Goal: Contribute content: Contribute content

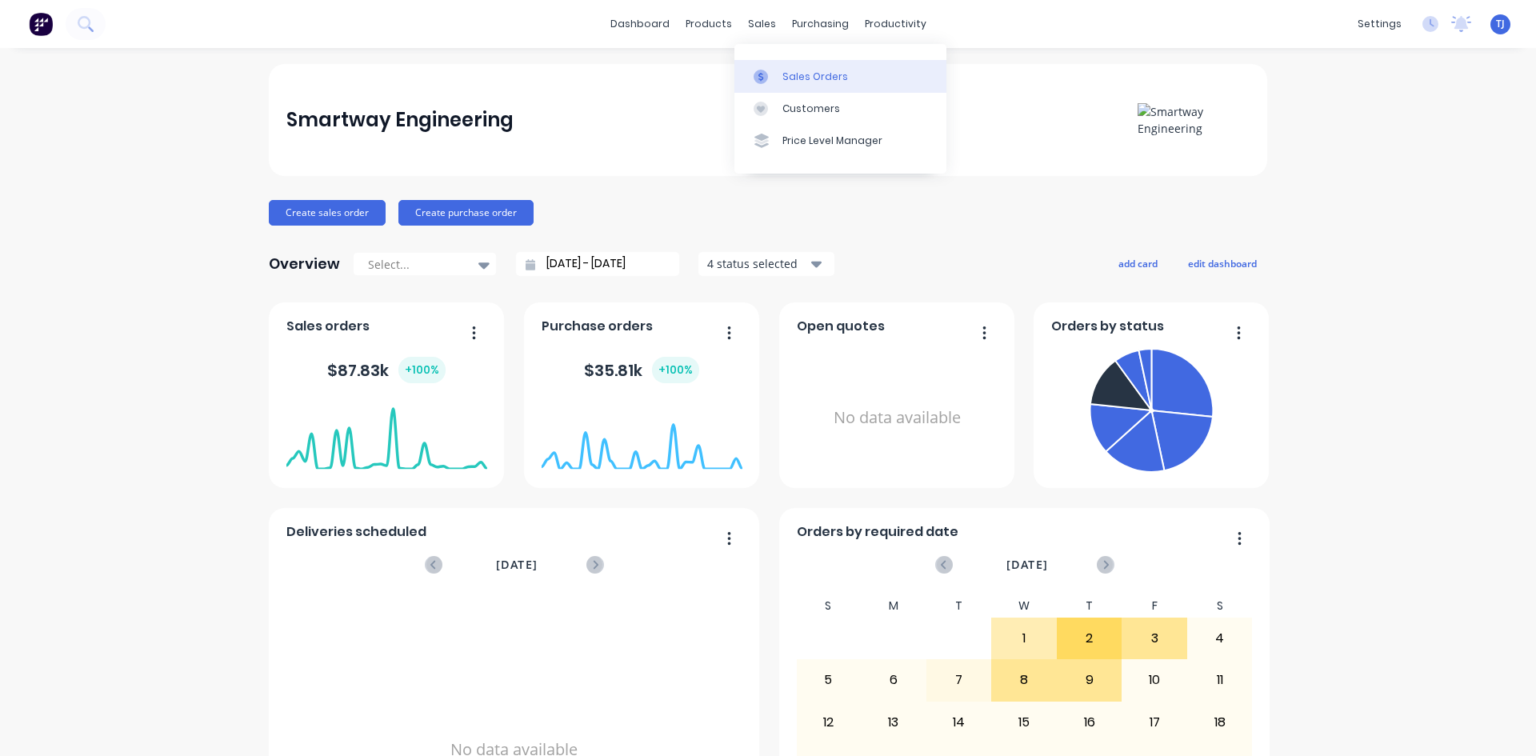
click at [804, 83] on div "Sales Orders" at bounding box center [815, 77] width 66 height 14
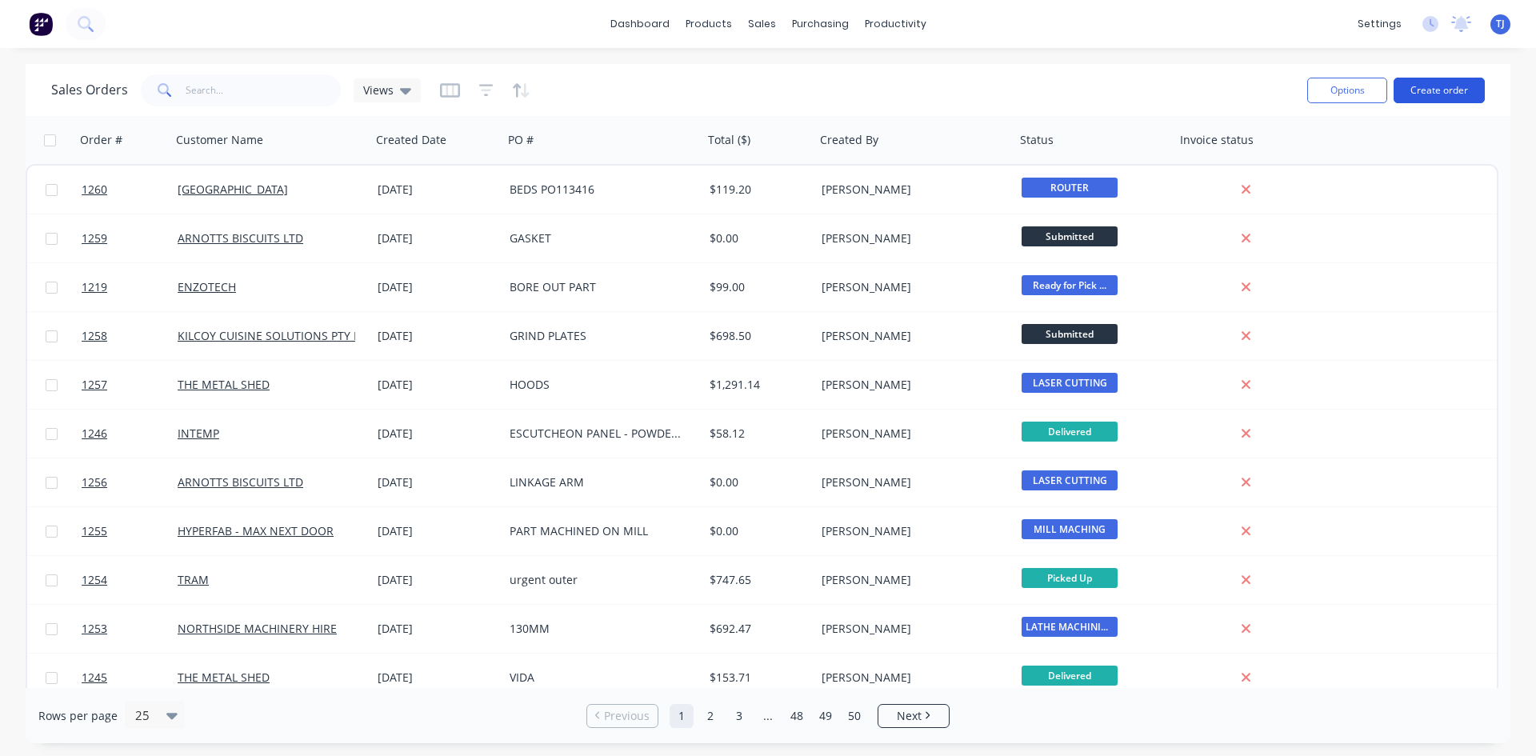
click at [1443, 93] on button "Create order" at bounding box center [1439, 91] width 91 height 26
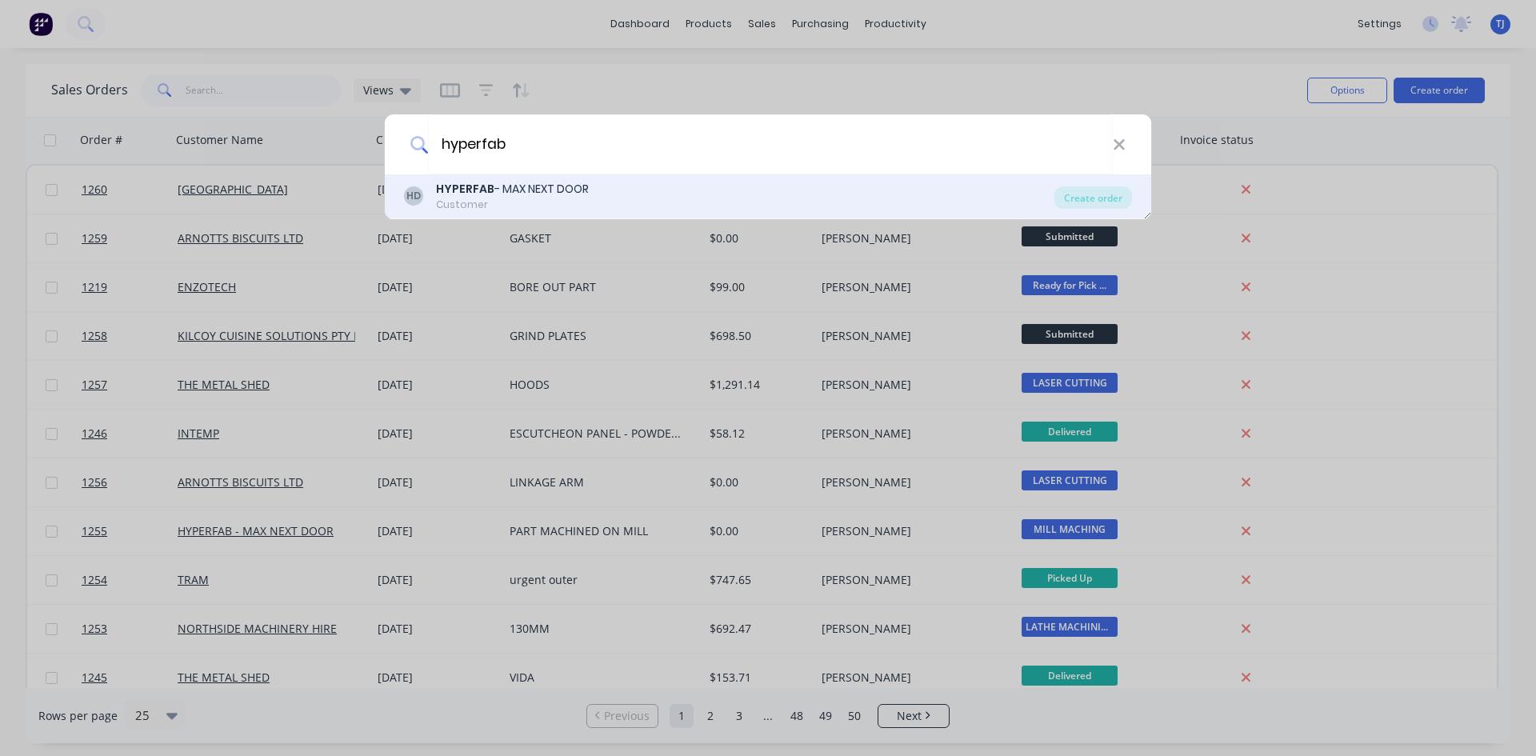
type input "hyperfab"
click at [520, 198] on div "Customer" at bounding box center [512, 205] width 153 height 14
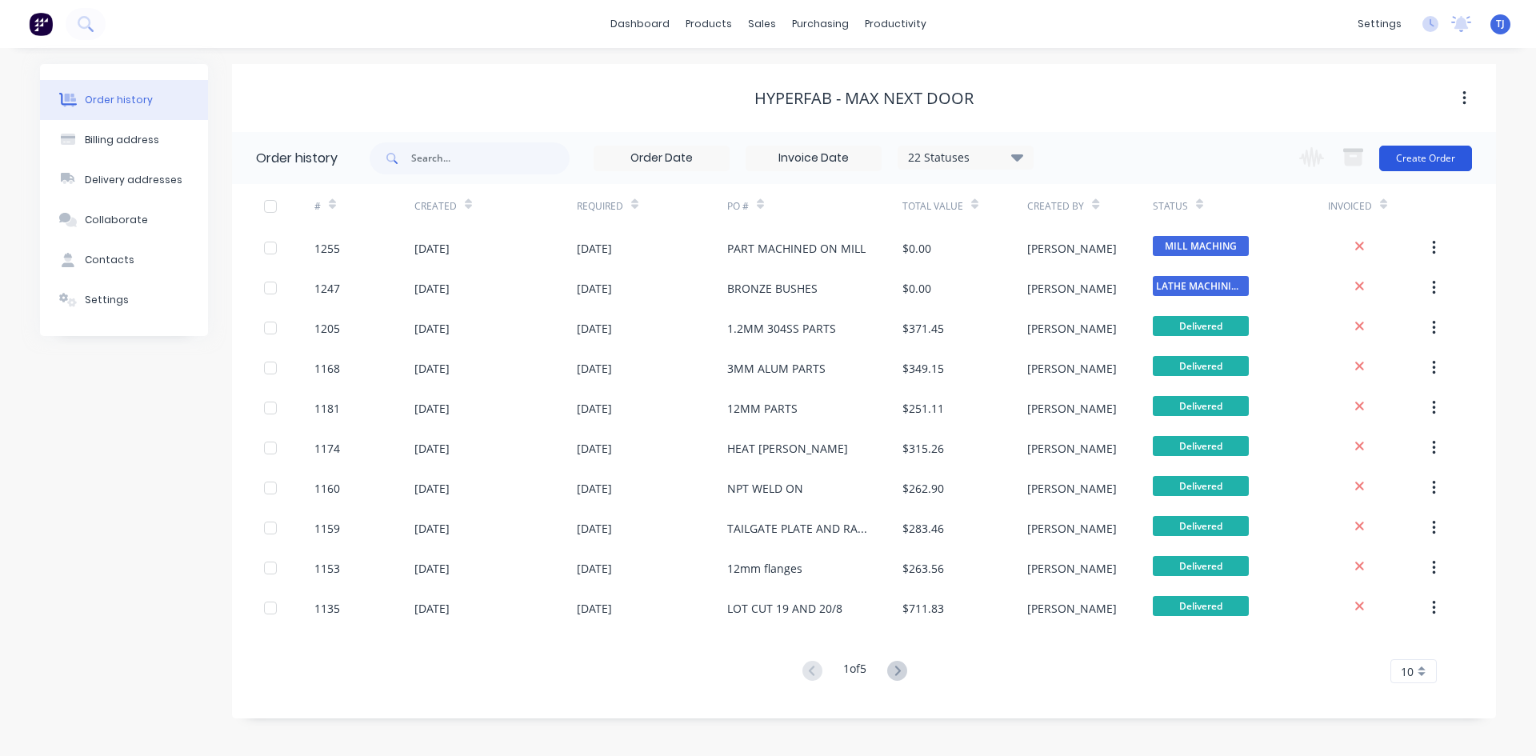
click at [1427, 170] on button "Create Order" at bounding box center [1425, 159] width 93 height 26
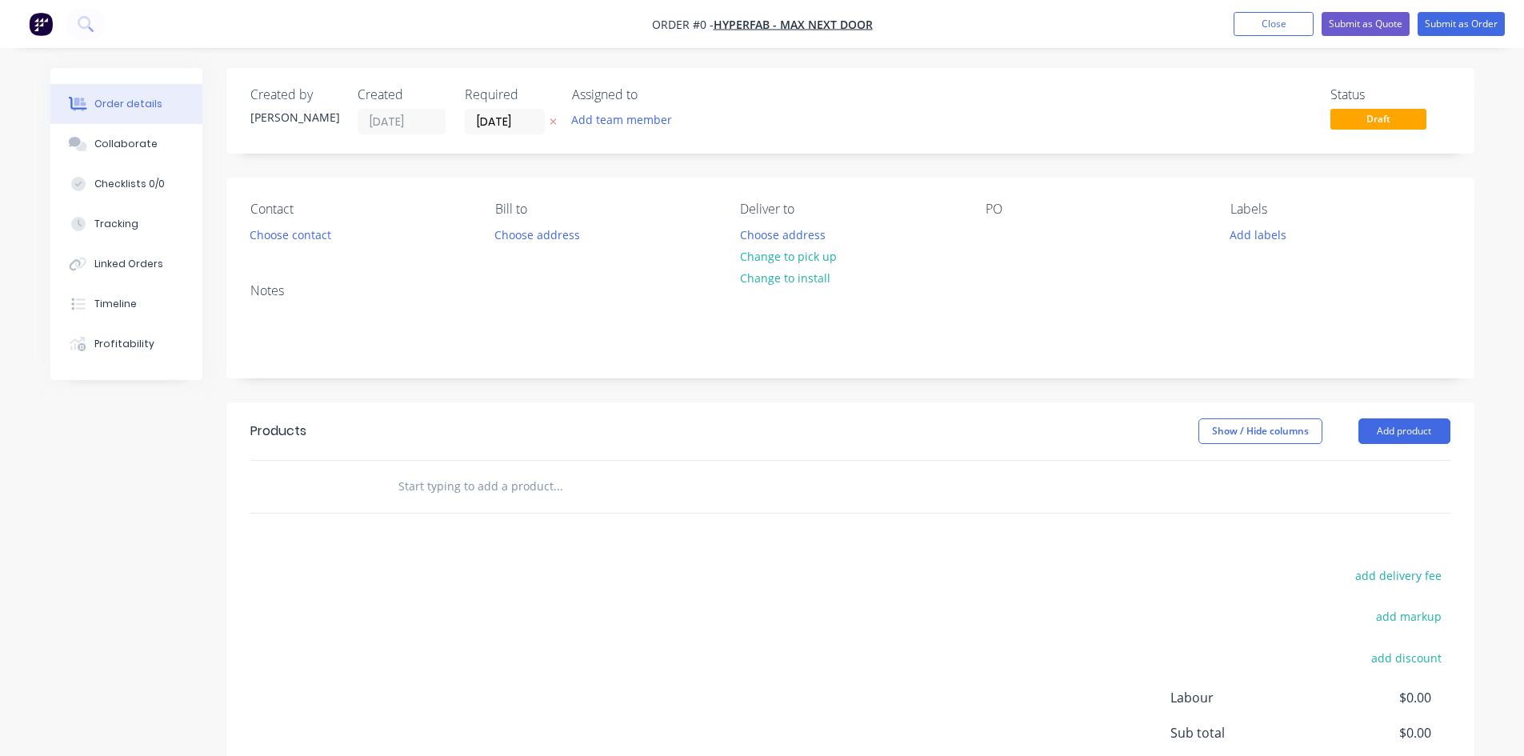
click at [986, 212] on div "PO" at bounding box center [1095, 209] width 219 height 15
click at [993, 242] on div at bounding box center [999, 234] width 26 height 23
click at [1433, 440] on div "Order details Collaborate Checklists 0/0 Tracking Linked Orders Timeline Profit…" at bounding box center [762, 495] width 1456 height 854
click at [1428, 437] on button "Add product" at bounding box center [1405, 431] width 92 height 26
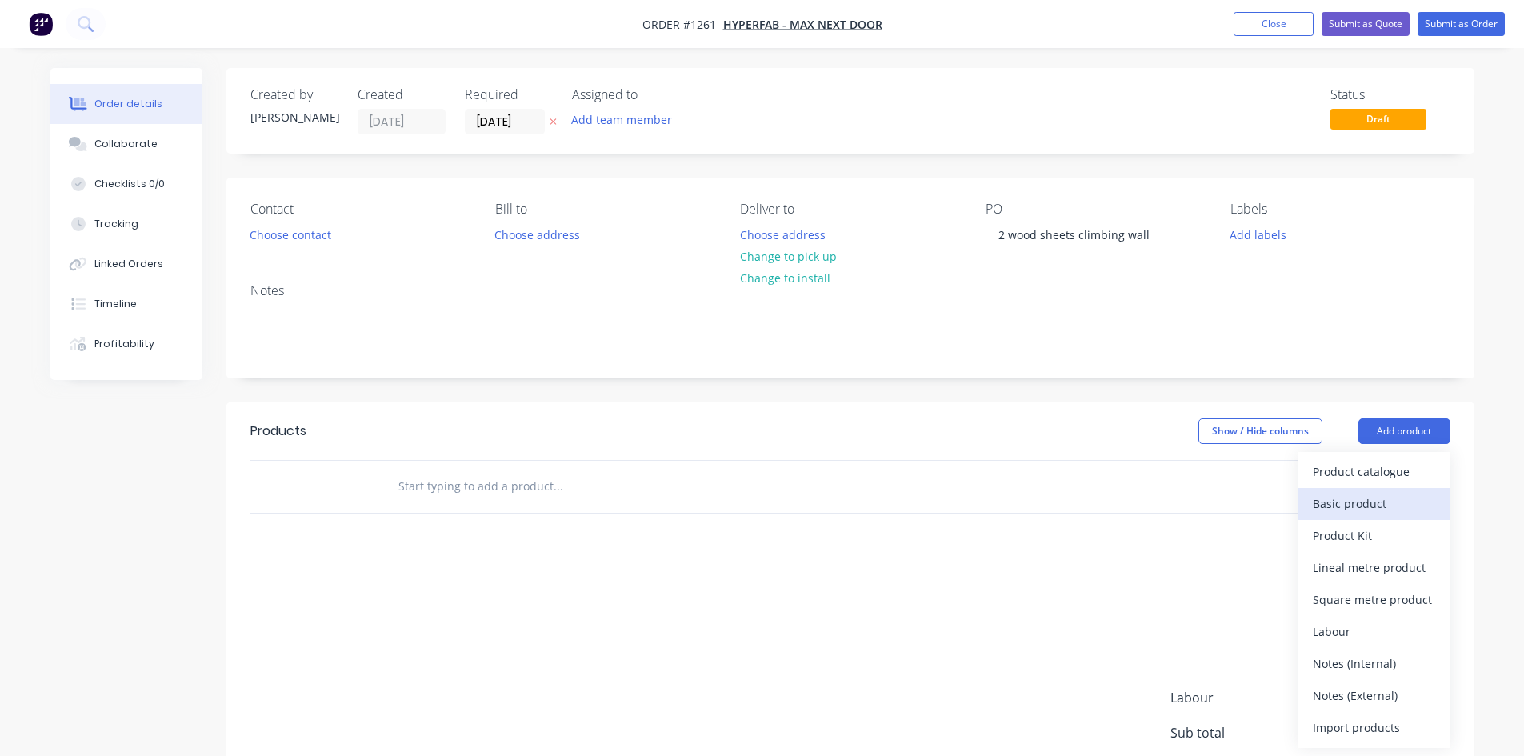
click at [1364, 501] on div "Basic product" at bounding box center [1374, 503] width 123 height 23
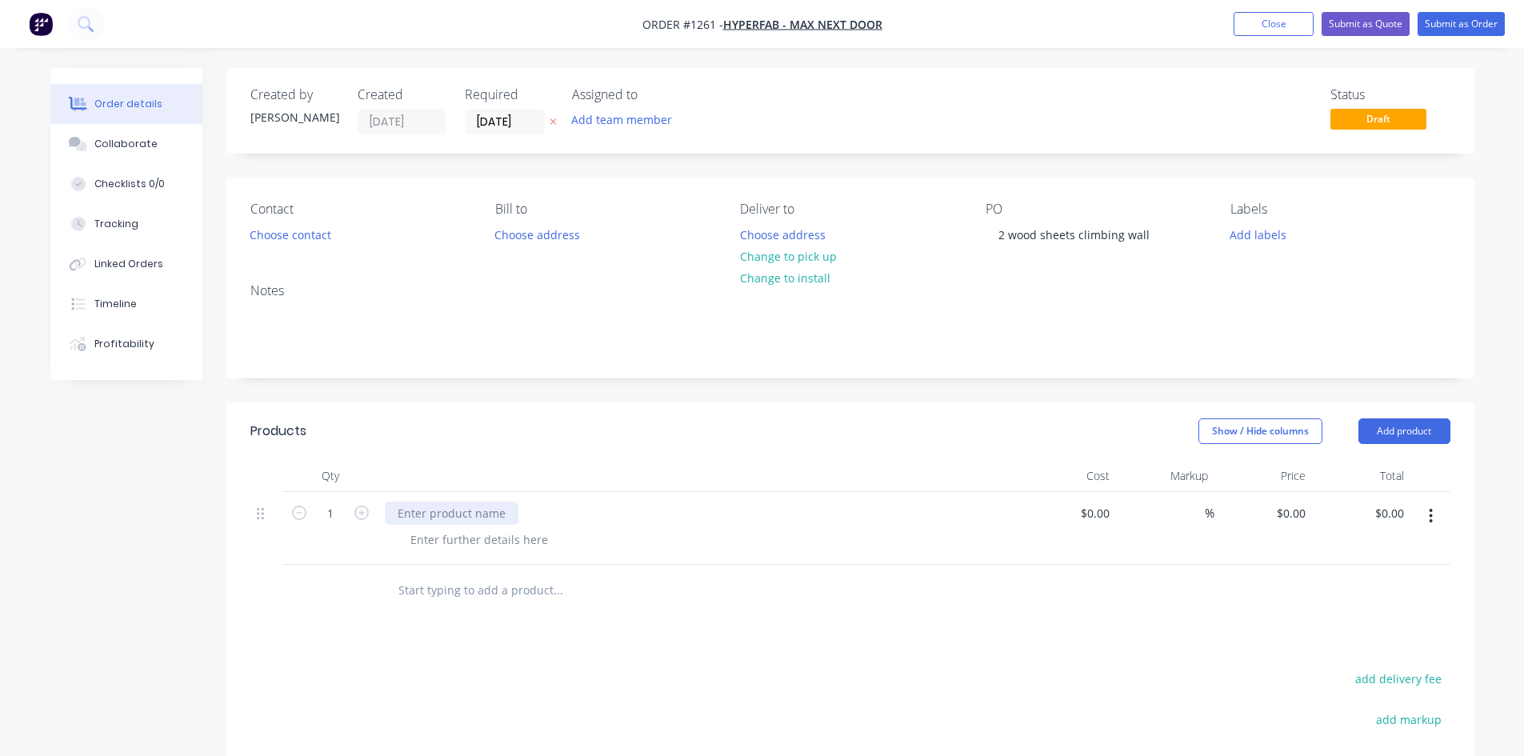
click at [414, 518] on div at bounding box center [452, 513] width 134 height 23
click at [1450, 30] on button "Submit as Order" at bounding box center [1461, 24] width 87 height 24
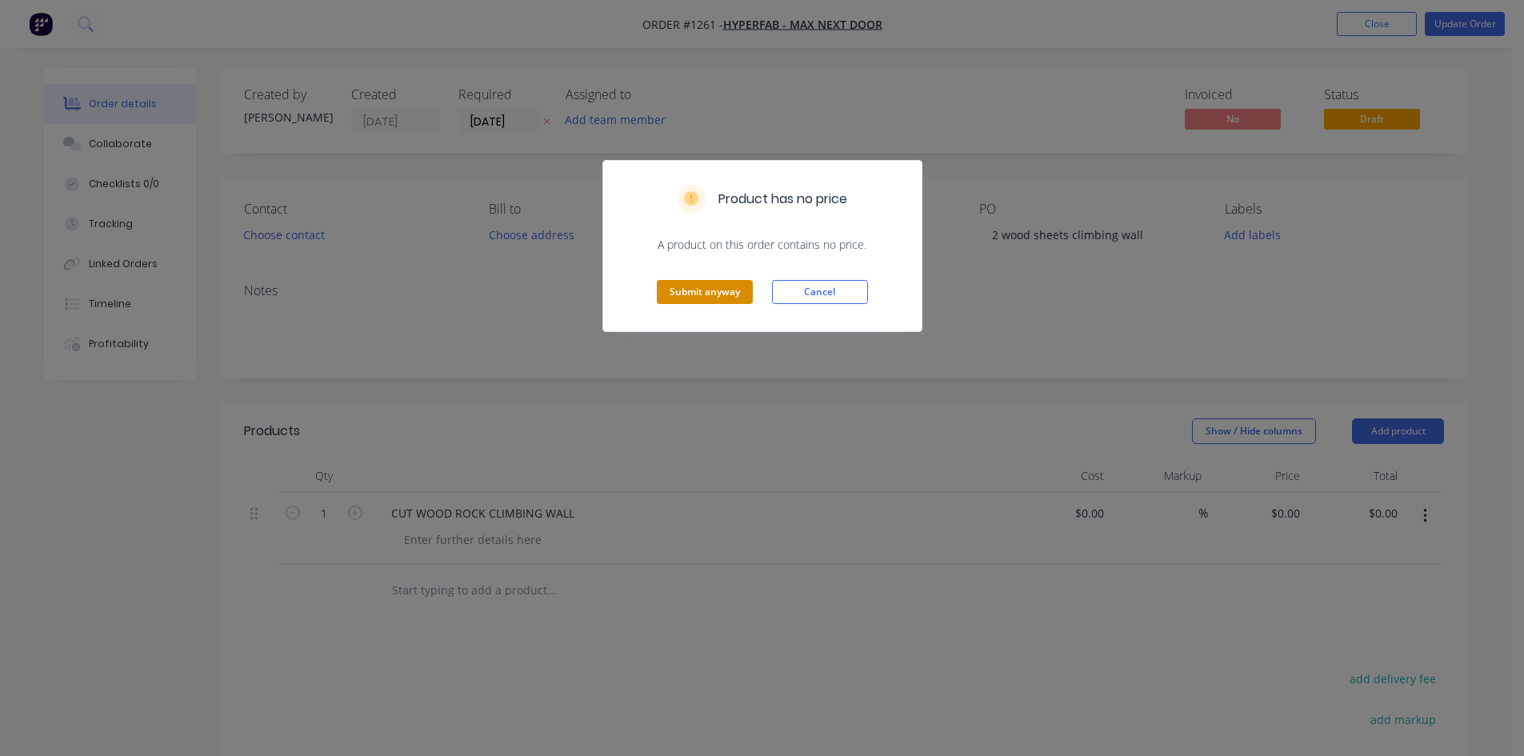
click at [721, 297] on button "Submit anyway" at bounding box center [705, 292] width 96 height 24
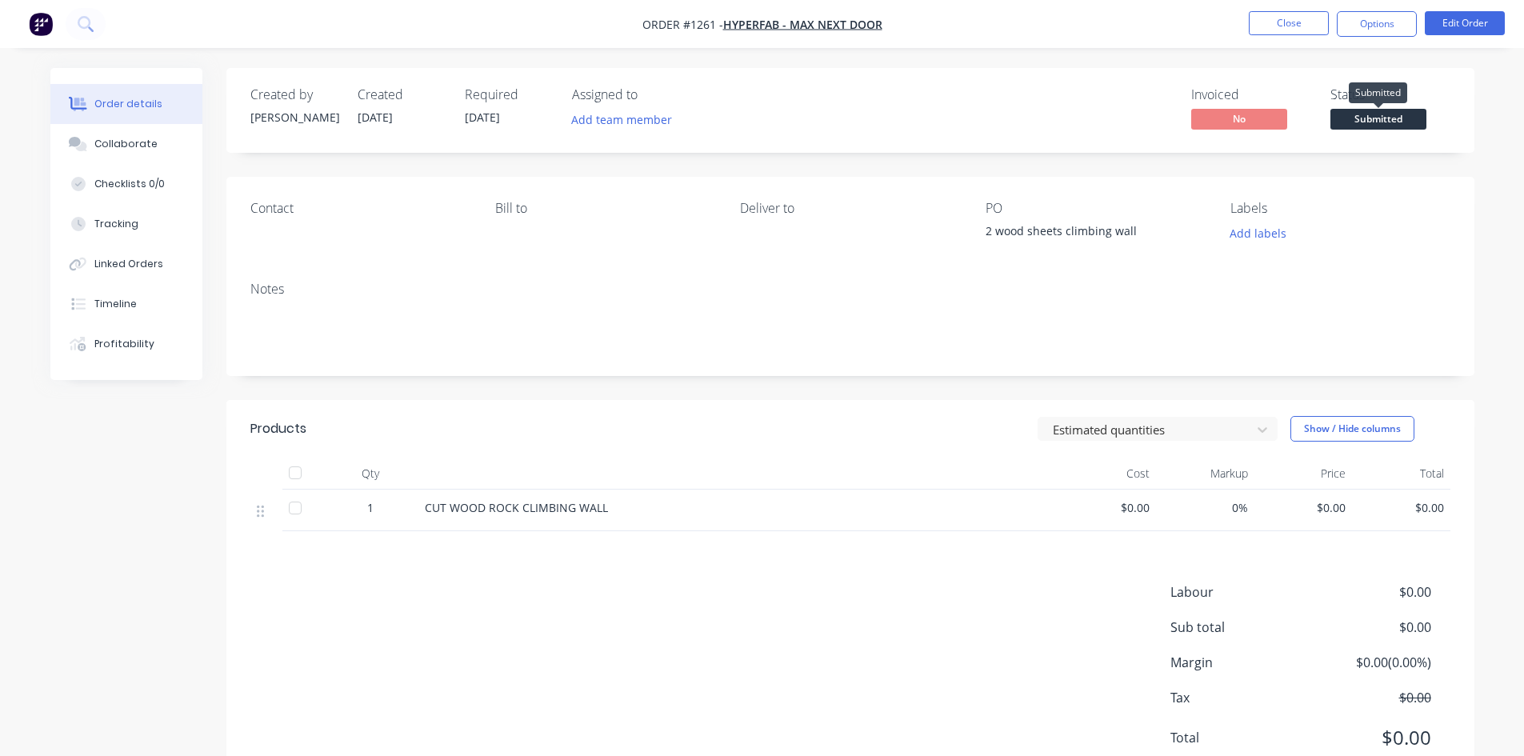
click at [1409, 120] on span "Submitted" at bounding box center [1379, 119] width 96 height 20
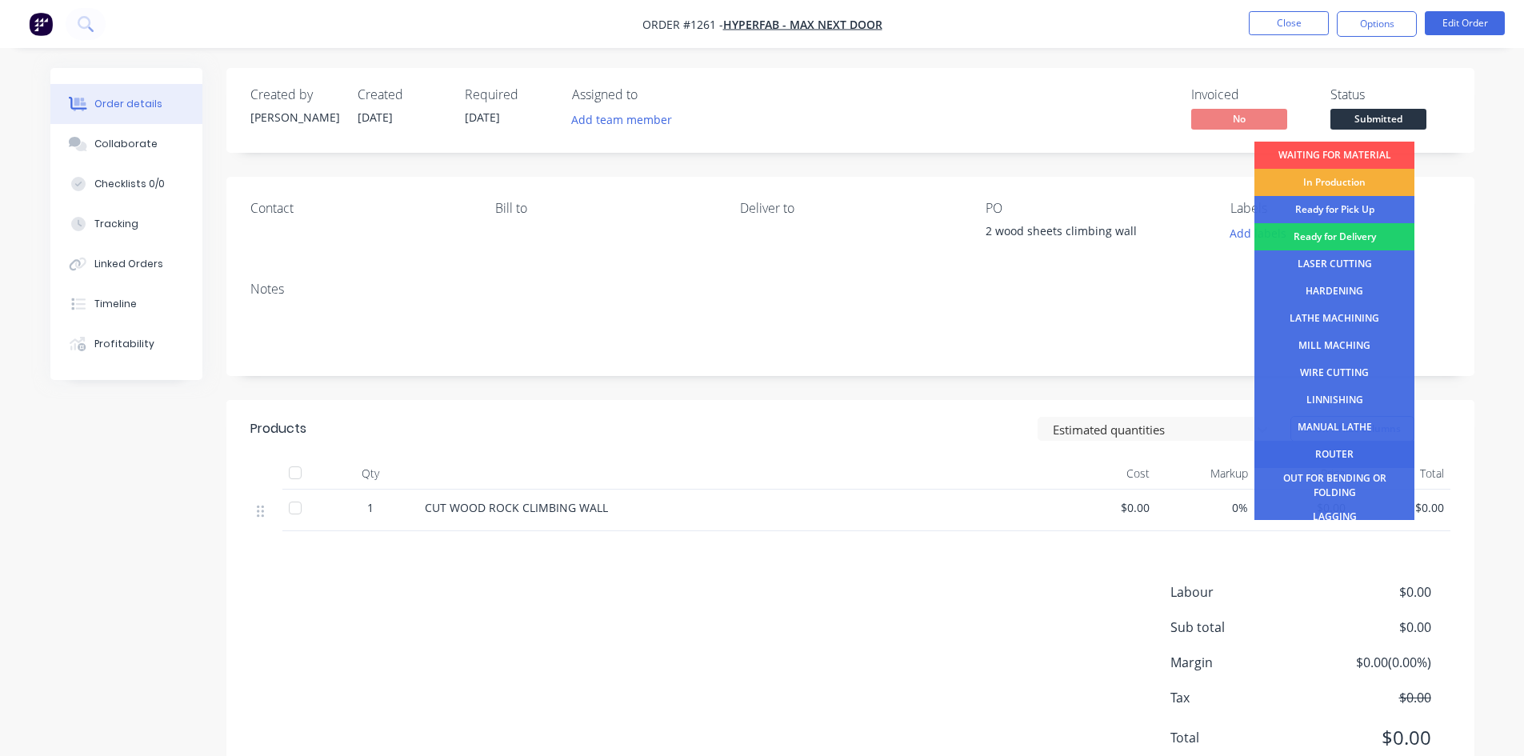
click at [1327, 461] on div "ROUTER" at bounding box center [1335, 454] width 160 height 27
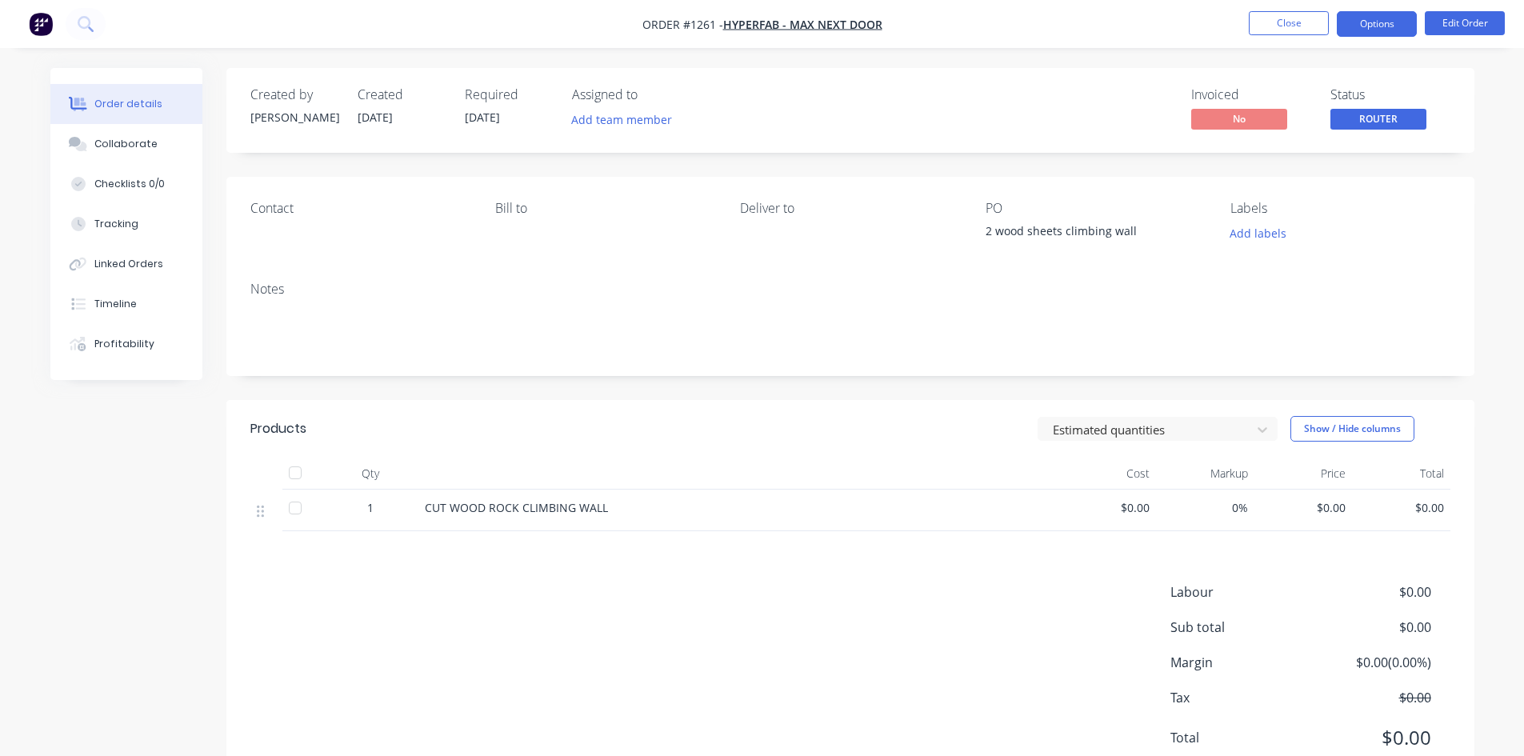
click at [1364, 22] on button "Options" at bounding box center [1377, 24] width 80 height 26
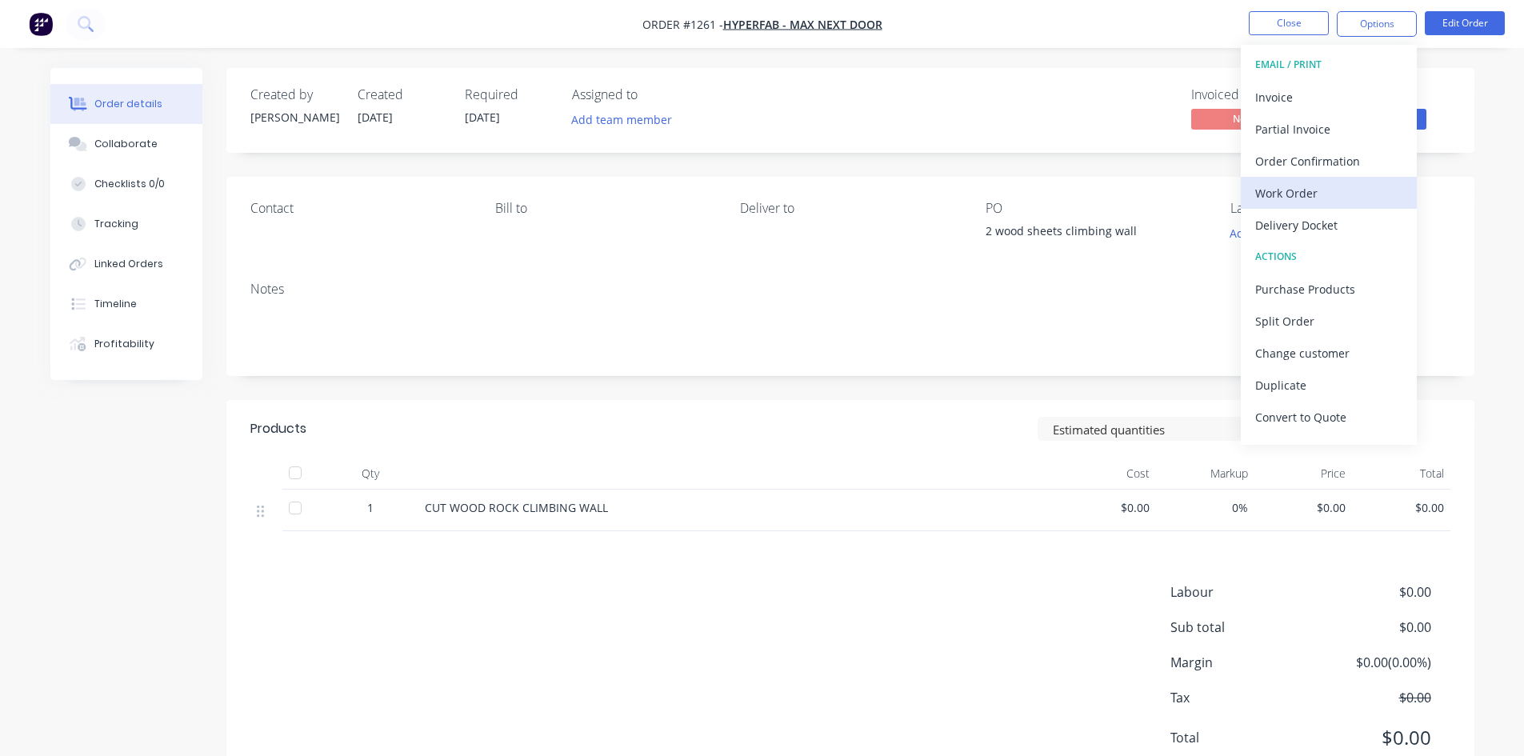
click at [1303, 186] on div "Work Order" at bounding box center [1328, 193] width 147 height 23
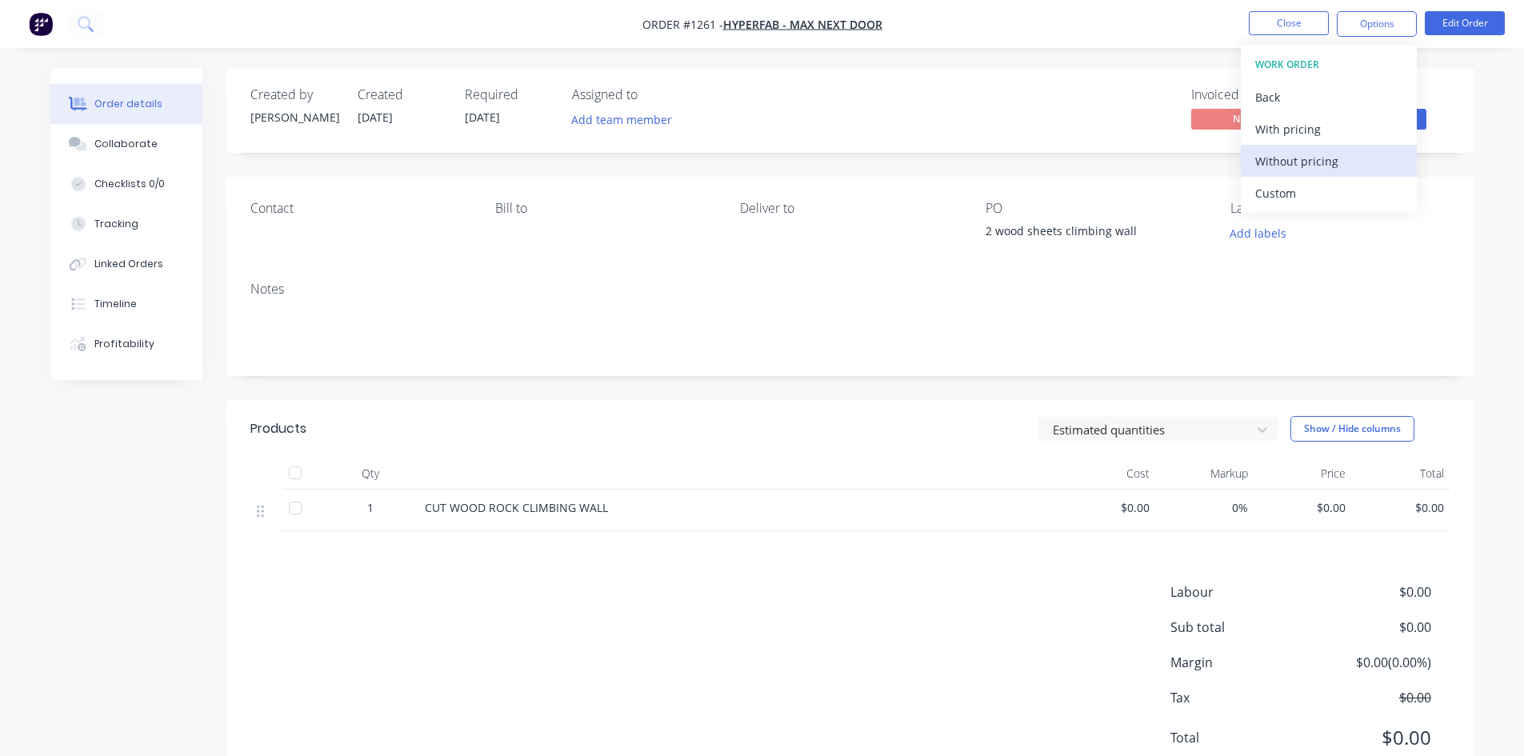
click at [1316, 163] on div "Without pricing" at bounding box center [1328, 161] width 147 height 23
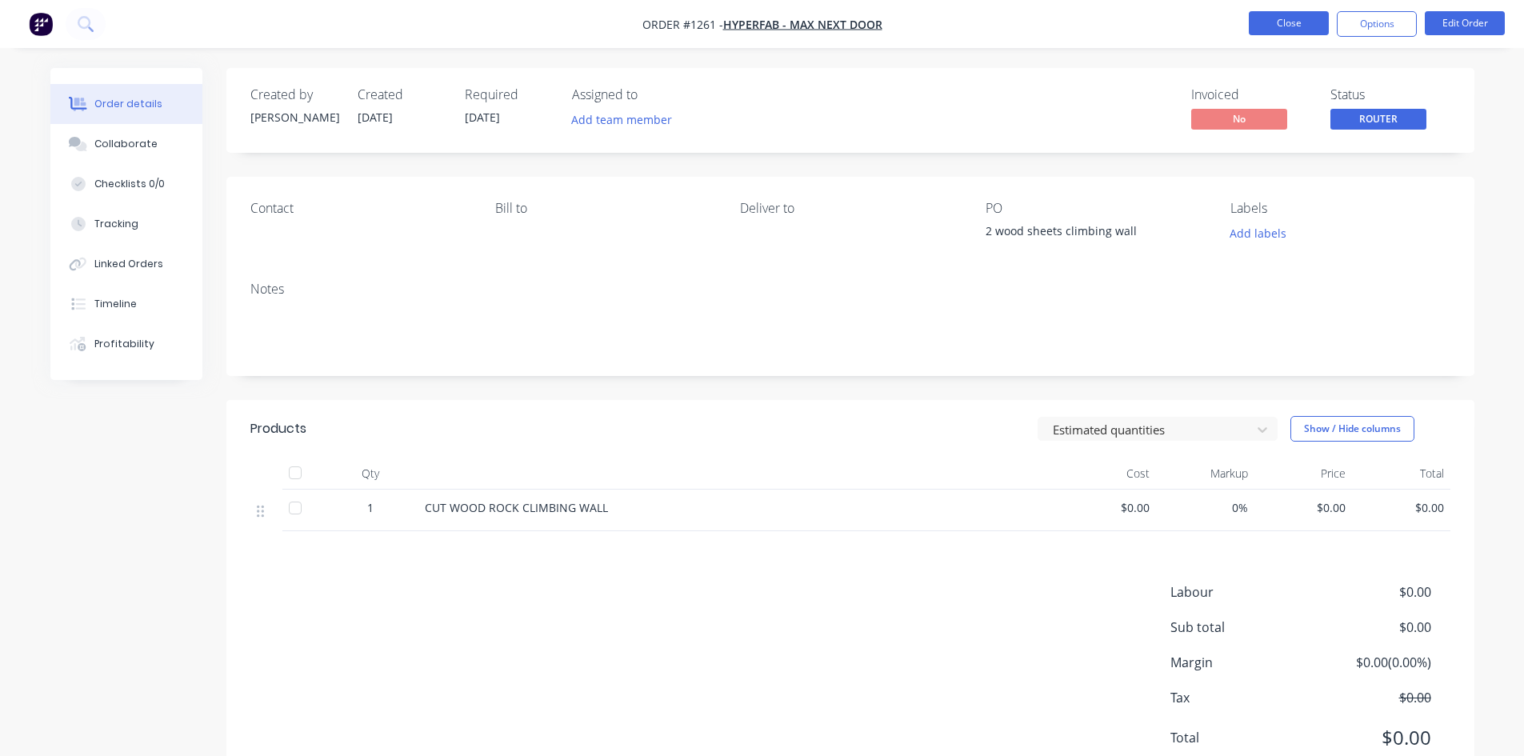
click at [1300, 24] on button "Close" at bounding box center [1289, 23] width 80 height 24
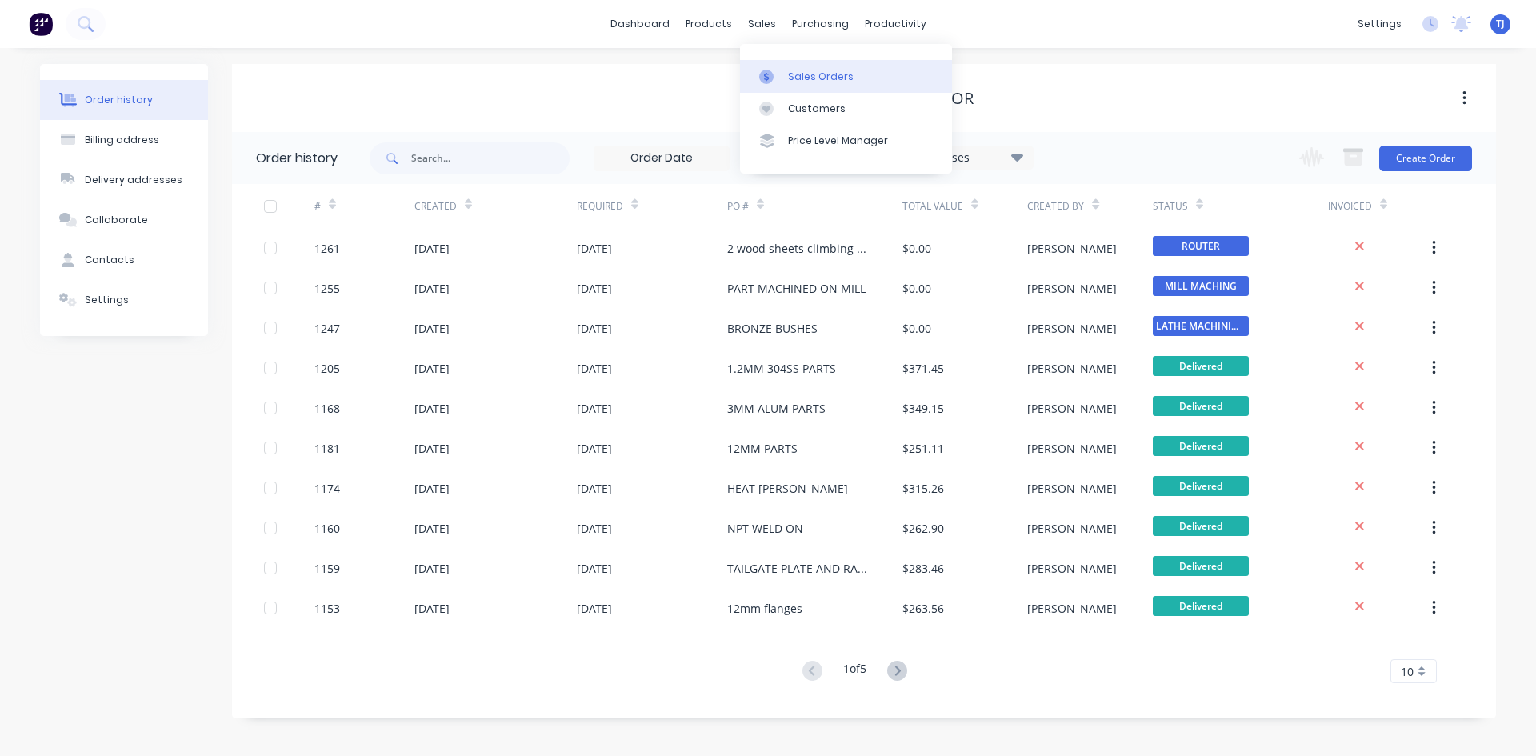
click at [802, 77] on div "Sales Orders" at bounding box center [821, 77] width 66 height 14
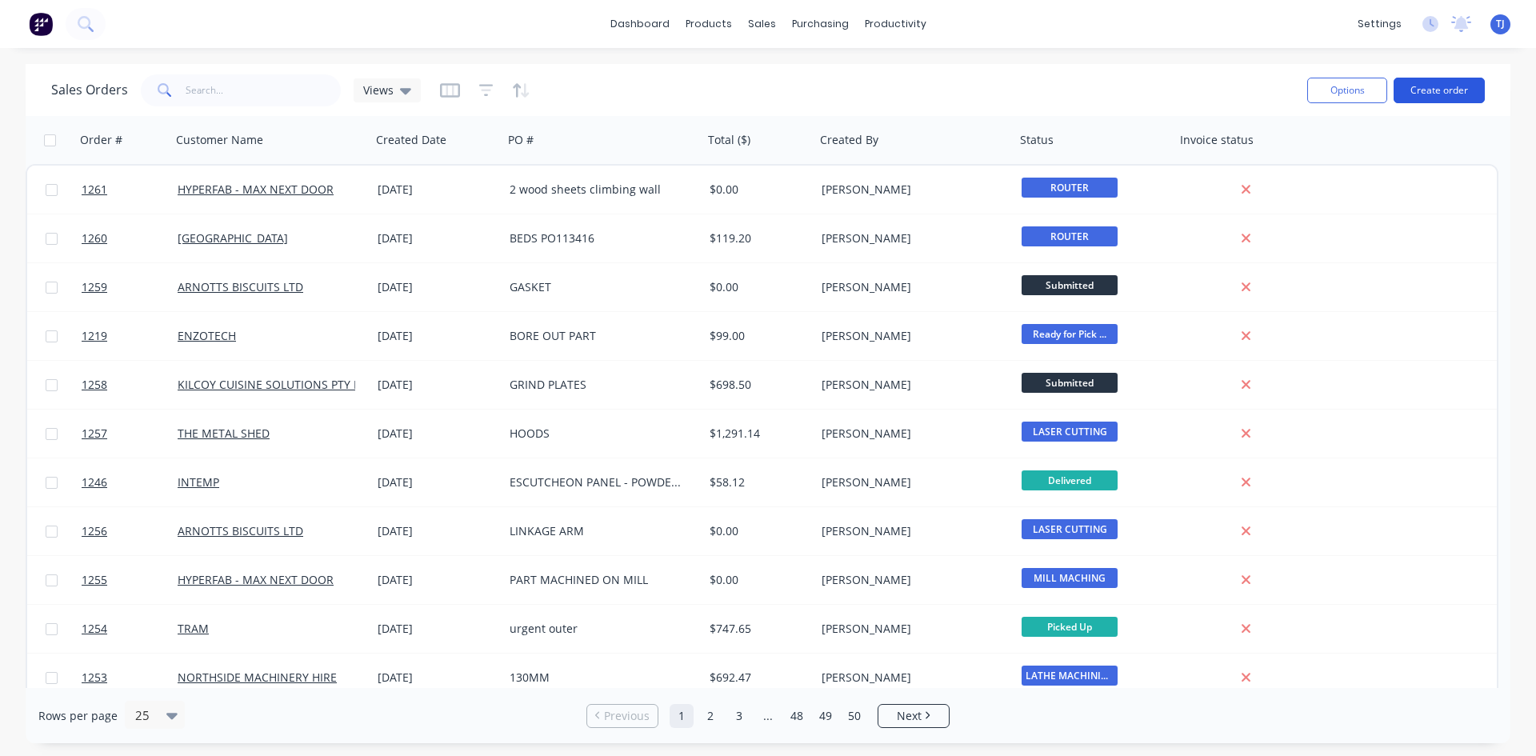
click at [1430, 97] on button "Create order" at bounding box center [1439, 91] width 91 height 26
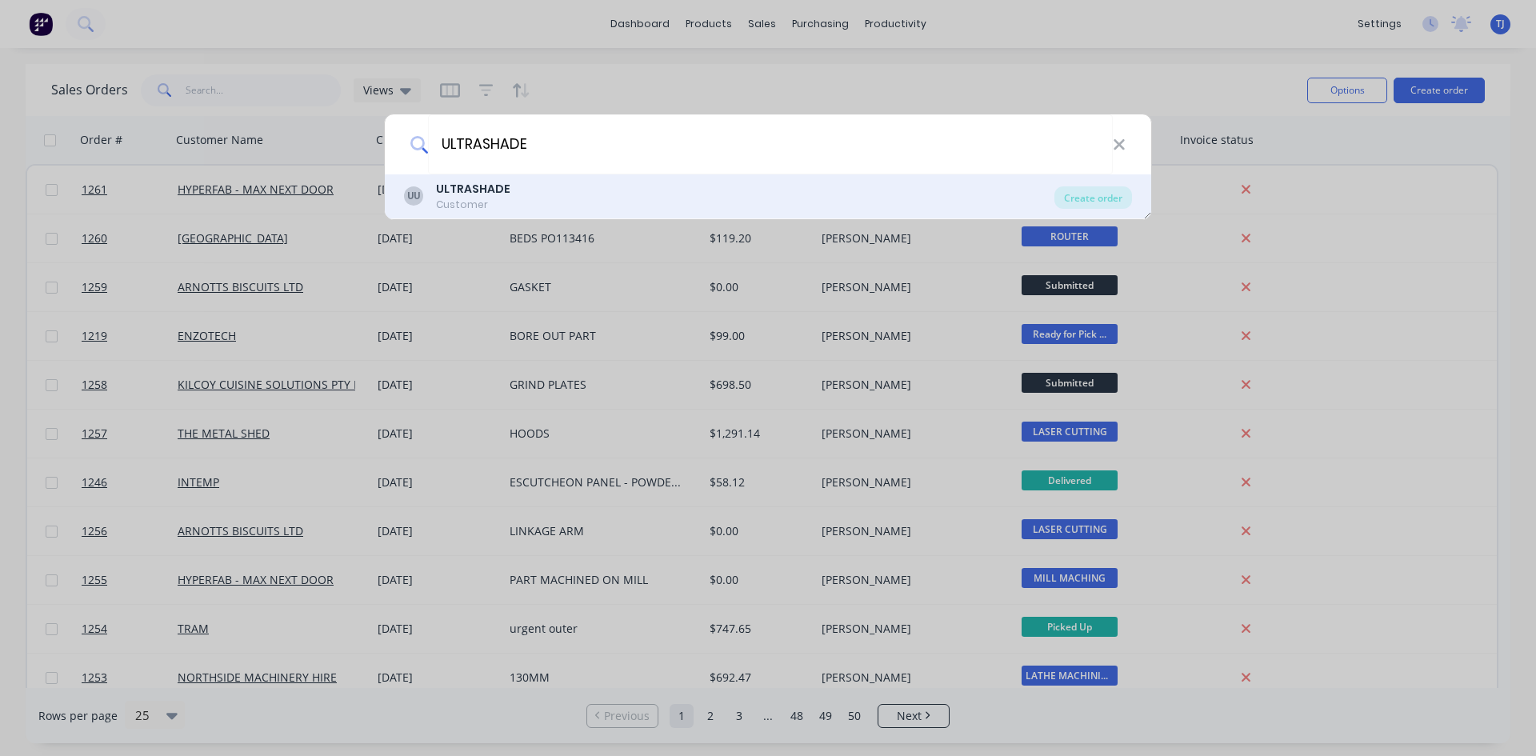
type input "ULTRASHADE"
click at [503, 205] on div "Customer" at bounding box center [473, 205] width 74 height 14
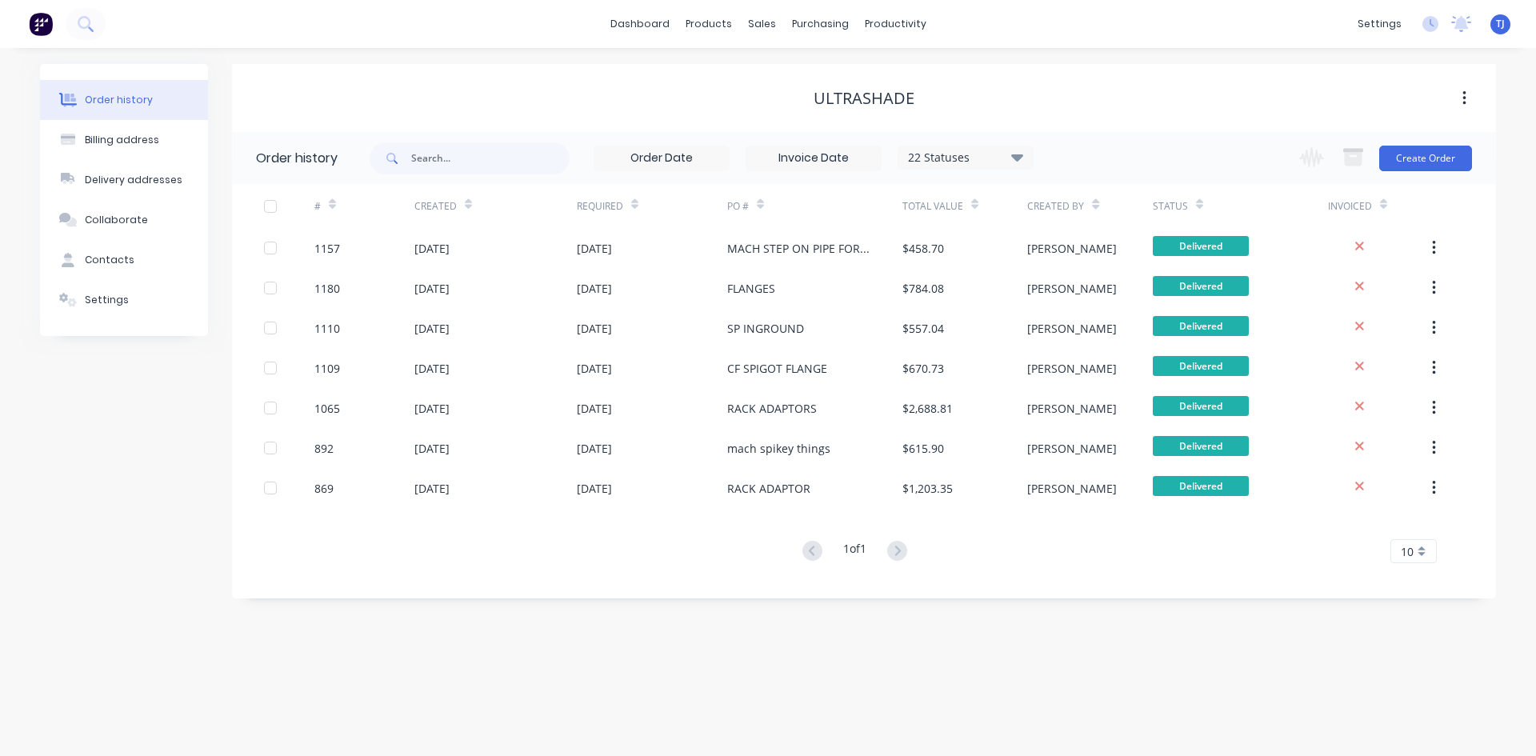
click at [1406, 173] on div "Change order status Submitted WAITING FOR MATERIAL In Production Ready for Pick…" at bounding box center [1381, 158] width 182 height 52
click at [1413, 156] on button "Create Order" at bounding box center [1425, 159] width 93 height 26
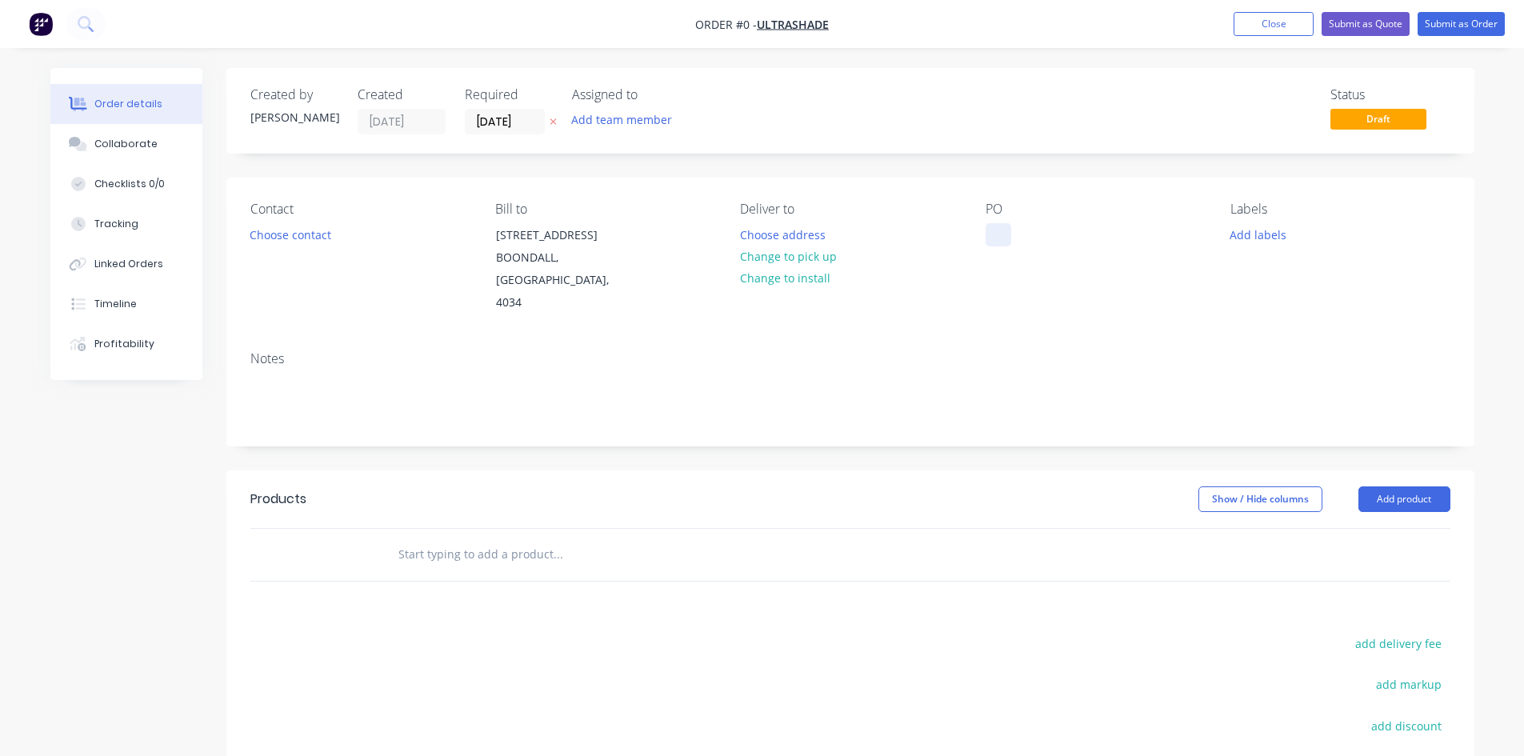
click at [996, 240] on div at bounding box center [999, 234] width 26 height 23
click at [1039, 234] on div "CRATEW COLLECTED [DATE]" at bounding box center [1073, 234] width 174 height 23
click at [1427, 480] on div "Order details Collaborate Checklists 0/0 Tracking Linked Orders Timeline Profit…" at bounding box center [762, 529] width 1456 height 922
click at [1427, 486] on button "Add product" at bounding box center [1405, 499] width 92 height 26
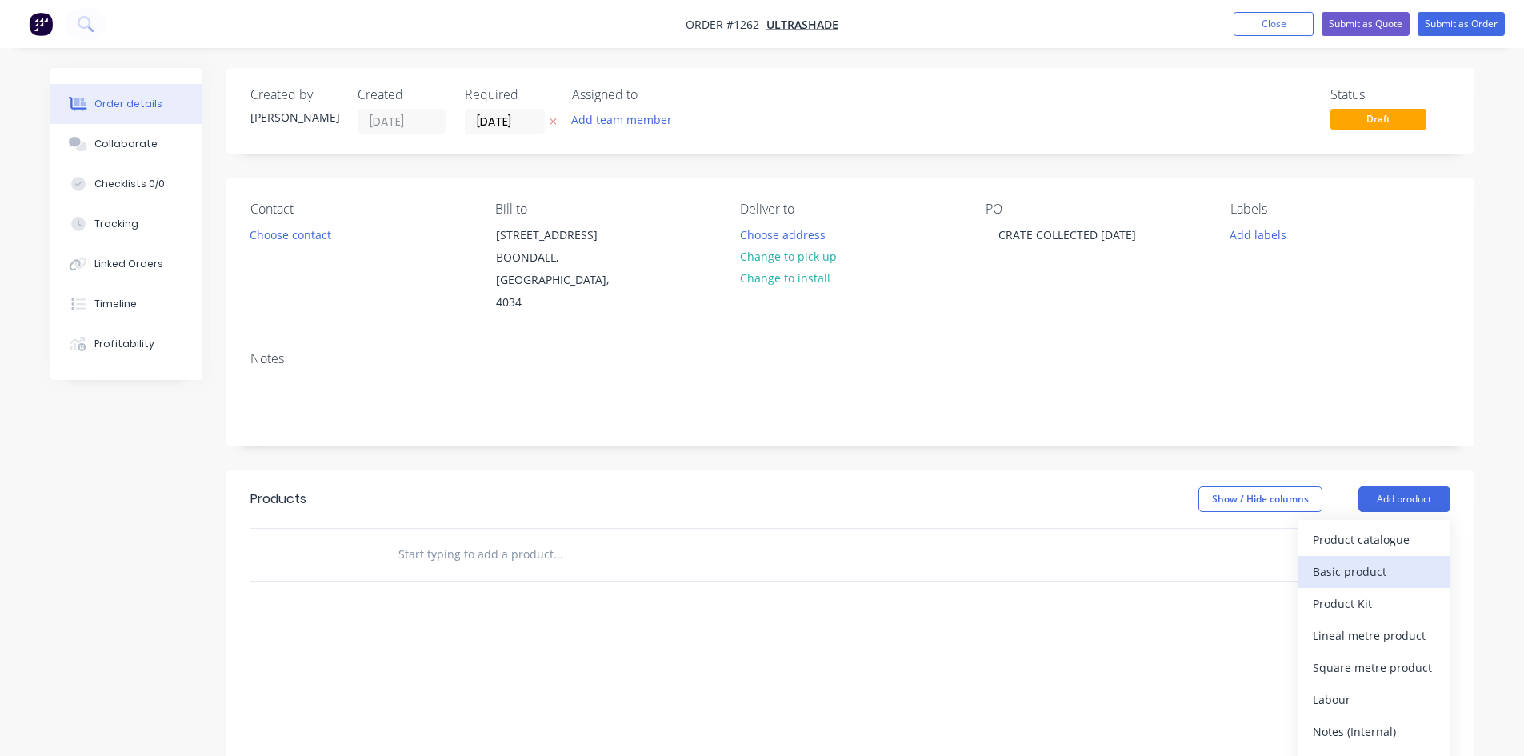
click at [1375, 560] on div "Basic product" at bounding box center [1374, 571] width 123 height 23
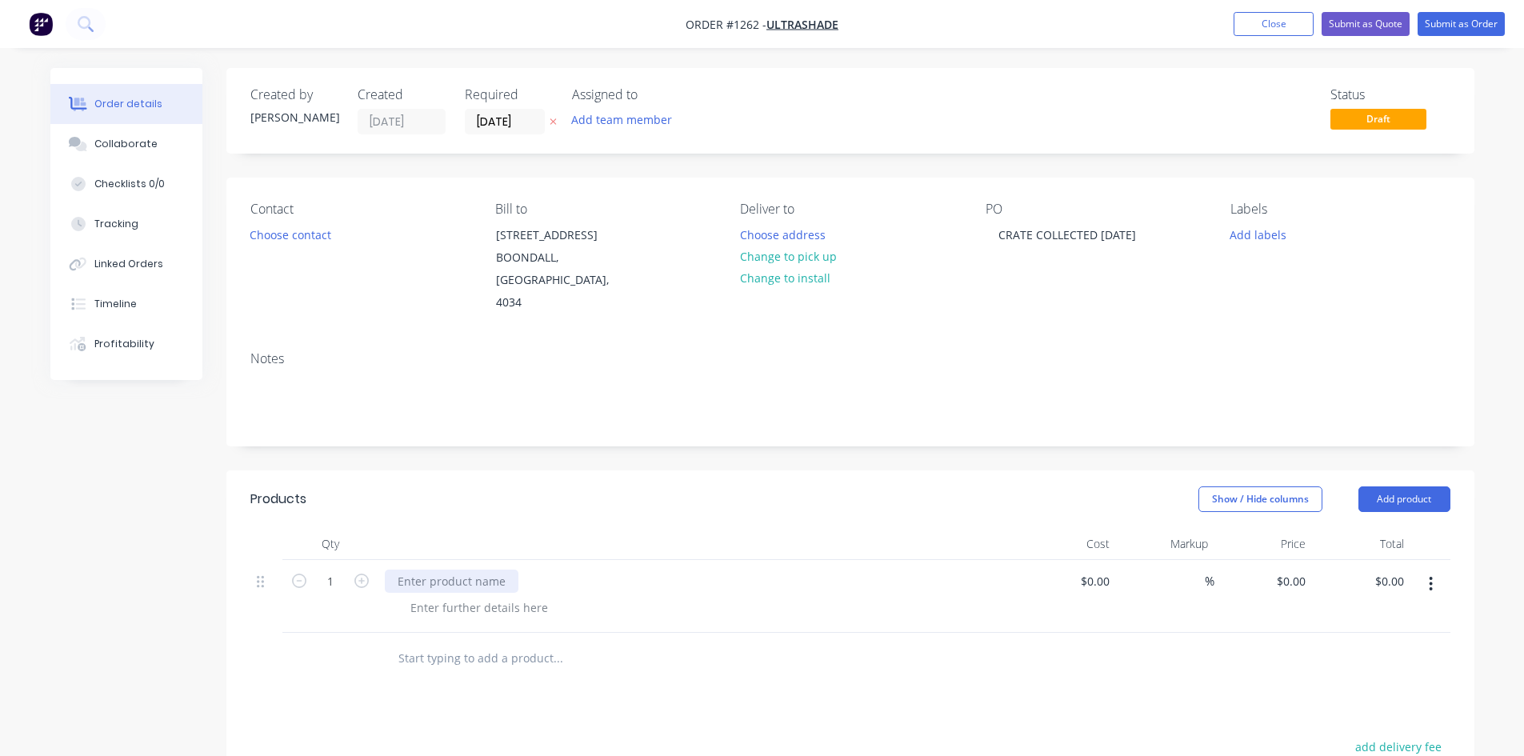
click at [459, 570] on div at bounding box center [452, 581] width 134 height 23
click at [1443, 29] on button "Submit as Order" at bounding box center [1461, 24] width 87 height 24
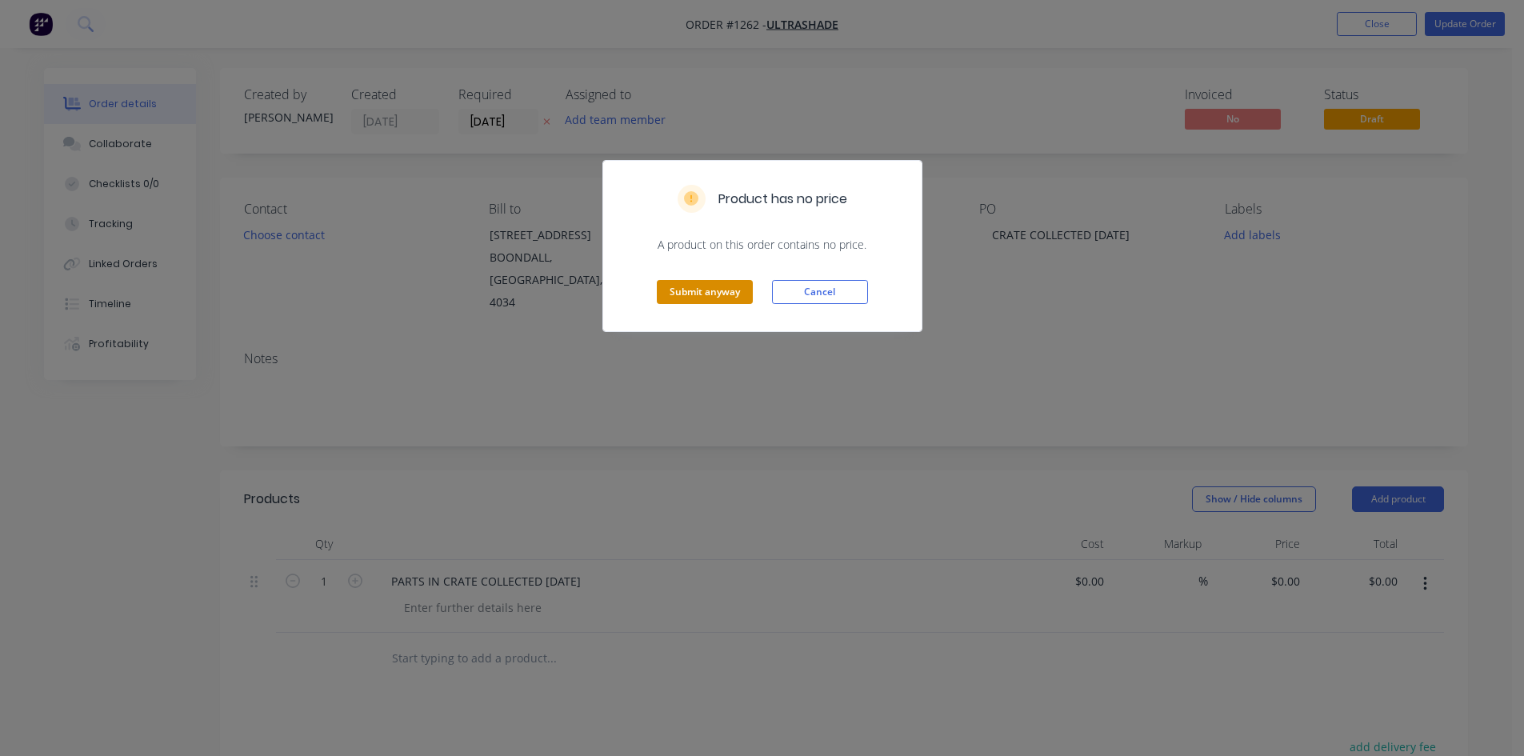
click at [709, 294] on button "Submit anyway" at bounding box center [705, 292] width 96 height 24
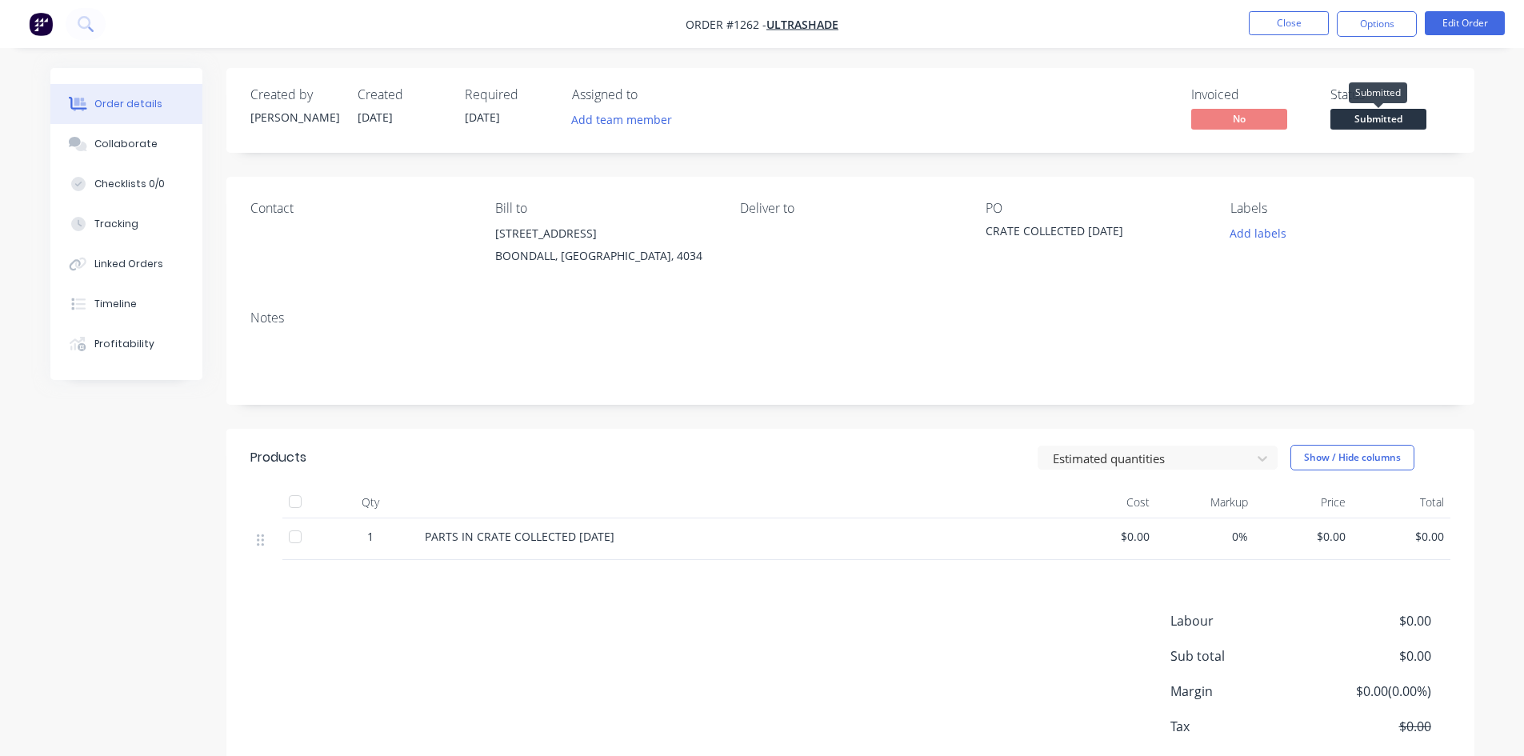
click at [1382, 123] on span "Submitted" at bounding box center [1379, 119] width 96 height 20
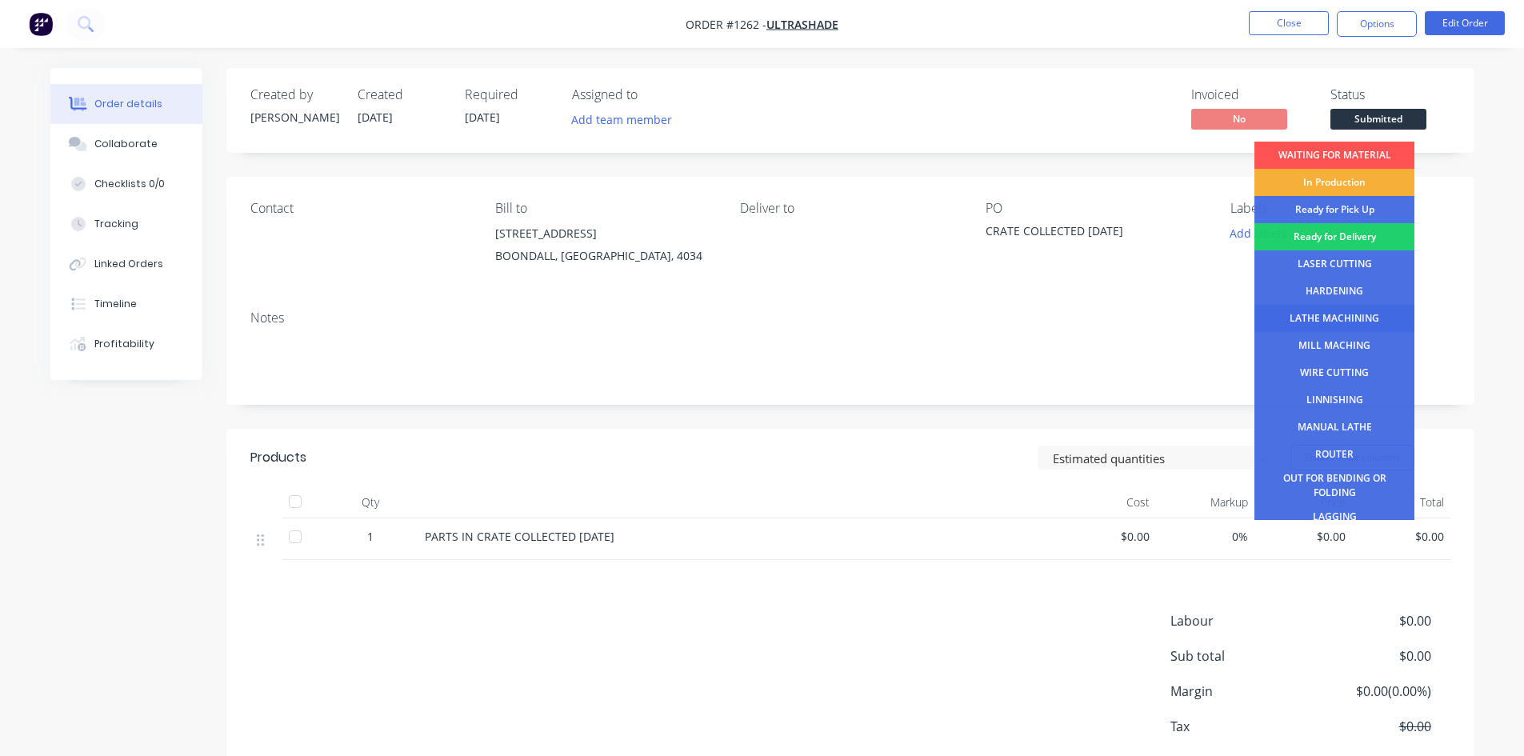
click at [1319, 312] on div "LATHE MACHINING" at bounding box center [1335, 318] width 160 height 27
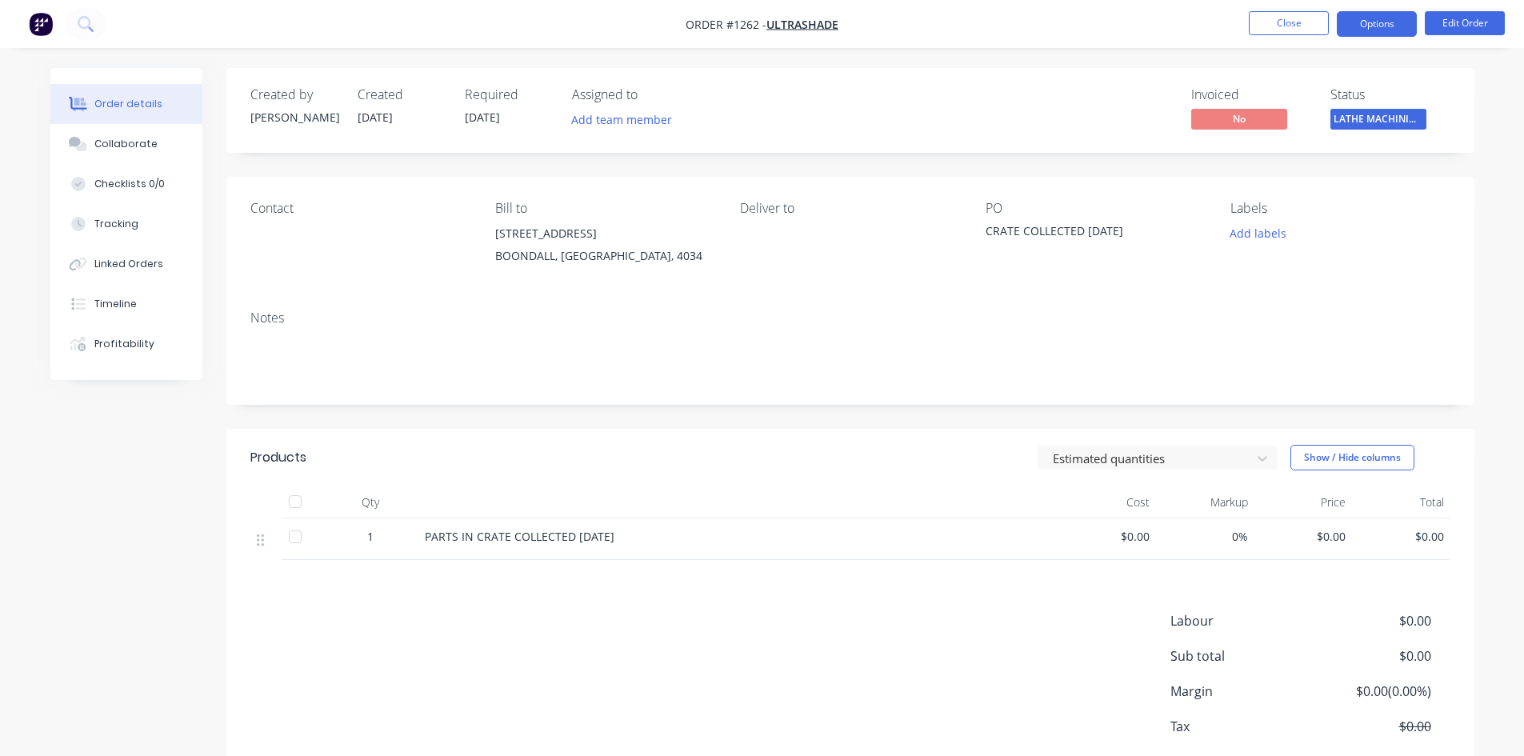
click at [1388, 26] on button "Options" at bounding box center [1377, 24] width 80 height 26
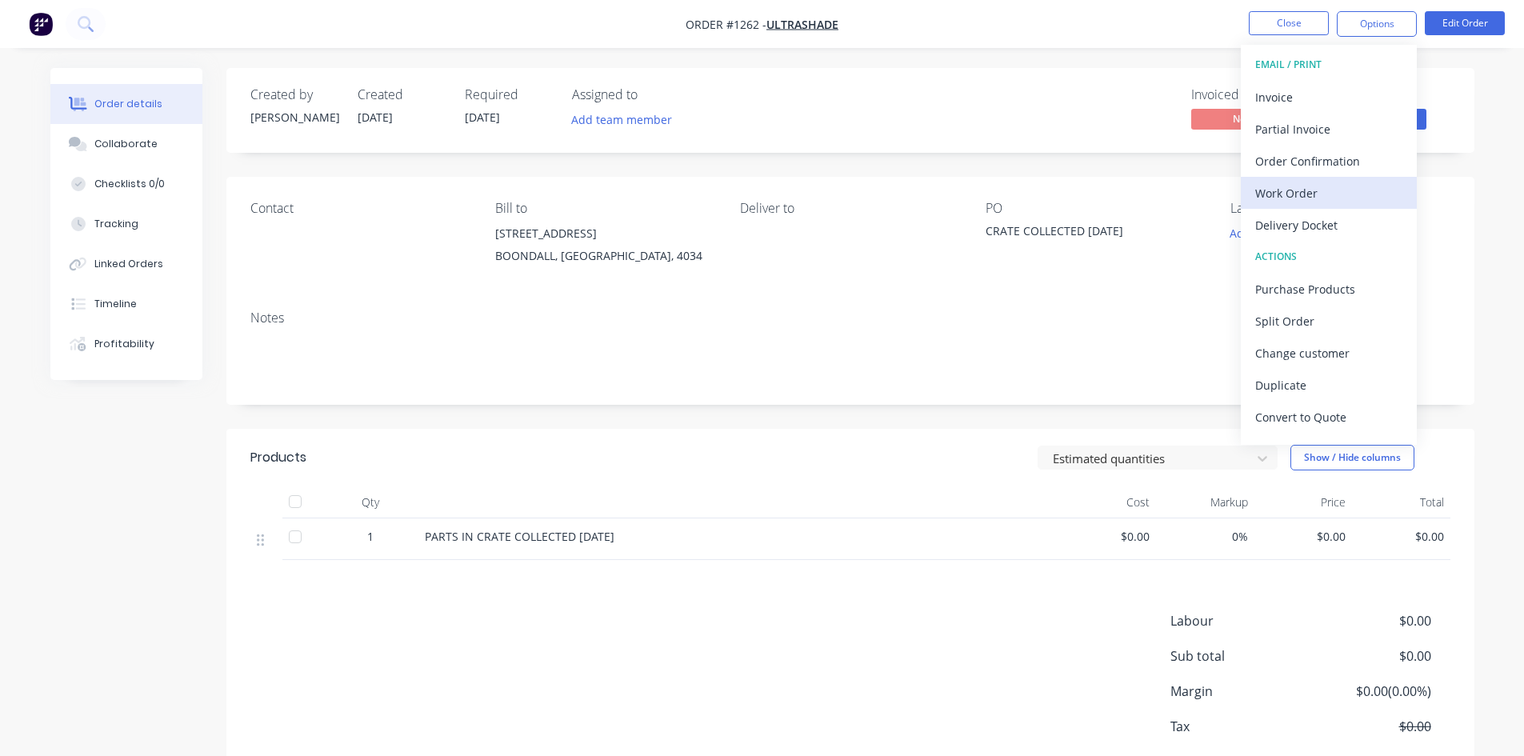
click at [1323, 189] on div "Work Order" at bounding box center [1328, 193] width 147 height 23
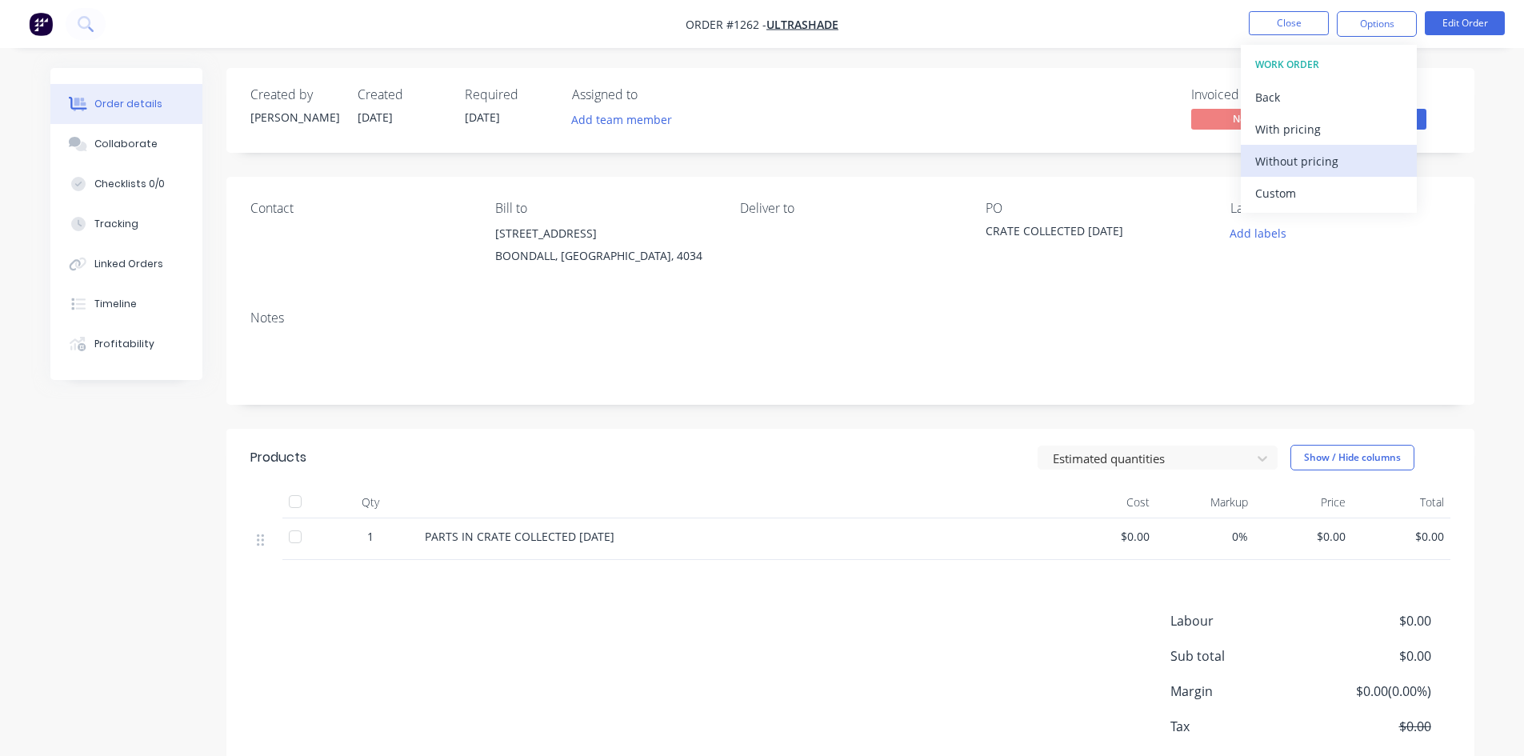
click at [1322, 166] on div "Without pricing" at bounding box center [1328, 161] width 147 height 23
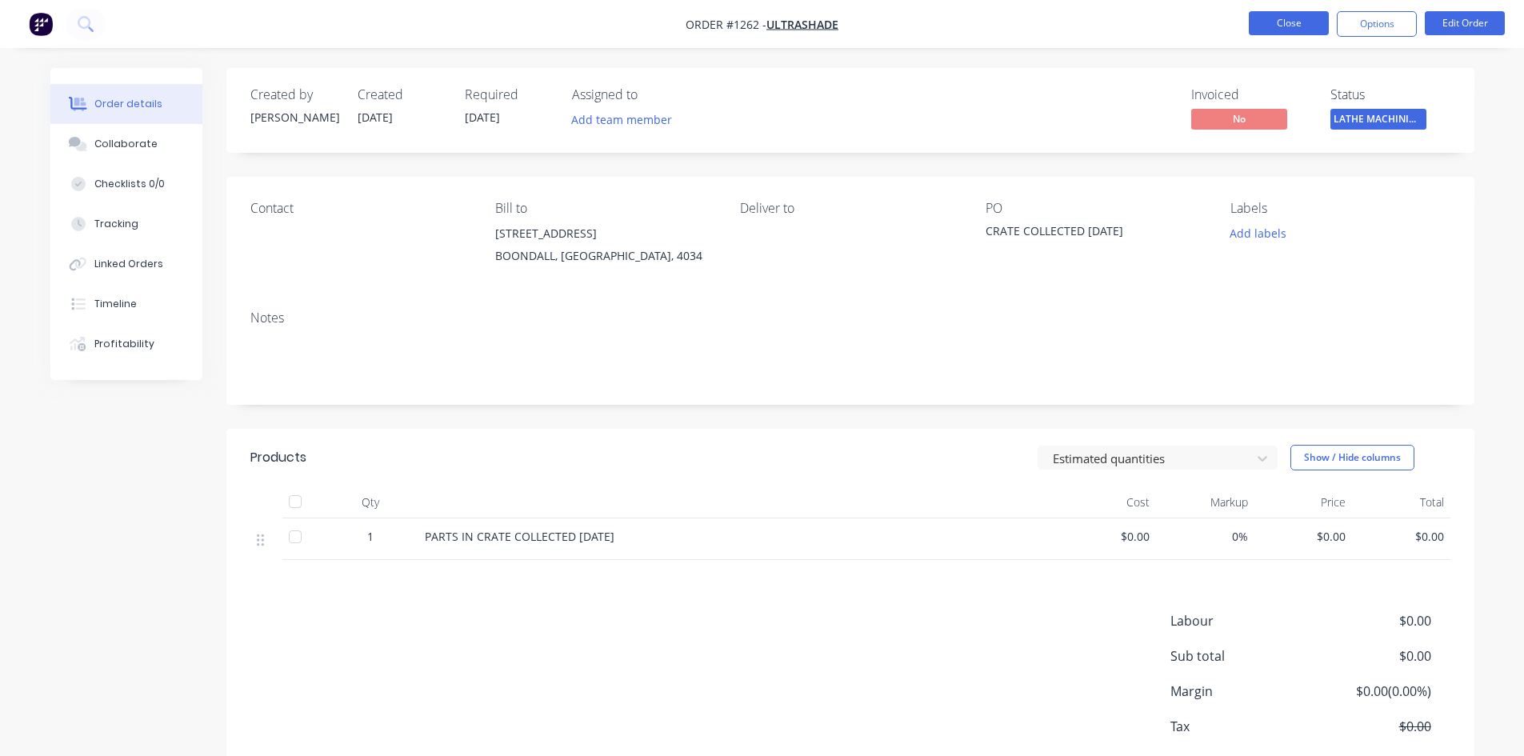
click at [1278, 22] on button "Close" at bounding box center [1289, 23] width 80 height 24
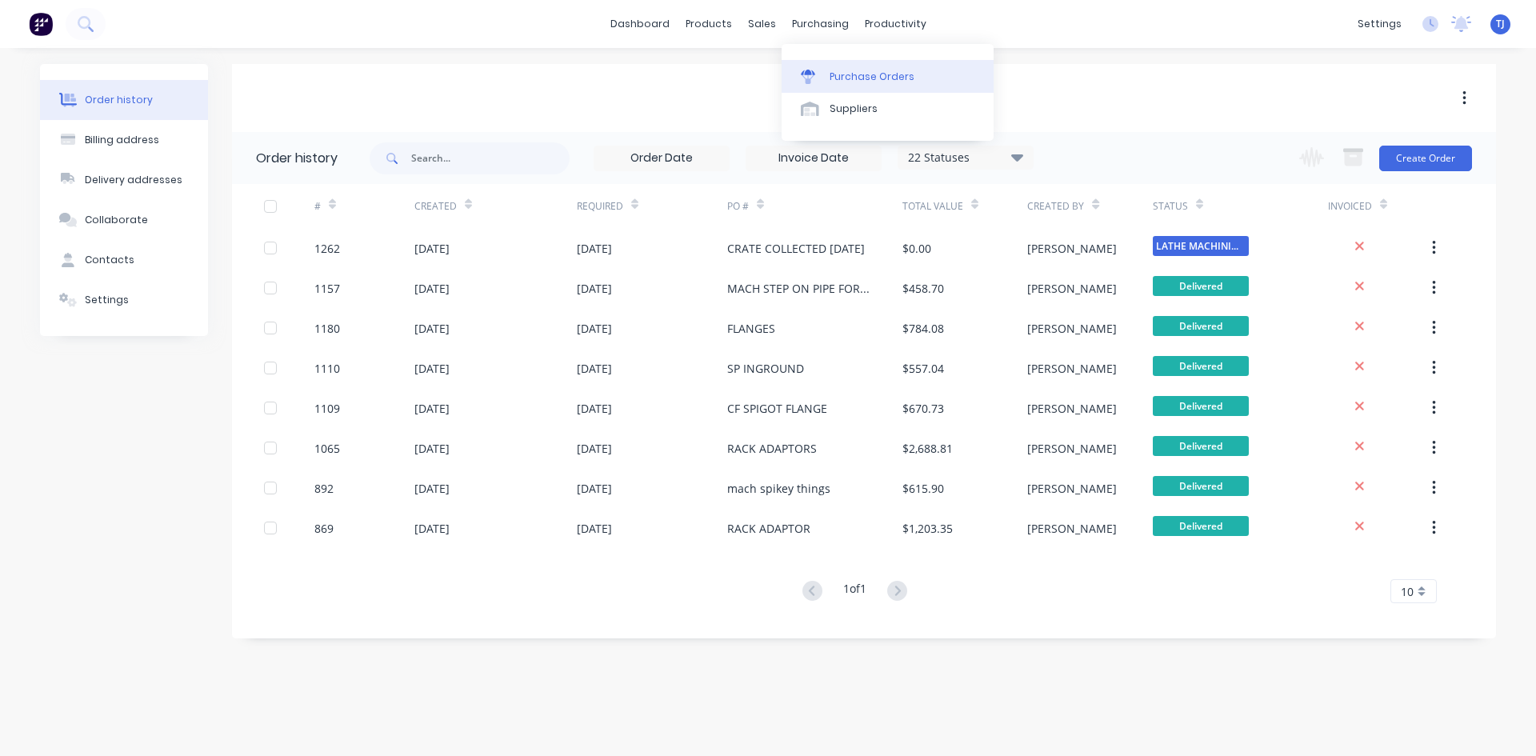
click at [838, 74] on div "Purchase Orders" at bounding box center [872, 77] width 85 height 14
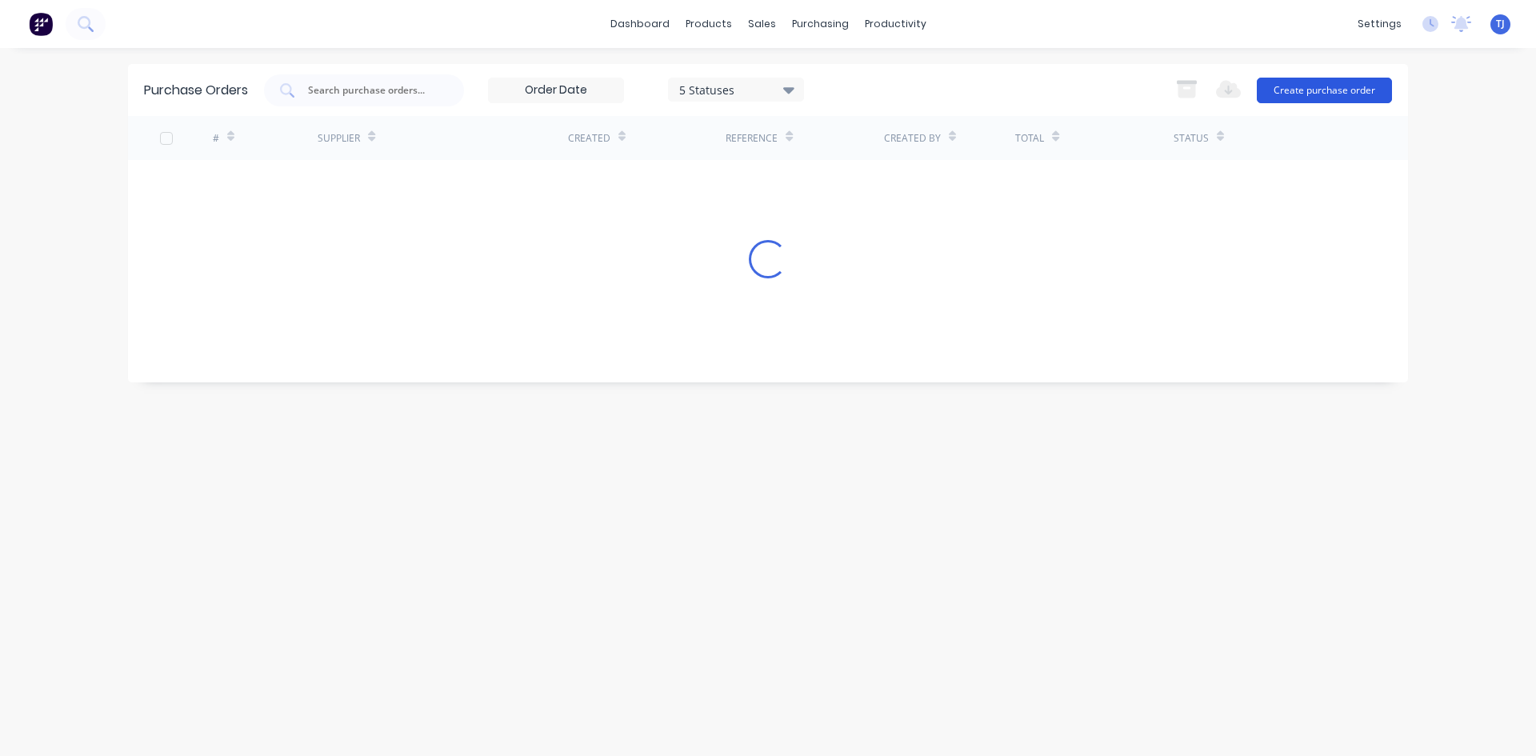
click at [1319, 95] on button "Create purchase order" at bounding box center [1324, 91] width 135 height 26
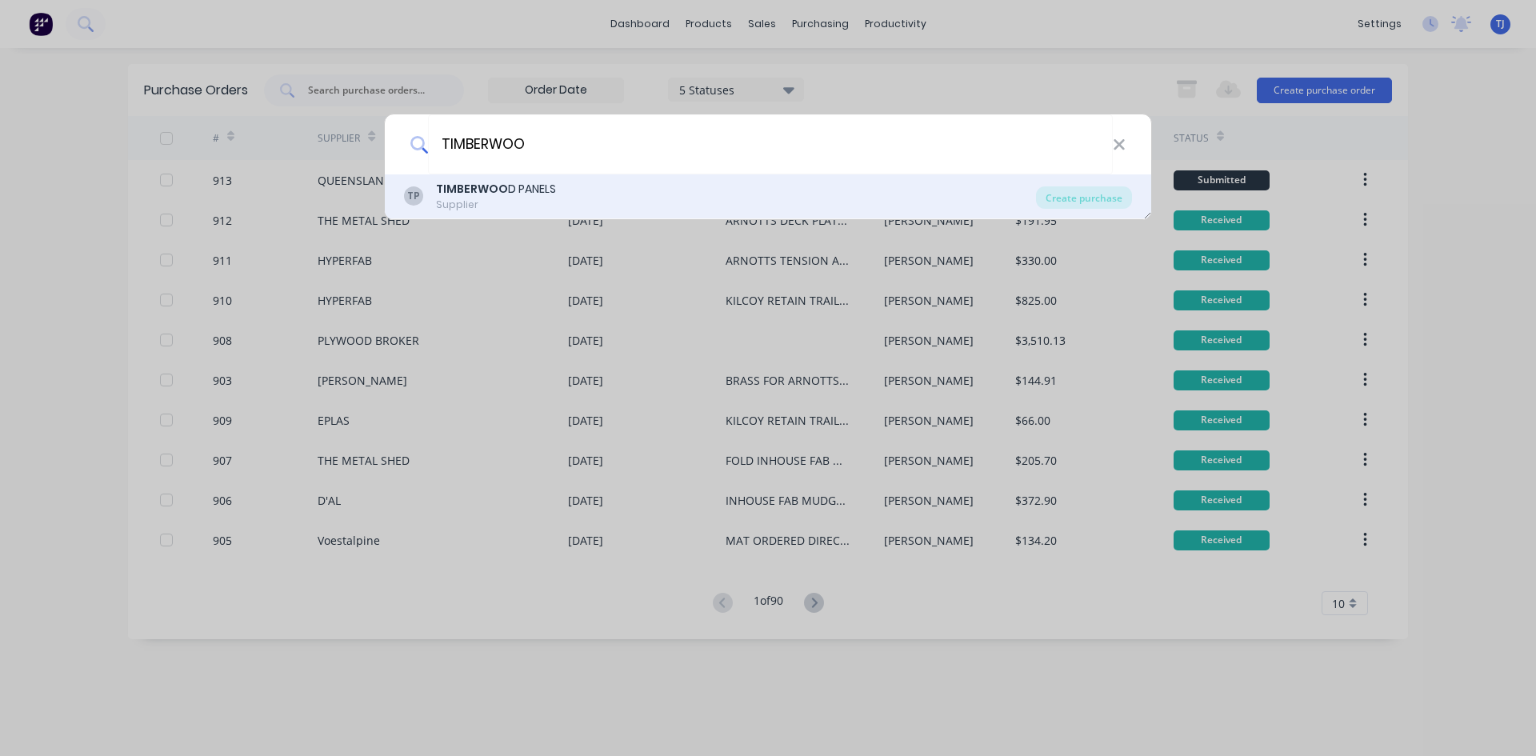
type input "TIMBERWOO"
click at [525, 197] on div "TIMBERWOO D PANELS Supplier" at bounding box center [496, 196] width 120 height 31
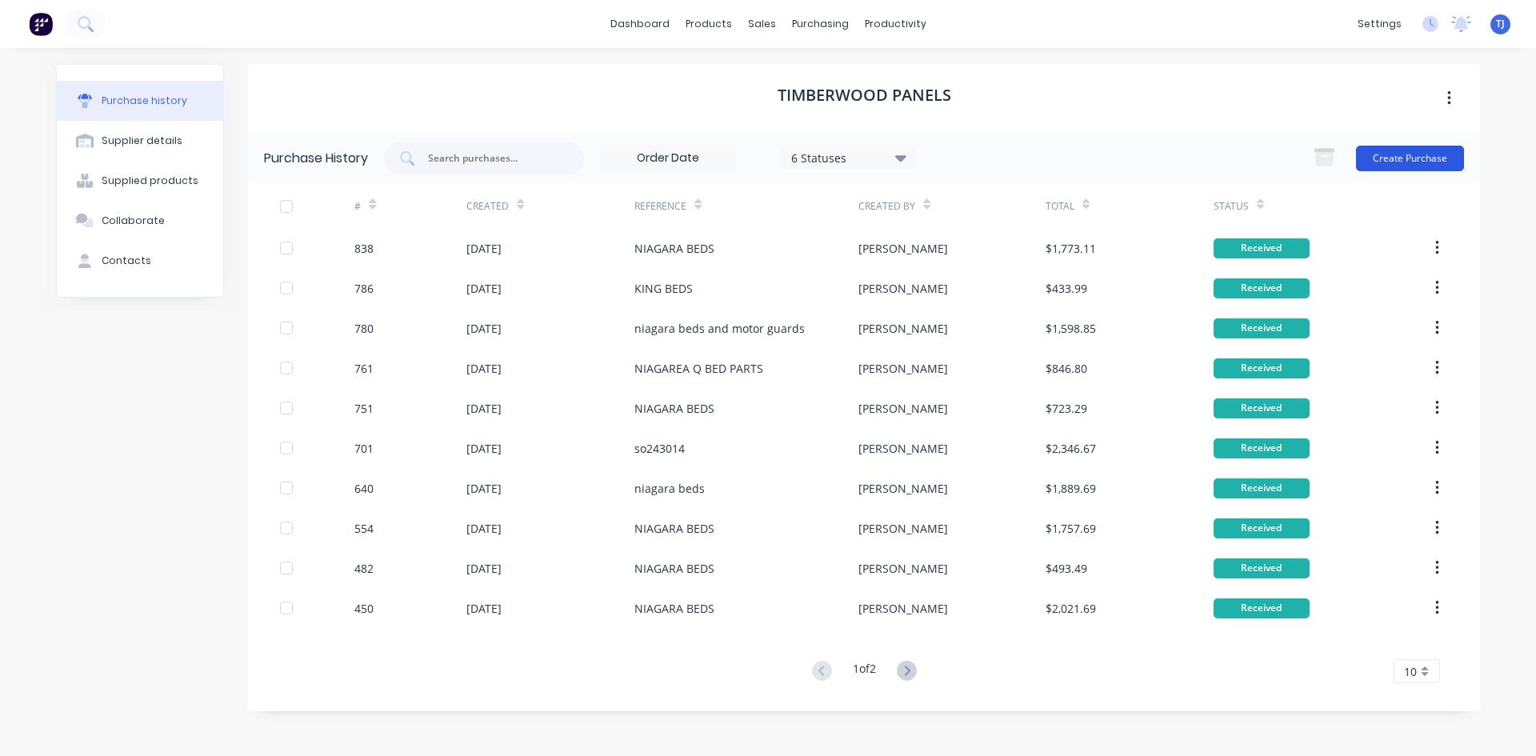
click at [1395, 154] on button "Create Purchase" at bounding box center [1410, 159] width 108 height 26
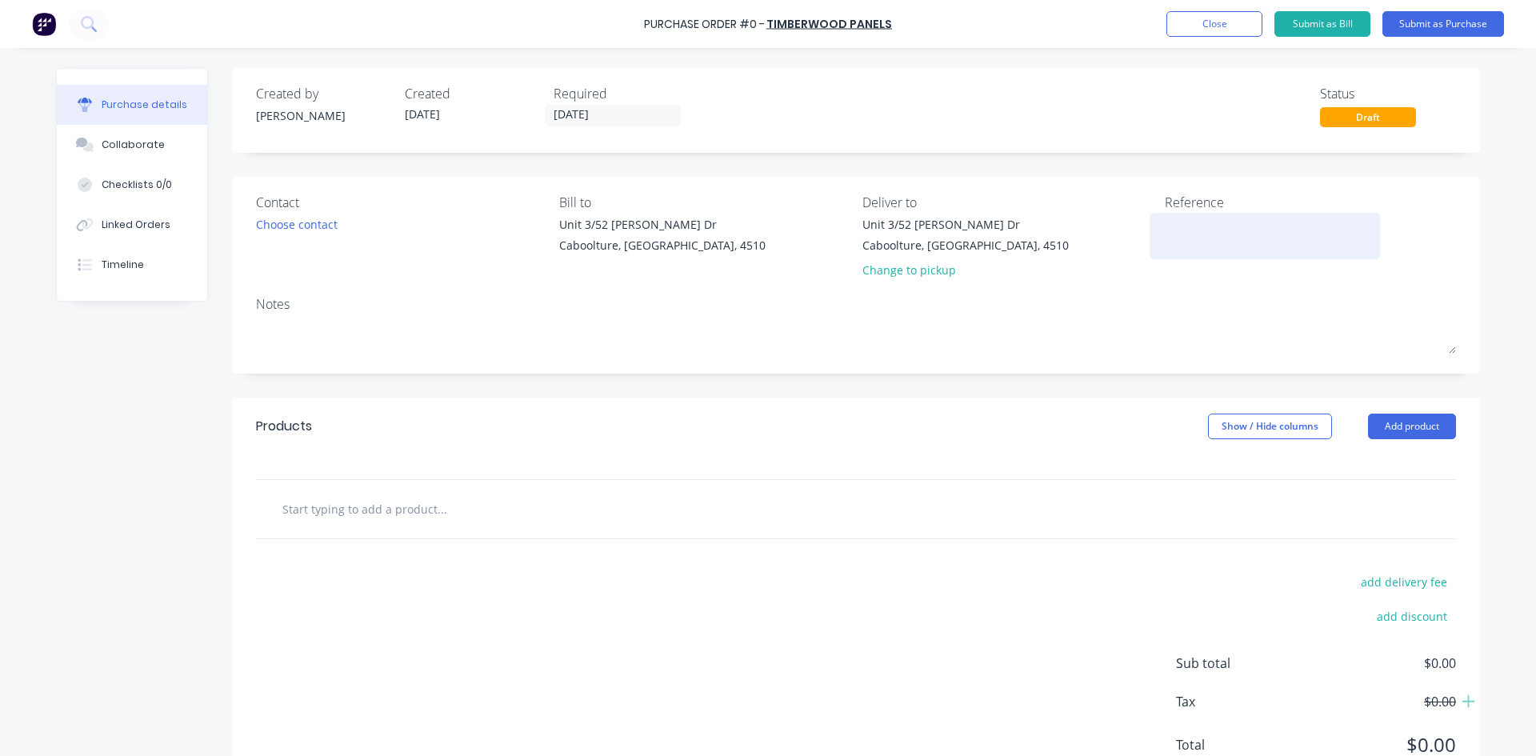
click at [1179, 234] on textarea at bounding box center [1265, 234] width 200 height 36
type textarea "NIAGARA BE"
type textarea "x"
type textarea "NIAGARA BED"
type textarea "x"
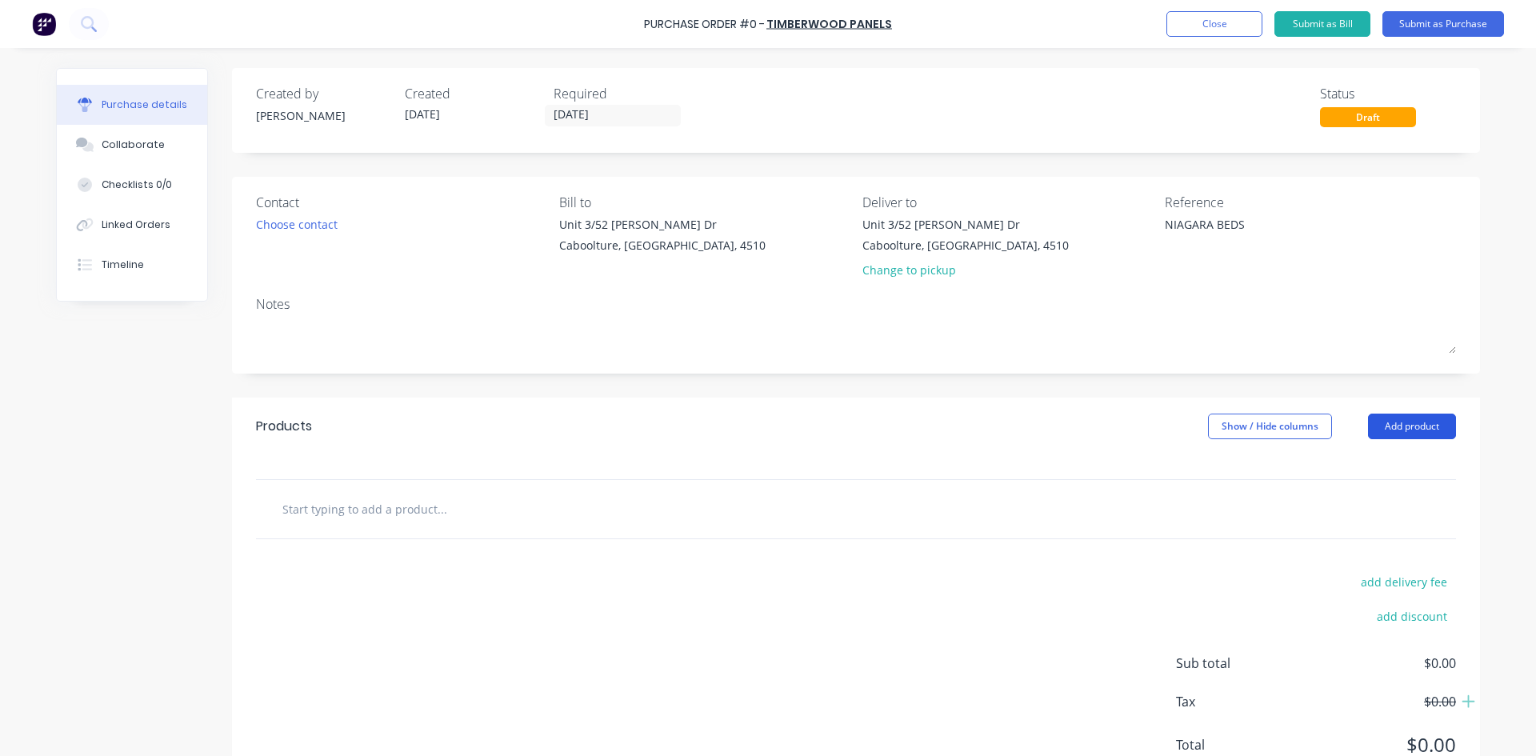
type textarea "NIAGARA BEDS"
type textarea "x"
type textarea "NIAGARA BEDS"
click at [1426, 430] on button "Add product" at bounding box center [1412, 427] width 88 height 26
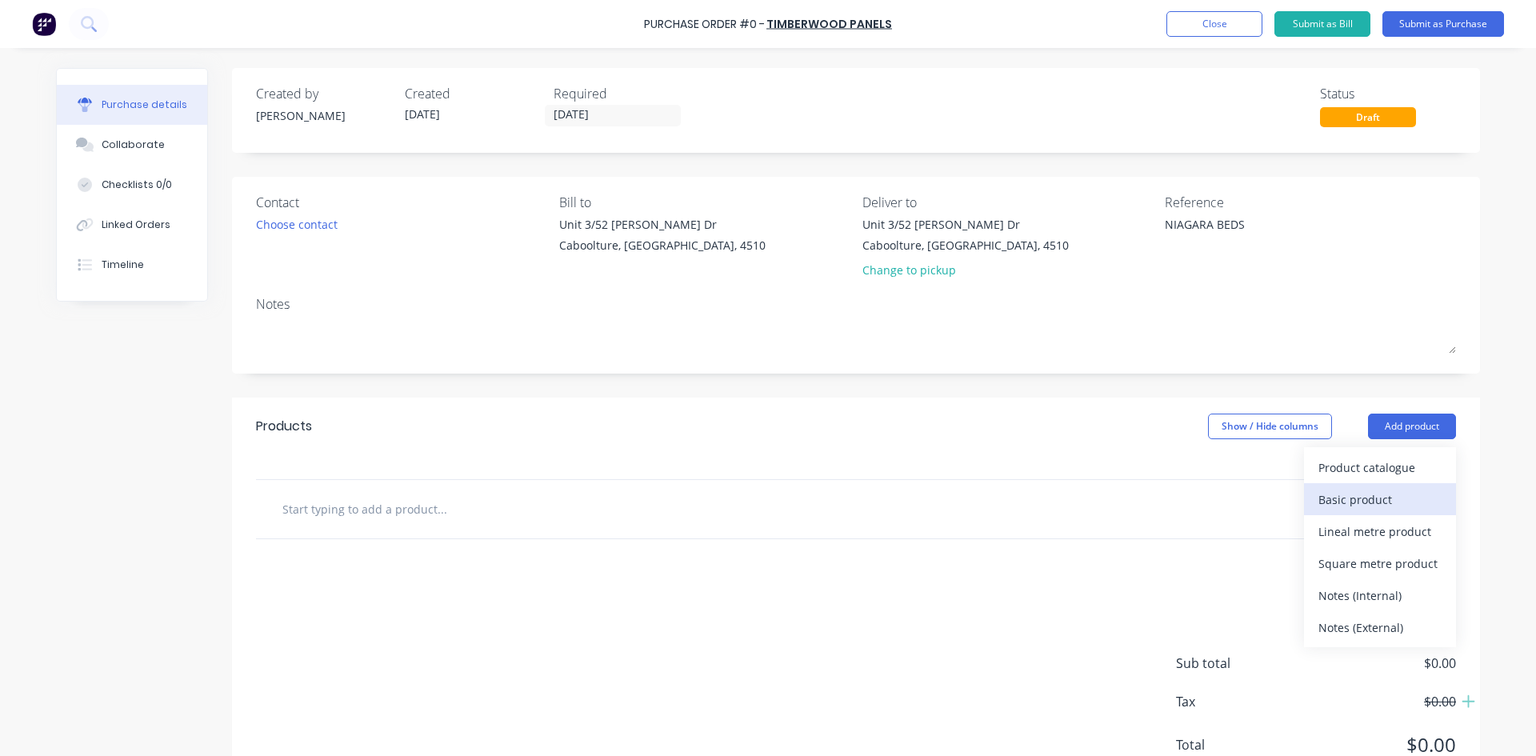
click at [1391, 494] on div "Basic product" at bounding box center [1380, 499] width 123 height 23
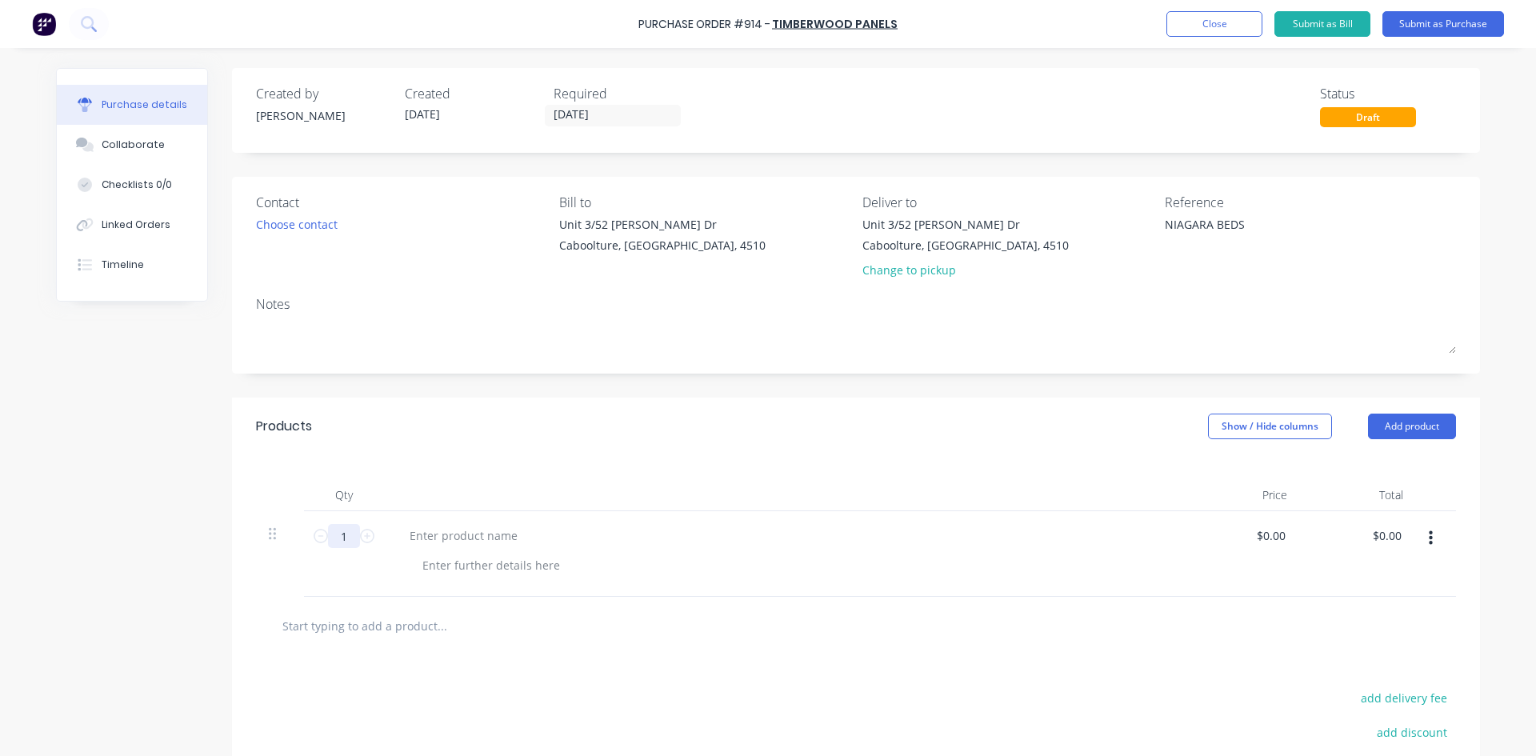
click at [329, 542] on input "1" at bounding box center [344, 536] width 32 height 24
type textarea "x"
type input "11"
type textarea "x"
type input "11"
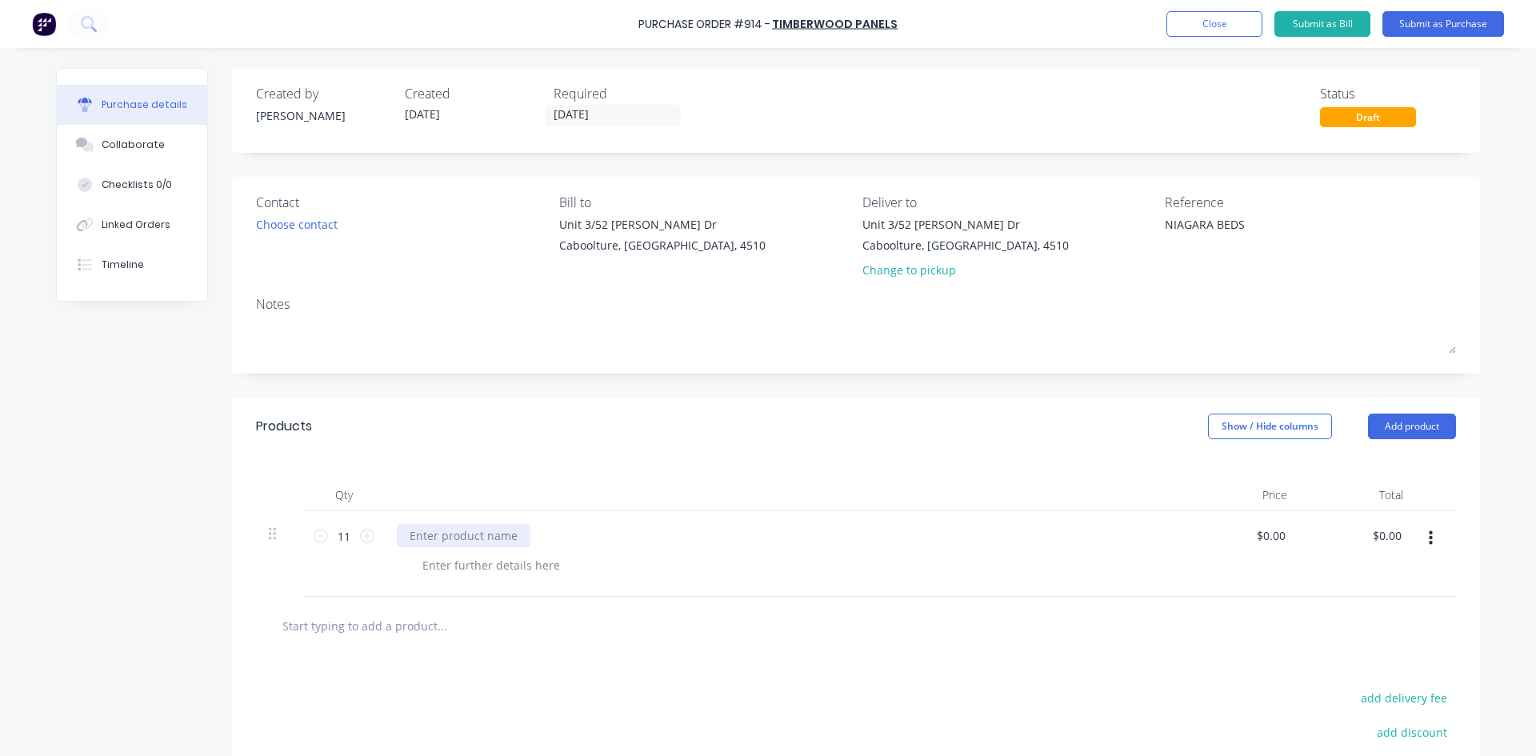
type textarea "x"
click at [408, 536] on div at bounding box center [464, 535] width 134 height 23
type textarea "x"
type input "0"
type input "56.14"
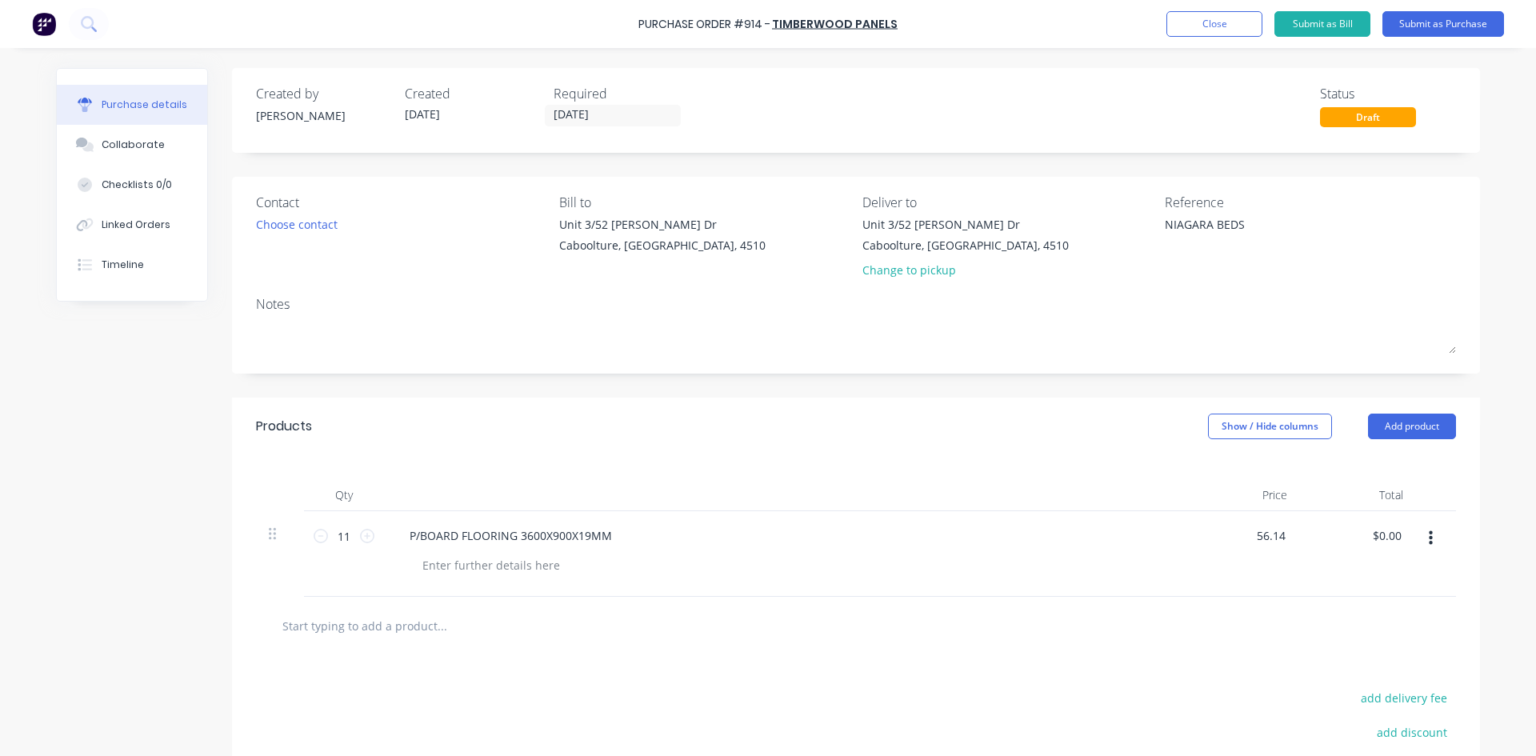
type textarea "x"
type input "$56.14"
type input "617.54"
type textarea "x"
type input "$617.54"
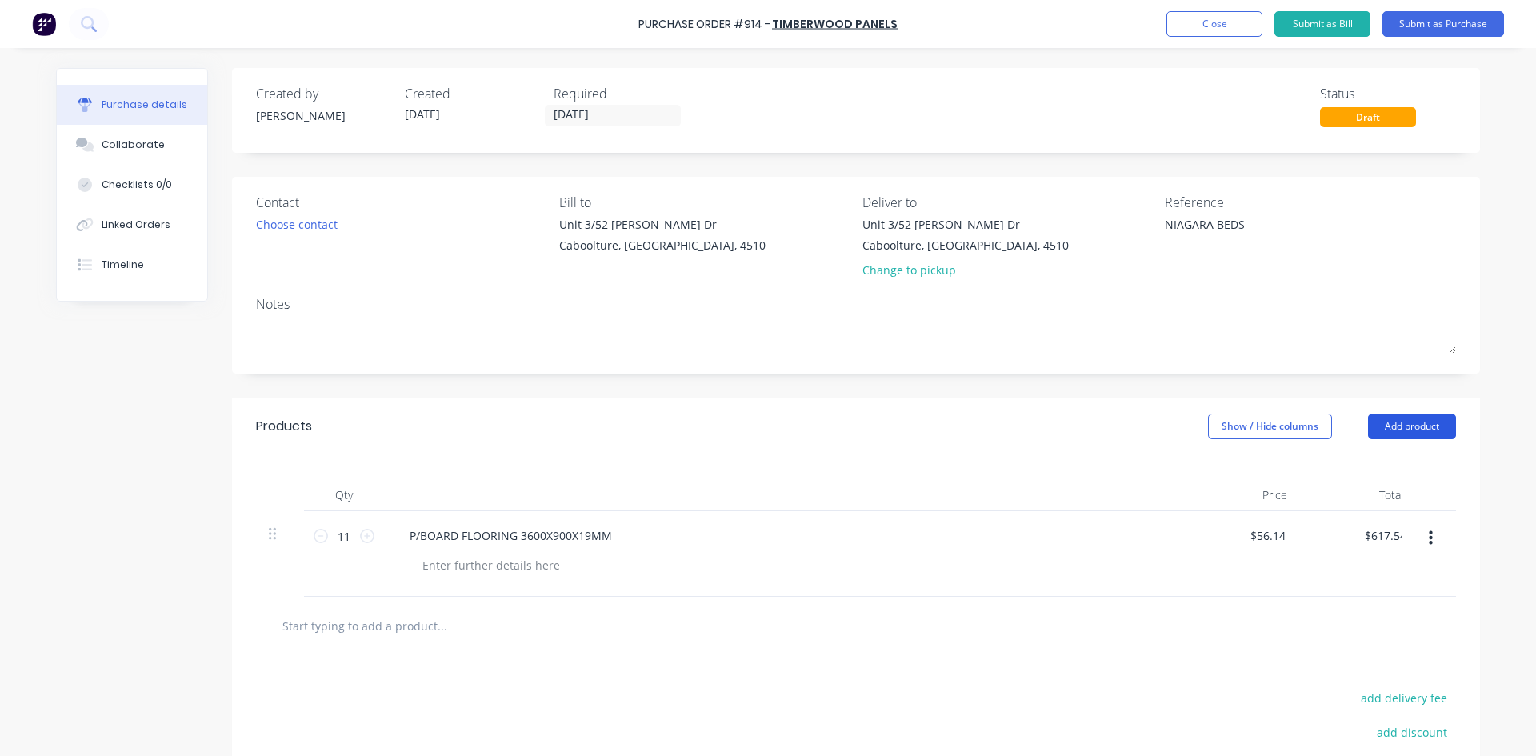
click at [1396, 422] on button "Add product" at bounding box center [1412, 427] width 88 height 26
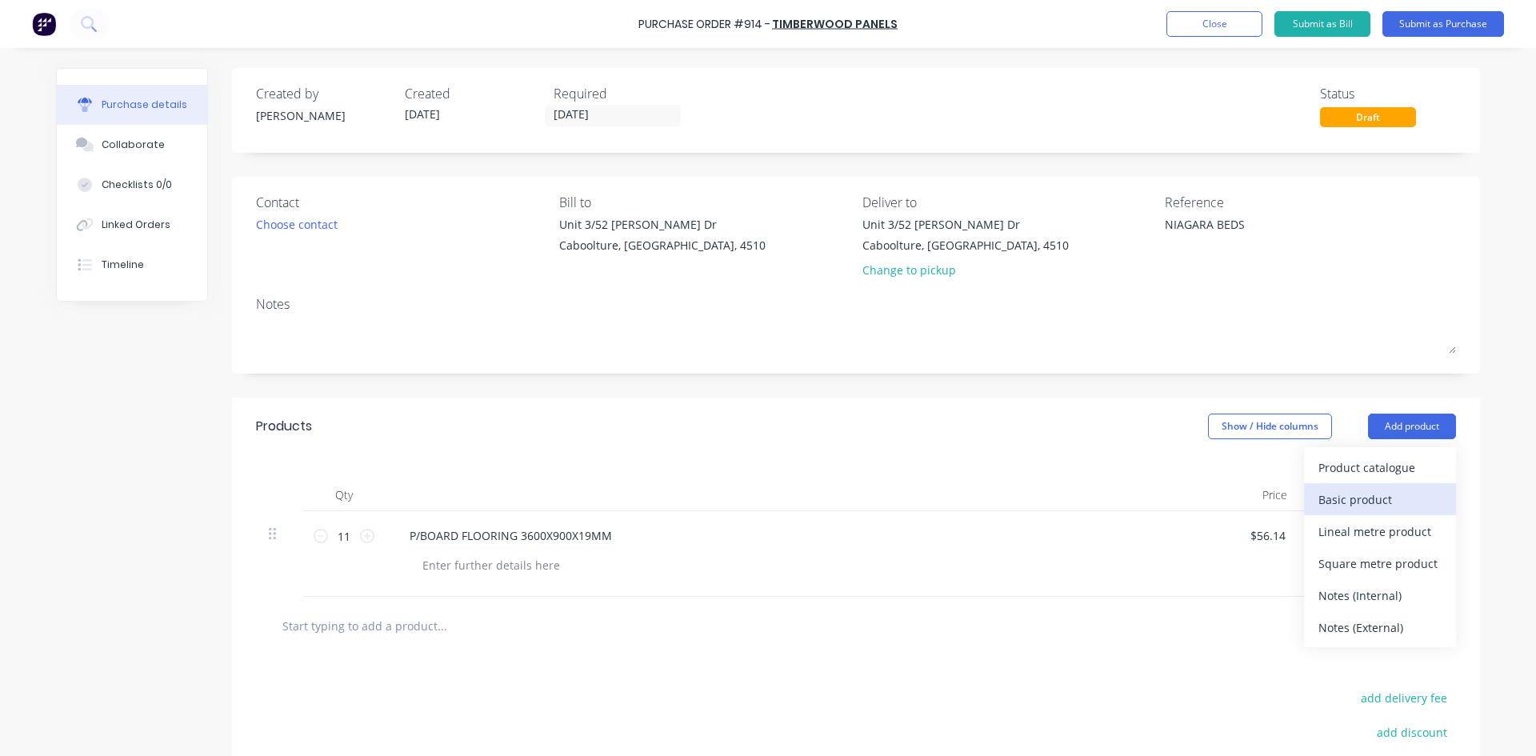
click at [1410, 507] on div "Basic product" at bounding box center [1380, 499] width 123 height 23
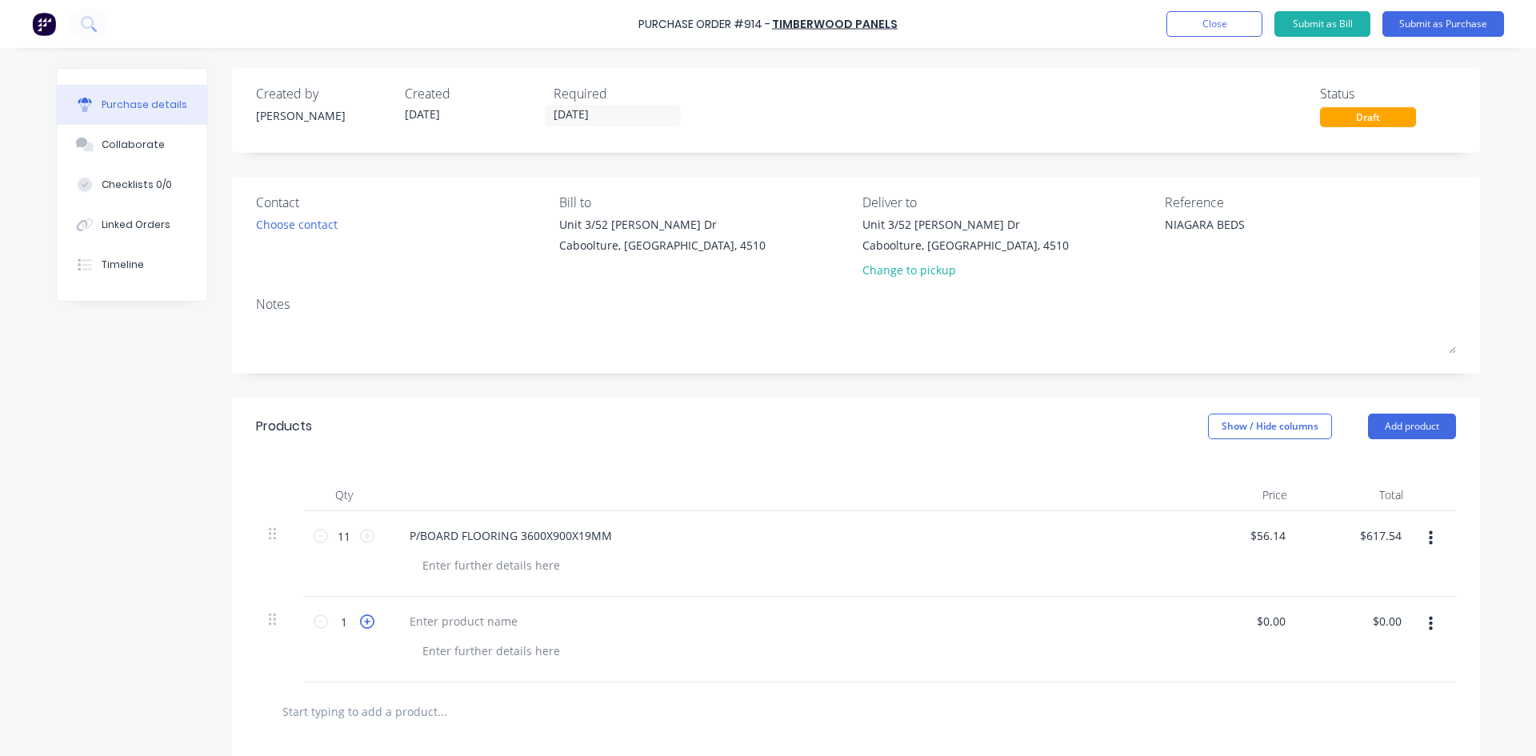
click at [366, 618] on icon at bounding box center [367, 621] width 14 height 14
type textarea "x"
type input "2"
type textarea "x"
click at [457, 615] on div at bounding box center [464, 621] width 134 height 23
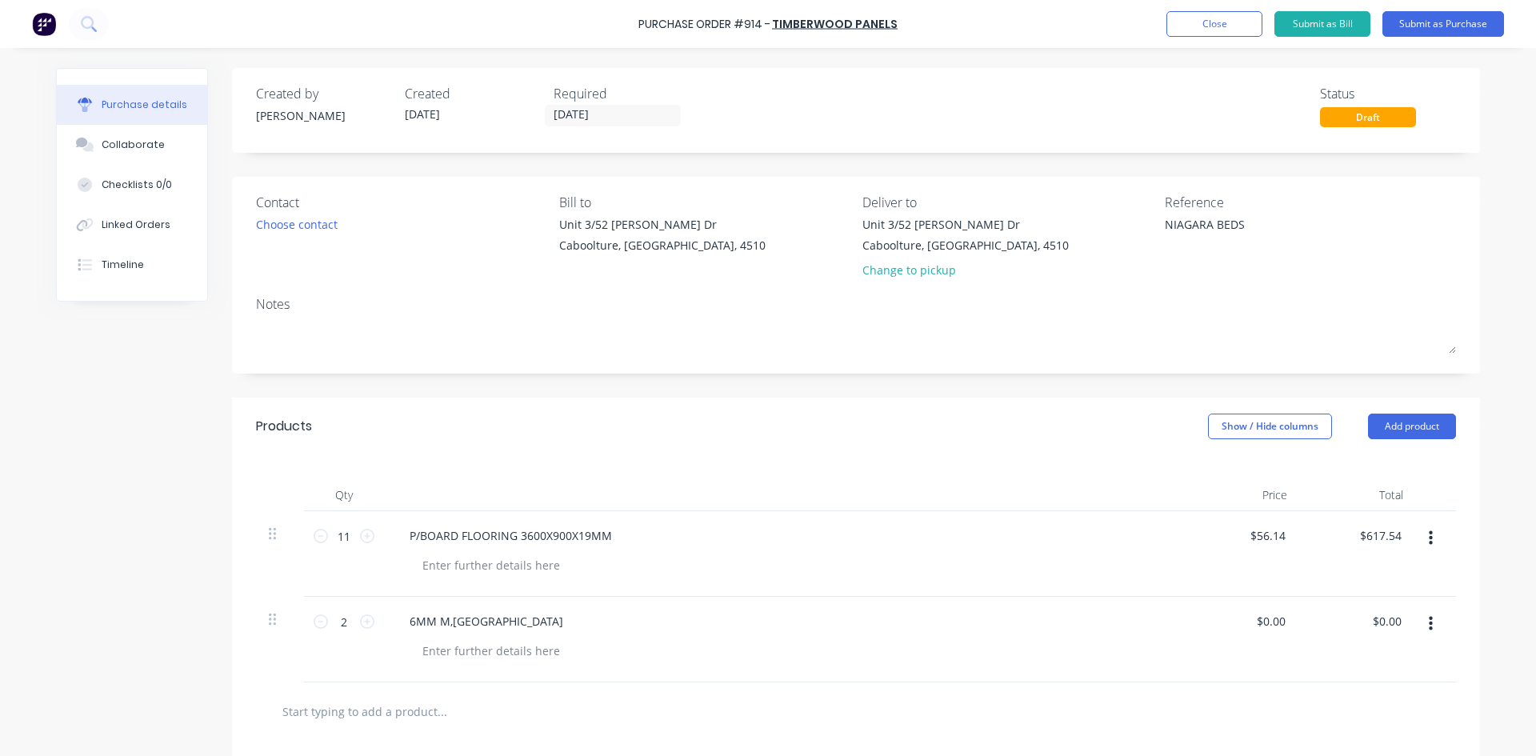
type textarea "x"
type input "0"
type input "25"
type textarea "x"
type input "$25.00"
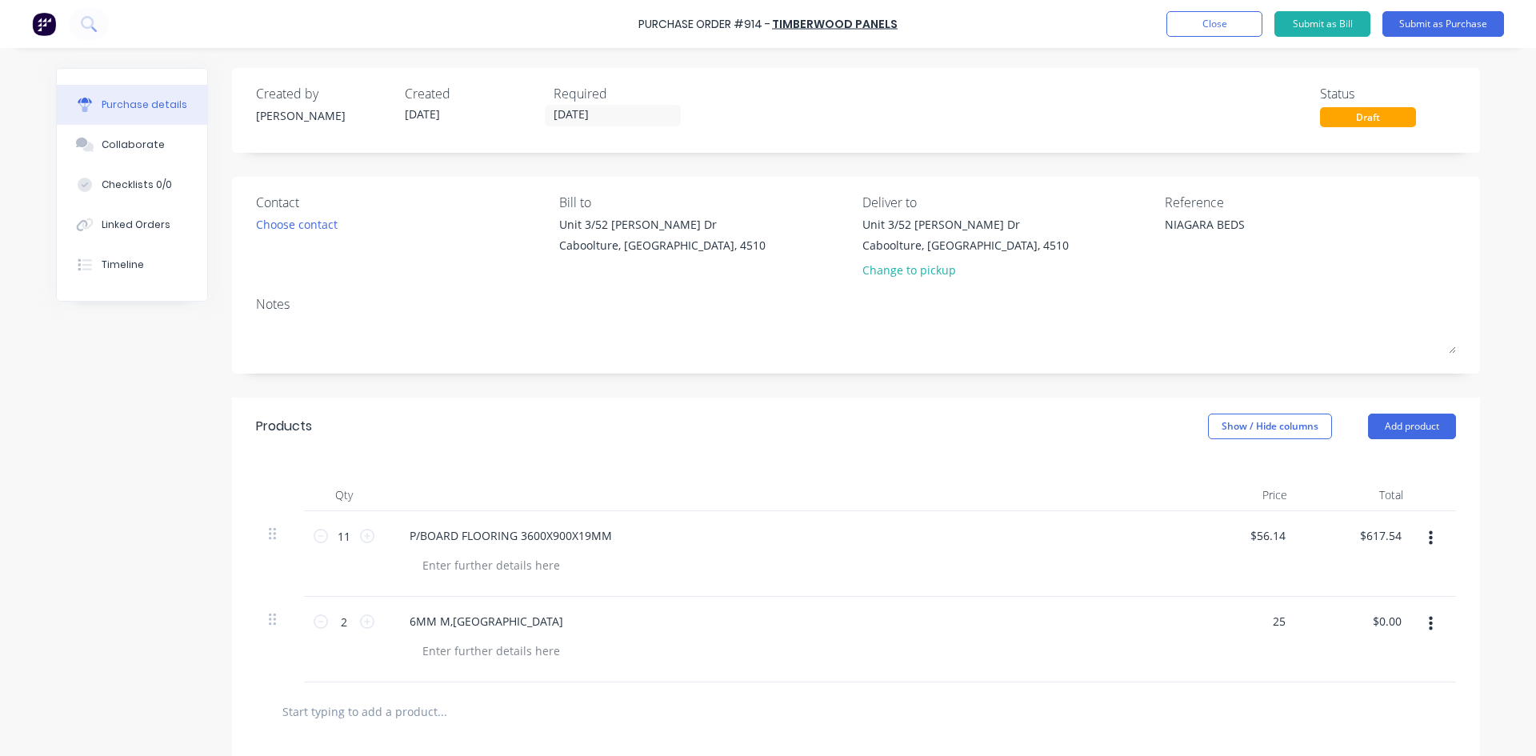
type input "50.00"
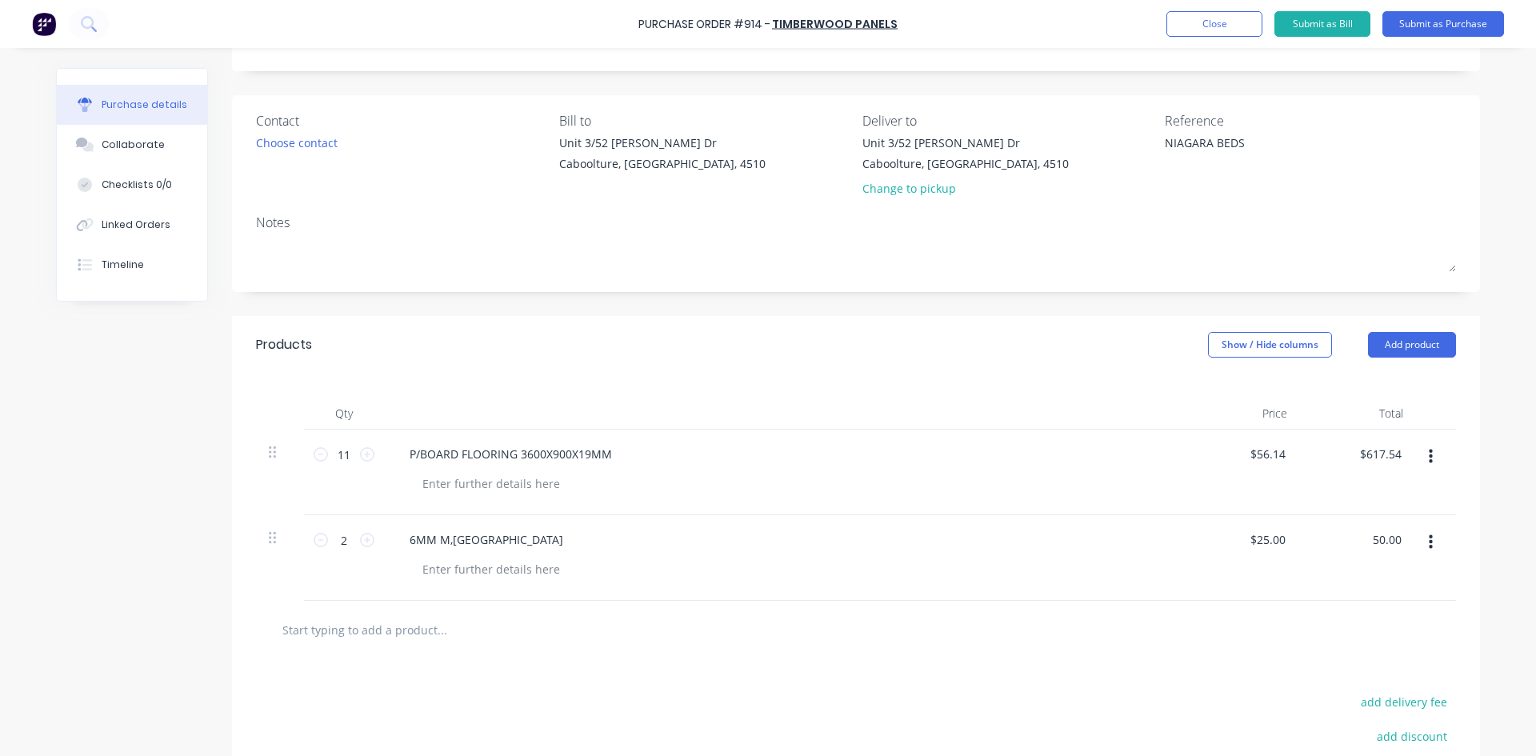
scroll to position [160, 0]
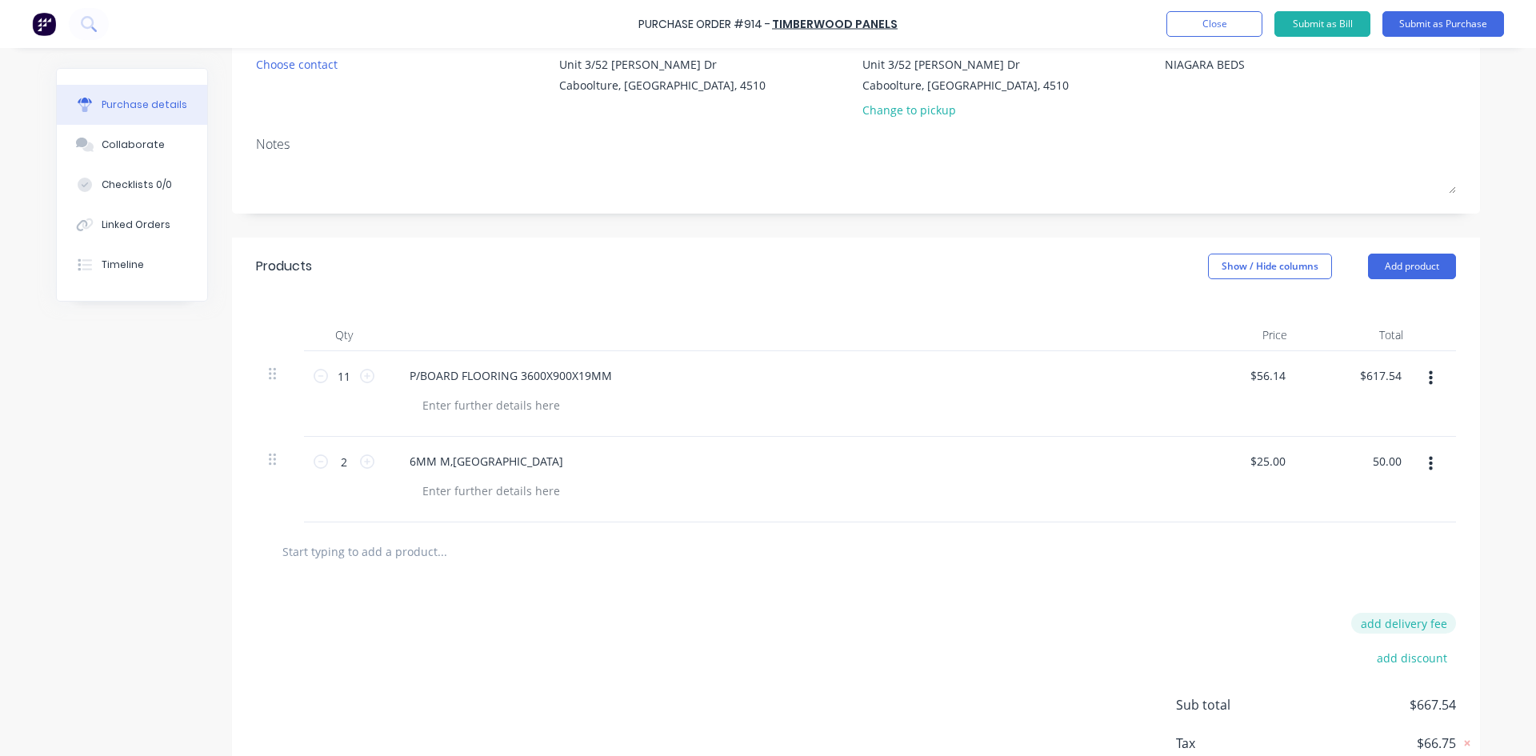
type textarea "x"
type input "$50.00"
click at [1367, 623] on button "add delivery fee" at bounding box center [1403, 623] width 105 height 21
type input "40"
type textarea "x"
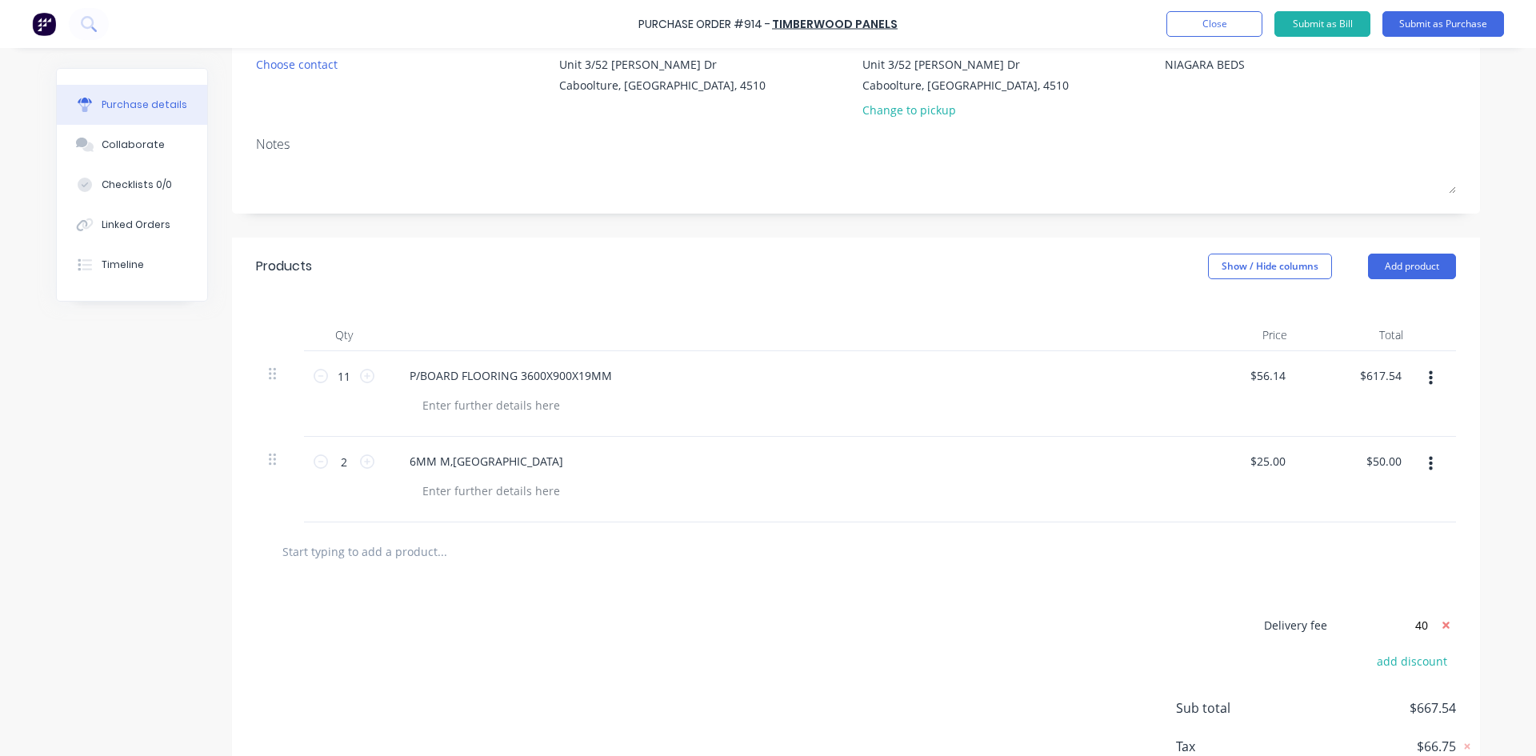
type input "$40.00"
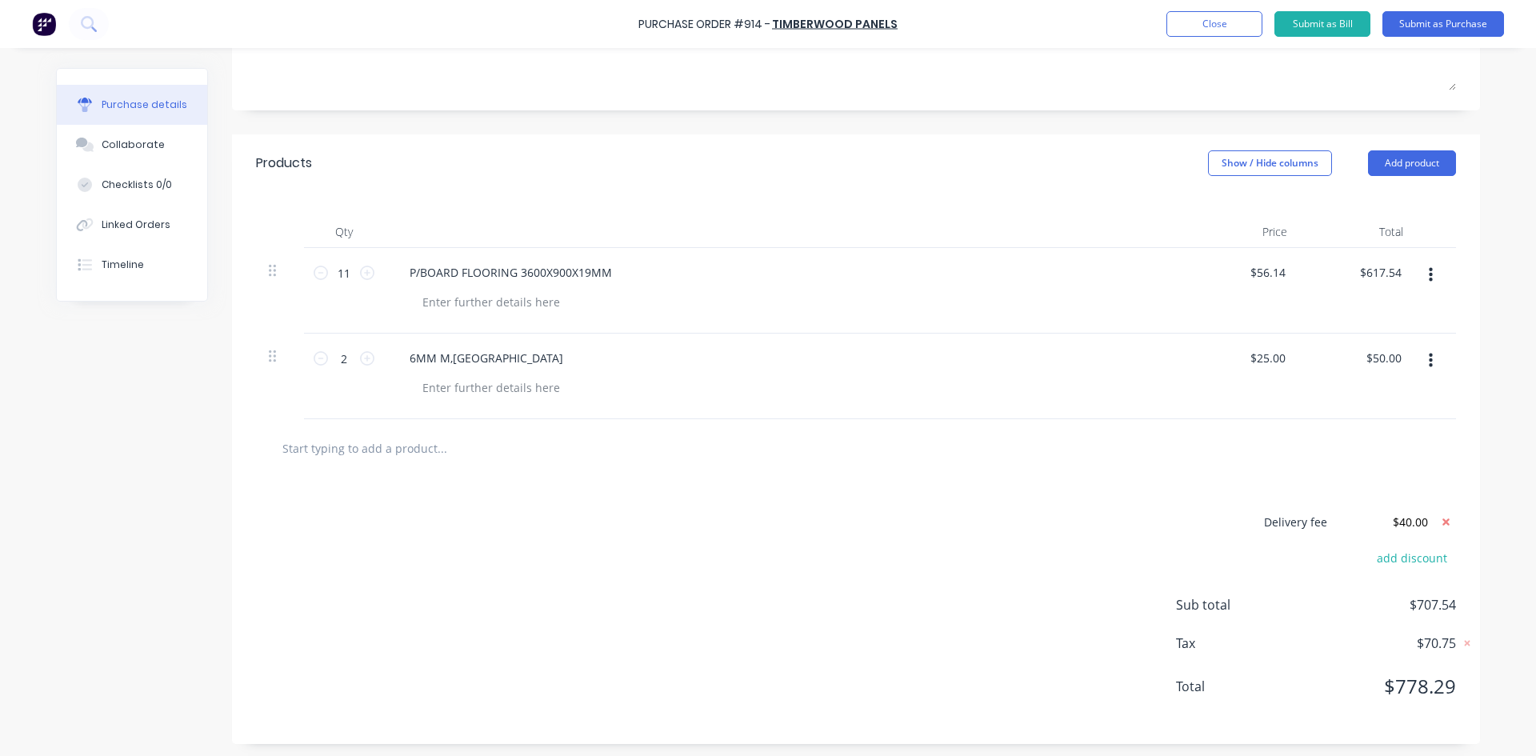
scroll to position [267, 0]
click at [1411, 23] on button "Submit as Purchase" at bounding box center [1444, 24] width 122 height 26
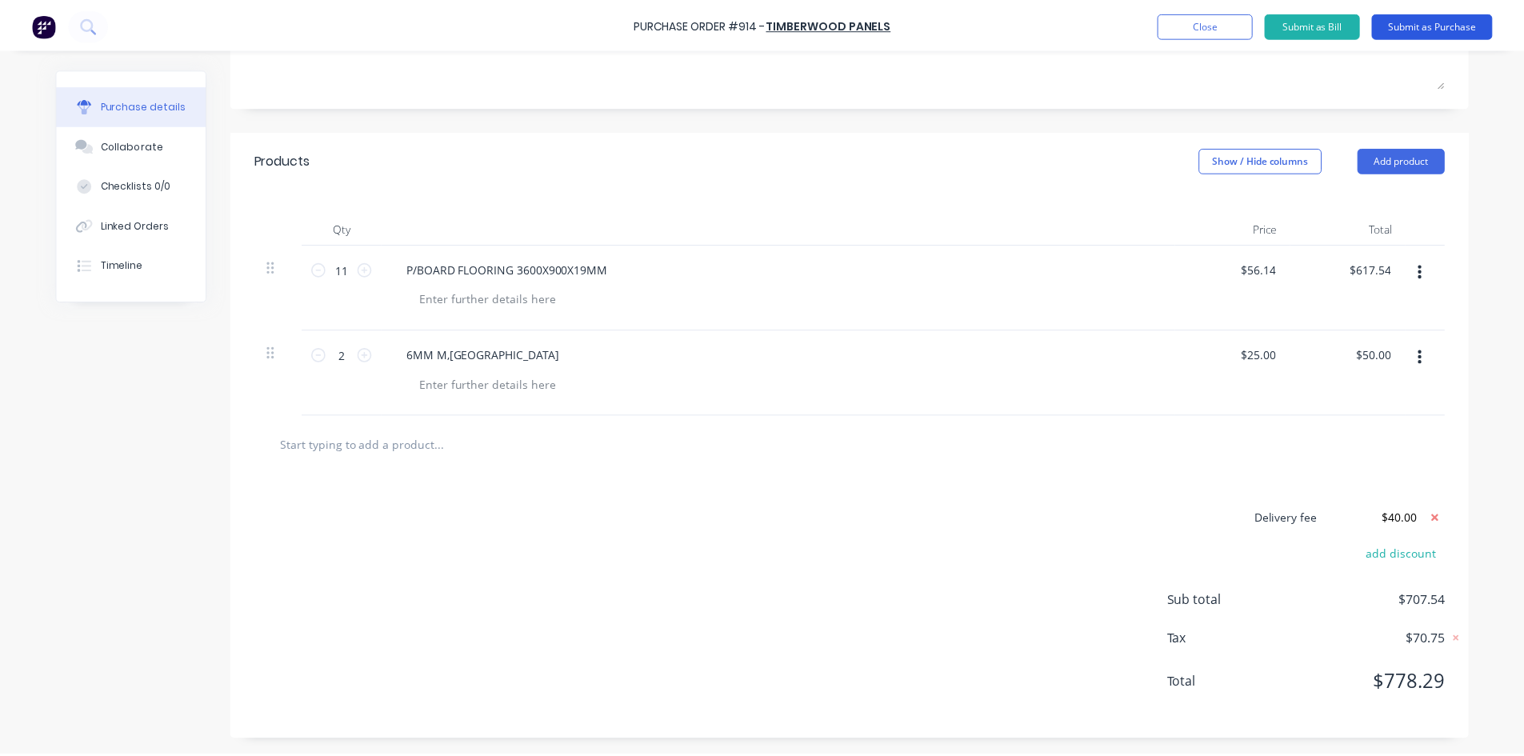
scroll to position [0, 0]
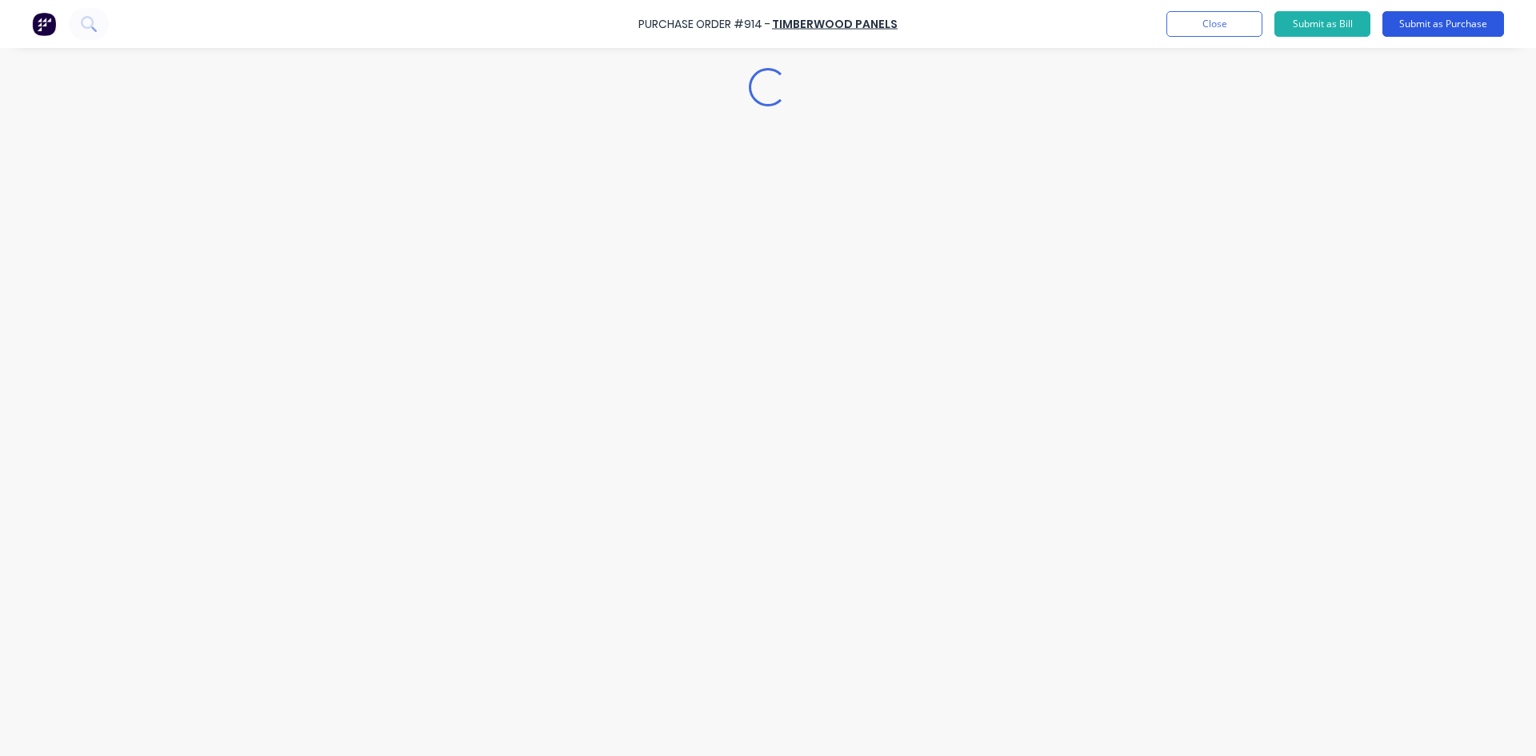
type textarea "x"
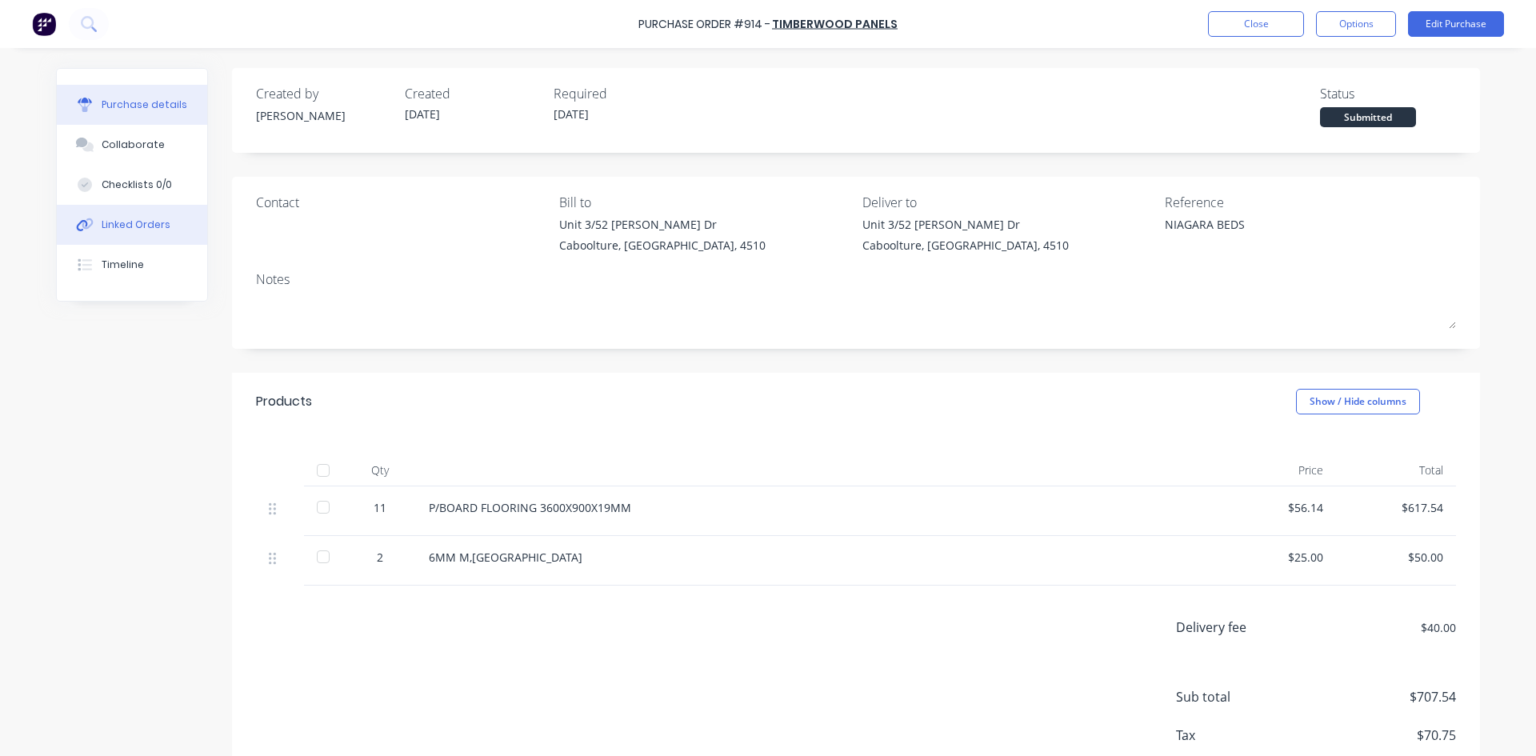
click at [122, 222] on div "Linked Orders" at bounding box center [136, 225] width 69 height 14
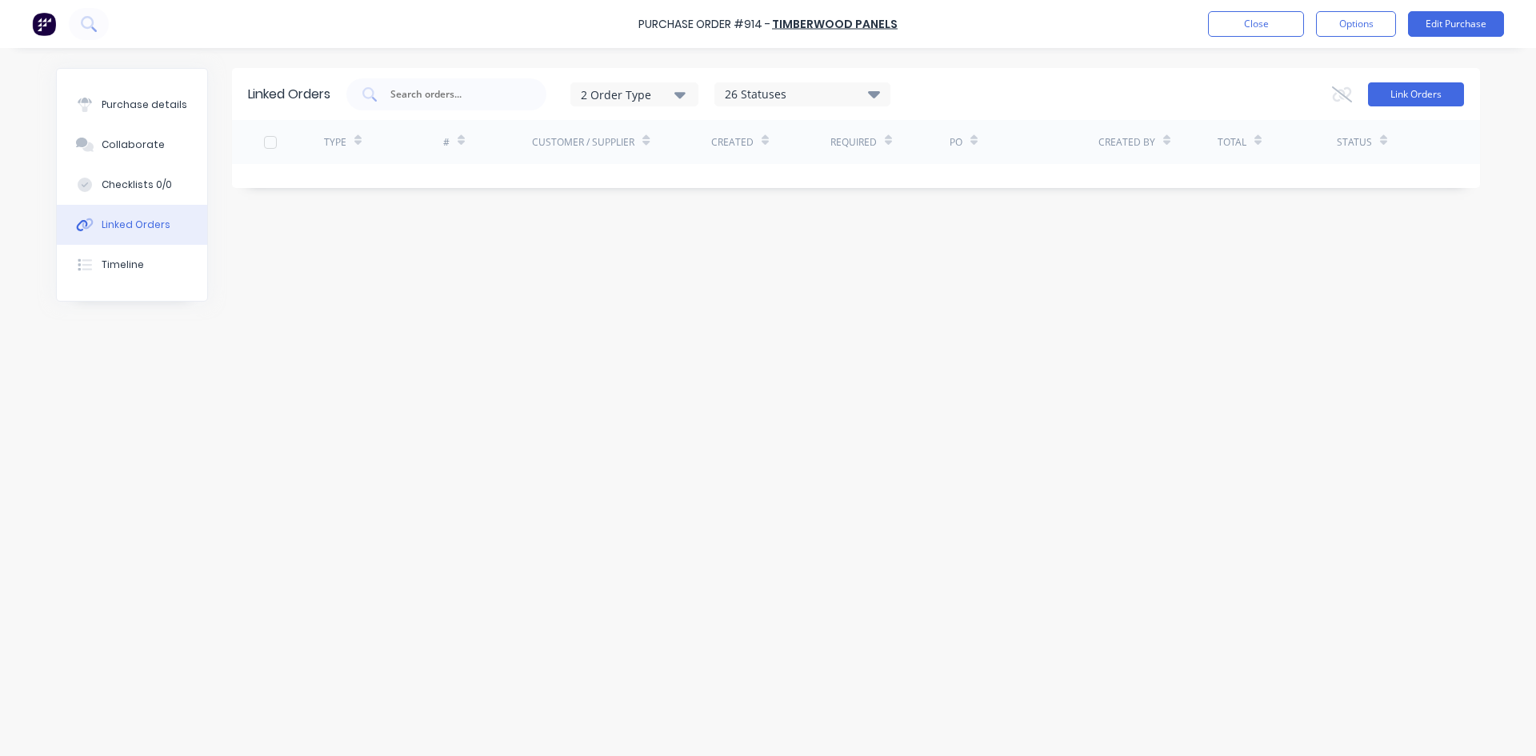
click at [1377, 99] on button "Link Orders" at bounding box center [1416, 94] width 96 height 24
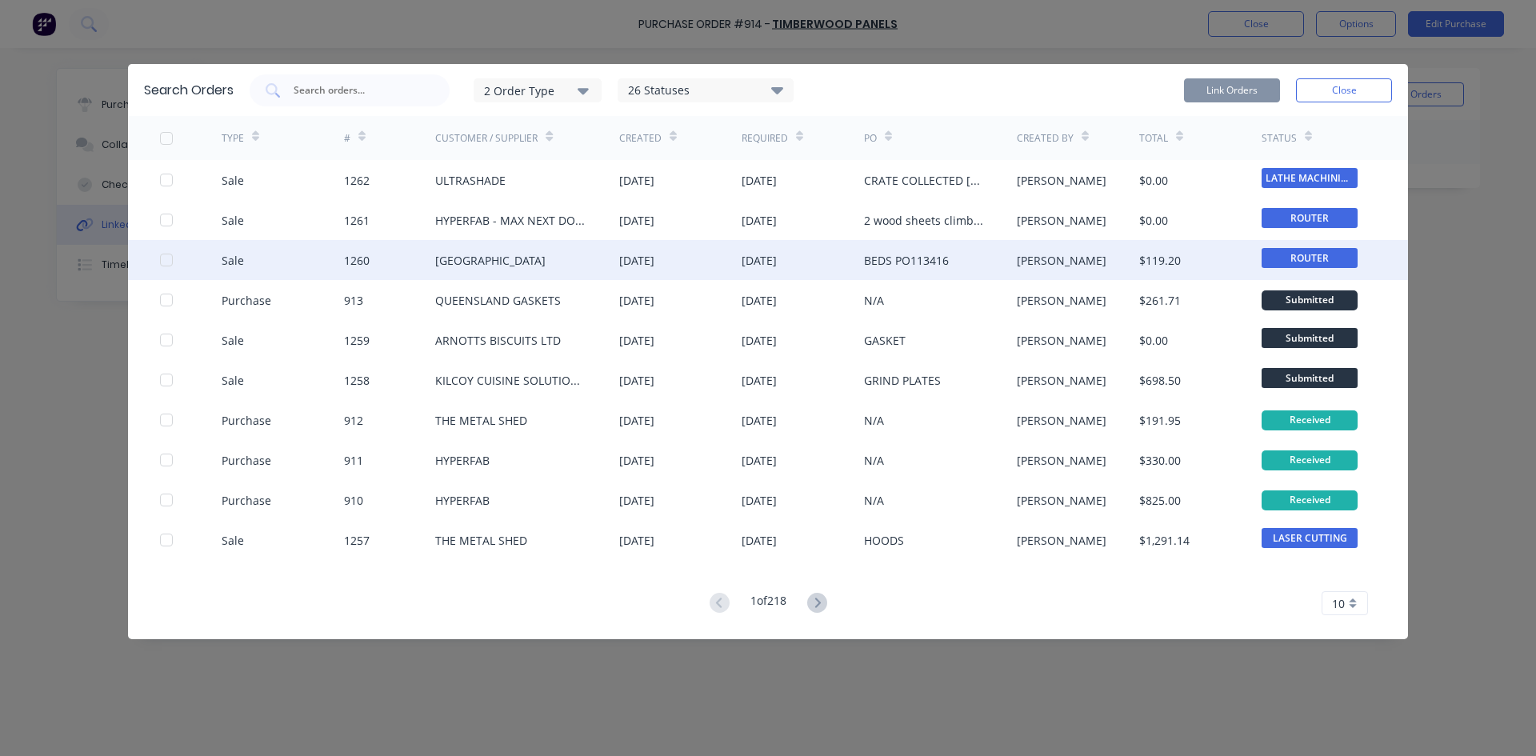
click at [165, 262] on div at bounding box center [166, 260] width 32 height 32
click at [1227, 89] on button "Link Orders" at bounding box center [1232, 90] width 96 height 24
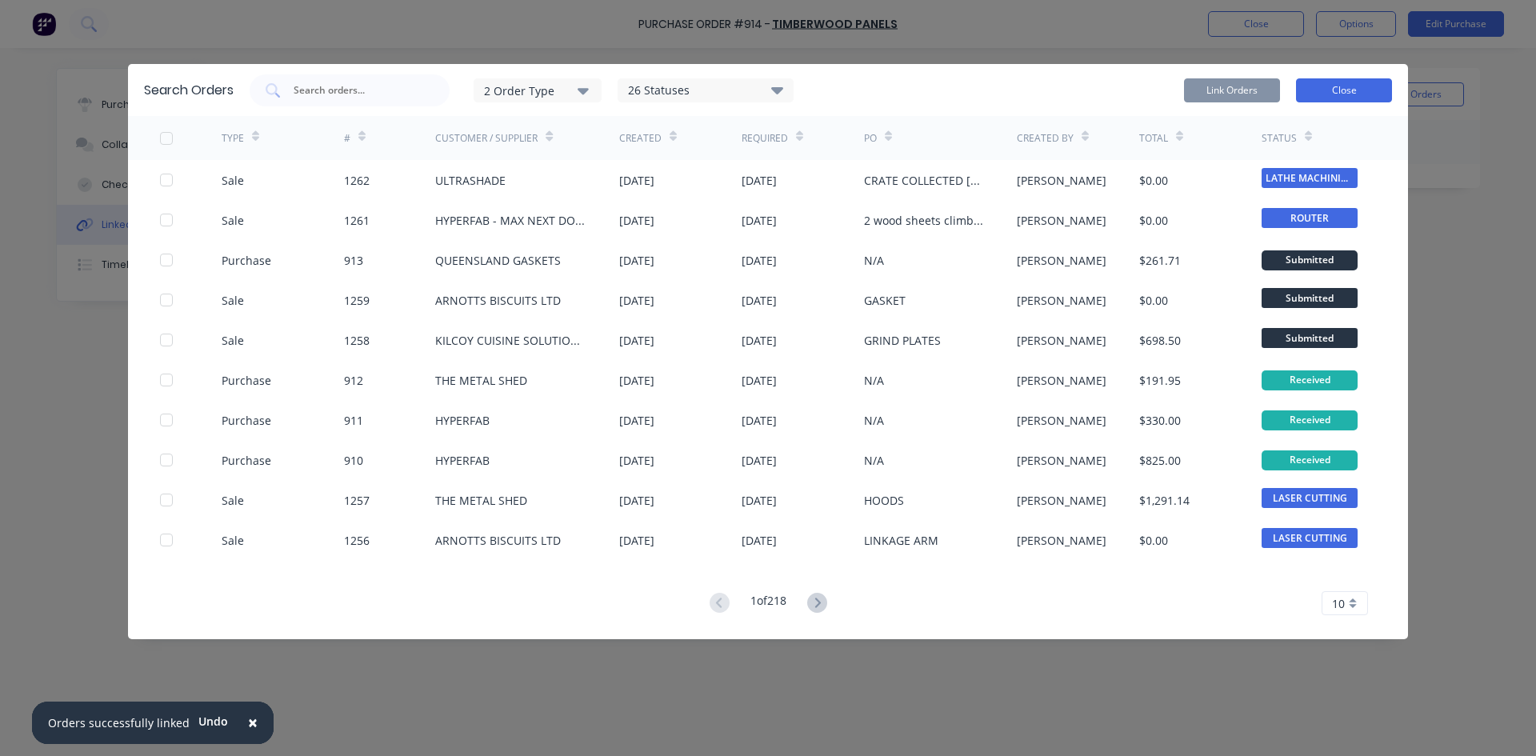
click at [1374, 88] on button "Close" at bounding box center [1344, 90] width 96 height 24
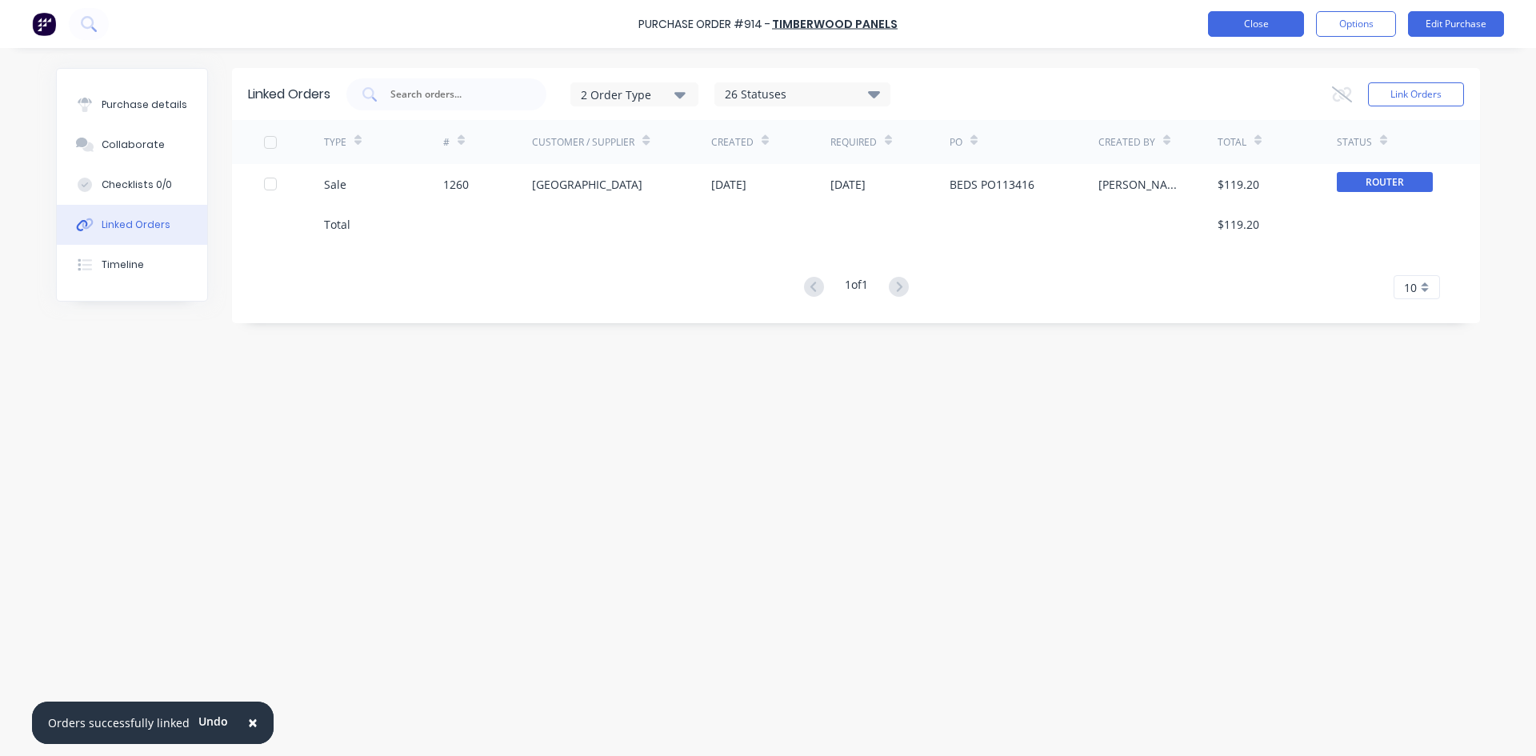
click at [1273, 25] on button "Close" at bounding box center [1256, 24] width 96 height 26
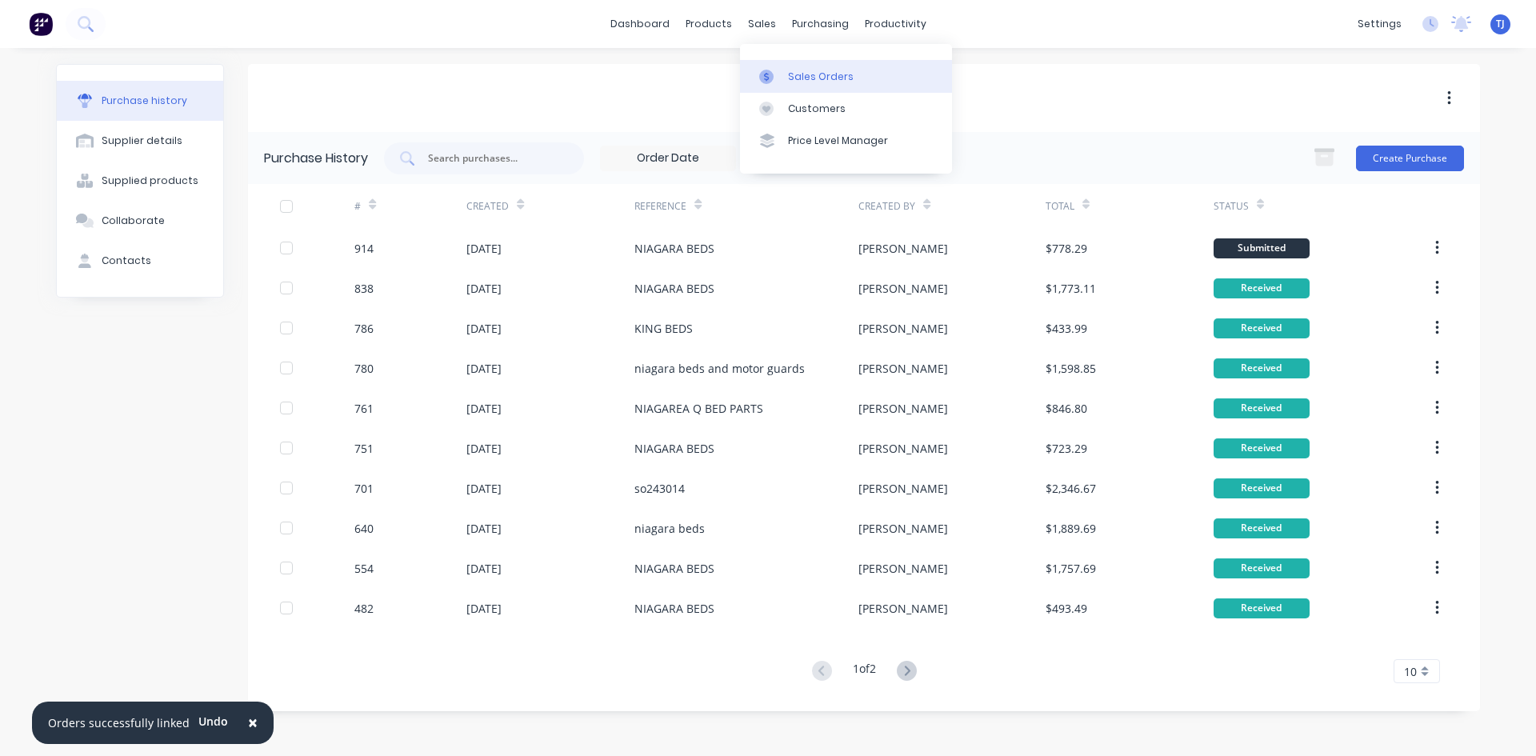
click at [798, 78] on div "Sales Orders" at bounding box center [821, 77] width 66 height 14
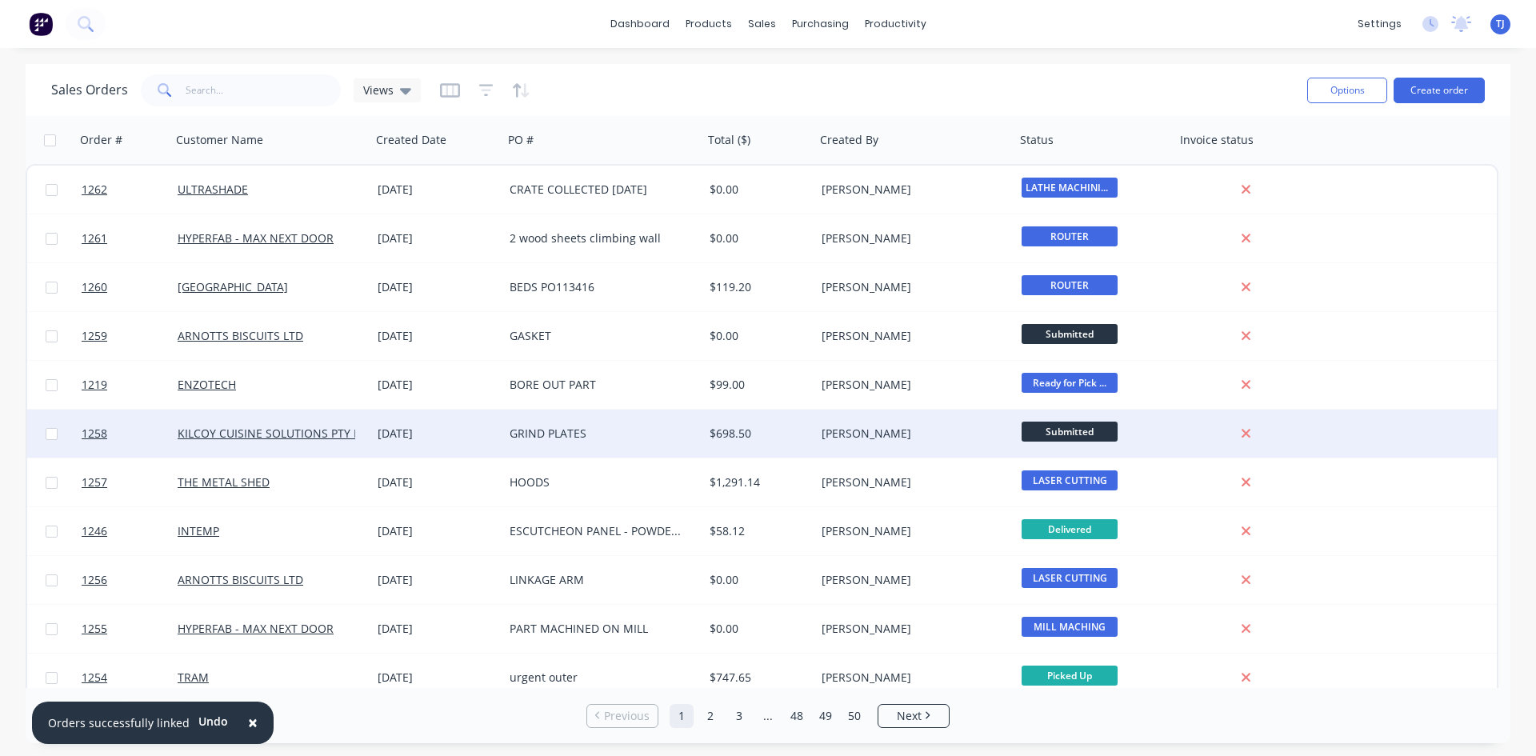
click at [530, 436] on div "GRIND PLATES" at bounding box center [599, 434] width 178 height 16
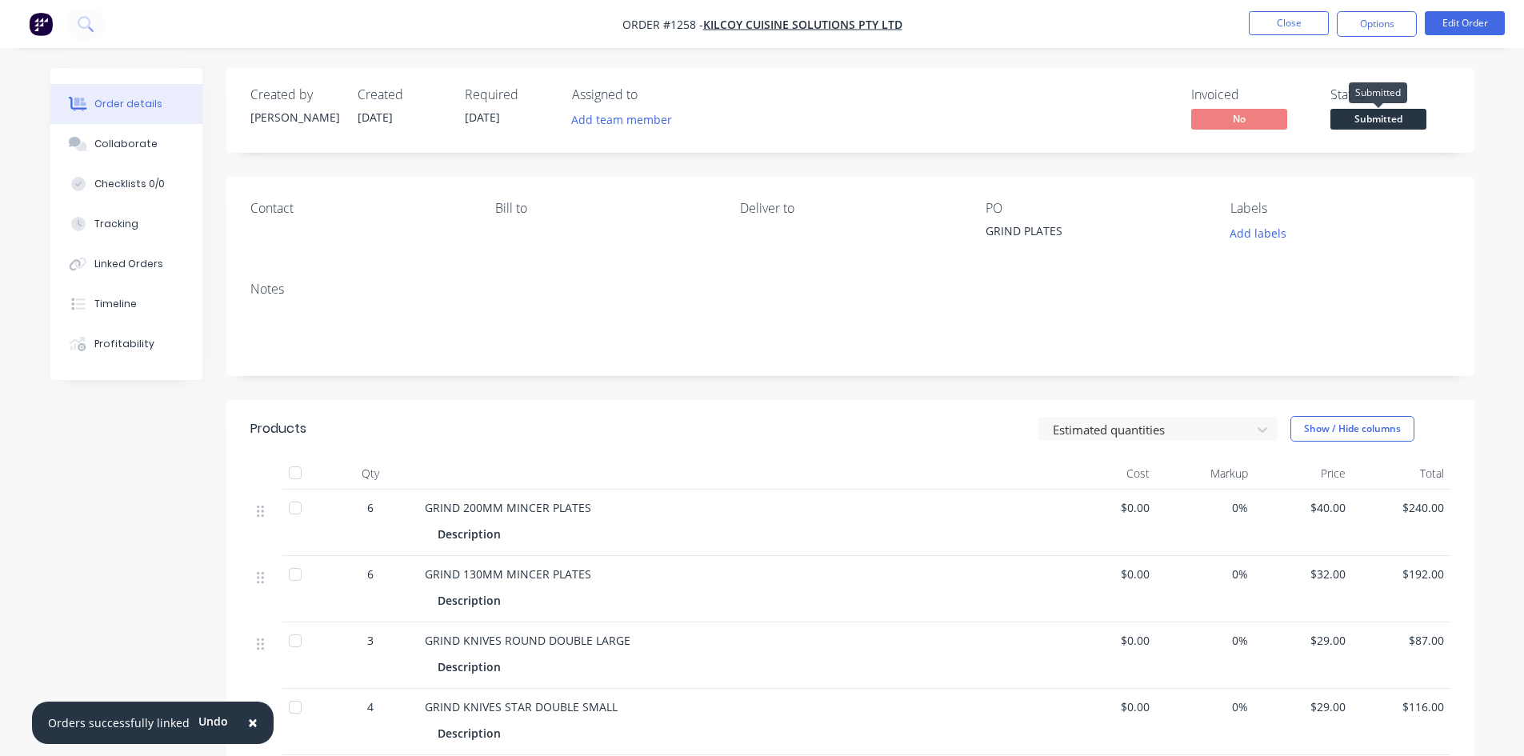
click at [1404, 118] on span "Submitted" at bounding box center [1379, 119] width 96 height 20
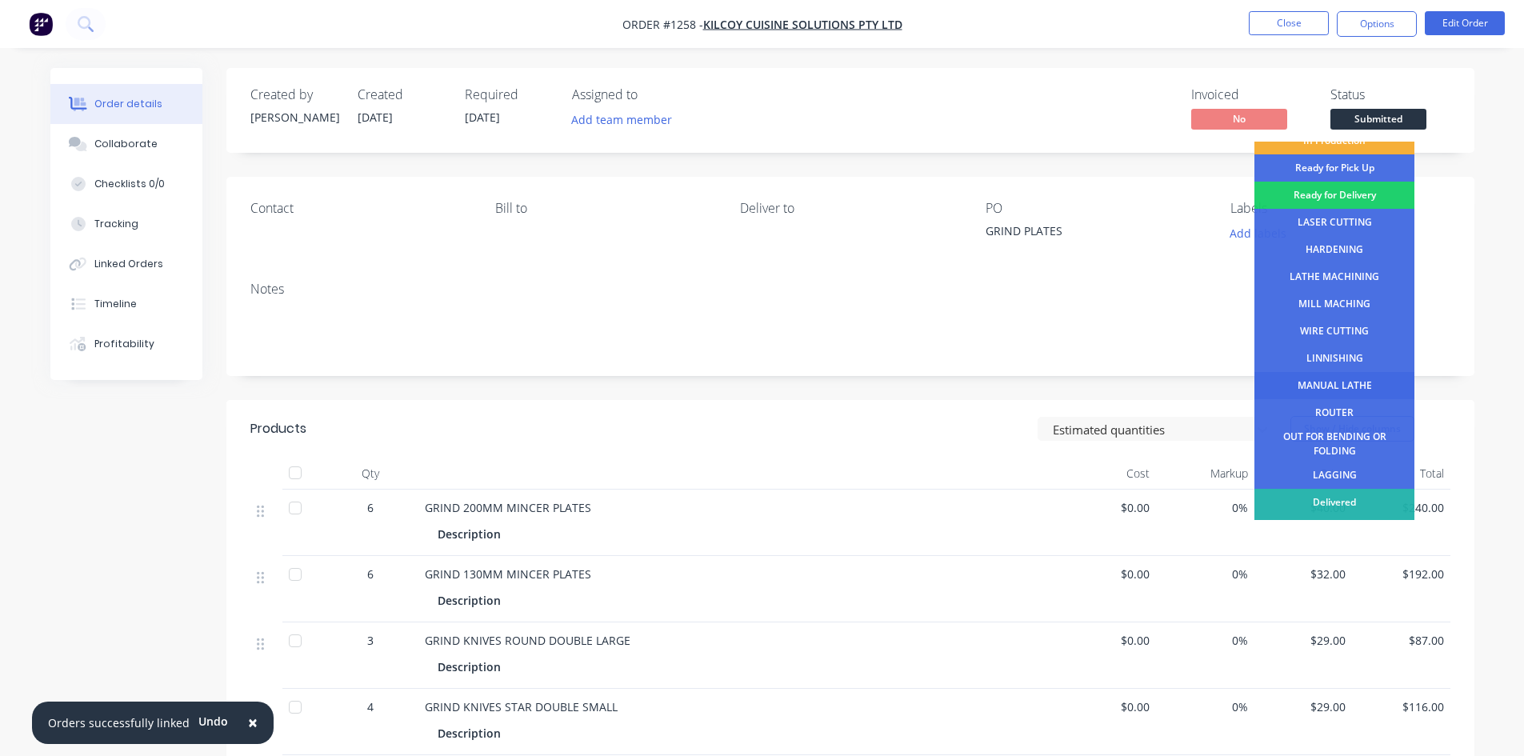
scroll to position [65, 0]
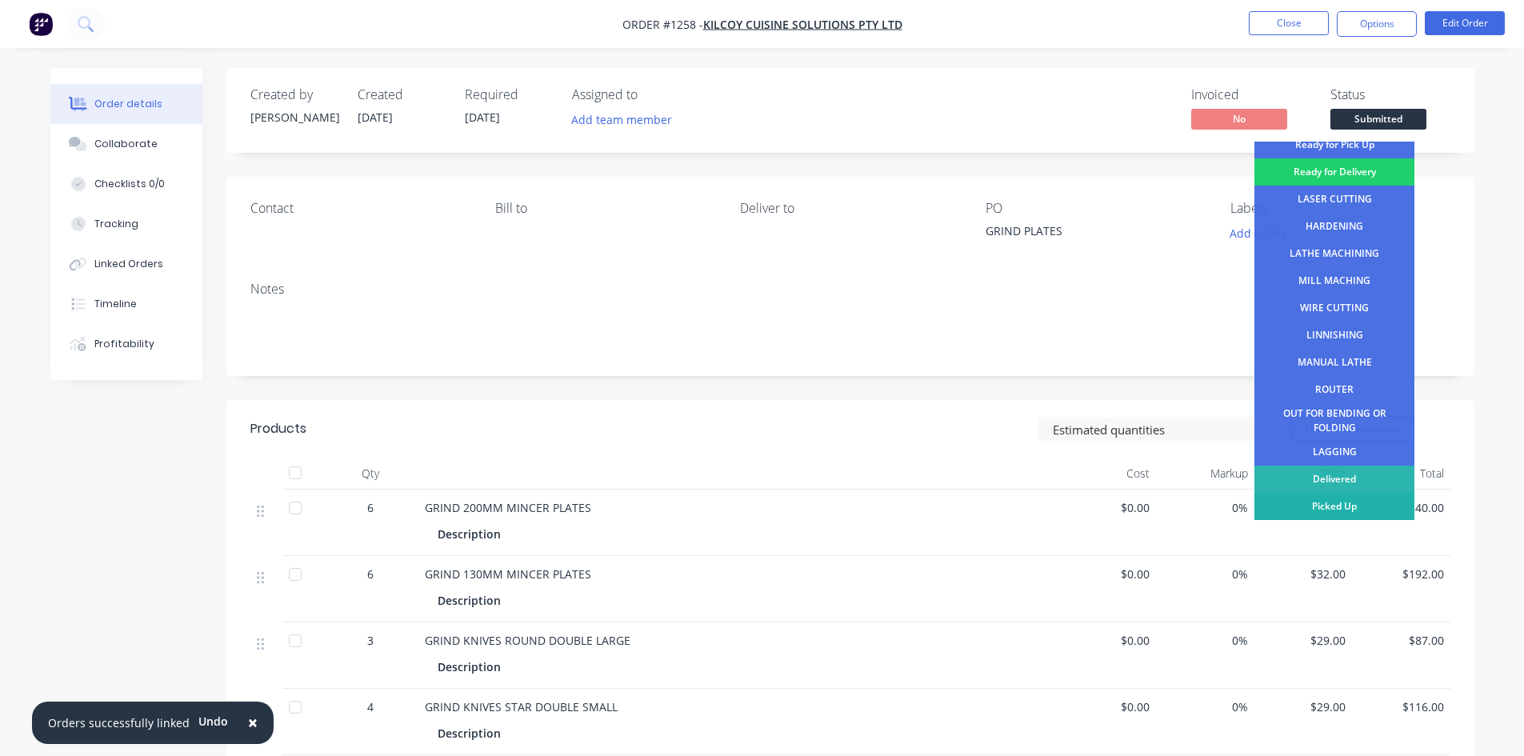
click at [1351, 501] on div "Picked Up" at bounding box center [1335, 506] width 160 height 27
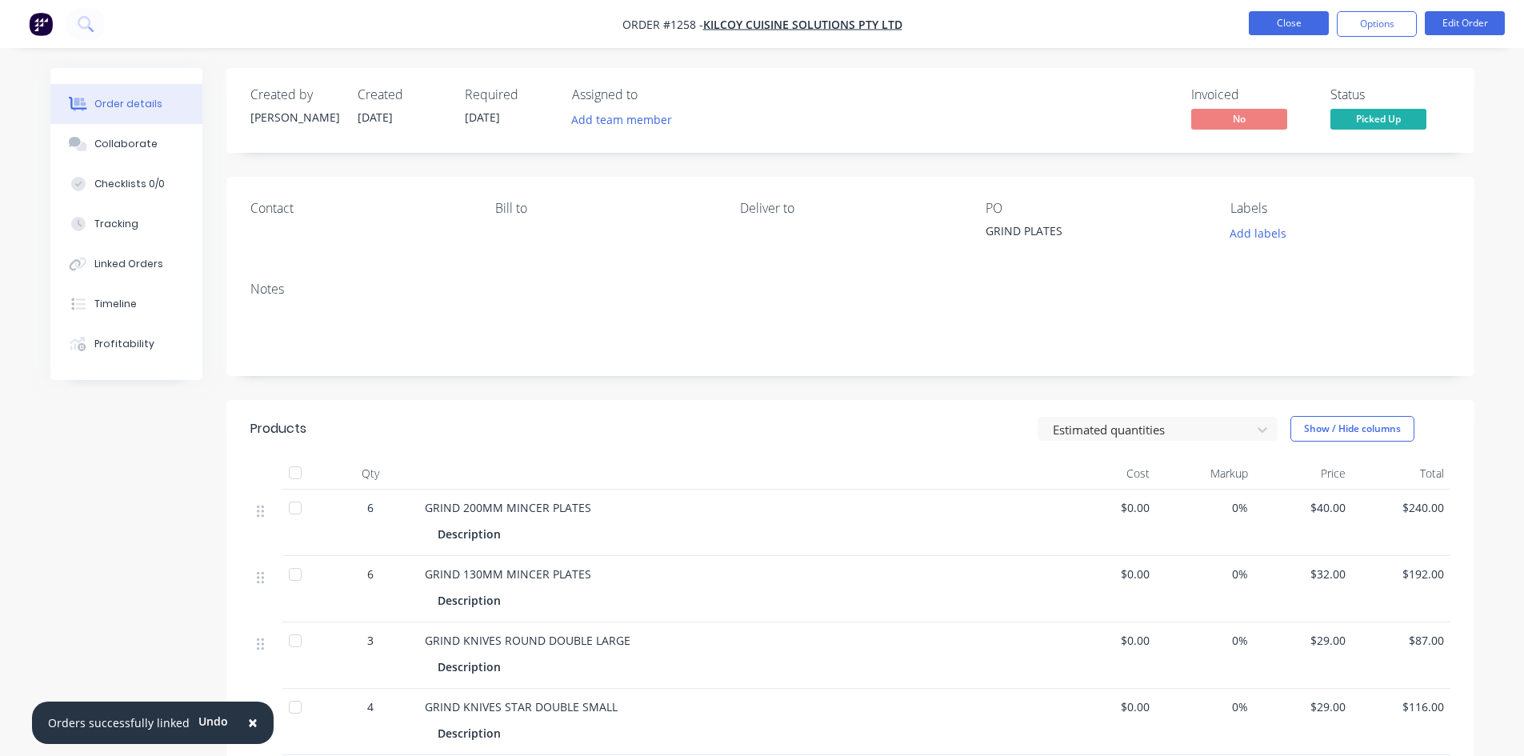
click at [1278, 33] on button "Close" at bounding box center [1289, 23] width 80 height 24
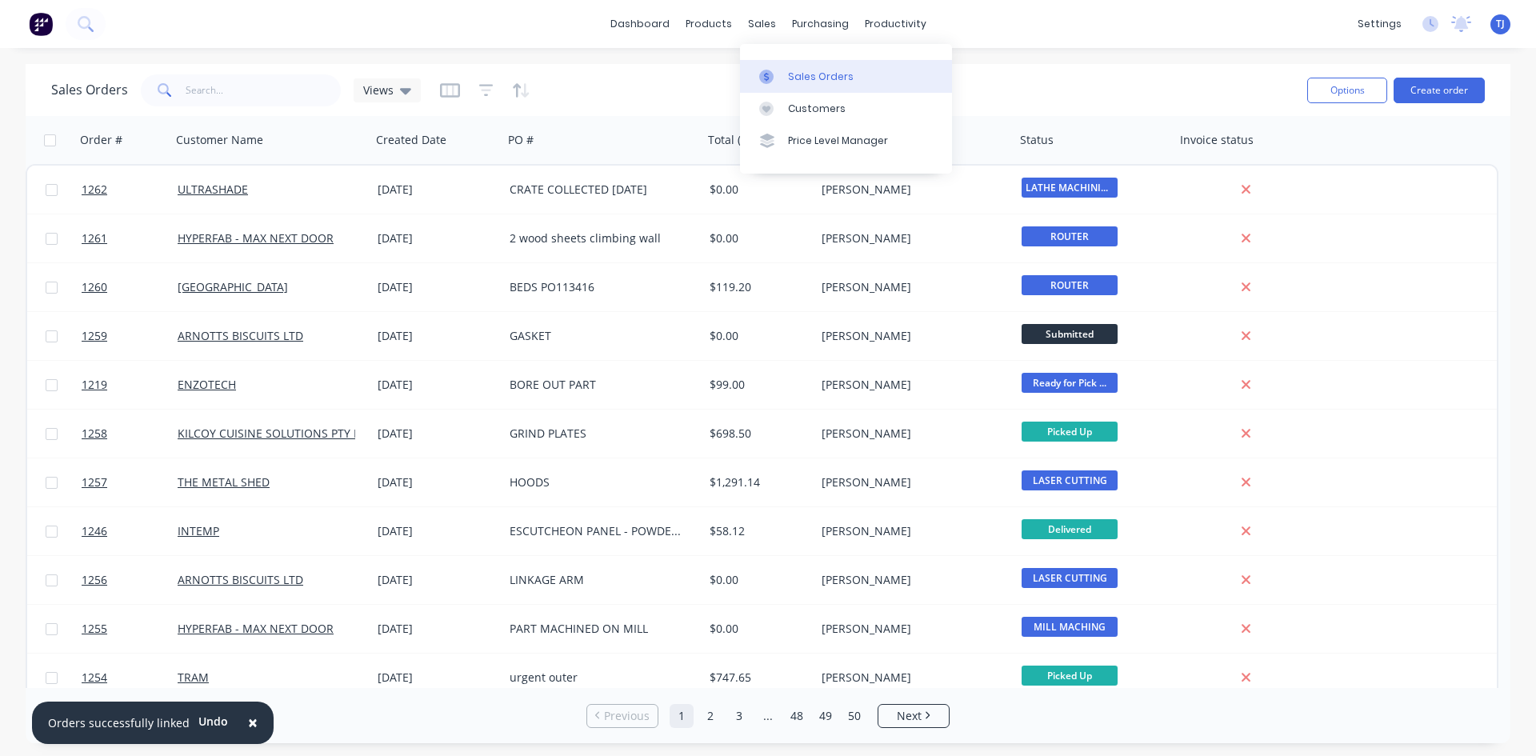
click at [769, 79] on icon at bounding box center [766, 77] width 14 height 14
click at [1434, 86] on button "Create order" at bounding box center [1439, 91] width 91 height 26
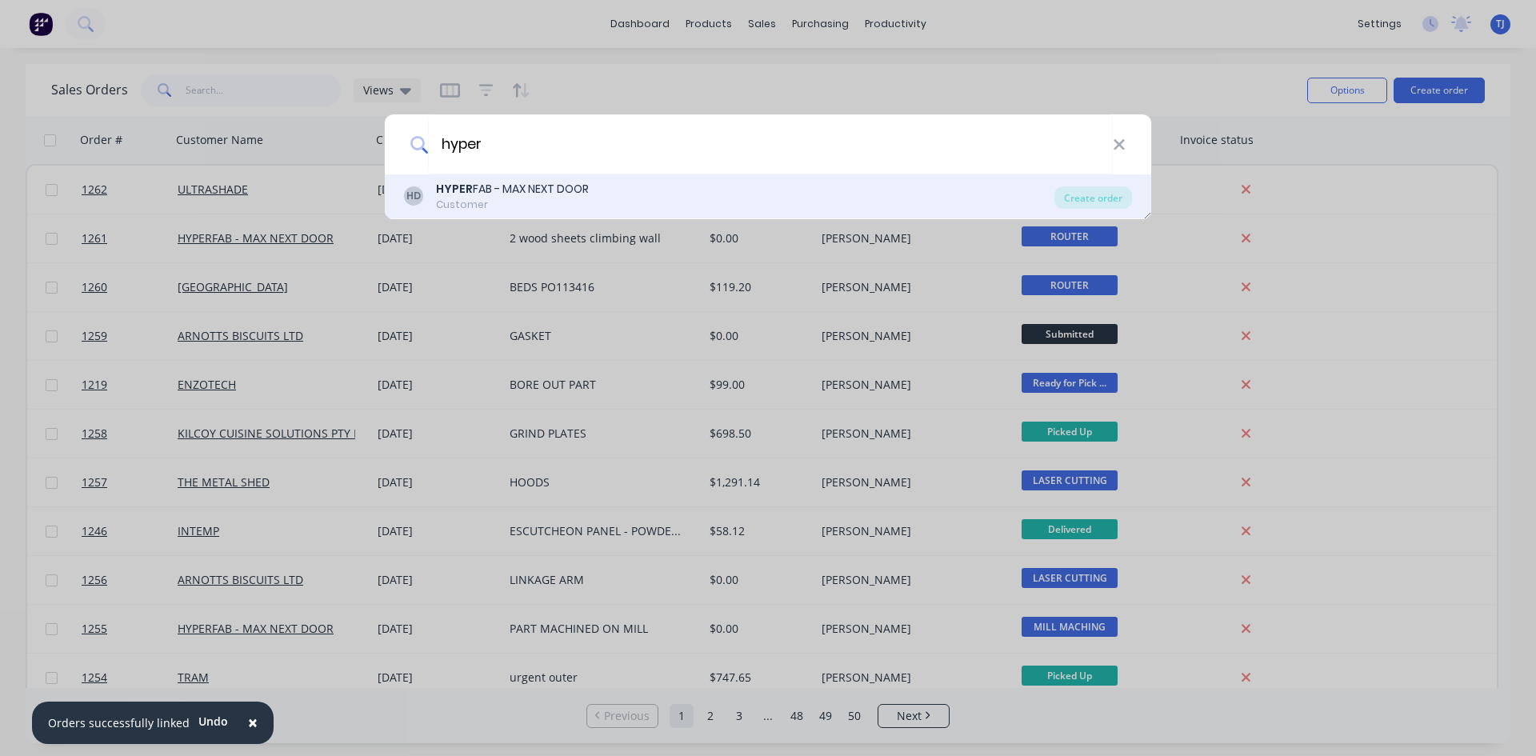
type input "hyper"
click at [512, 198] on div "Customer" at bounding box center [512, 205] width 153 height 14
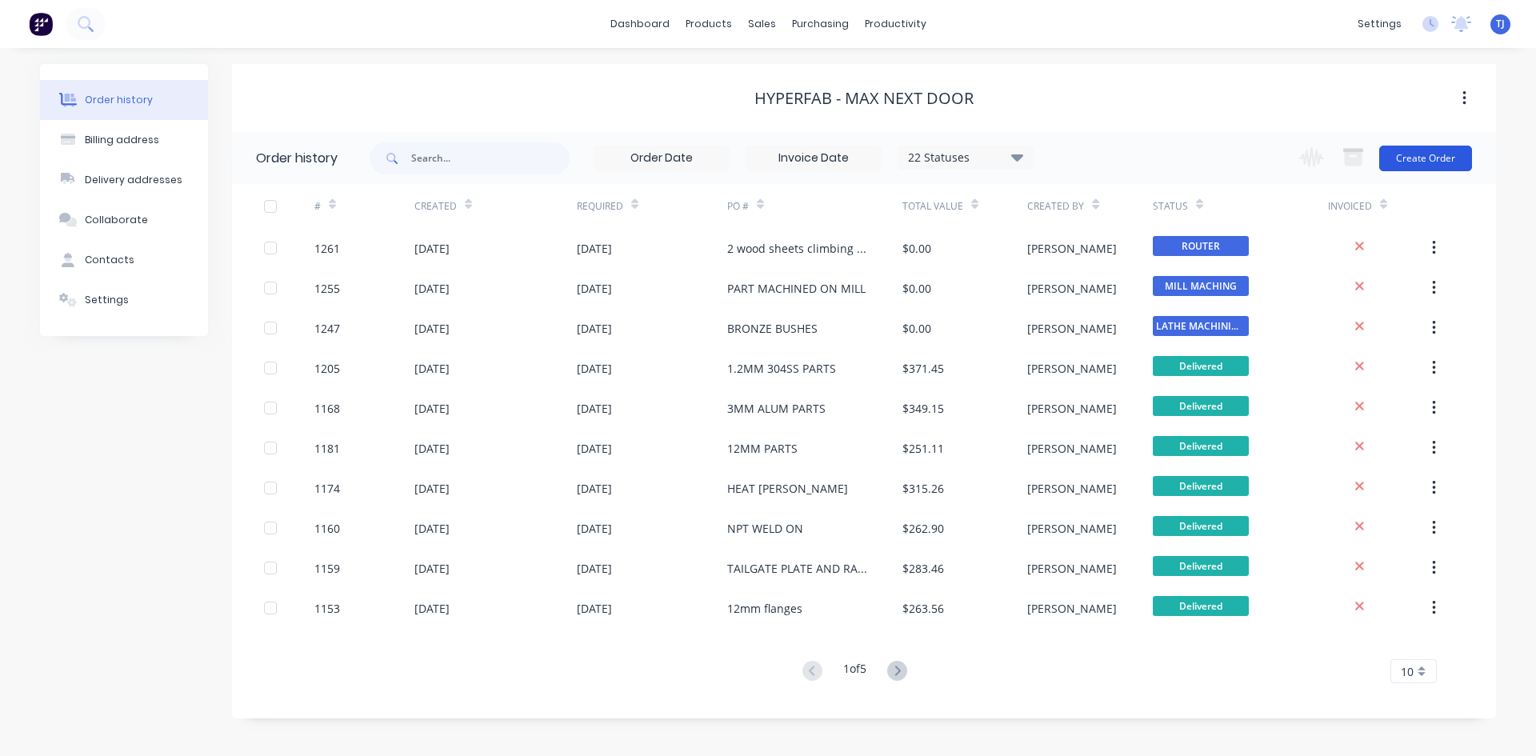
click at [1451, 159] on button "Create Order" at bounding box center [1425, 159] width 93 height 26
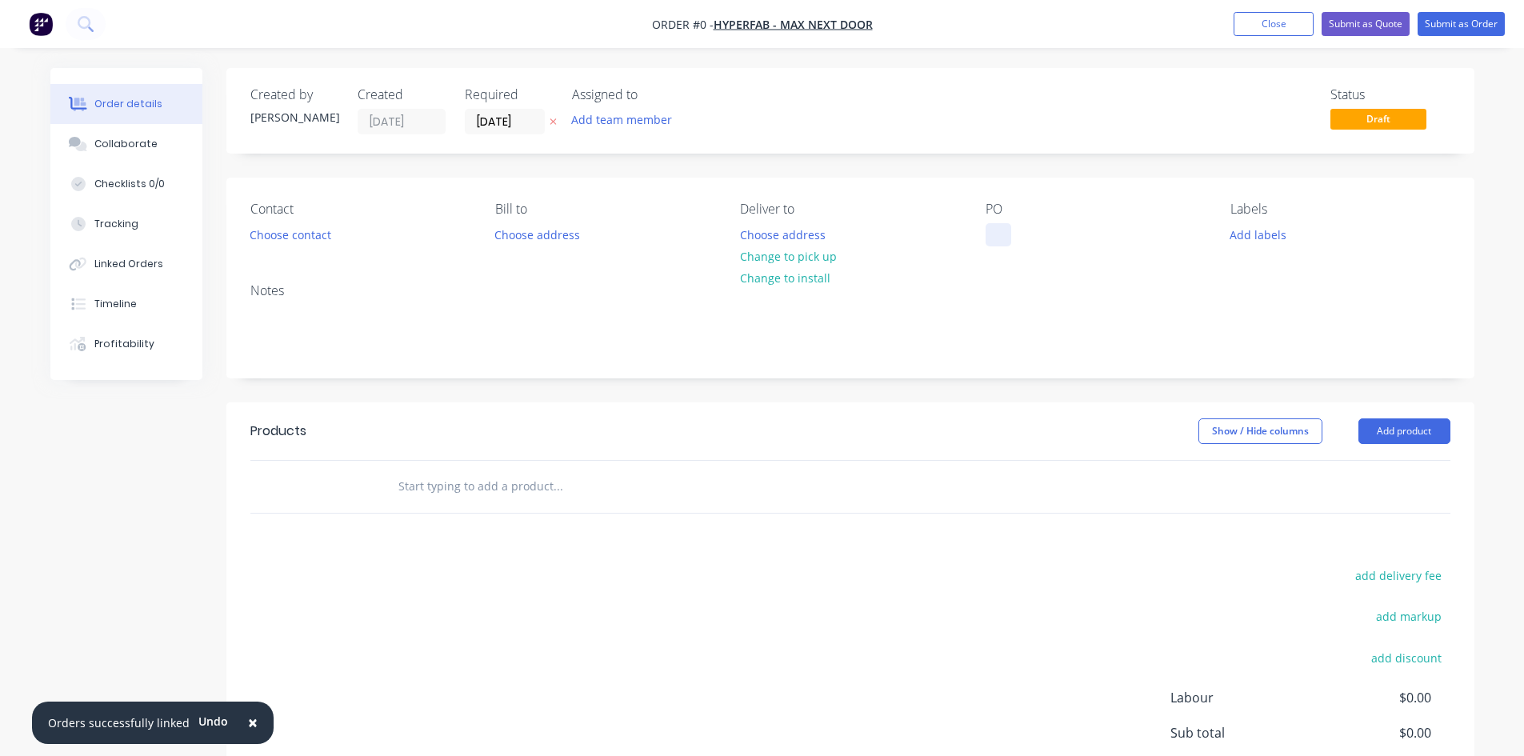
click at [1010, 230] on div at bounding box center [999, 234] width 26 height 23
click at [1255, 30] on button "Close" at bounding box center [1274, 24] width 80 height 24
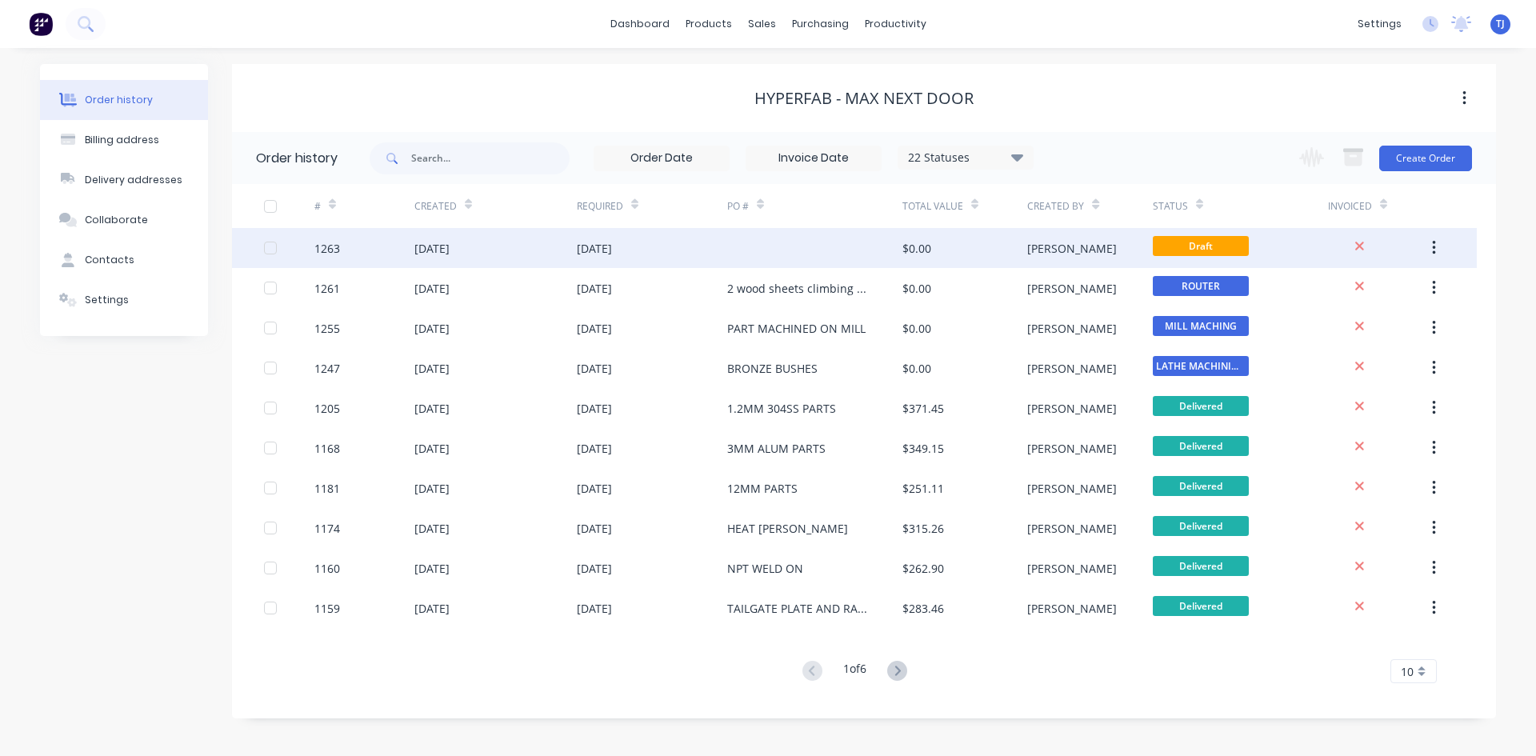
click at [558, 248] on div "[DATE]" at bounding box center [495, 248] width 162 height 40
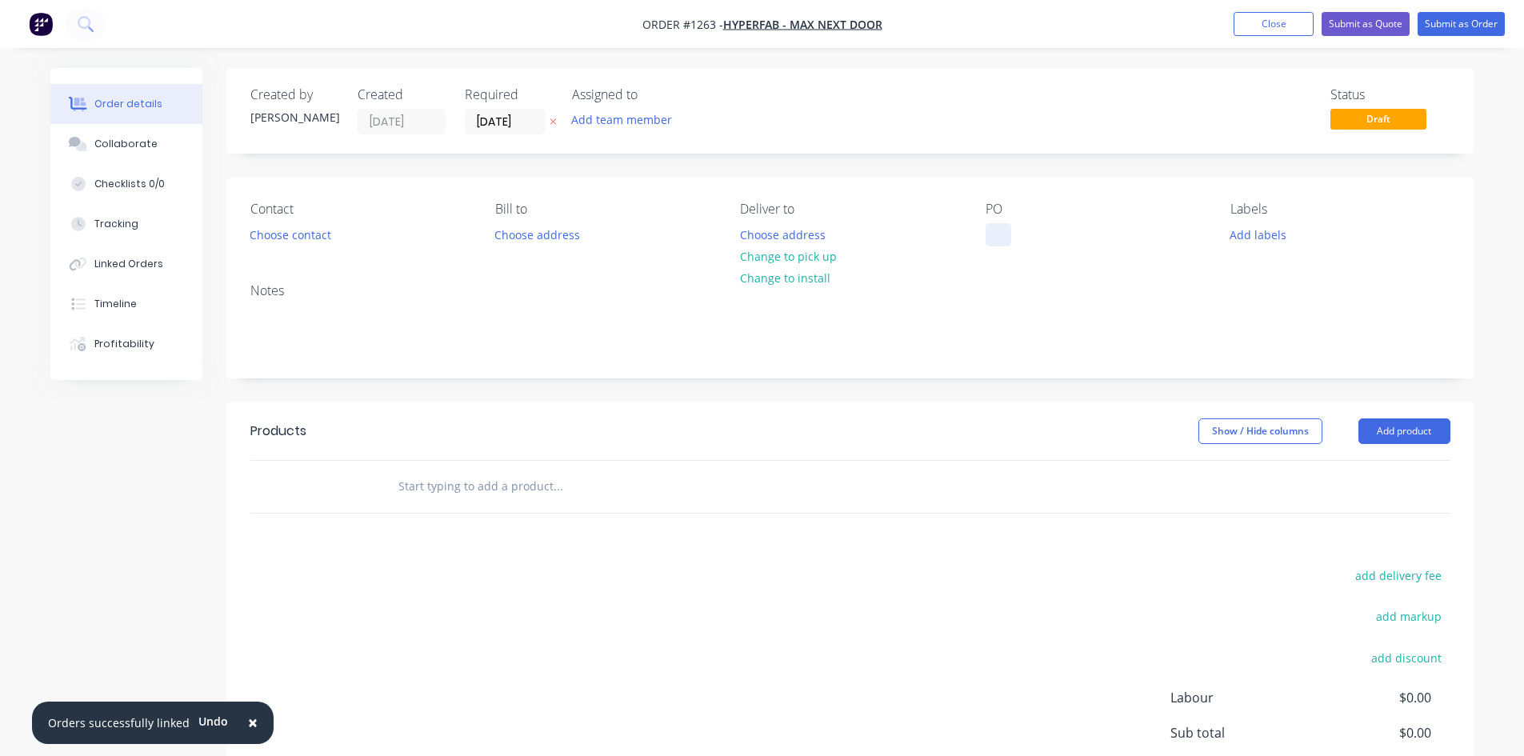
click at [1009, 230] on div at bounding box center [999, 234] width 26 height 23
click at [1415, 427] on button "Add product" at bounding box center [1405, 431] width 92 height 26
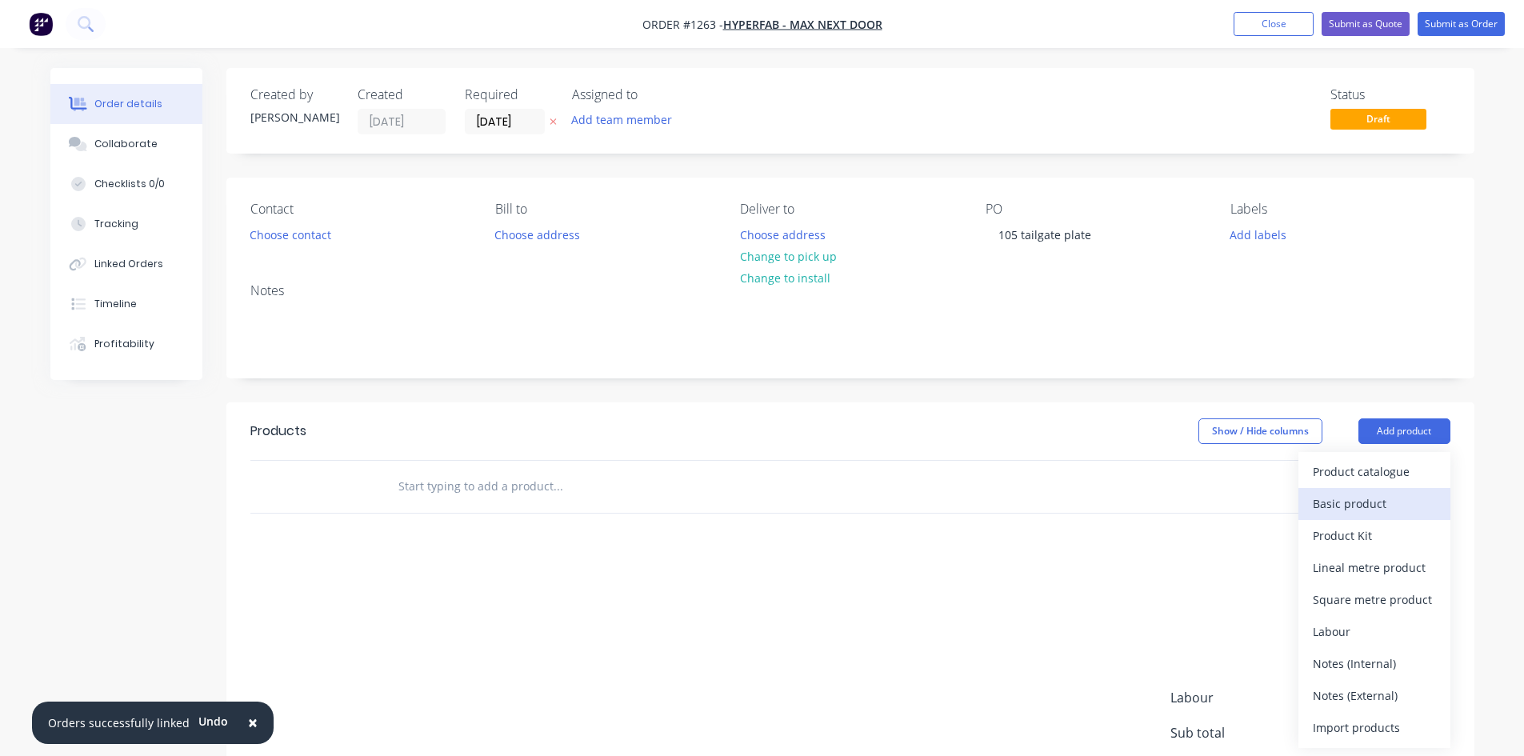
click at [1390, 508] on div "Basic product" at bounding box center [1374, 503] width 123 height 23
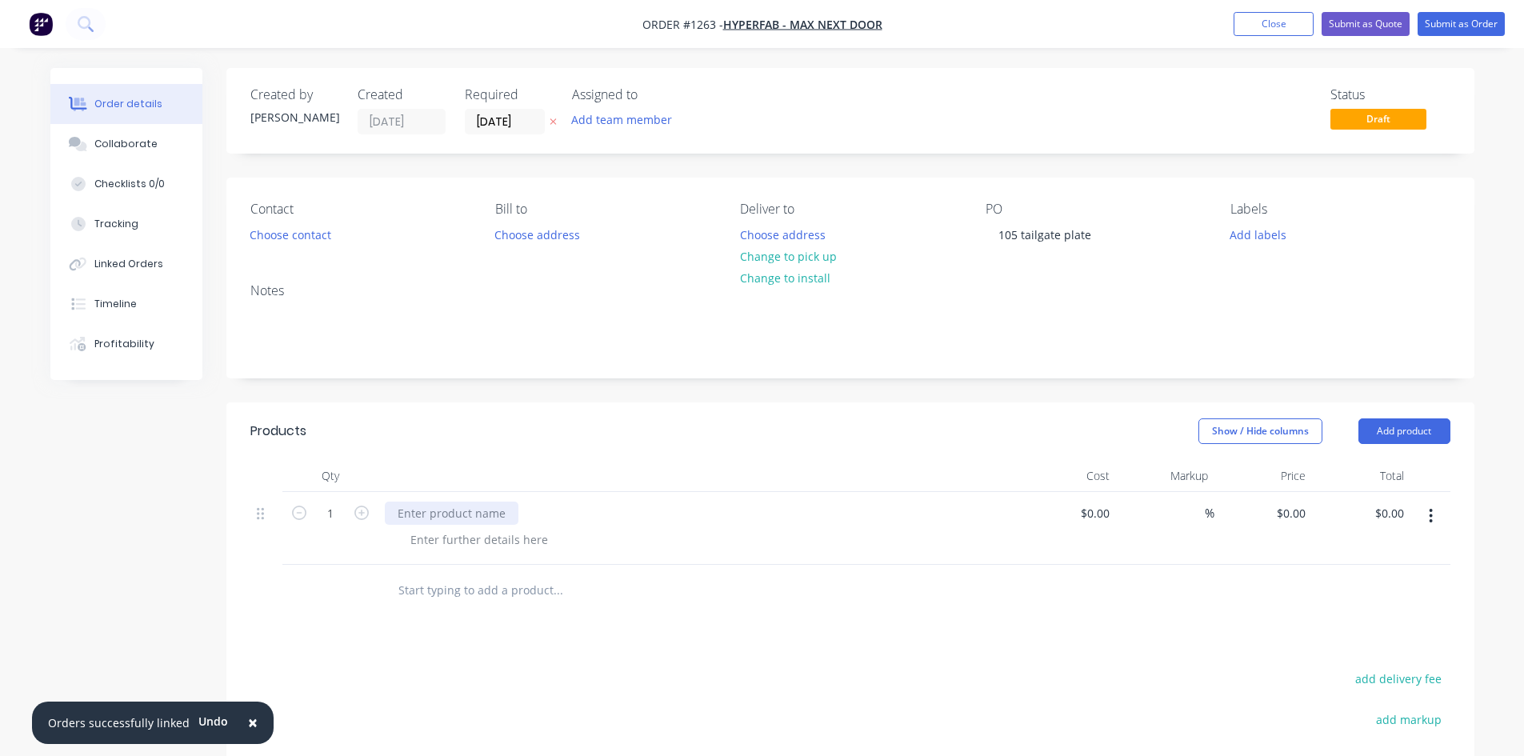
click at [435, 512] on div at bounding box center [452, 513] width 134 height 23
click at [440, 542] on div at bounding box center [479, 539] width 163 height 23
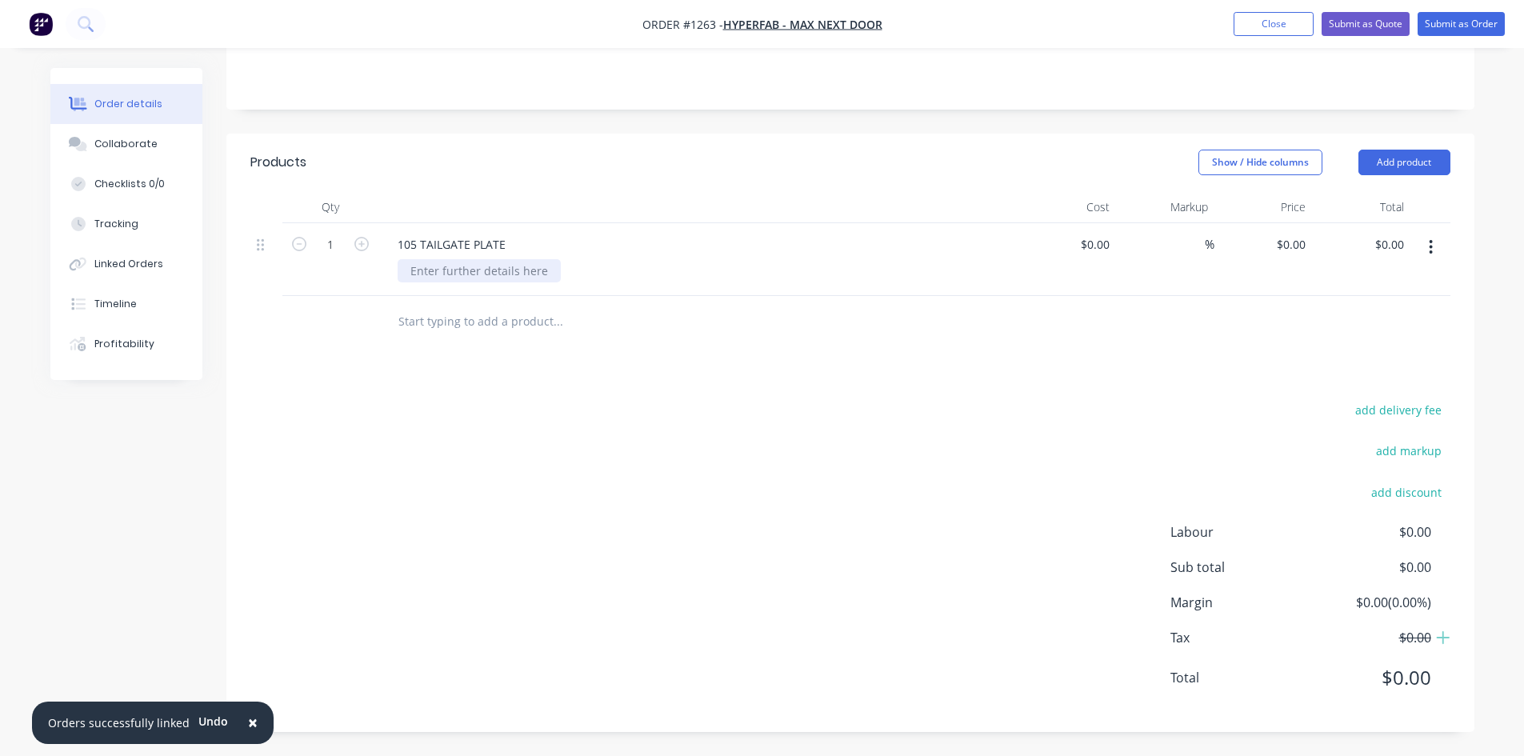
click at [473, 265] on div at bounding box center [479, 270] width 163 height 23
click at [1303, 234] on input "0" at bounding box center [1303, 244] width 18 height 23
type input "$76.63"
click at [1491, 27] on button "Submit as Order" at bounding box center [1461, 24] width 87 height 24
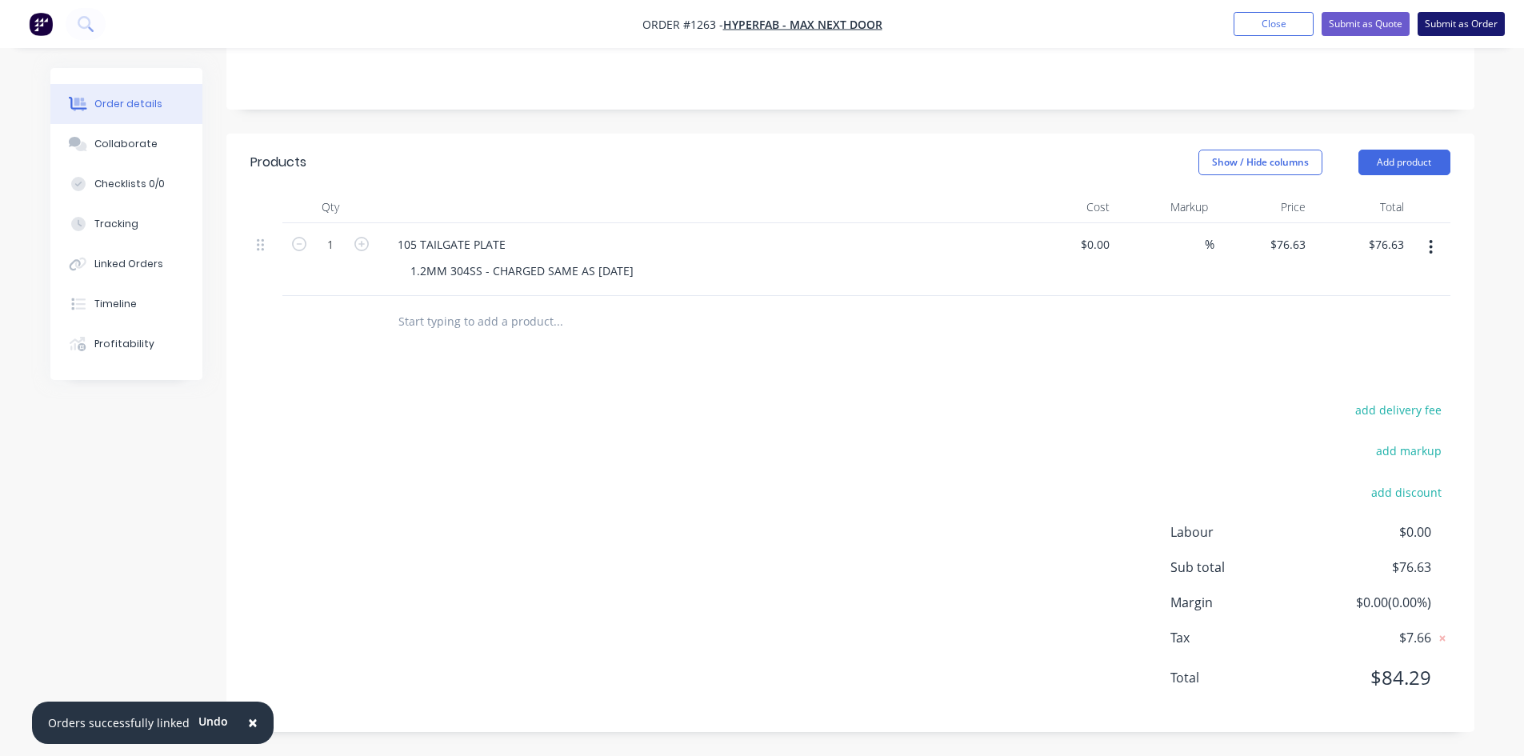
scroll to position [0, 0]
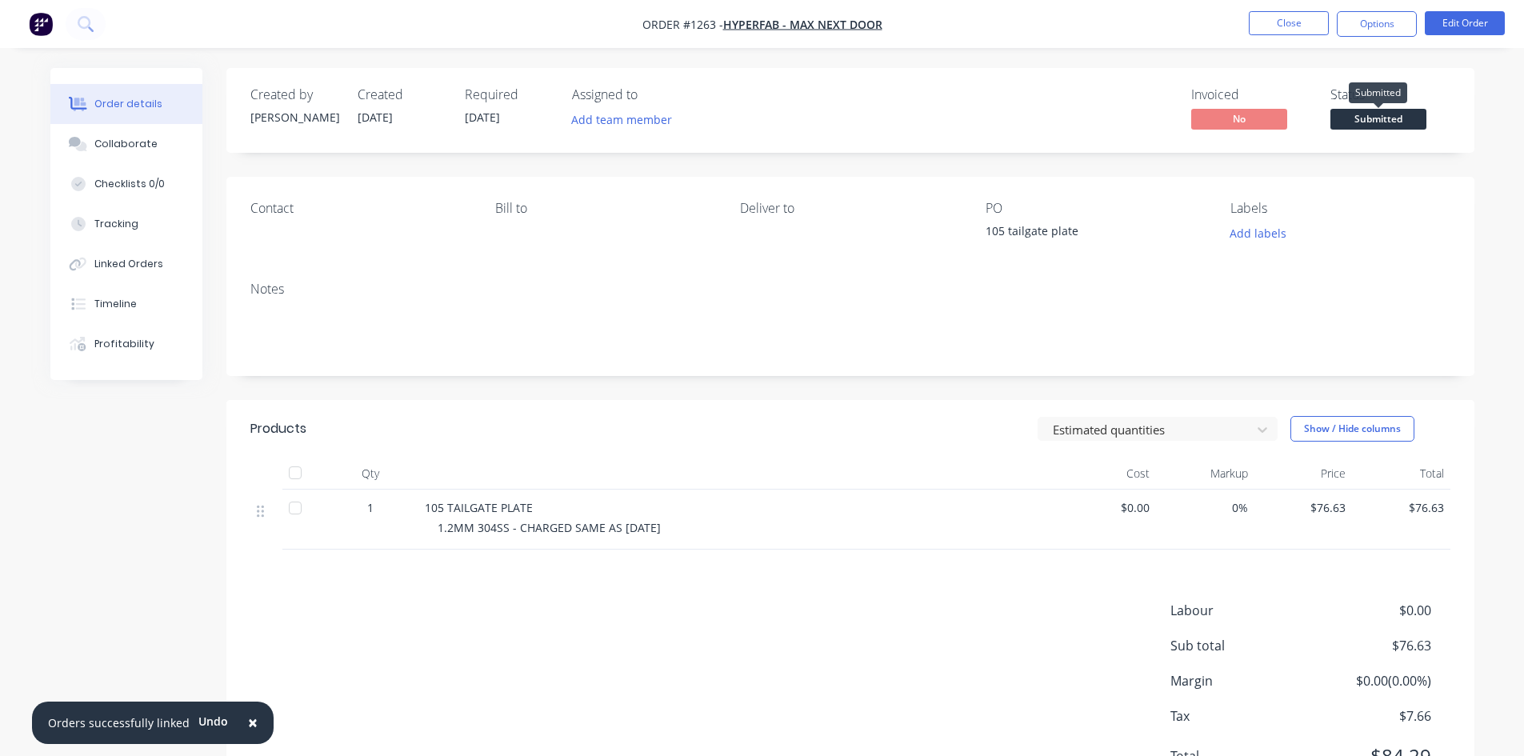
click at [1380, 117] on span "Submitted" at bounding box center [1379, 119] width 96 height 20
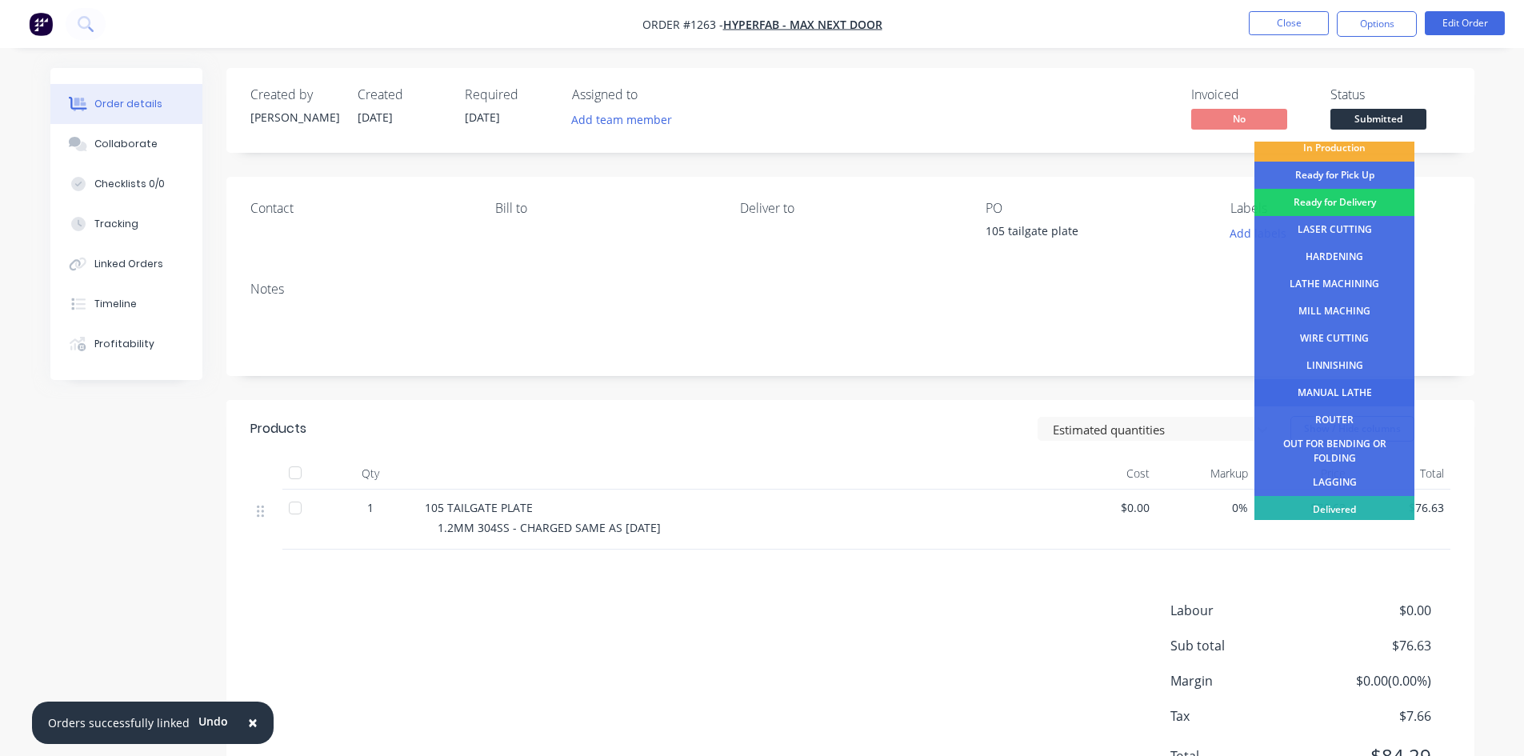
scroll to position [65, 0]
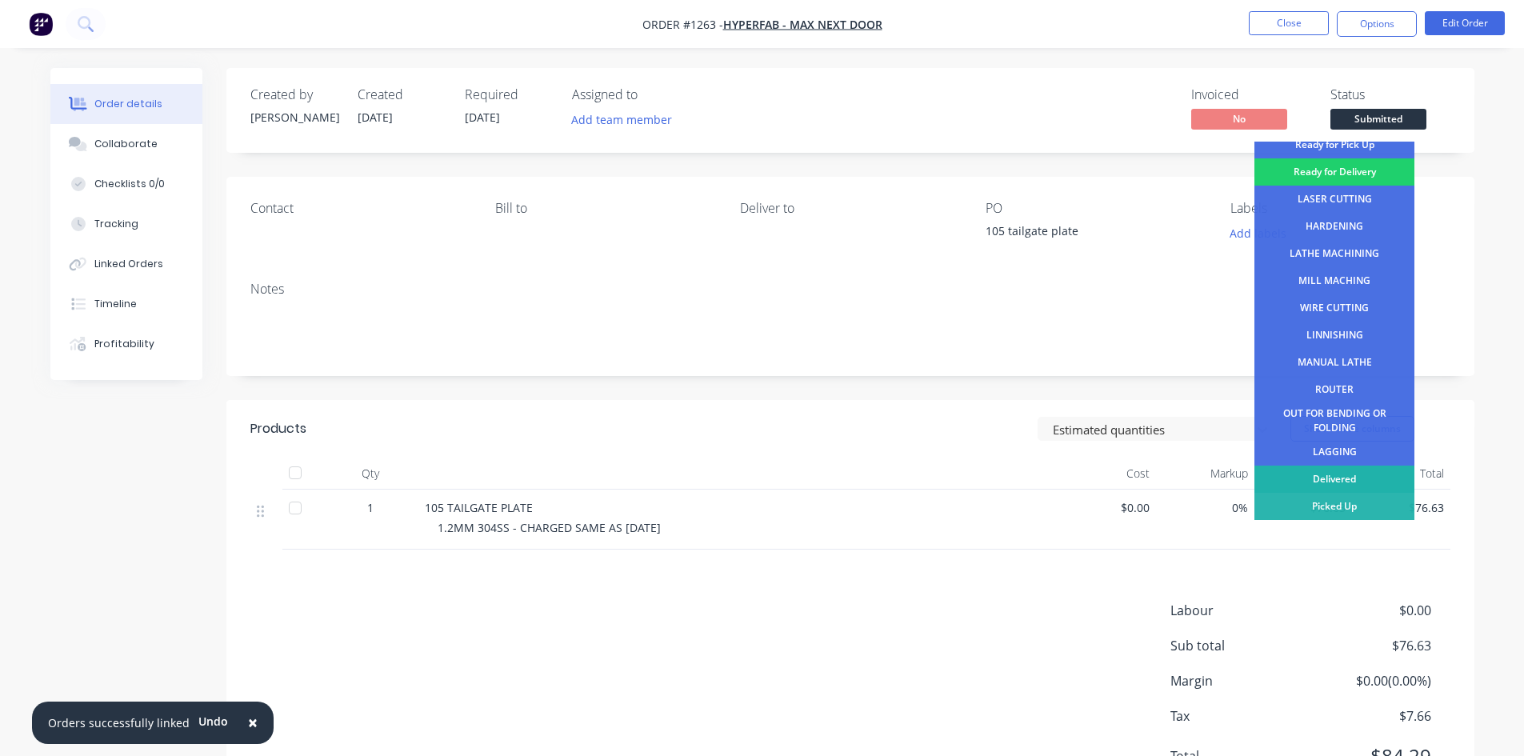
click at [1336, 477] on div "Delivered" at bounding box center [1335, 479] width 160 height 27
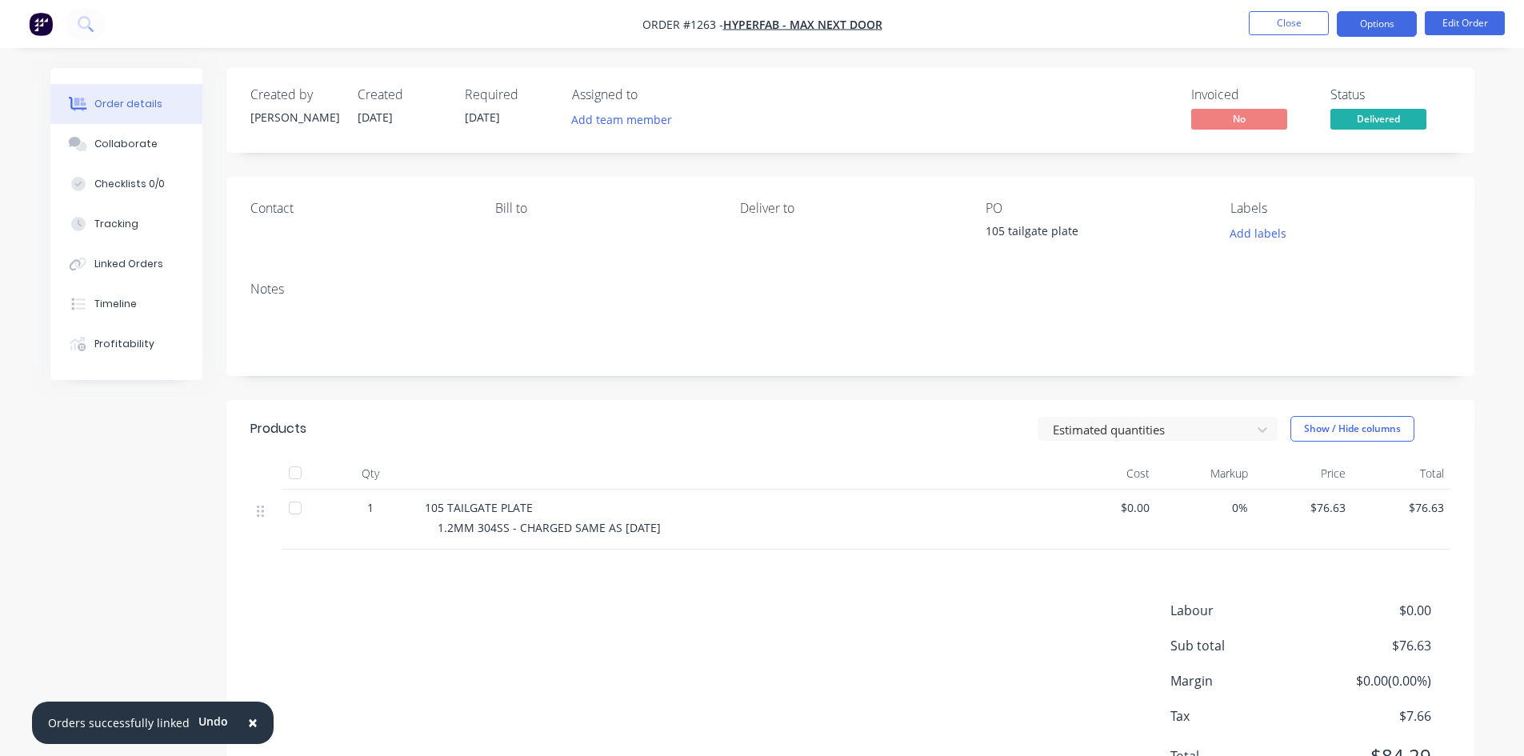
click at [1391, 30] on button "Options" at bounding box center [1377, 24] width 80 height 26
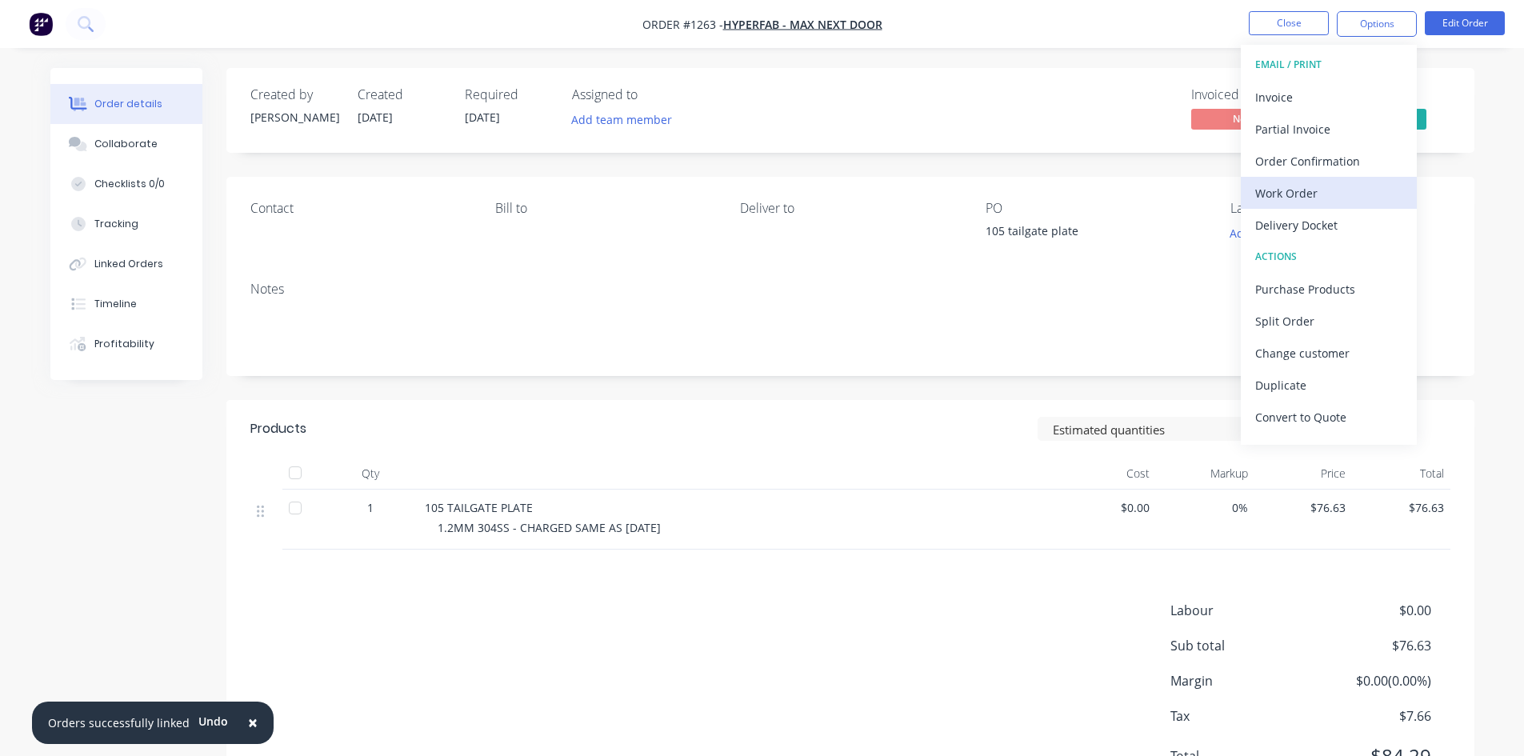
click at [1319, 190] on div "Work Order" at bounding box center [1328, 193] width 147 height 23
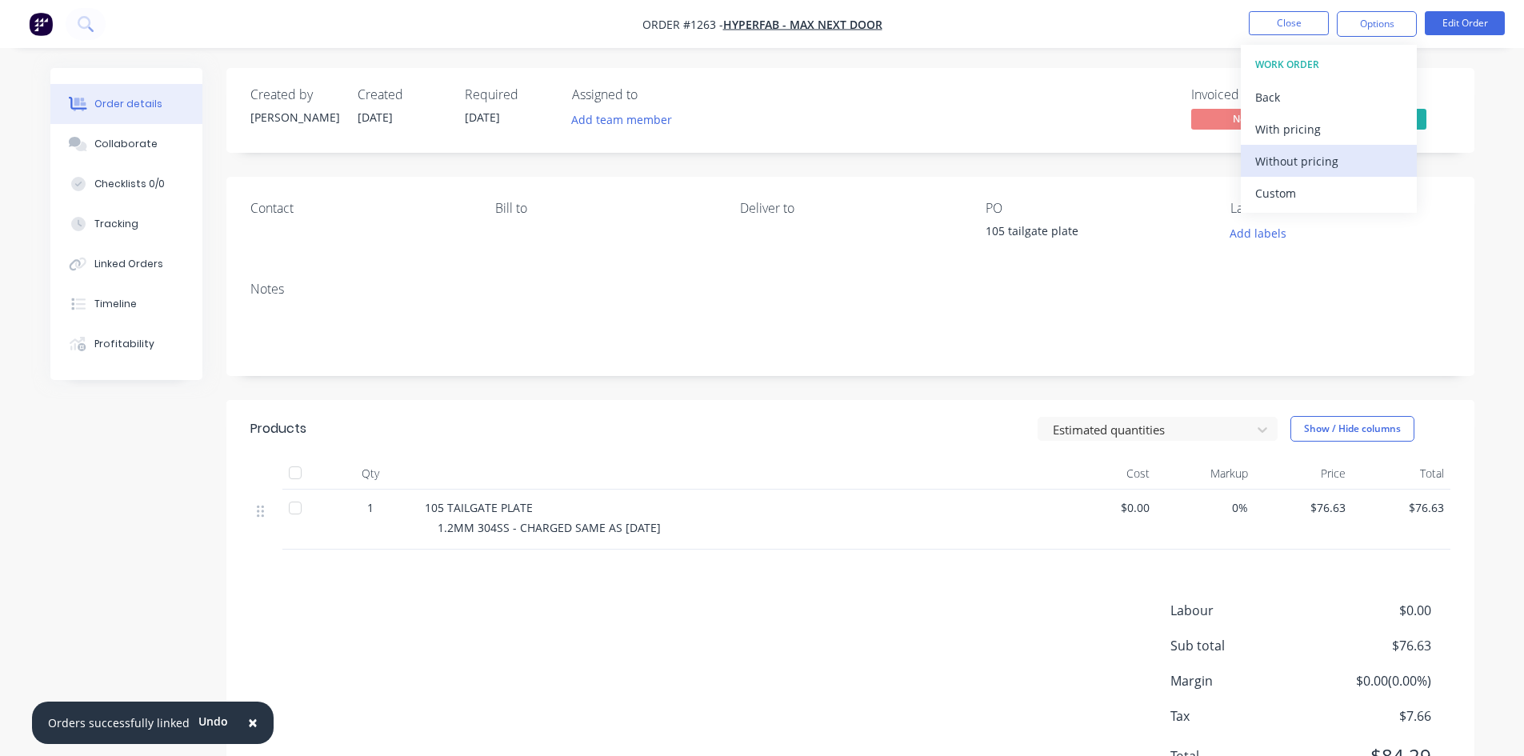
click at [1328, 156] on div "Without pricing" at bounding box center [1328, 161] width 147 height 23
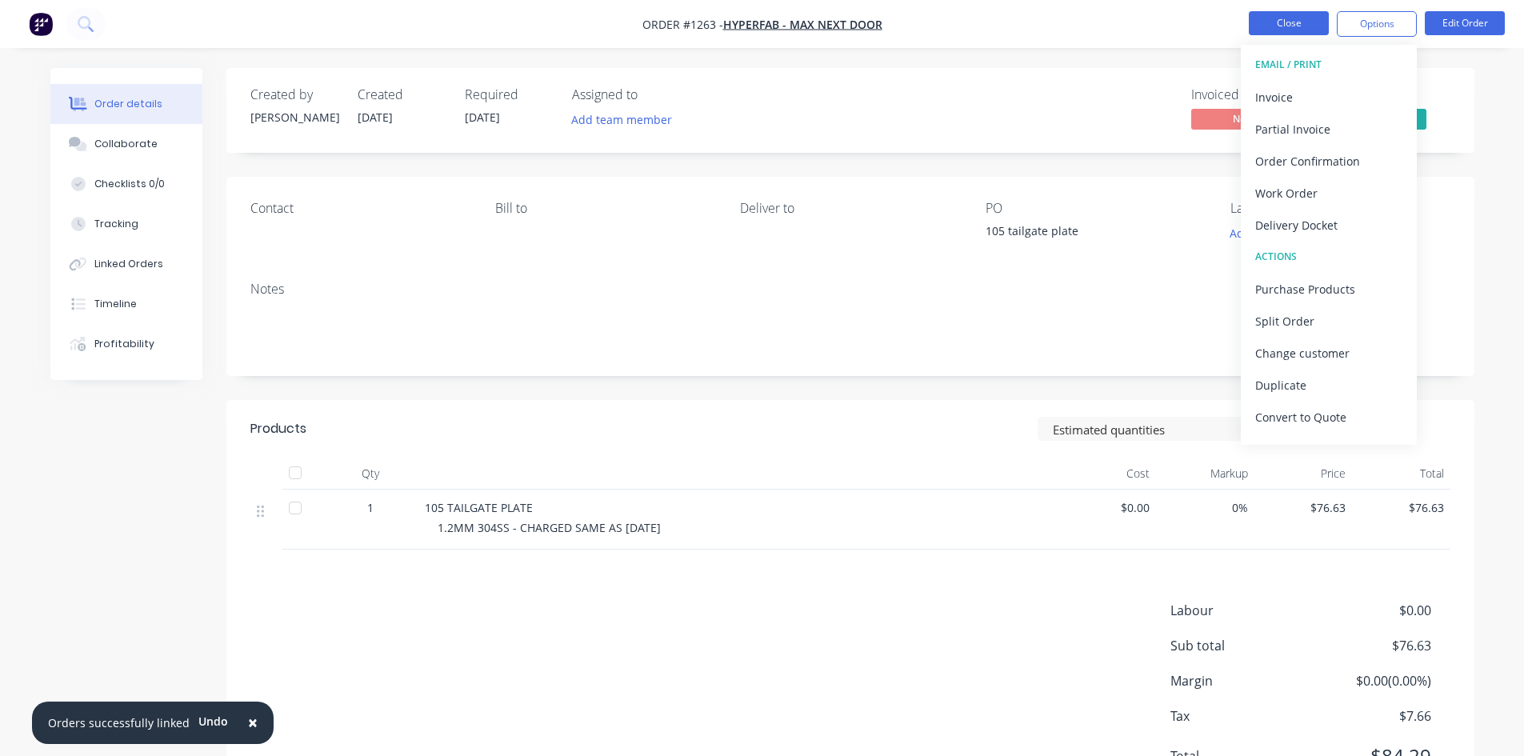
click at [1319, 14] on button "Close" at bounding box center [1289, 23] width 80 height 24
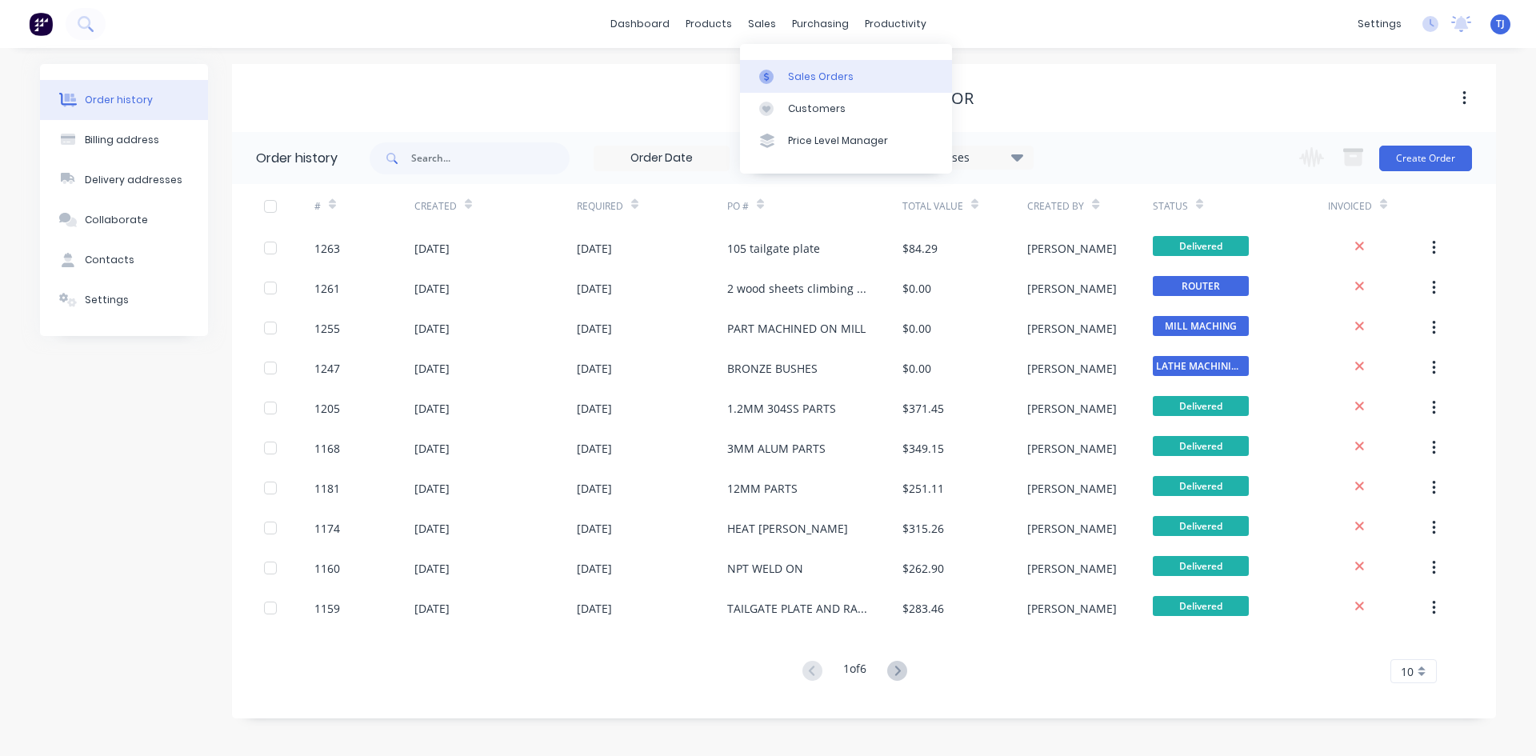
click at [781, 70] on div at bounding box center [771, 77] width 24 height 14
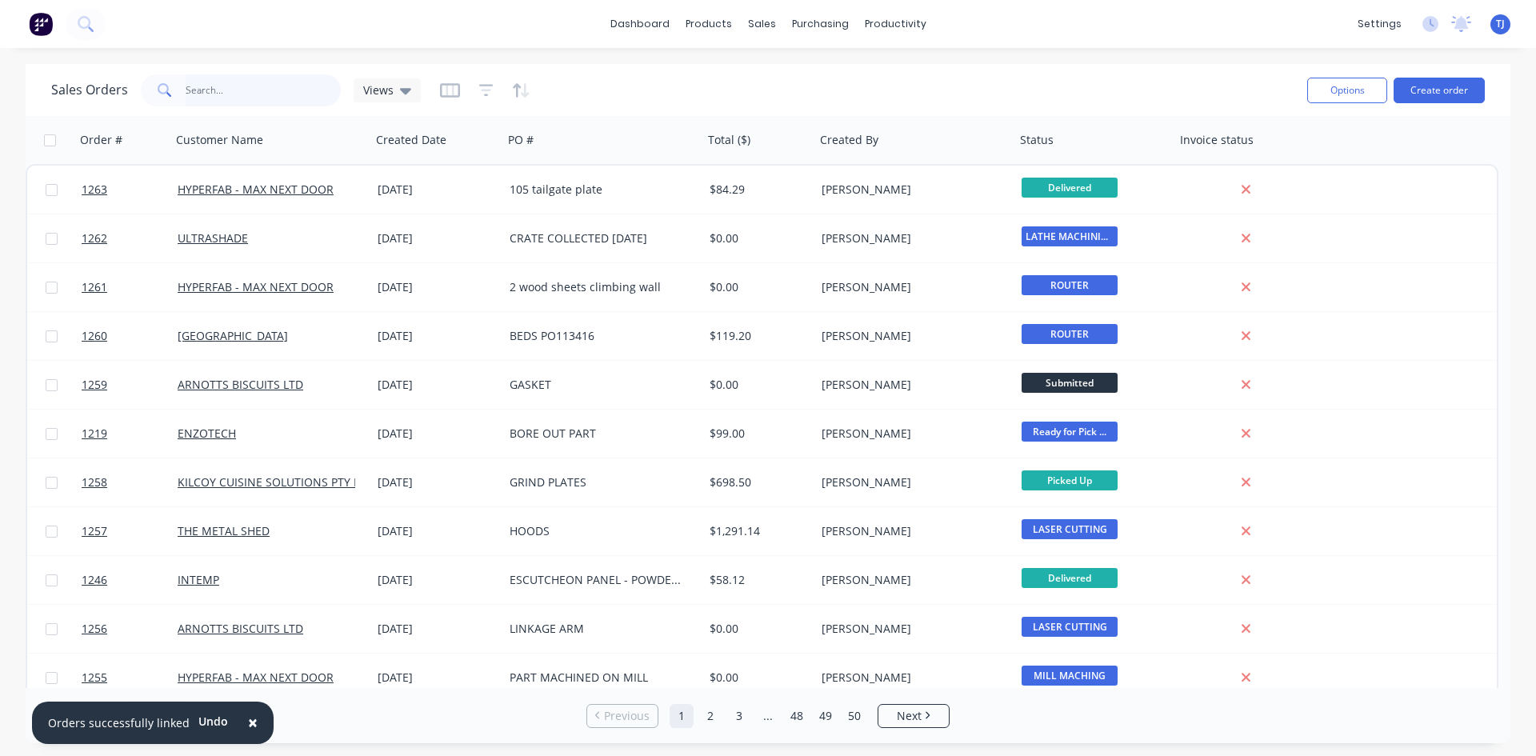
click at [209, 77] on input "text" at bounding box center [264, 90] width 156 height 32
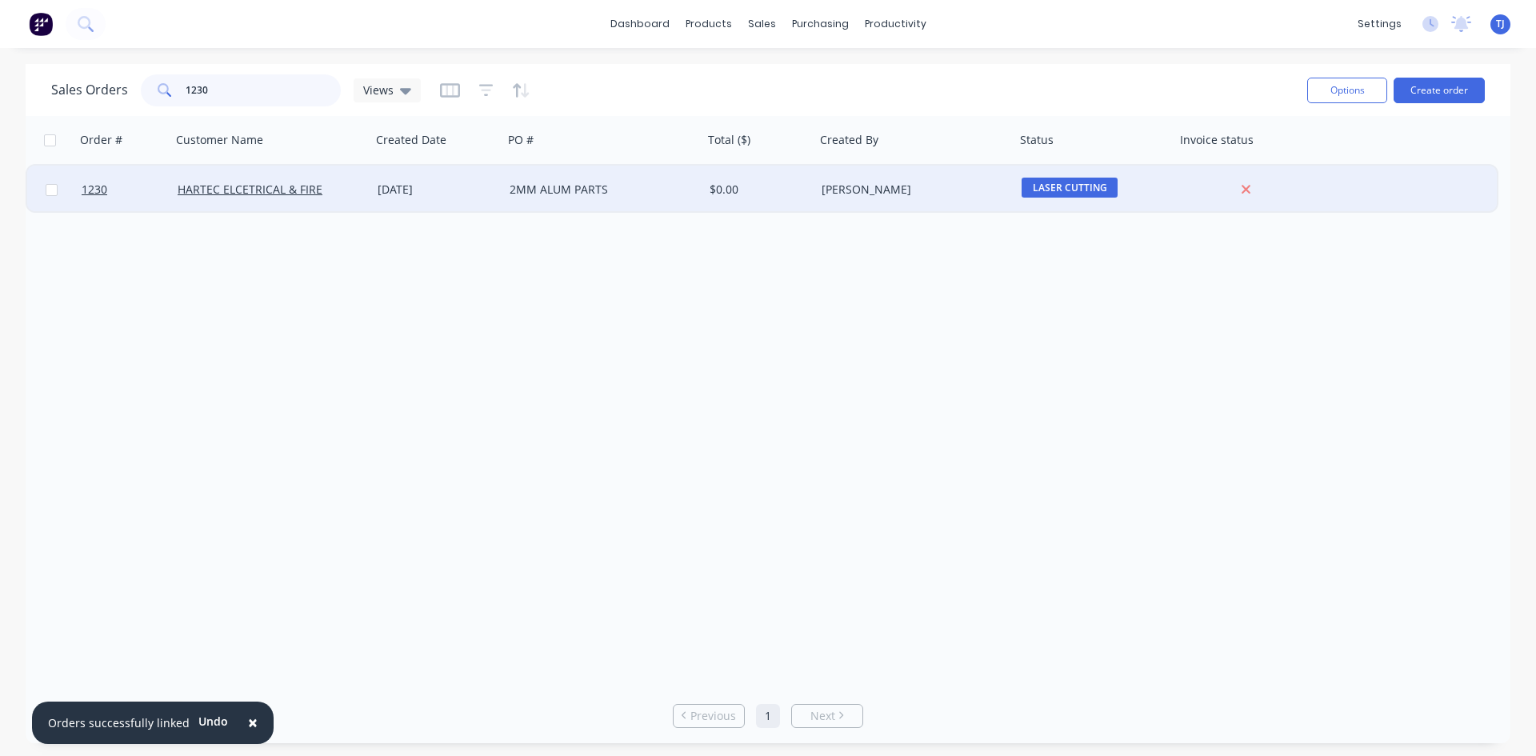
type input "1230"
click at [521, 192] on div "2MM ALUM PARTS" at bounding box center [599, 190] width 178 height 16
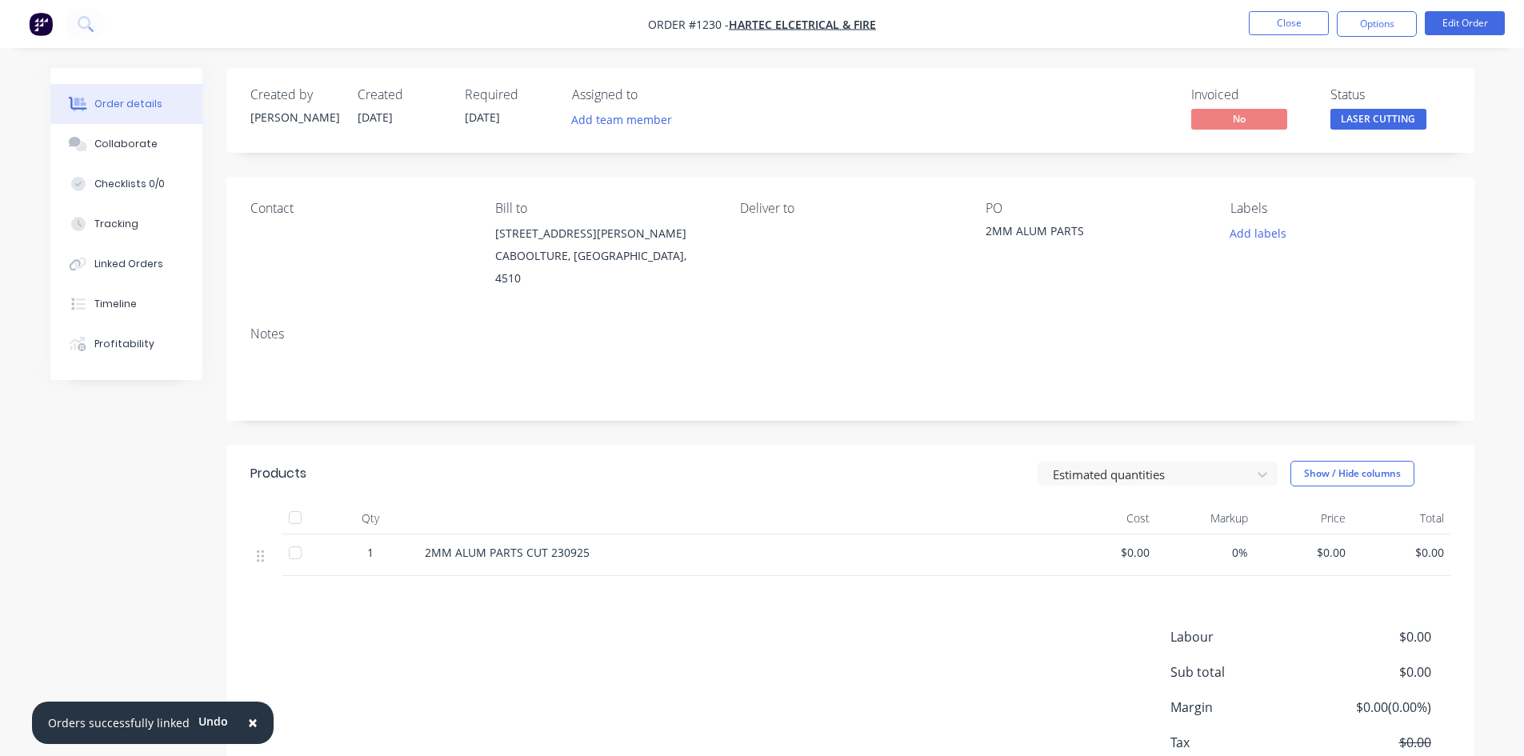
click at [614, 544] on div "2MM ALUM PARTS CUT 230925" at bounding box center [738, 552] width 627 height 17
click at [594, 544] on div "2MM ALUM PARTS CUT 230925" at bounding box center [738, 552] width 627 height 17
click at [1498, 18] on button "Edit Order" at bounding box center [1465, 23] width 80 height 24
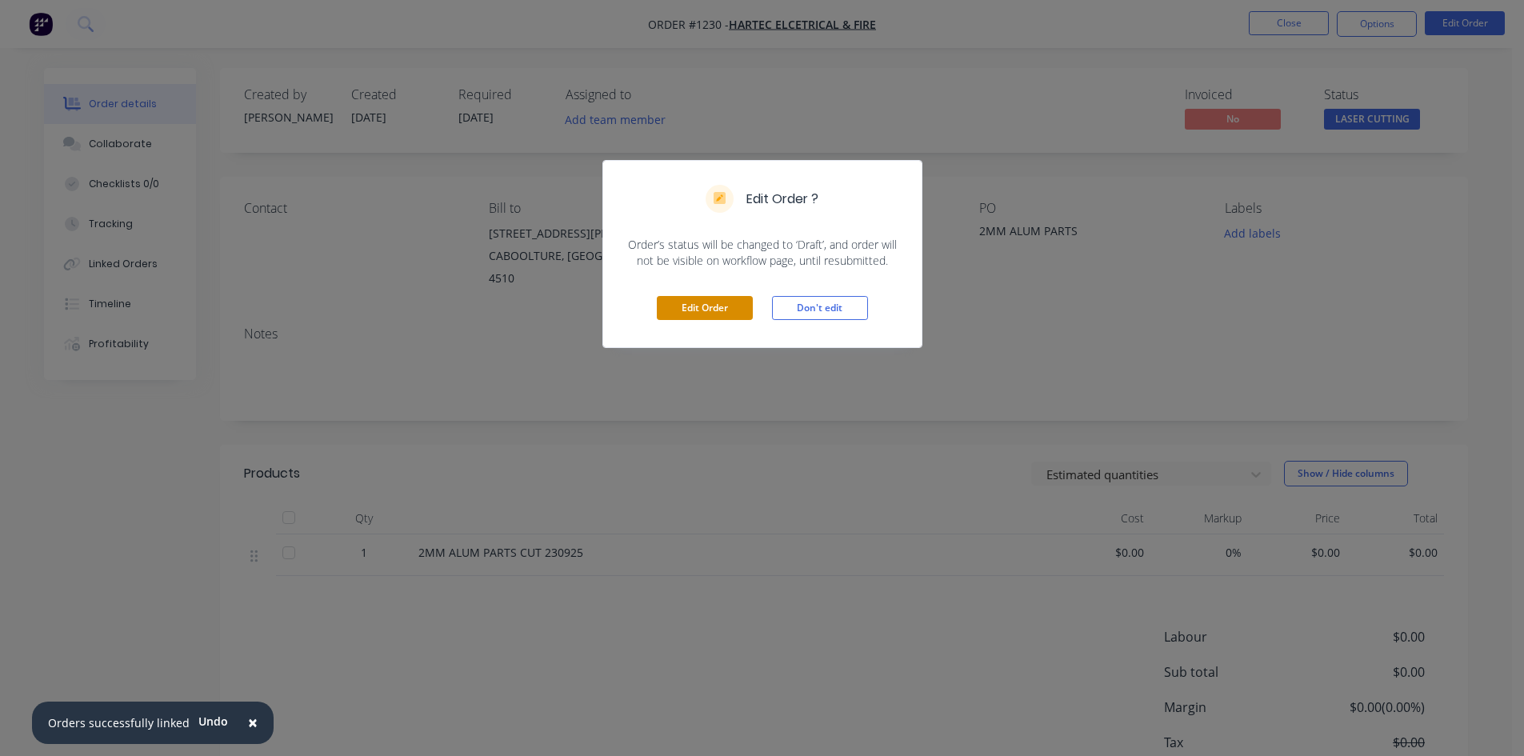
click at [723, 306] on button "Edit Order" at bounding box center [705, 308] width 96 height 24
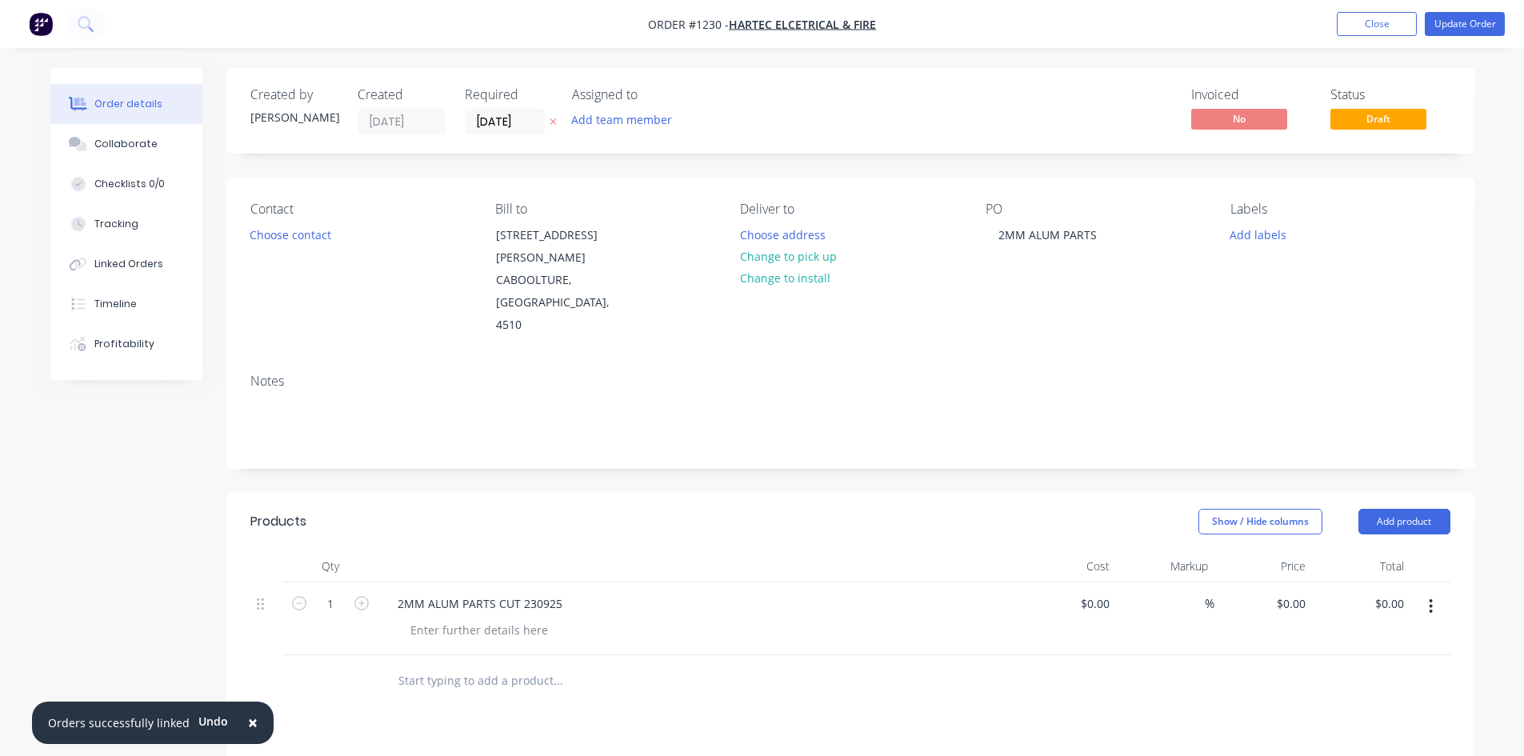
click at [577, 592] on div "2MM ALUM PARTS CUT 230925" at bounding box center [698, 603] width 627 height 23
click at [1395, 509] on button "Add product" at bounding box center [1405, 522] width 92 height 26
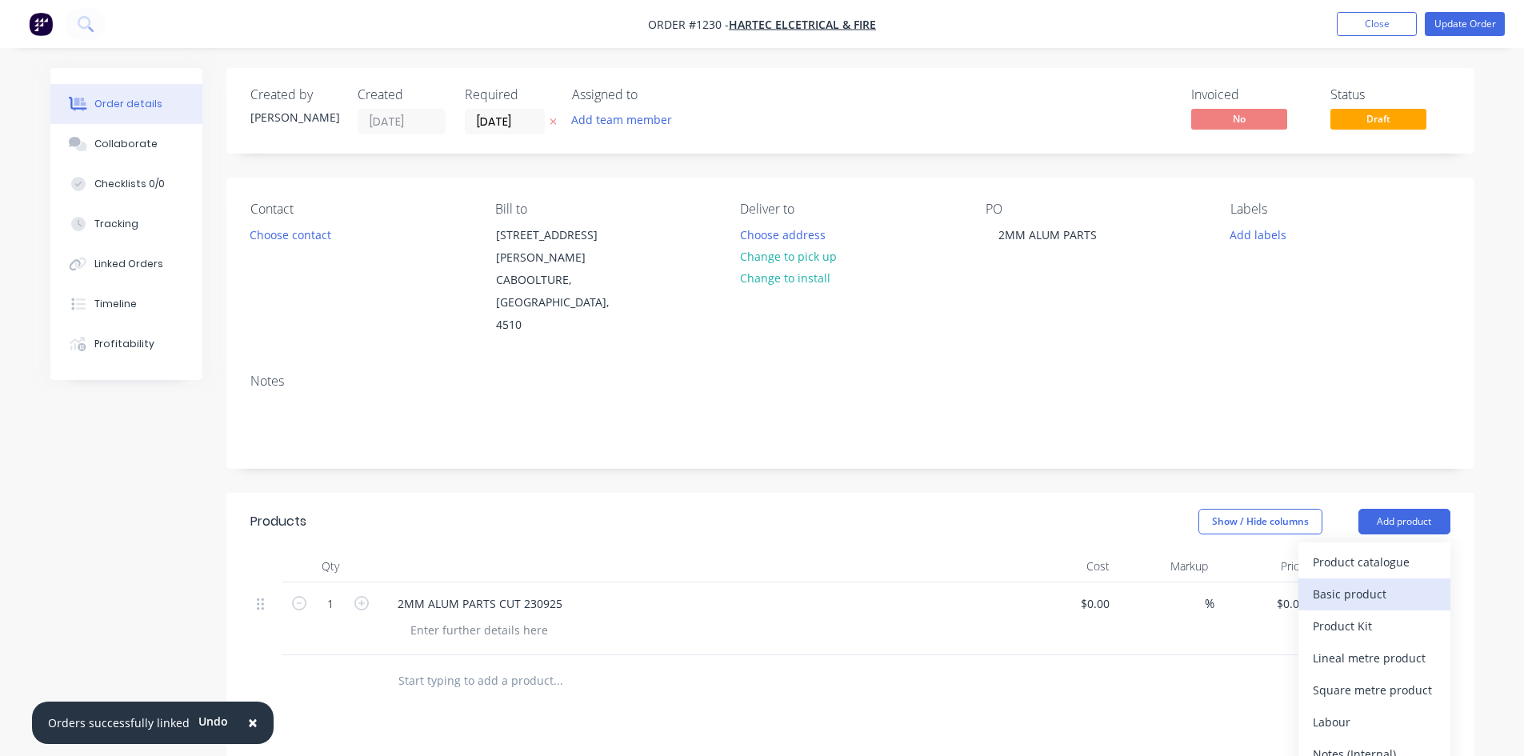
click at [1367, 582] on div "Basic product" at bounding box center [1374, 593] width 123 height 23
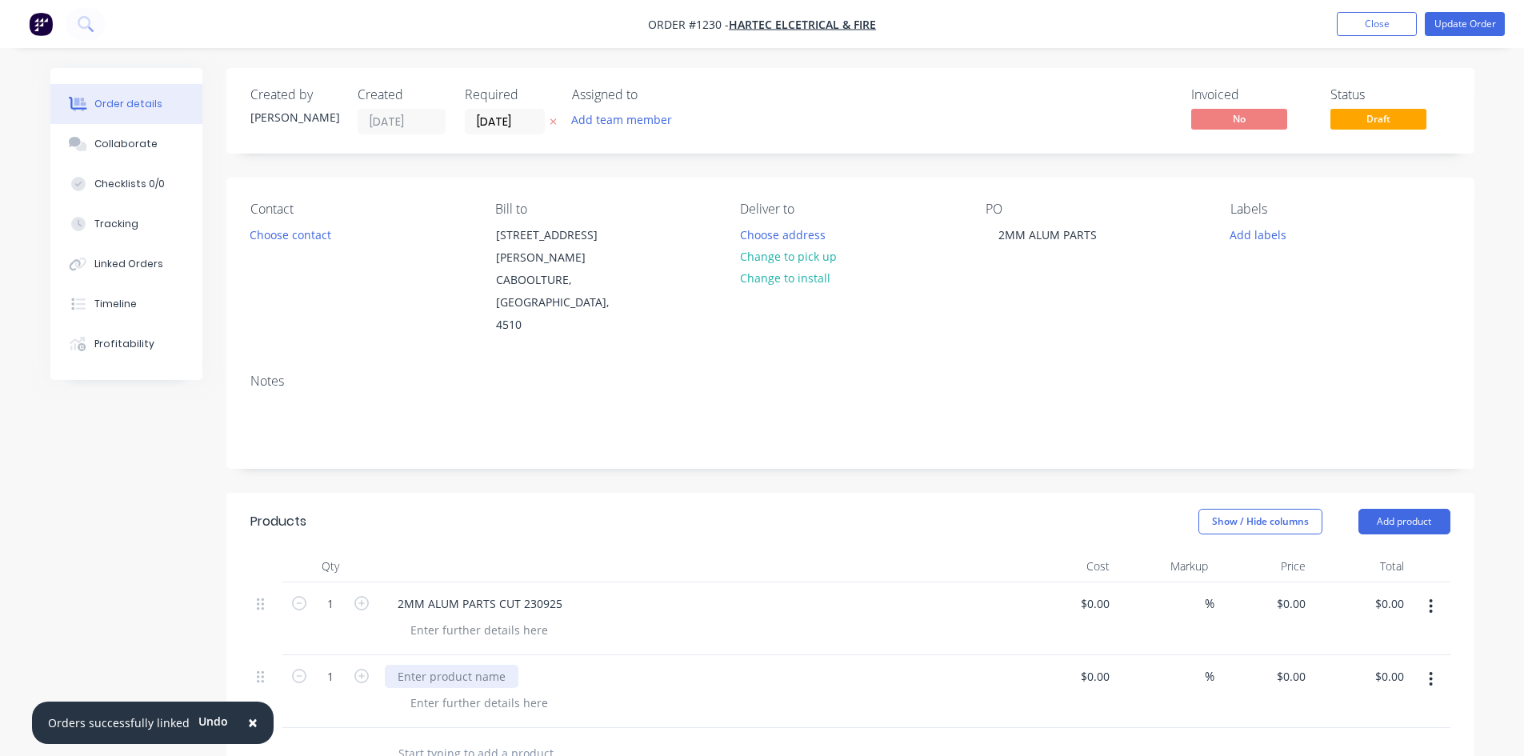
click at [485, 665] on div at bounding box center [452, 676] width 134 height 23
click at [361, 669] on icon "button" at bounding box center [361, 676] width 14 height 14
type input "2"
click at [1284, 655] on div "0 $0.00" at bounding box center [1264, 691] width 98 height 73
type input "$5.50"
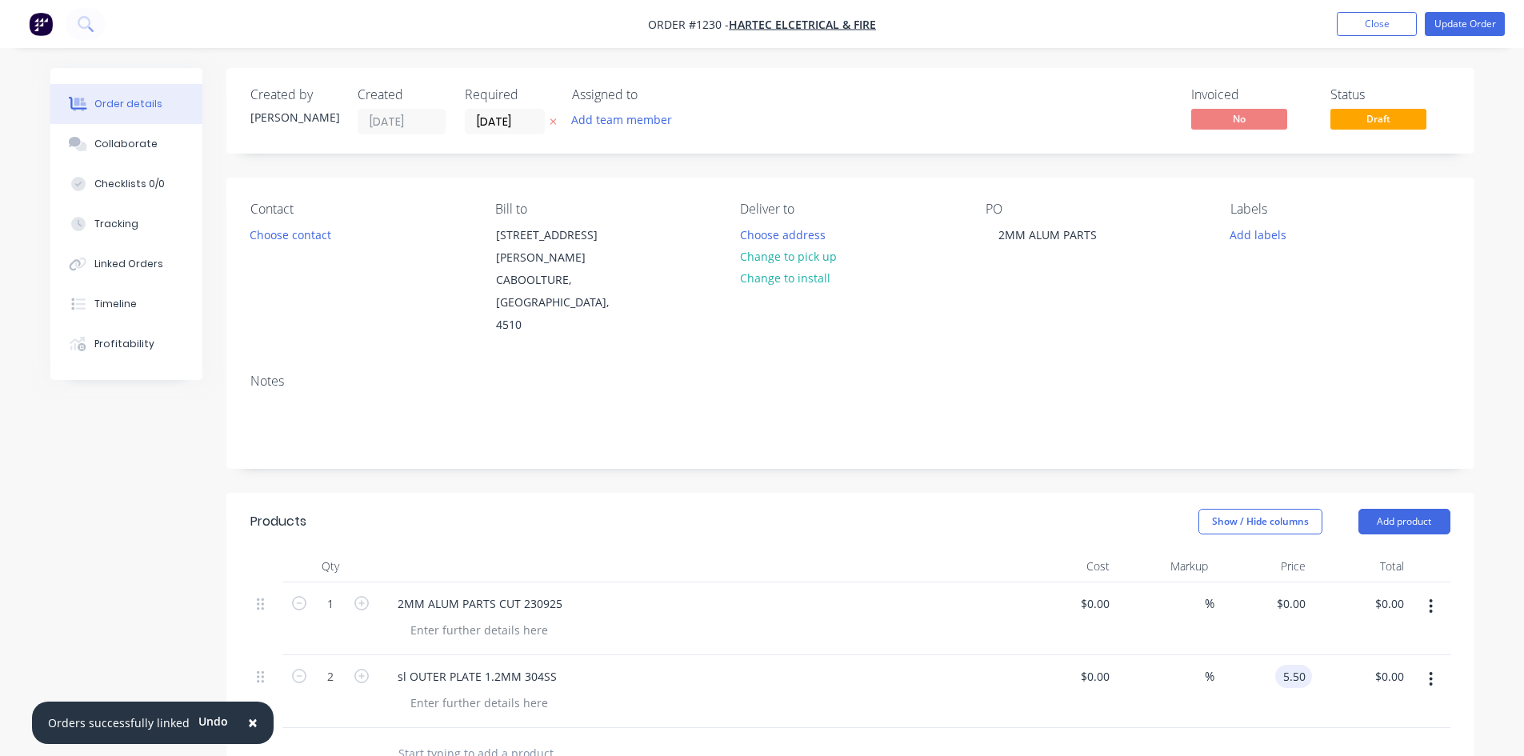
type input "11.00"
type input "0.00"
type input "$11.00"
click at [1386, 592] on input "0.00" at bounding box center [1395, 603] width 30 height 23
type input "113.86"
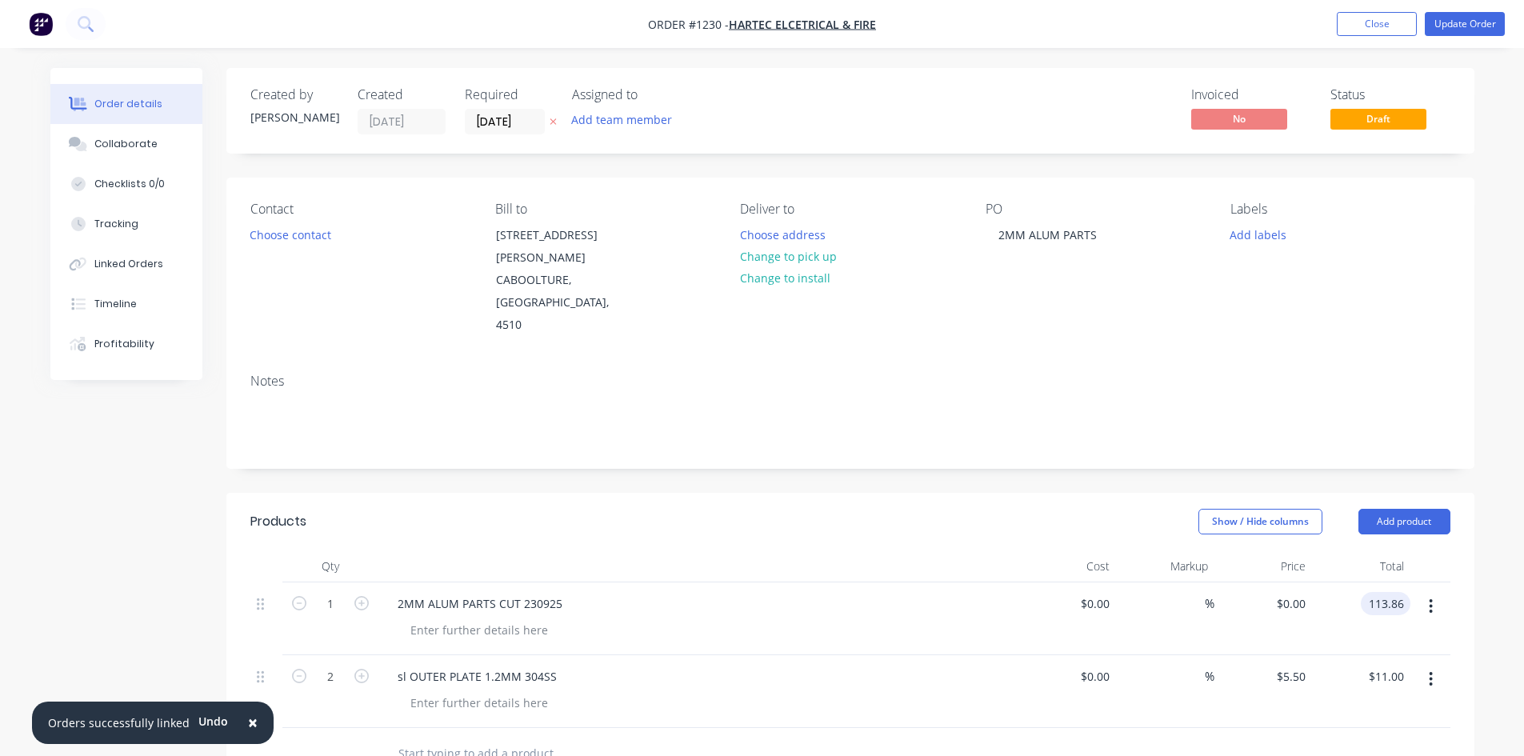
type input "$113.86"
click at [1477, 26] on button "Update Order" at bounding box center [1465, 24] width 80 height 24
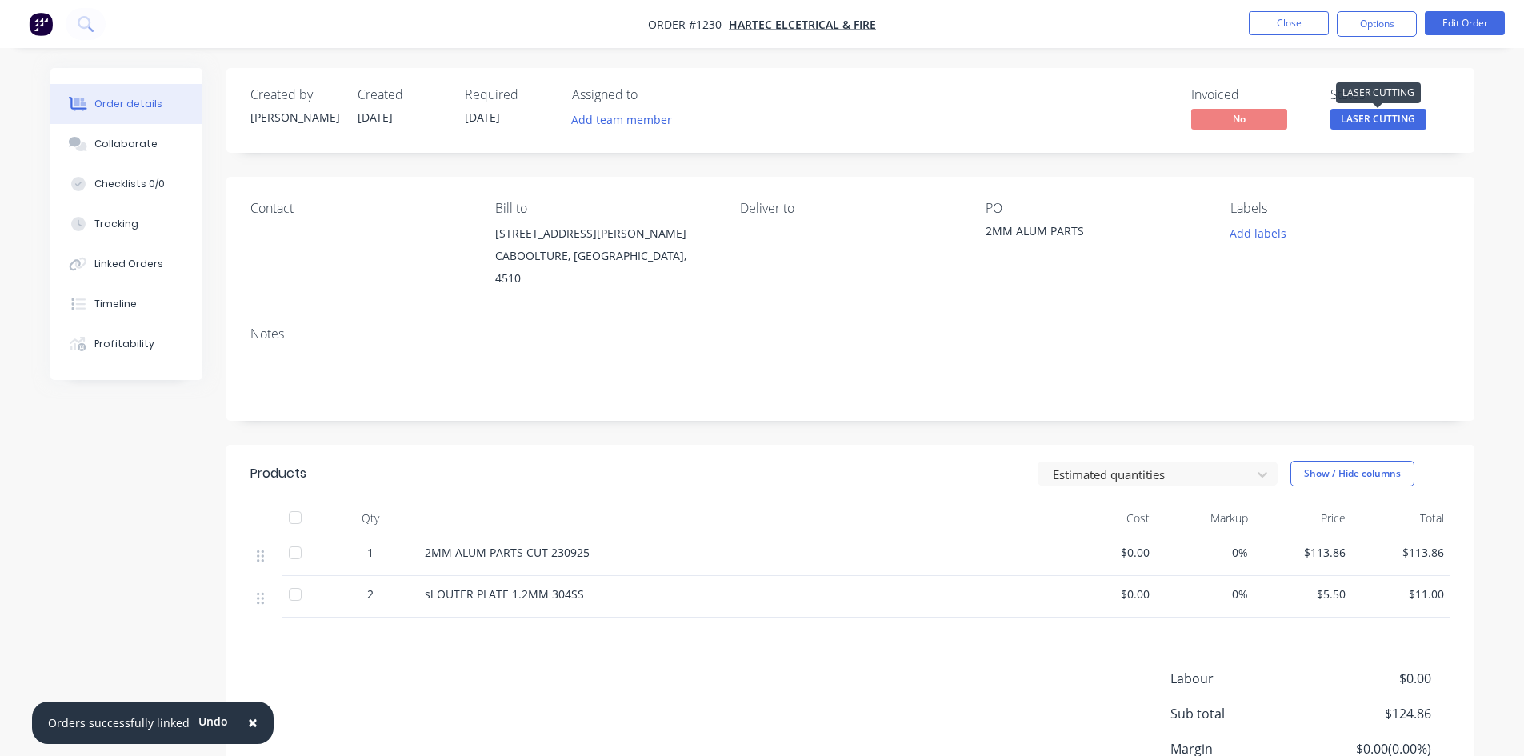
click at [1403, 121] on span "LASER CUTTING" at bounding box center [1379, 119] width 96 height 20
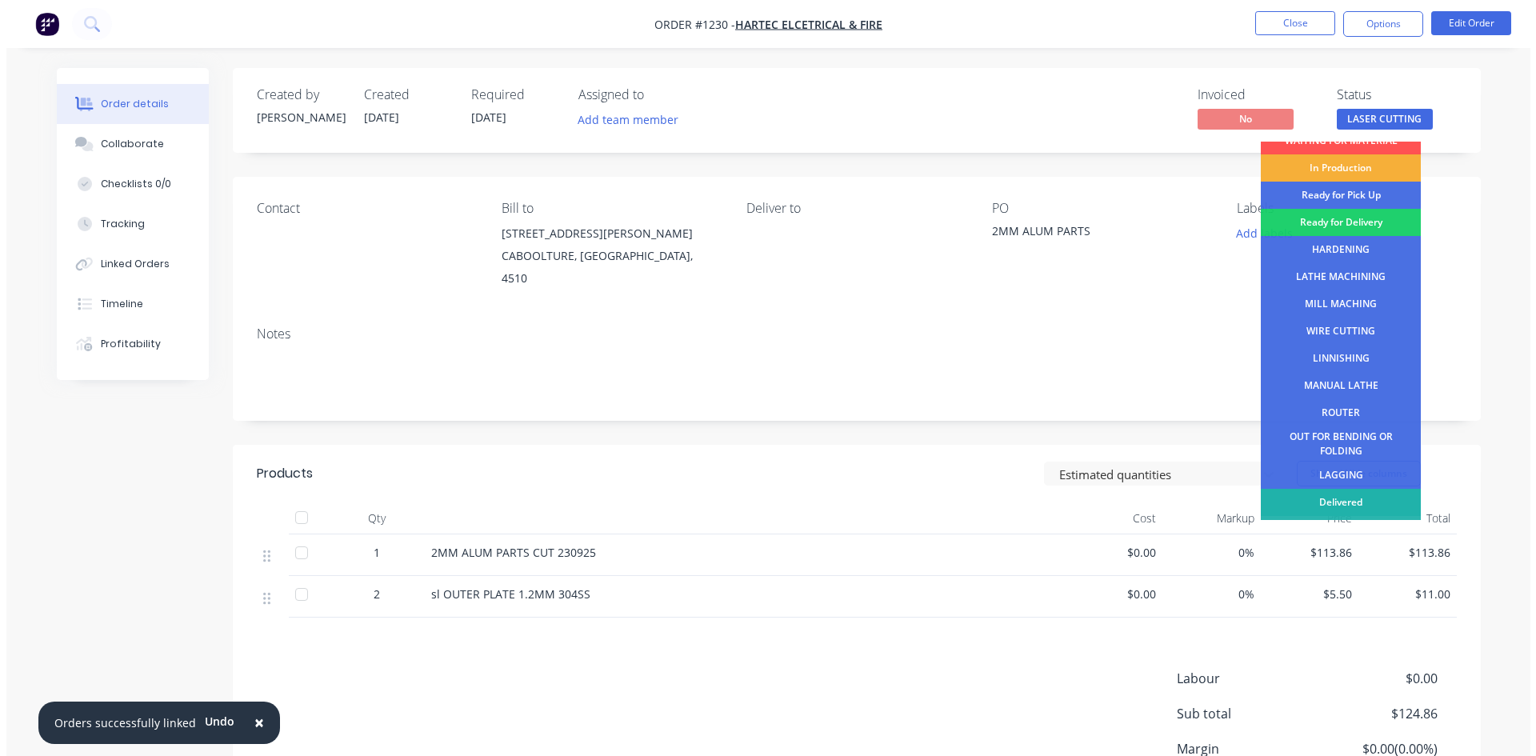
scroll to position [65, 0]
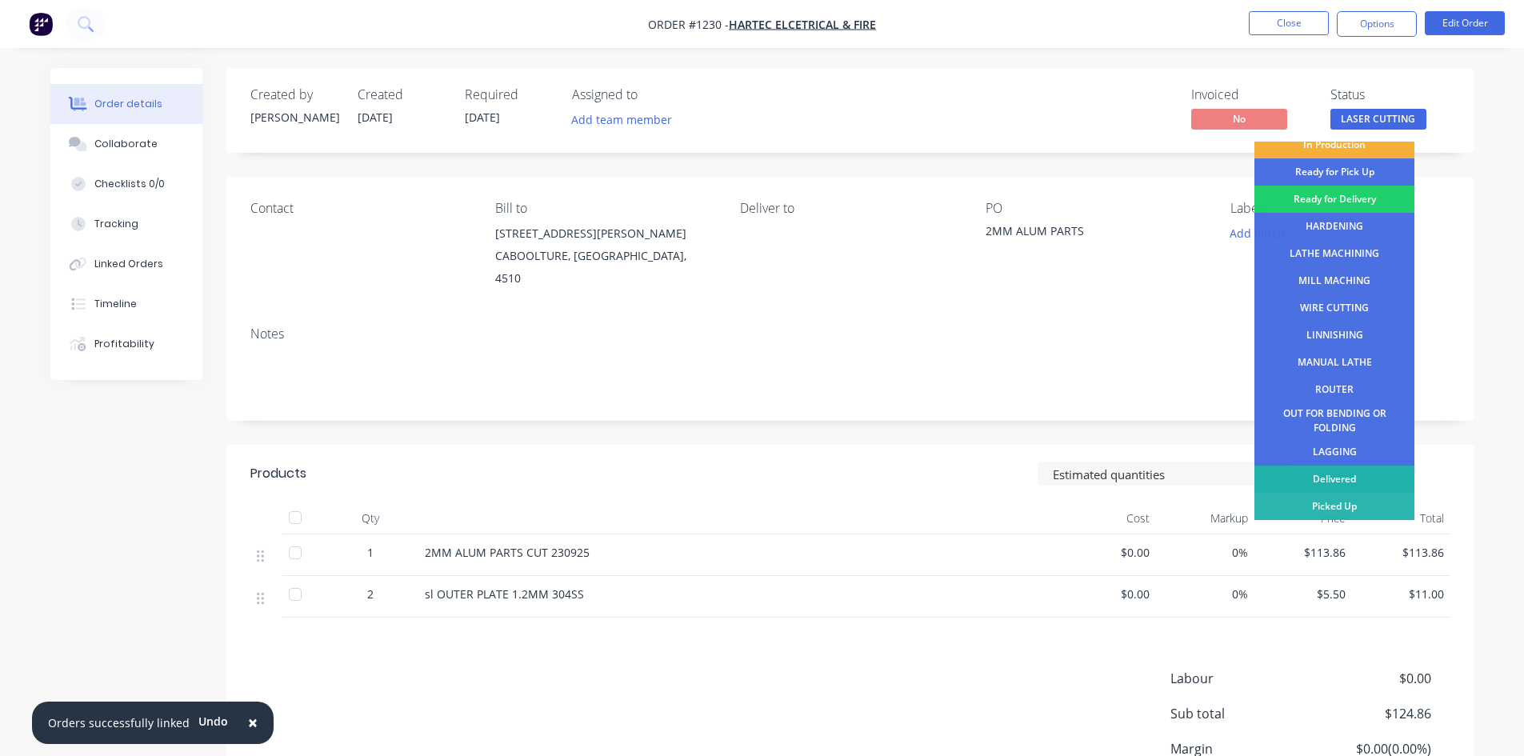
click at [1327, 476] on div "Delivered" at bounding box center [1335, 479] width 160 height 27
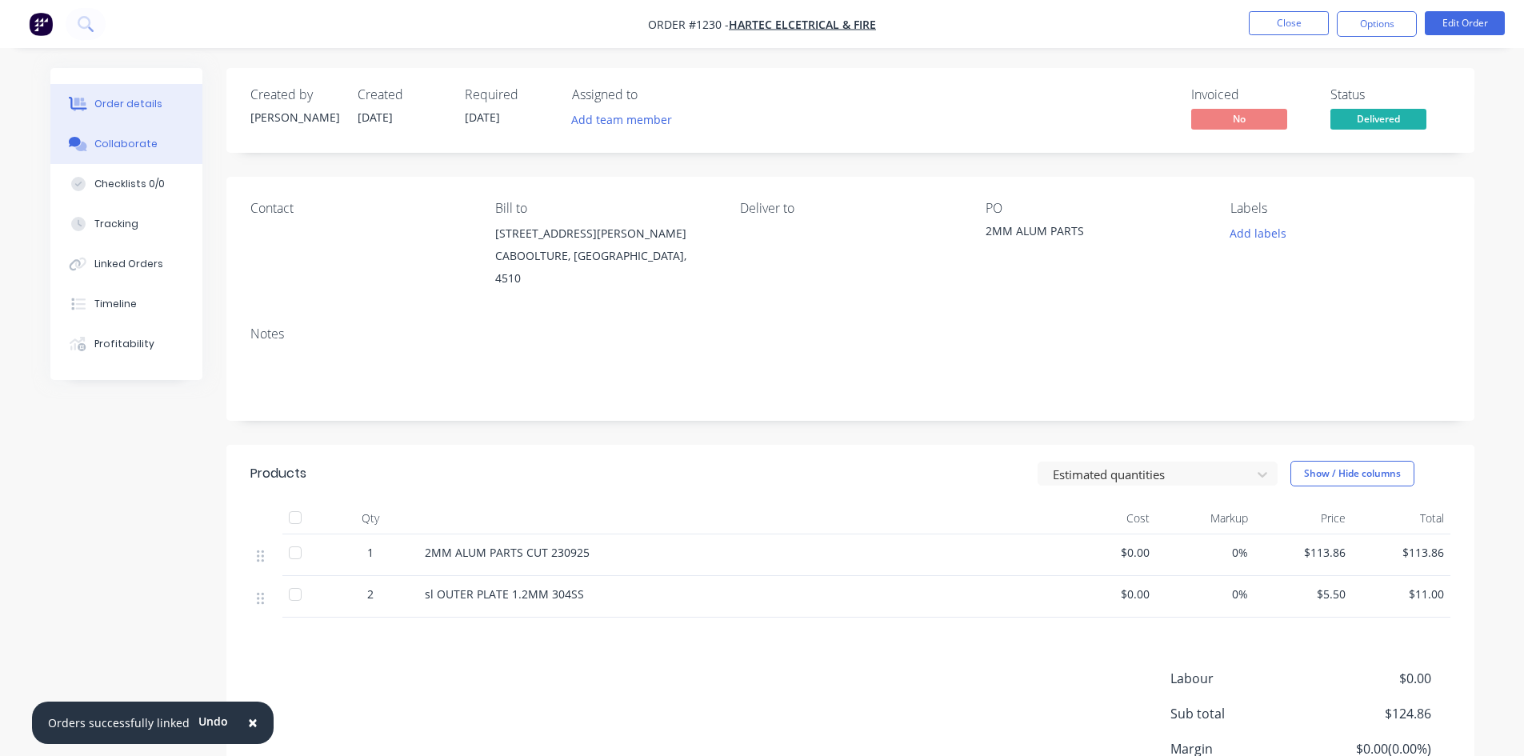
click at [138, 138] on div "Collaborate" at bounding box center [125, 144] width 63 height 14
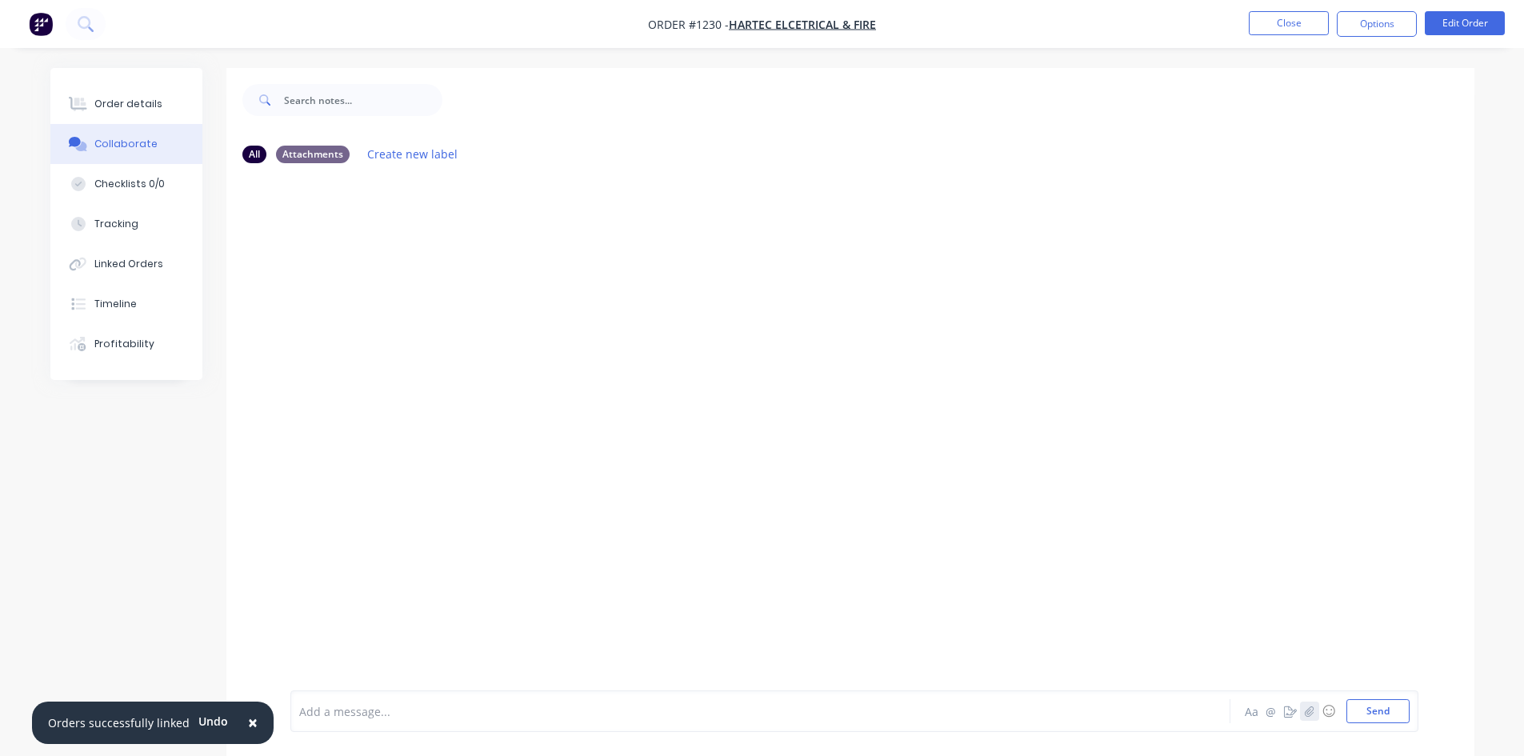
click at [1315, 712] on button "button" at bounding box center [1309, 711] width 19 height 19
click at [1371, 706] on button "Send" at bounding box center [1378, 711] width 63 height 24
click at [130, 103] on div "Order details" at bounding box center [128, 104] width 68 height 14
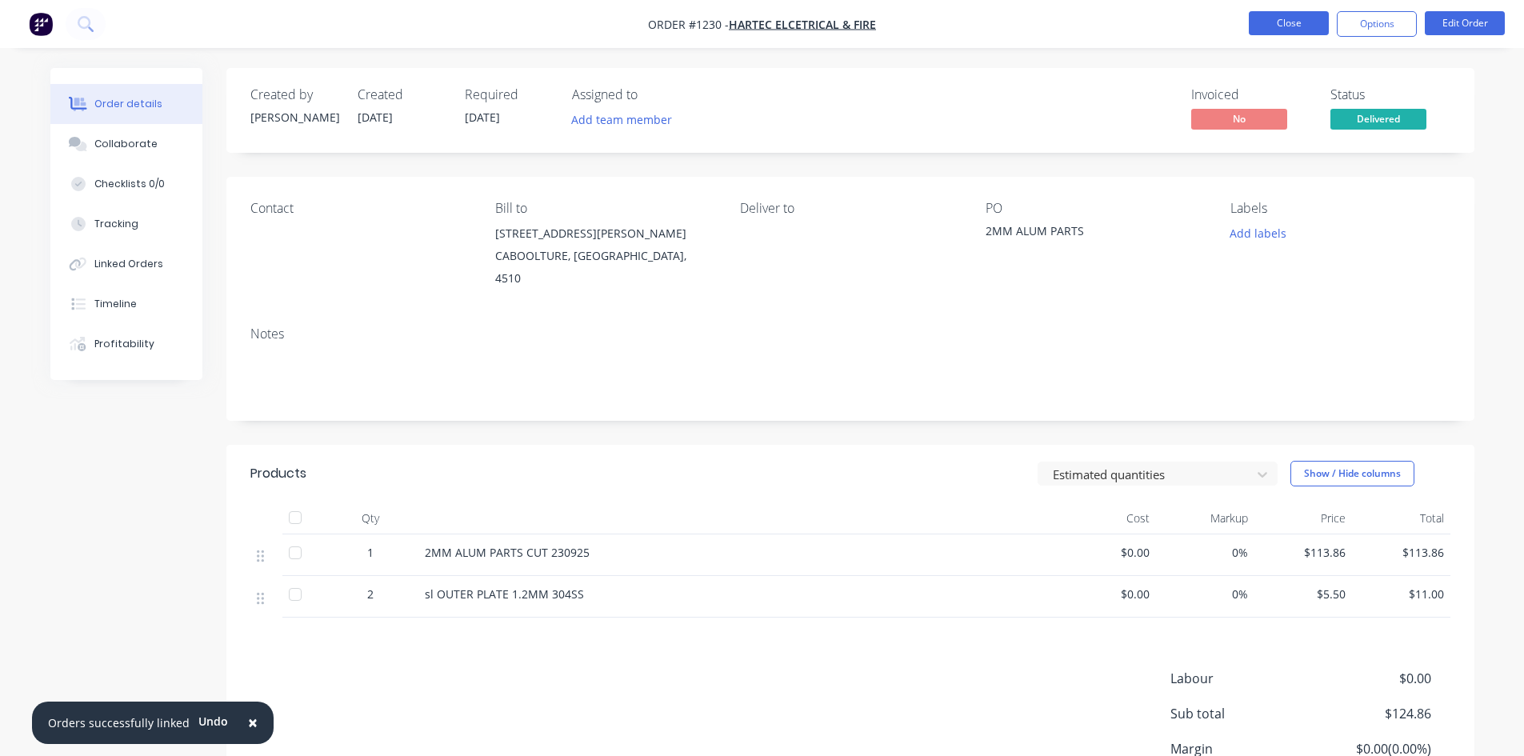
click at [1266, 26] on button "Close" at bounding box center [1289, 23] width 80 height 24
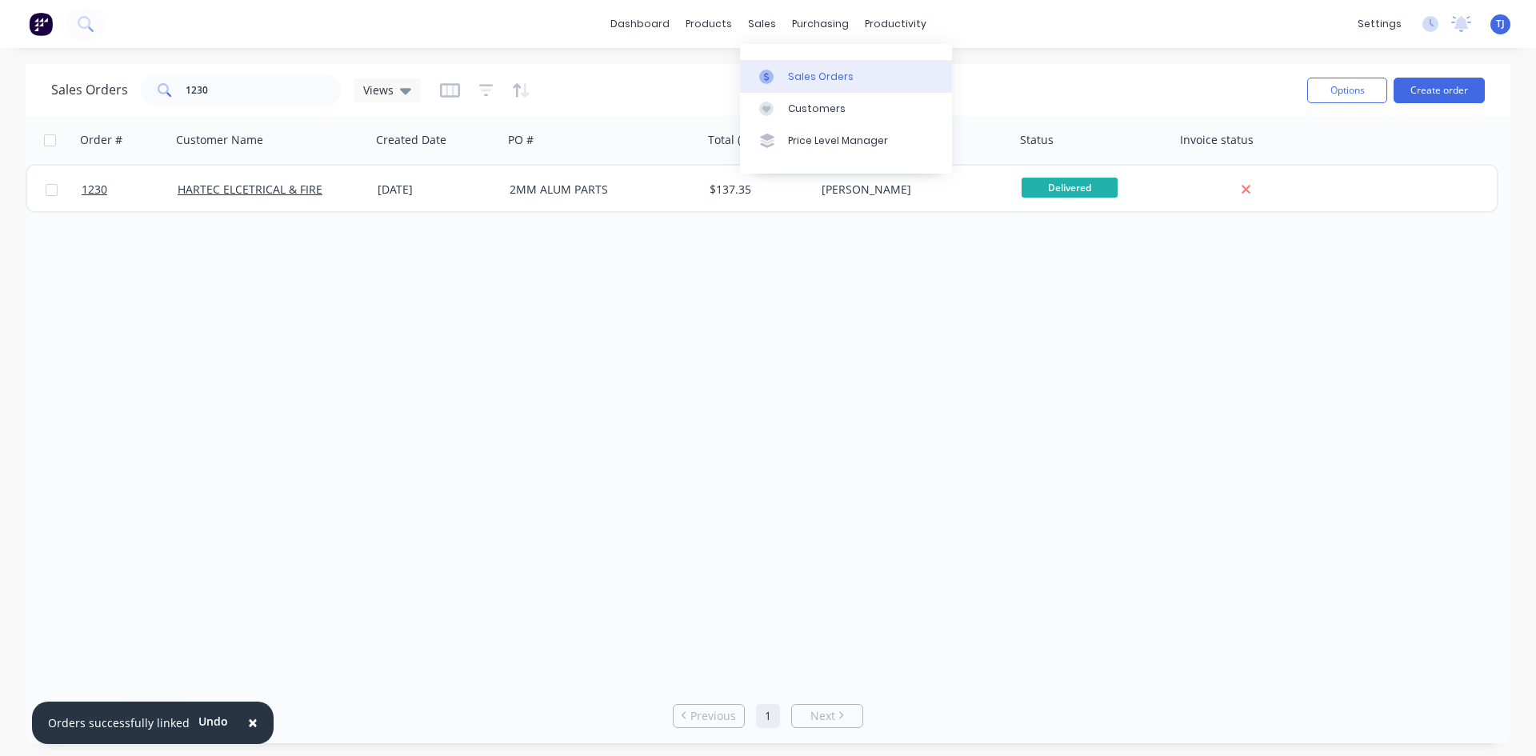
click at [806, 86] on link "Sales Orders" at bounding box center [846, 76] width 212 height 32
click at [1440, 87] on button "Create order" at bounding box center [1439, 91] width 91 height 26
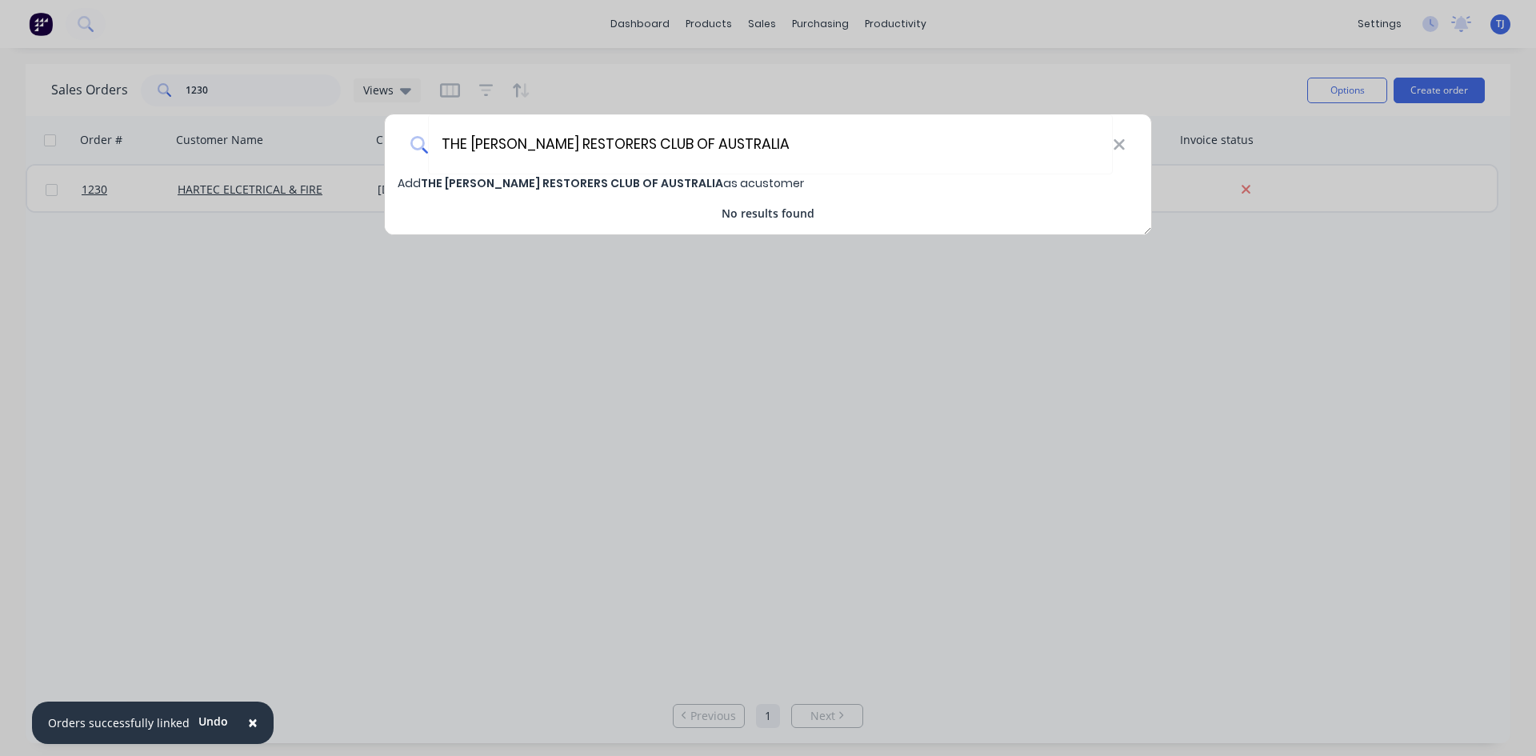
type input "THE [PERSON_NAME] RESTORERS CLUB OF AUSTRALIA"
click at [612, 186] on span "THE [PERSON_NAME] RESTORERS CLUB OF AUSTRALIA" at bounding box center [572, 183] width 302 height 16
select select "AU"
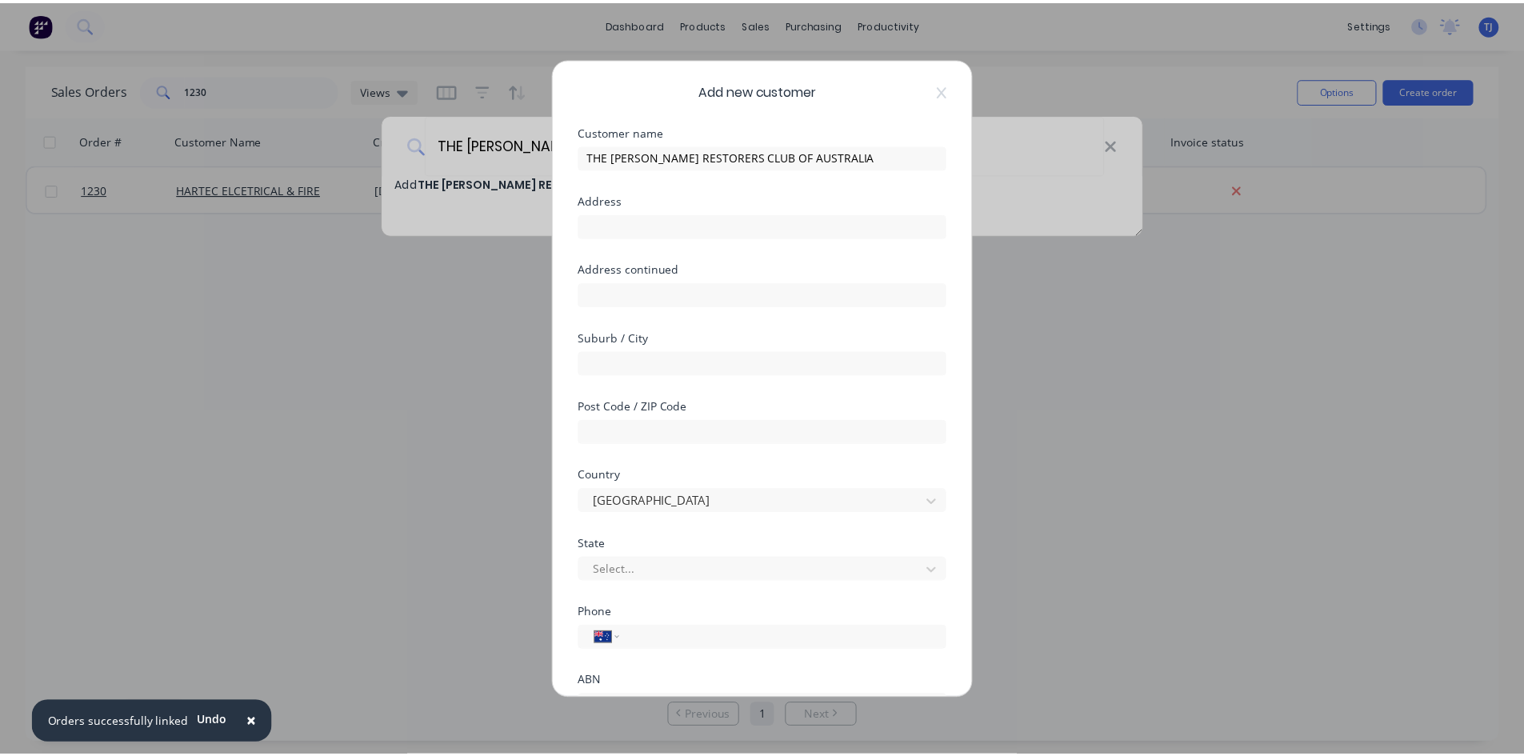
scroll to position [120, 0]
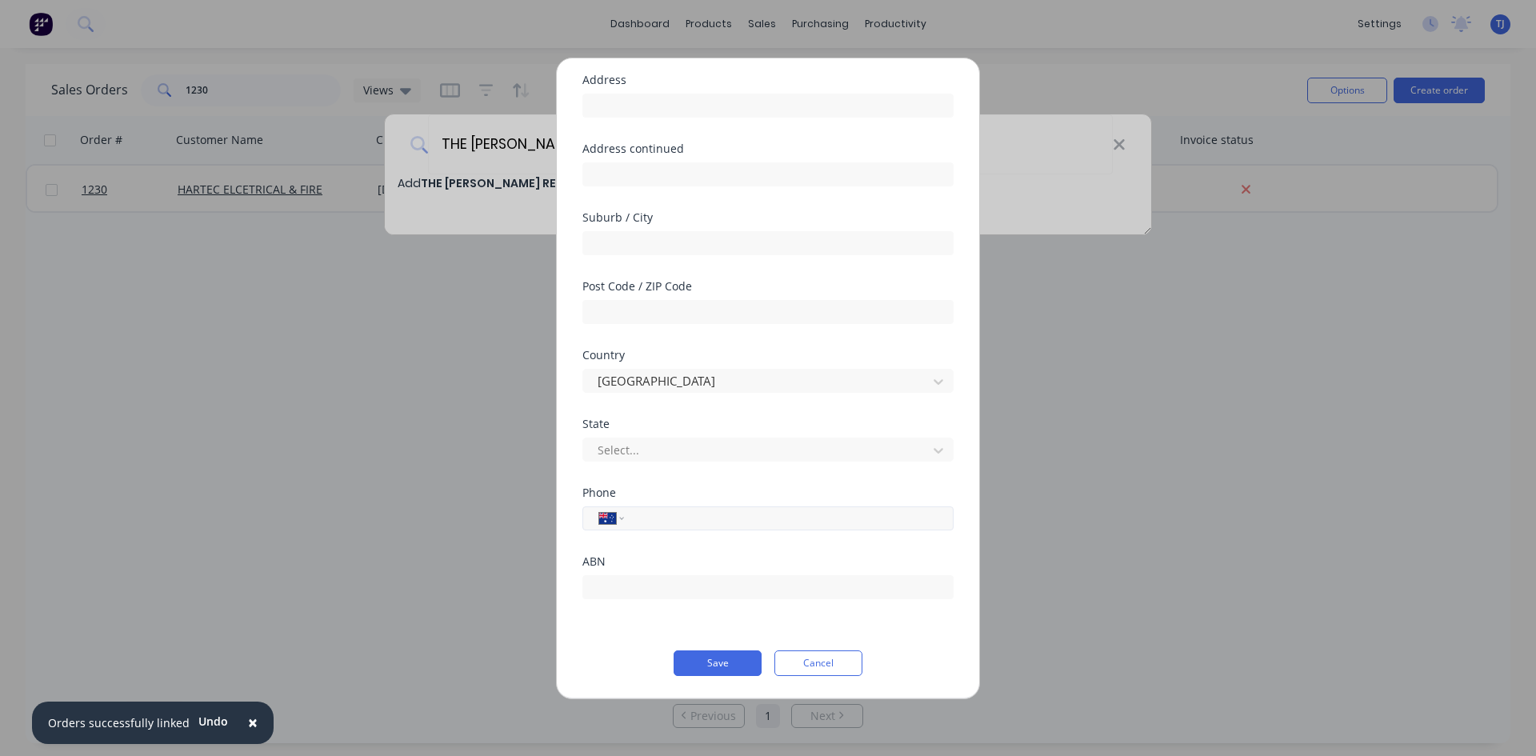
click at [666, 525] on input "tel" at bounding box center [786, 518] width 302 height 18
type input "0477 386 880"
click at [721, 667] on button "Save" at bounding box center [718, 663] width 88 height 26
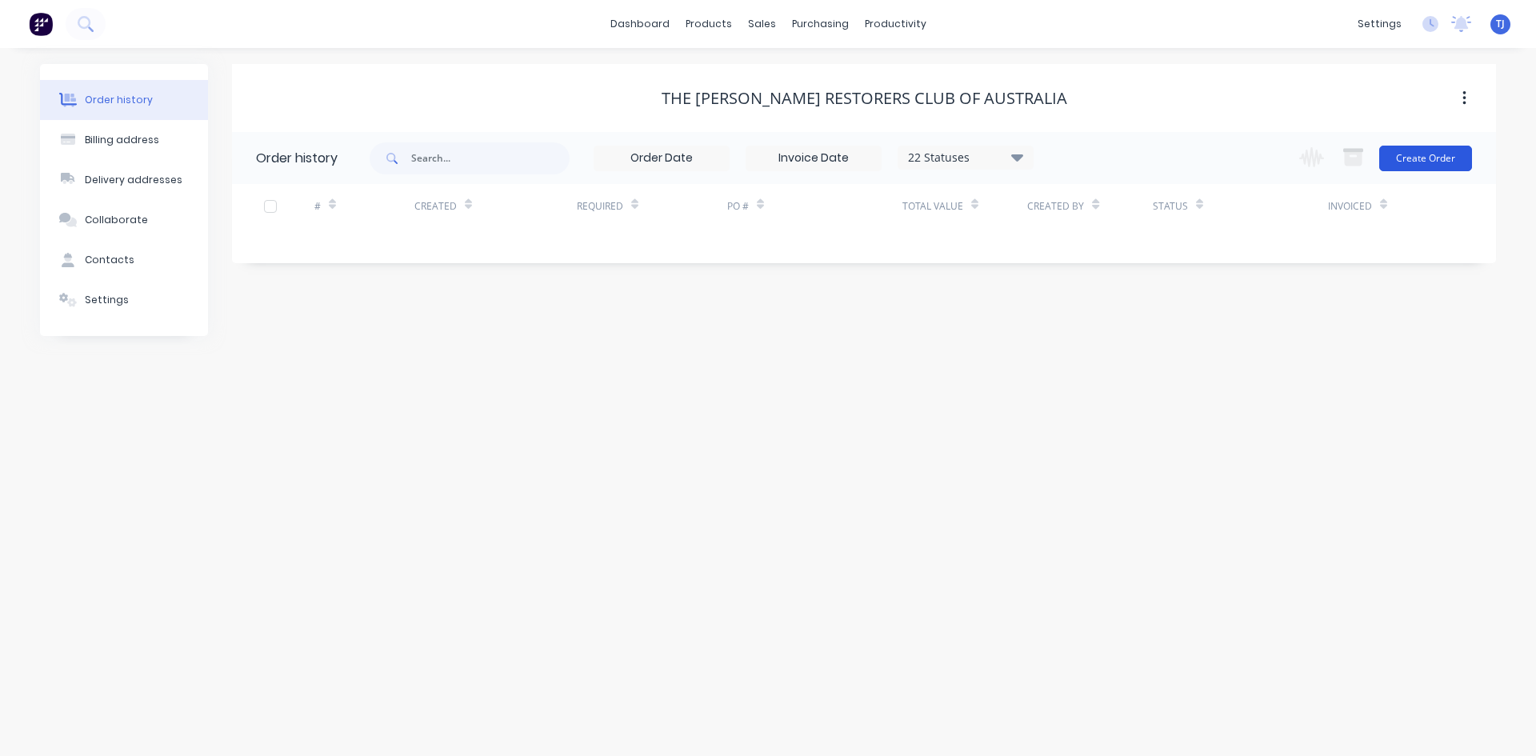
click at [1423, 158] on button "Create Order" at bounding box center [1425, 159] width 93 height 26
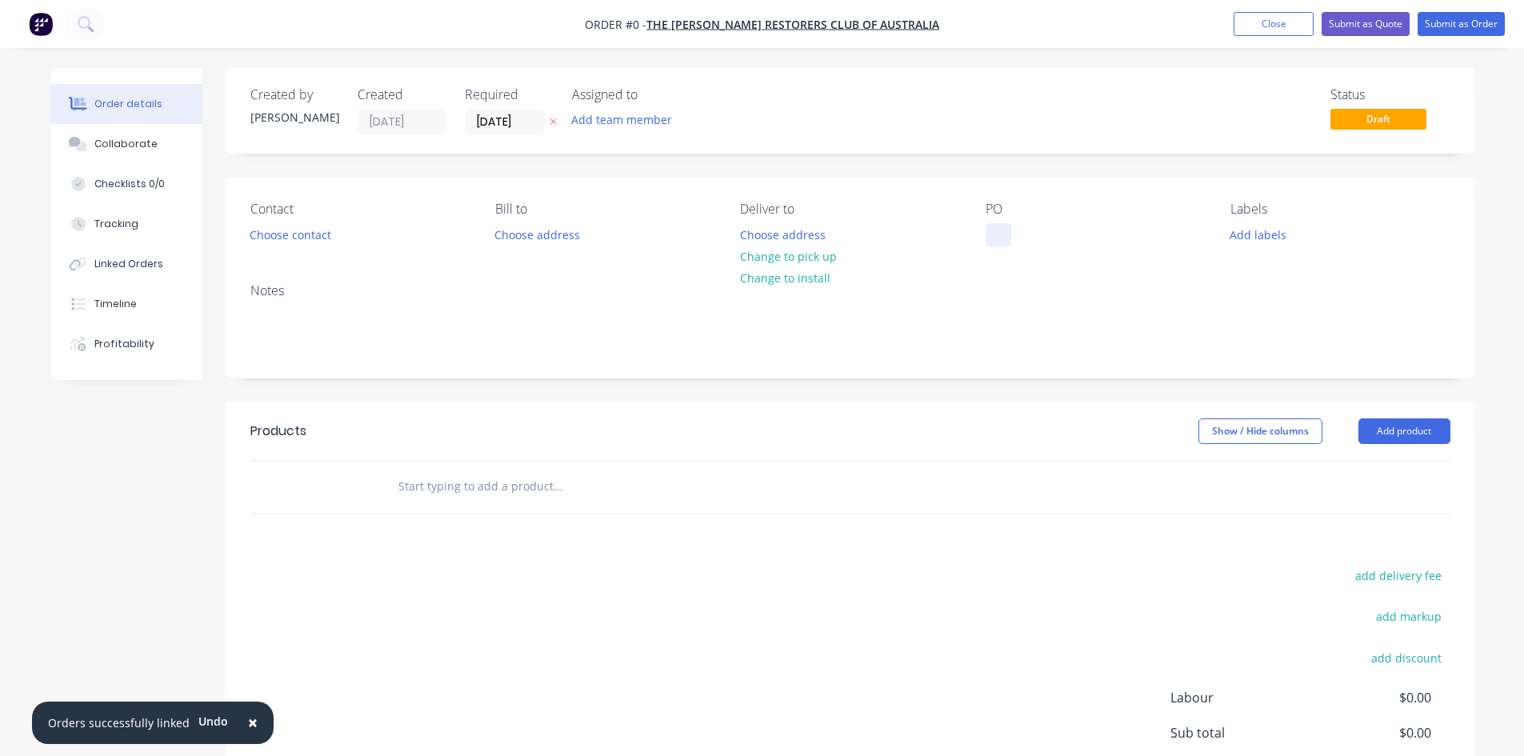
click at [996, 226] on div at bounding box center [999, 234] width 26 height 23
click at [1403, 432] on div "Order details Collaborate Checklists 0/0 Tracking Linked Orders Timeline Profit…" at bounding box center [762, 495] width 1456 height 854
click at [1403, 432] on button "Add product" at bounding box center [1405, 431] width 92 height 26
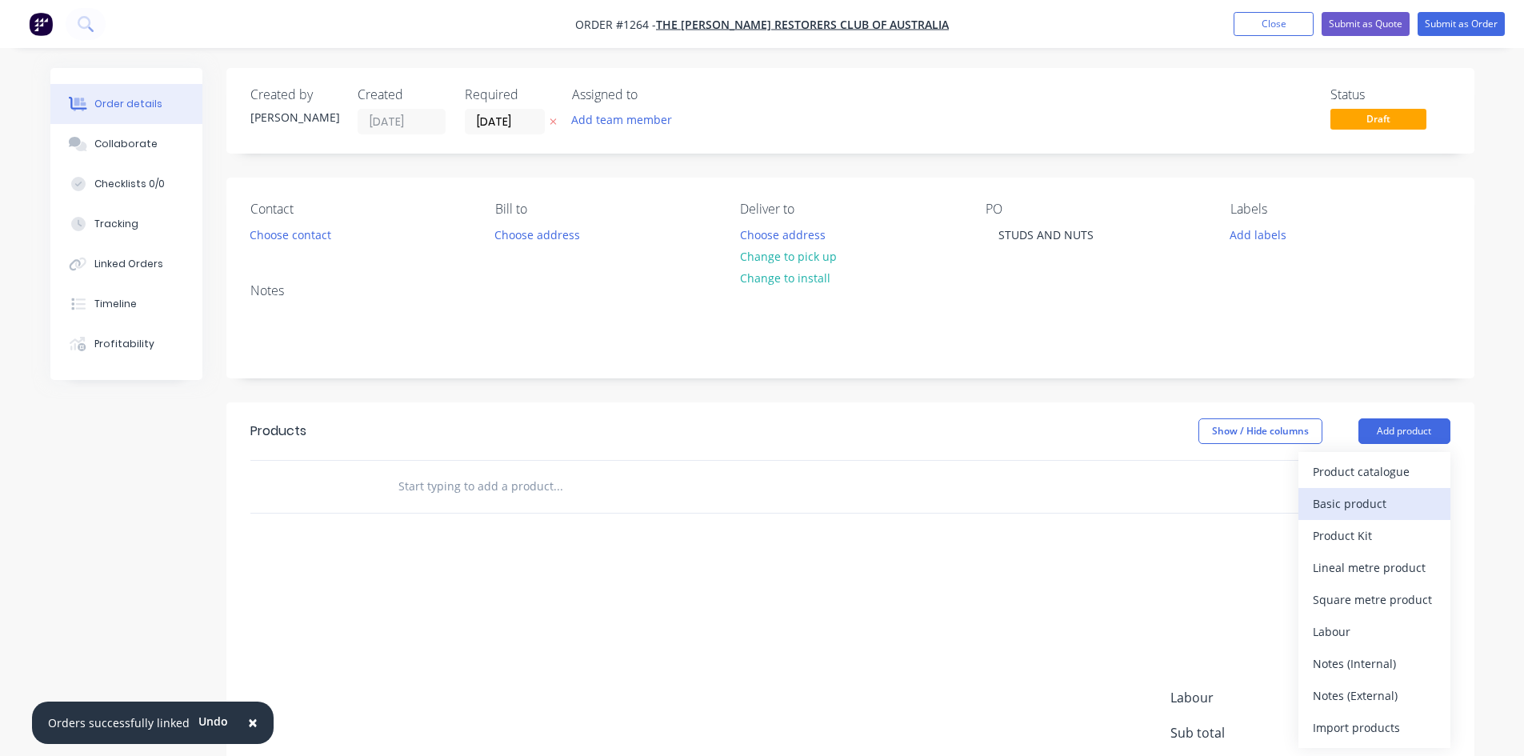
click at [1356, 496] on div "Basic product" at bounding box center [1374, 503] width 123 height 23
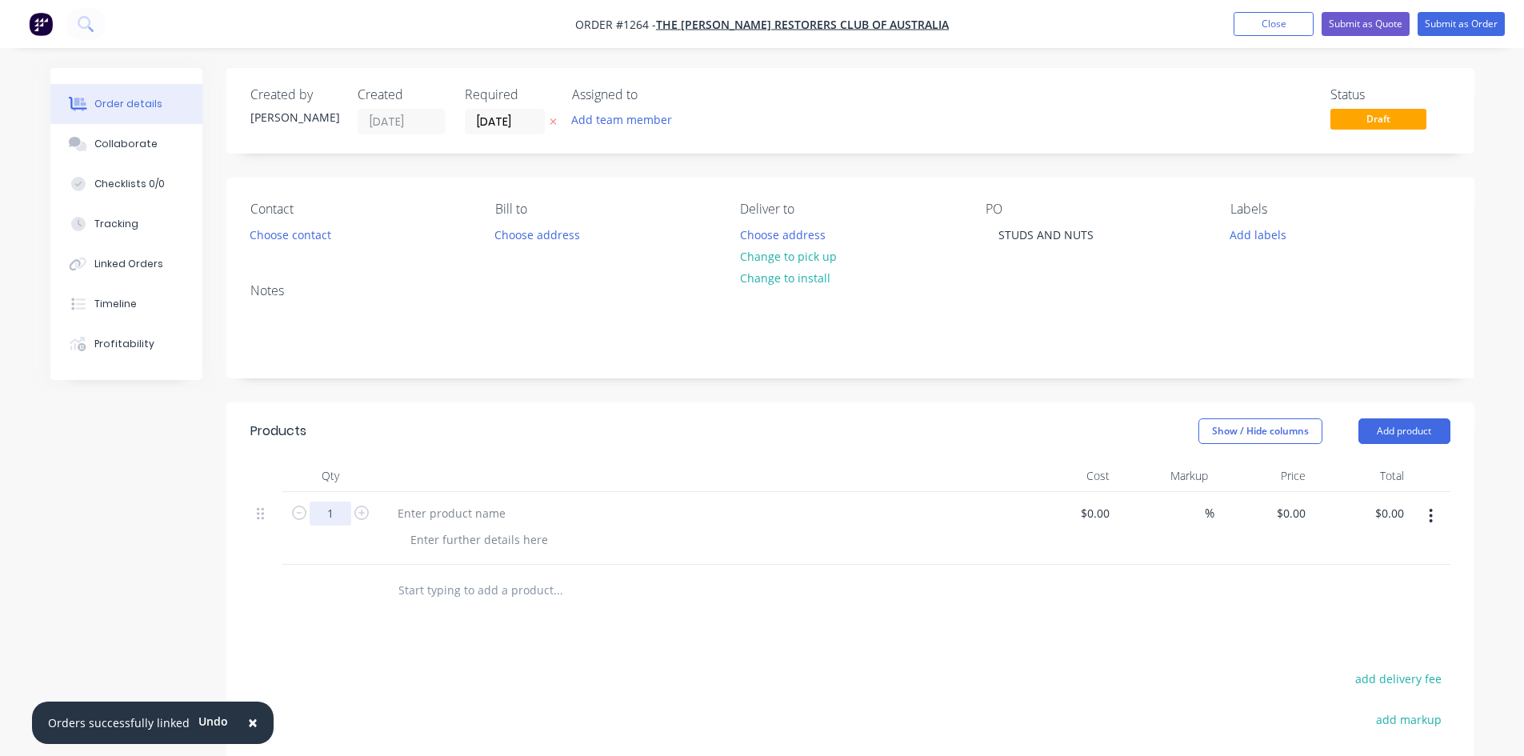
click at [349, 523] on input "1" at bounding box center [331, 514] width 42 height 24
type input "50"
click at [400, 517] on div at bounding box center [452, 513] width 134 height 23
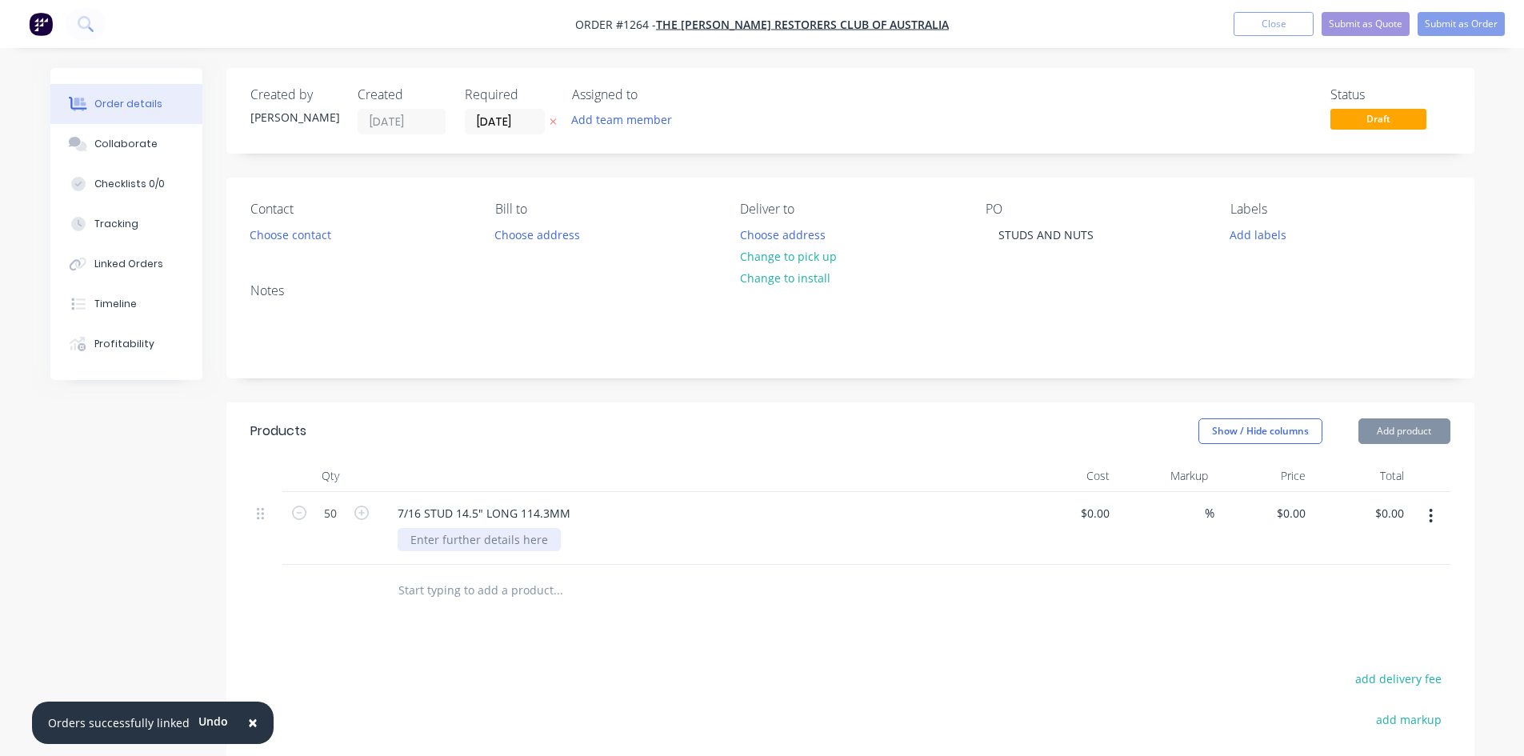
click at [433, 543] on div at bounding box center [479, 539] width 163 height 23
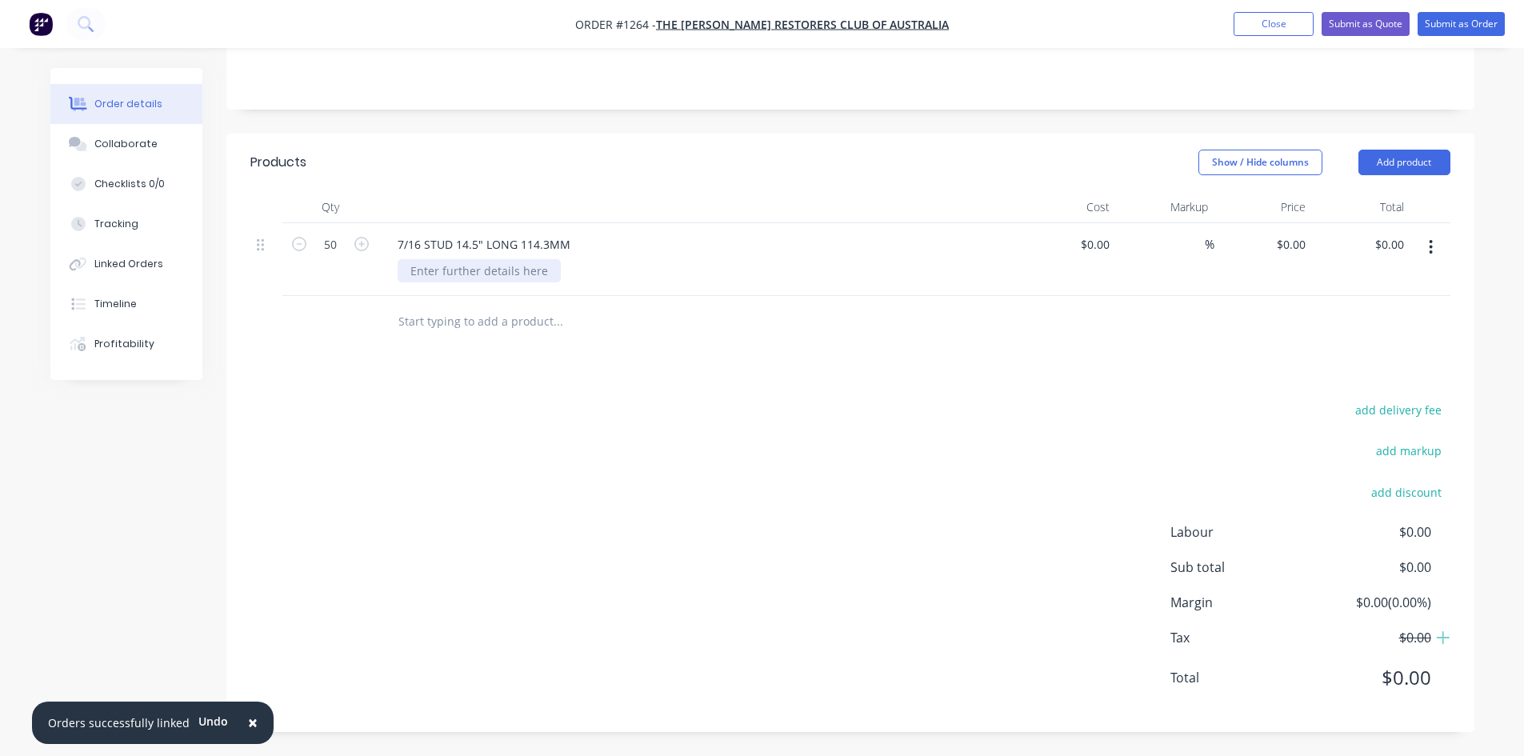
click at [456, 273] on div at bounding box center [479, 270] width 163 height 23
click at [1427, 251] on button "button" at bounding box center [1431, 247] width 38 height 29
click at [1404, 279] on div "Save to catalogue" at bounding box center [1374, 289] width 123 height 23
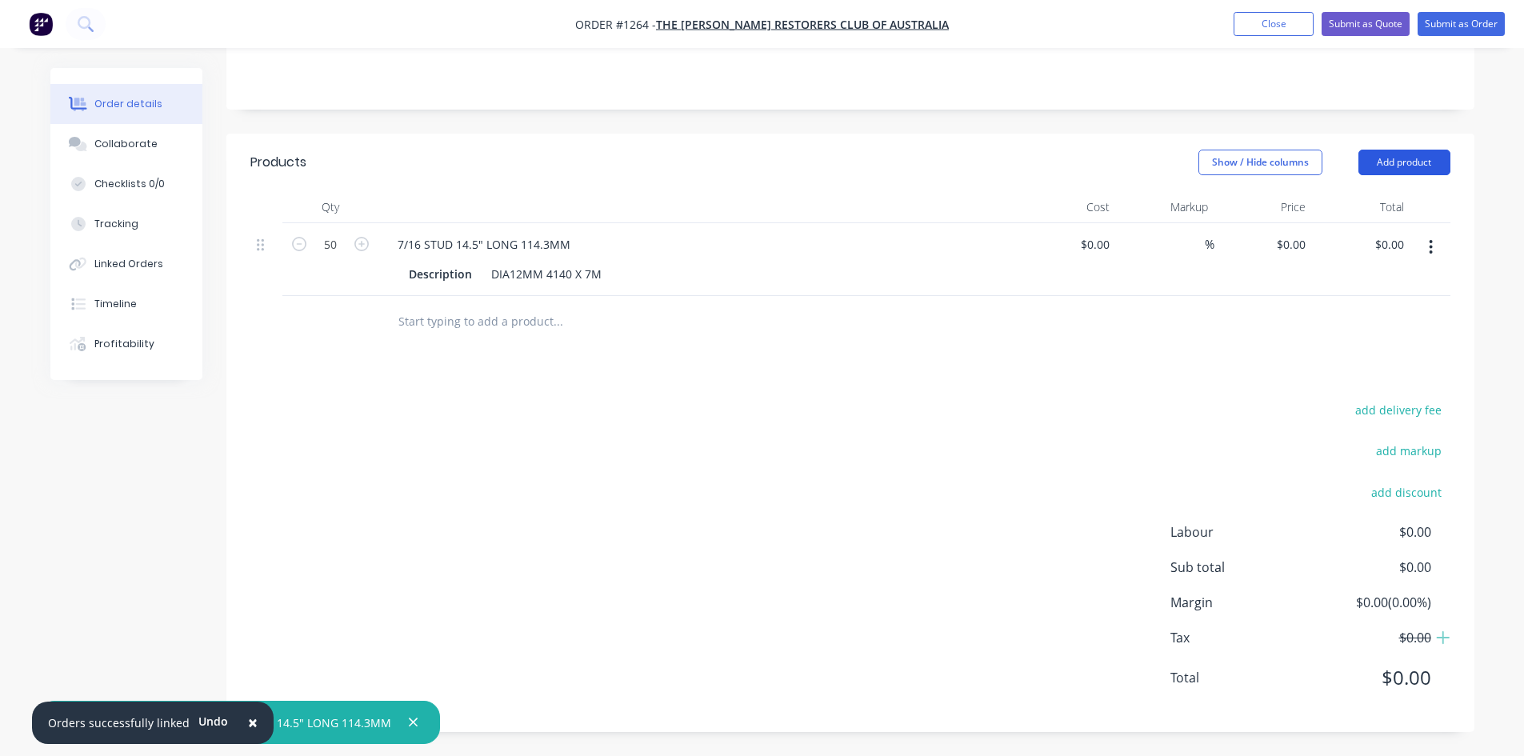
click at [1413, 162] on button "Add product" at bounding box center [1405, 163] width 92 height 26
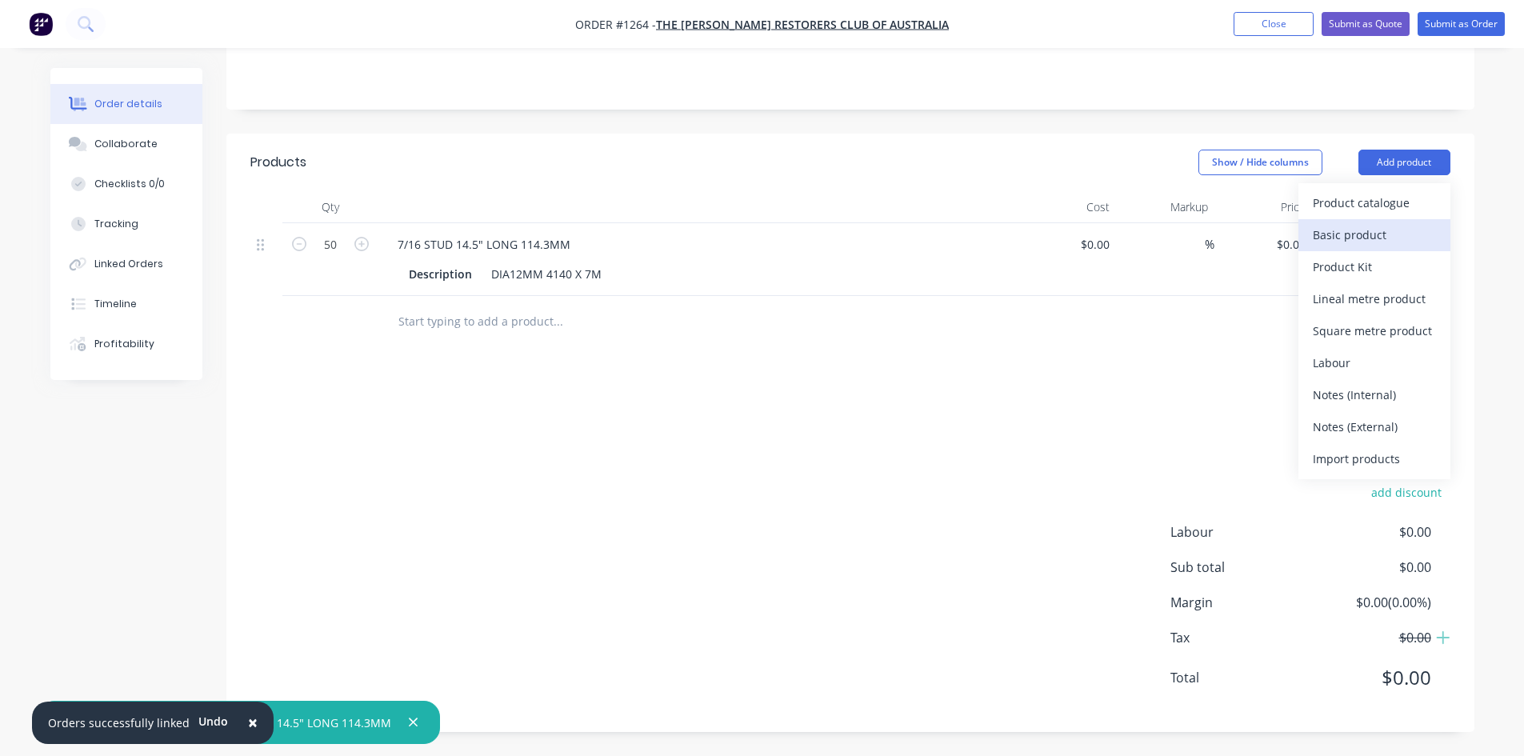
click at [1383, 235] on div "Basic product" at bounding box center [1374, 234] width 123 height 23
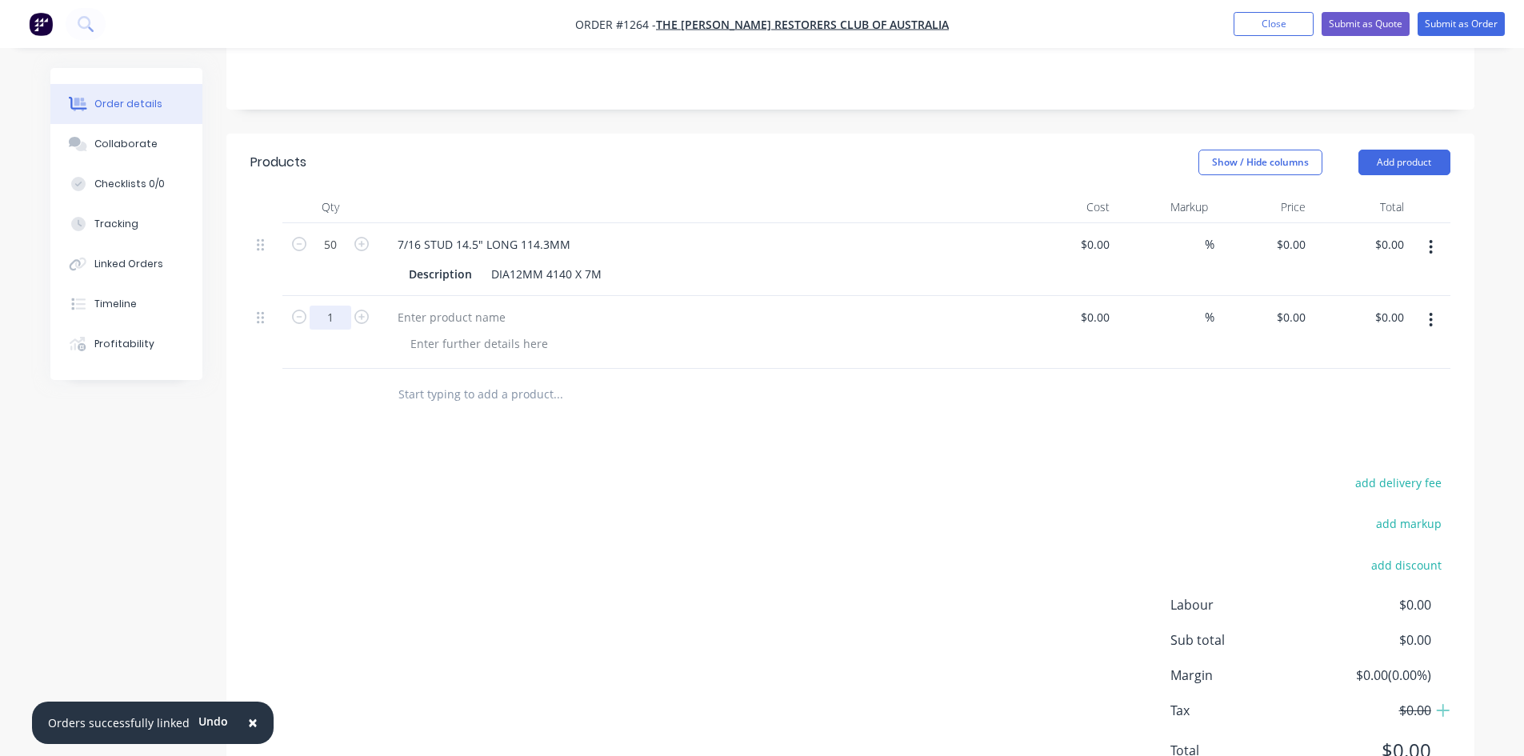
click at [340, 323] on input "1" at bounding box center [331, 318] width 42 height 24
type input "50"
click at [410, 319] on div at bounding box center [452, 317] width 134 height 23
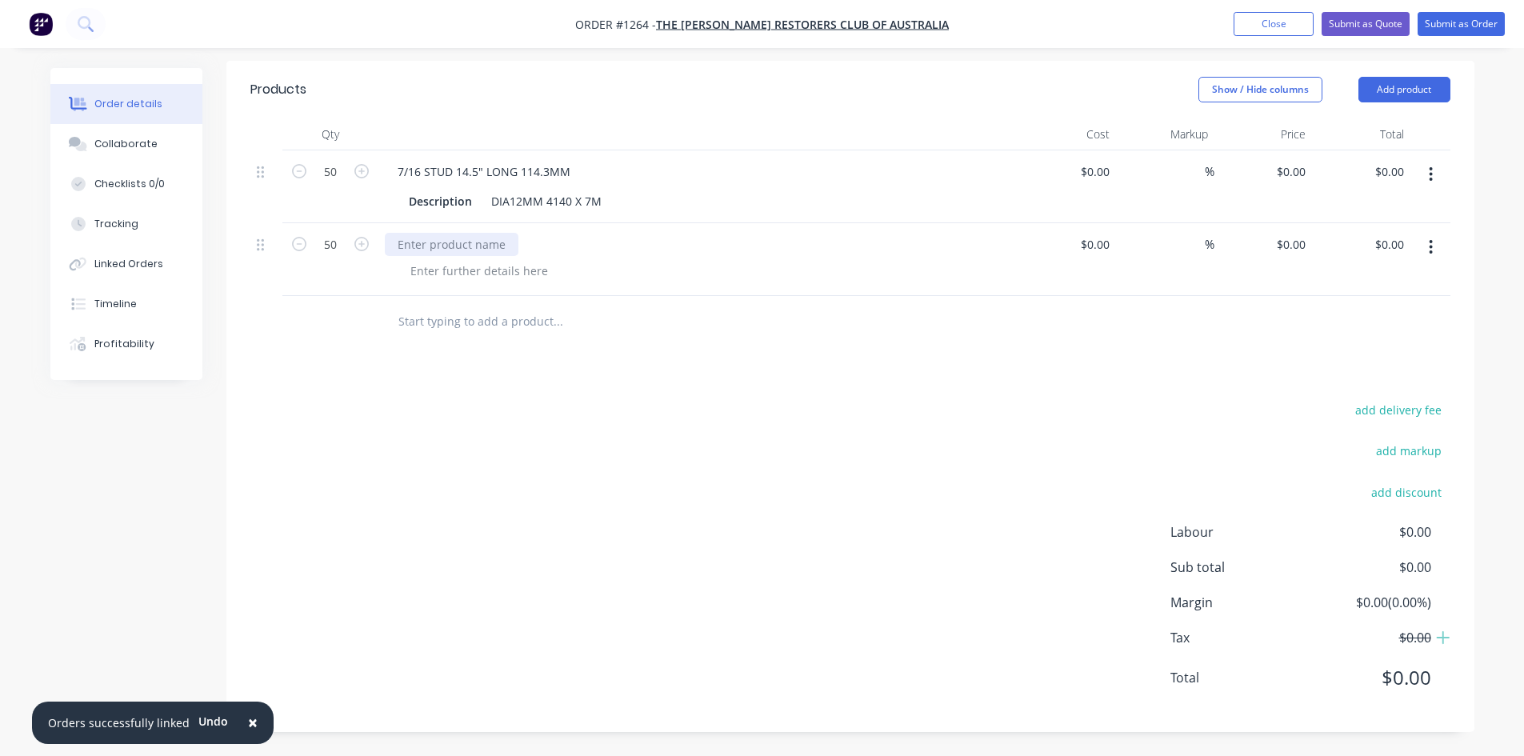
click at [472, 249] on div at bounding box center [452, 244] width 134 height 23
click at [1305, 173] on input "0" at bounding box center [1303, 171] width 18 height 23
type input "$21.87"
type input "$1,093.50"
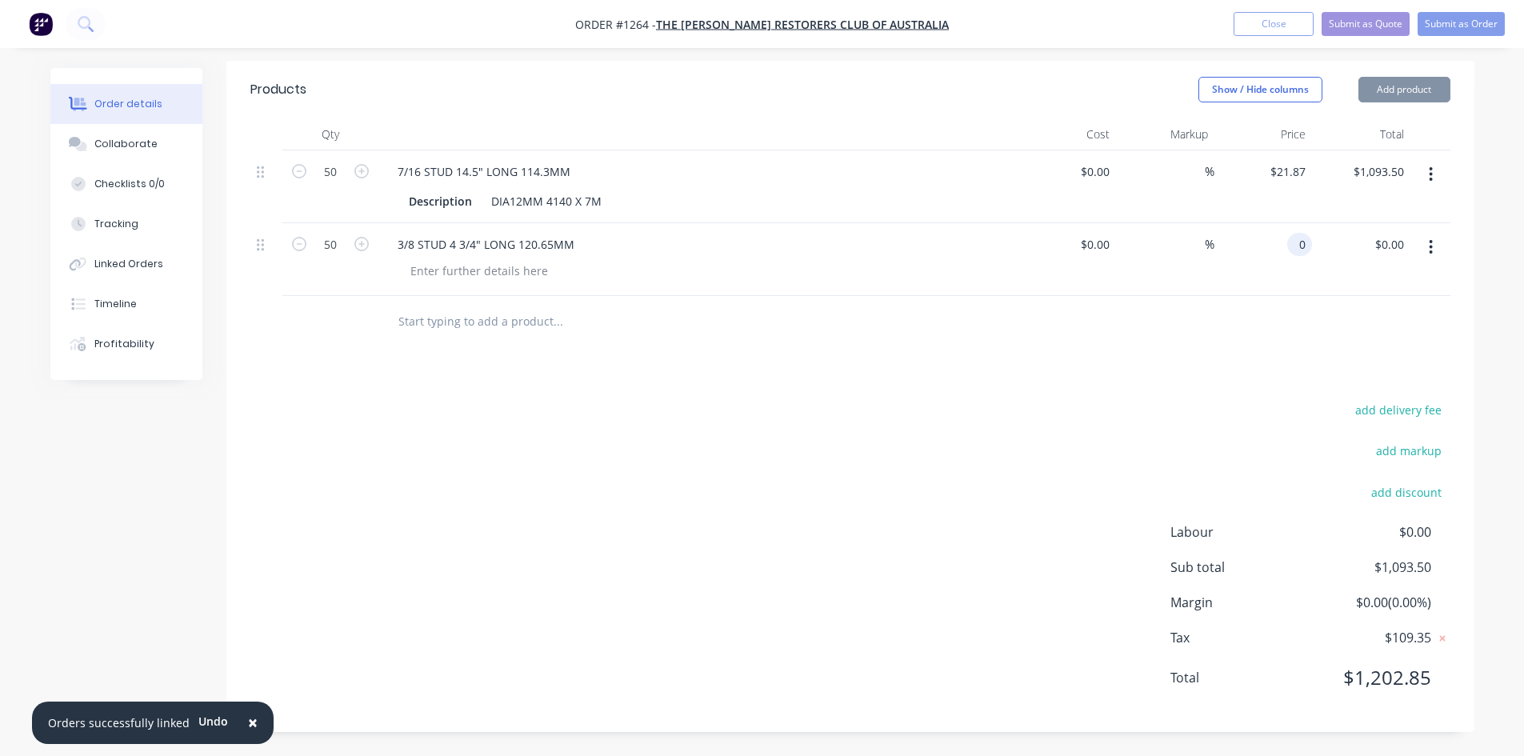
click at [1299, 255] on input "0" at bounding box center [1303, 244] width 18 height 23
type input "$12.76"
type input "$638.00"
click at [1427, 174] on button "button" at bounding box center [1431, 174] width 38 height 29
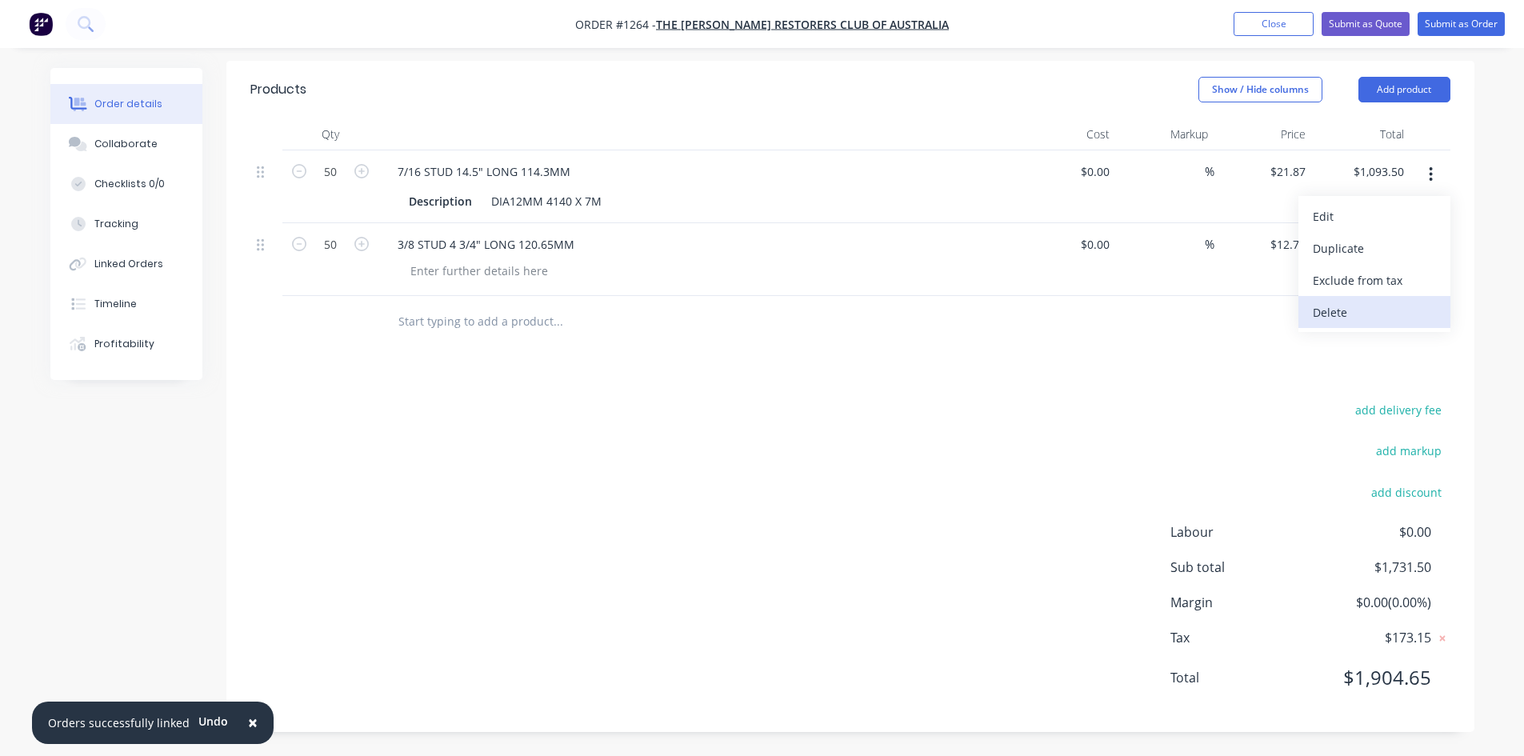
click at [1303, 323] on button "Delete" at bounding box center [1375, 312] width 152 height 32
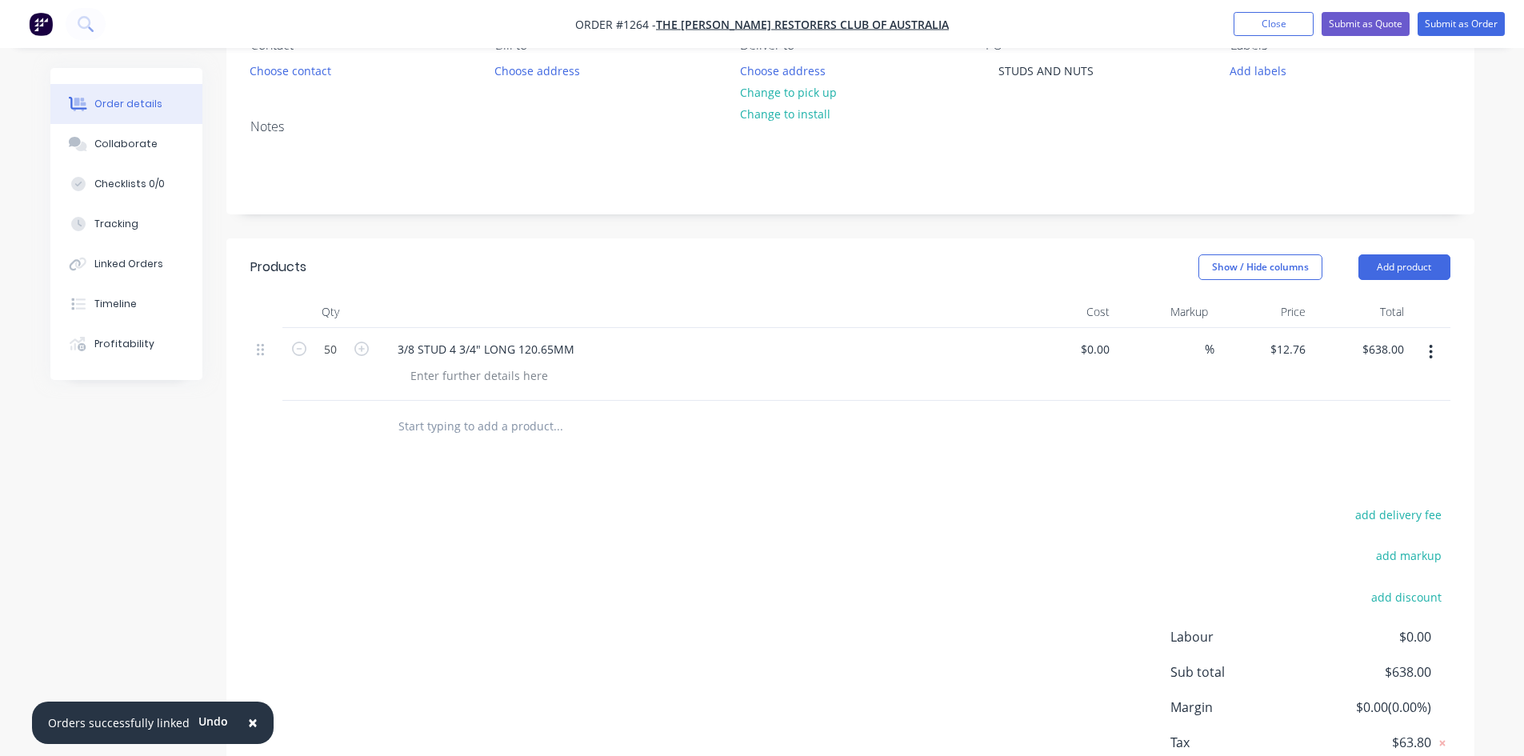
scroll to position [0, 0]
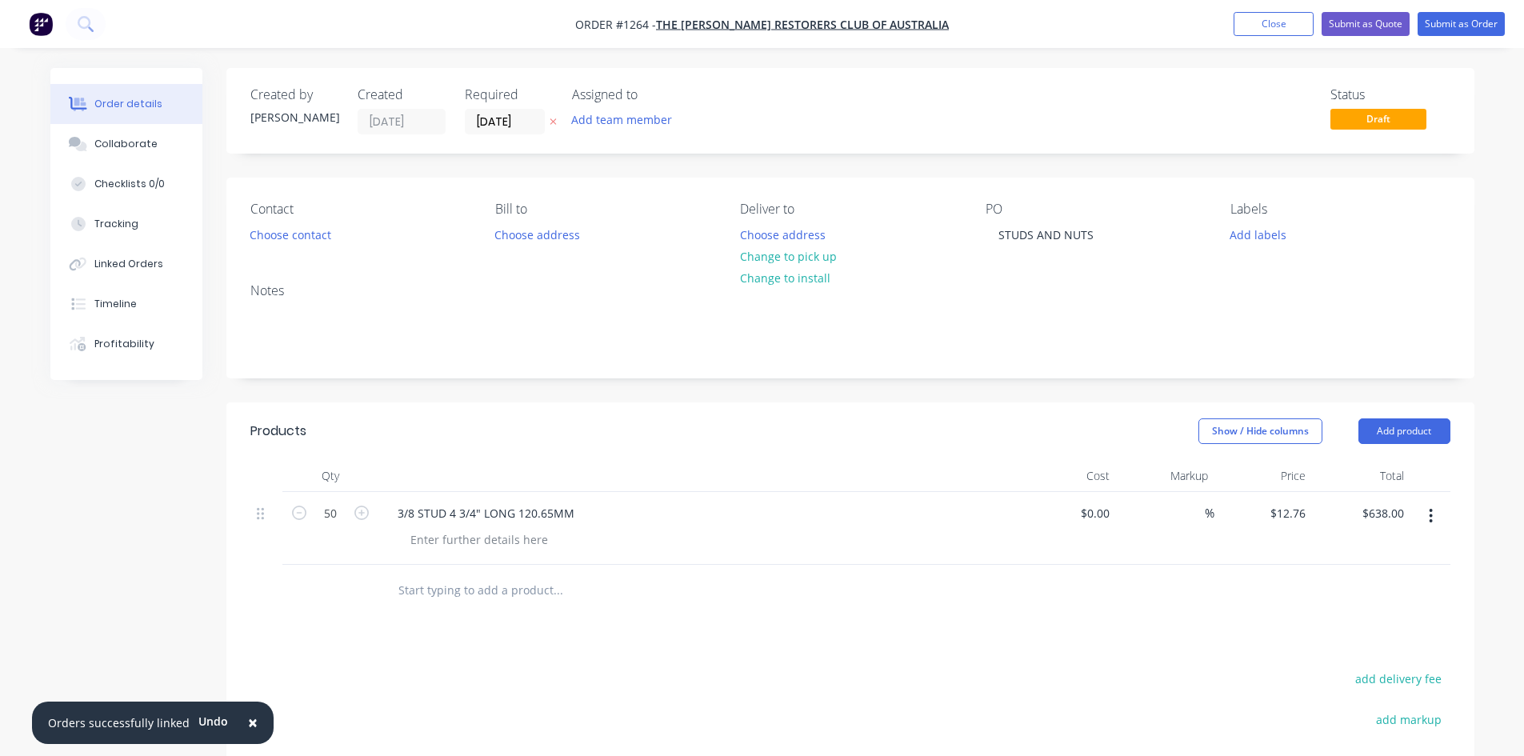
click at [1431, 514] on icon "button" at bounding box center [1431, 516] width 4 height 18
click at [1310, 658] on button "Delete" at bounding box center [1375, 654] width 152 height 32
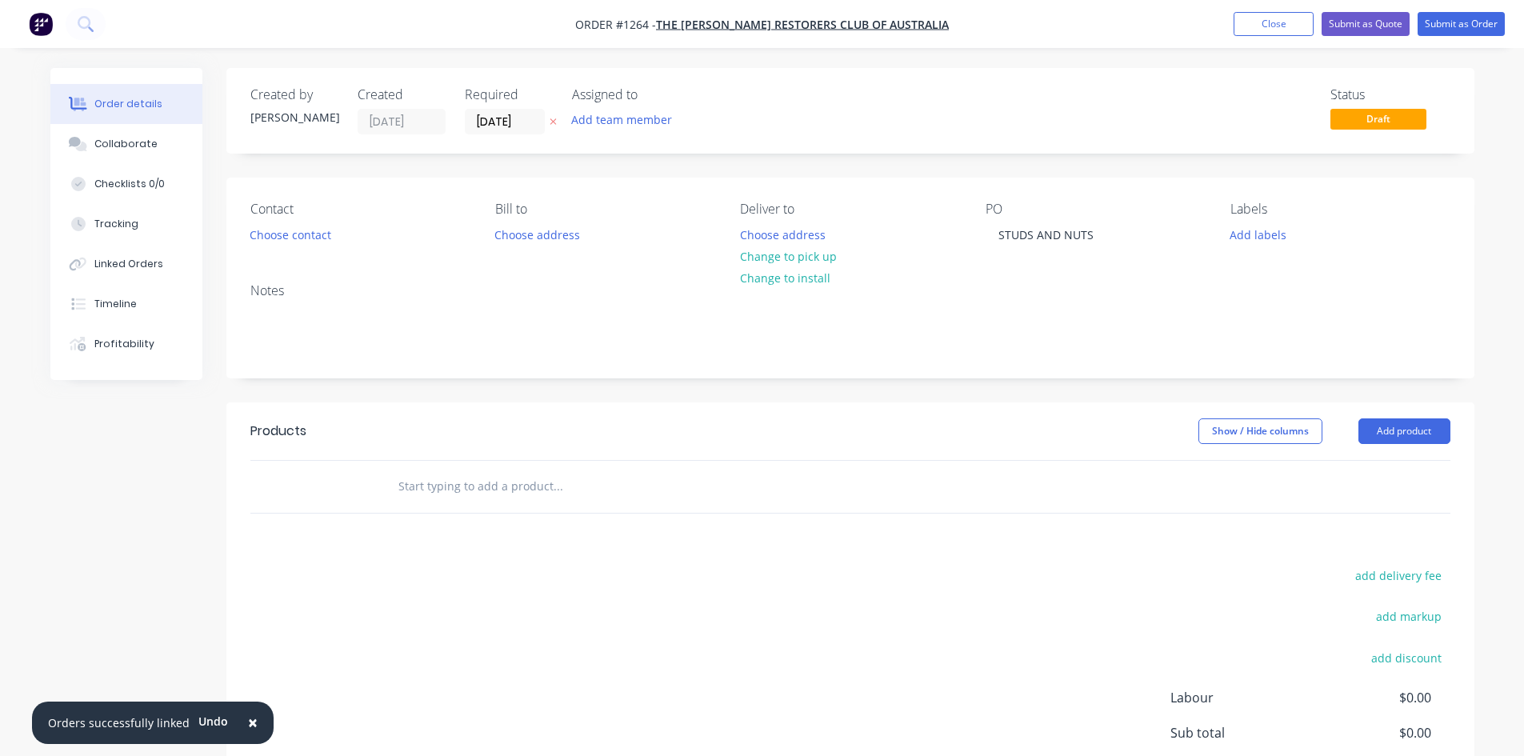
click at [402, 485] on input "text" at bounding box center [558, 486] width 320 height 32
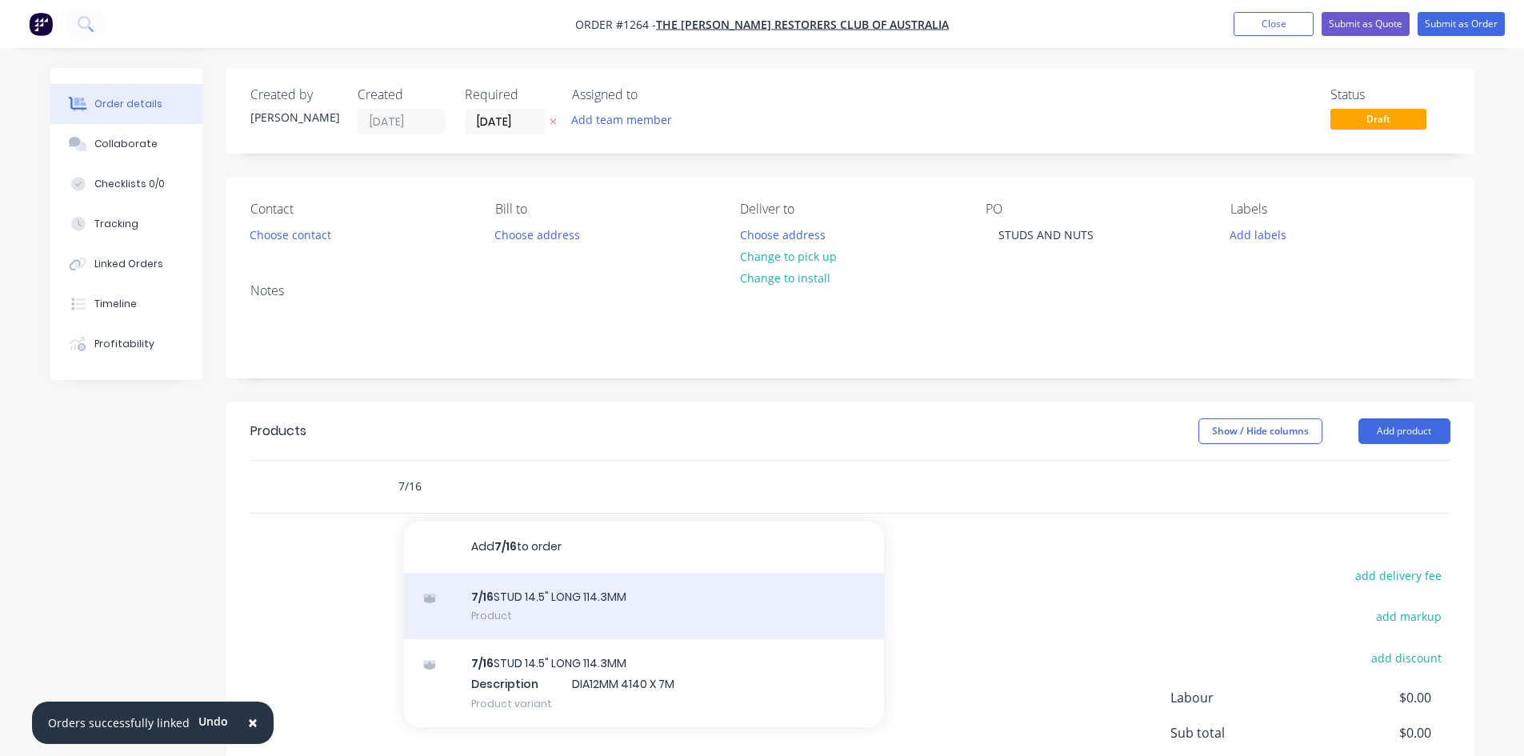
type input "7/16"
click at [478, 616] on div "7/16 STUD 14.5" LONG 114.3MM Product" at bounding box center [644, 606] width 480 height 67
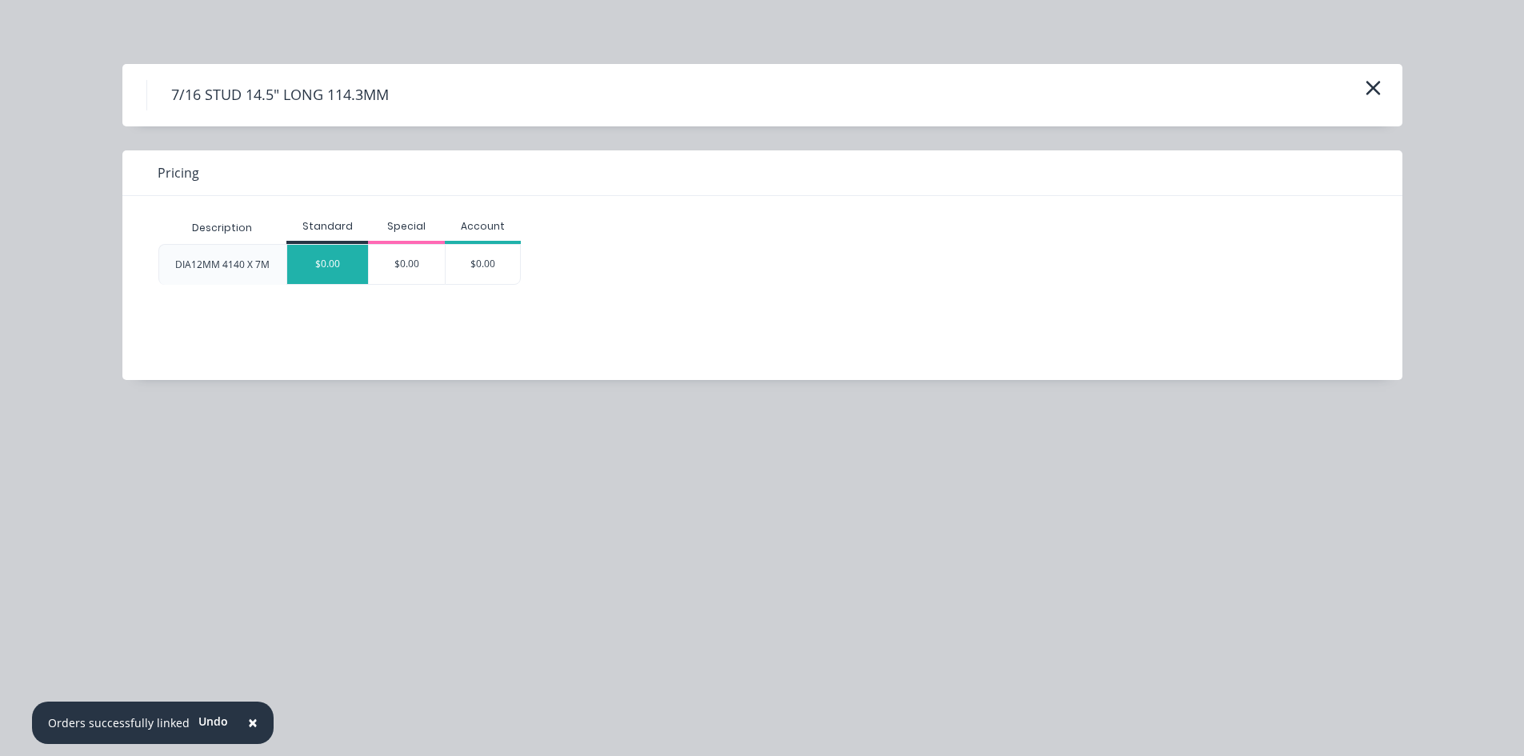
click at [316, 265] on div "$0.00" at bounding box center [327, 264] width 81 height 39
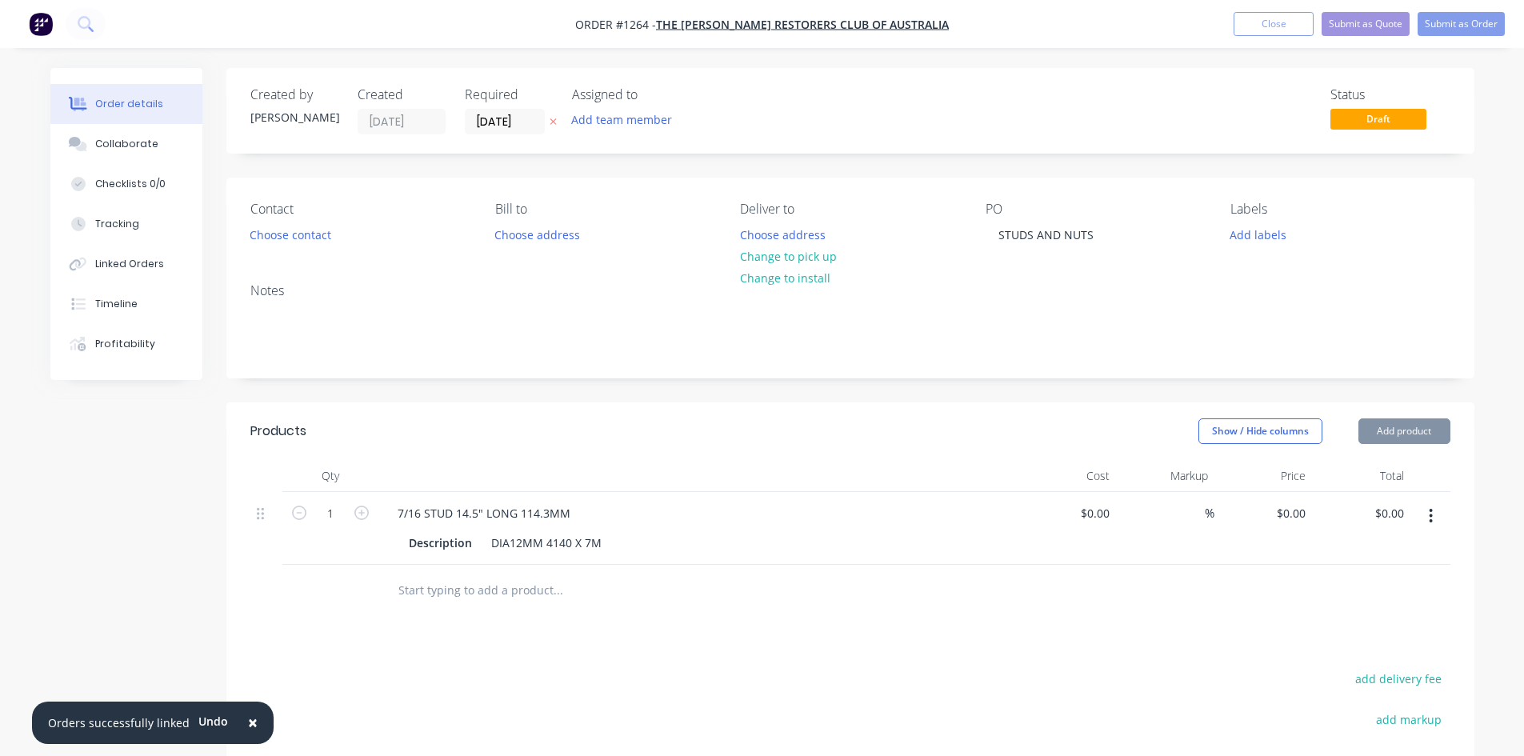
click at [316, 265] on div "Contact Choose contact [PERSON_NAME] to Choose address Deliver to Choose addres…" at bounding box center [850, 224] width 1248 height 93
click at [341, 512] on input "1" at bounding box center [331, 514] width 42 height 24
type input "50"
click at [1281, 510] on div "0 0" at bounding box center [1264, 528] width 98 height 73
type input "$21.87"
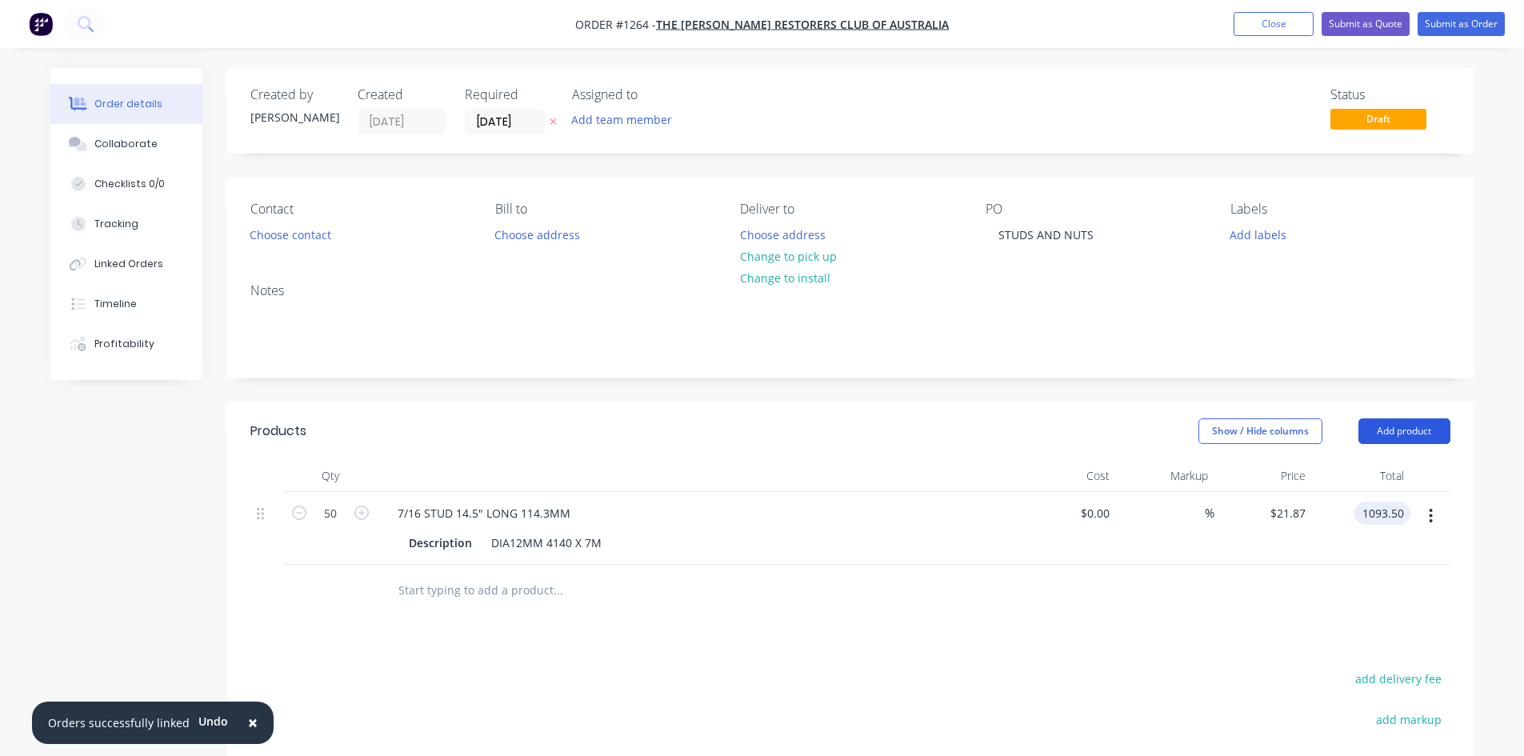
type input "$1,093.50"
click at [1414, 436] on button "Add product" at bounding box center [1405, 431] width 92 height 26
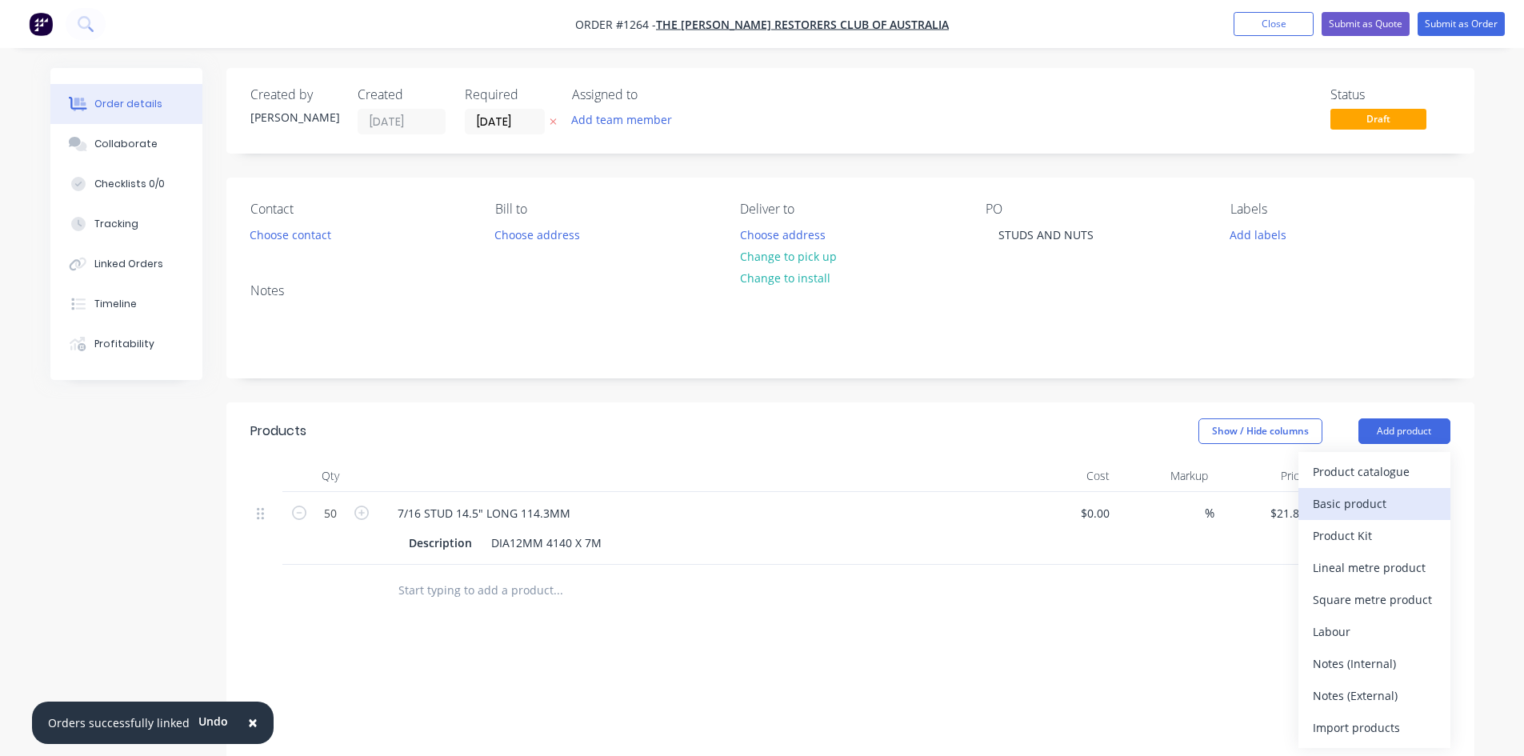
click at [1379, 495] on div "Basic product" at bounding box center [1374, 503] width 123 height 23
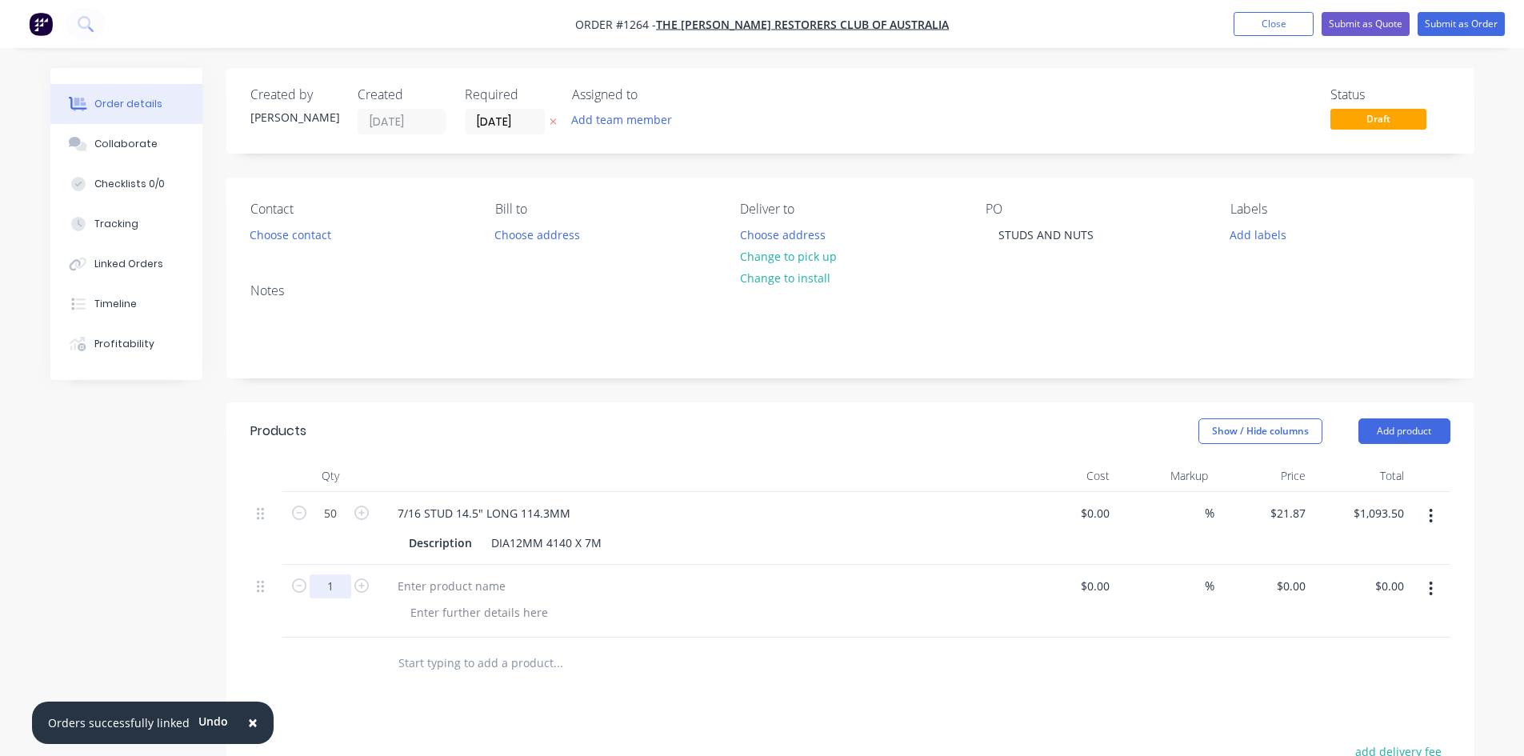
click at [330, 591] on input "1" at bounding box center [331, 586] width 42 height 24
type input "50"
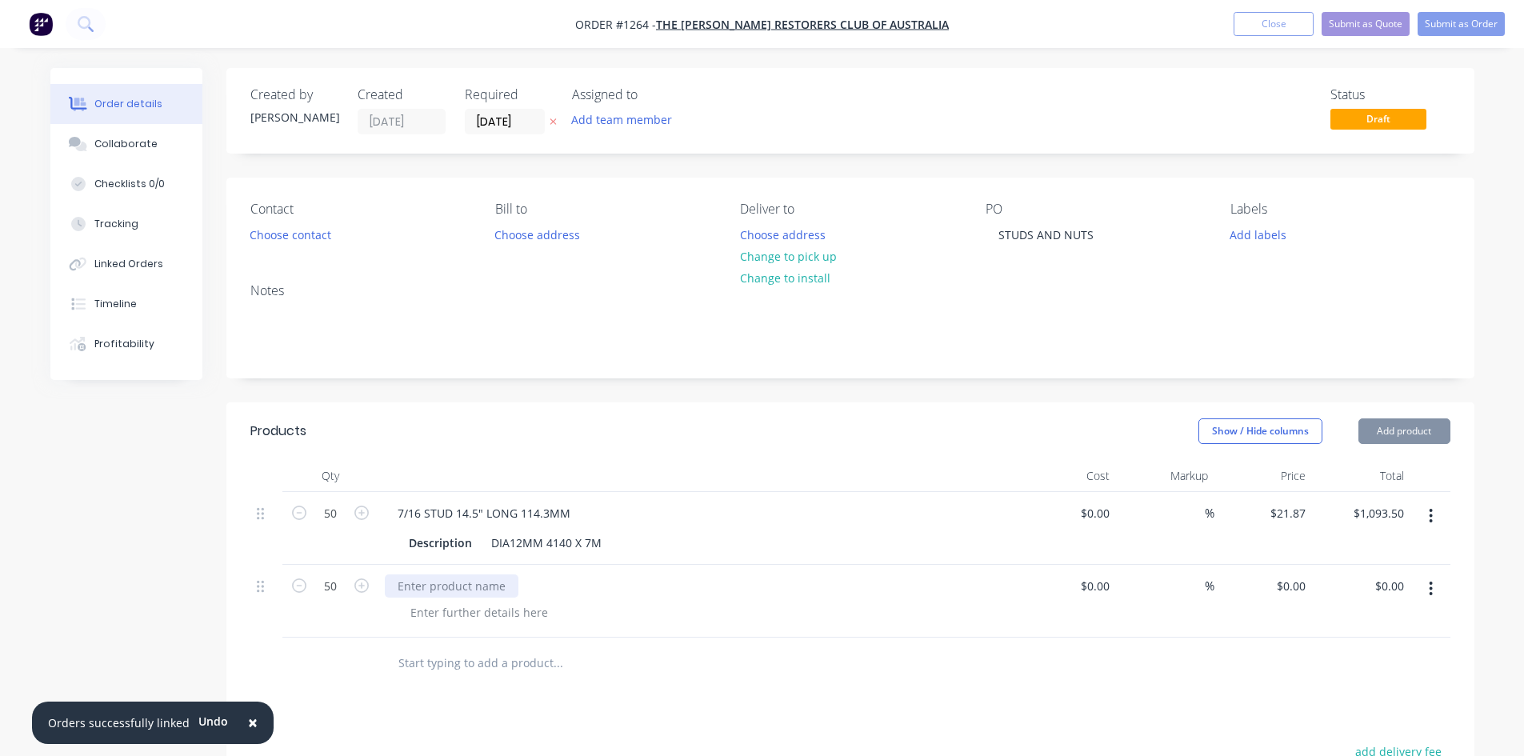
click at [455, 590] on div at bounding box center [452, 585] width 134 height 23
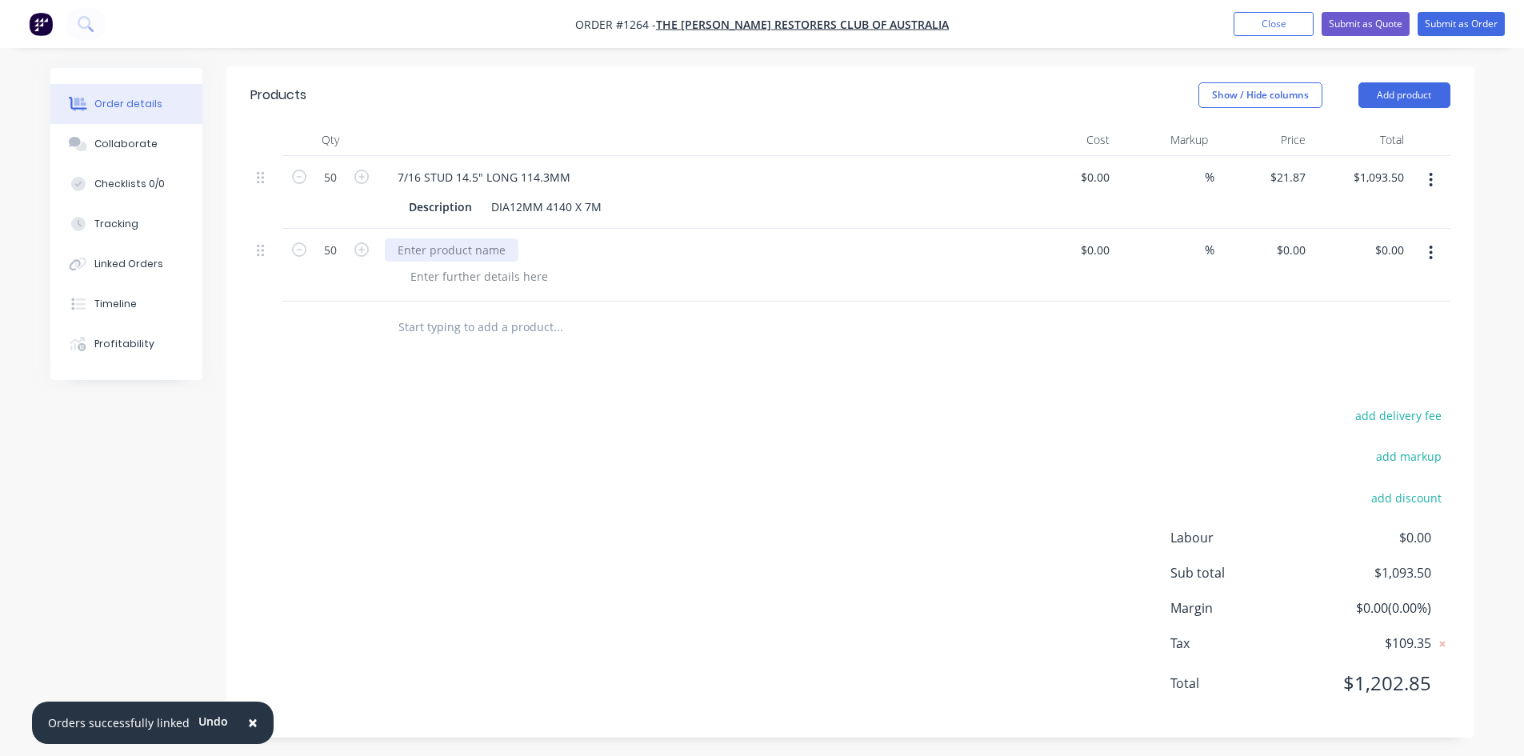
scroll to position [342, 0]
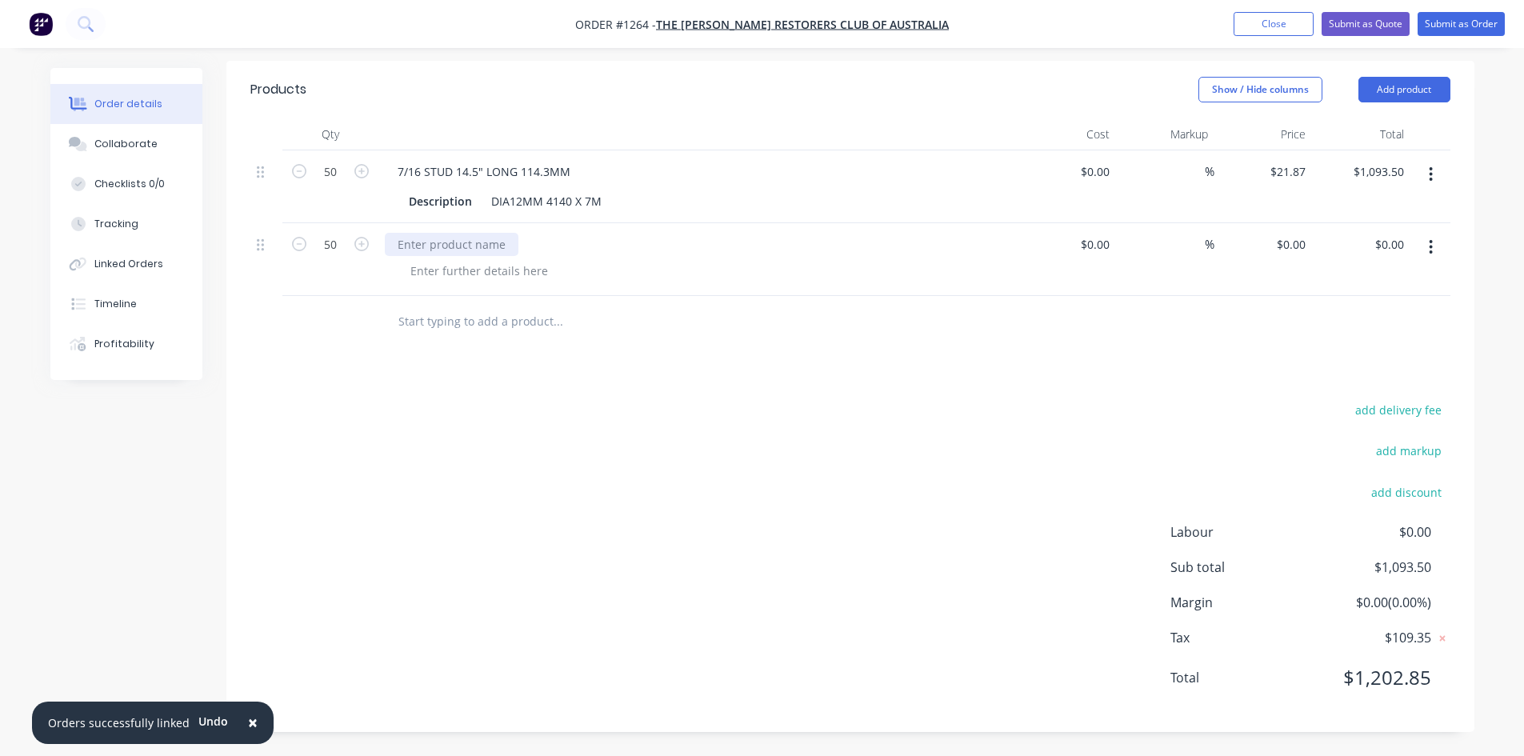
click at [423, 246] on div at bounding box center [452, 244] width 134 height 23
click at [445, 272] on div at bounding box center [479, 270] width 163 height 23
click at [1435, 248] on button "button" at bounding box center [1431, 247] width 38 height 29
click at [1402, 289] on div "Save to catalogue" at bounding box center [1374, 289] width 123 height 23
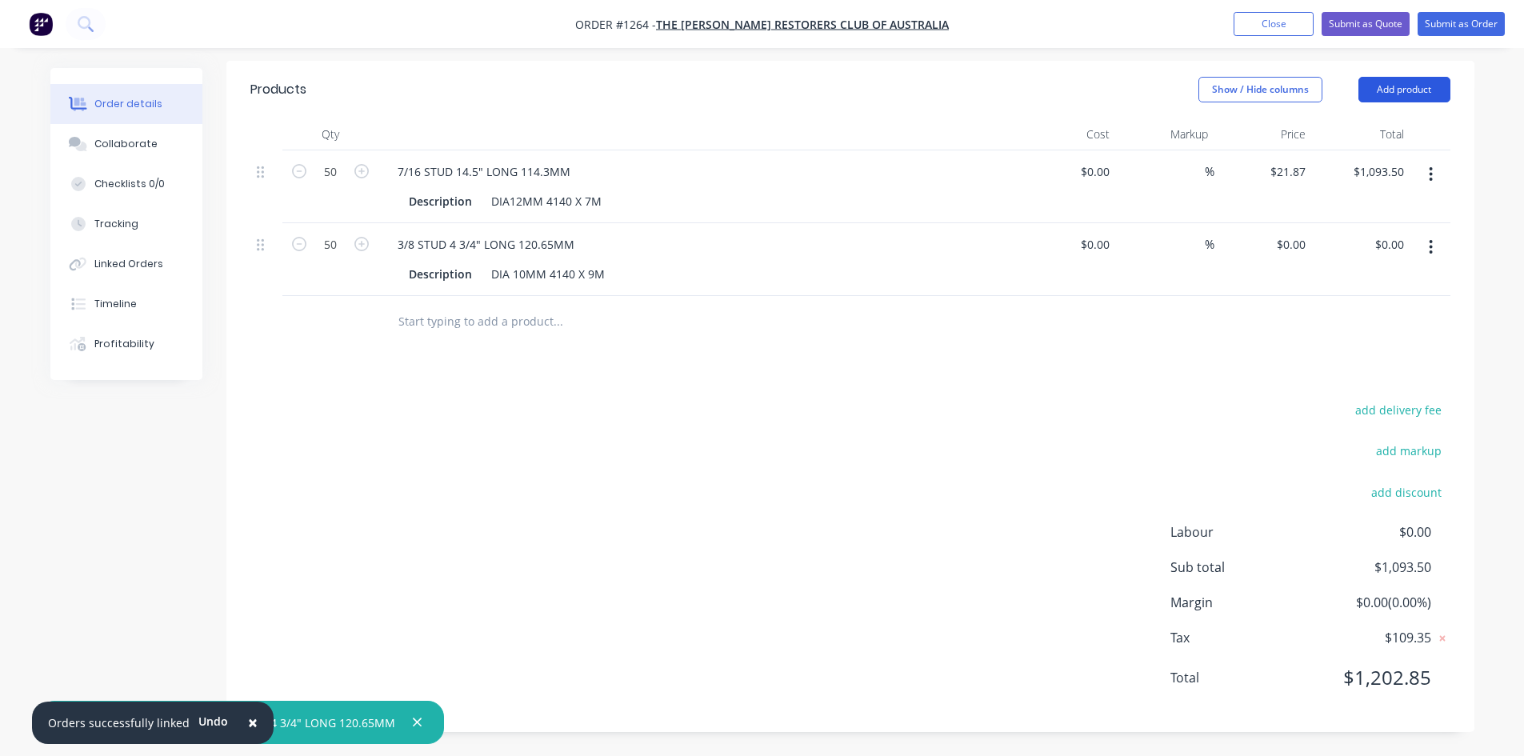
click at [1398, 79] on button "Add product" at bounding box center [1405, 90] width 92 height 26
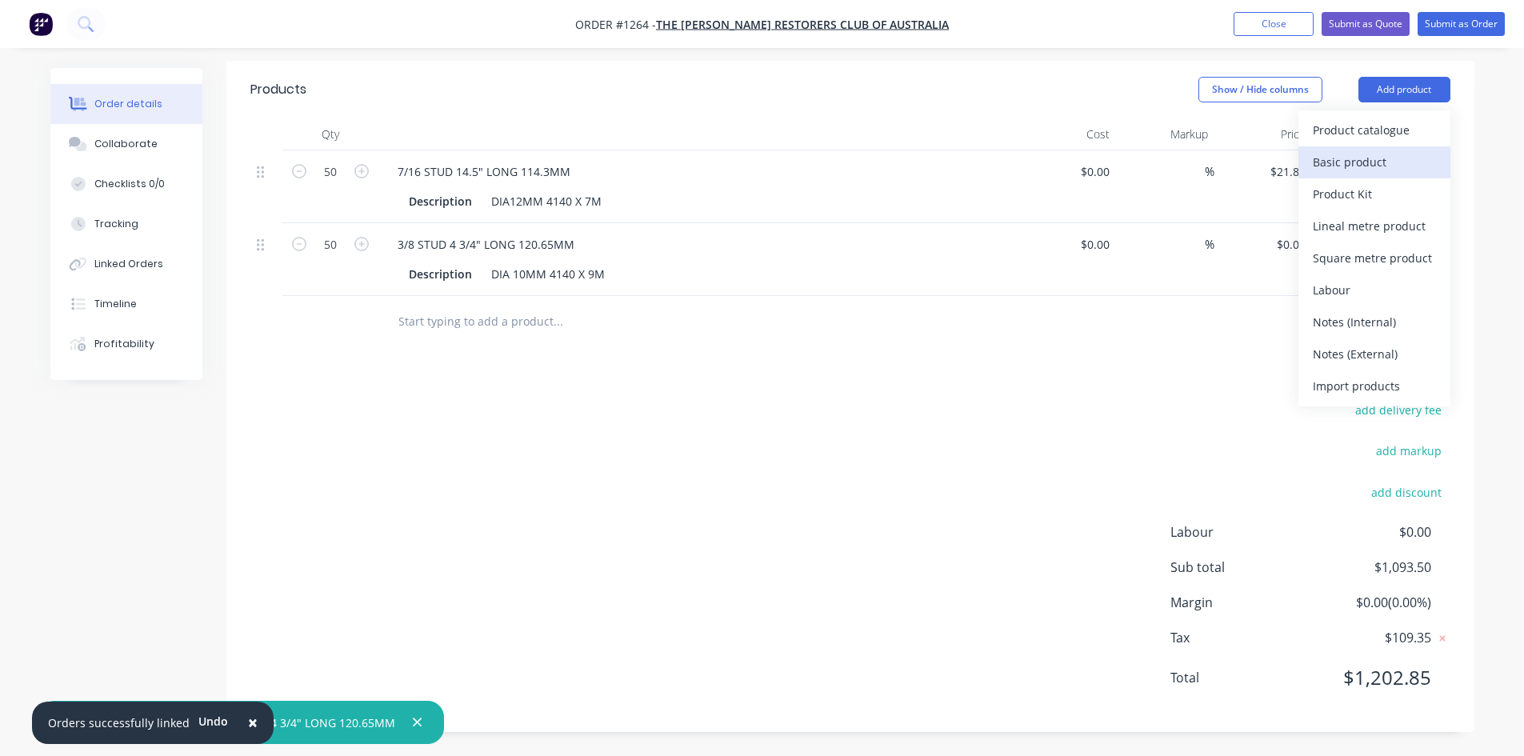
click at [1370, 160] on div "Basic product" at bounding box center [1374, 161] width 123 height 23
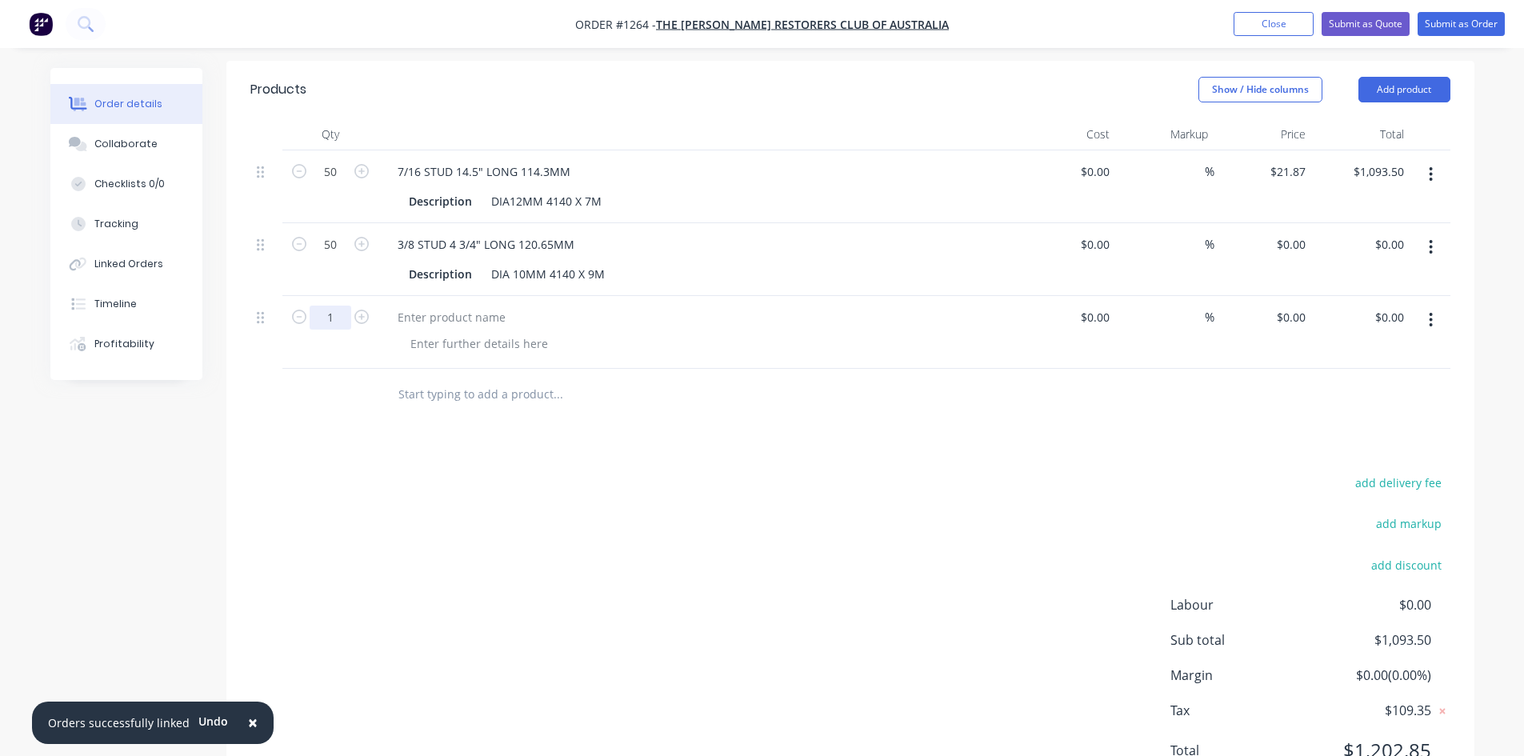
click at [334, 321] on input "1" at bounding box center [331, 318] width 42 height 24
type input "10"
click at [408, 322] on div at bounding box center [452, 317] width 134 height 23
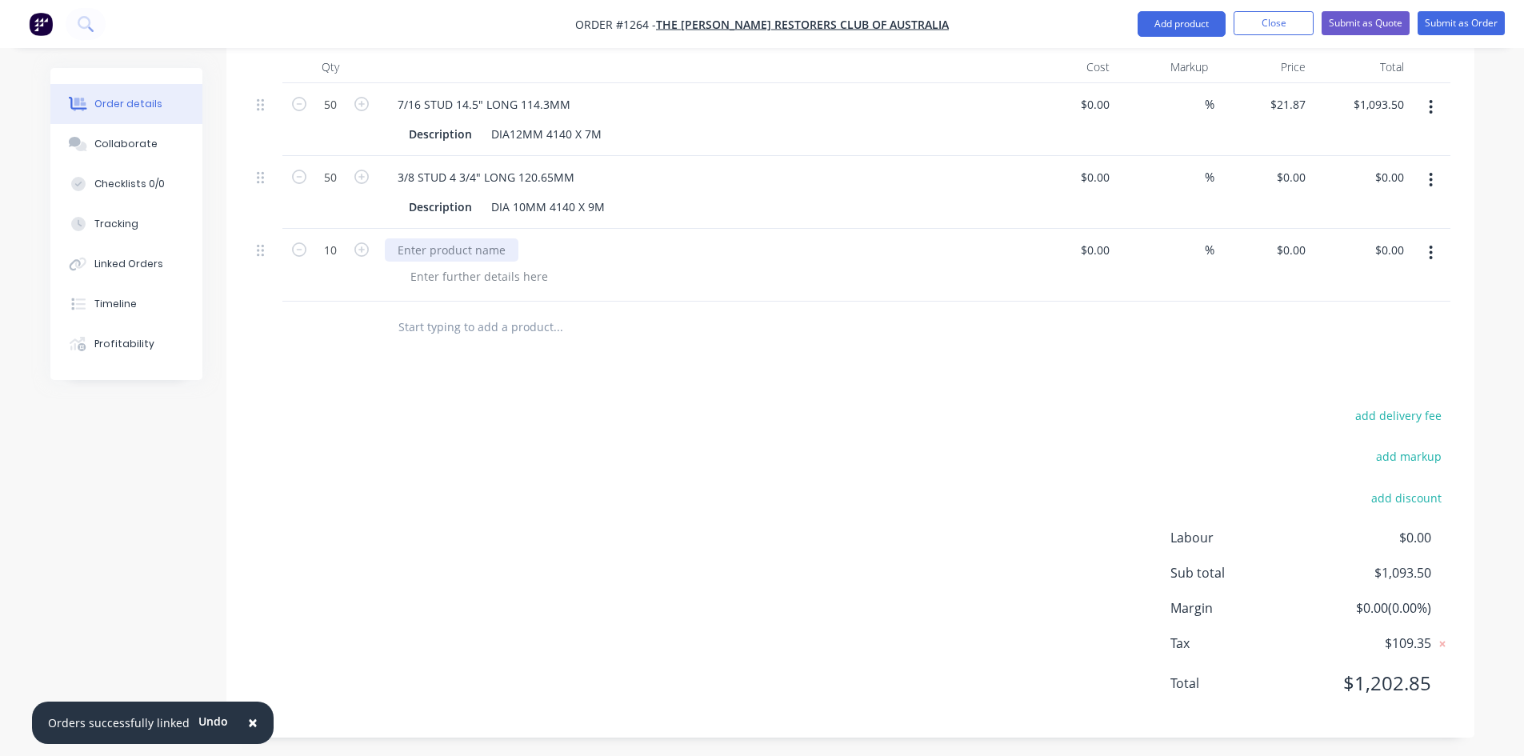
scroll to position [414, 0]
click at [442, 251] on div at bounding box center [452, 244] width 134 height 23
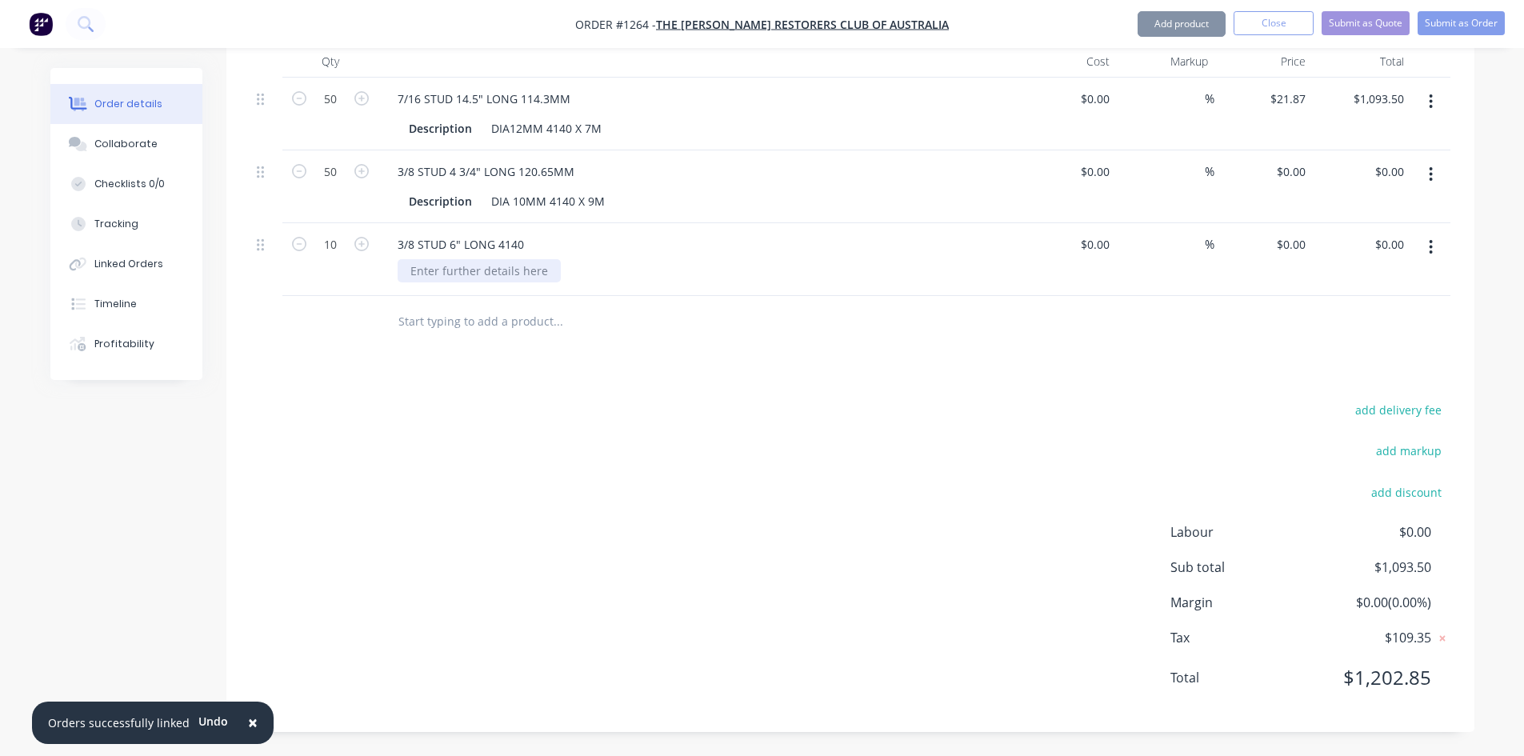
click at [457, 278] on div at bounding box center [479, 270] width 163 height 23
click at [457, 279] on div at bounding box center [479, 270] width 163 height 23
click at [1295, 179] on input "0" at bounding box center [1303, 171] width 18 height 23
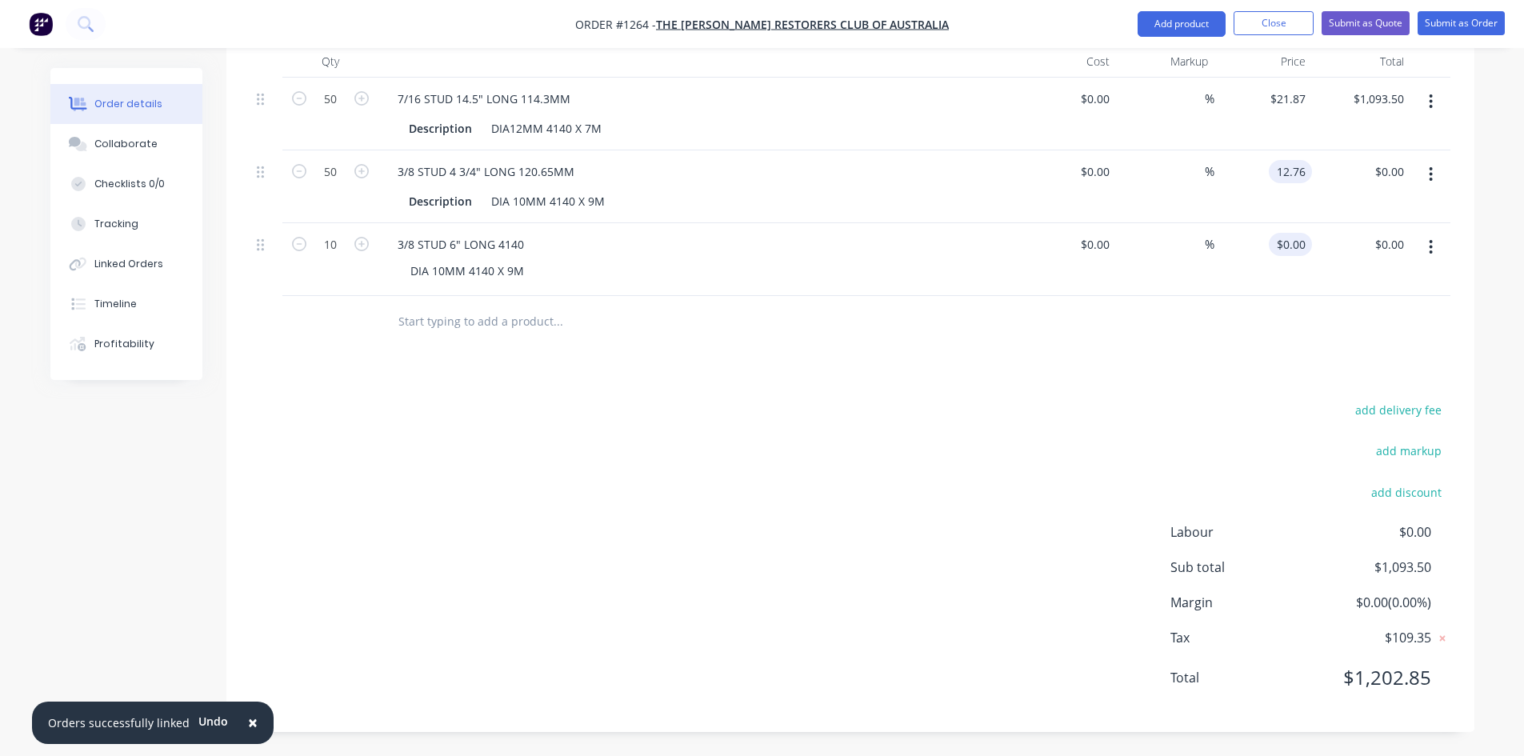
type input "$12.76"
type input "$638.00"
click at [1293, 241] on div "0 $0.00" at bounding box center [1290, 244] width 43 height 23
type input "$12.76"
type input "$127.60"
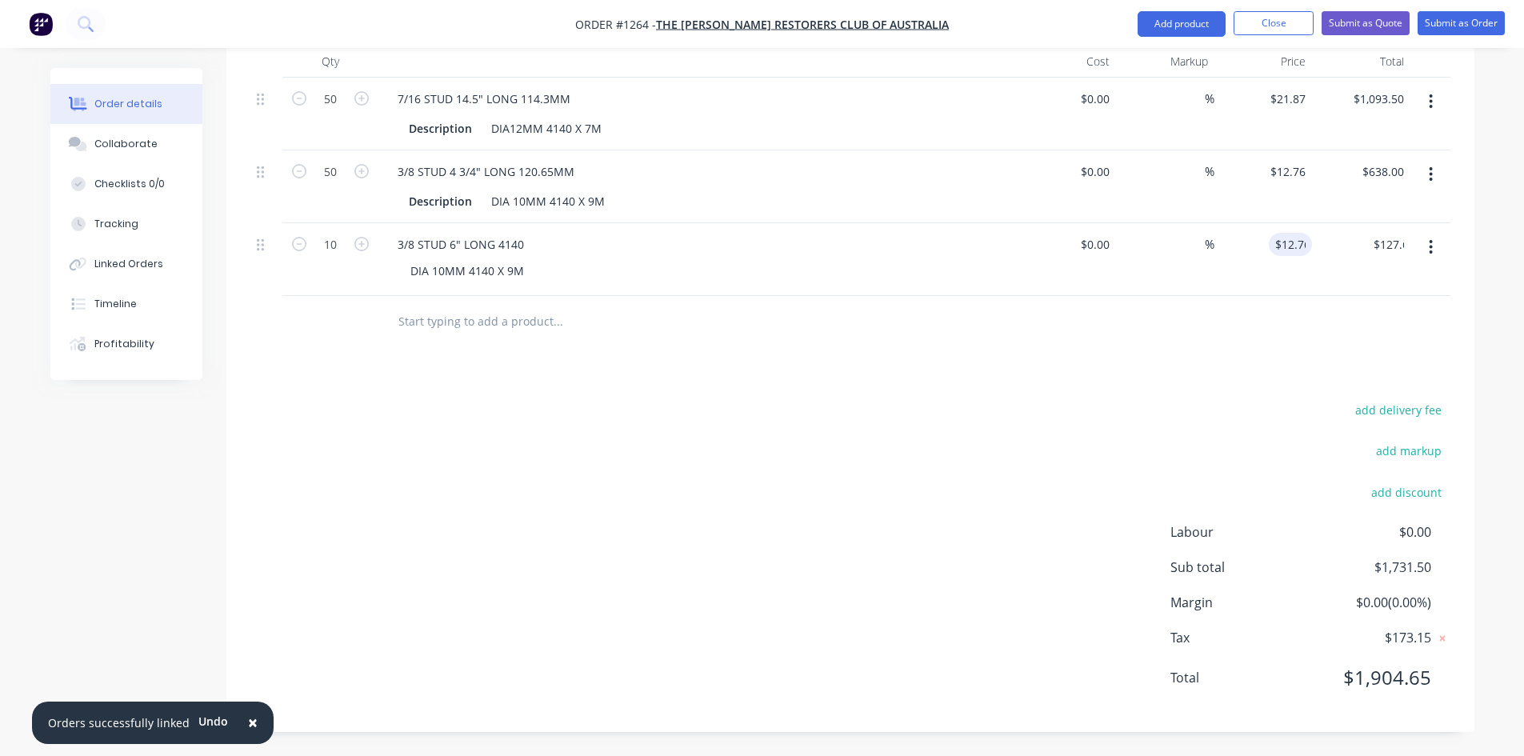
click at [1428, 250] on button "button" at bounding box center [1431, 247] width 38 height 29
click at [1396, 282] on div "Save to catalogue" at bounding box center [1374, 289] width 123 height 23
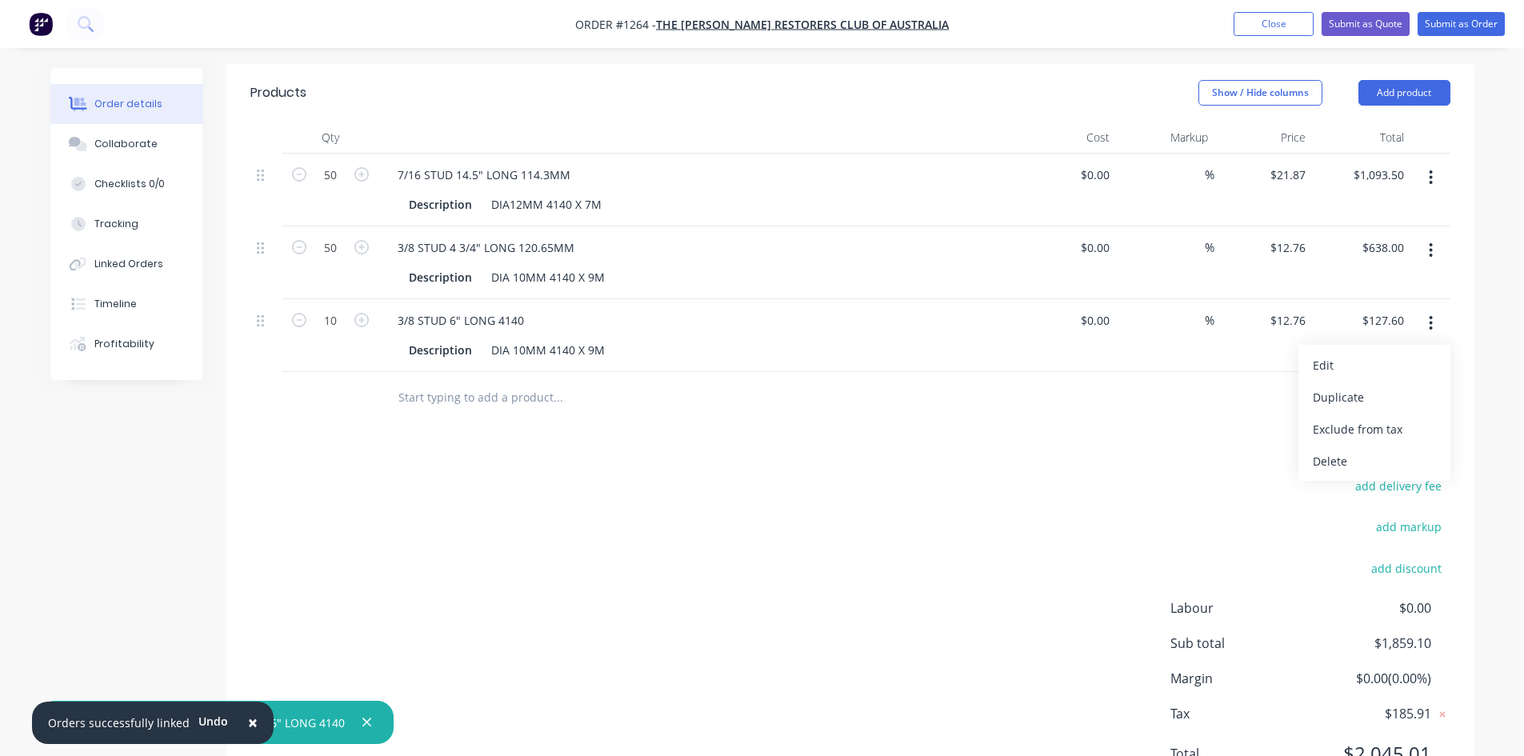
scroll to position [174, 0]
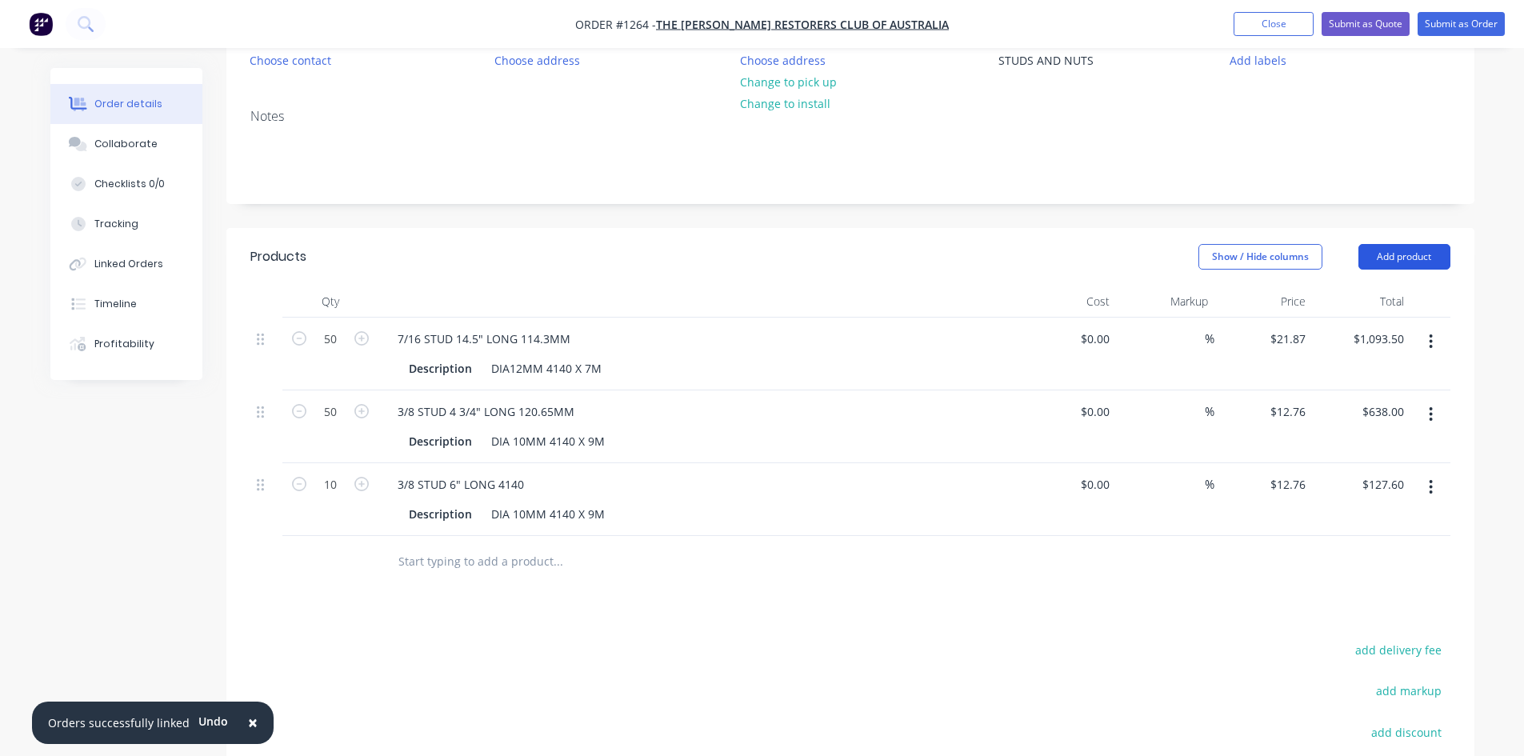
click at [1381, 260] on button "Add product" at bounding box center [1405, 257] width 92 height 26
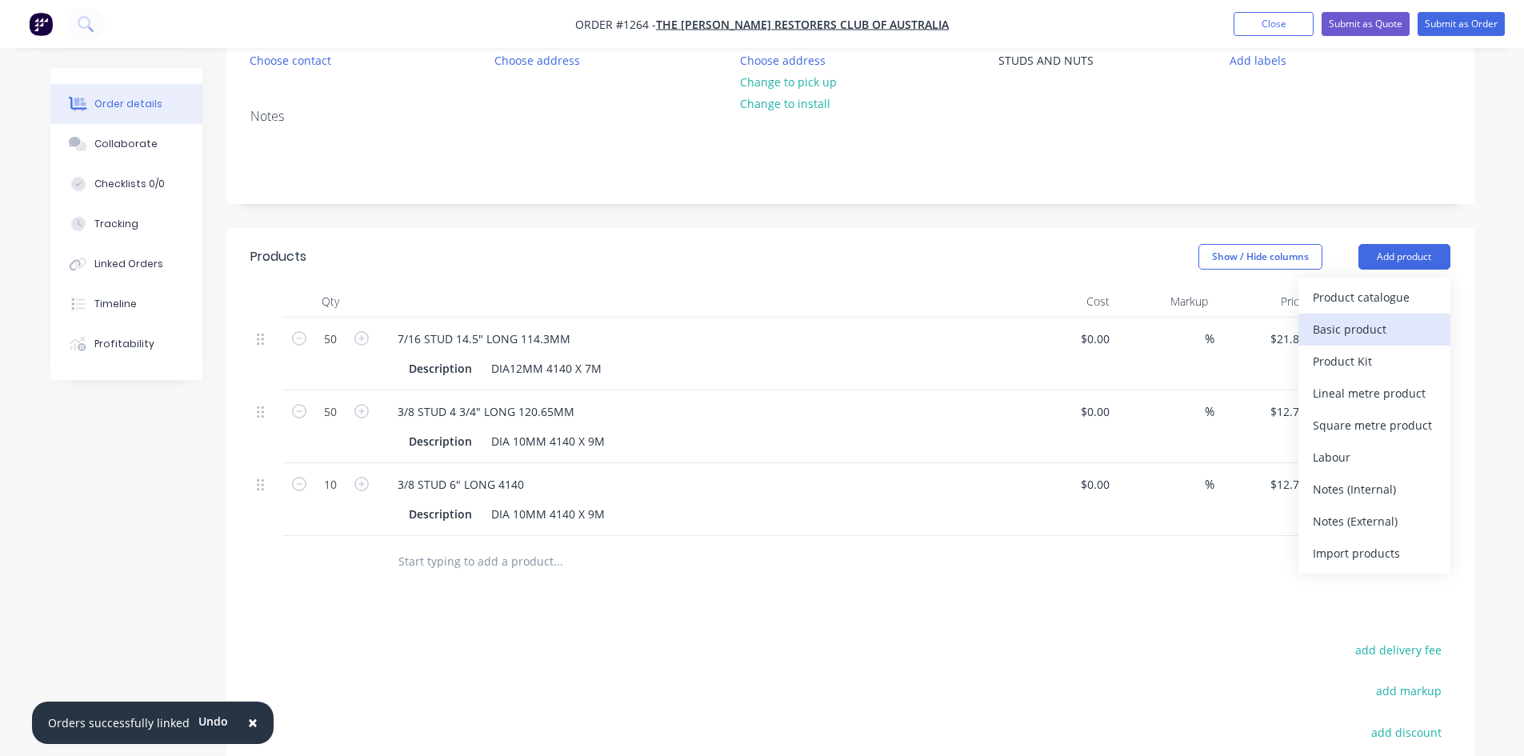
click at [1353, 326] on div "Basic product" at bounding box center [1374, 329] width 123 height 23
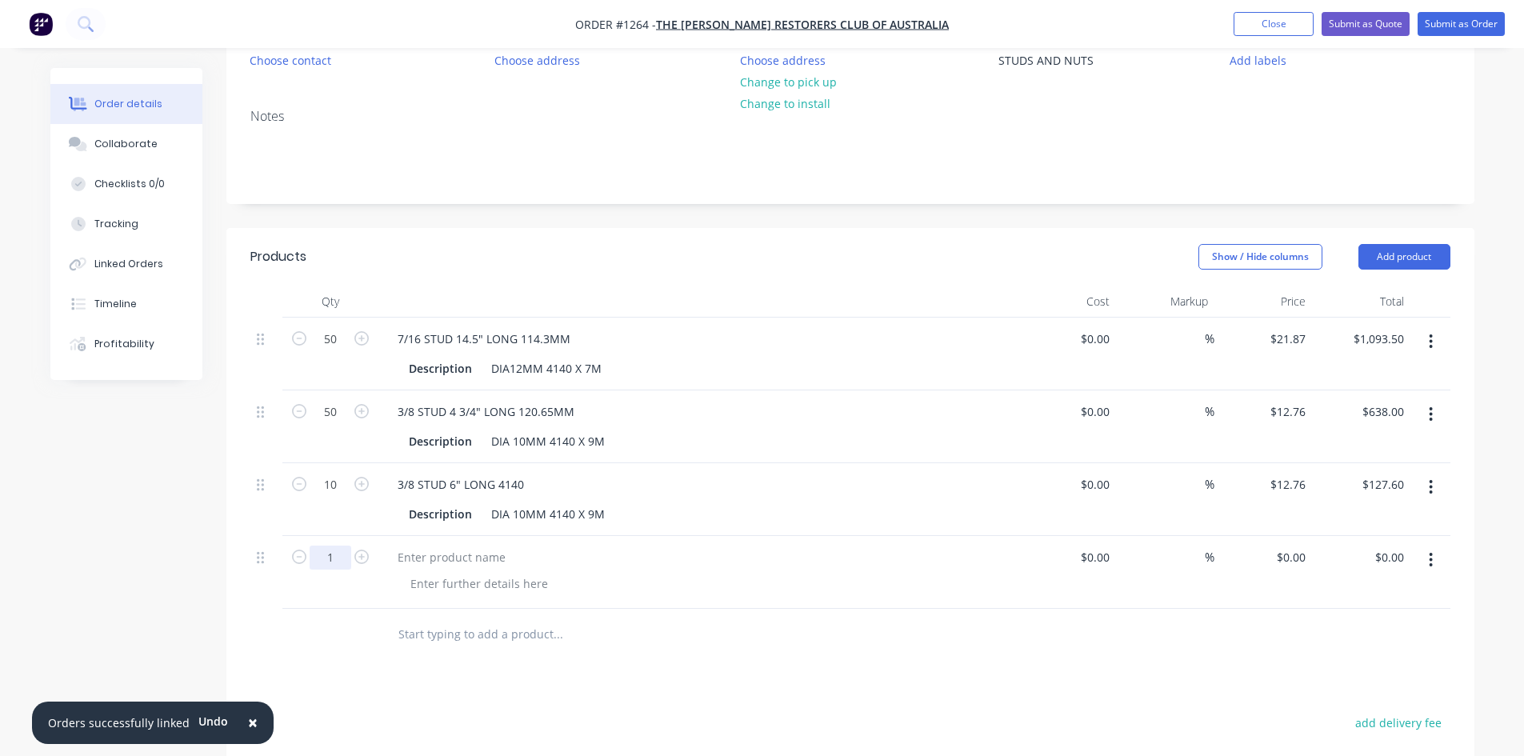
click at [332, 562] on input "1" at bounding box center [331, 558] width 42 height 24
type input "50"
click at [413, 562] on div at bounding box center [452, 557] width 134 height 23
click at [507, 370] on div "DIA12MM 4140 X 7M" at bounding box center [546, 368] width 123 height 23
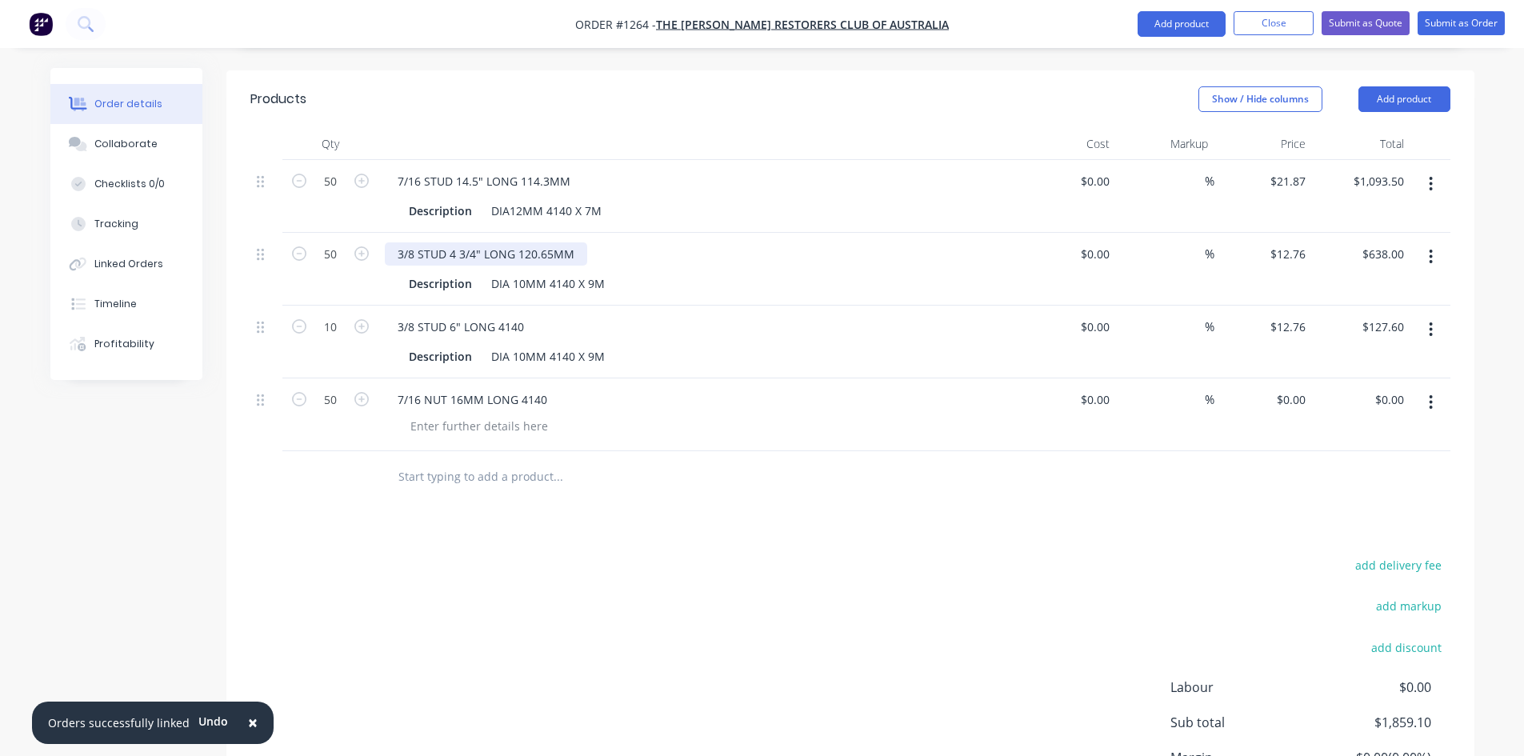
scroll to position [327, 0]
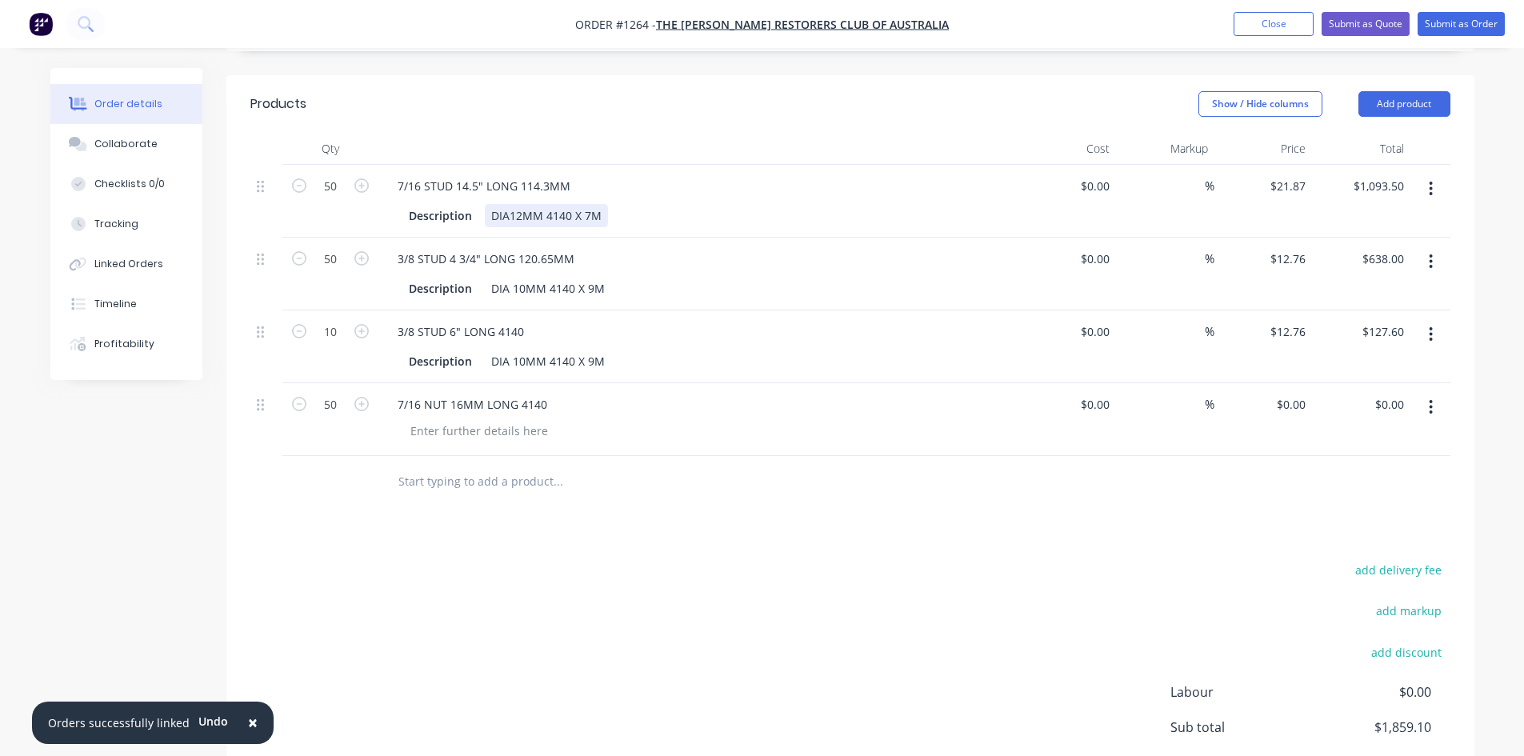
click at [506, 223] on div "DIA12MM 4140 X 7M" at bounding box center [546, 215] width 123 height 23
click at [430, 432] on div at bounding box center [479, 430] width 163 height 23
click at [1293, 404] on div "0 $0.00" at bounding box center [1290, 404] width 43 height 23
type input "$13.01"
type input "$650.50"
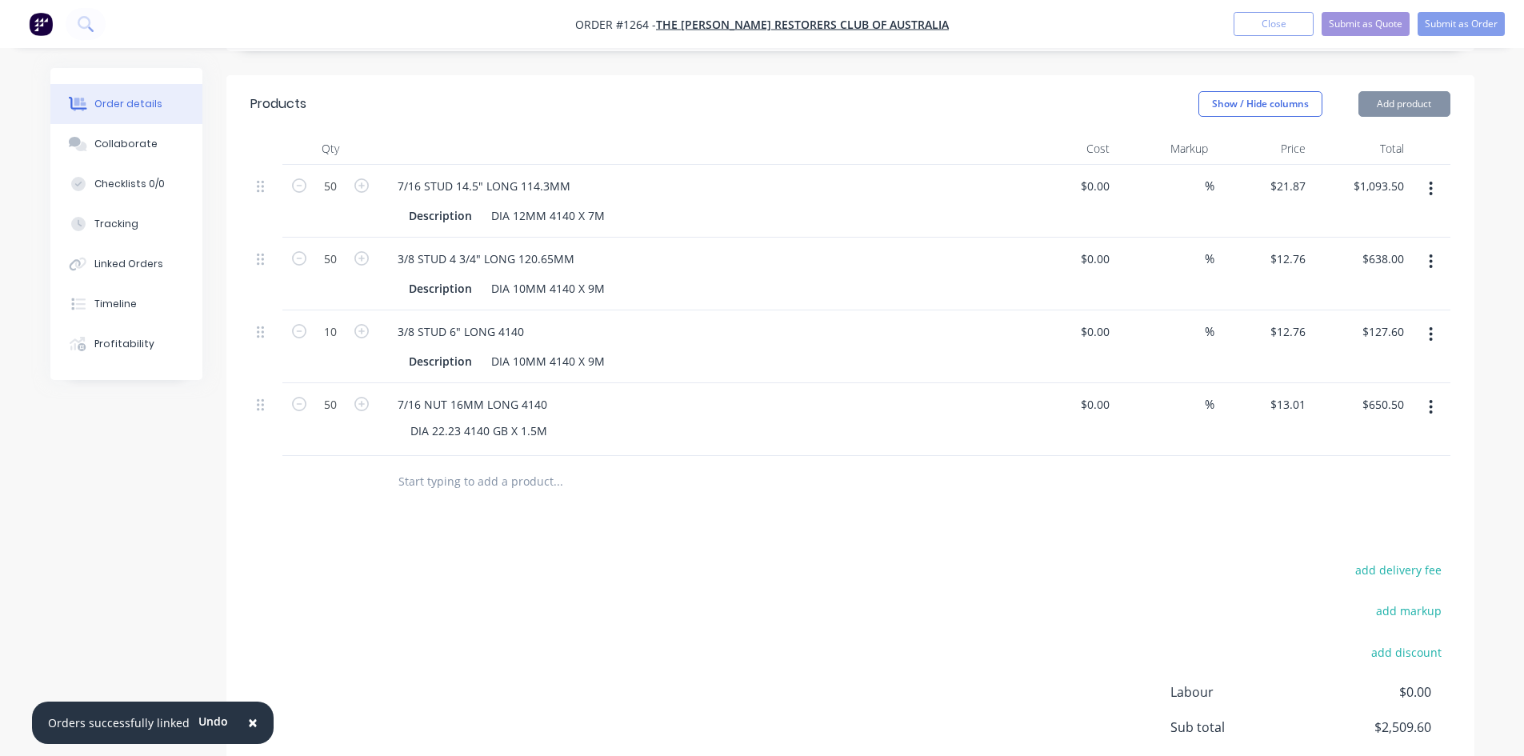
click at [1431, 415] on icon "button" at bounding box center [1431, 407] width 4 height 18
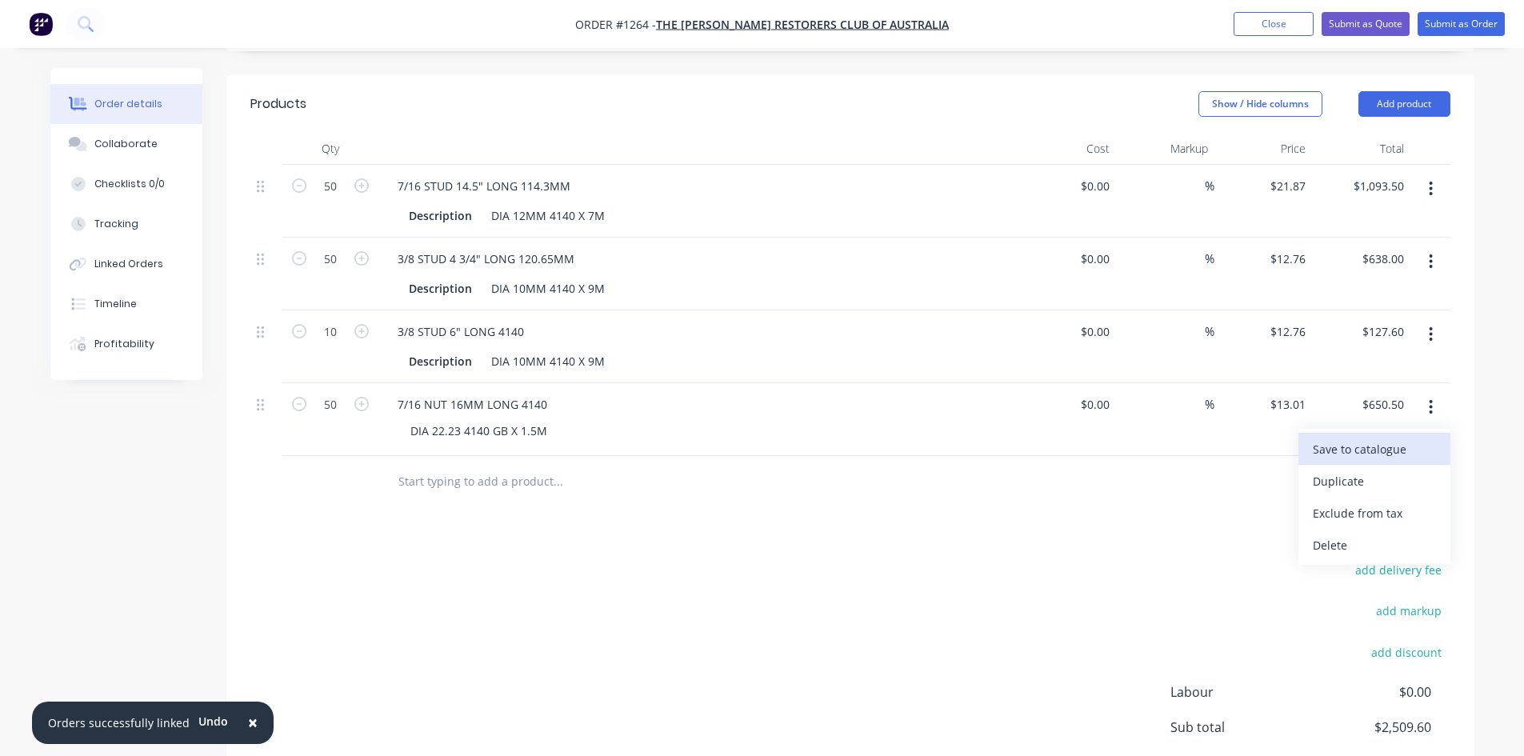
click at [1399, 442] on div "Save to catalogue" at bounding box center [1374, 449] width 123 height 23
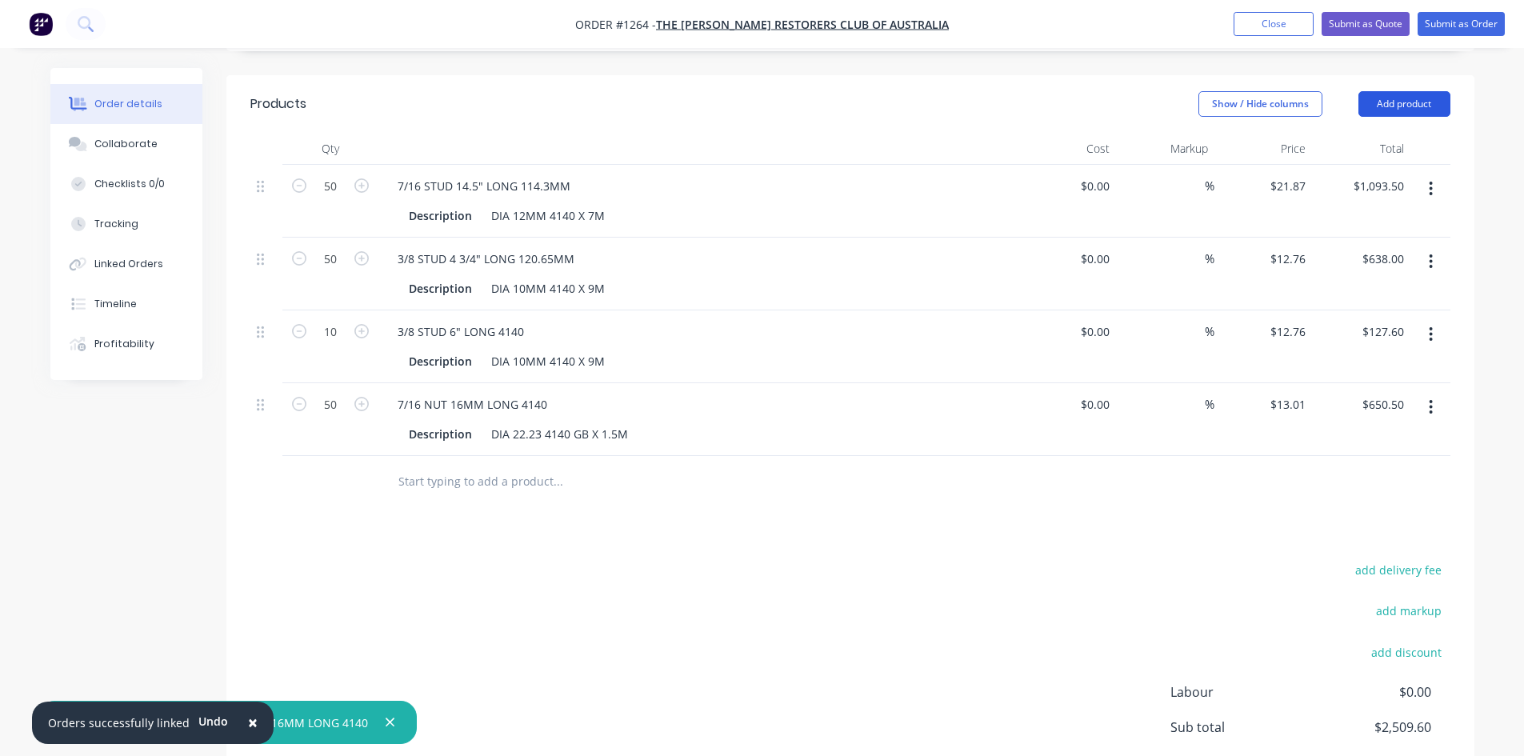
click at [1374, 114] on button "Add product" at bounding box center [1405, 104] width 92 height 26
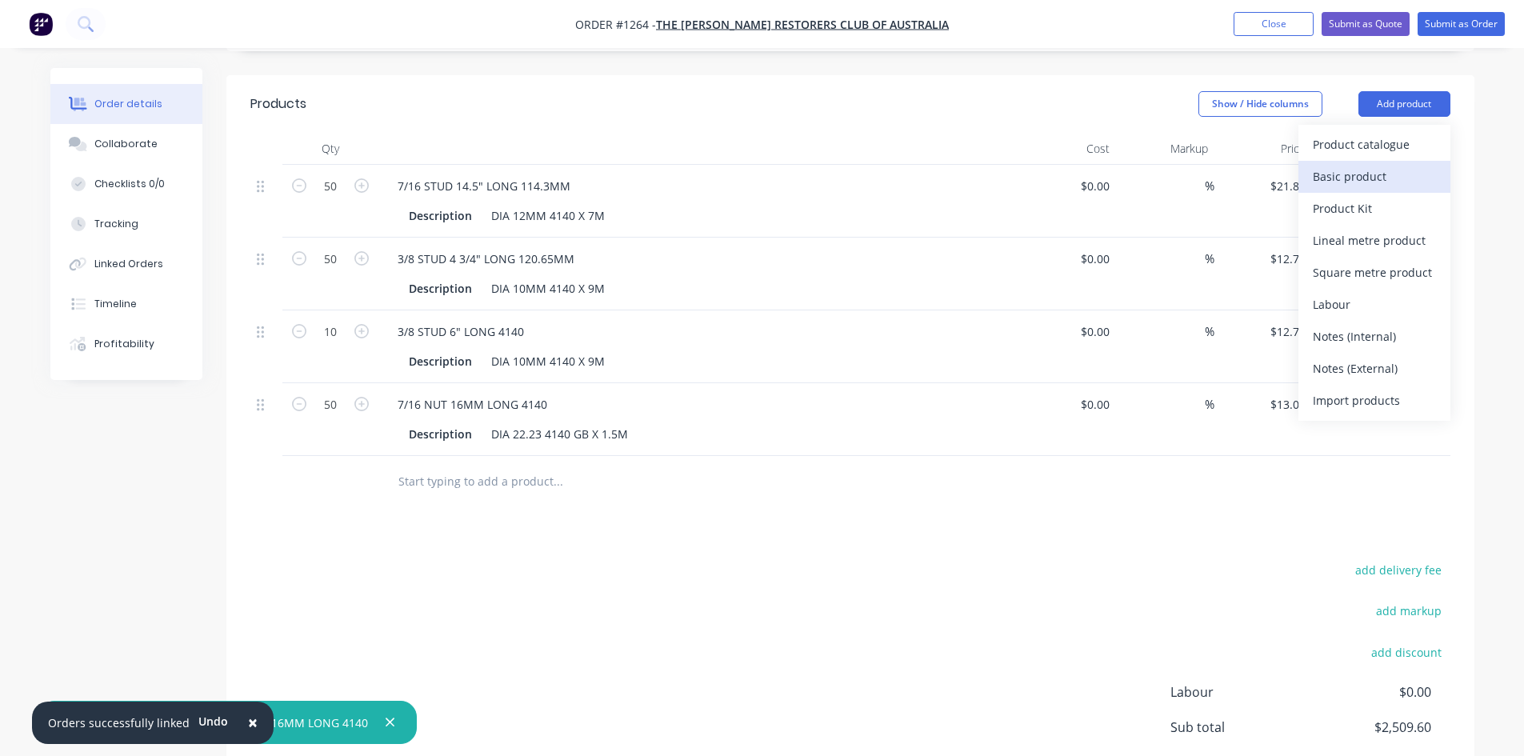
click at [1320, 179] on div "Basic product" at bounding box center [1374, 176] width 123 height 23
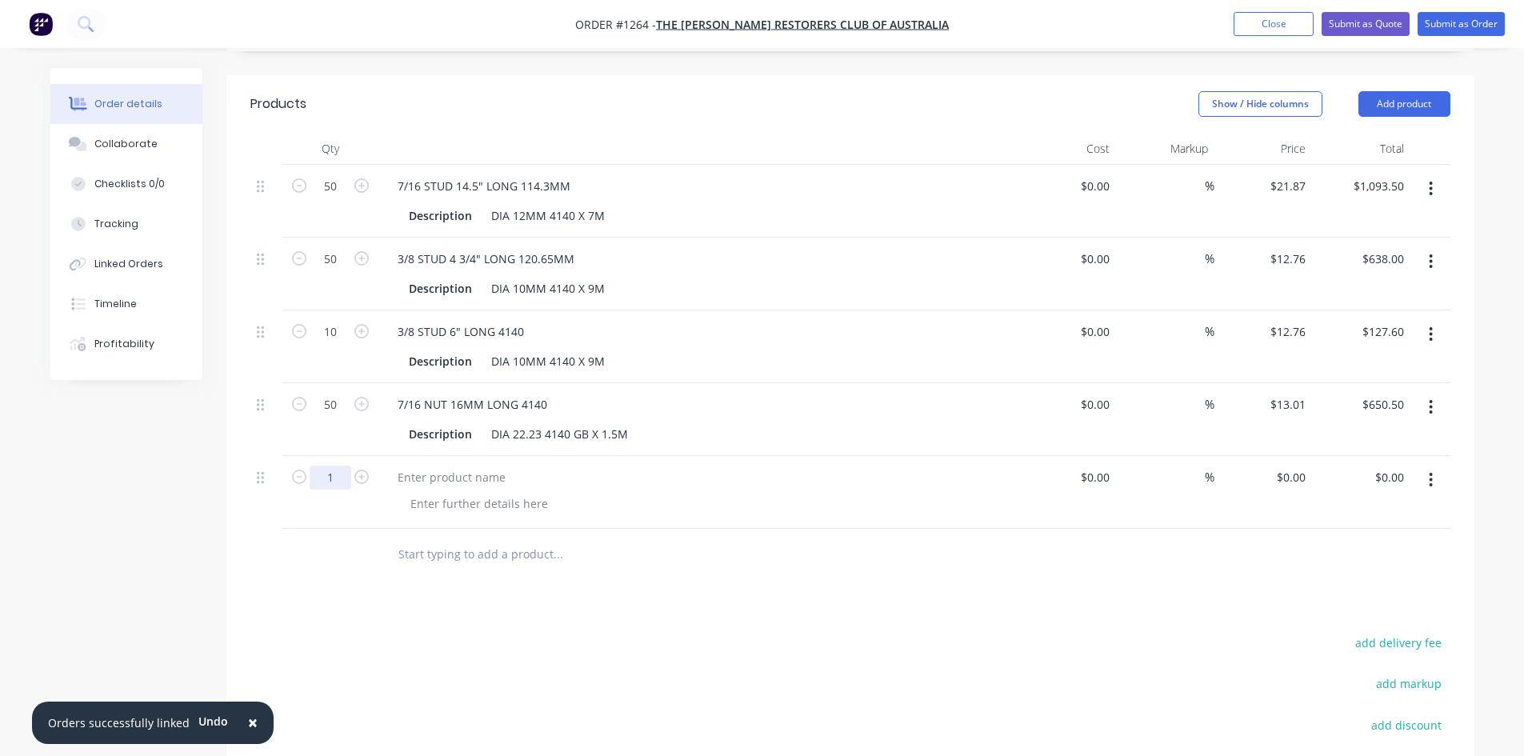
click at [332, 478] on input "1" at bounding box center [331, 478] width 42 height 24
type input "50"
click at [395, 479] on div at bounding box center [452, 477] width 134 height 23
click at [421, 504] on div at bounding box center [479, 503] width 163 height 23
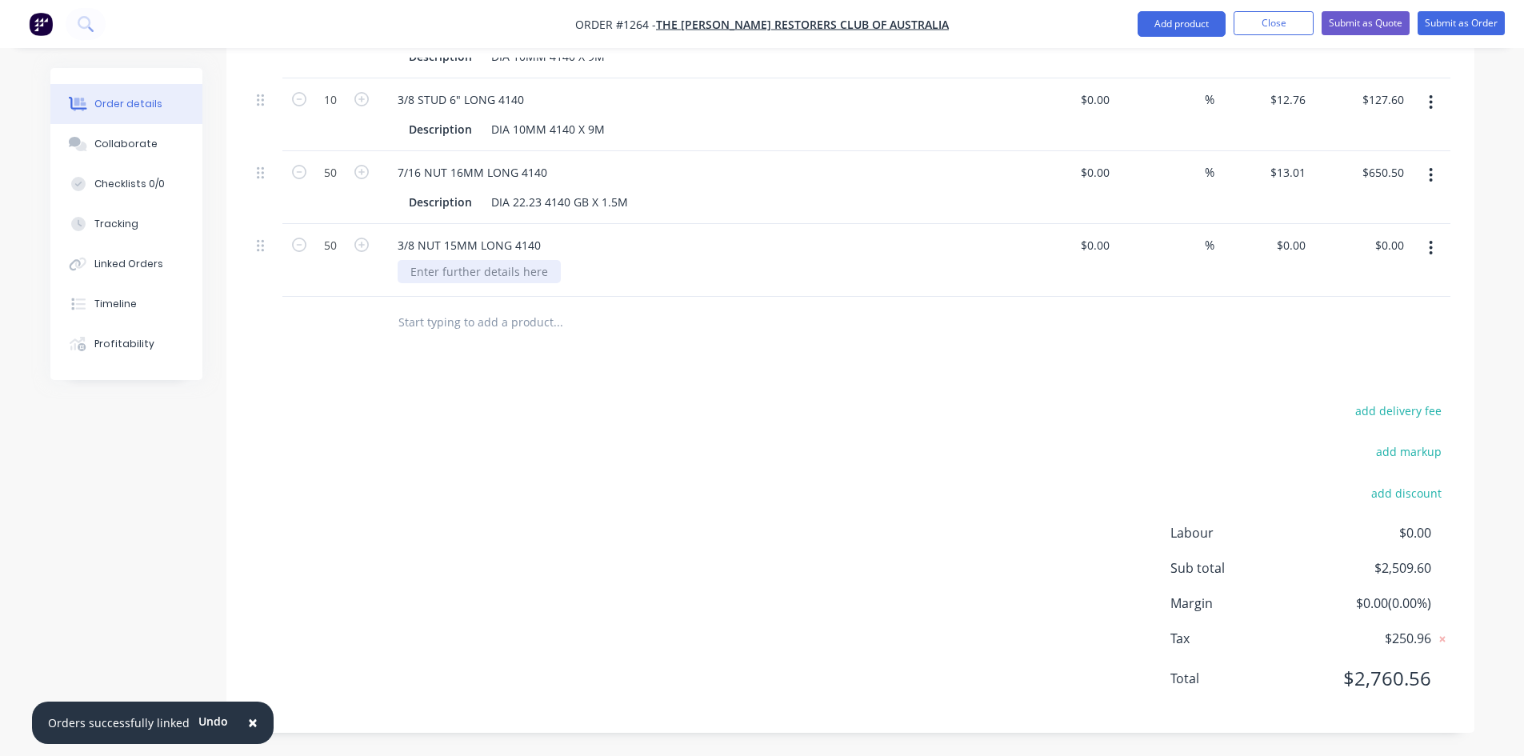
scroll to position [560, 0]
click at [450, 270] on div at bounding box center [479, 270] width 163 height 23
click at [1302, 254] on input "0" at bounding box center [1303, 244] width 18 height 23
type input "$11.69"
type input "$584.50"
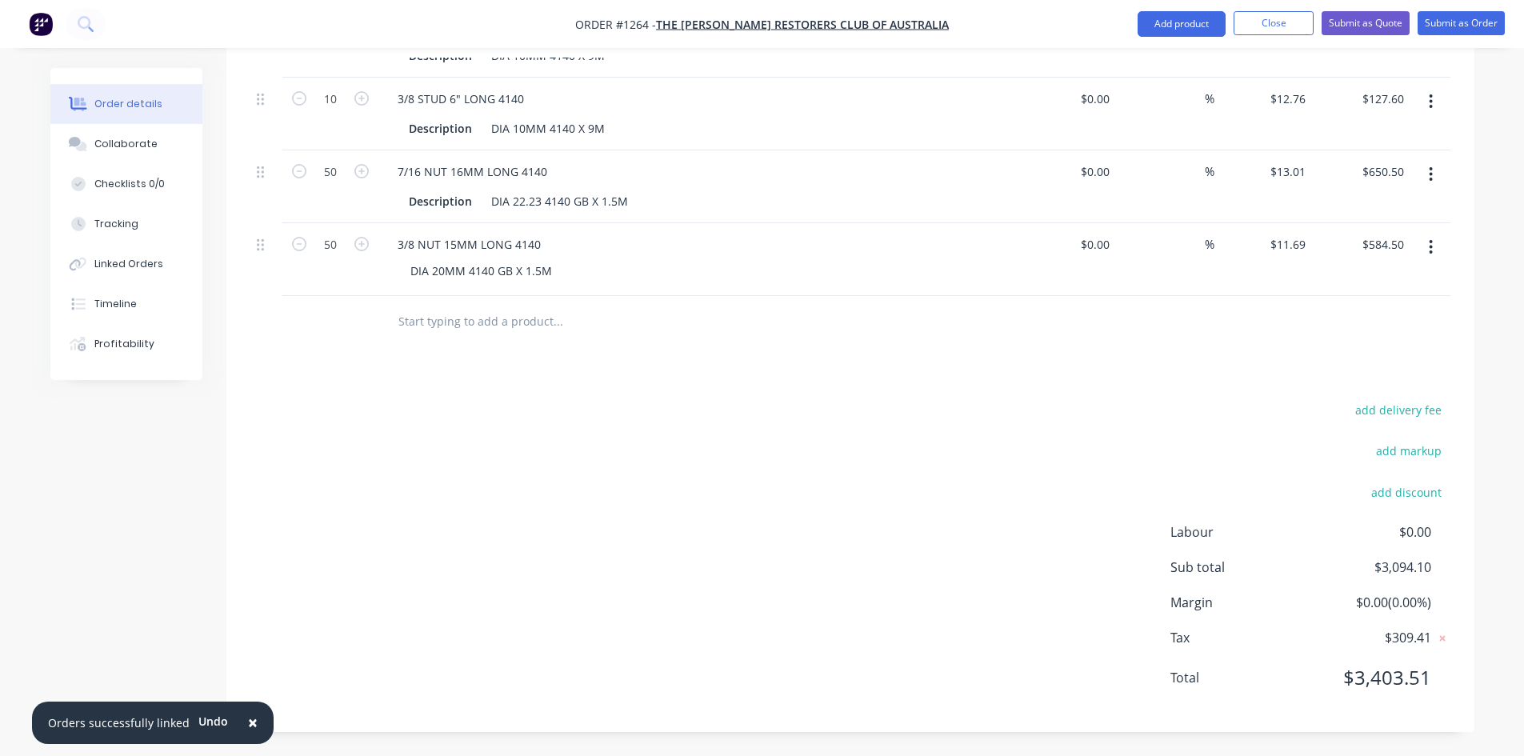
click at [1429, 243] on icon "button" at bounding box center [1431, 247] width 4 height 18
click at [1381, 286] on div "Save to catalogue" at bounding box center [1374, 289] width 123 height 23
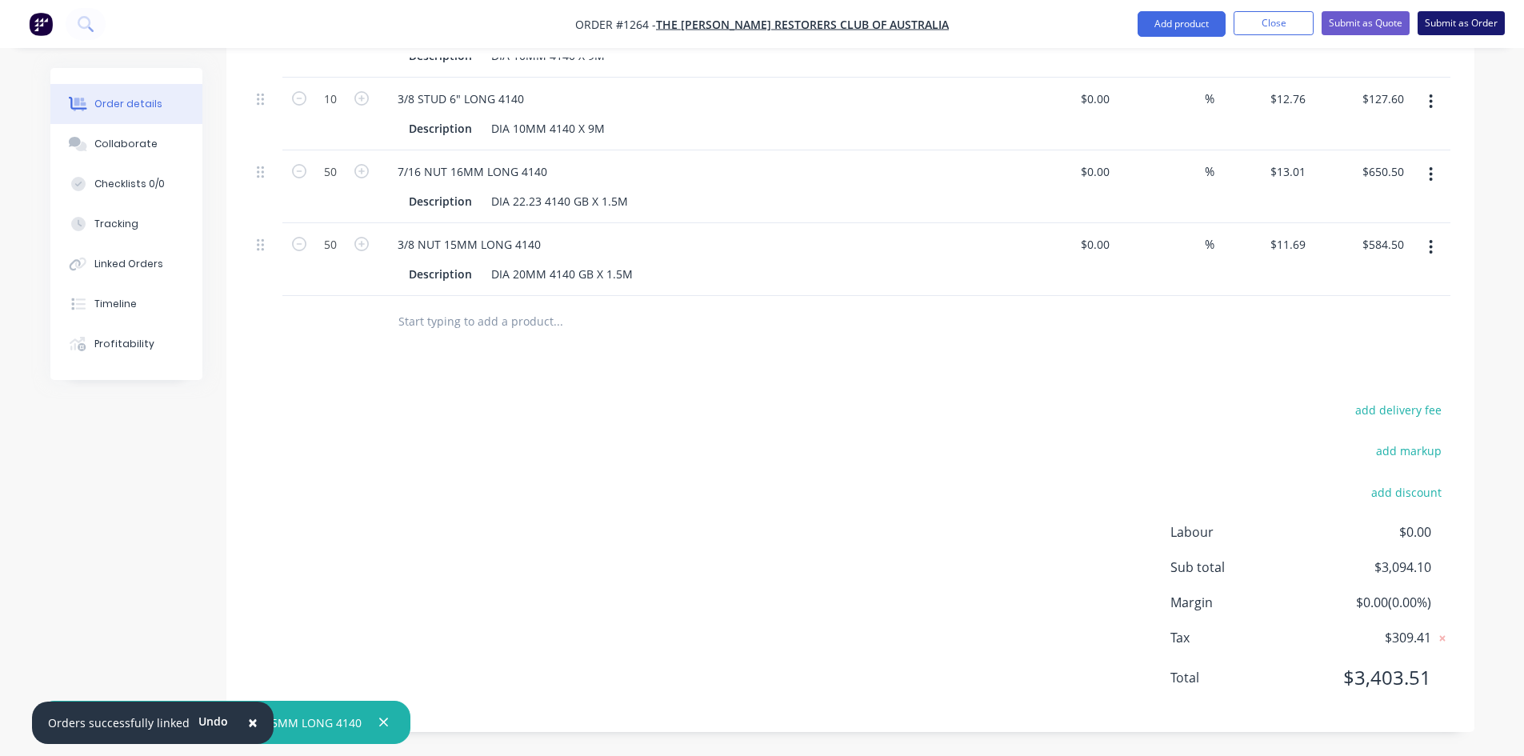
click at [1448, 29] on button "Submit as Order" at bounding box center [1461, 23] width 87 height 24
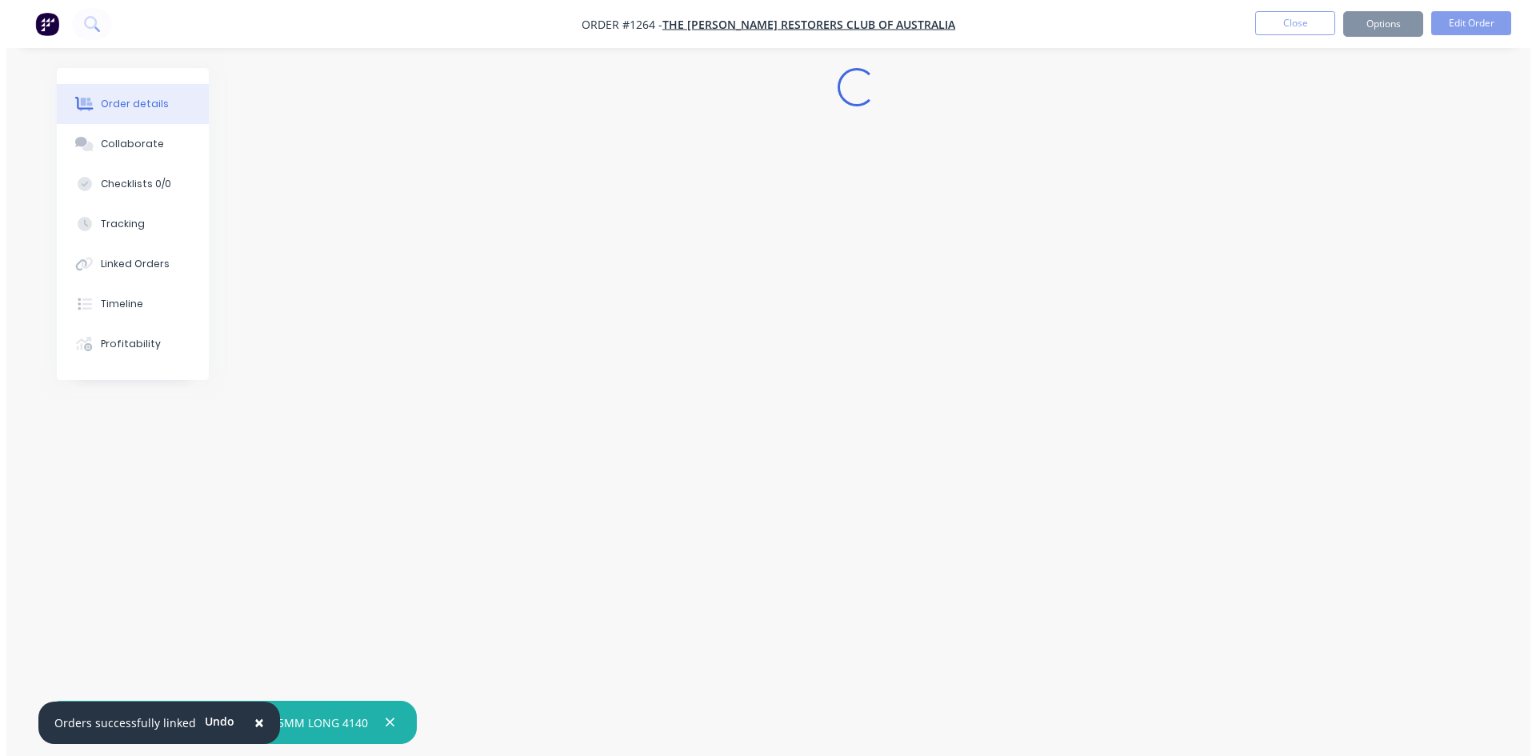
scroll to position [0, 0]
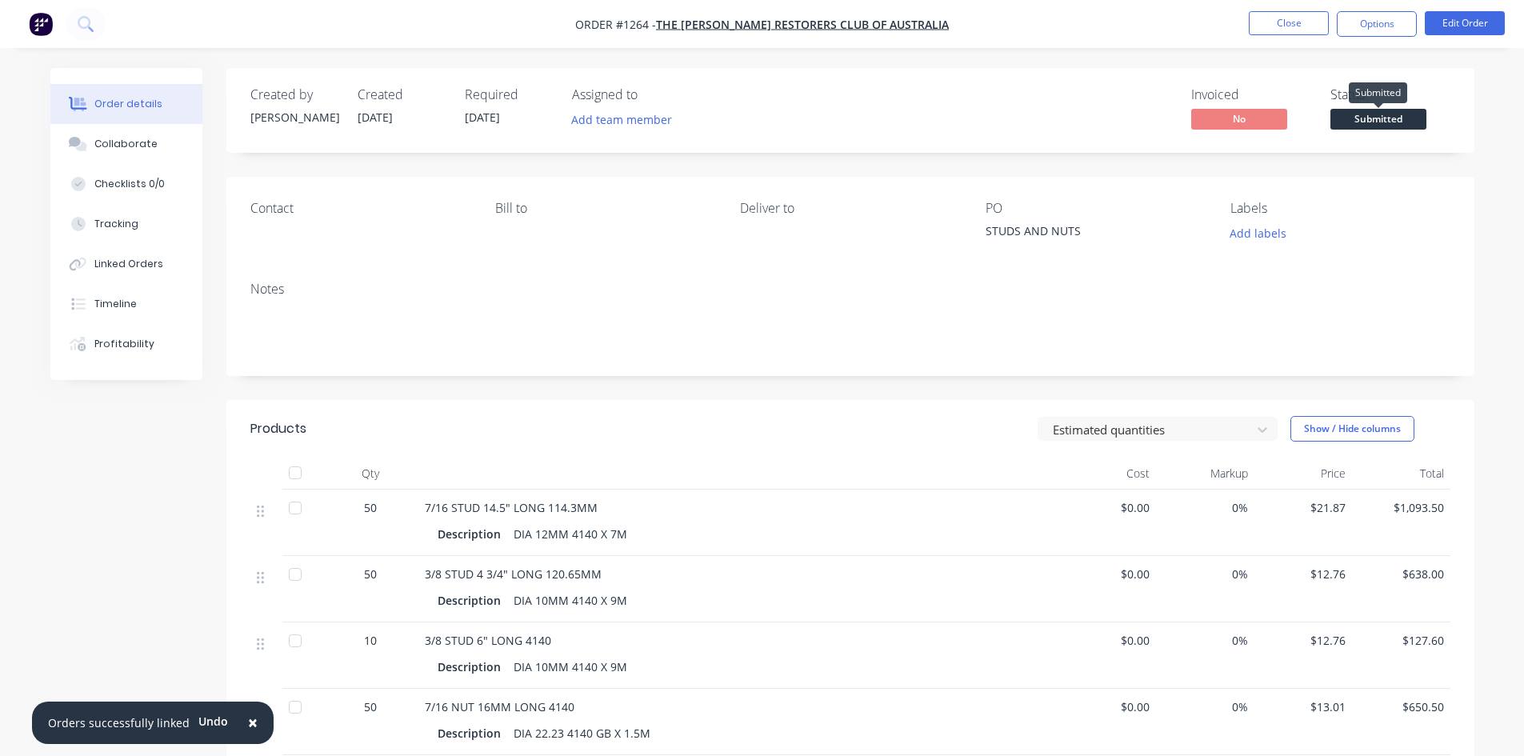
click at [1385, 121] on span "Submitted" at bounding box center [1379, 119] width 96 height 20
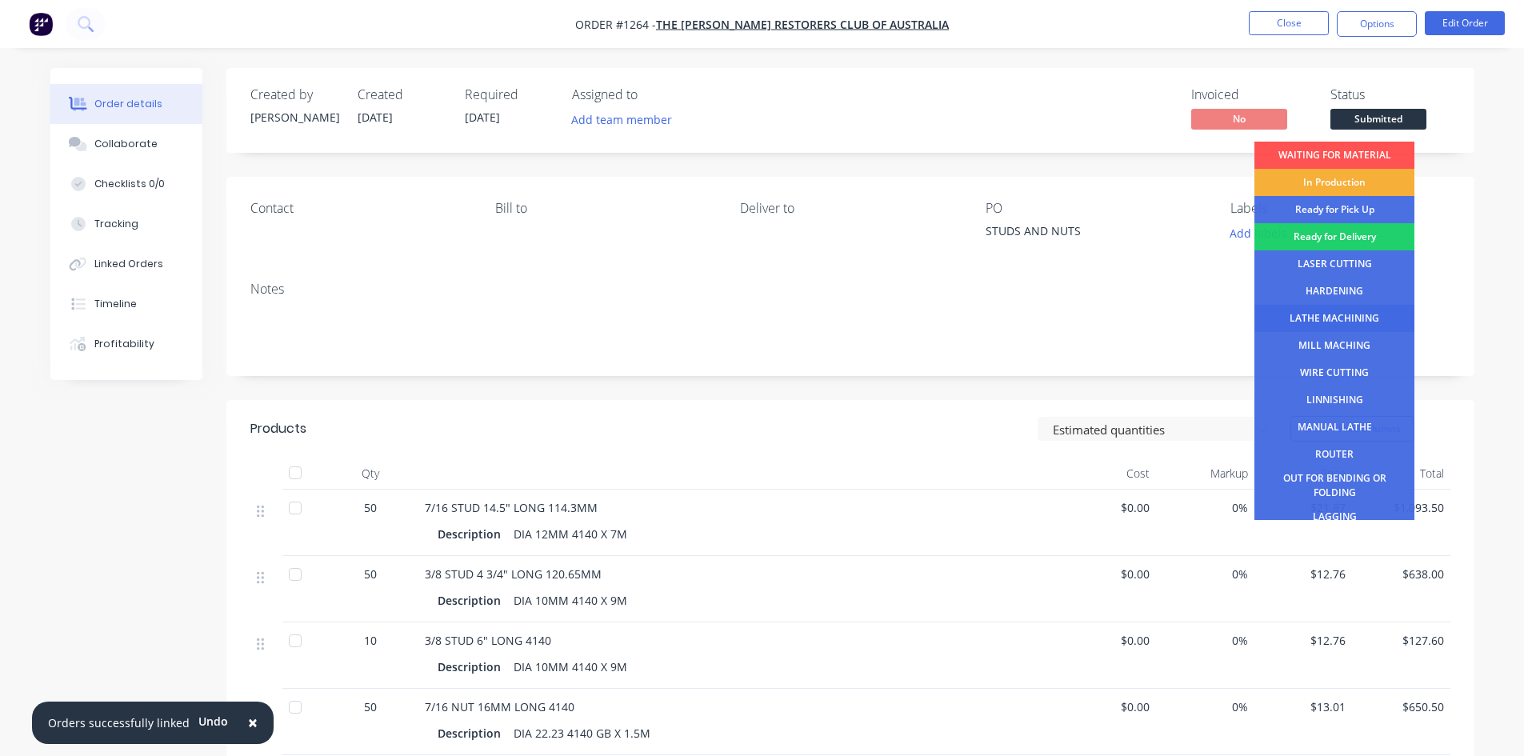
click at [1327, 314] on div "LATHE MACHINING" at bounding box center [1335, 318] width 160 height 27
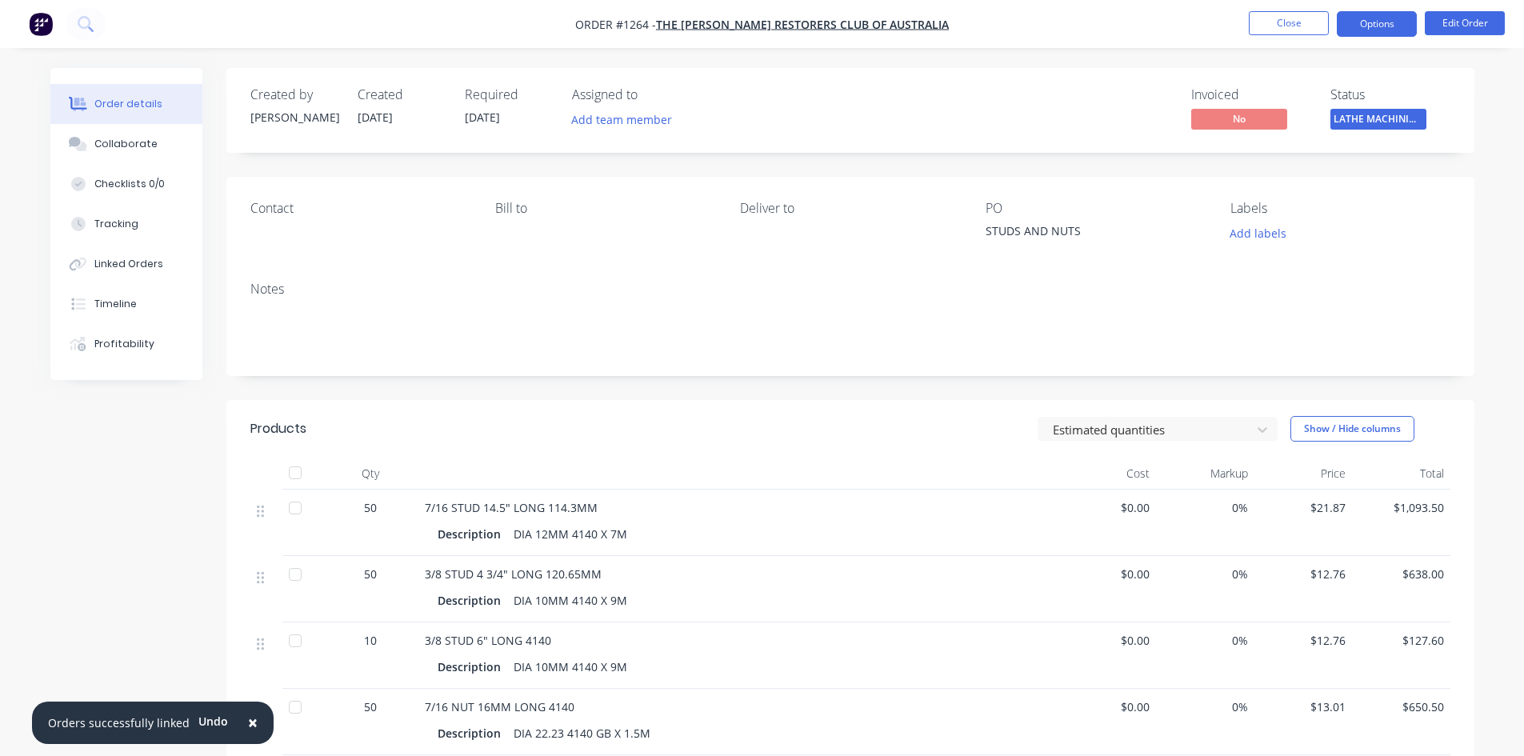
click at [1375, 18] on button "Options" at bounding box center [1377, 24] width 80 height 26
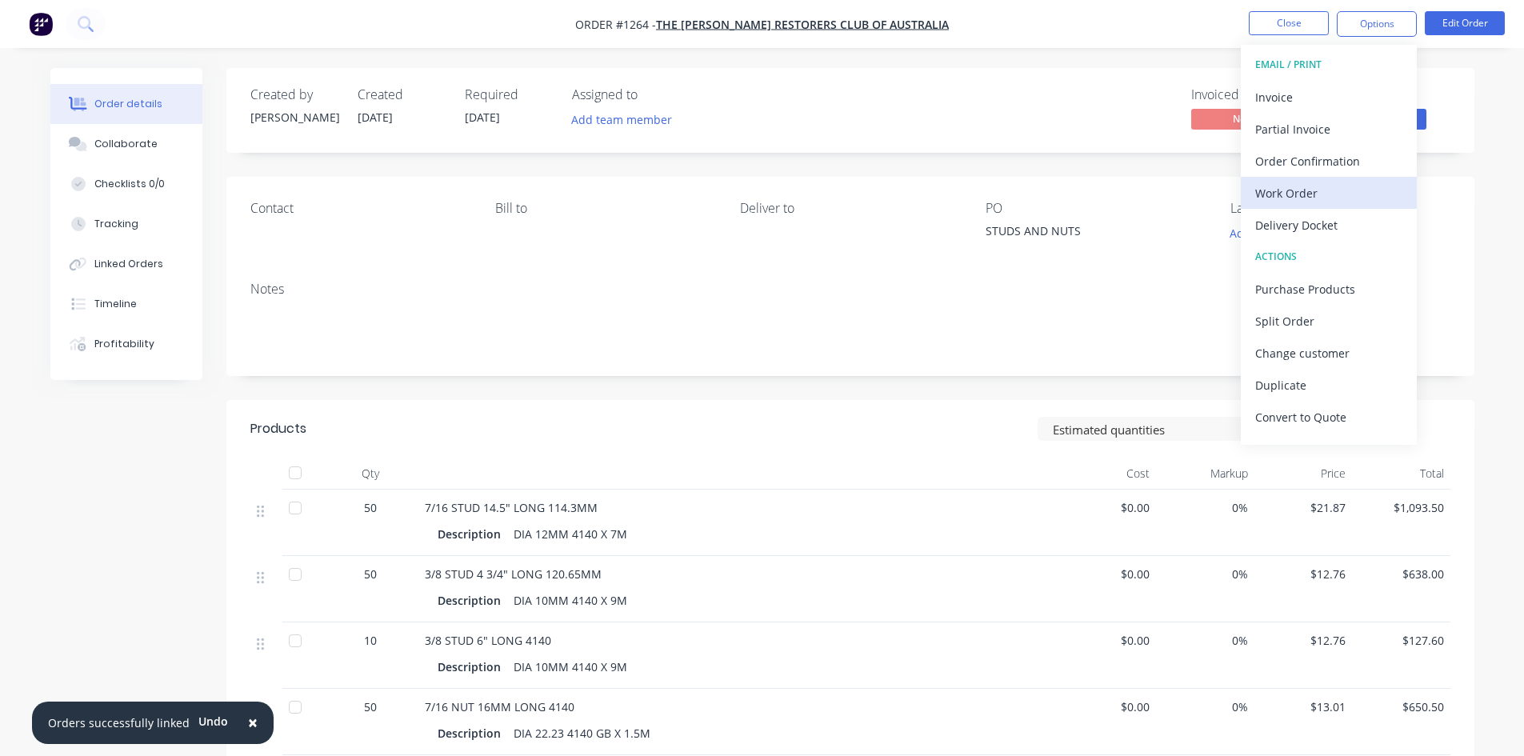
click at [1302, 190] on div "Work Order" at bounding box center [1328, 193] width 147 height 23
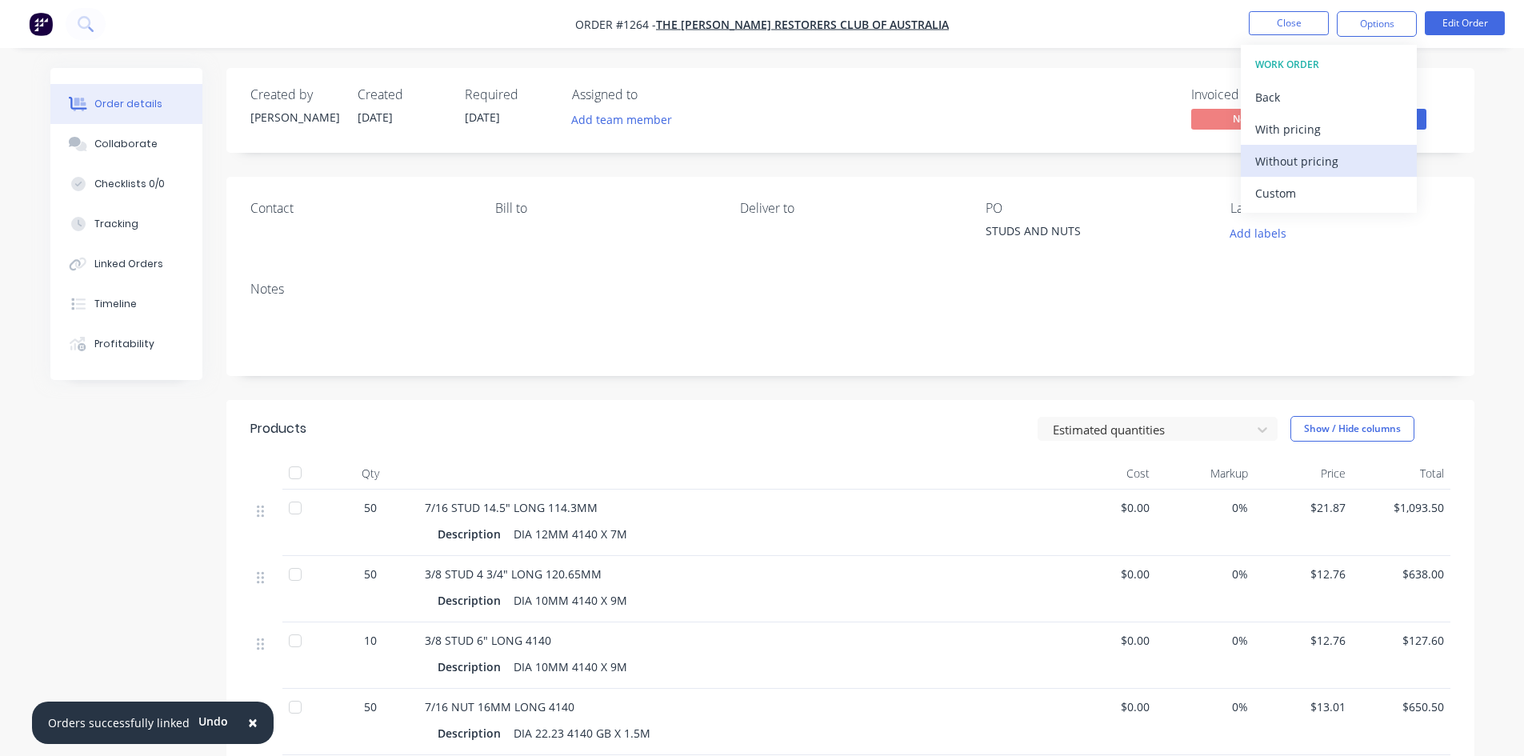
click at [1311, 169] on div "Without pricing" at bounding box center [1328, 161] width 147 height 23
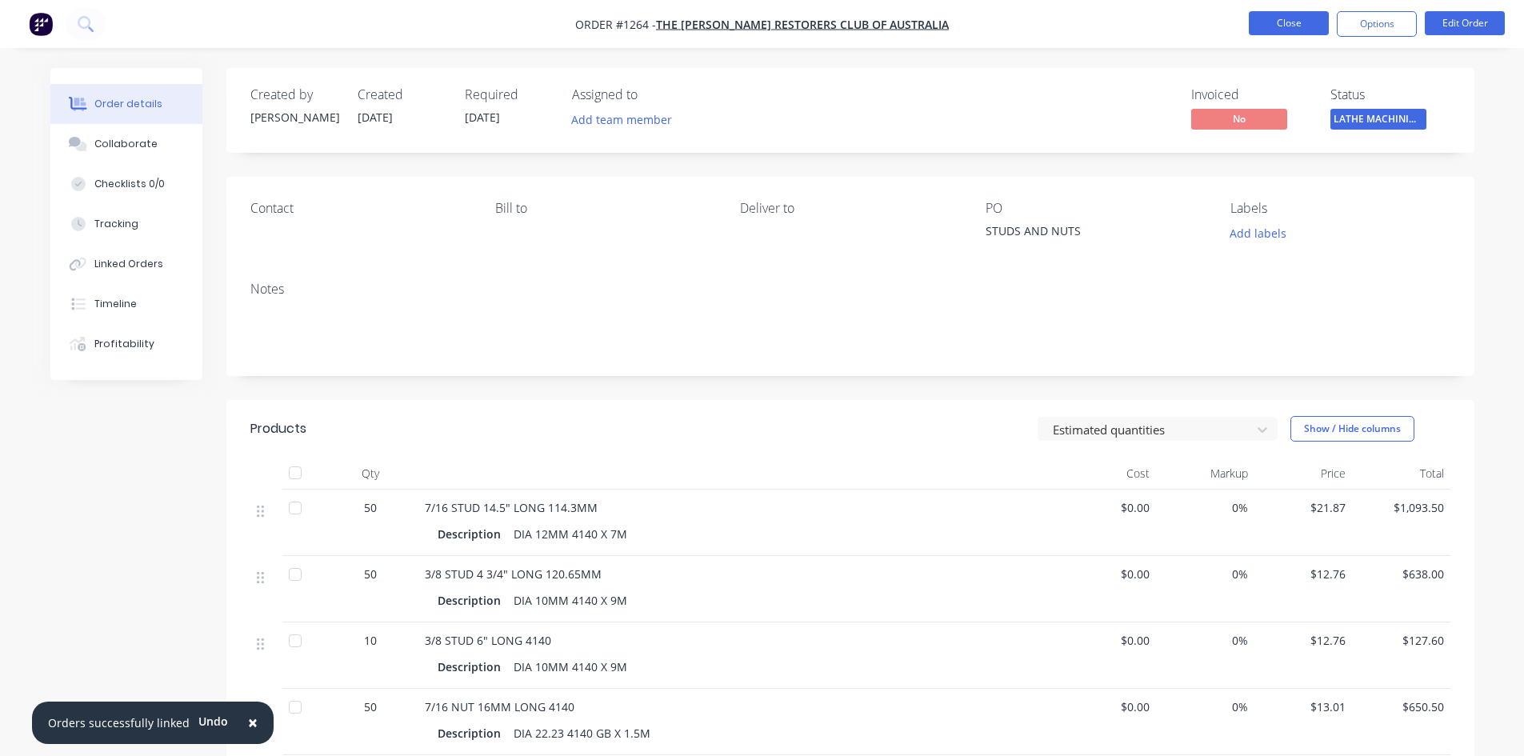
click at [1282, 29] on button "Close" at bounding box center [1289, 23] width 80 height 24
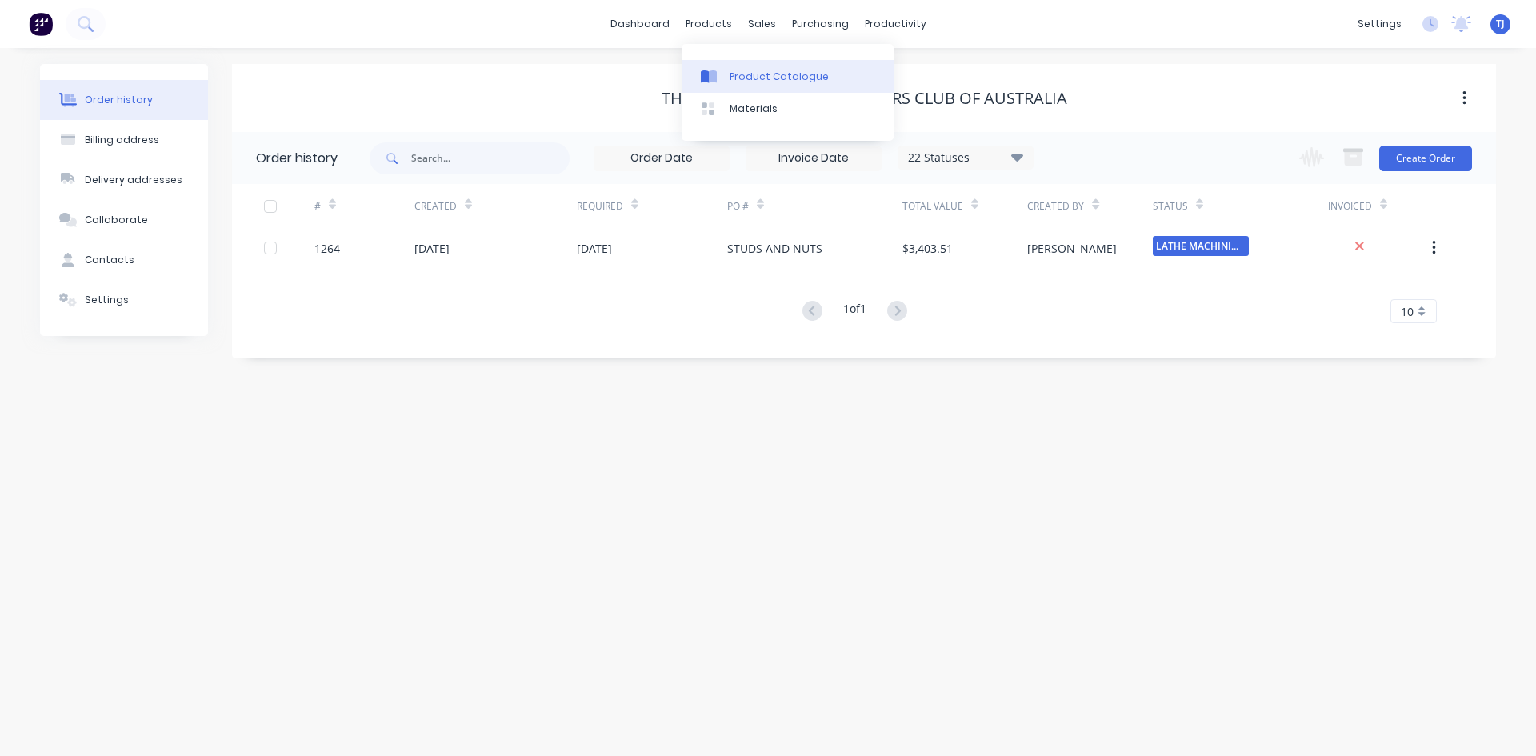
click at [730, 84] on link "Product Catalogue" at bounding box center [788, 76] width 212 height 32
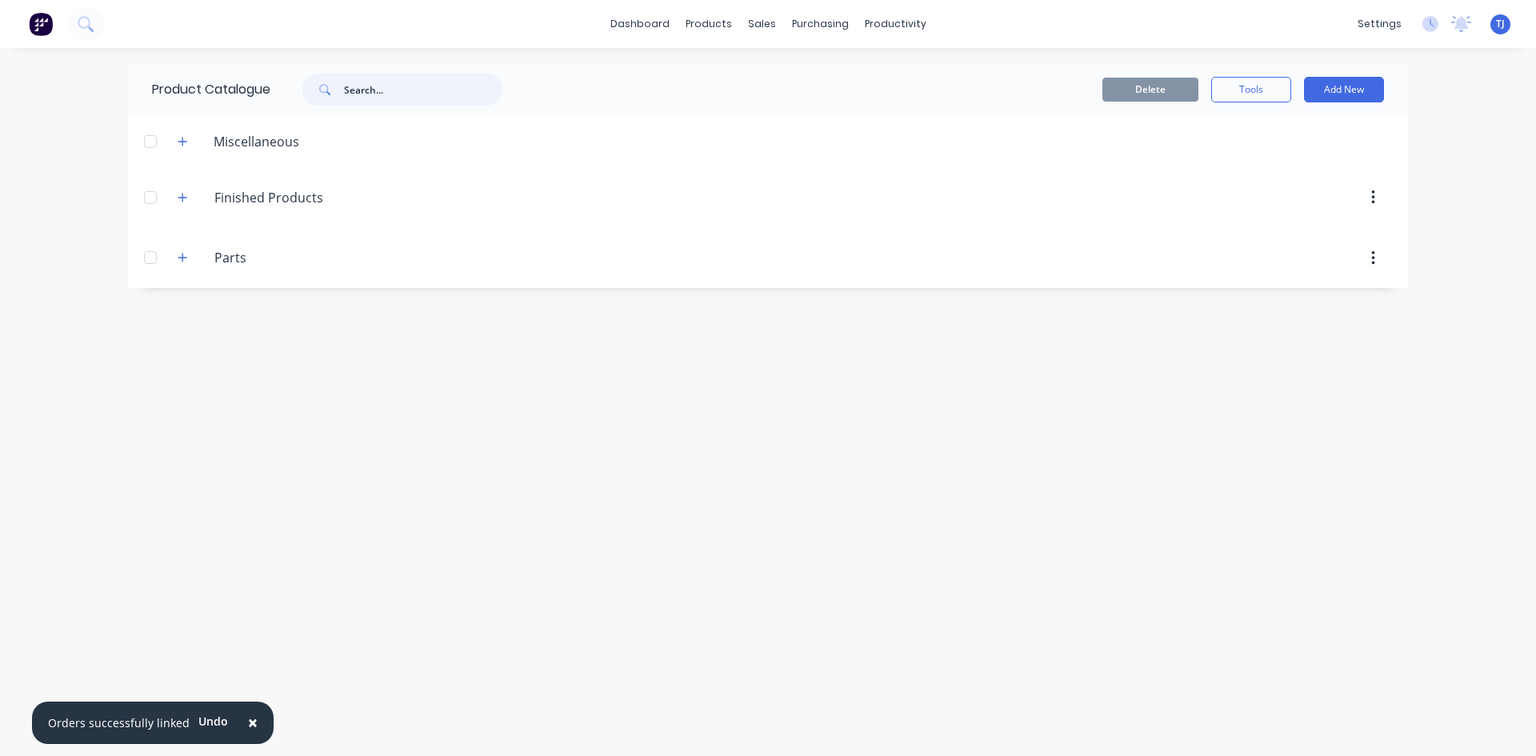
click at [403, 90] on input "text" at bounding box center [423, 90] width 158 height 32
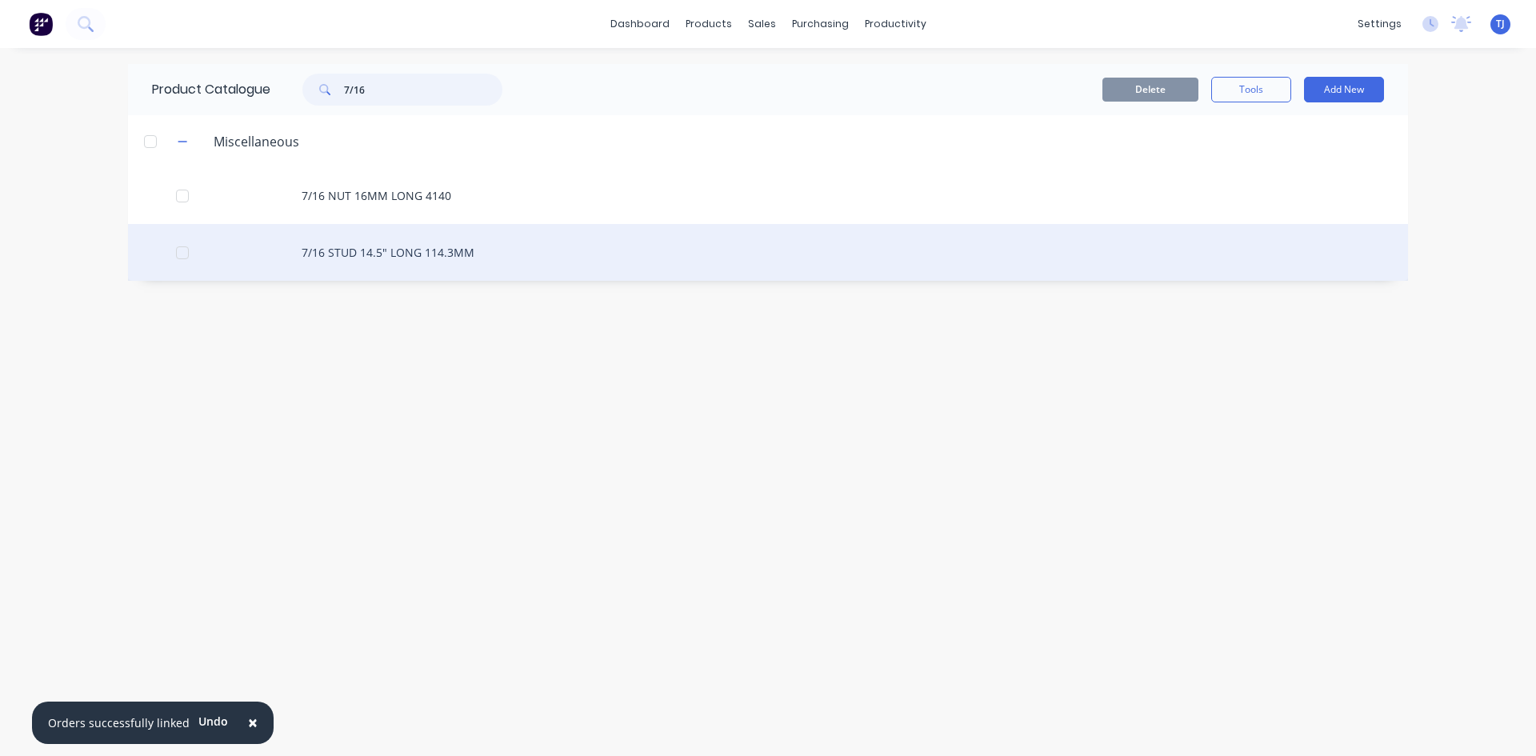
type input "7/16"
click at [406, 254] on div "7/16 STUD 14.5" LONG 114.3MM" at bounding box center [768, 252] width 1280 height 57
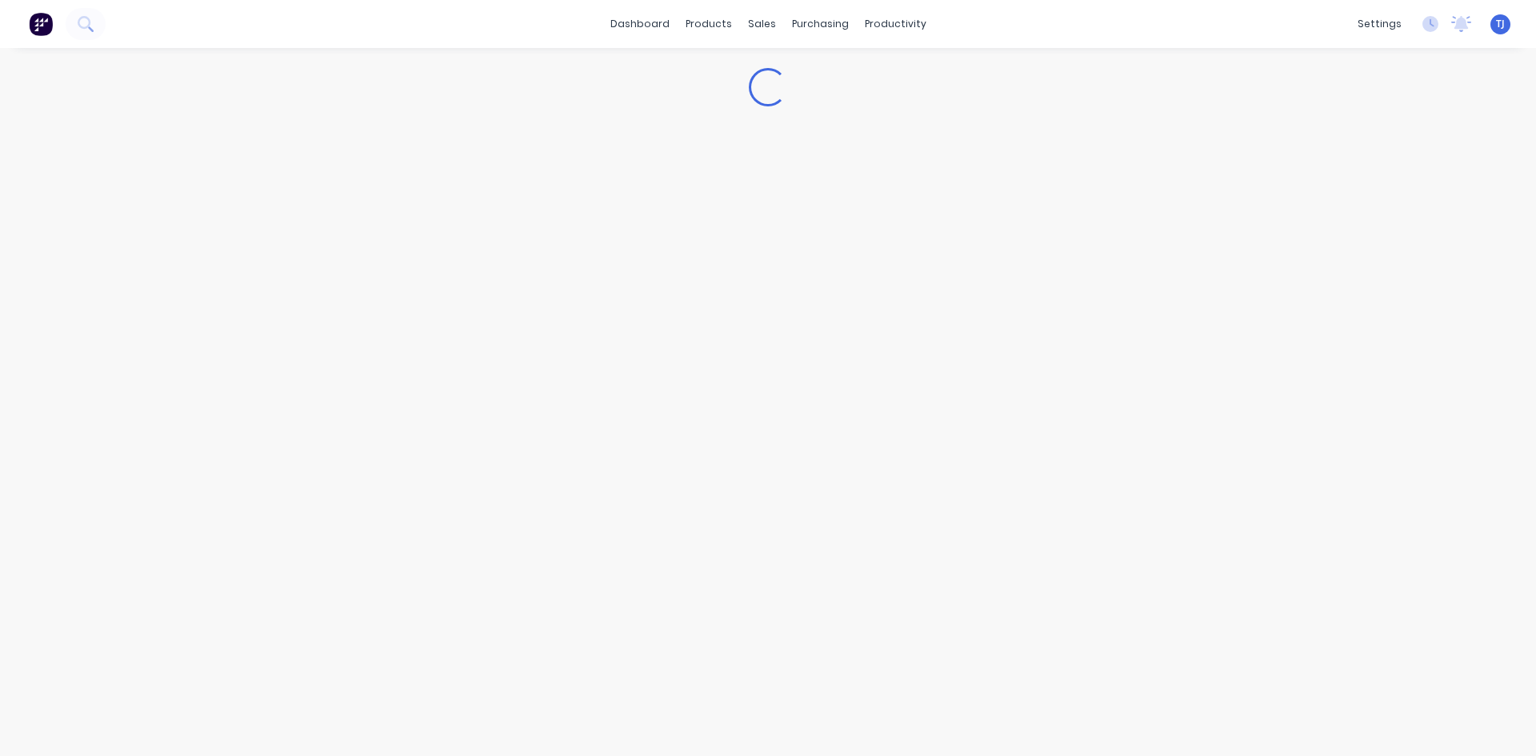
type textarea "x"
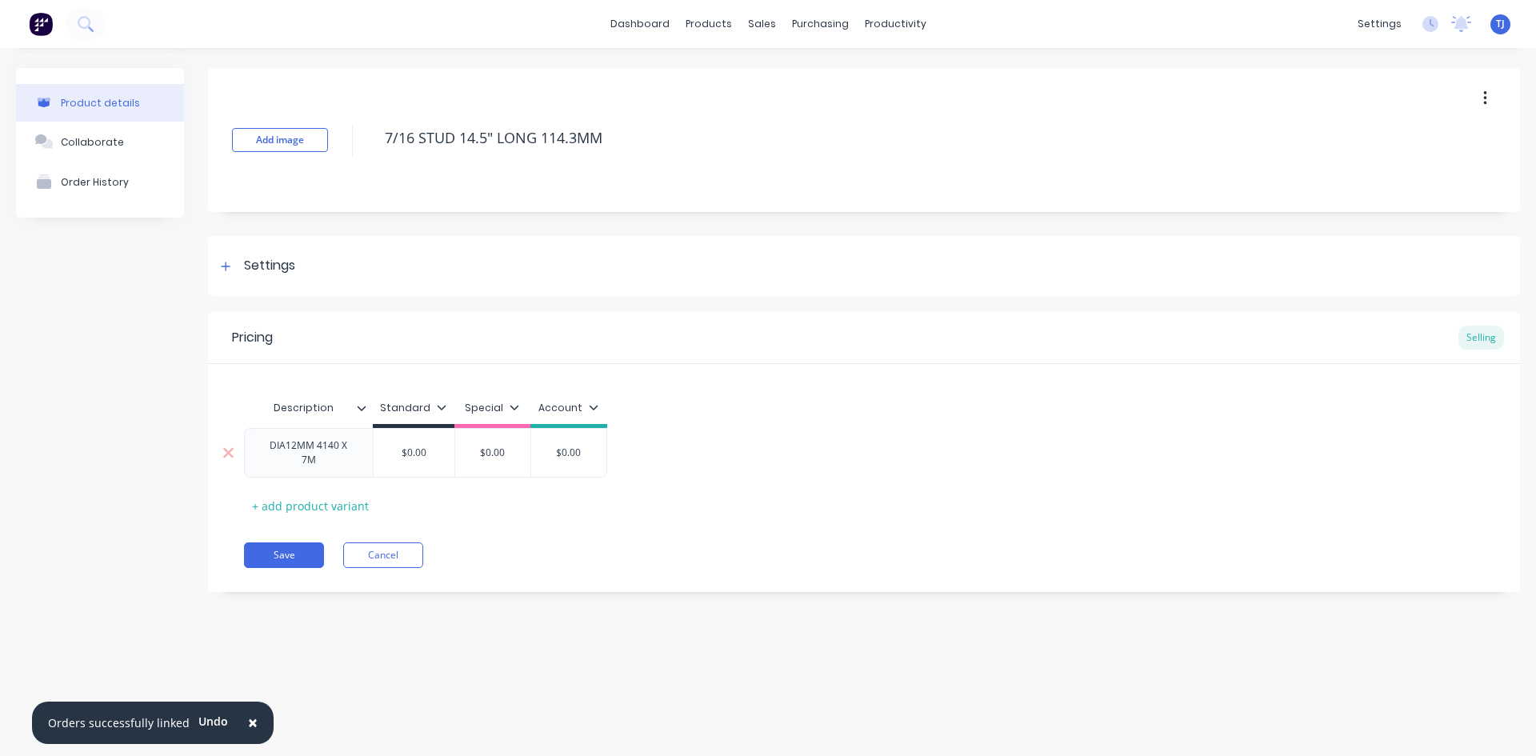
click at [429, 442] on div "$0.00" at bounding box center [414, 453] width 81 height 40
type input "$0.00"
click at [429, 442] on div "$0.00" at bounding box center [414, 453] width 81 height 40
click at [350, 466] on div "DIA12MM 4140 X 7M" at bounding box center [308, 452] width 115 height 35
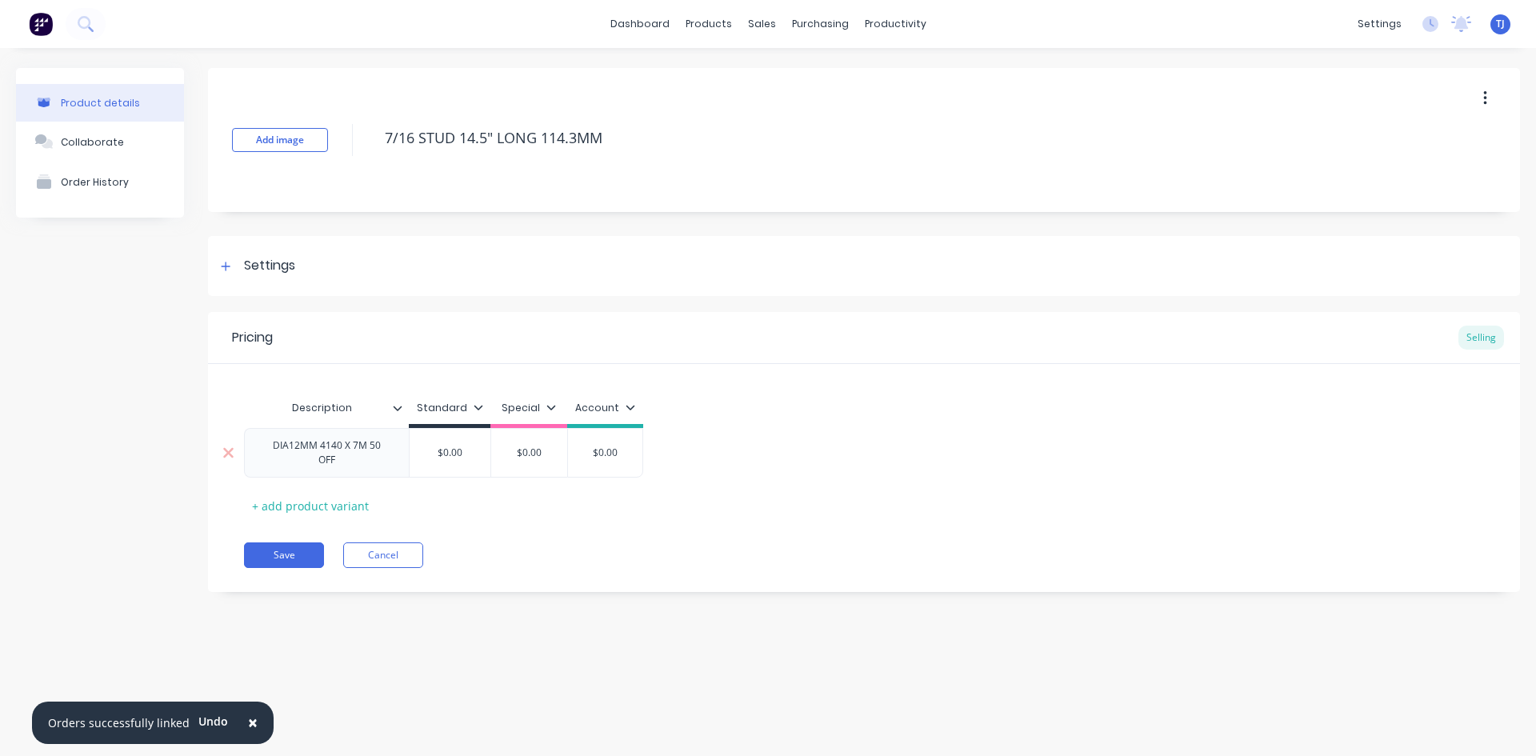
click at [418, 459] on input "$0.00" at bounding box center [450, 453] width 81 height 14
type textarea "x"
type input "$0.0"
type textarea "x"
type input "$0."
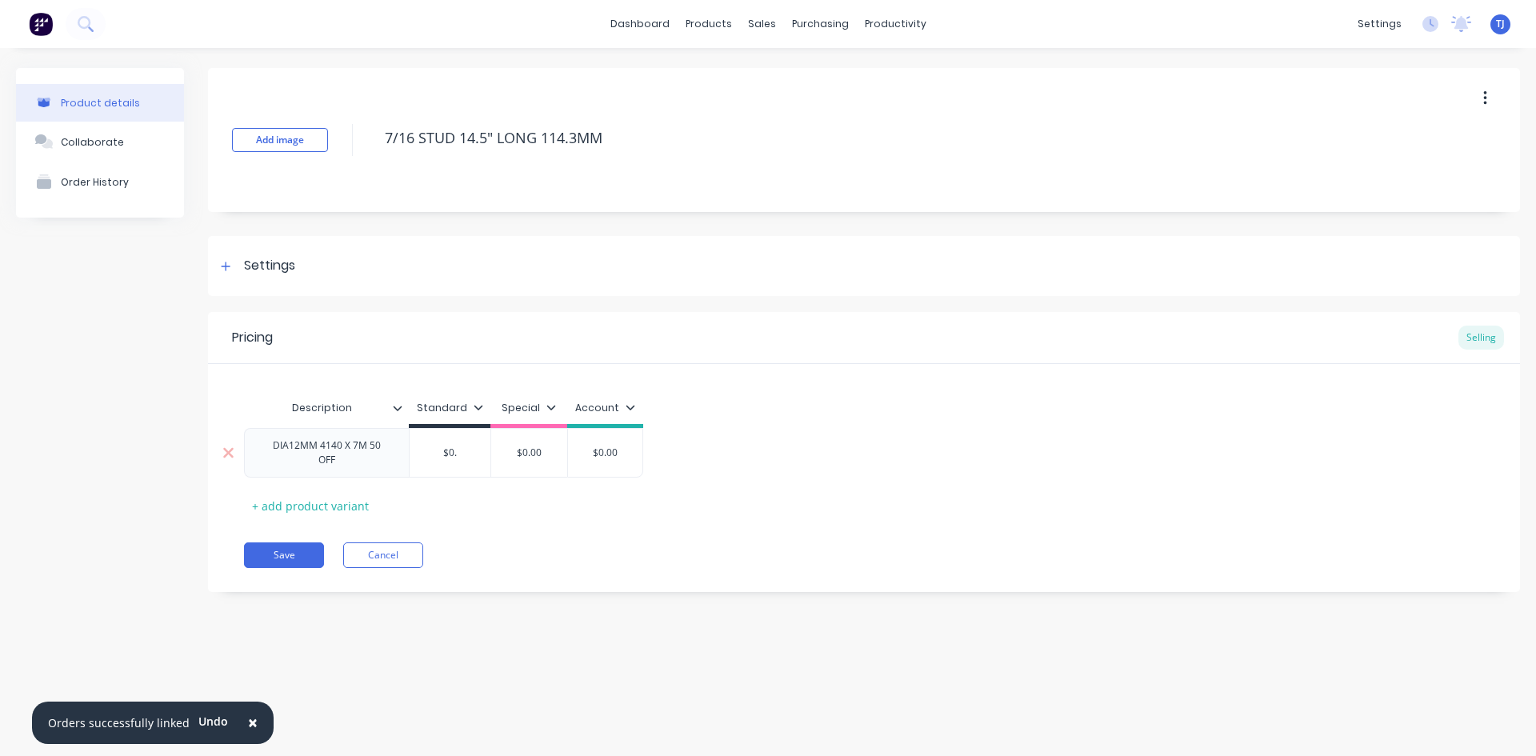
type textarea "x"
type input "$0"
type textarea "x"
type input "$"
type textarea "x"
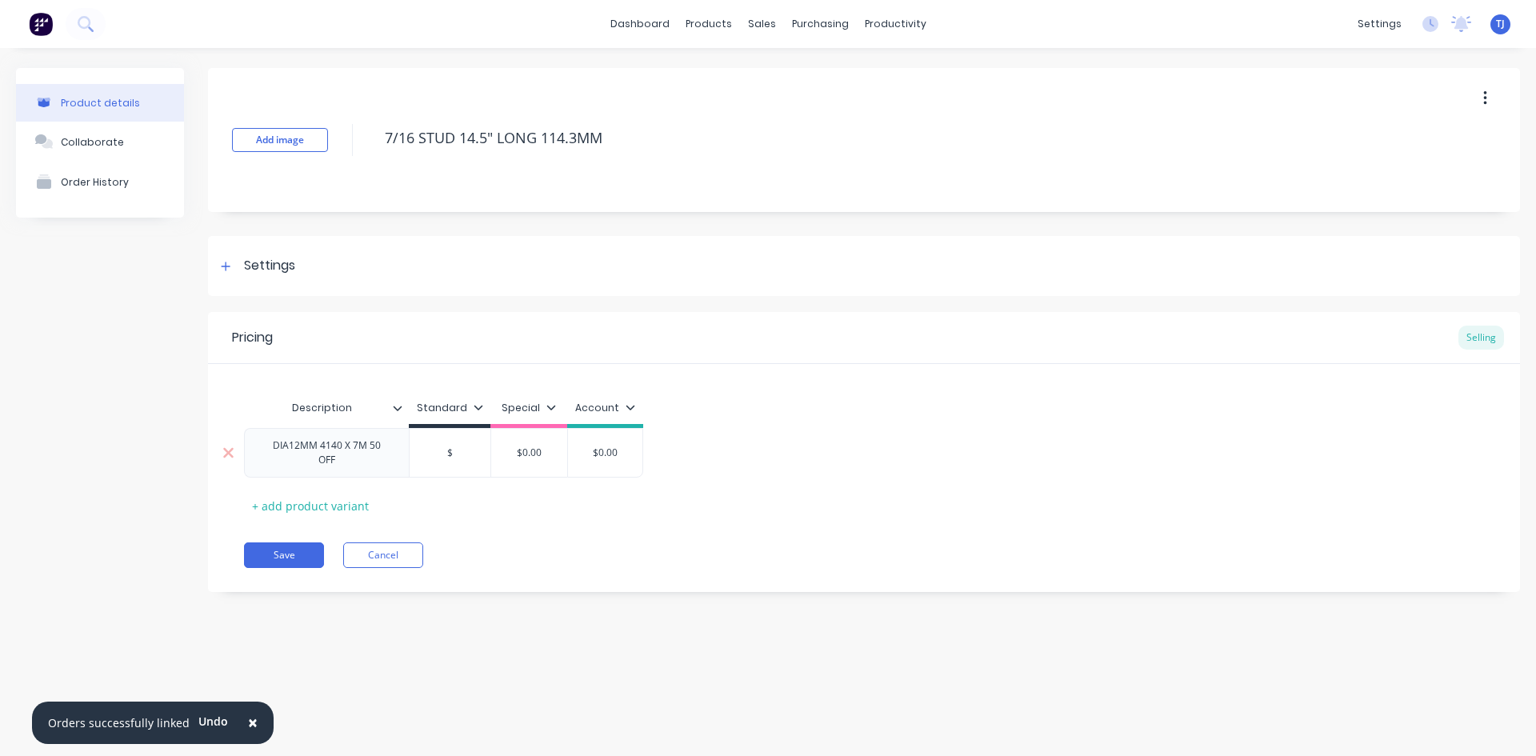
type input "$2"
type textarea "x"
type input "$21"
type textarea "x"
type input "$21."
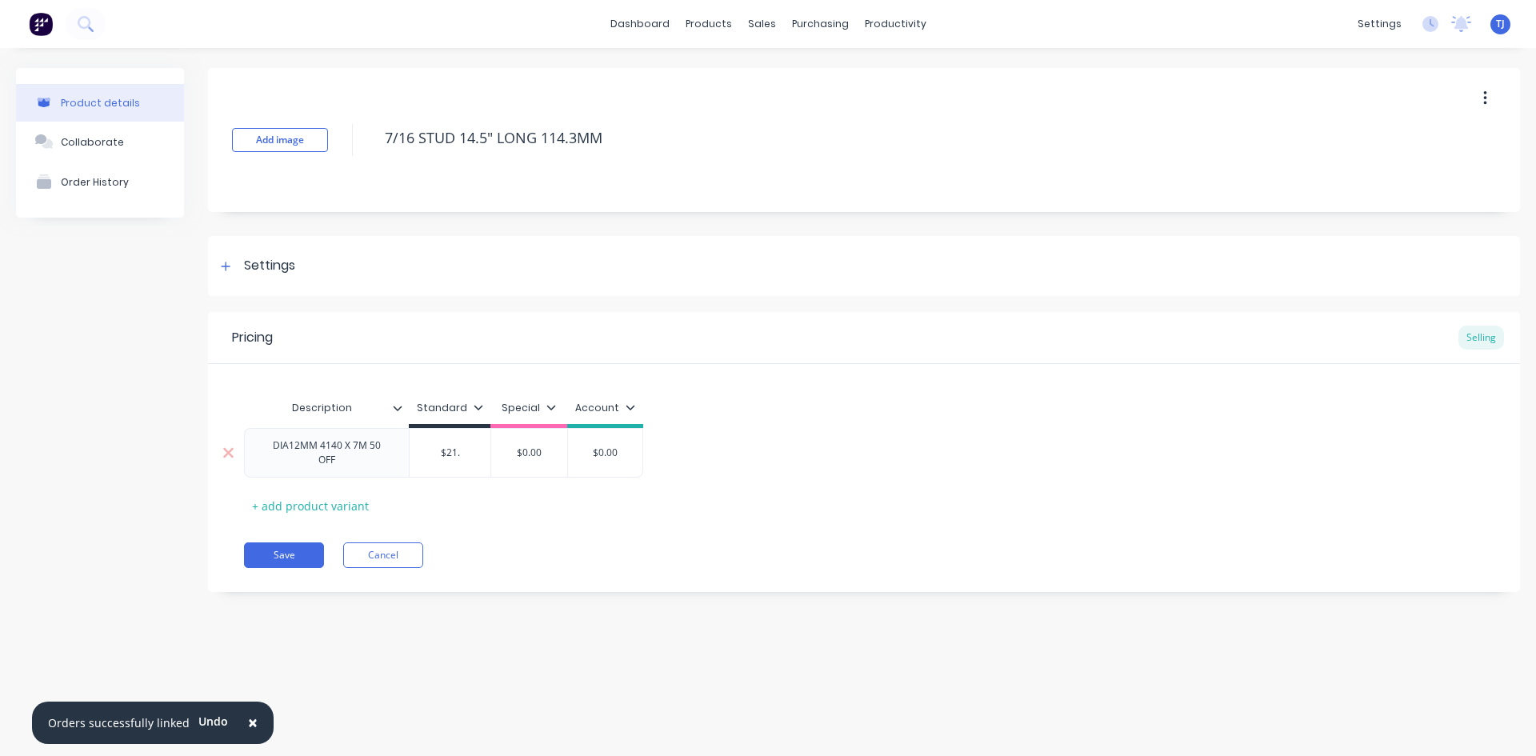
type textarea "x"
type input "$21.8"
type textarea "x"
type input "$21.87"
click at [313, 506] on div "+ add product variant" at bounding box center [310, 506] width 133 height 25
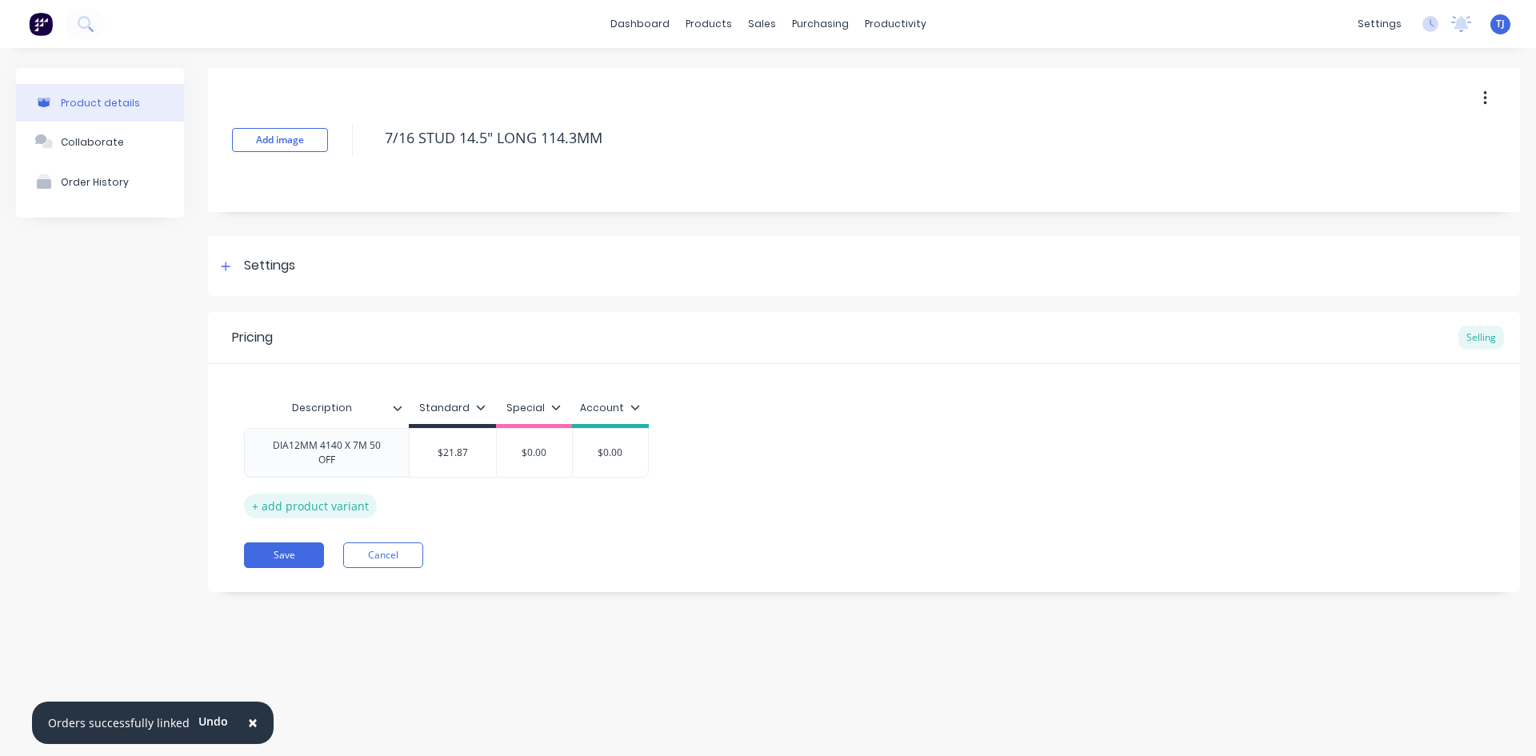
type textarea "x"
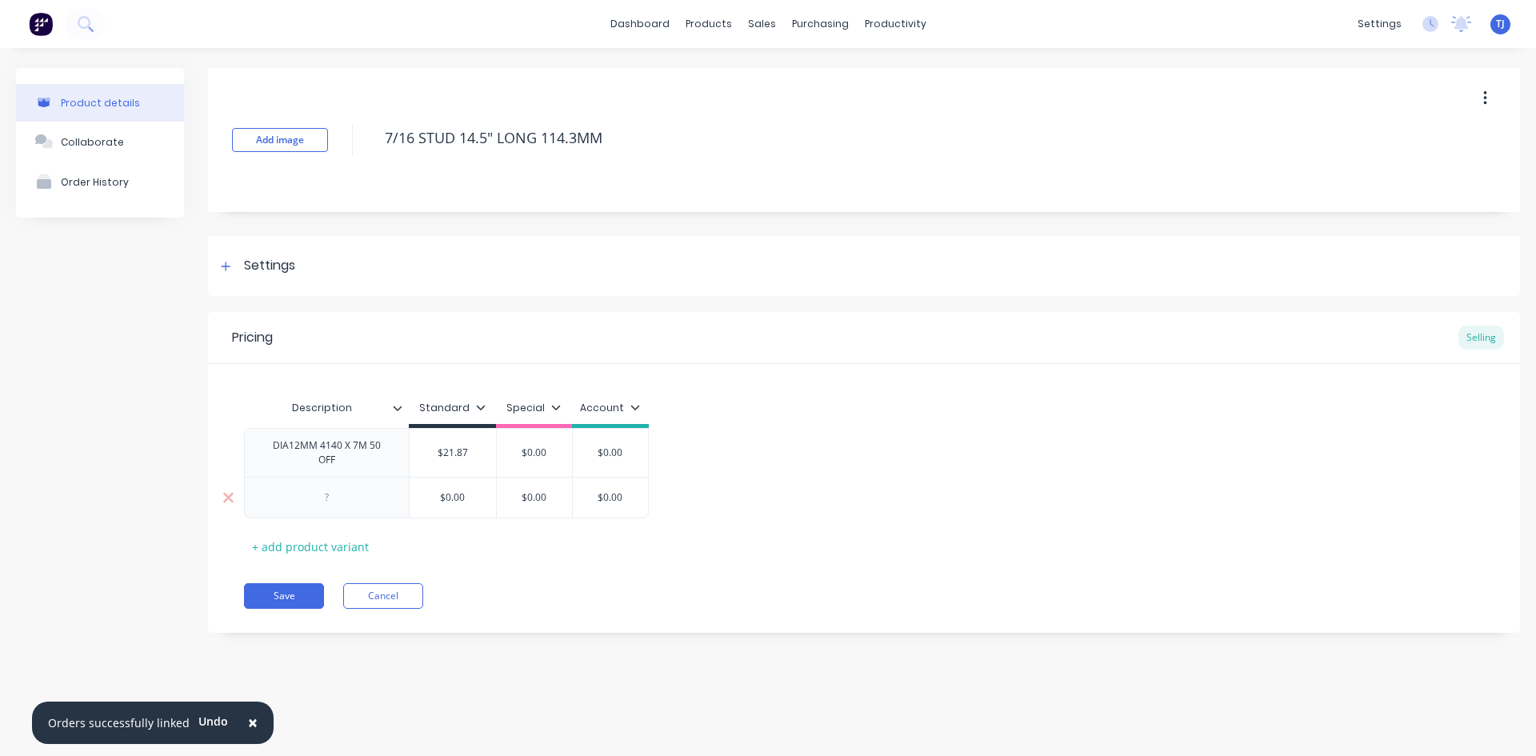
click at [356, 494] on div at bounding box center [327, 497] width 80 height 21
type textarea "x"
type input "$0.00"
type textarea "x"
type input "$0.0"
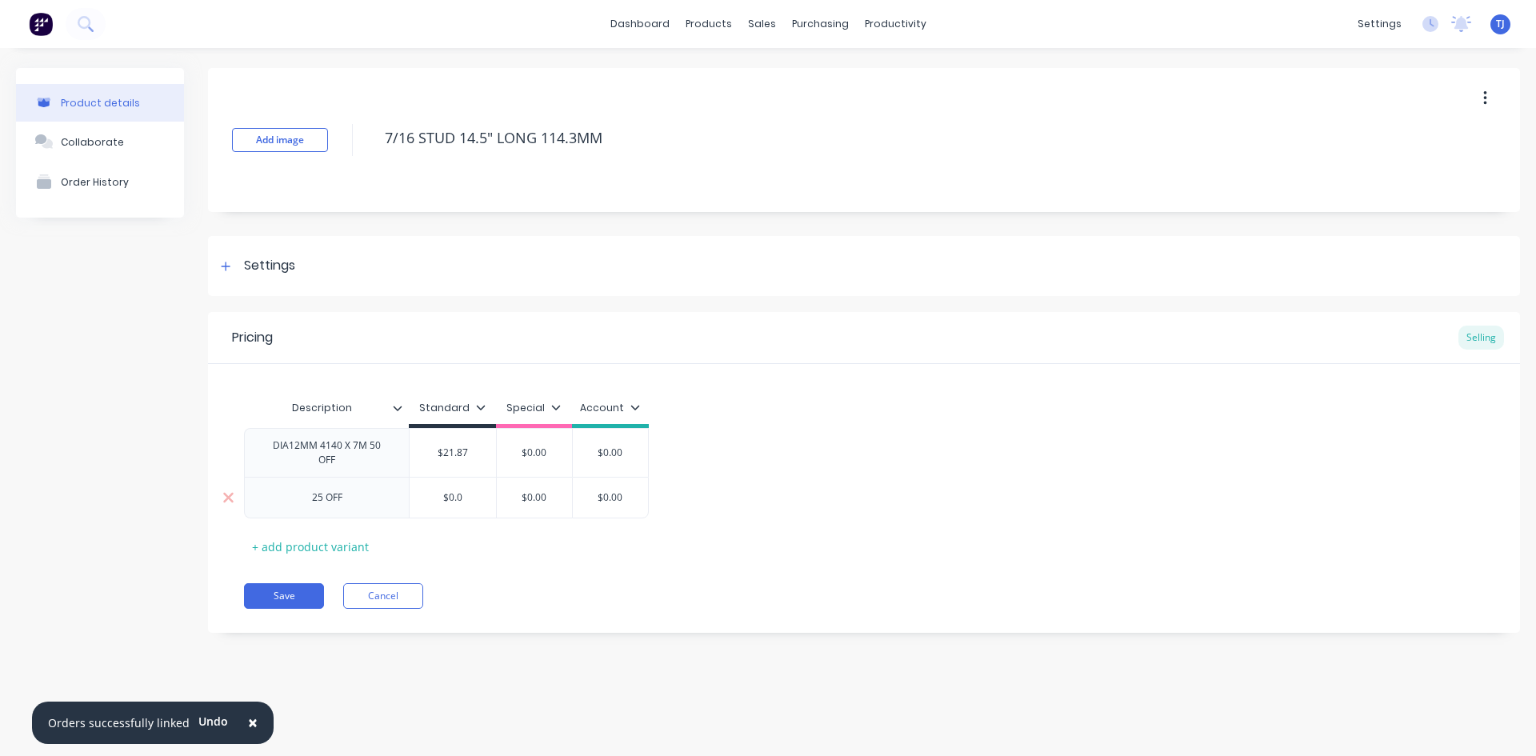
type textarea "x"
type input "$0."
type textarea "x"
type input "$0"
type textarea "x"
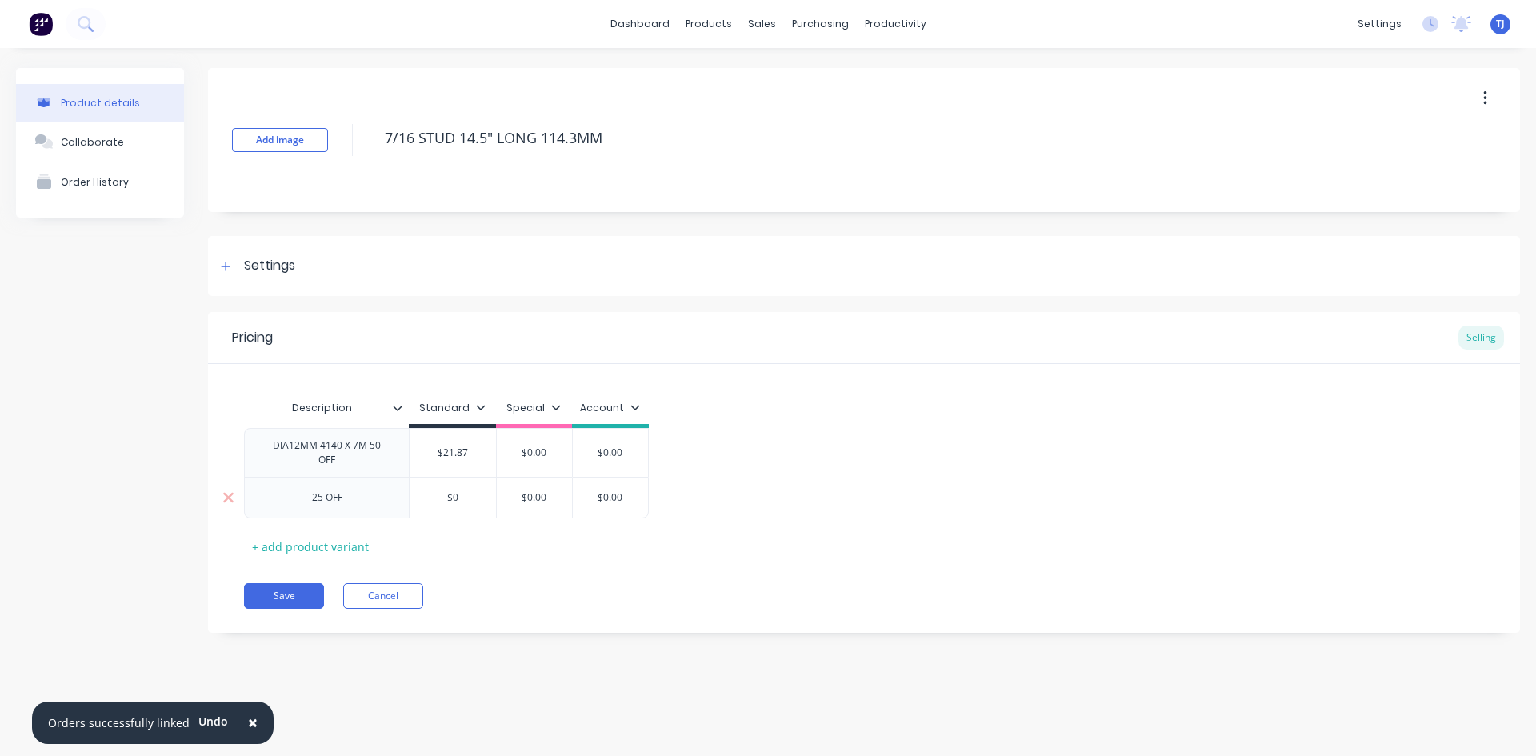
type input "$"
type textarea "x"
type input "$2"
type textarea "x"
type input "$24"
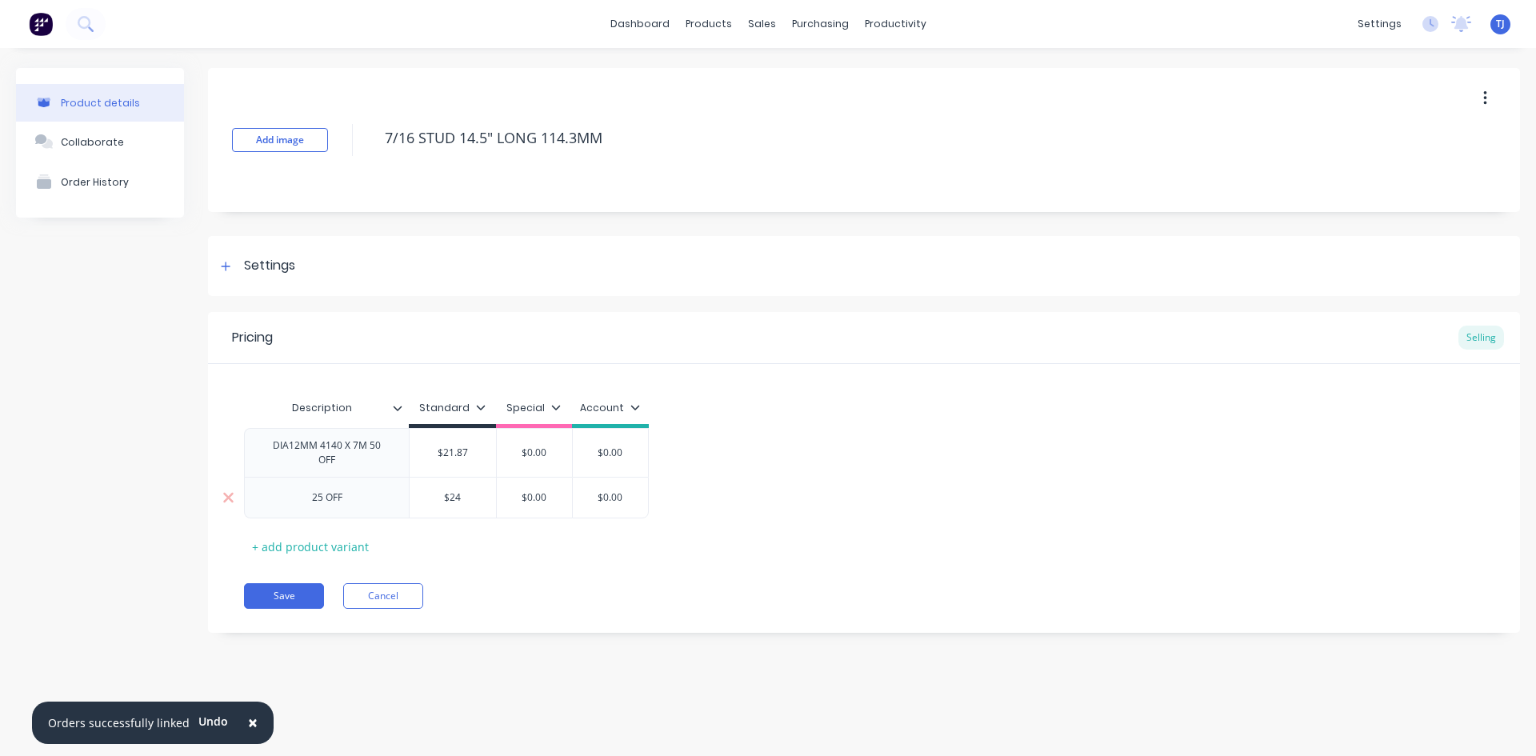
type textarea "x"
type input "$24."
type textarea "x"
type input "$24.3"
type textarea "x"
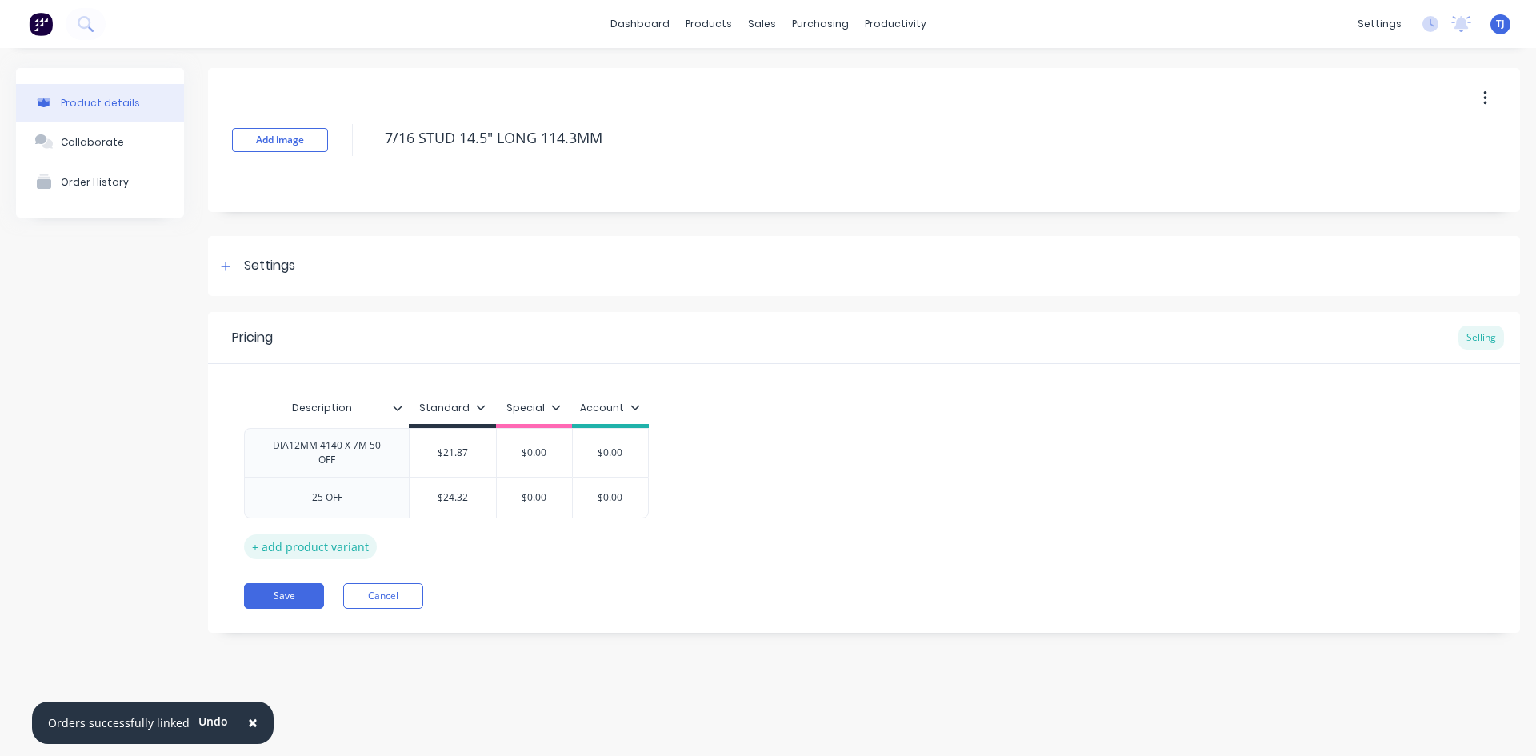
type input "$24.32"
click at [354, 547] on div "+ add product variant" at bounding box center [310, 546] width 133 height 25
type textarea "x"
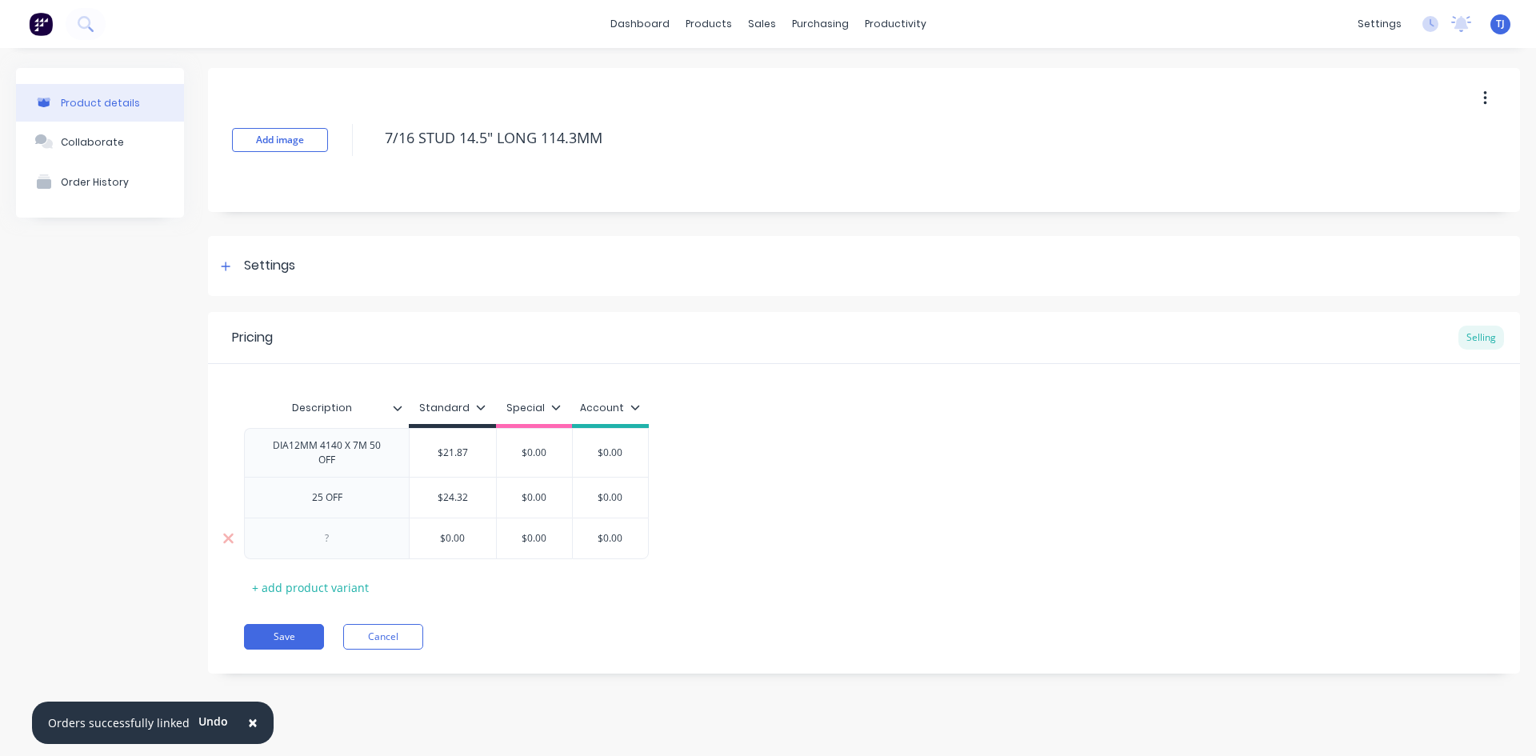
click at [377, 534] on div at bounding box center [326, 539] width 165 height 42
click at [341, 549] on div at bounding box center [326, 539] width 165 height 42
click at [333, 543] on div at bounding box center [327, 538] width 80 height 21
type textarea "x"
type input "$0.00"
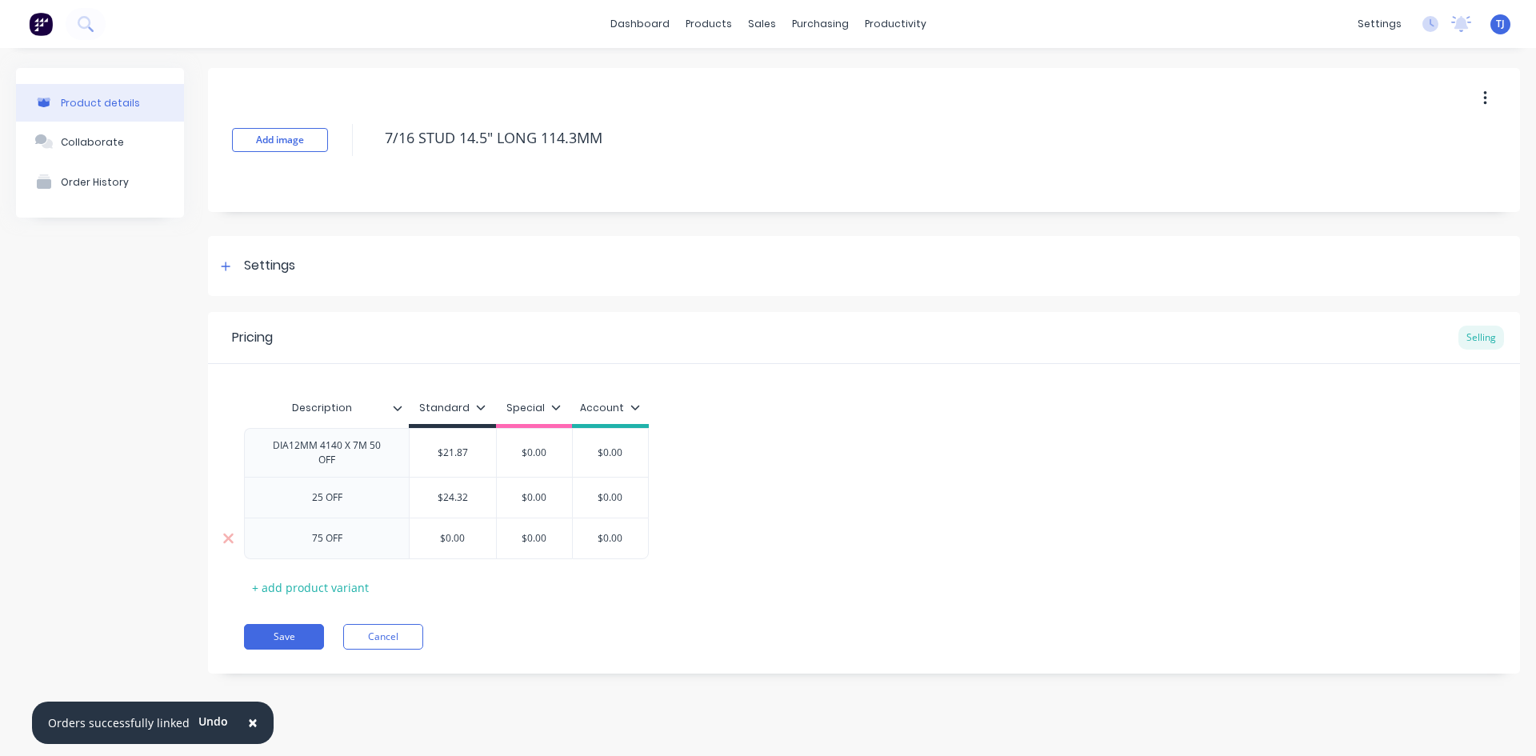
click at [481, 542] on input "$0.00" at bounding box center [453, 538] width 86 height 14
type textarea "x"
type input "$0.0"
type textarea "x"
type input "$0."
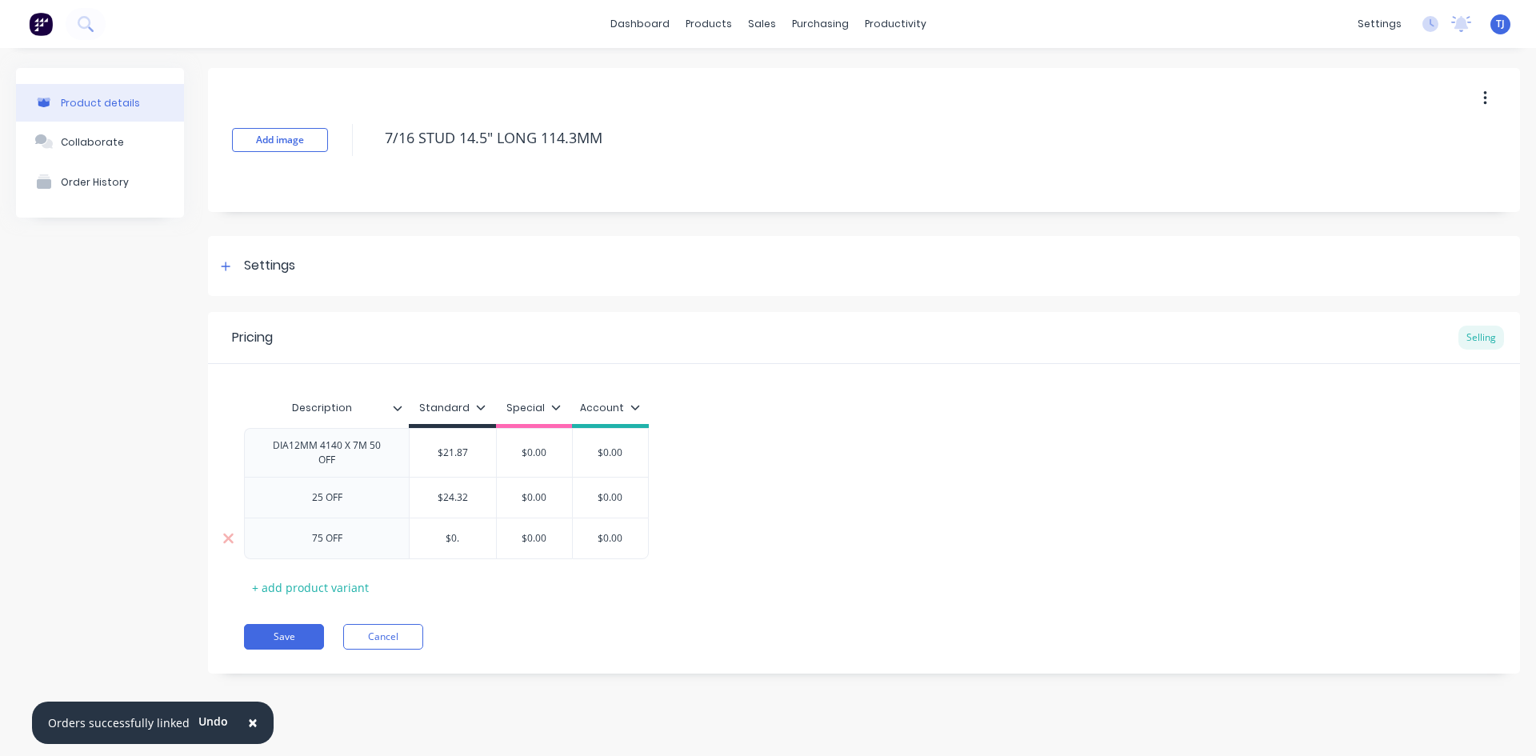
type textarea "x"
type input "$0"
type textarea "x"
type input "$"
type textarea "x"
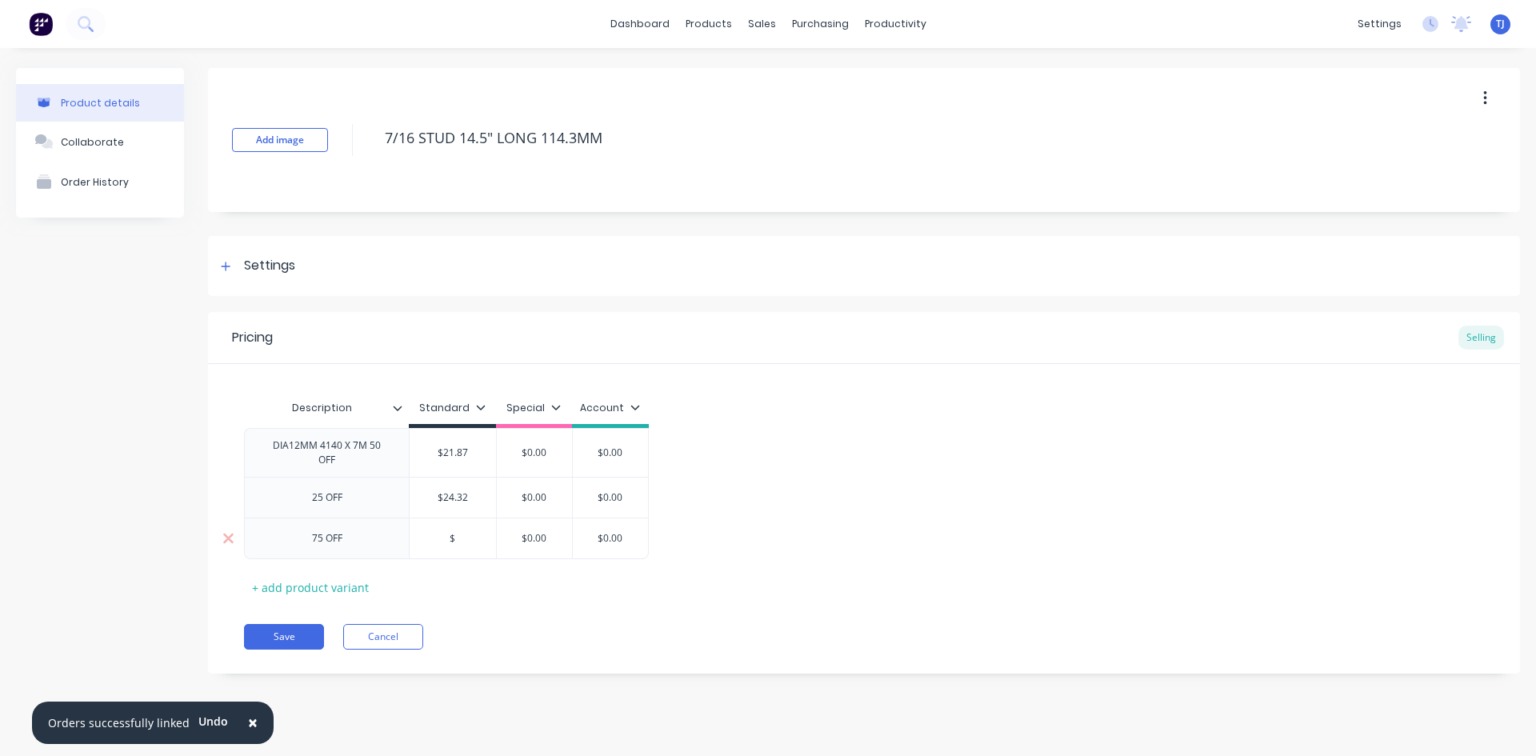
type input "$2"
type textarea "x"
type input "$21"
type textarea "x"
type input "$21."
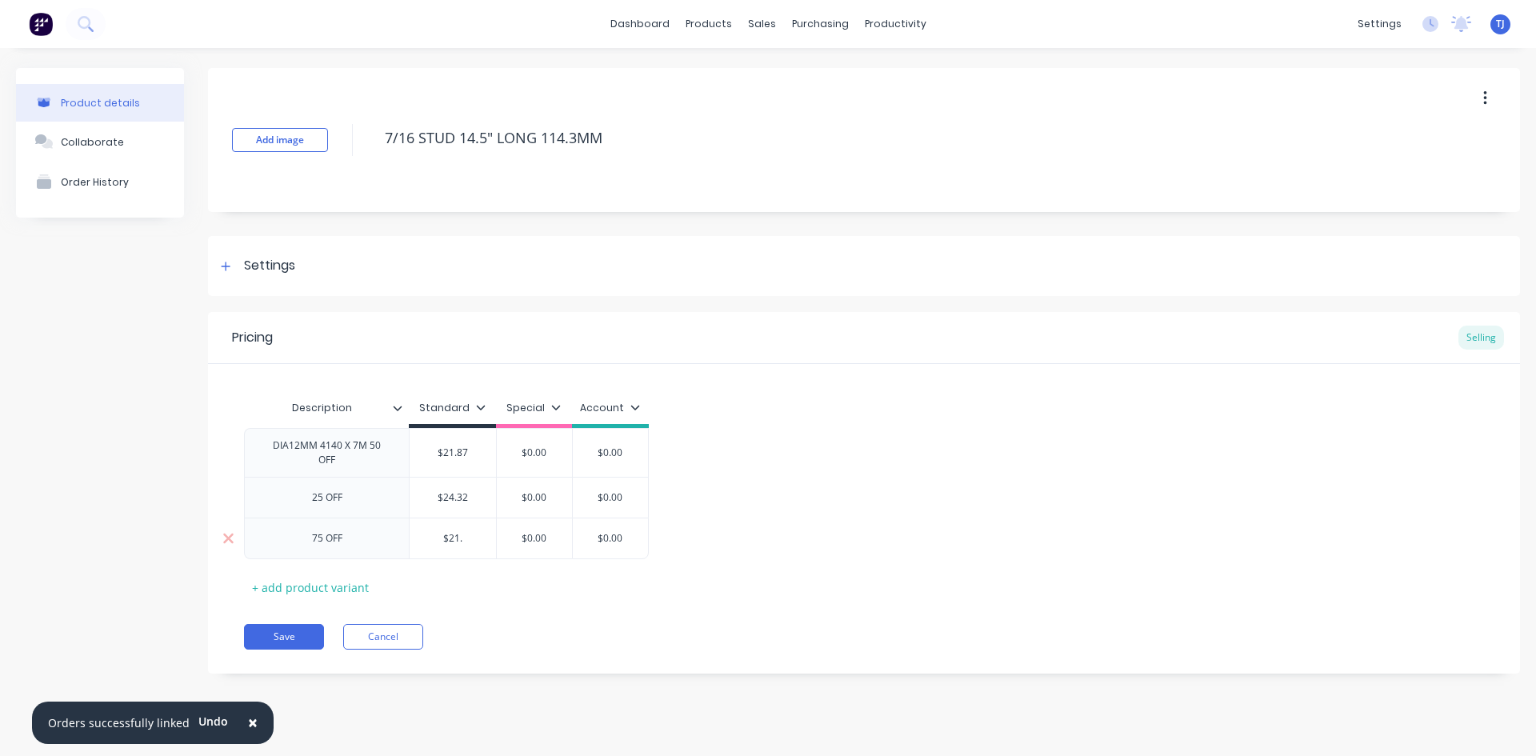
type textarea "x"
type input "$21.0"
type textarea "x"
type input "$21.05"
click at [334, 591] on div "+ add product variant" at bounding box center [310, 587] width 133 height 25
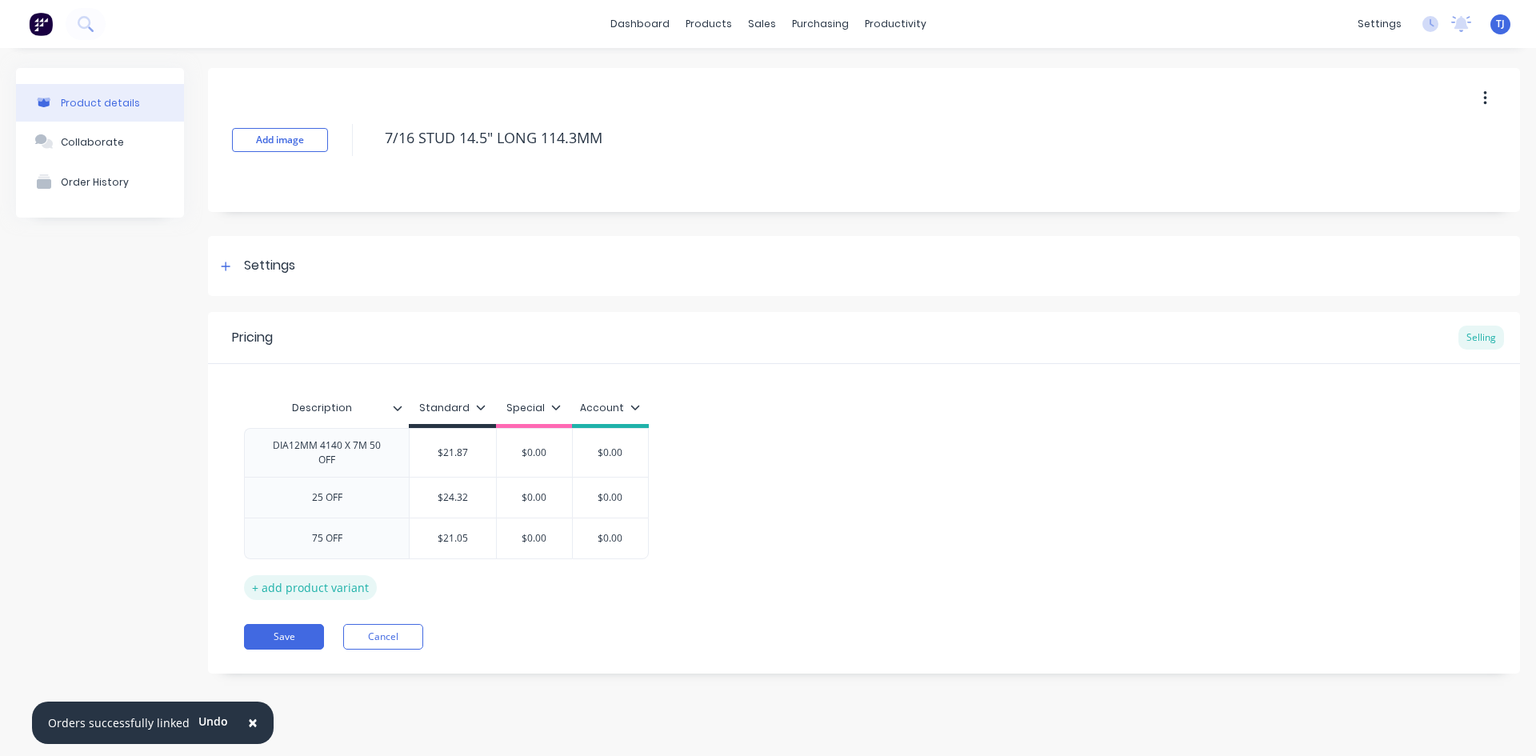
type textarea "x"
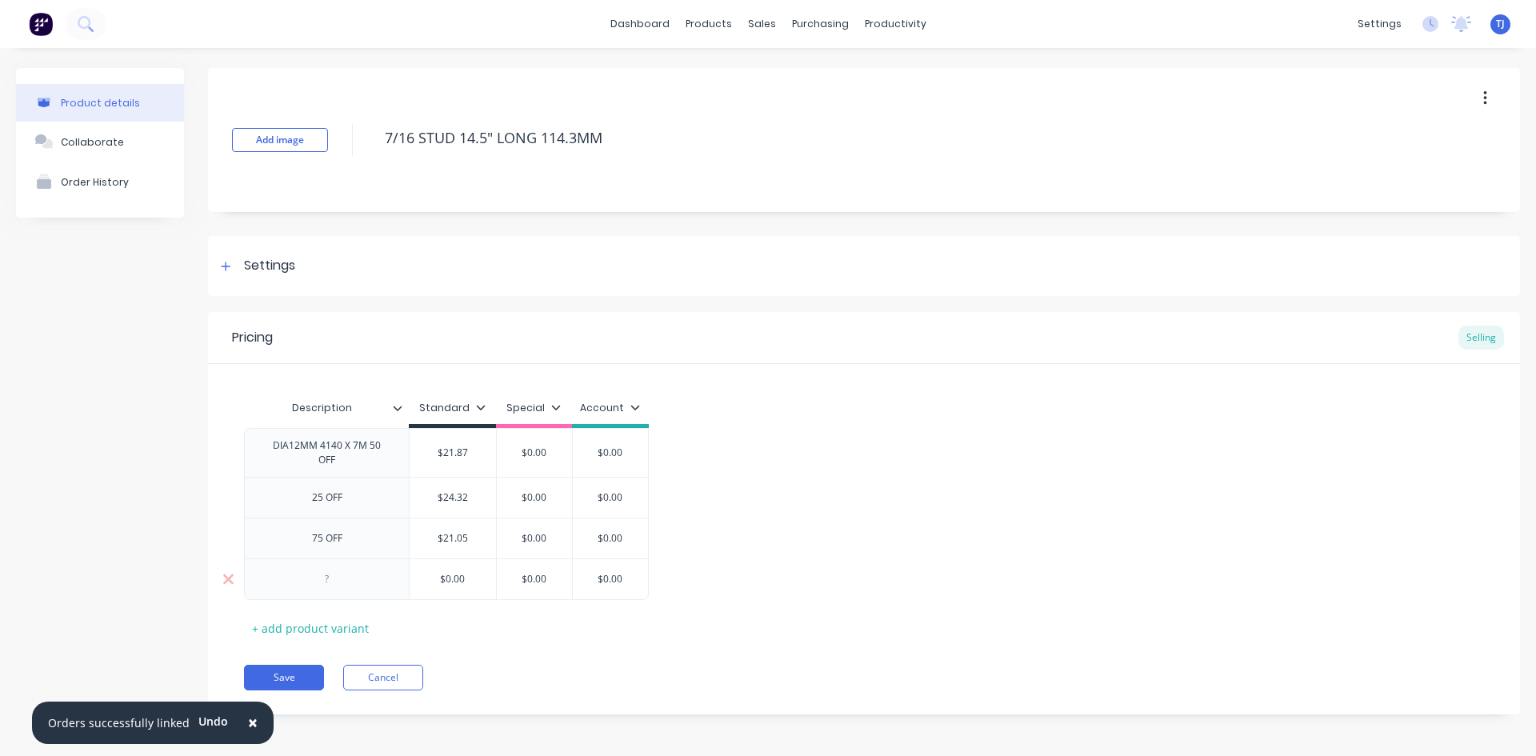
click at [351, 582] on div at bounding box center [327, 579] width 80 height 21
click at [458, 590] on div "$0.00" at bounding box center [453, 579] width 86 height 40
type textarea "x"
type input "$0.00"
type textarea "x"
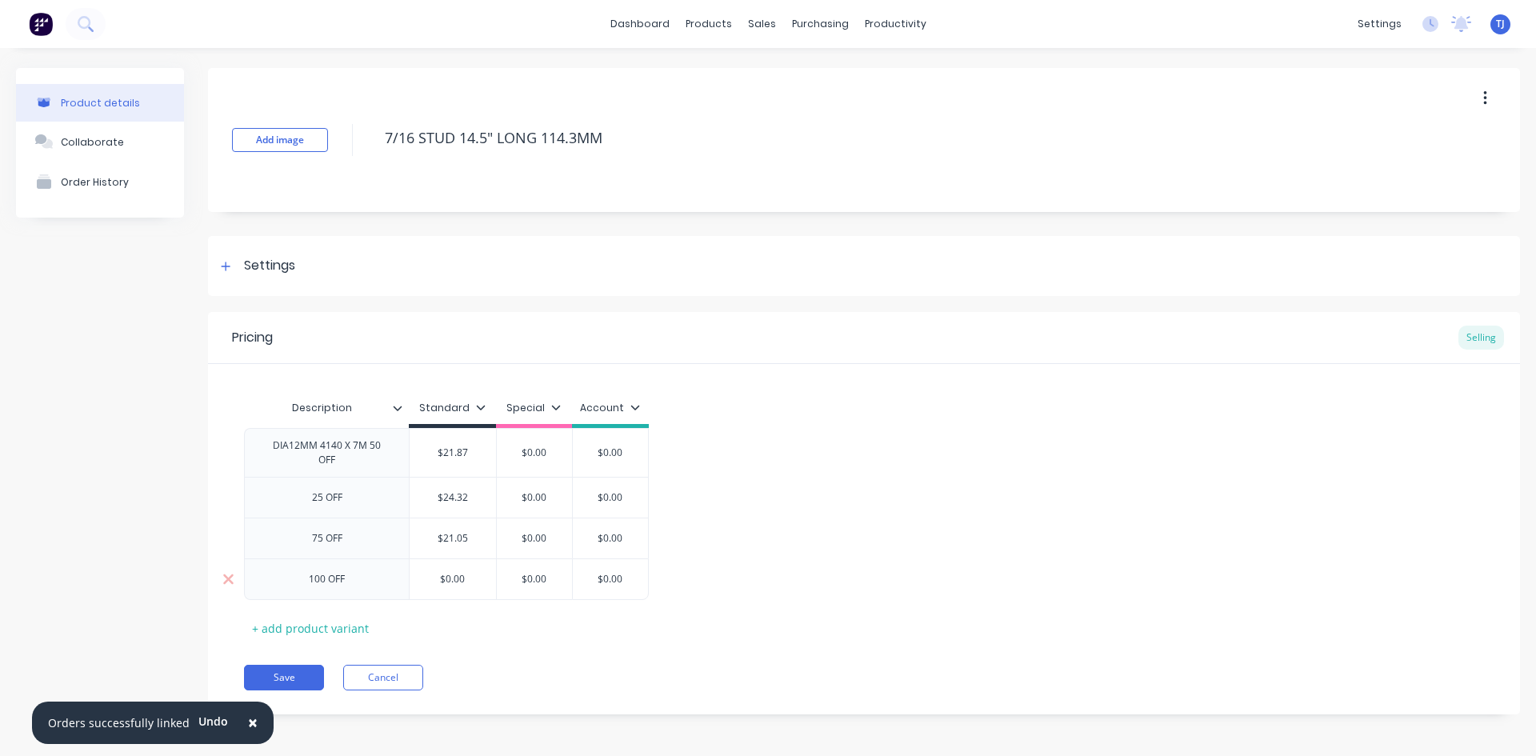
type input "$0.0"
type textarea "x"
type input "$0."
type textarea "x"
type input "$0"
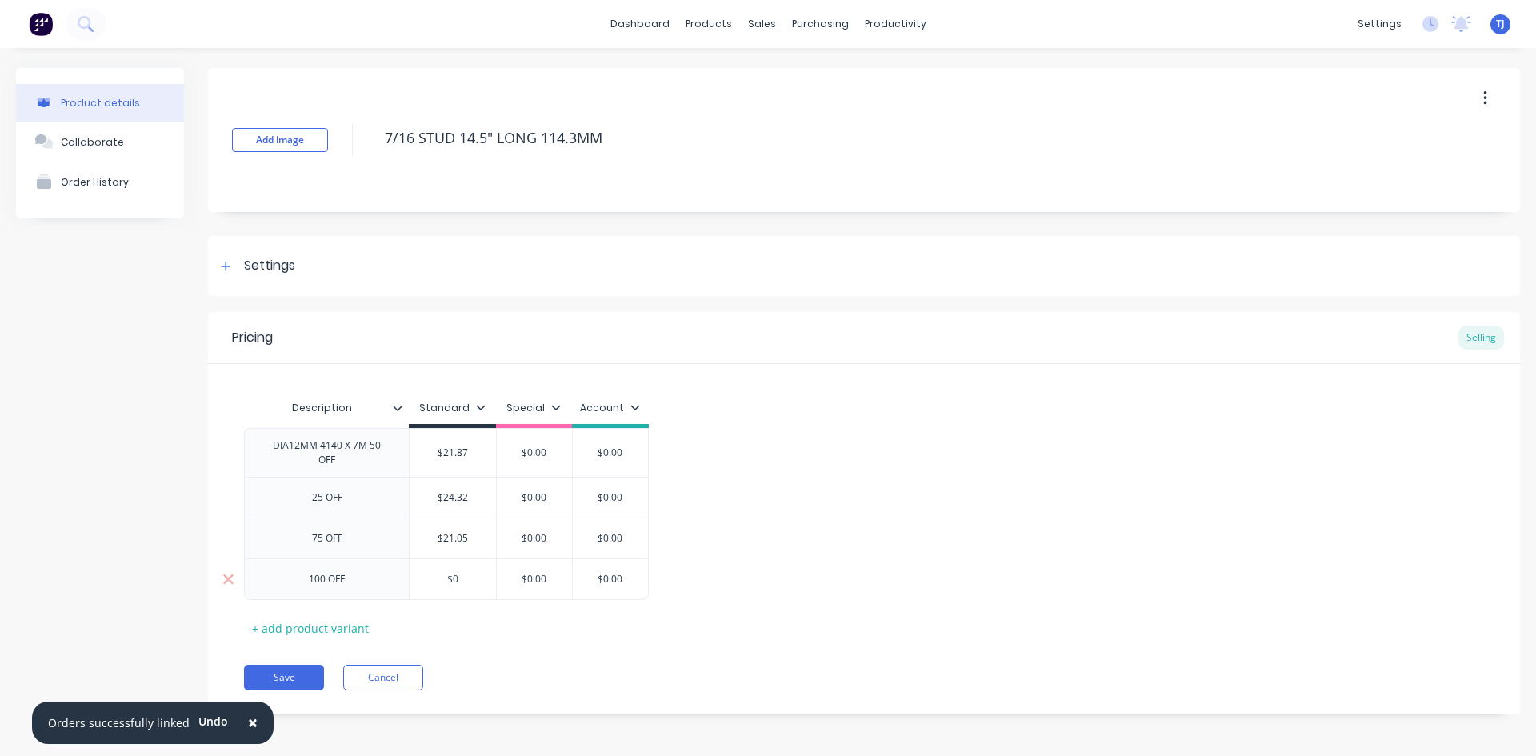
type textarea "x"
type input "$"
type textarea "x"
type input "$2"
type textarea "x"
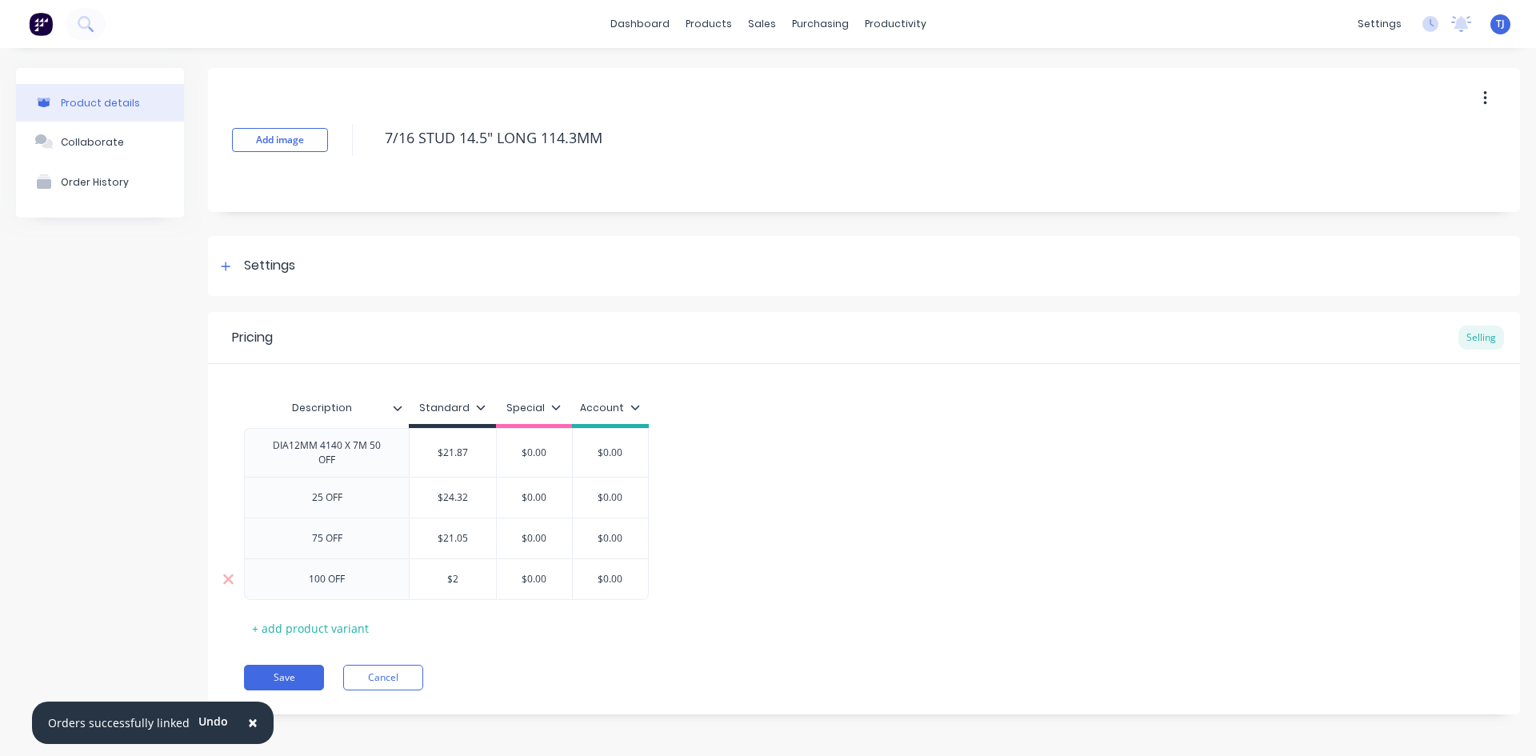
type input "$20"
type textarea "x"
type input "$20."
type textarea "x"
type input "$20.6"
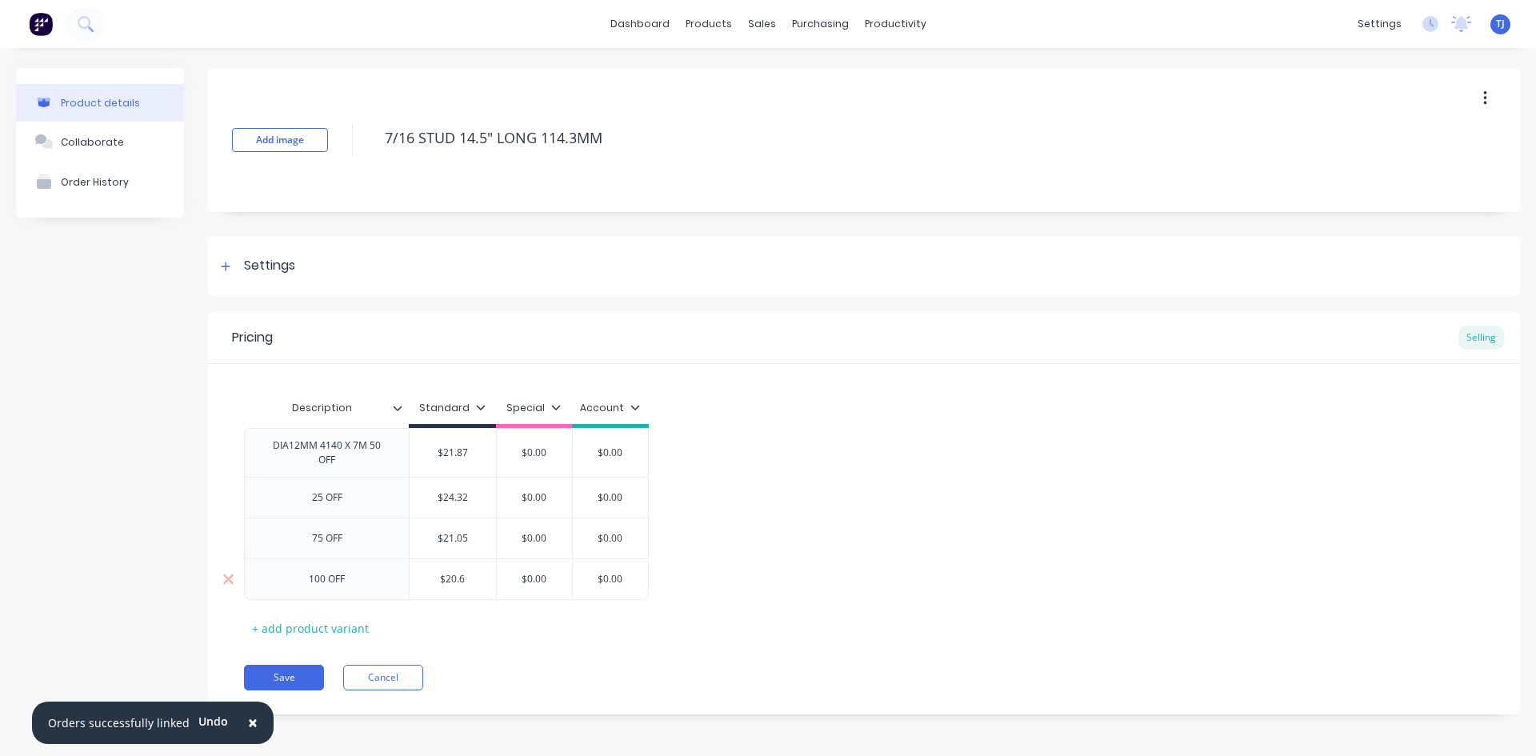
type textarea "x"
type input "$20.64"
click at [355, 628] on div "+ add product variant" at bounding box center [310, 628] width 133 height 25
type textarea "x"
click at [355, 628] on div at bounding box center [327, 620] width 80 height 21
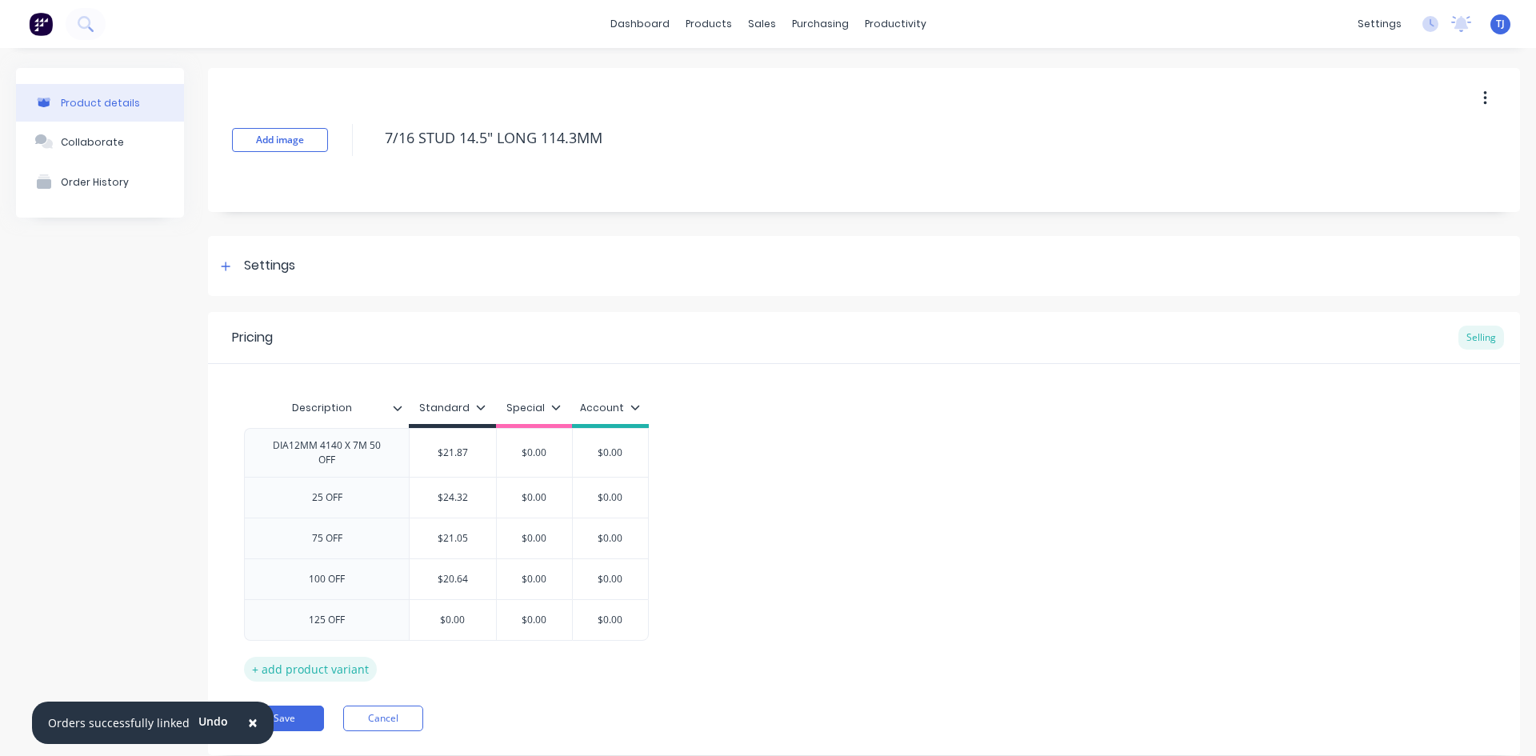
type textarea "x"
type input "$0.00"
type textarea "x"
type input "$0.0"
type textarea "x"
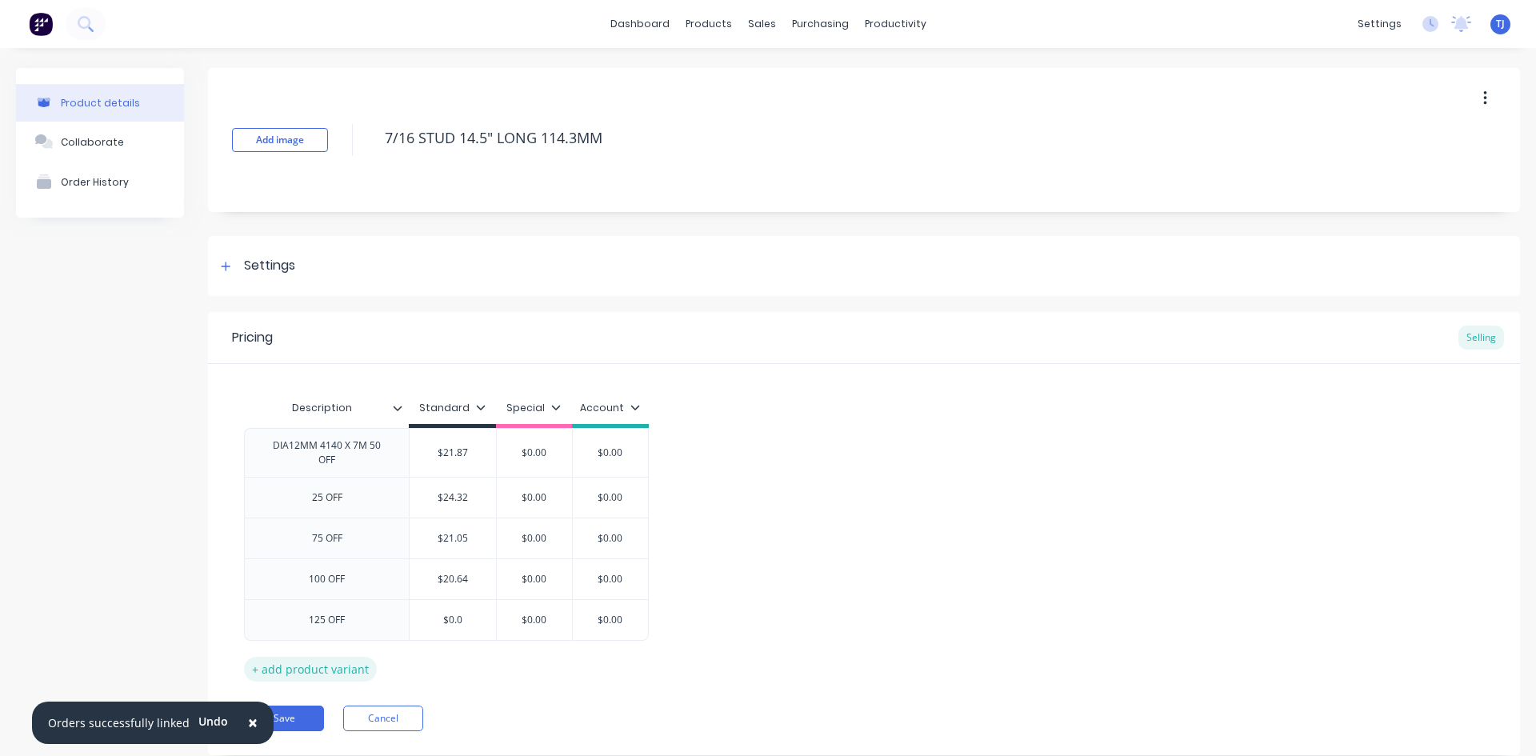
type input "$0."
type textarea "x"
click at [90, 139] on div "Collaborate" at bounding box center [92, 142] width 63 height 12
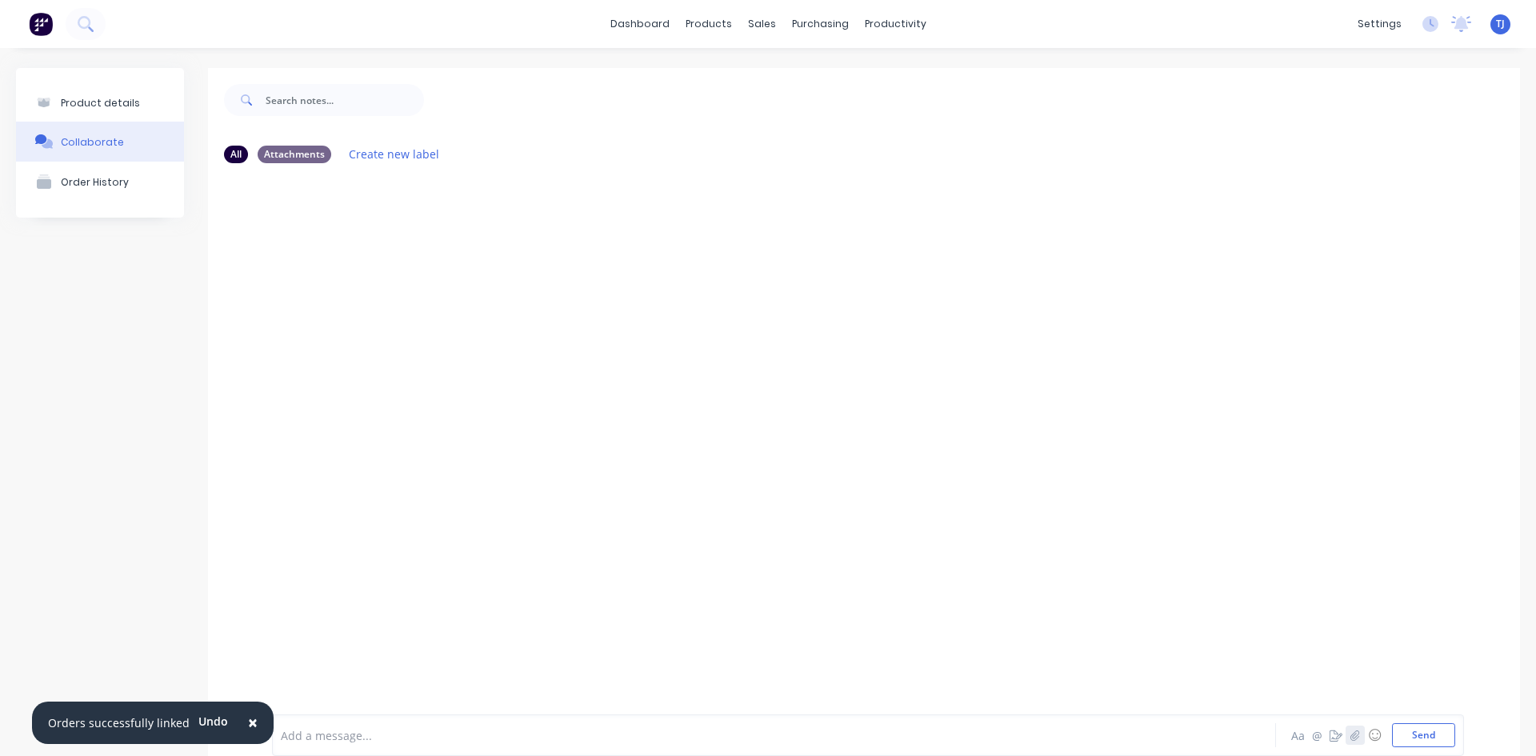
click at [1351, 734] on icon "button" at bounding box center [1356, 735] width 10 height 11
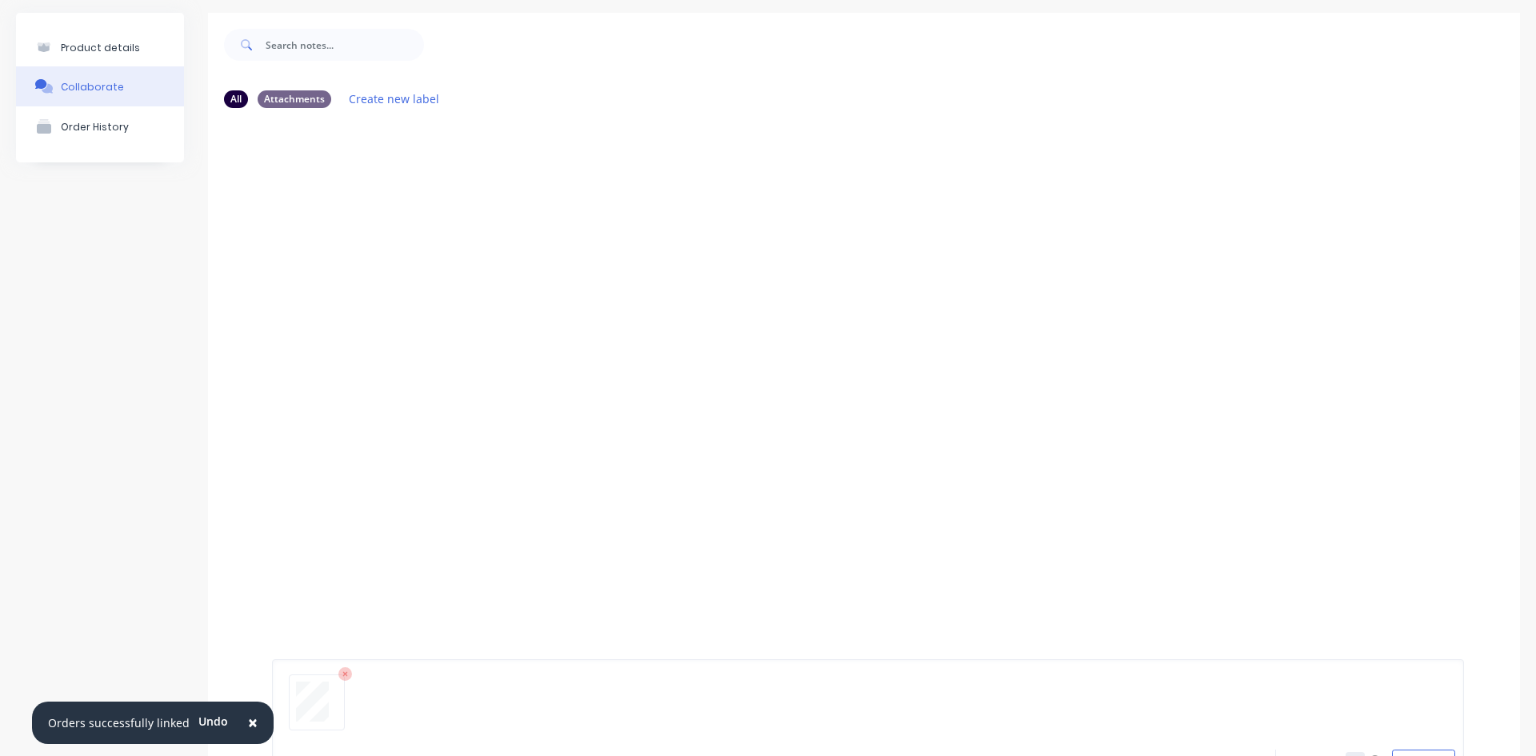
scroll to position [126, 0]
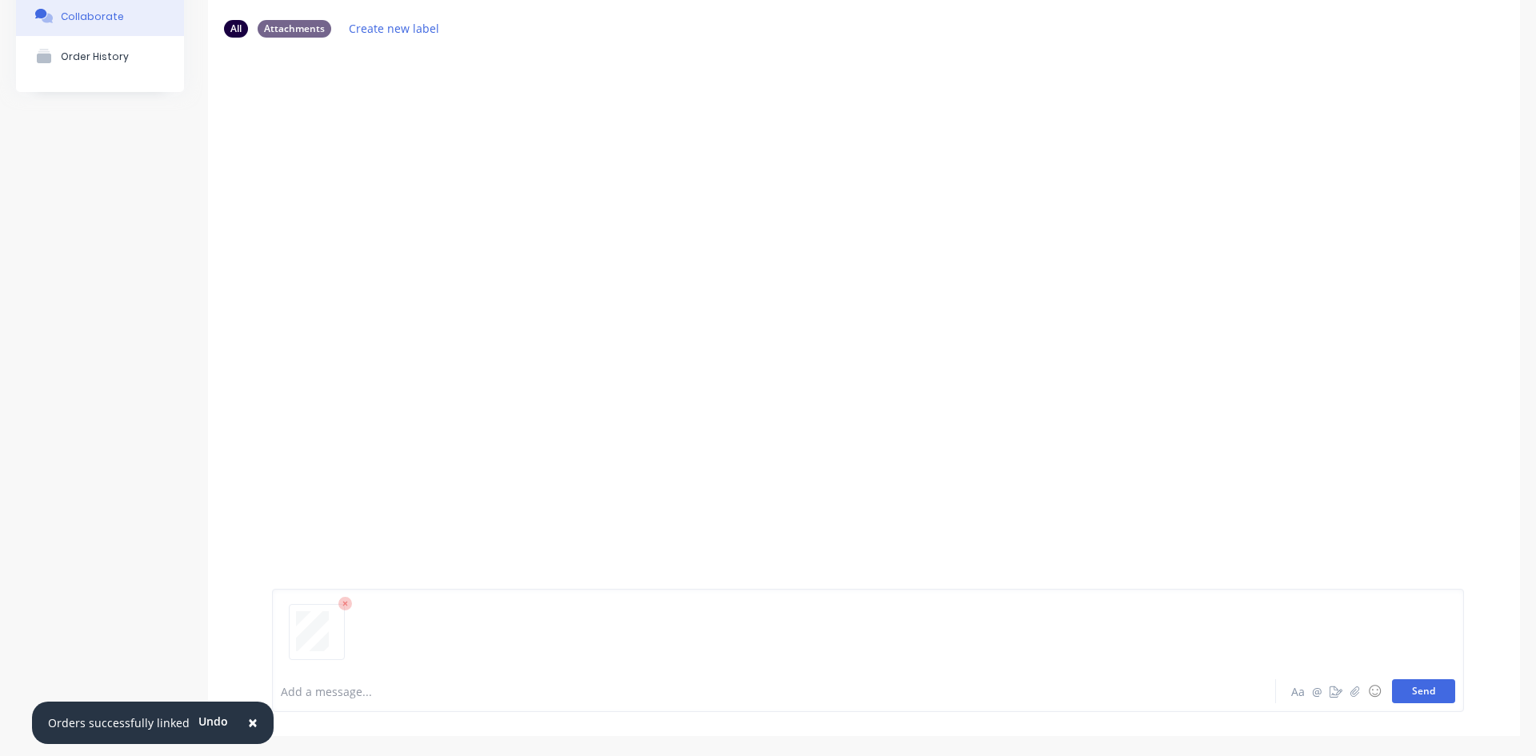
click at [1419, 686] on button "Send" at bounding box center [1423, 691] width 63 height 24
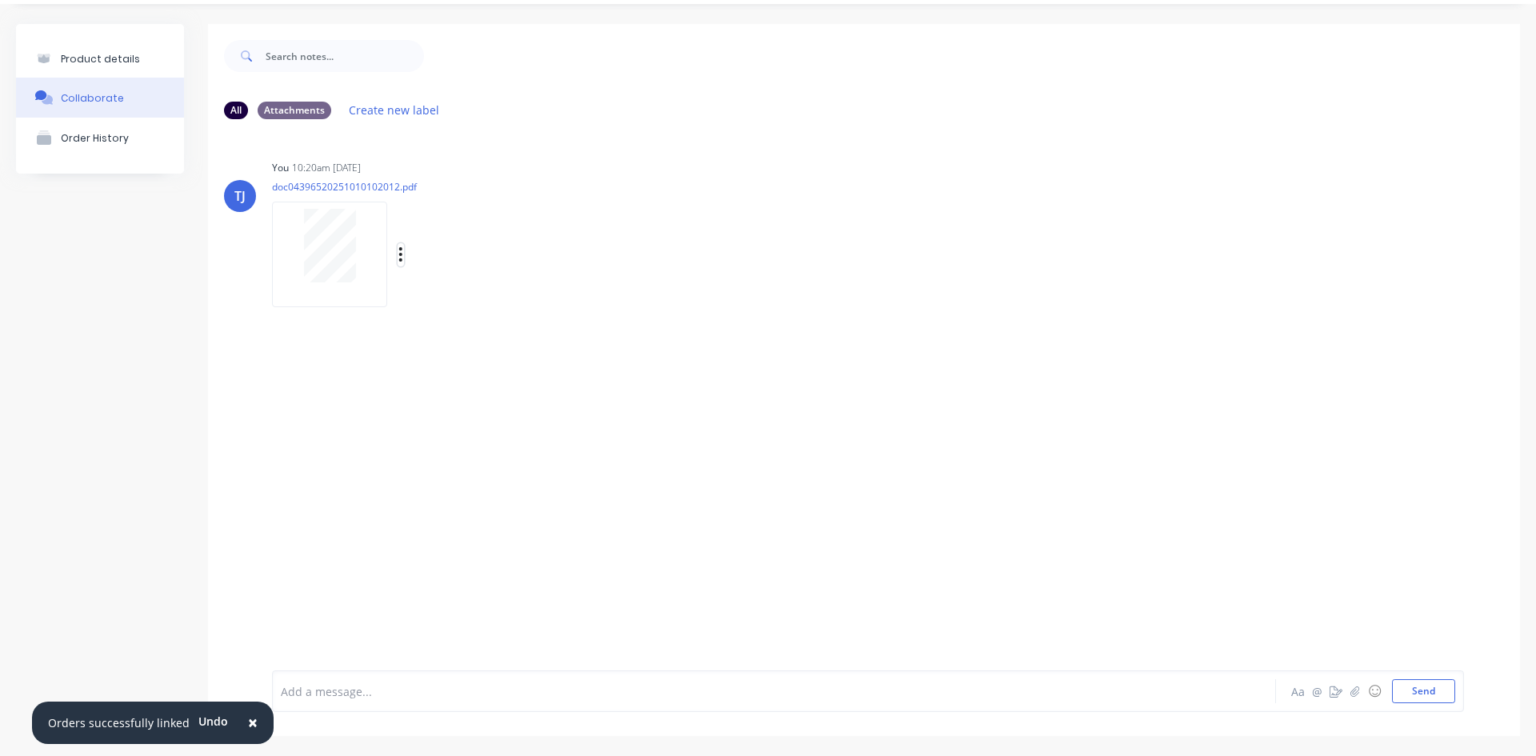
click at [398, 258] on button "button" at bounding box center [401, 254] width 6 height 23
click at [442, 287] on button "Auto-attach to new orders" at bounding box center [506, 298] width 180 height 38
click at [482, 312] on div "TJ You 10:20am [DATE] doc04396520251010102012.pdf Labels Auto-attach to new ord…" at bounding box center [864, 389] width 1312 height 514
click at [402, 259] on icon "button" at bounding box center [400, 255] width 5 height 18
click at [578, 302] on button "Auto-attach to new orders" at bounding box center [506, 298] width 180 height 38
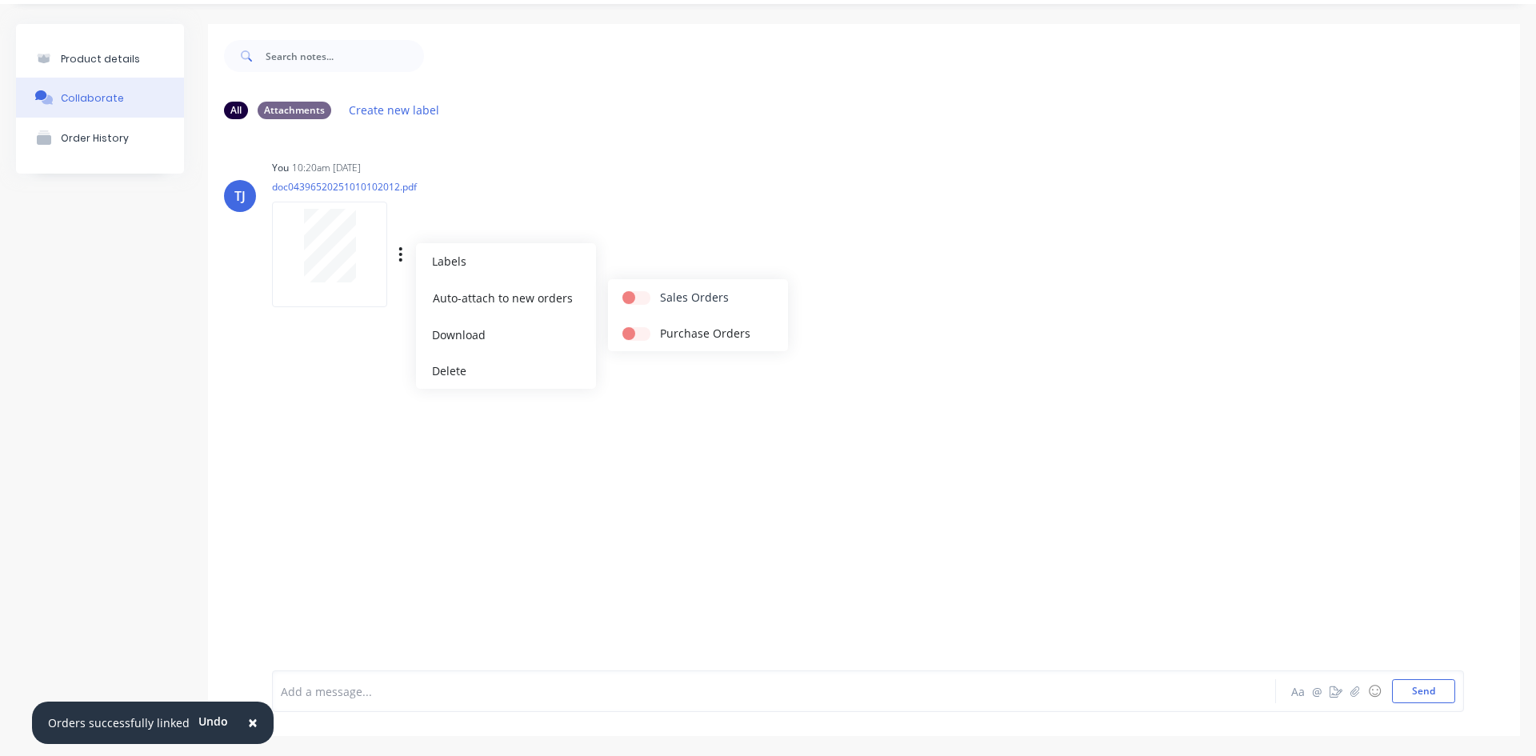
click at [660, 289] on label at bounding box center [660, 289] width 0 height 0
click at [635, 299] on input "checkbox" at bounding box center [628, 296] width 13 height 15
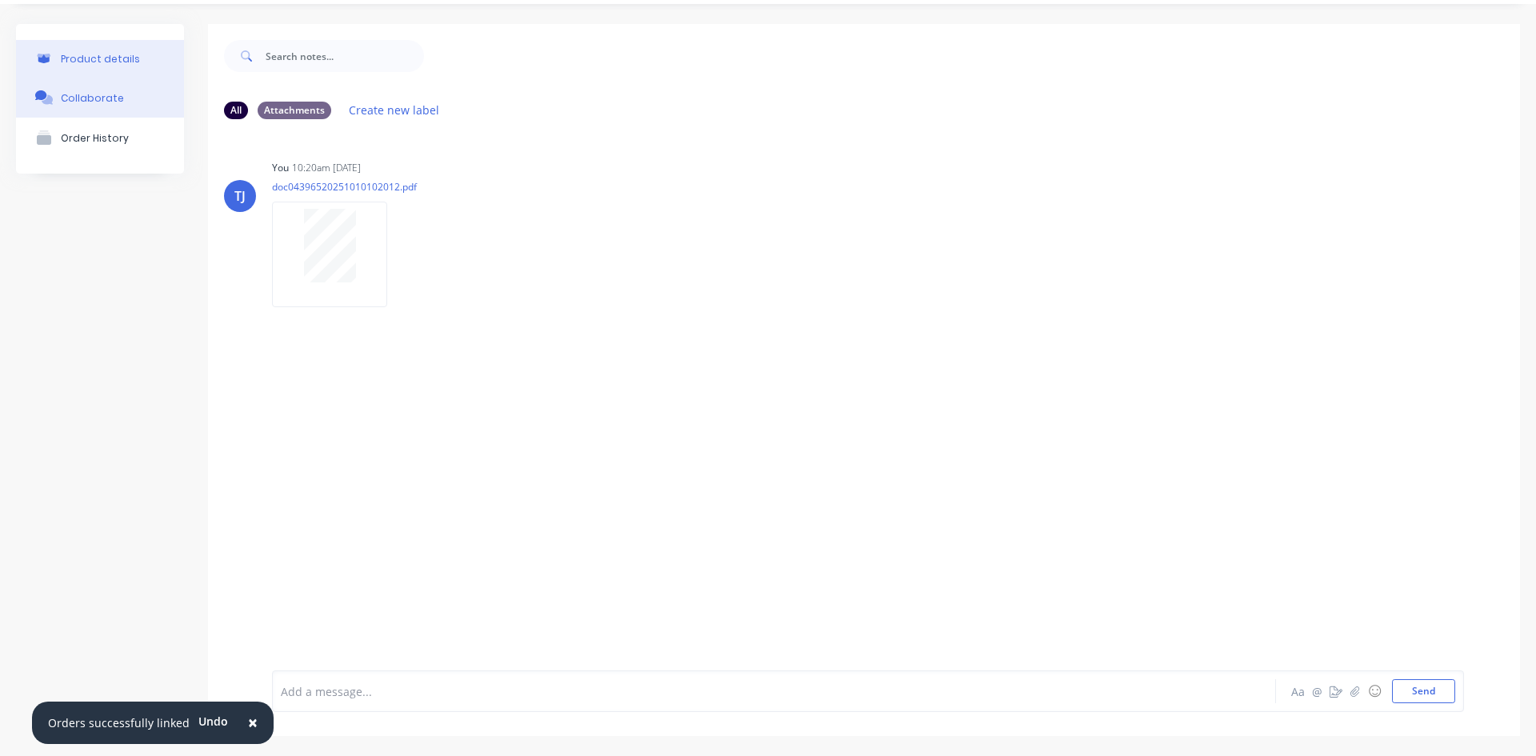
click at [110, 51] on button "Product details" at bounding box center [100, 59] width 168 height 38
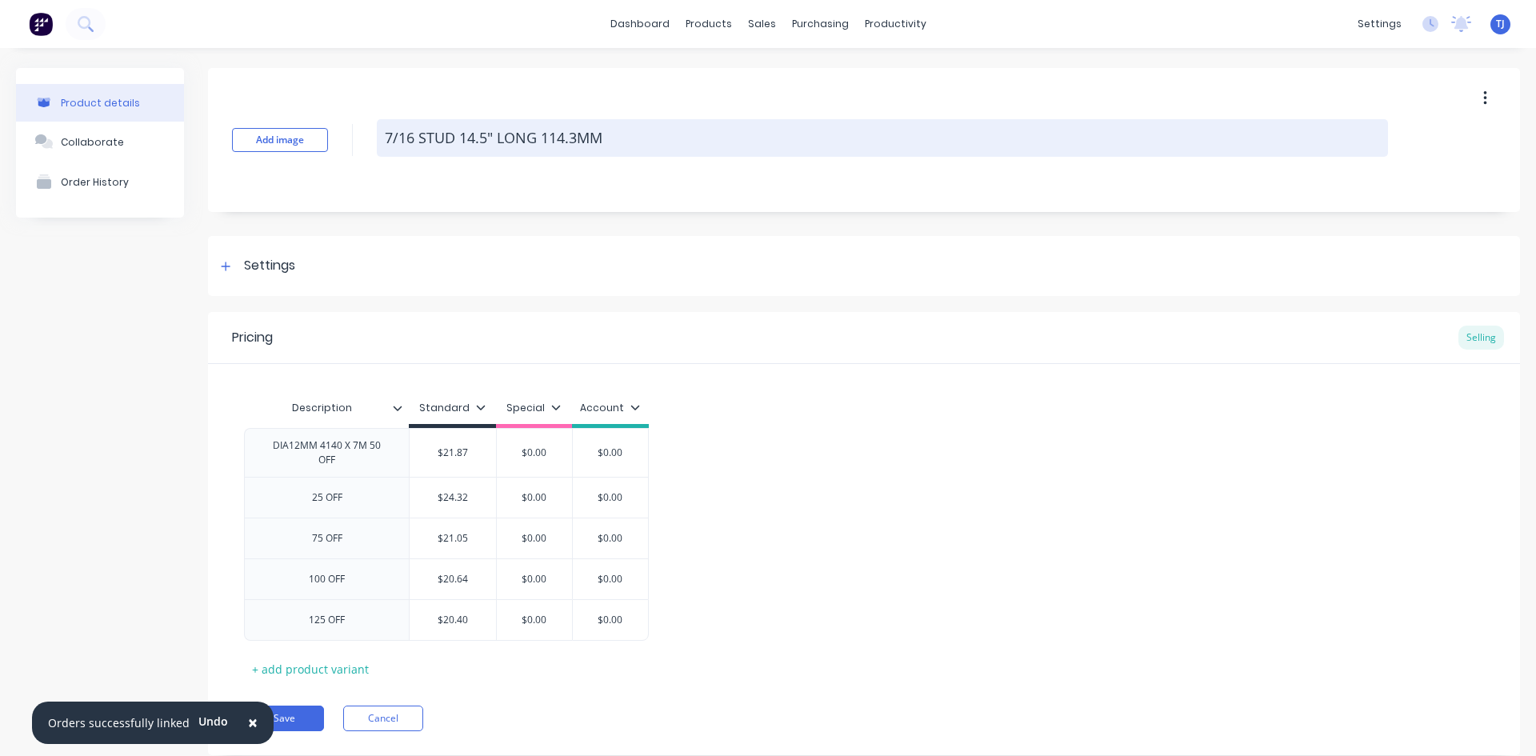
click at [678, 141] on textarea "7/16 STUD 14.5" LONG 114.3MM" at bounding box center [882, 138] width 1011 height 38
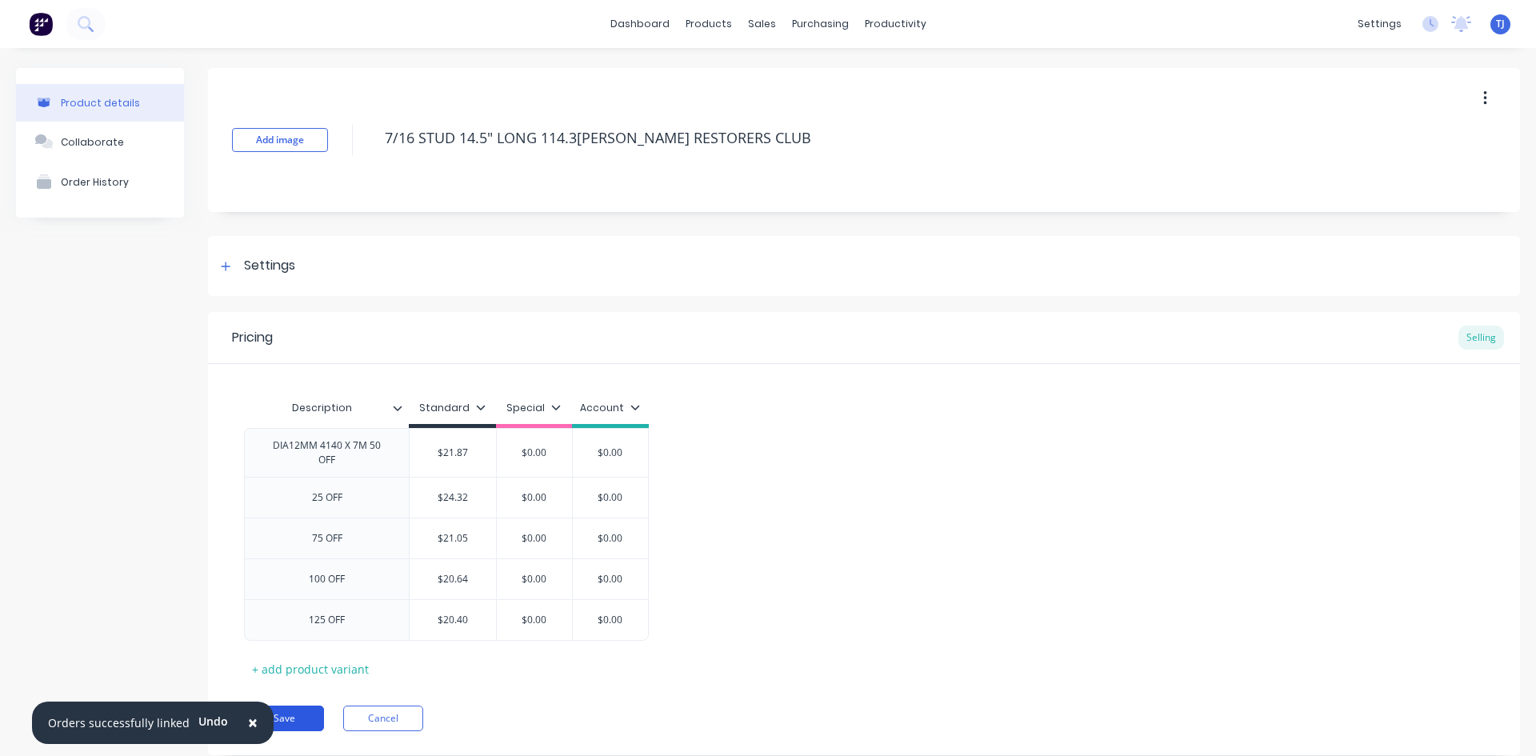
click at [288, 724] on button "Save" at bounding box center [284, 719] width 80 height 26
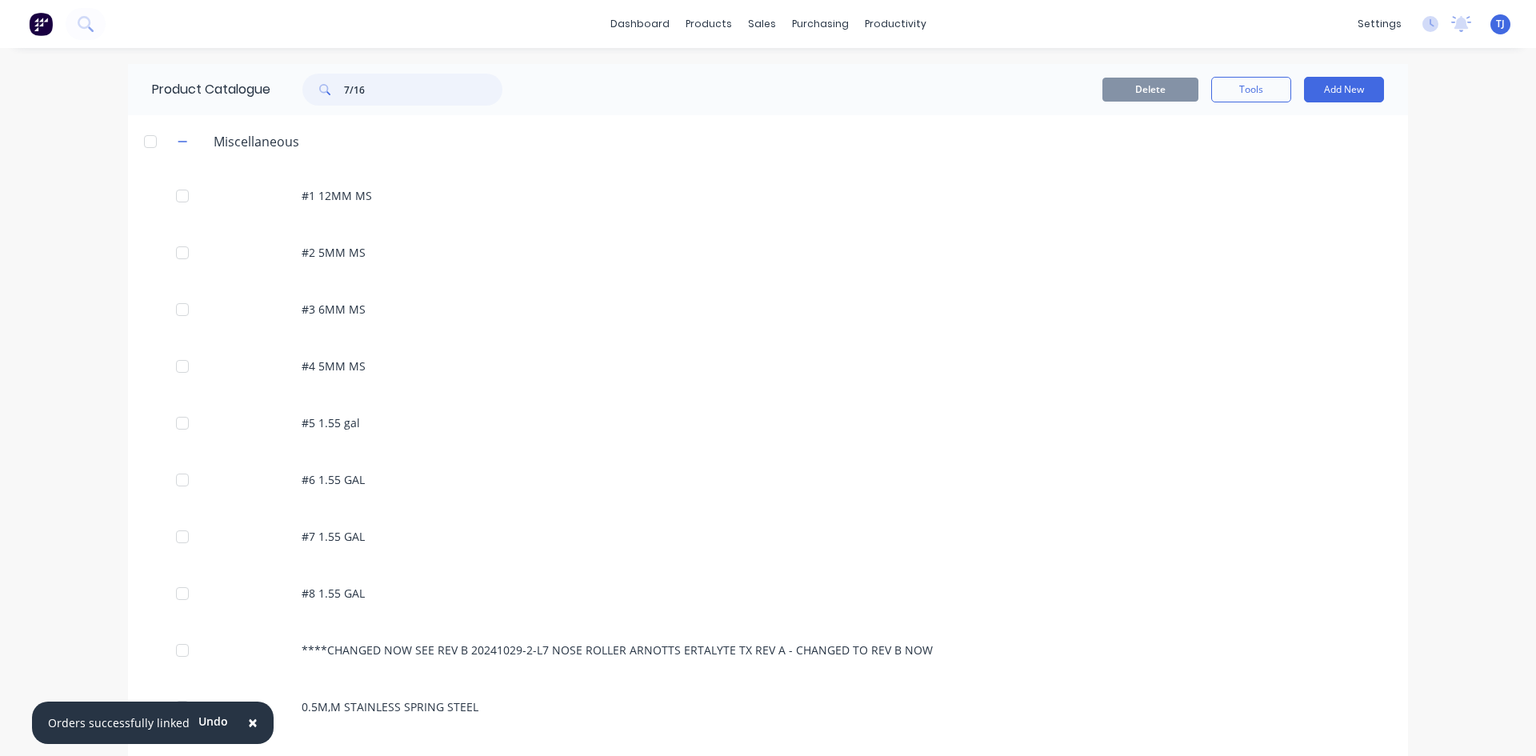
click at [385, 98] on input "7/16" at bounding box center [423, 90] width 158 height 32
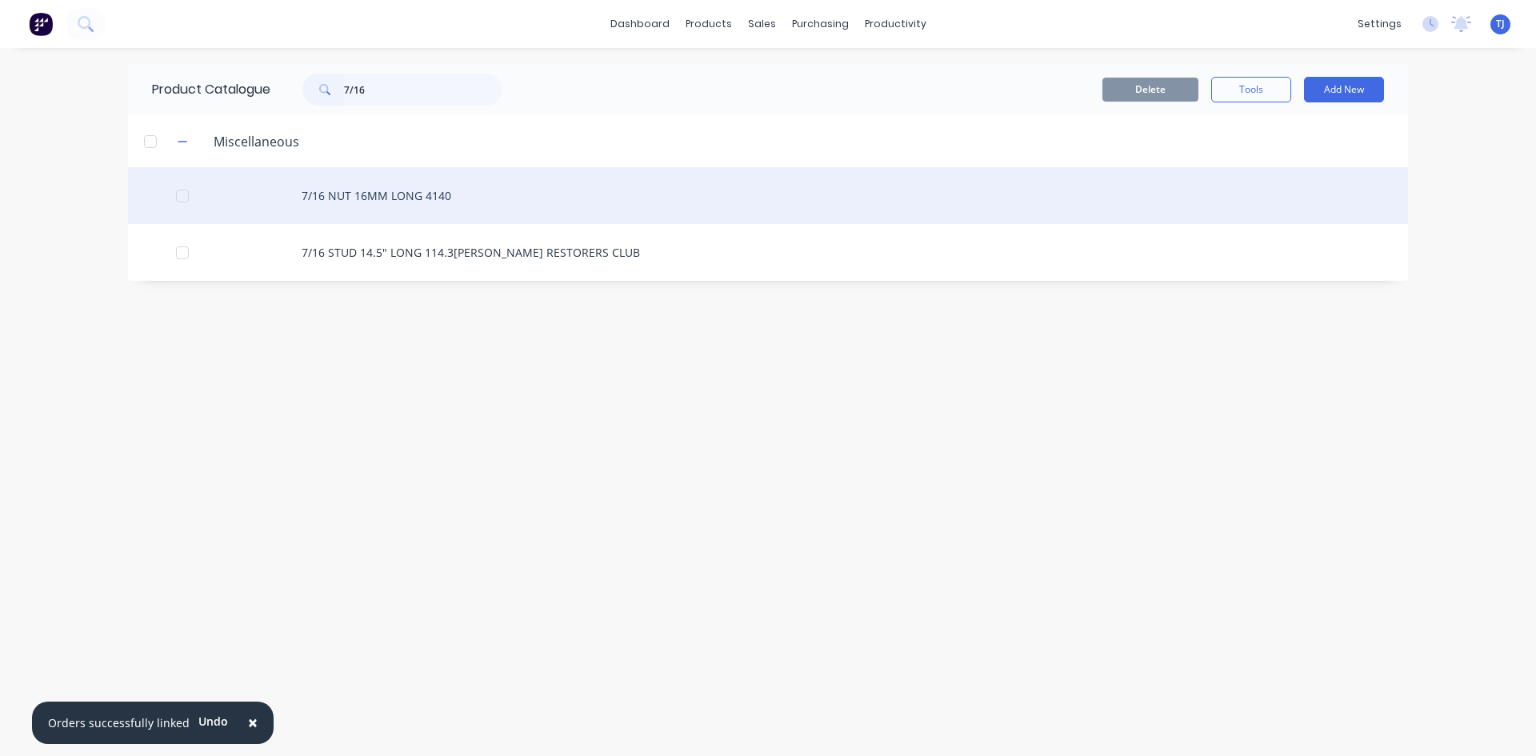
click at [422, 188] on div "7/16 NUT 16MM LONG 4140" at bounding box center [768, 195] width 1280 height 57
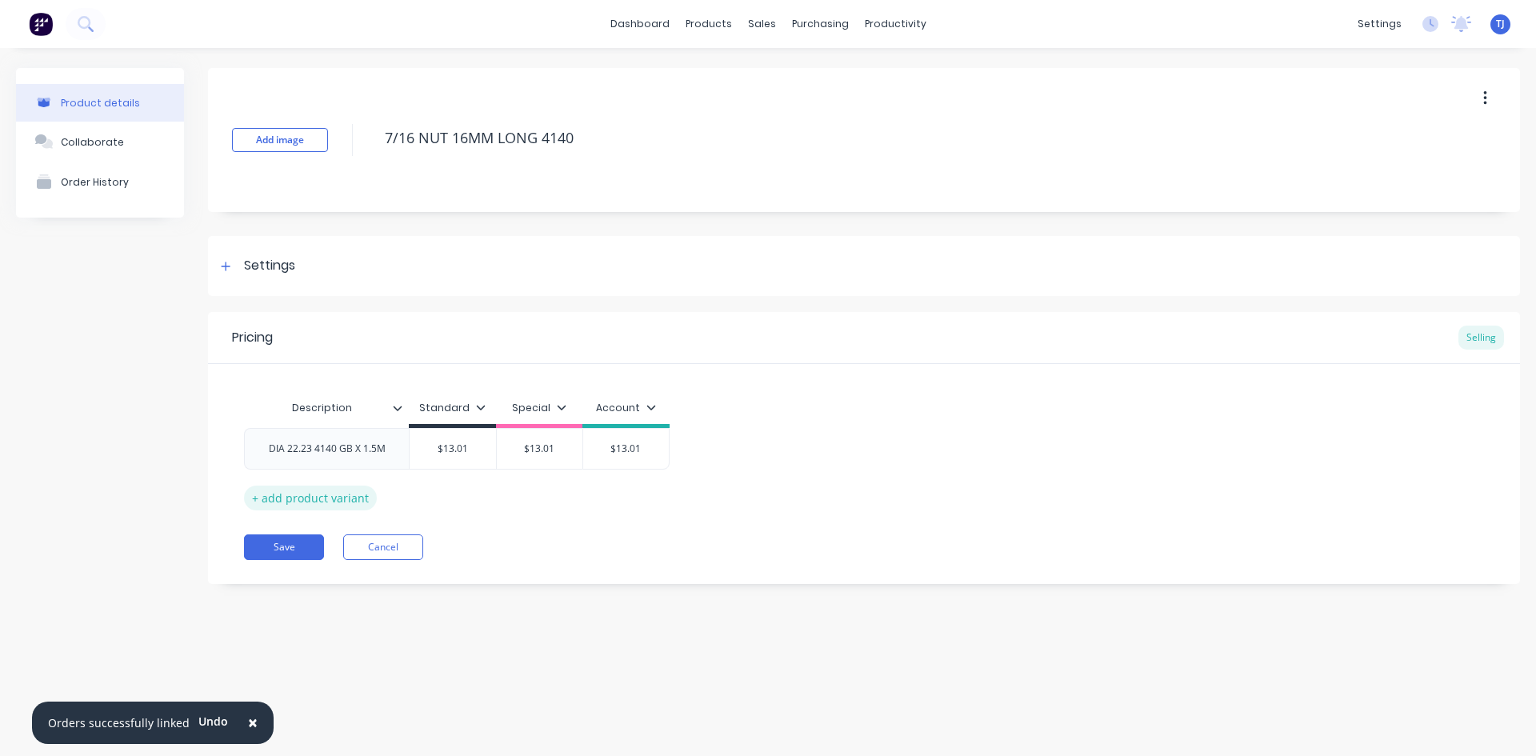
click at [365, 494] on div "+ add product variant" at bounding box center [310, 498] width 133 height 25
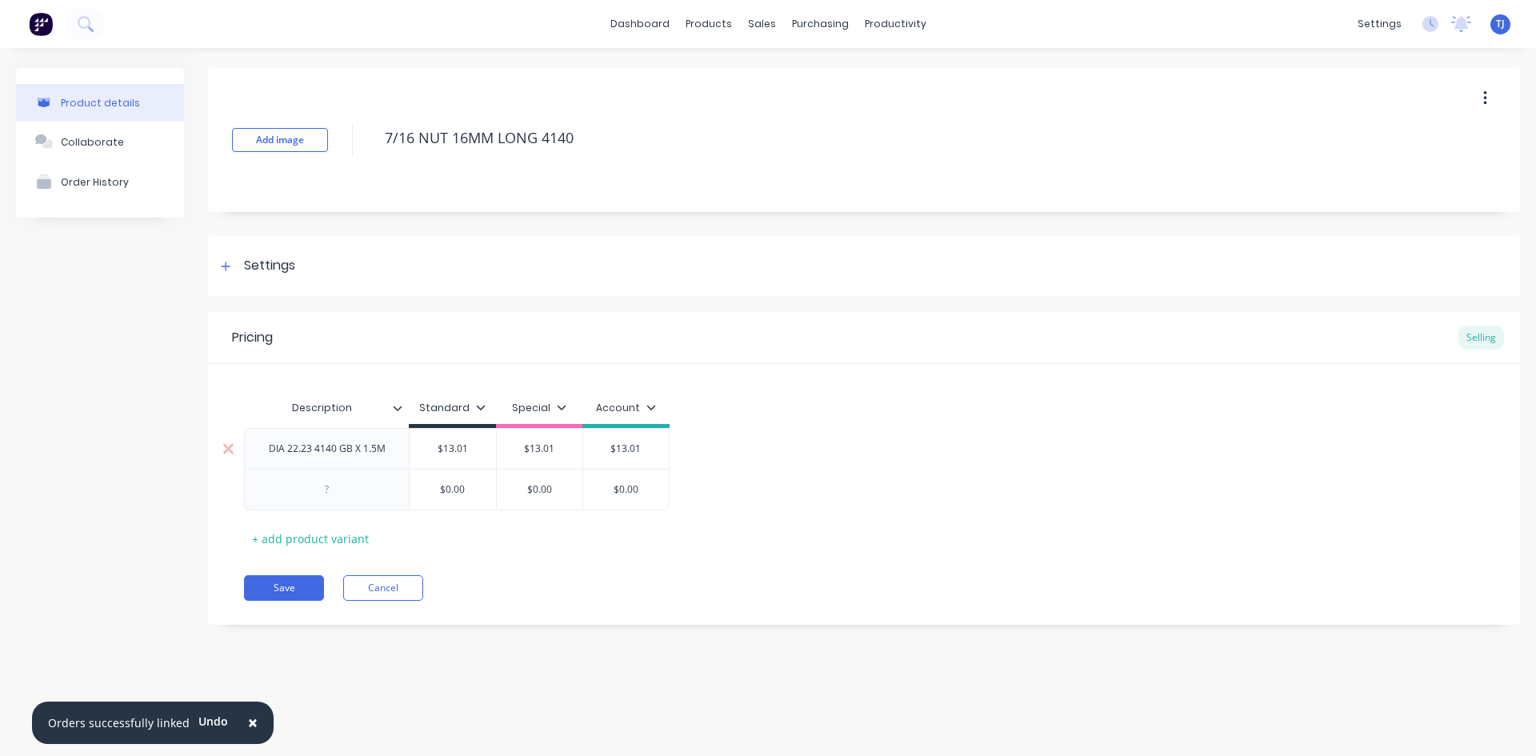
click at [403, 455] on div "DIA 22.23 4140 GB X 1.5M" at bounding box center [326, 448] width 165 height 41
click at [393, 455] on div "DIA 22.23 4140 GB X 1.5M" at bounding box center [327, 448] width 142 height 21
click at [358, 502] on div at bounding box center [326, 498] width 165 height 42
click at [358, 538] on div "+ add product variant" at bounding box center [310, 538] width 133 height 25
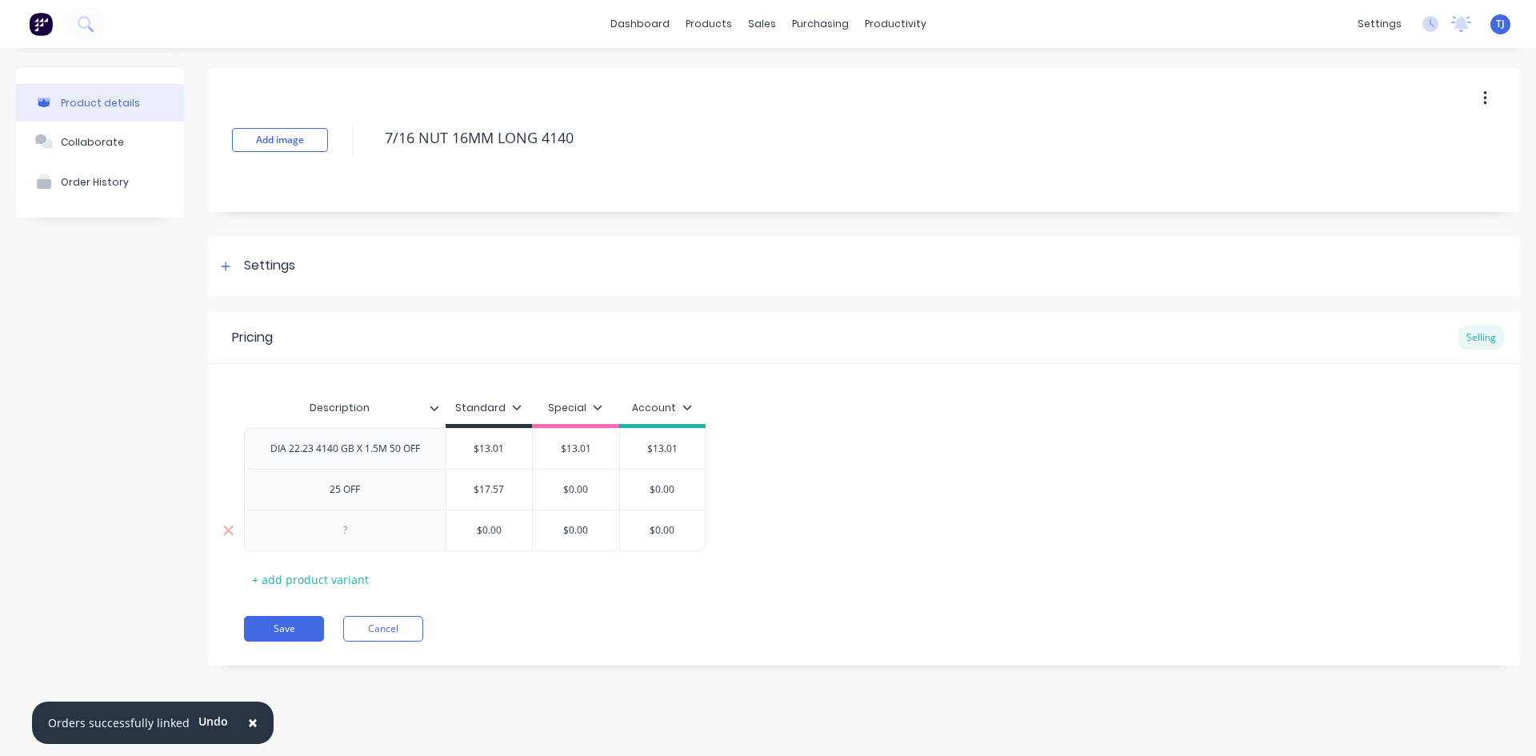
click at [363, 535] on div at bounding box center [345, 530] width 80 height 21
click at [370, 587] on div "+ add product variant" at bounding box center [310, 579] width 133 height 25
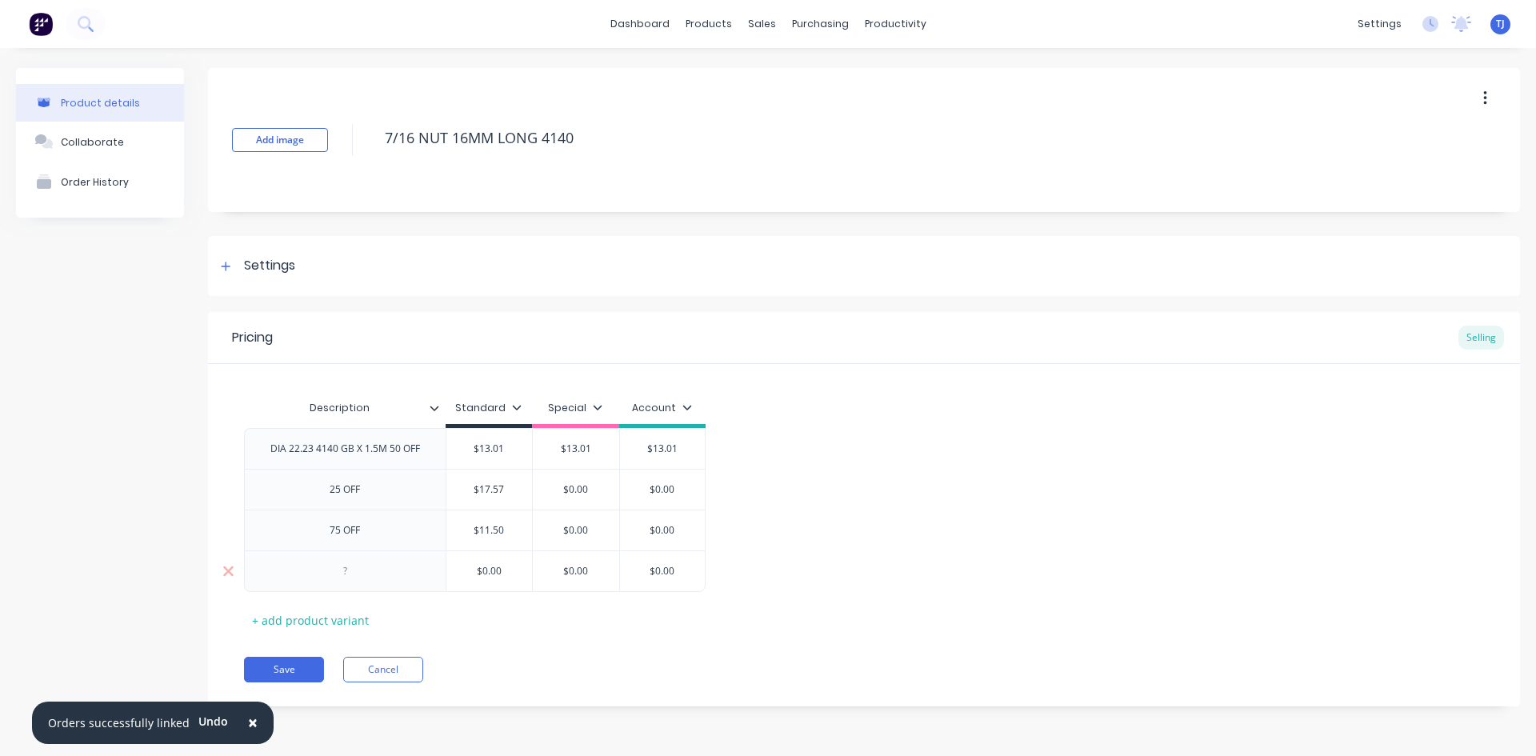
click at [393, 562] on div at bounding box center [345, 571] width 202 height 42
click at [354, 578] on div at bounding box center [345, 571] width 80 height 21
click at [361, 615] on div "+ add product variant" at bounding box center [310, 620] width 133 height 25
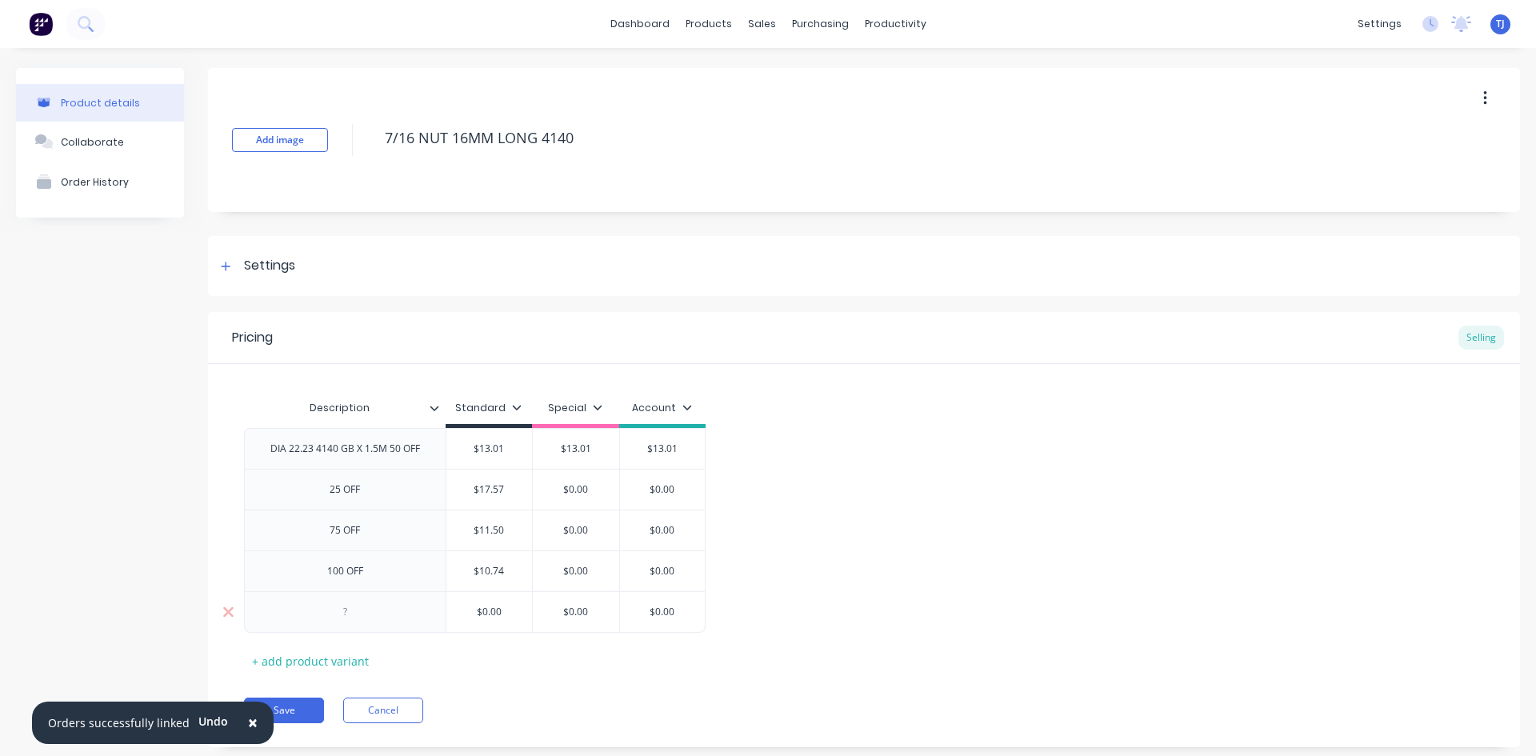
click at [378, 612] on div at bounding box center [345, 612] width 80 height 21
click at [307, 703] on button "Save" at bounding box center [284, 711] width 80 height 26
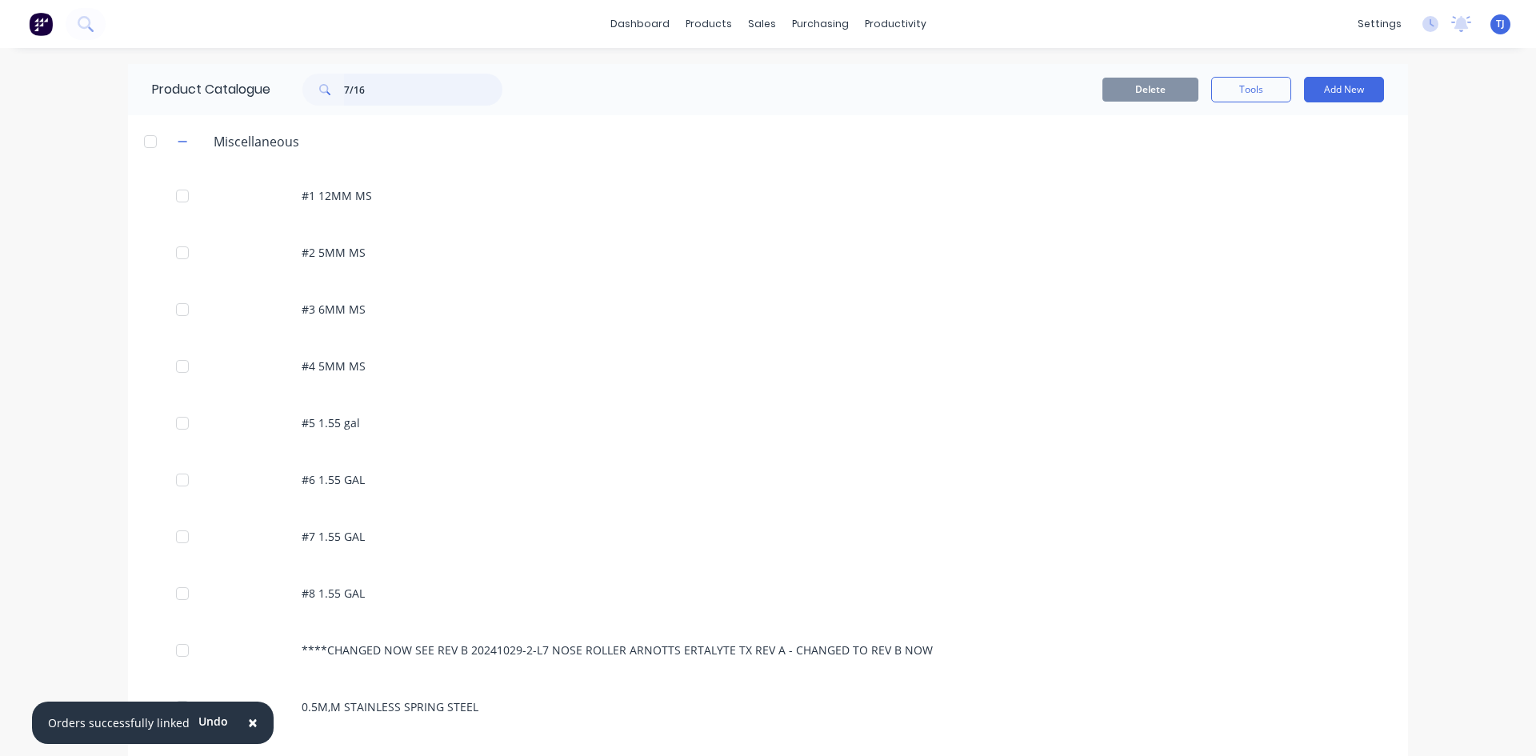
click at [371, 95] on input "7/16" at bounding box center [423, 90] width 158 height 32
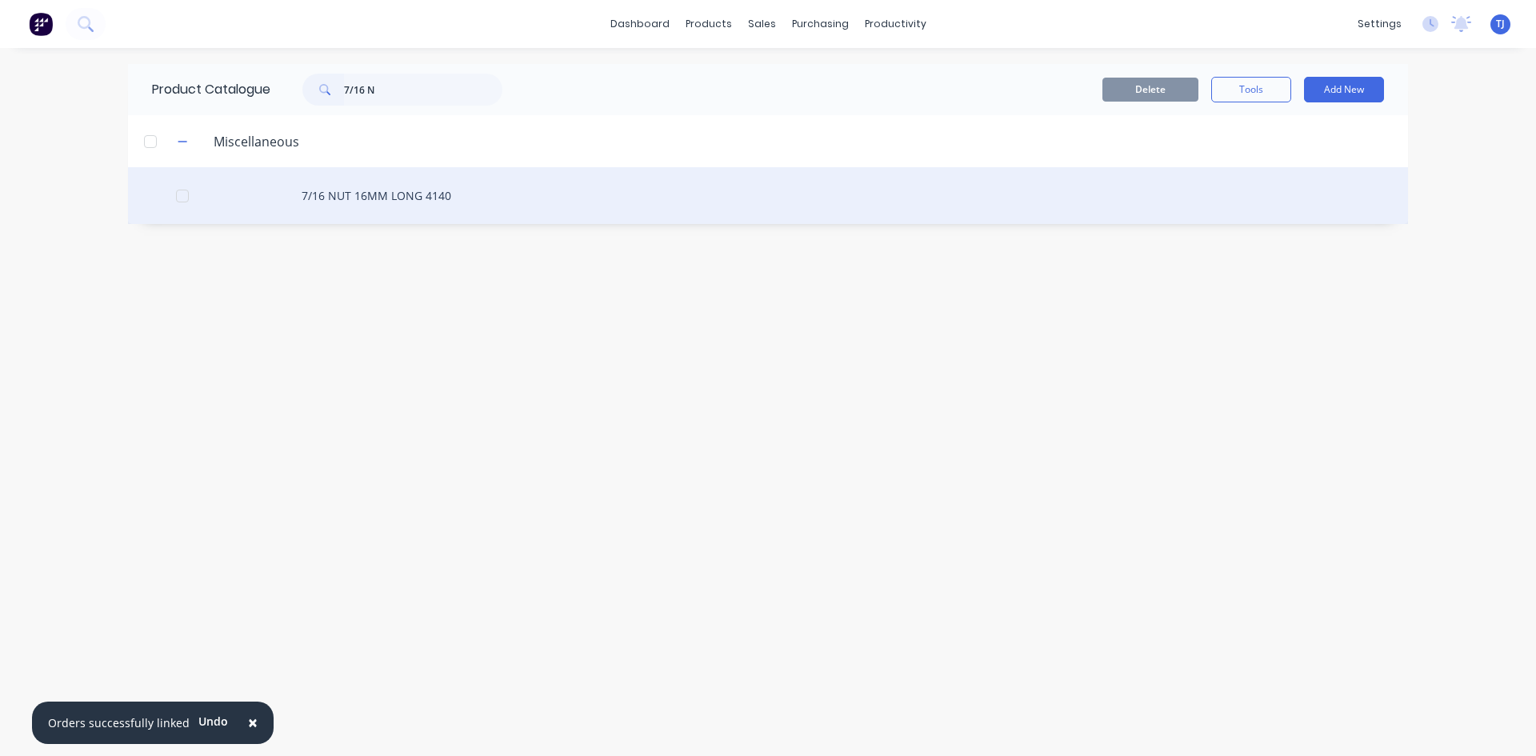
click at [412, 195] on div "7/16 NUT 16MM LONG 4140" at bounding box center [768, 195] width 1280 height 57
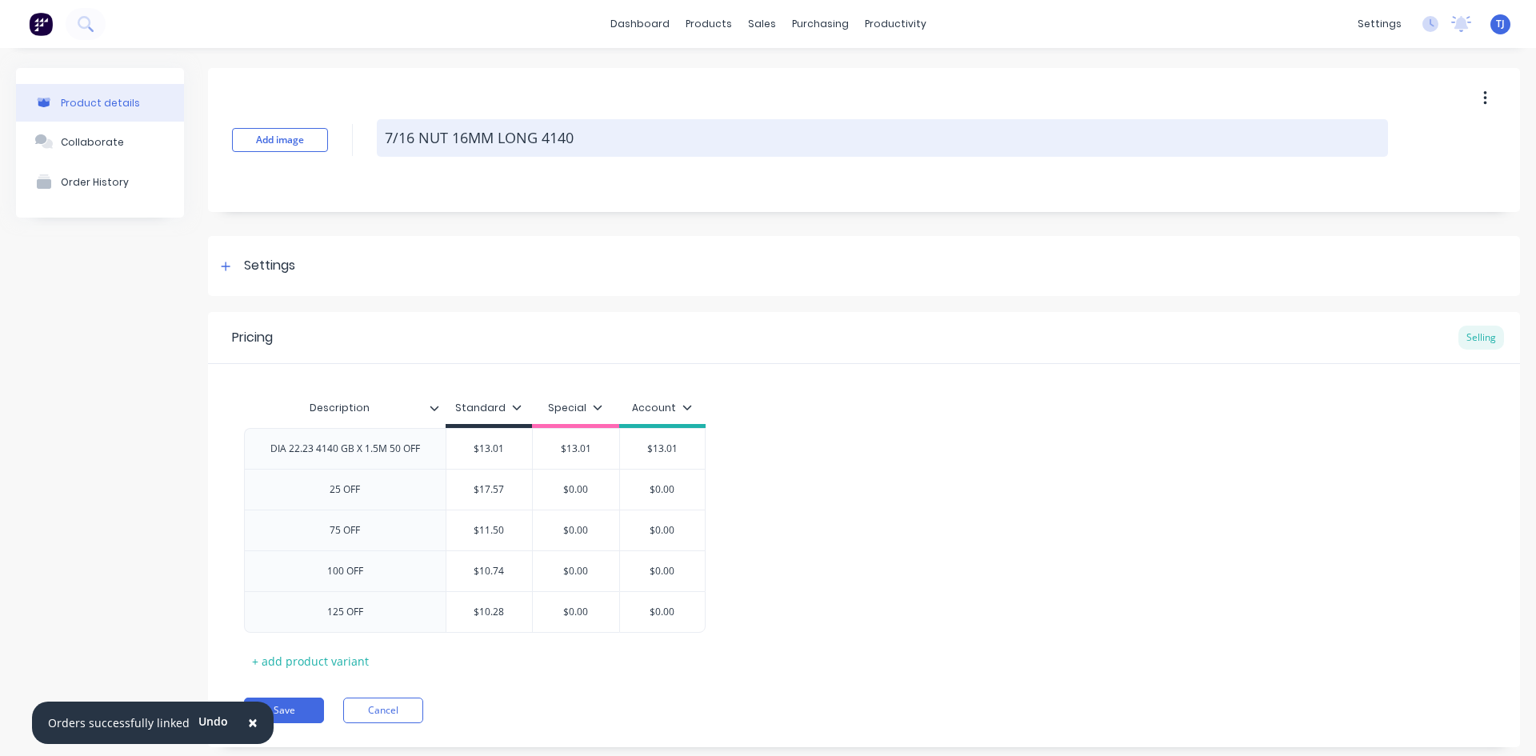
click at [623, 130] on textarea "7/16 NUT 16MM LONG 4140" at bounding box center [882, 138] width 1011 height 38
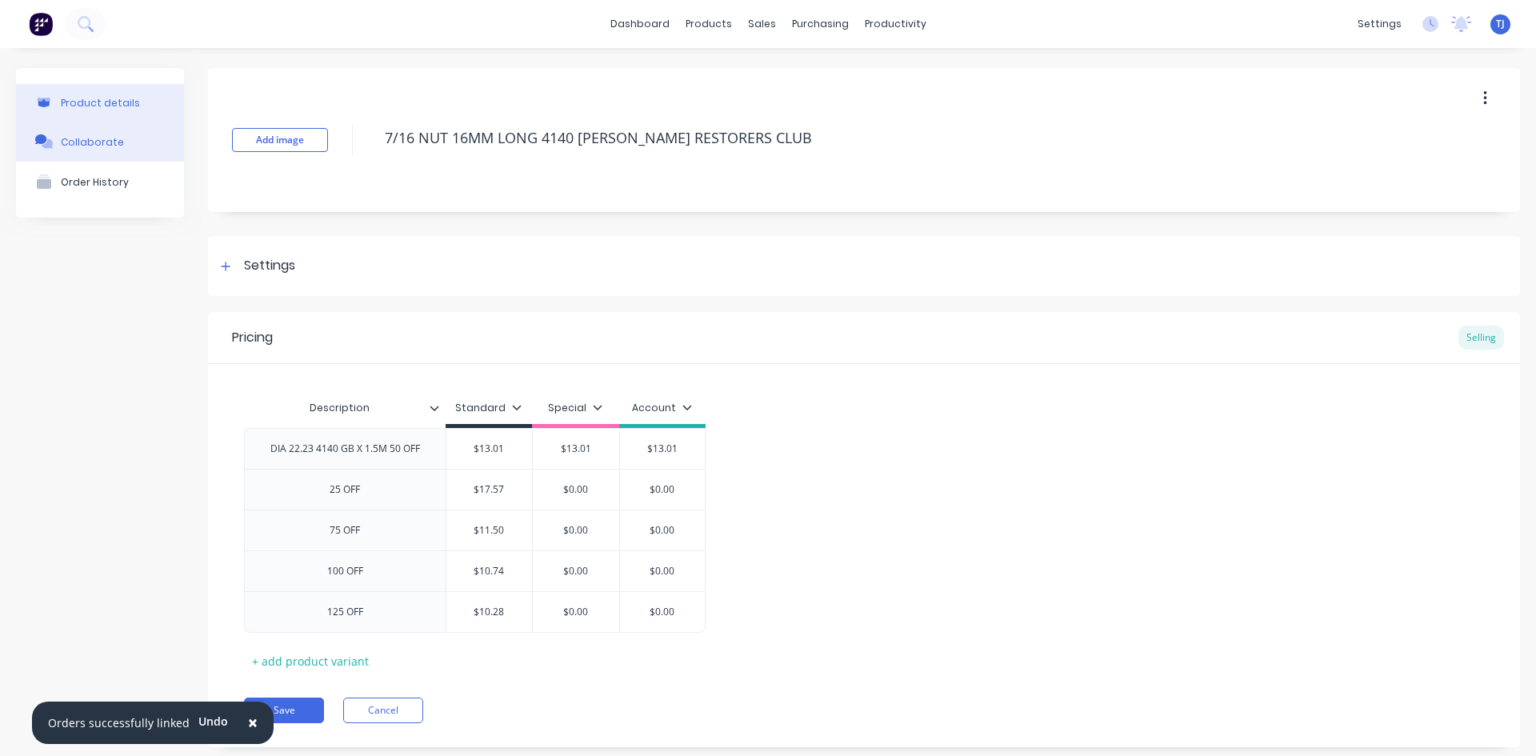
click at [74, 143] on div "Collaborate" at bounding box center [92, 142] width 63 height 12
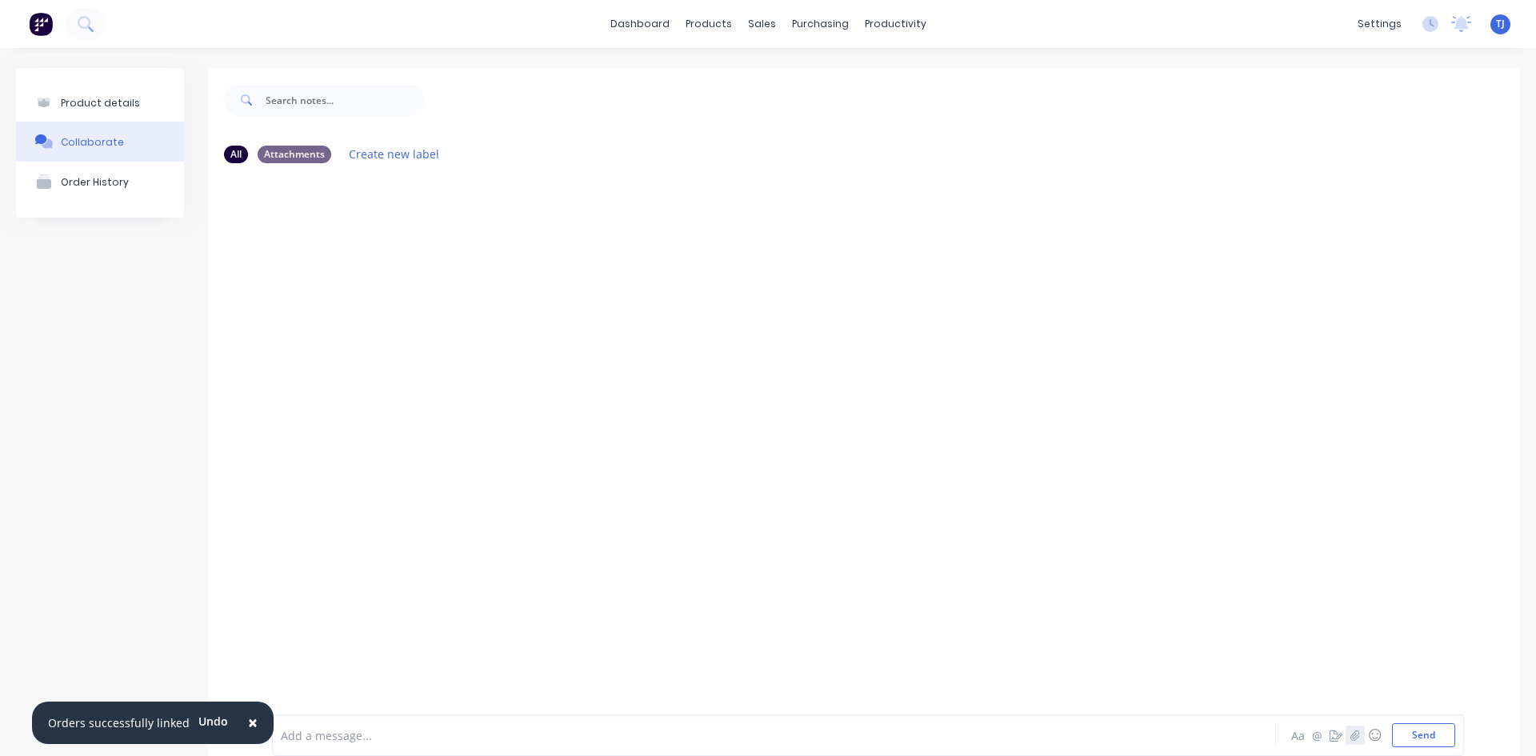
click at [1351, 734] on icon "button" at bounding box center [1356, 735] width 10 height 11
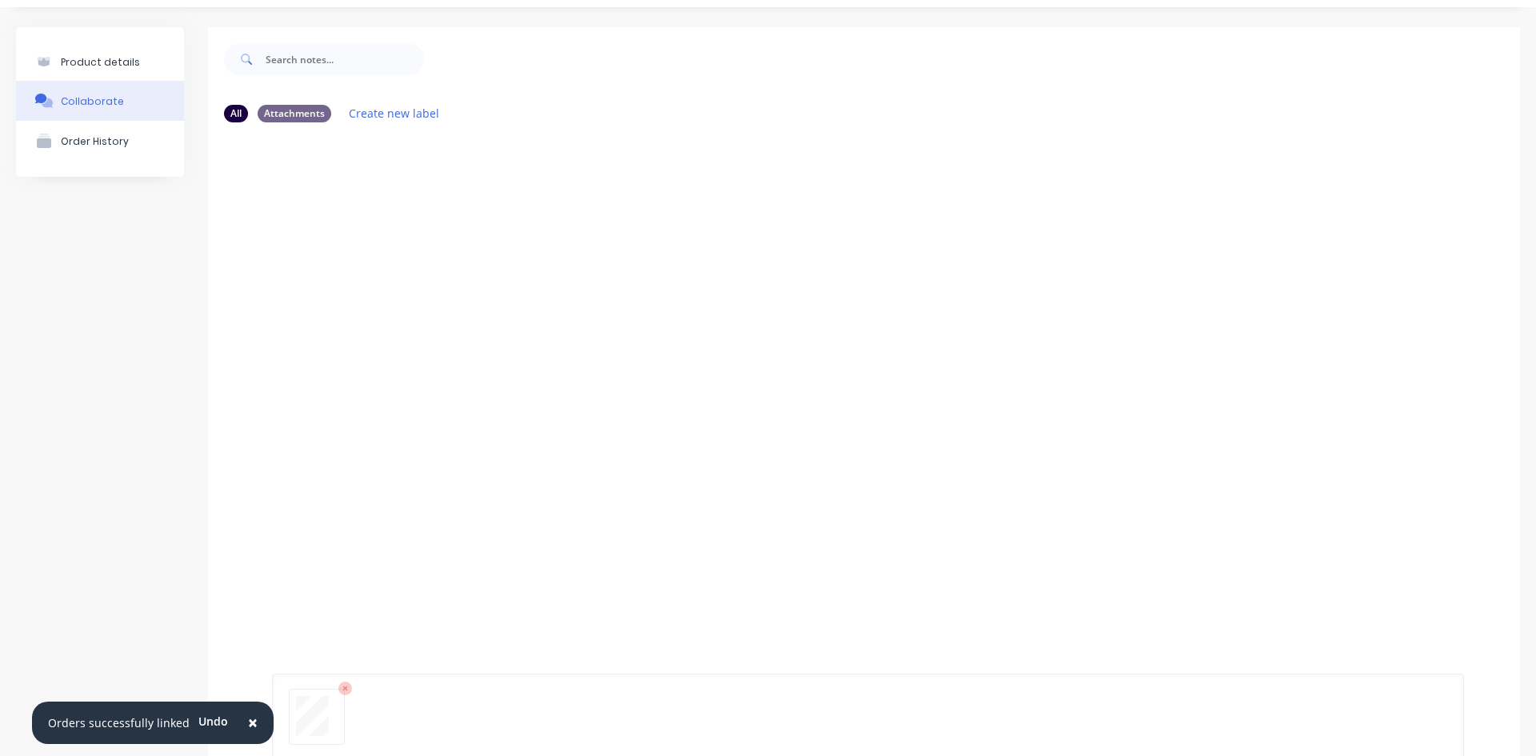
scroll to position [126, 0]
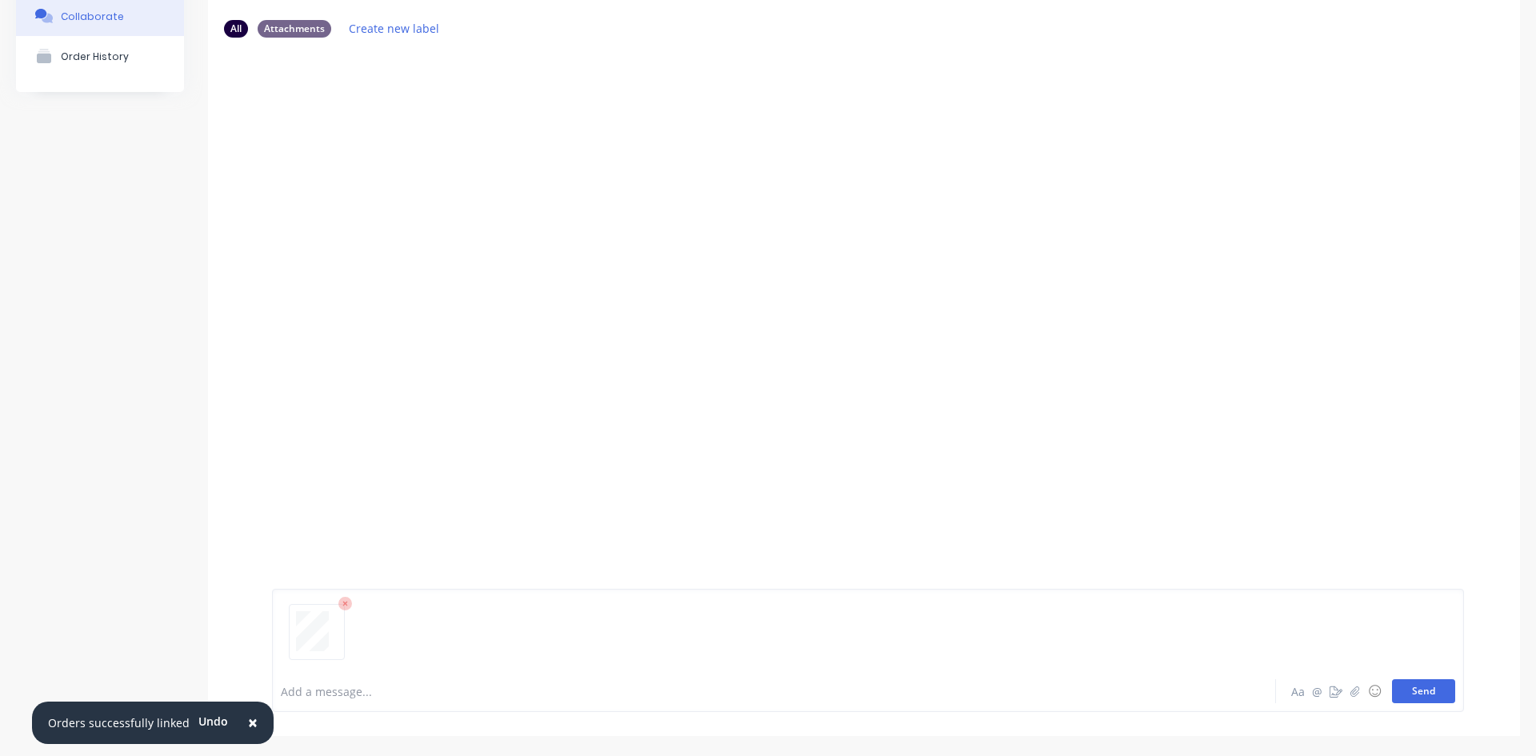
click at [1406, 698] on button "Send" at bounding box center [1423, 691] width 63 height 24
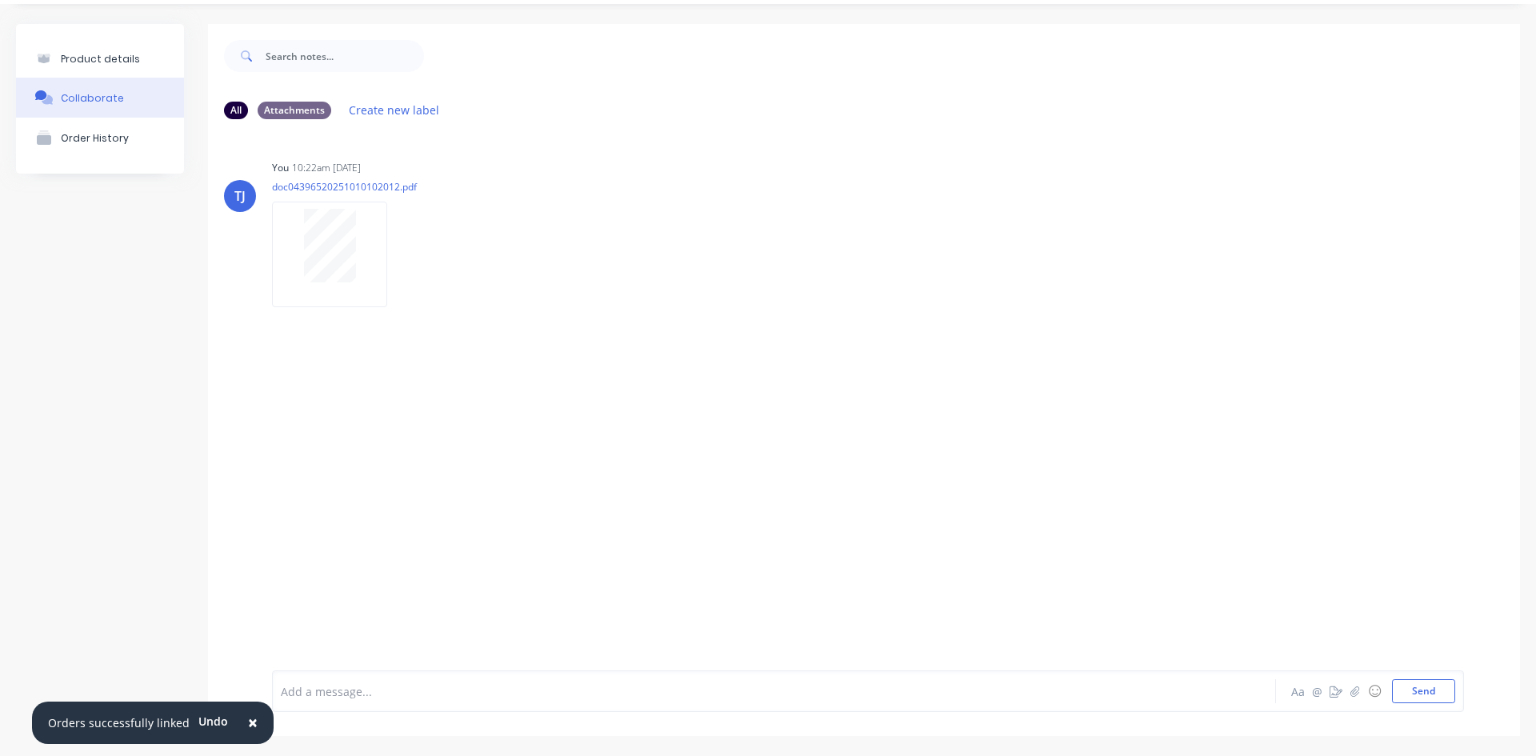
scroll to position [0, 0]
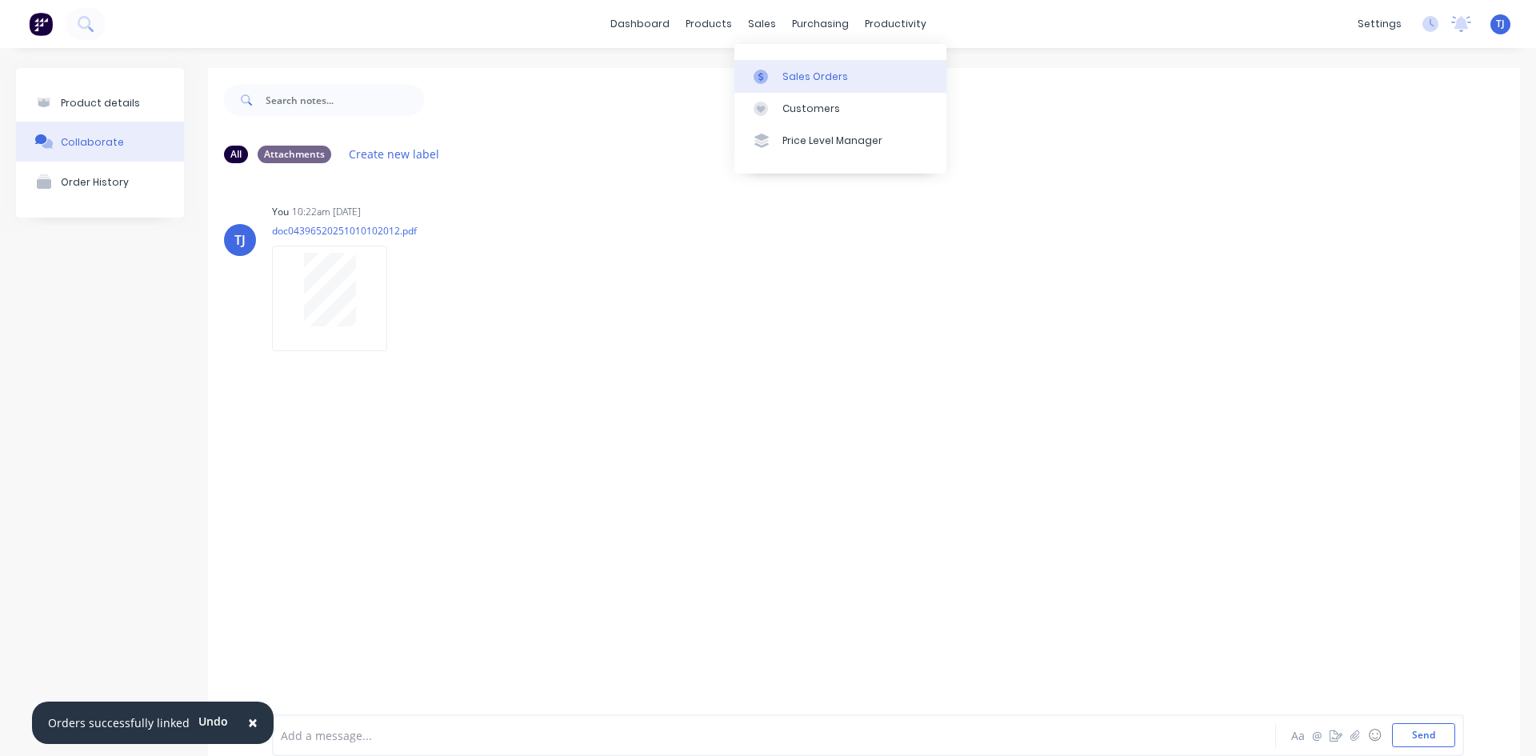
click at [788, 71] on div "Sales Orders" at bounding box center [815, 77] width 66 height 14
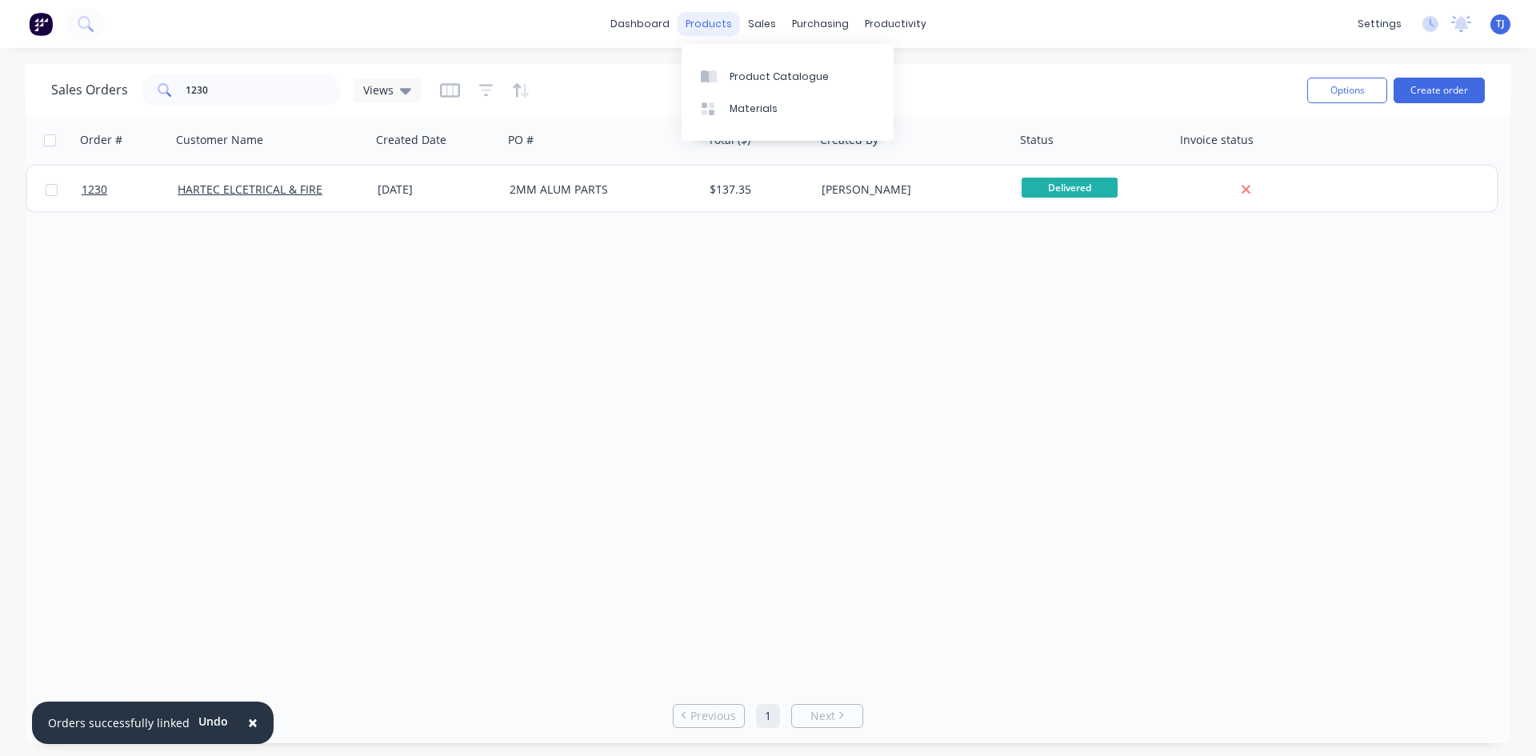
click at [714, 18] on div "products" at bounding box center [709, 24] width 62 height 24
click at [736, 74] on div "Product Catalogue" at bounding box center [779, 77] width 99 height 14
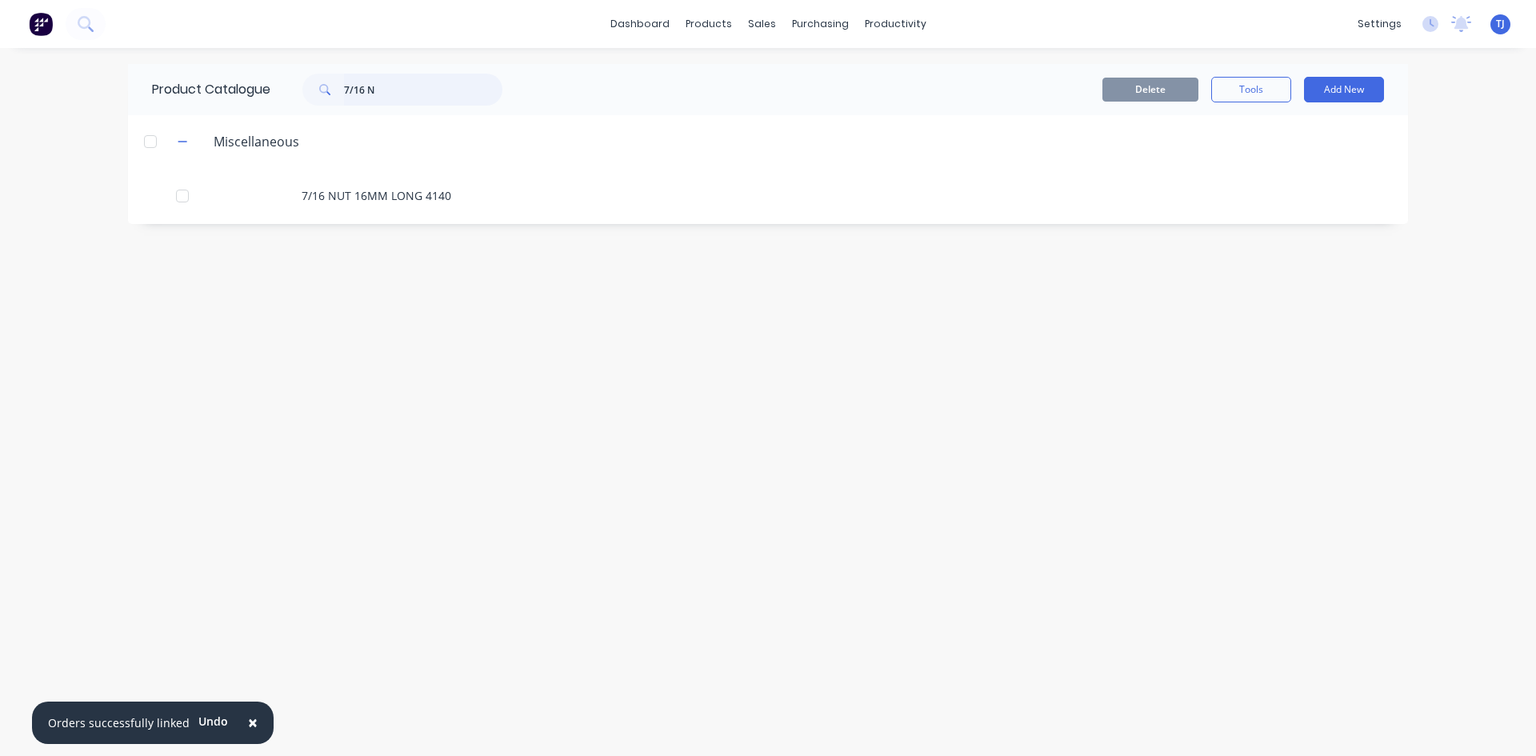
click at [477, 102] on input "7/16 N" at bounding box center [423, 90] width 158 height 32
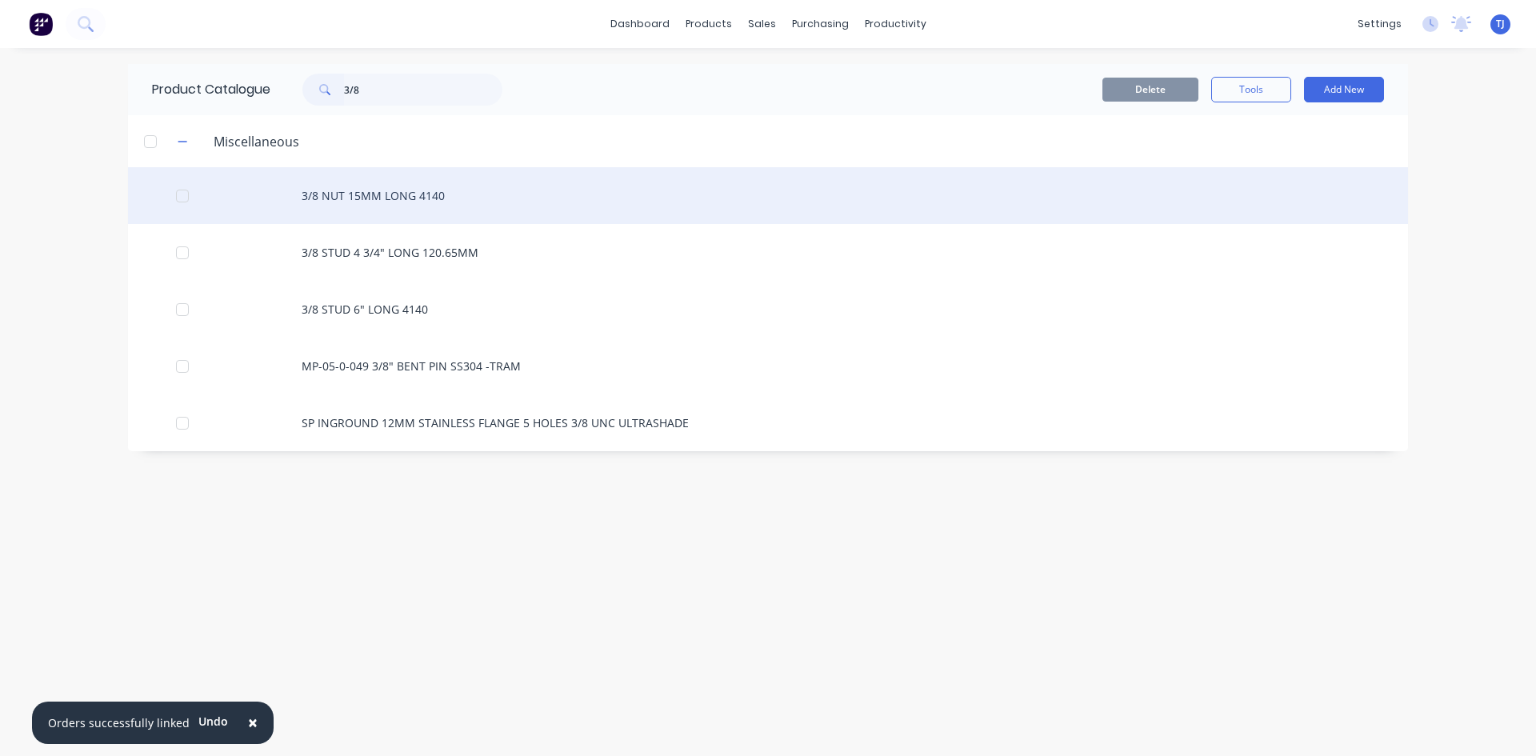
click at [441, 194] on div "3/8 NUT 15MM LONG 4140" at bounding box center [768, 195] width 1280 height 57
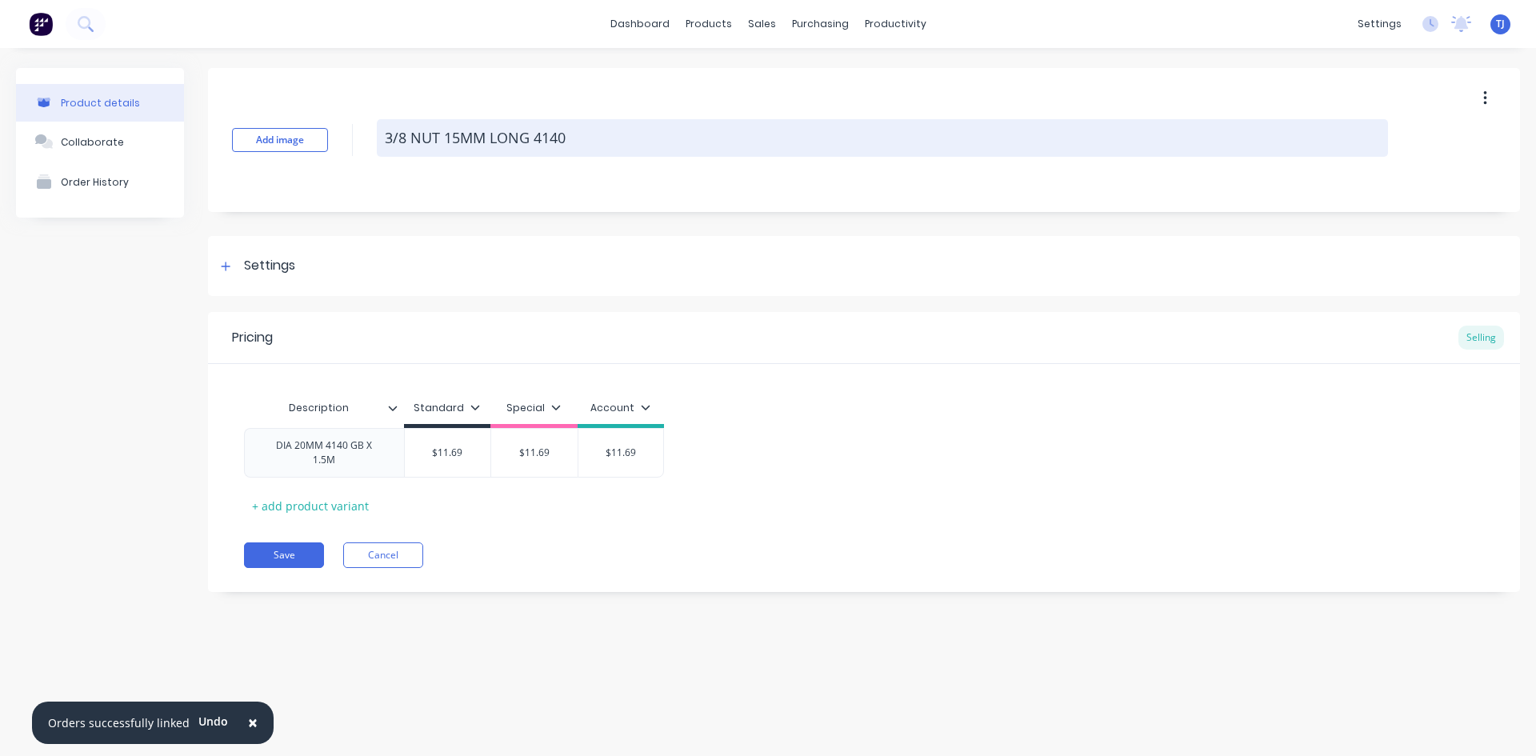
click at [562, 146] on textarea "3/8 NUT 15MM LONG 4140" at bounding box center [882, 138] width 1011 height 38
click at [569, 145] on textarea "3/8 NUT 15MM LONG 4140" at bounding box center [882, 138] width 1011 height 38
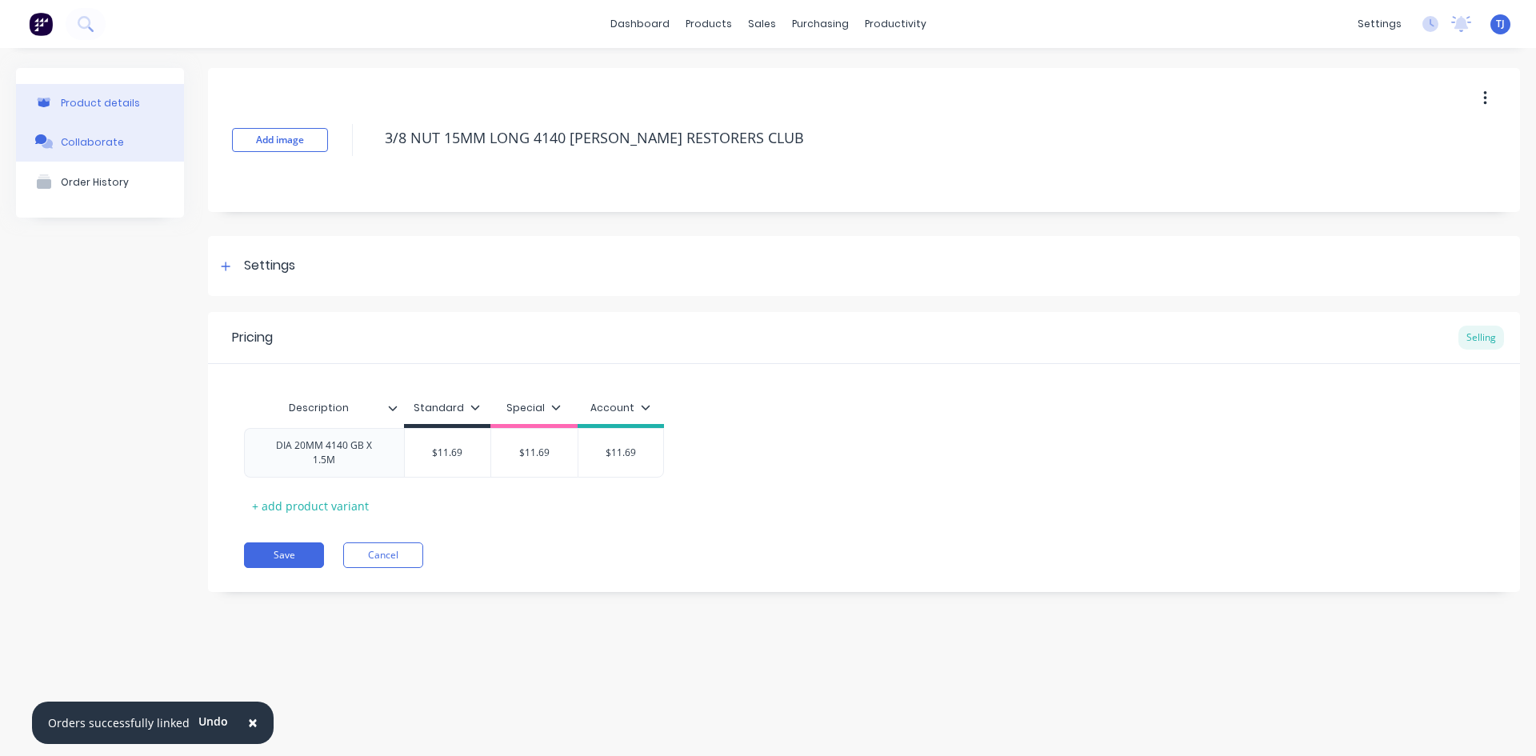
click at [102, 144] on div "Collaborate" at bounding box center [92, 142] width 63 height 12
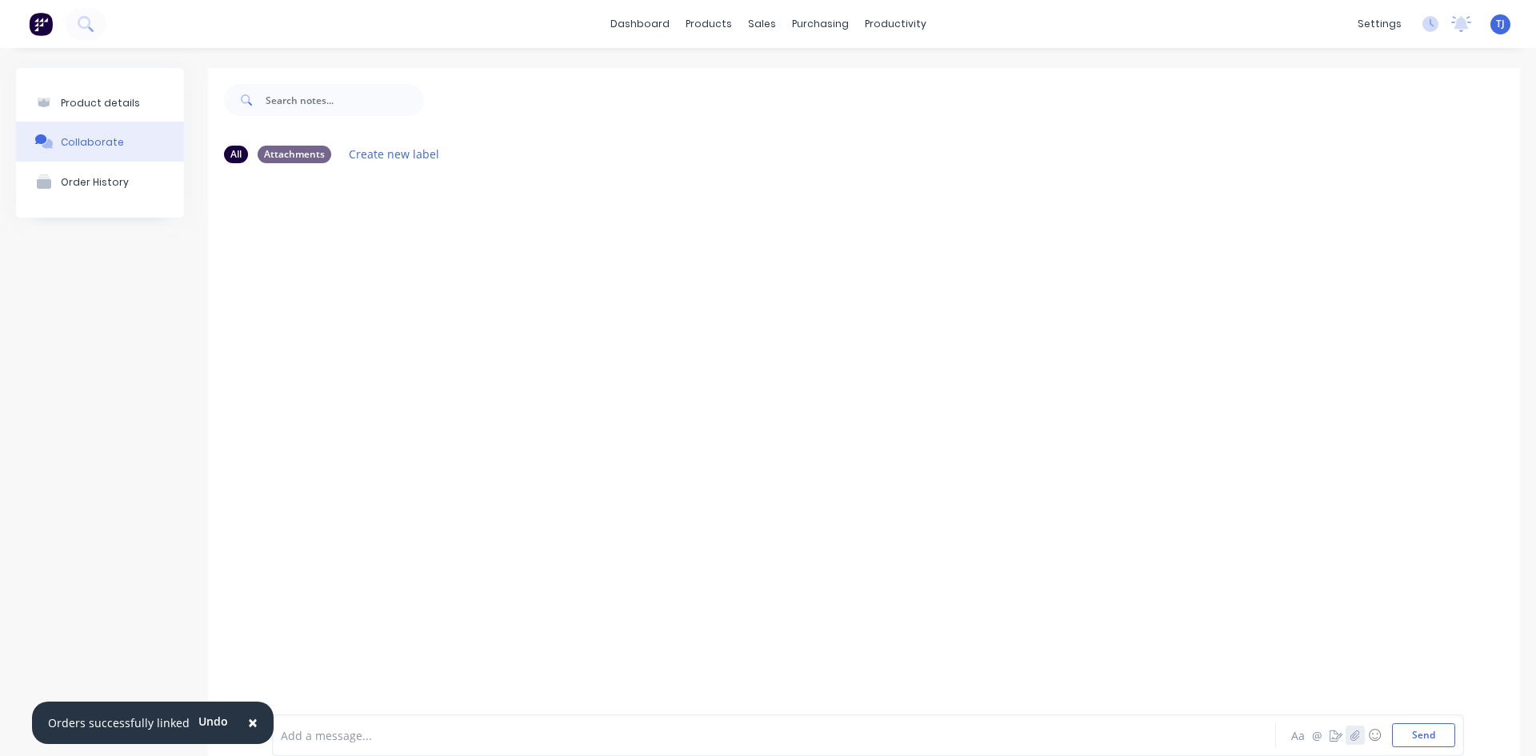
click at [1351, 736] on icon "button" at bounding box center [1356, 735] width 10 height 11
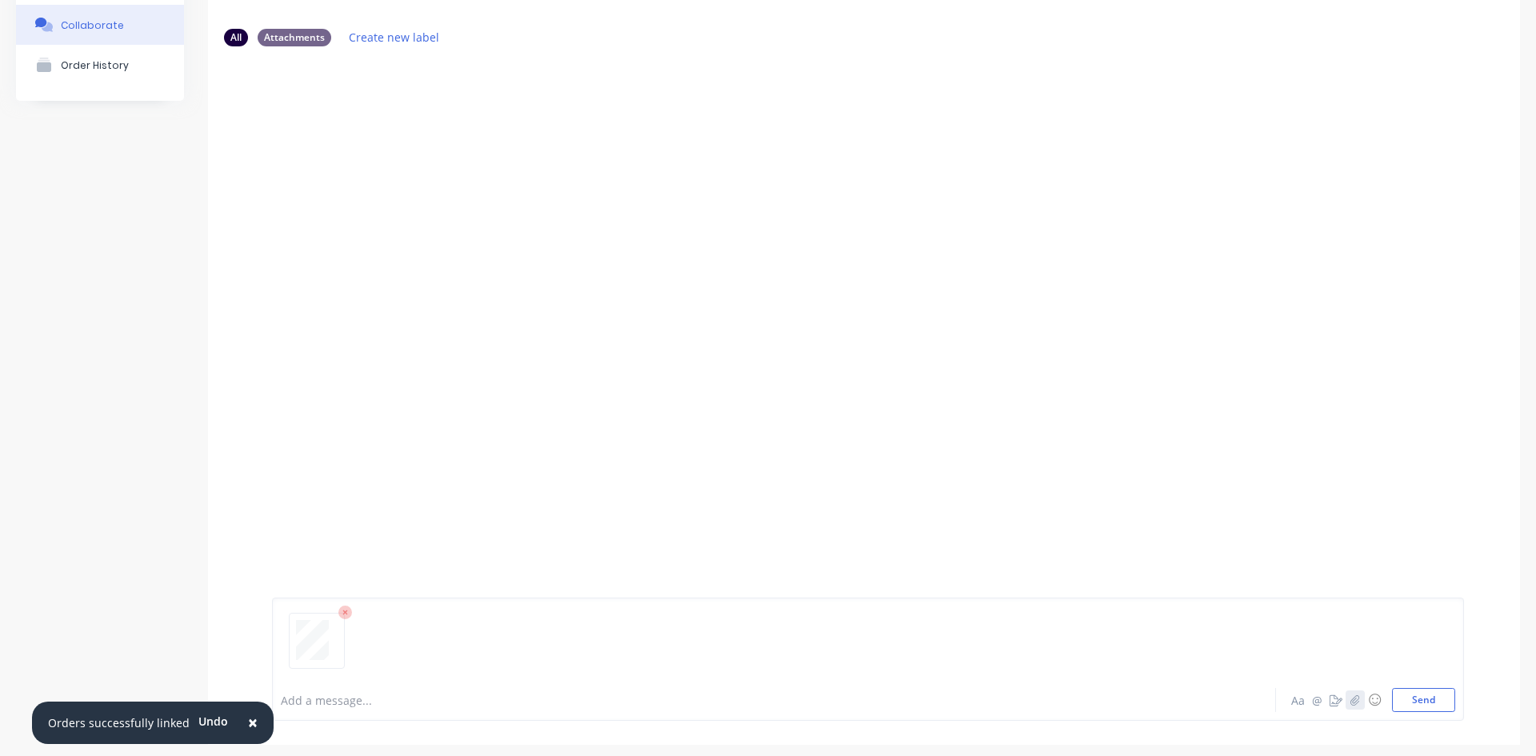
scroll to position [126, 0]
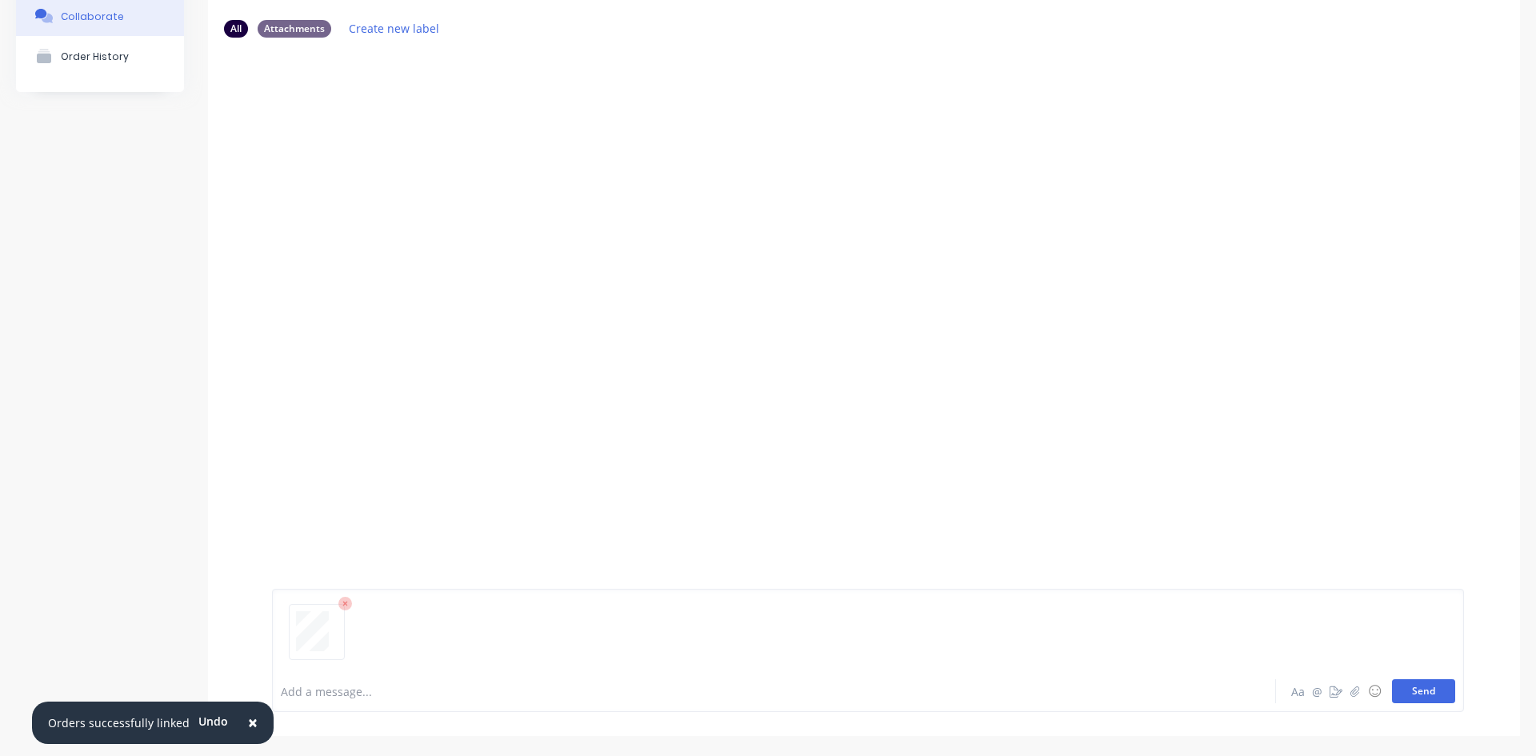
click at [1420, 684] on button "Send" at bounding box center [1423, 691] width 63 height 24
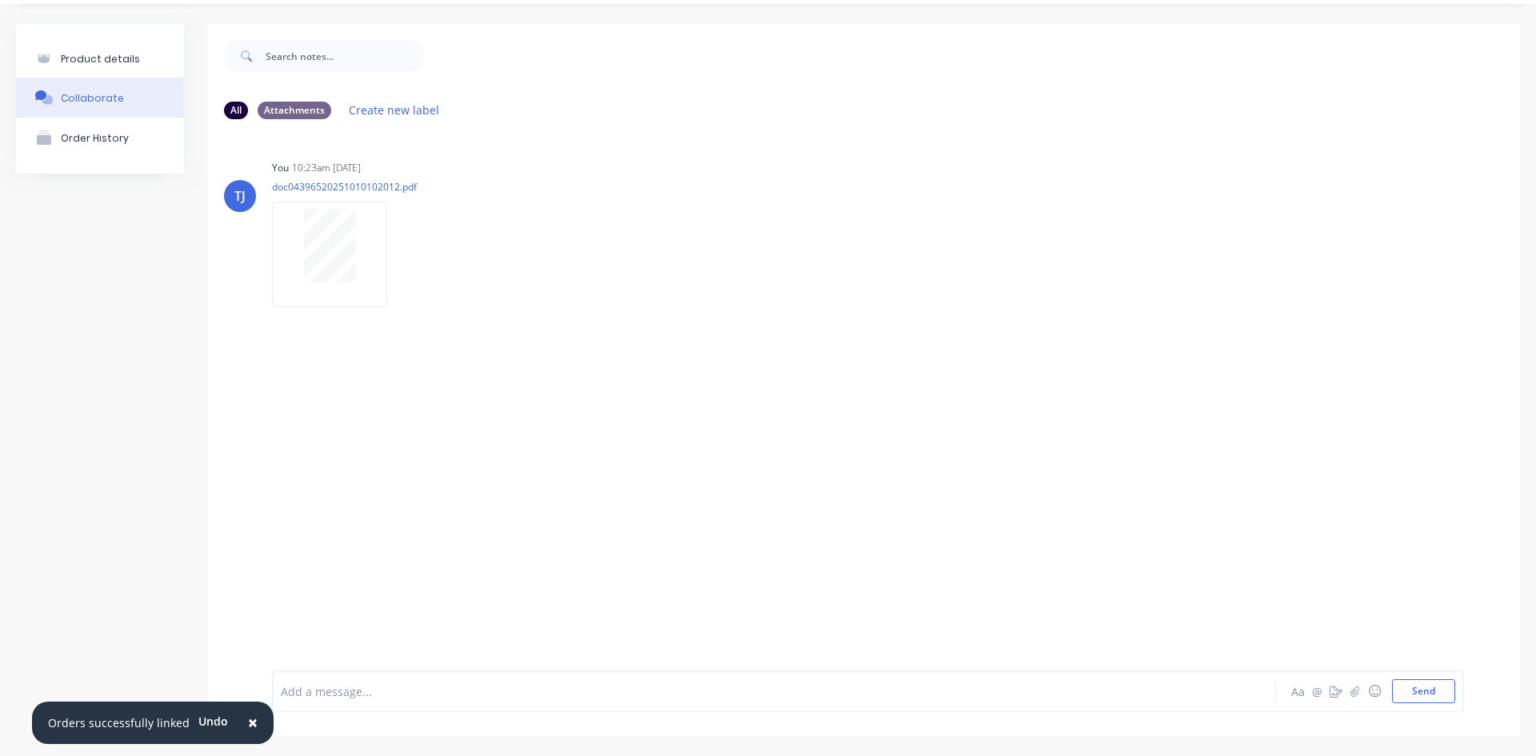
click at [98, 53] on div "Product details" at bounding box center [100, 59] width 79 height 12
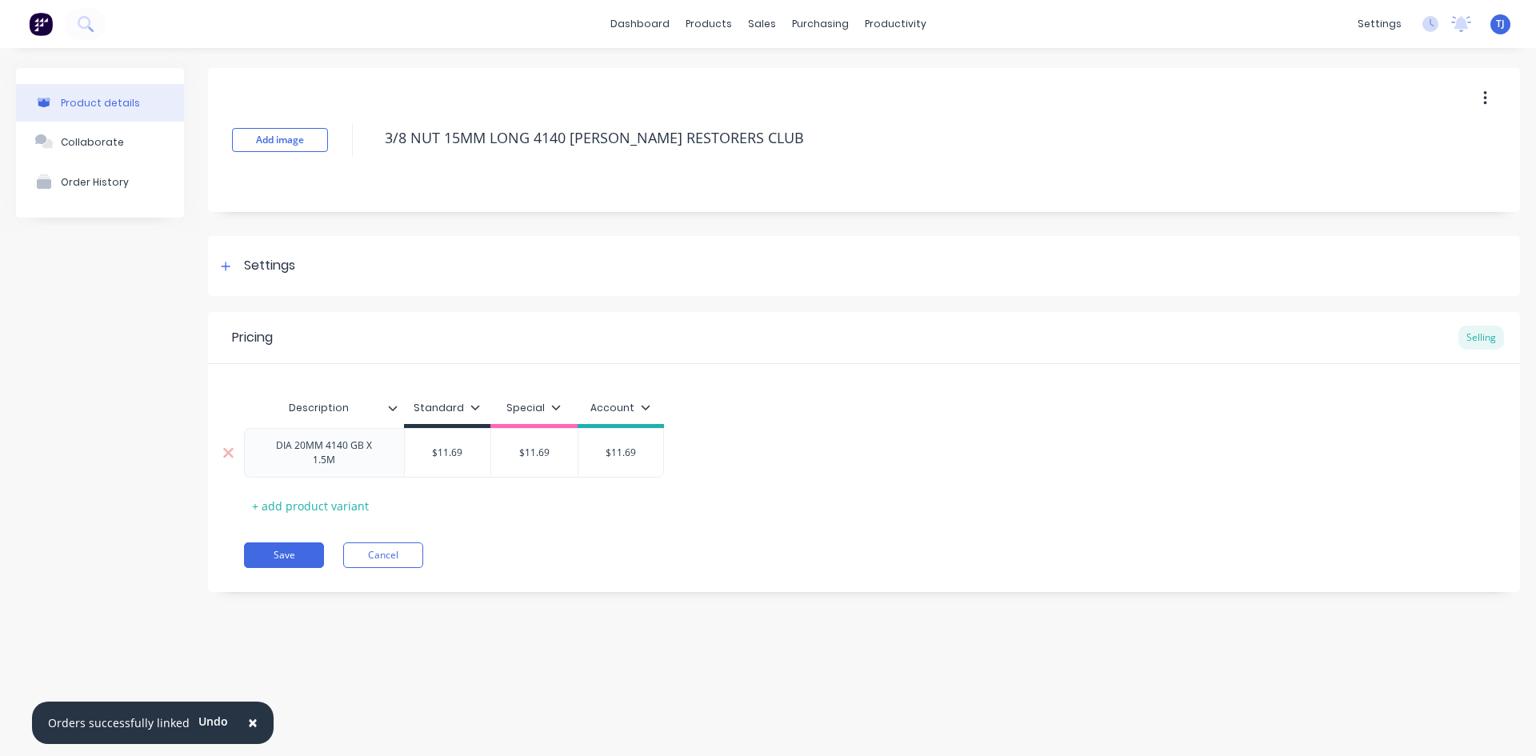
click at [386, 456] on div "DIA 20MM 4140 GB X 1.5M" at bounding box center [324, 452] width 146 height 35
click at [347, 509] on div "+ add product variant" at bounding box center [310, 506] width 133 height 25
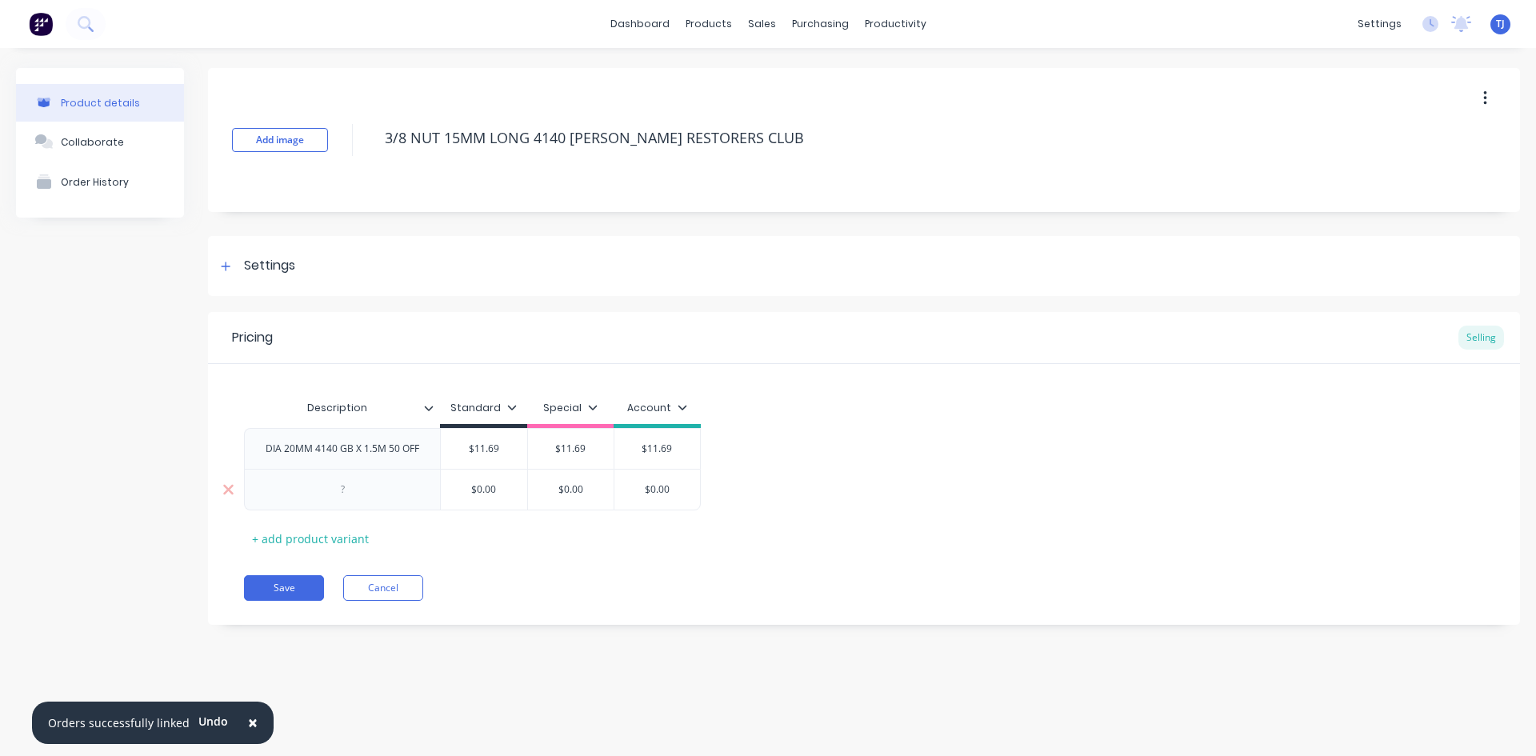
click at [373, 489] on div at bounding box center [342, 489] width 80 height 21
click at [344, 537] on div "+ add product variant" at bounding box center [310, 538] width 133 height 25
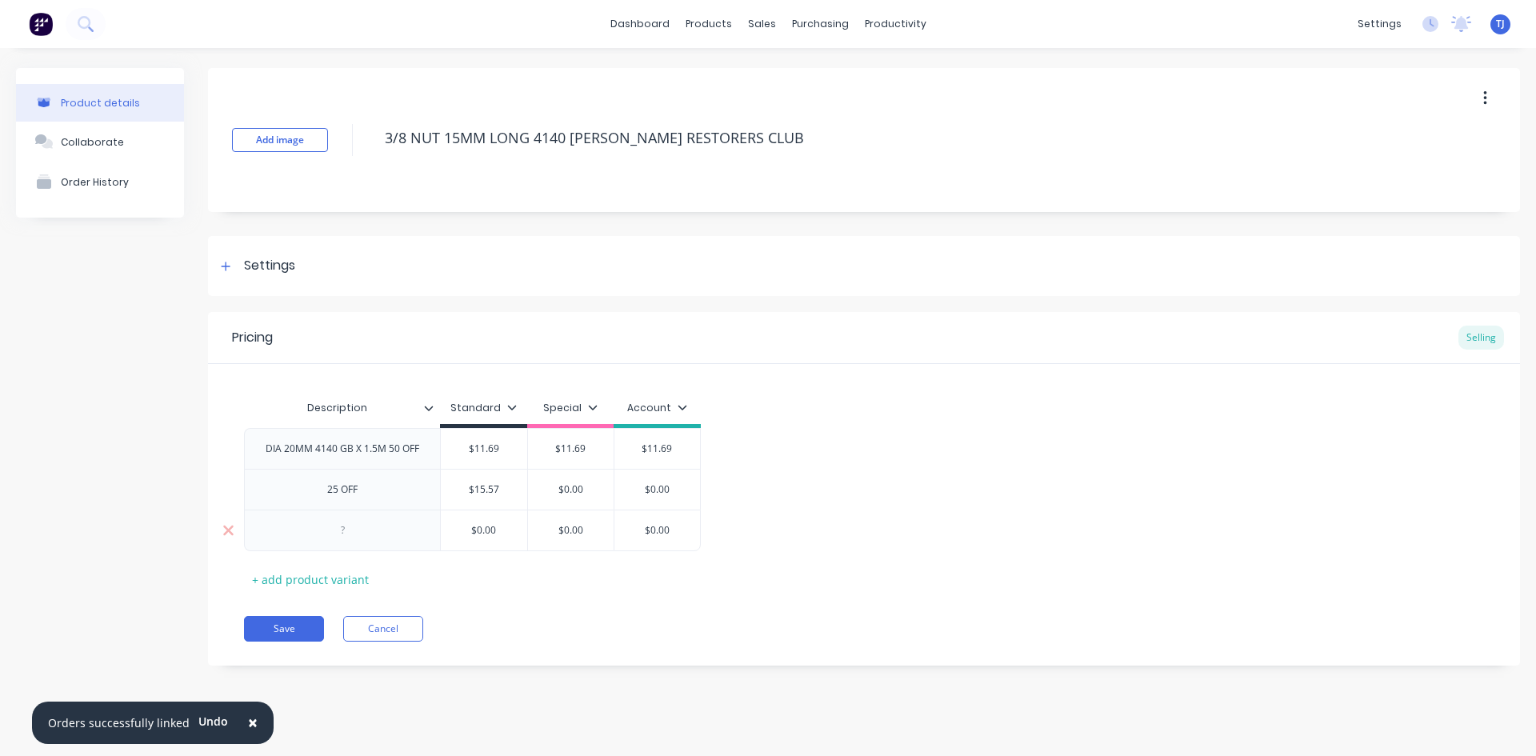
click at [358, 525] on div at bounding box center [342, 530] width 80 height 21
click at [305, 627] on button "Save" at bounding box center [284, 629] width 80 height 26
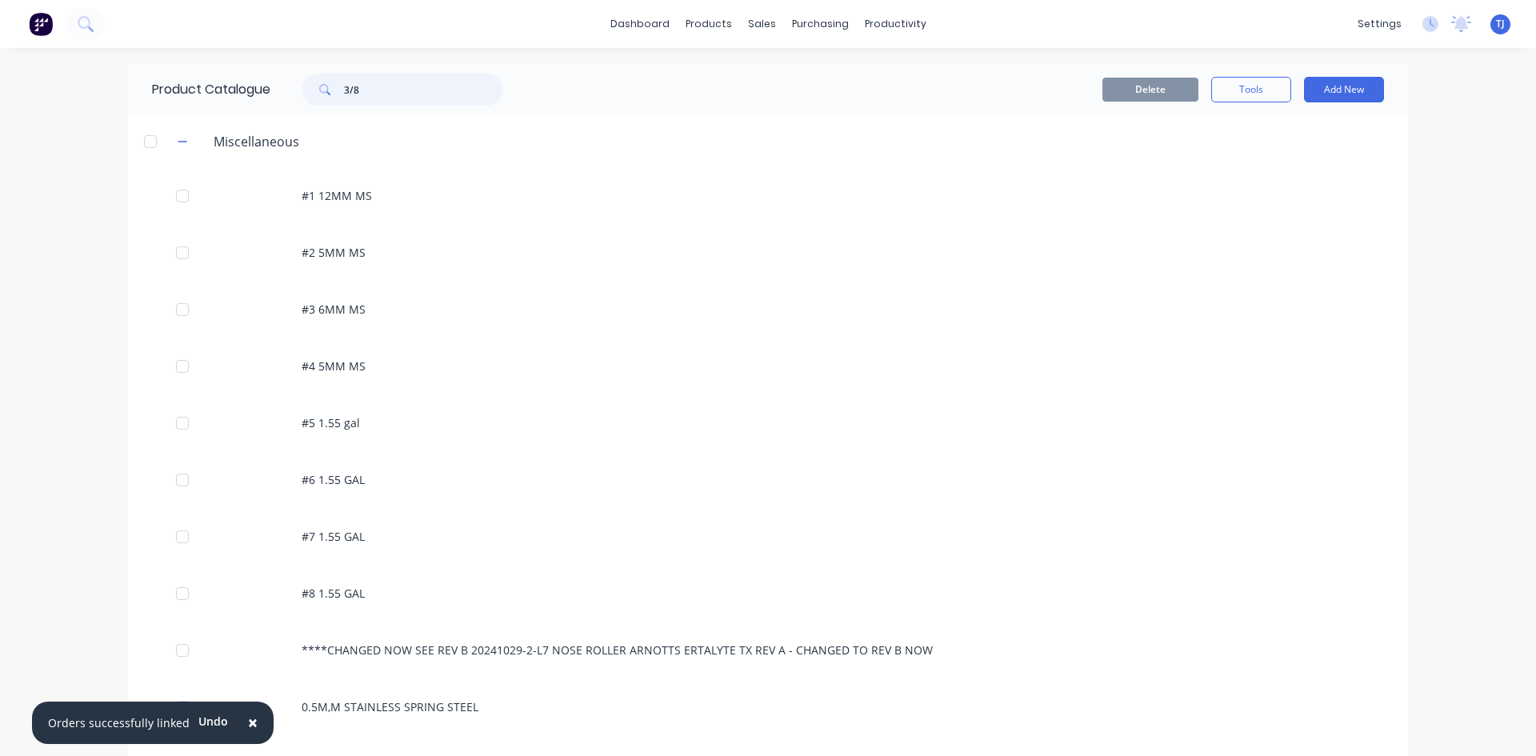
click at [372, 96] on input "3/8" at bounding box center [423, 90] width 158 height 32
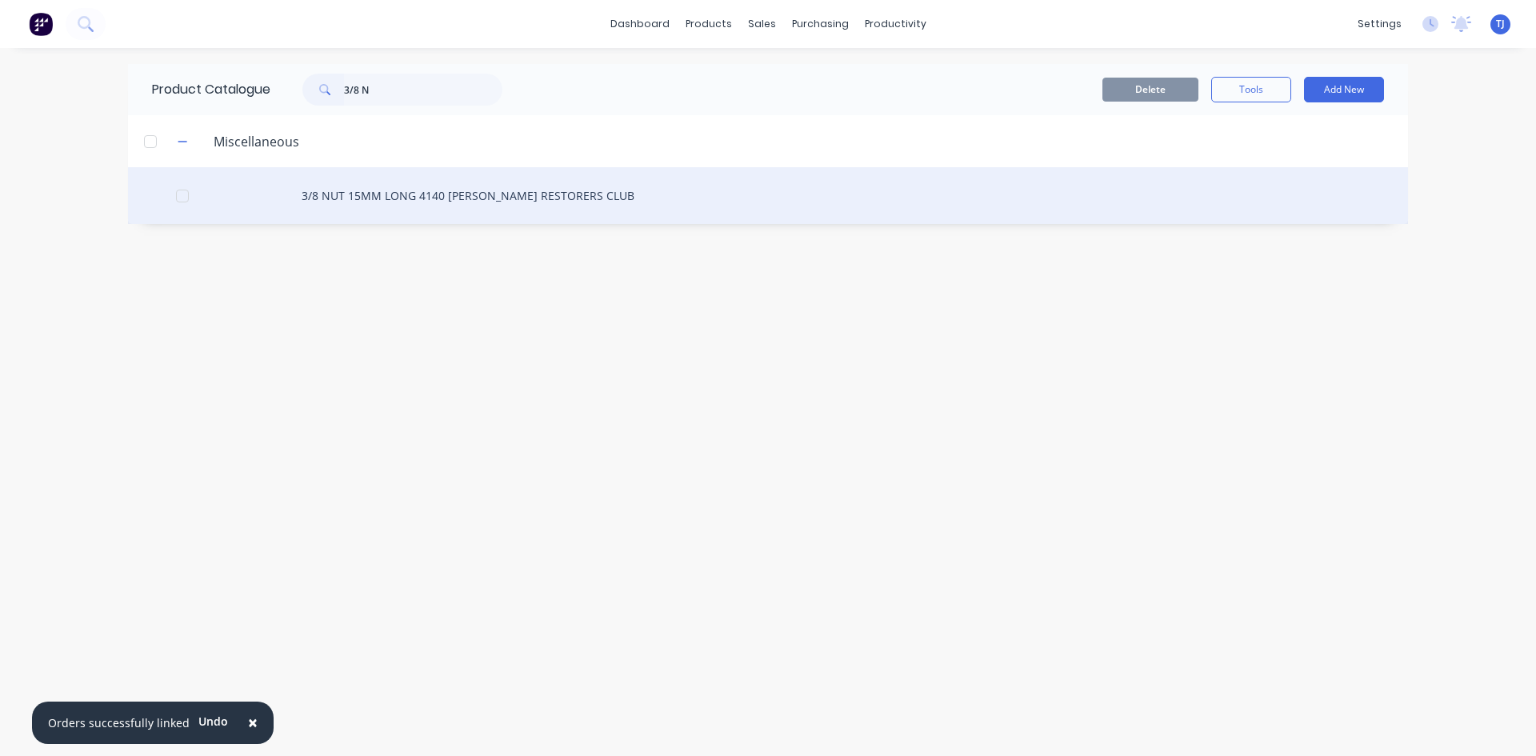
click at [430, 192] on div "3/8 NUT 15MM LONG 4140 [PERSON_NAME] RESTORERS CLUB" at bounding box center [768, 195] width 1280 height 57
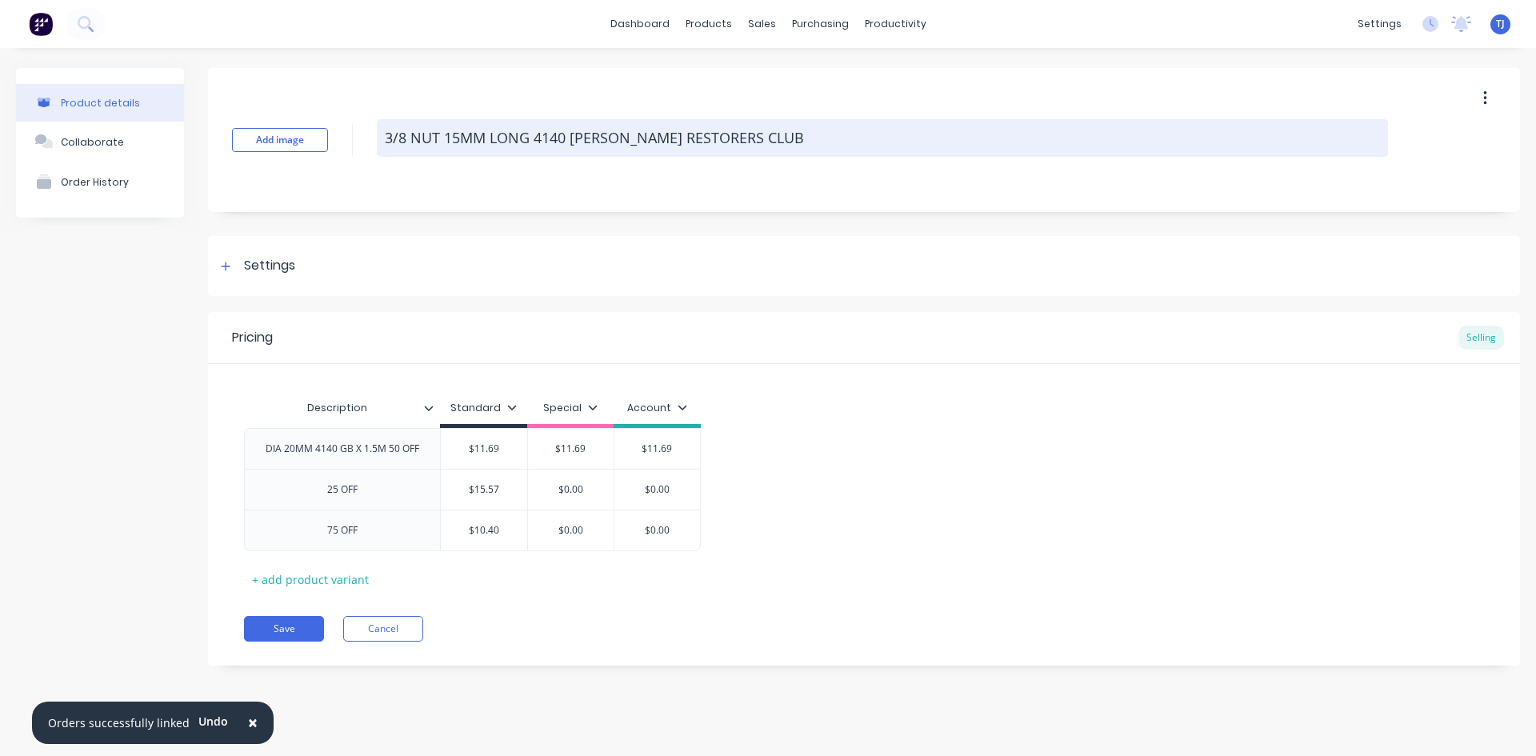
click at [445, 146] on textarea "3/8 NUT 15MM LONG 4140 [PERSON_NAME] RESTORERS CLUB" at bounding box center [882, 138] width 1011 height 38
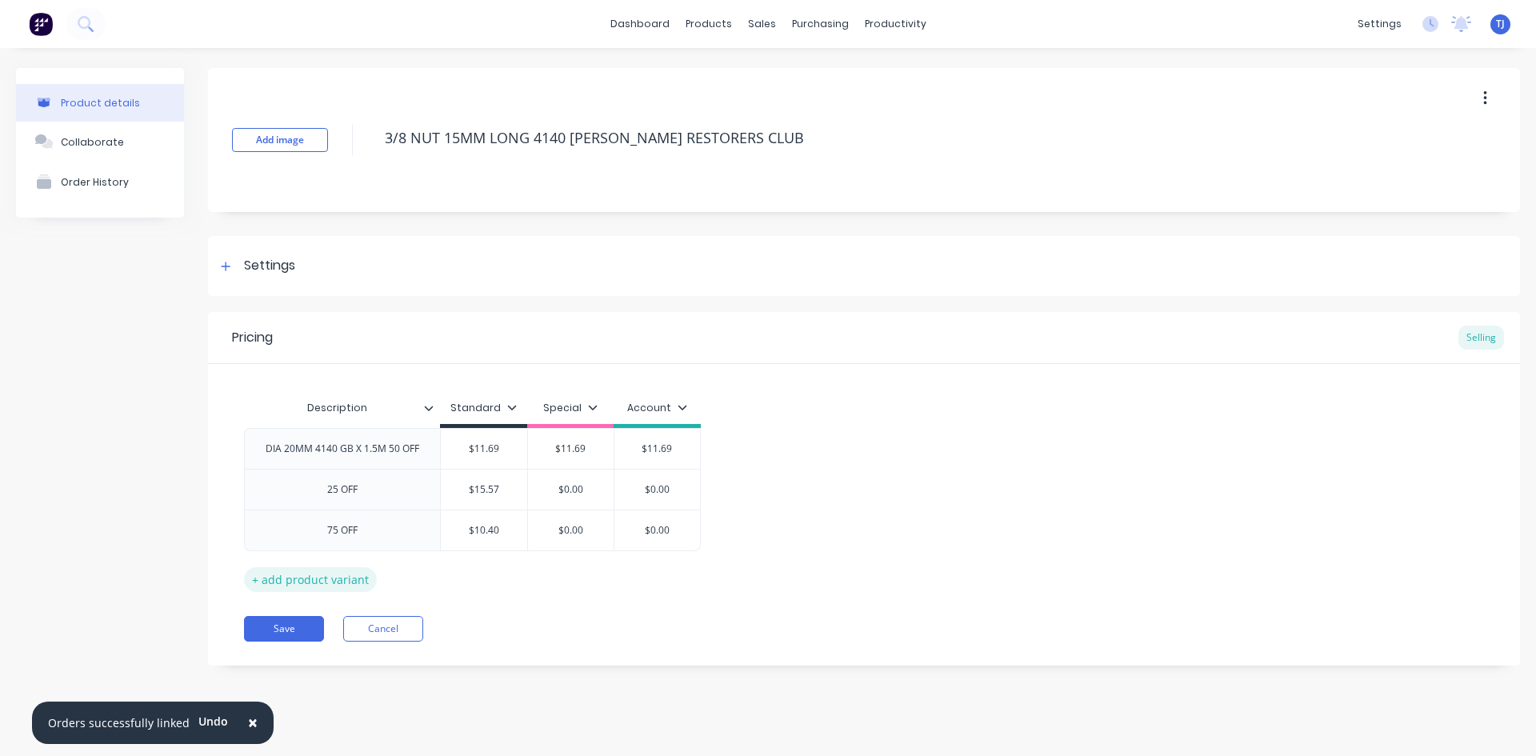
click at [311, 575] on div "+ add product variant" at bounding box center [310, 579] width 133 height 25
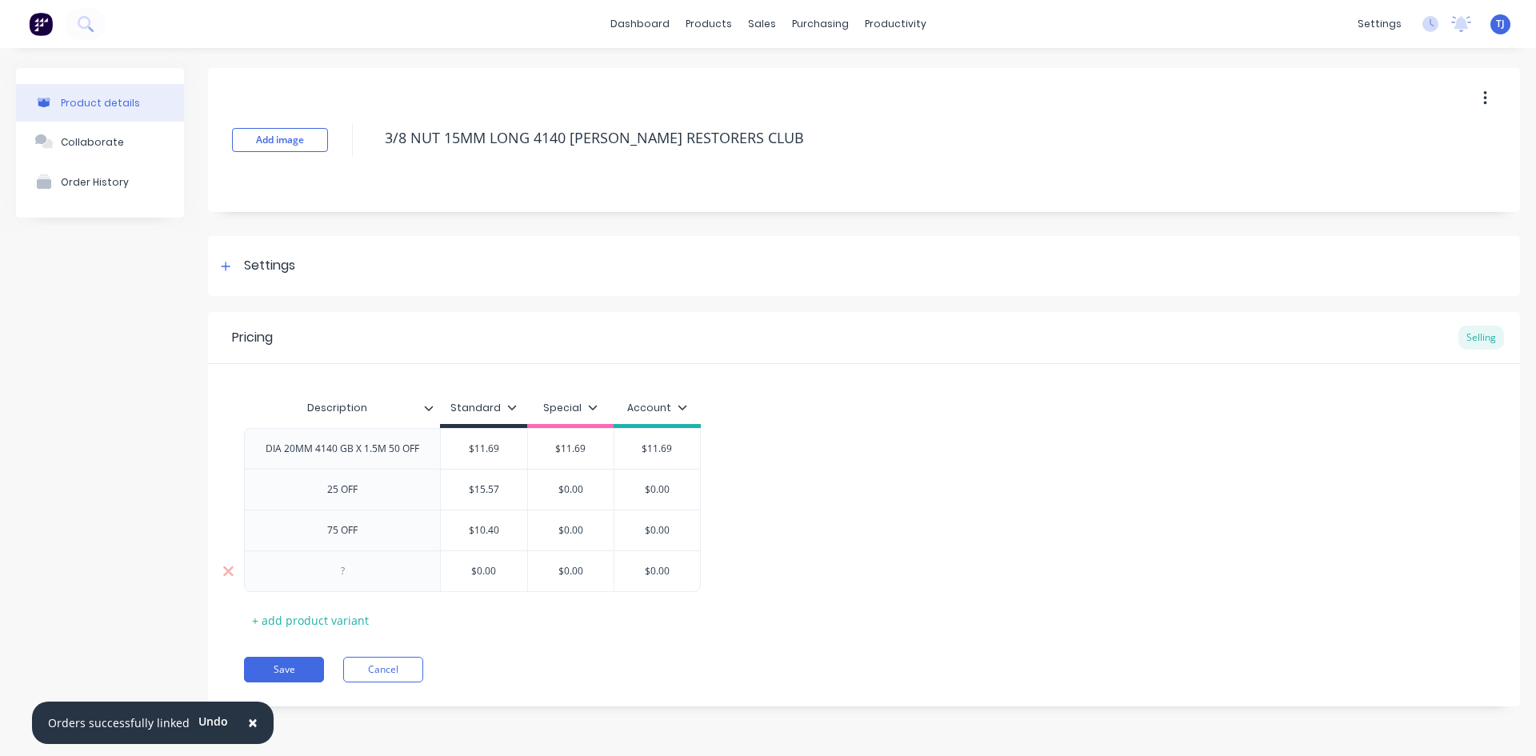
click at [376, 573] on div at bounding box center [342, 571] width 80 height 21
click at [329, 624] on div "+ add product variant" at bounding box center [310, 620] width 133 height 25
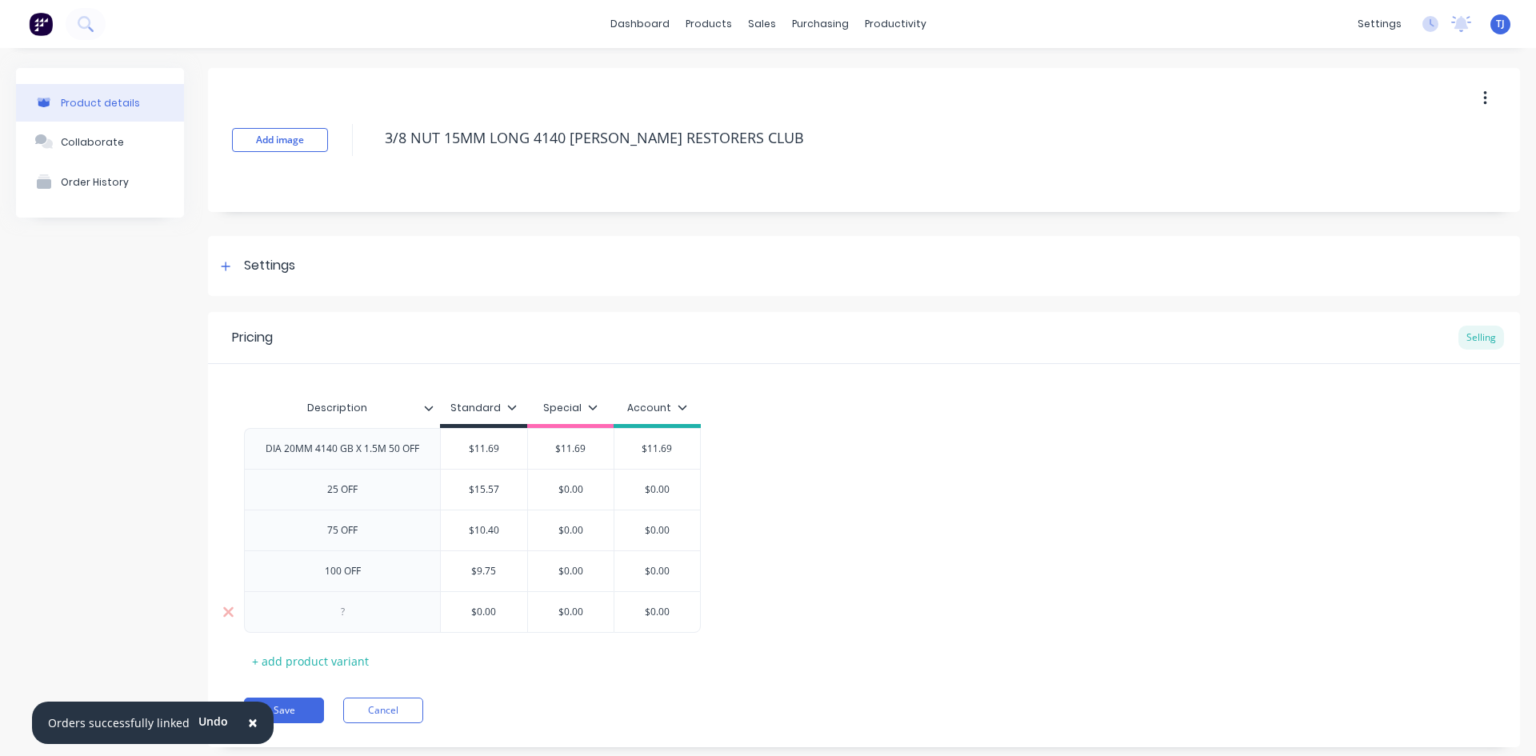
click at [336, 618] on div at bounding box center [342, 612] width 80 height 21
click at [306, 705] on button "Save" at bounding box center [284, 711] width 80 height 26
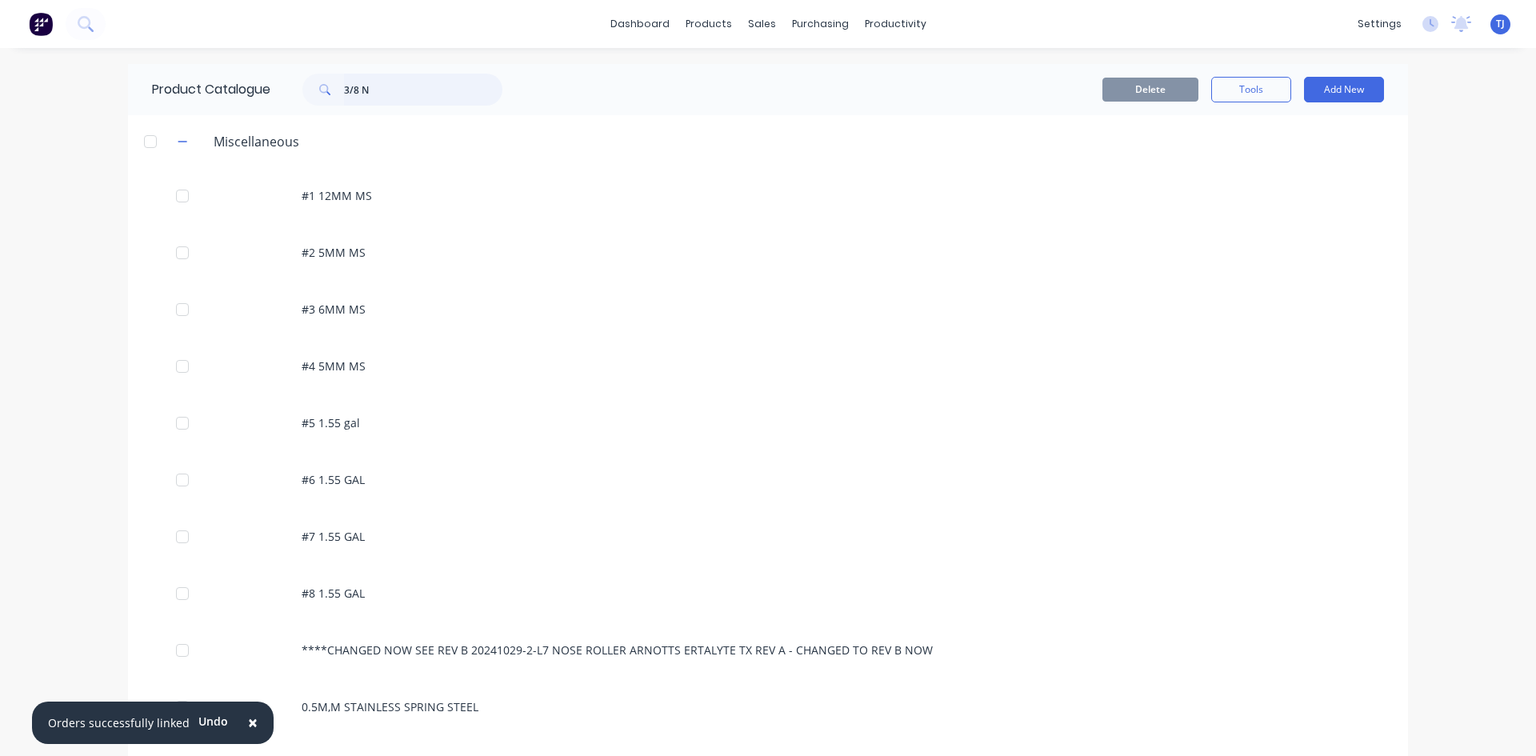
click at [380, 96] on input "3/8 N" at bounding box center [423, 90] width 158 height 32
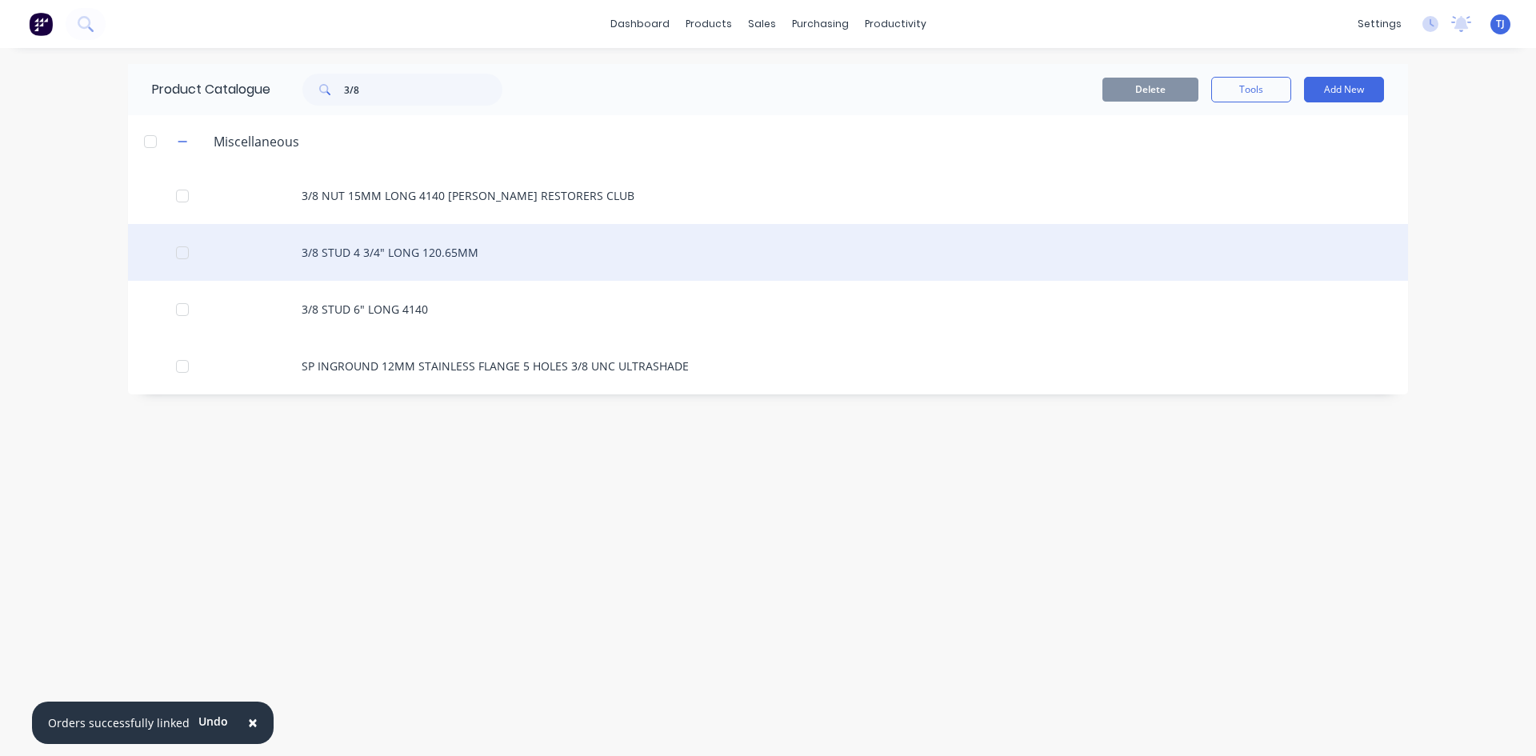
click at [417, 254] on div "3/8 STUD 4 3/4" LONG 120.65MM" at bounding box center [768, 252] width 1280 height 57
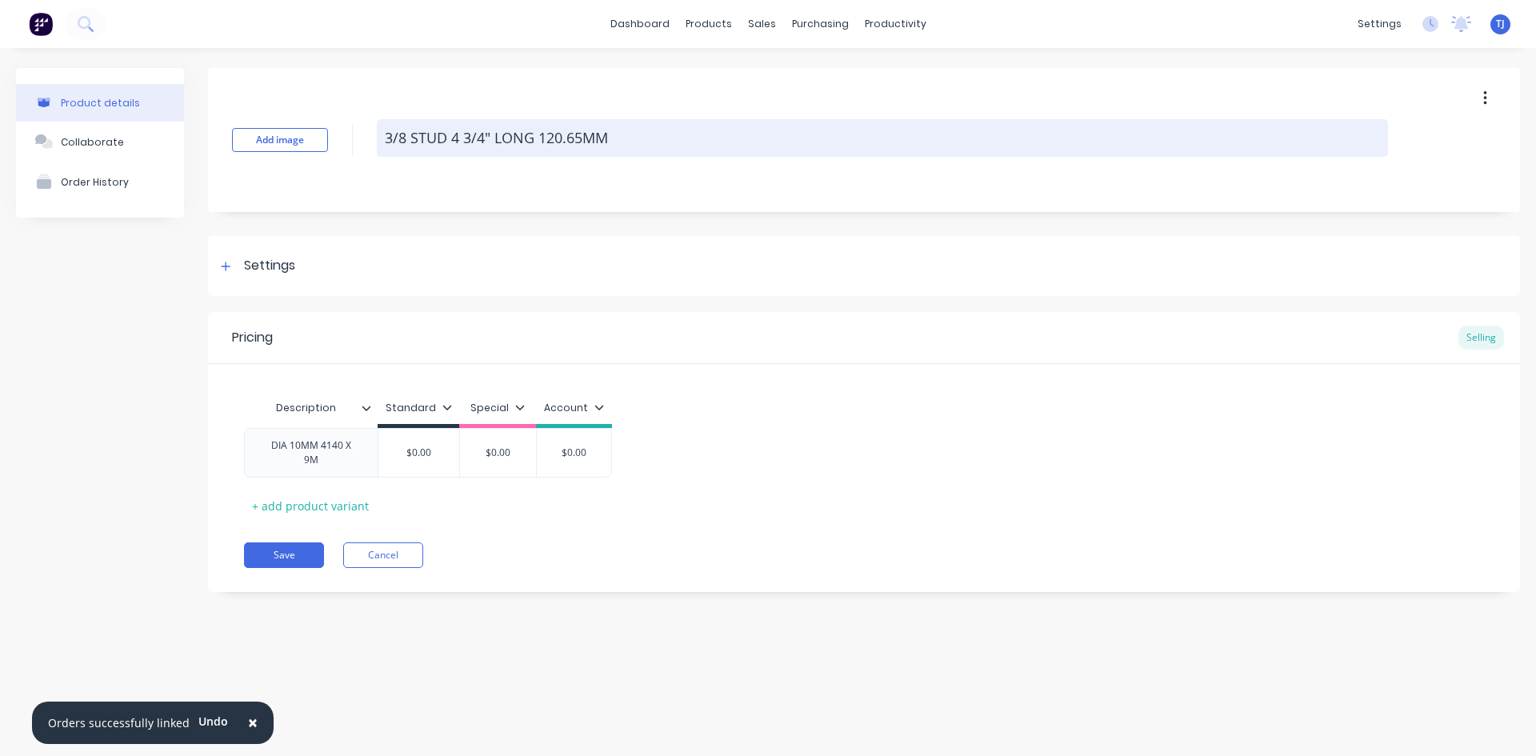
click at [643, 134] on textarea "3/8 STUD 4 3/4" LONG 120.65MM" at bounding box center [882, 138] width 1011 height 38
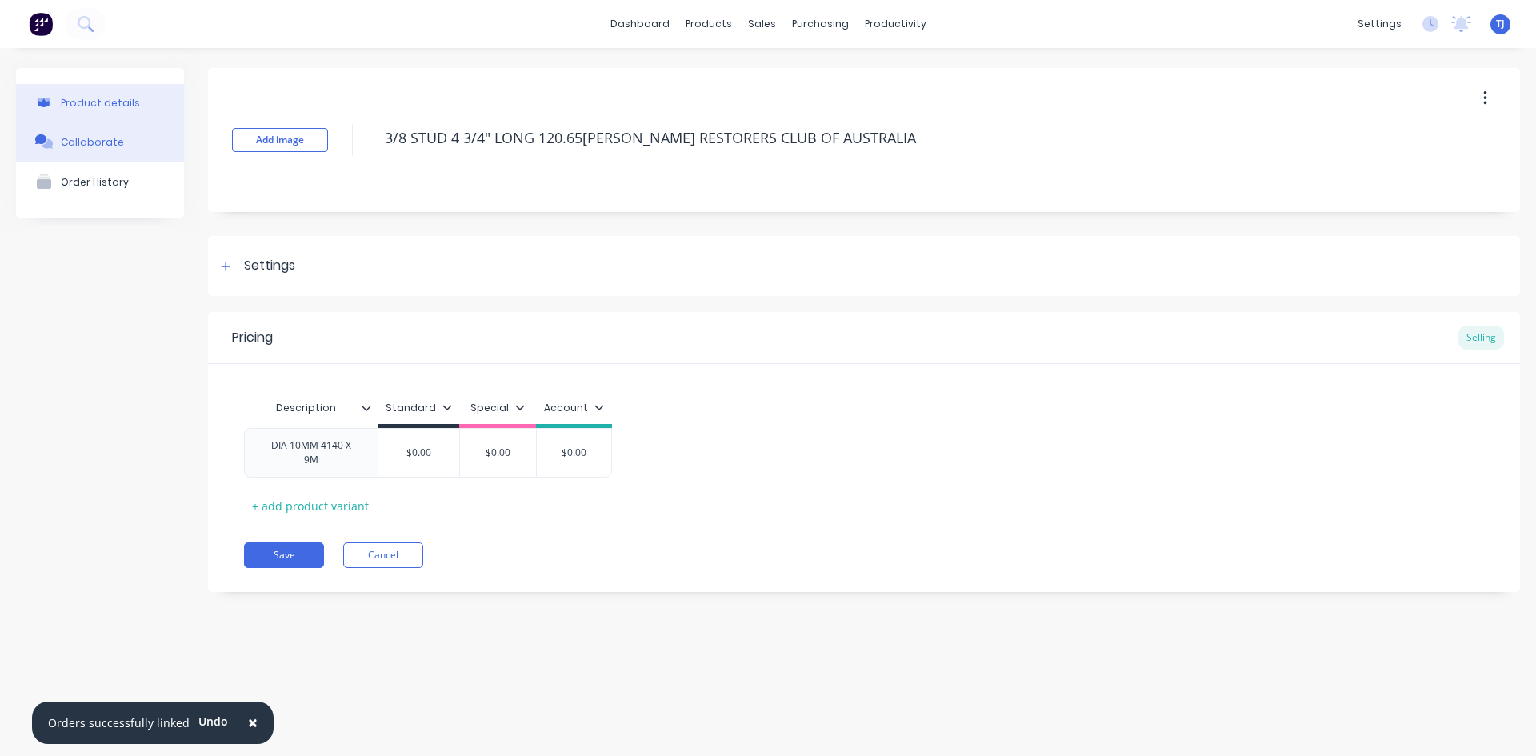
click at [125, 149] on button "Collaborate" at bounding box center [100, 142] width 168 height 40
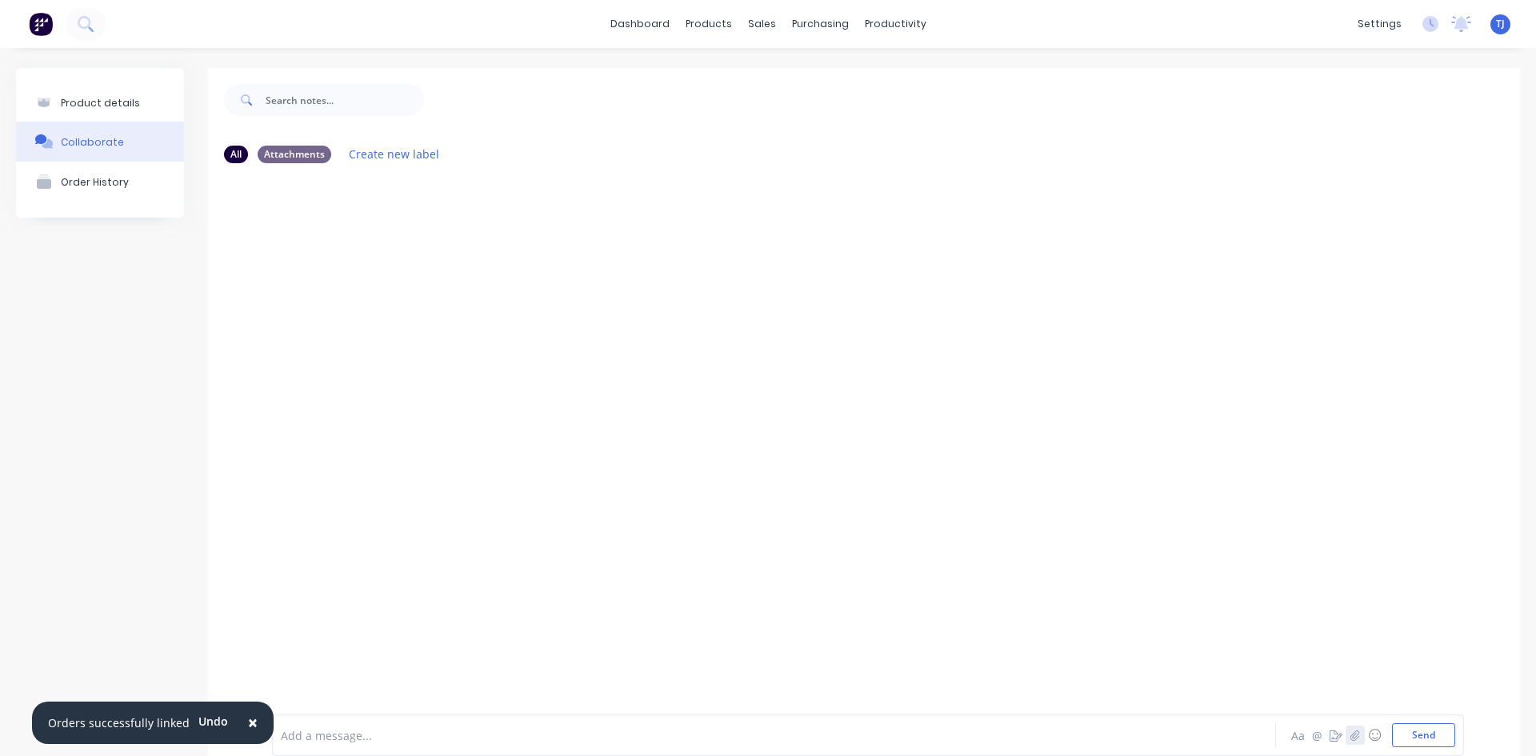
click at [1346, 736] on button "button" at bounding box center [1355, 735] width 19 height 19
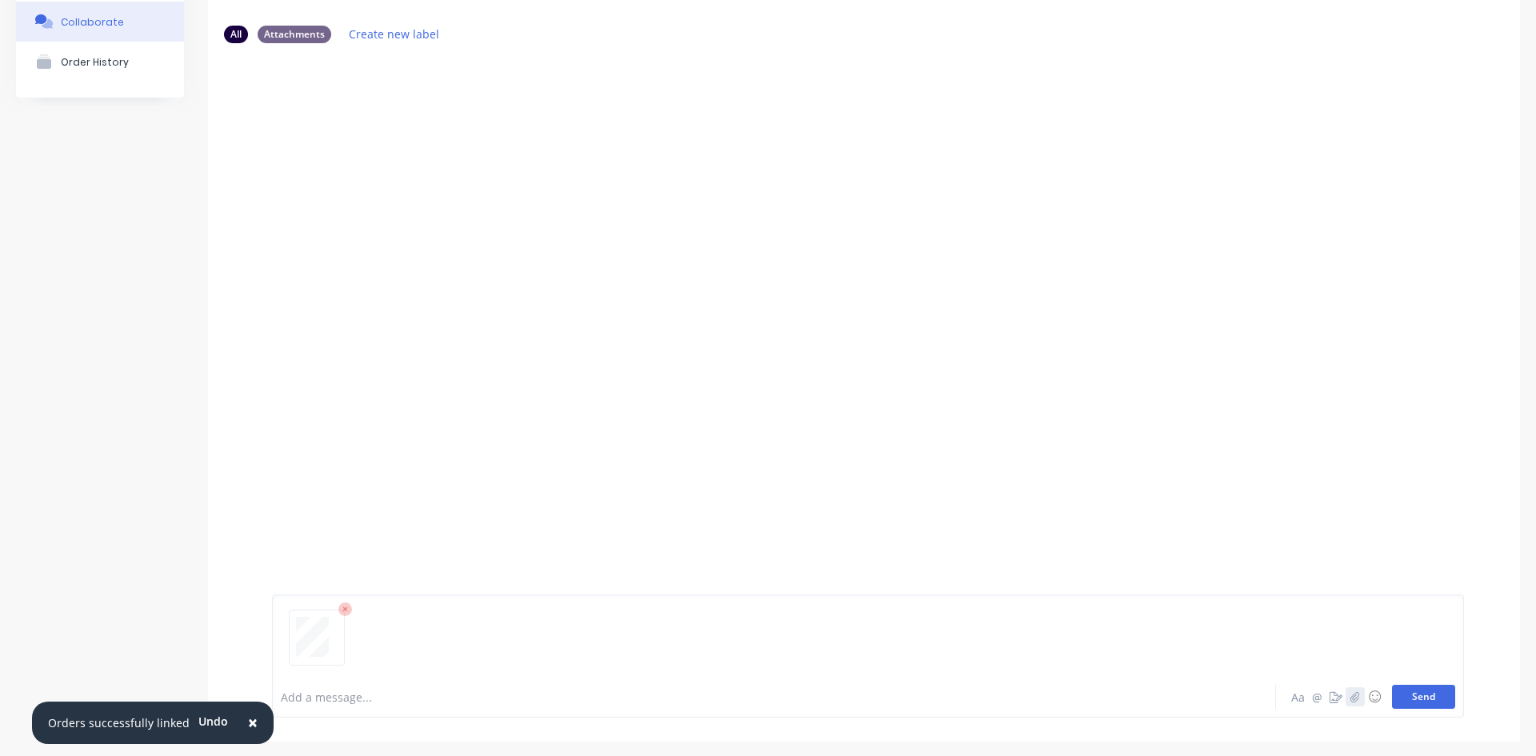
scroll to position [126, 0]
click at [1412, 694] on button "Send" at bounding box center [1423, 691] width 63 height 24
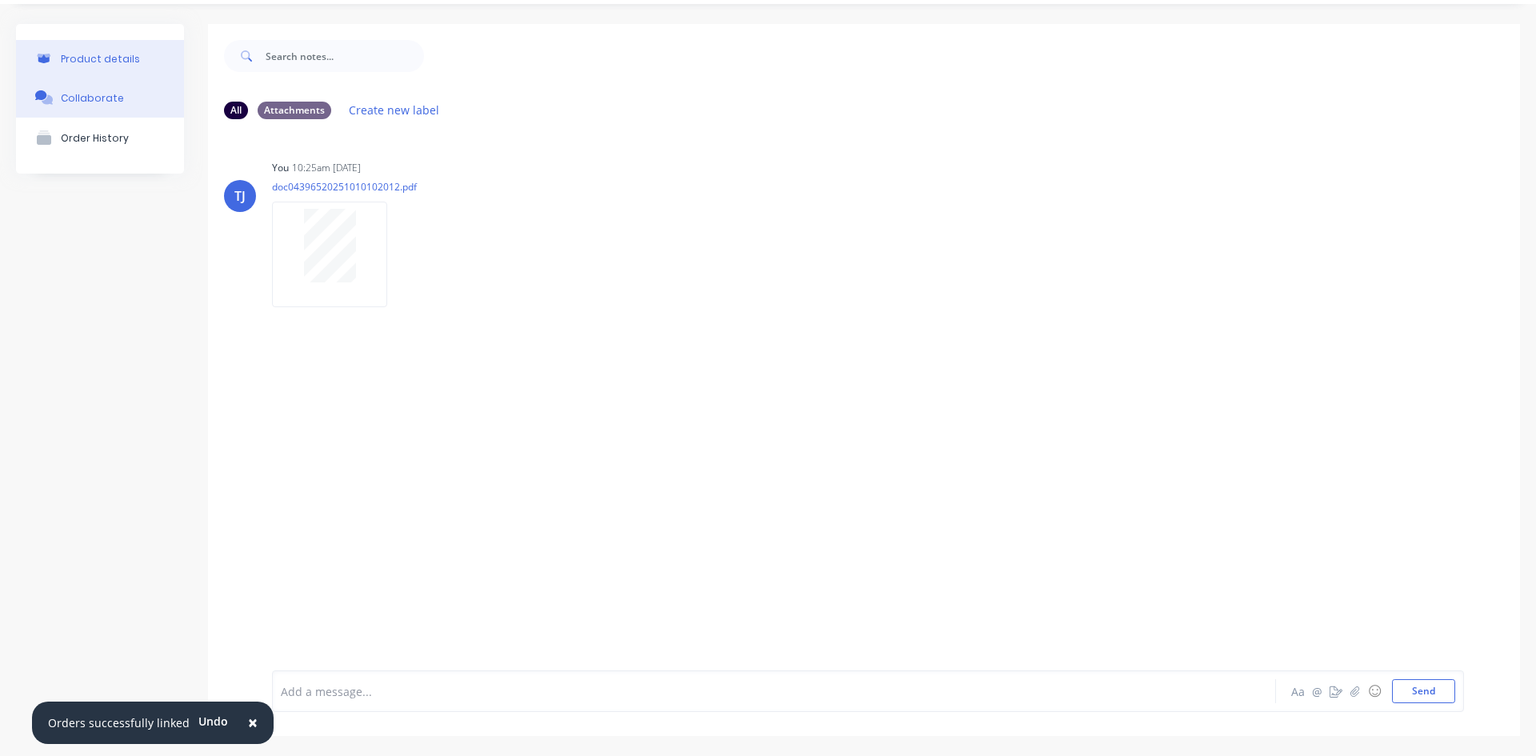
click at [106, 61] on div "Product details" at bounding box center [100, 59] width 79 height 12
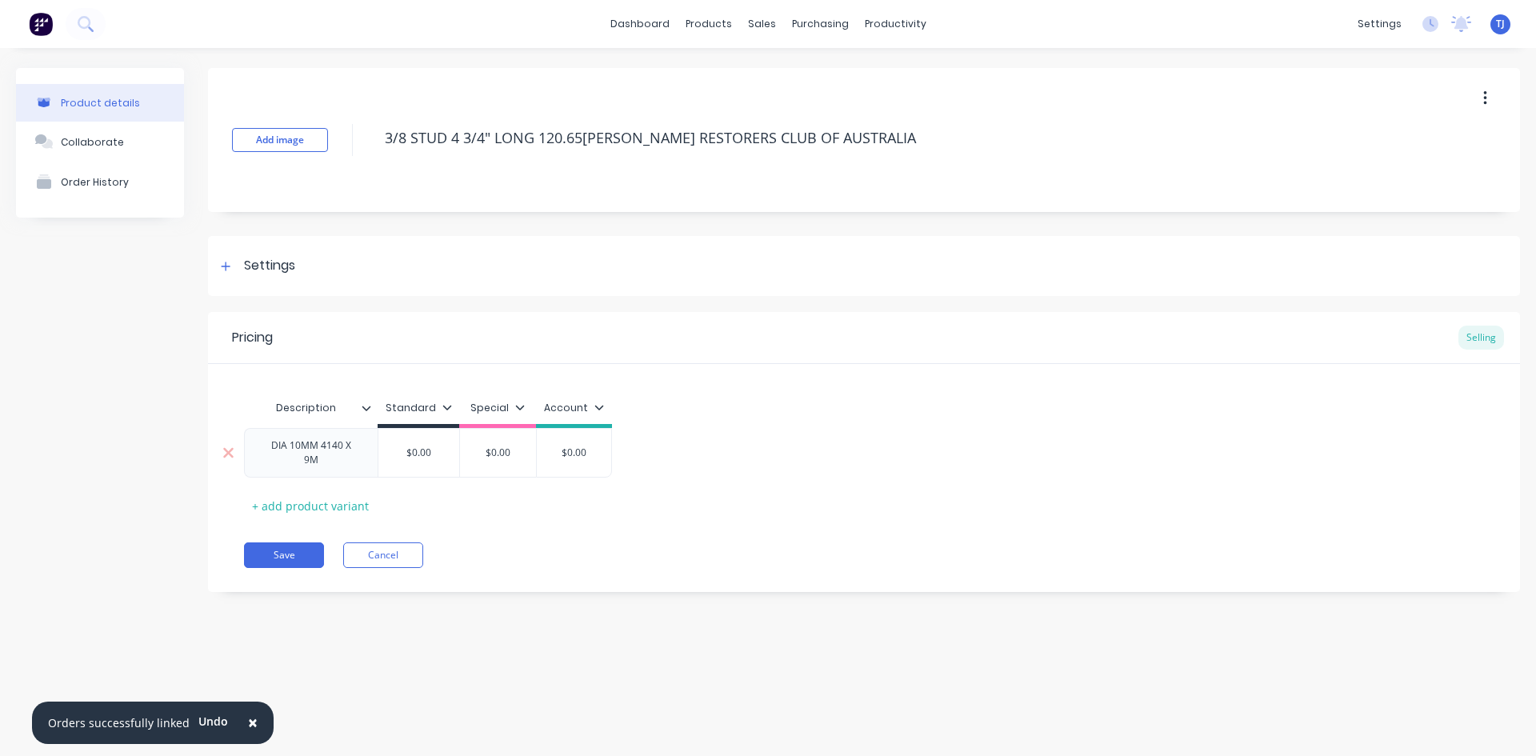
click at [452, 470] on div "$0.00" at bounding box center [418, 453] width 81 height 40
click at [356, 510] on div "+ add product variant" at bounding box center [310, 506] width 133 height 25
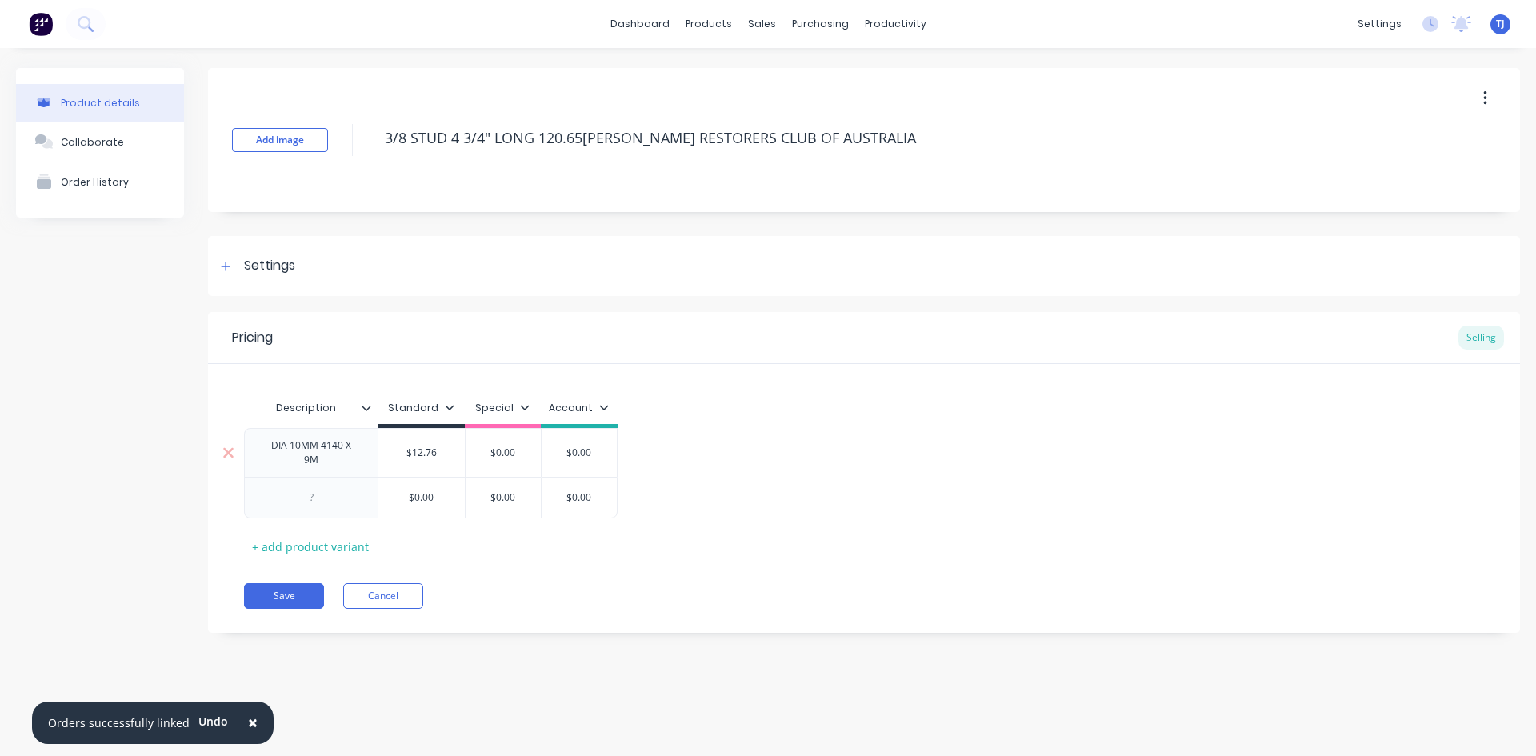
click at [350, 474] on div "DIA 10MM 4140 X 9M" at bounding box center [311, 452] width 134 height 49
click at [334, 466] on div "DIA 10MM 4140 X 9M" at bounding box center [311, 452] width 120 height 35
click at [335, 510] on div at bounding box center [311, 498] width 134 height 42
click at [315, 497] on div at bounding box center [311, 497] width 80 height 21
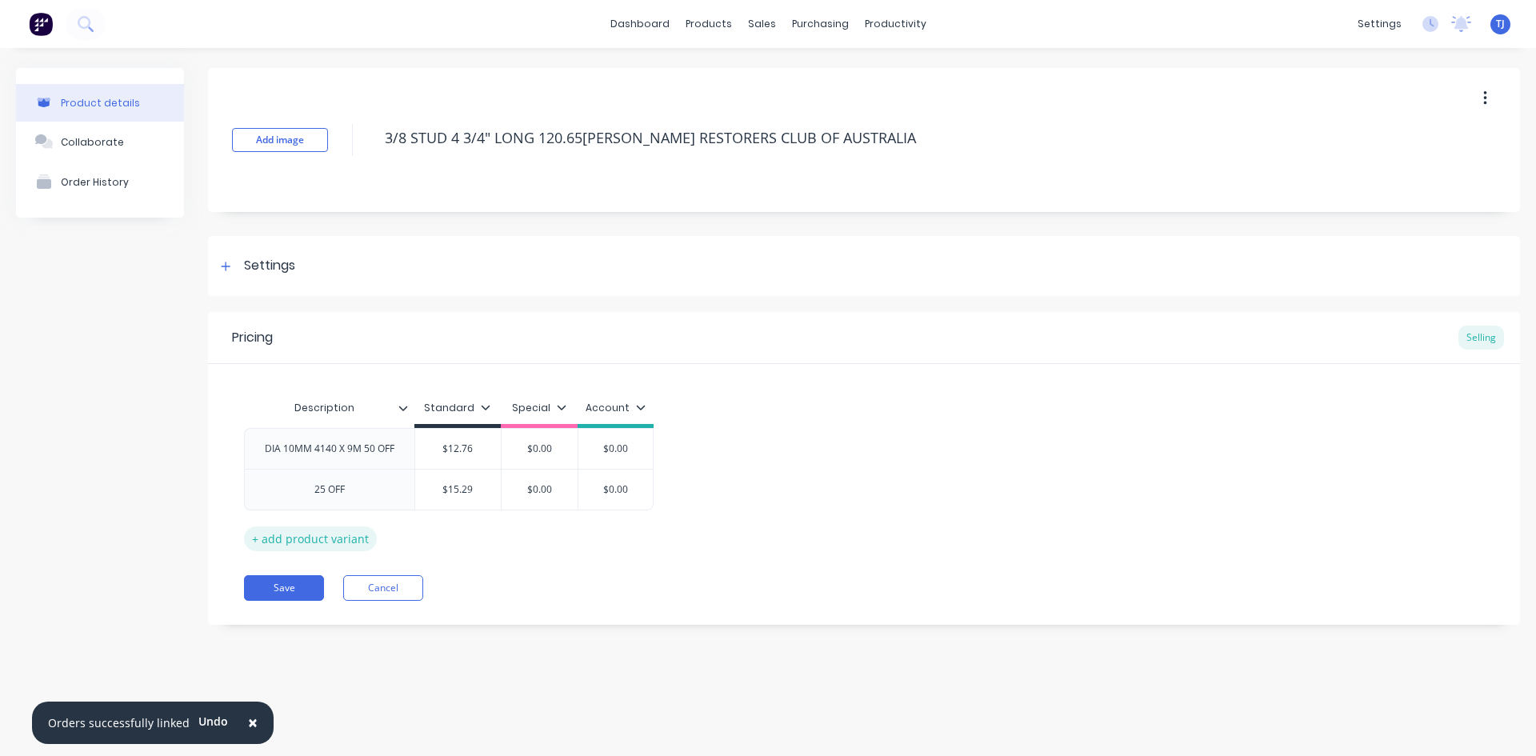
click at [304, 533] on div "+ add product variant" at bounding box center [310, 538] width 133 height 25
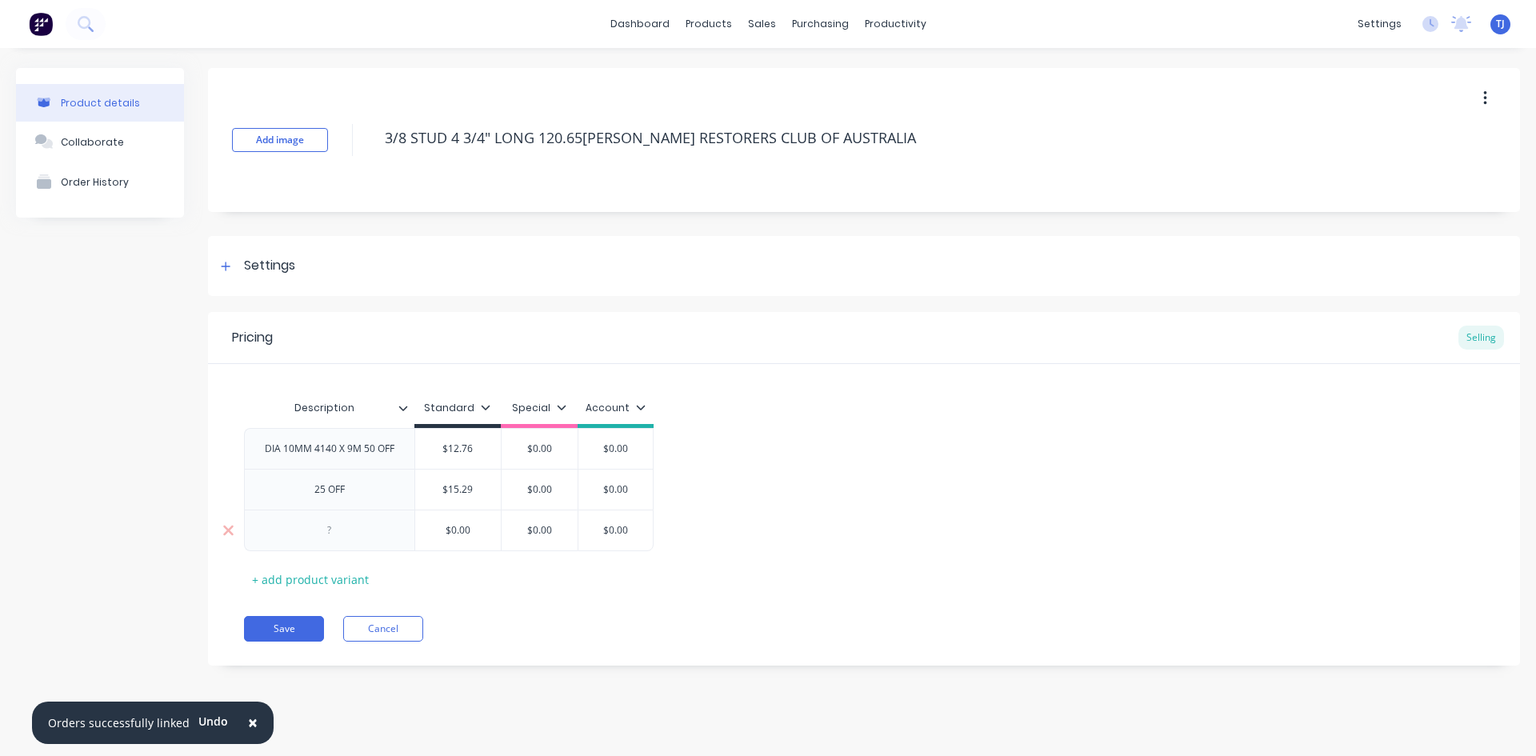
click at [342, 534] on div at bounding box center [330, 530] width 80 height 21
click at [361, 581] on div "+ add product variant" at bounding box center [310, 579] width 133 height 25
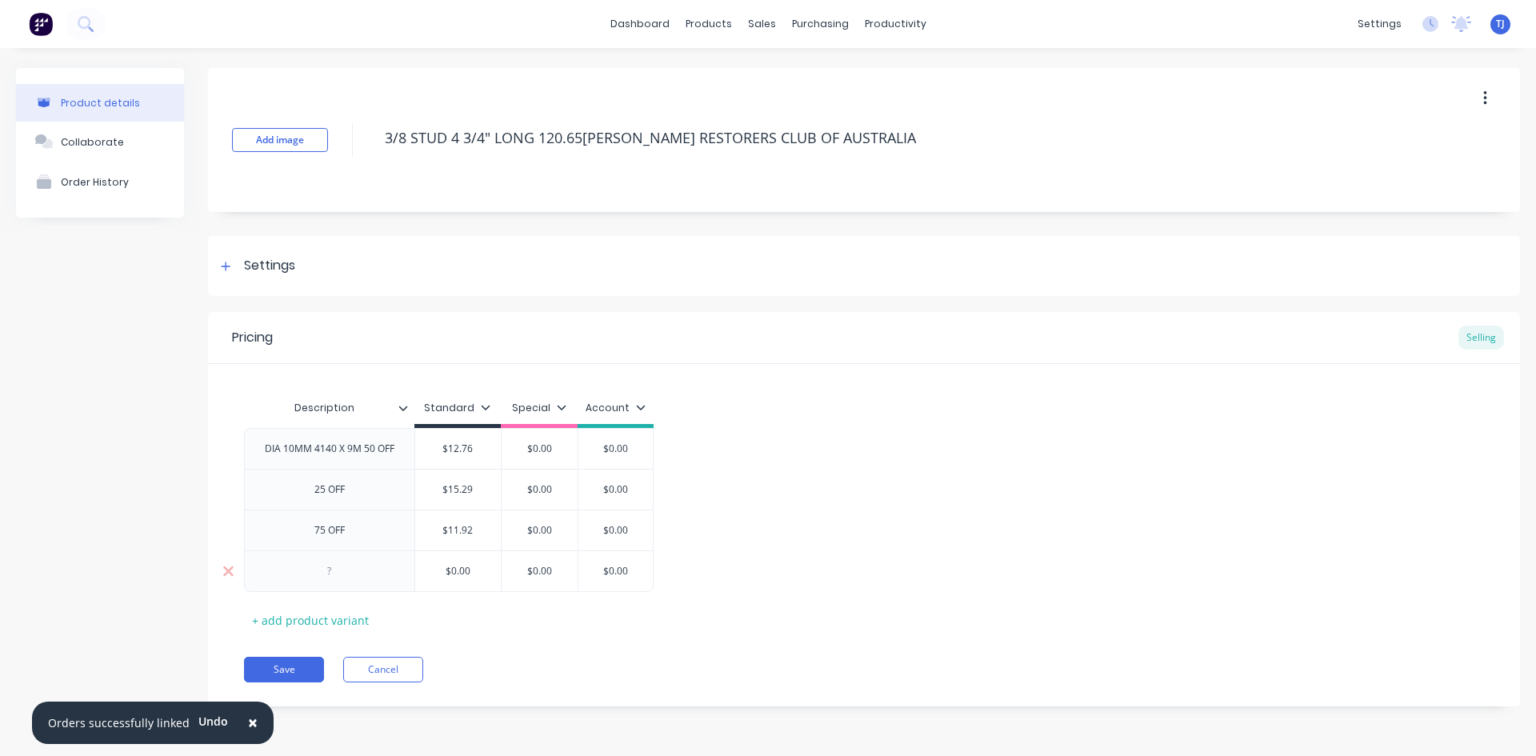
click at [310, 576] on div at bounding box center [330, 571] width 80 height 21
click at [300, 623] on div "+ add product variant" at bounding box center [310, 620] width 133 height 25
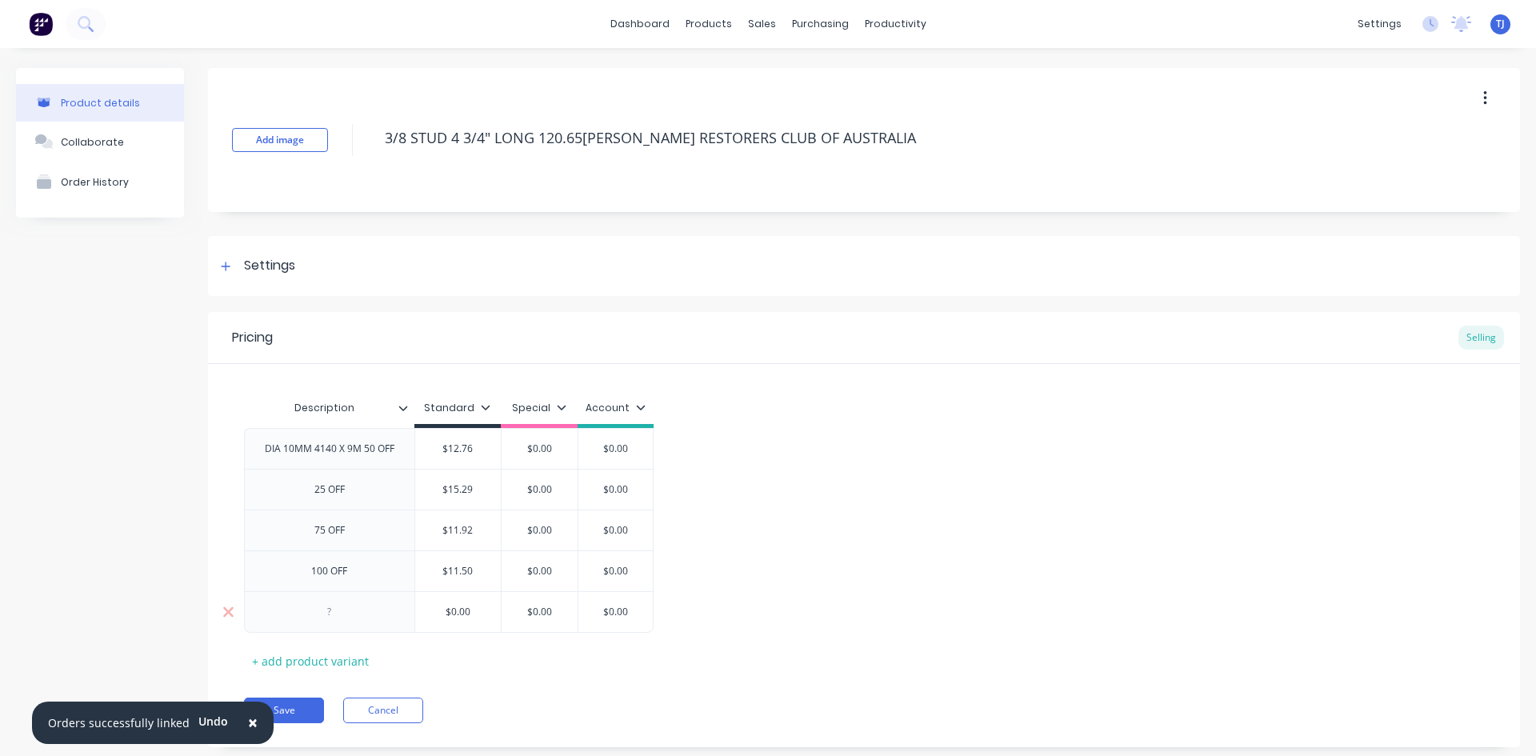
click at [359, 594] on div at bounding box center [329, 612] width 170 height 42
click at [355, 613] on div at bounding box center [330, 612] width 80 height 21
click at [295, 704] on button "Save" at bounding box center [284, 711] width 80 height 26
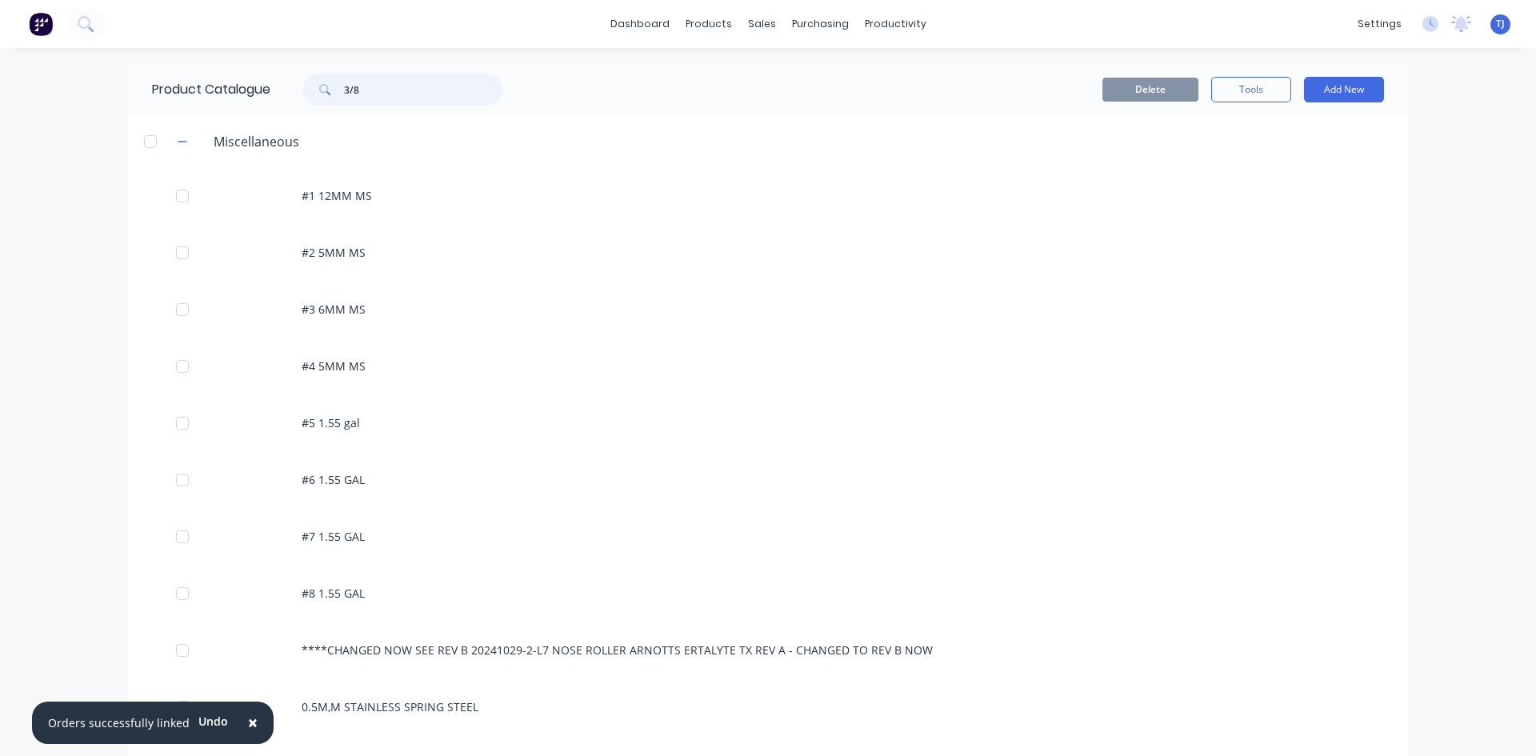
click at [358, 94] on input "3/8" at bounding box center [423, 90] width 158 height 32
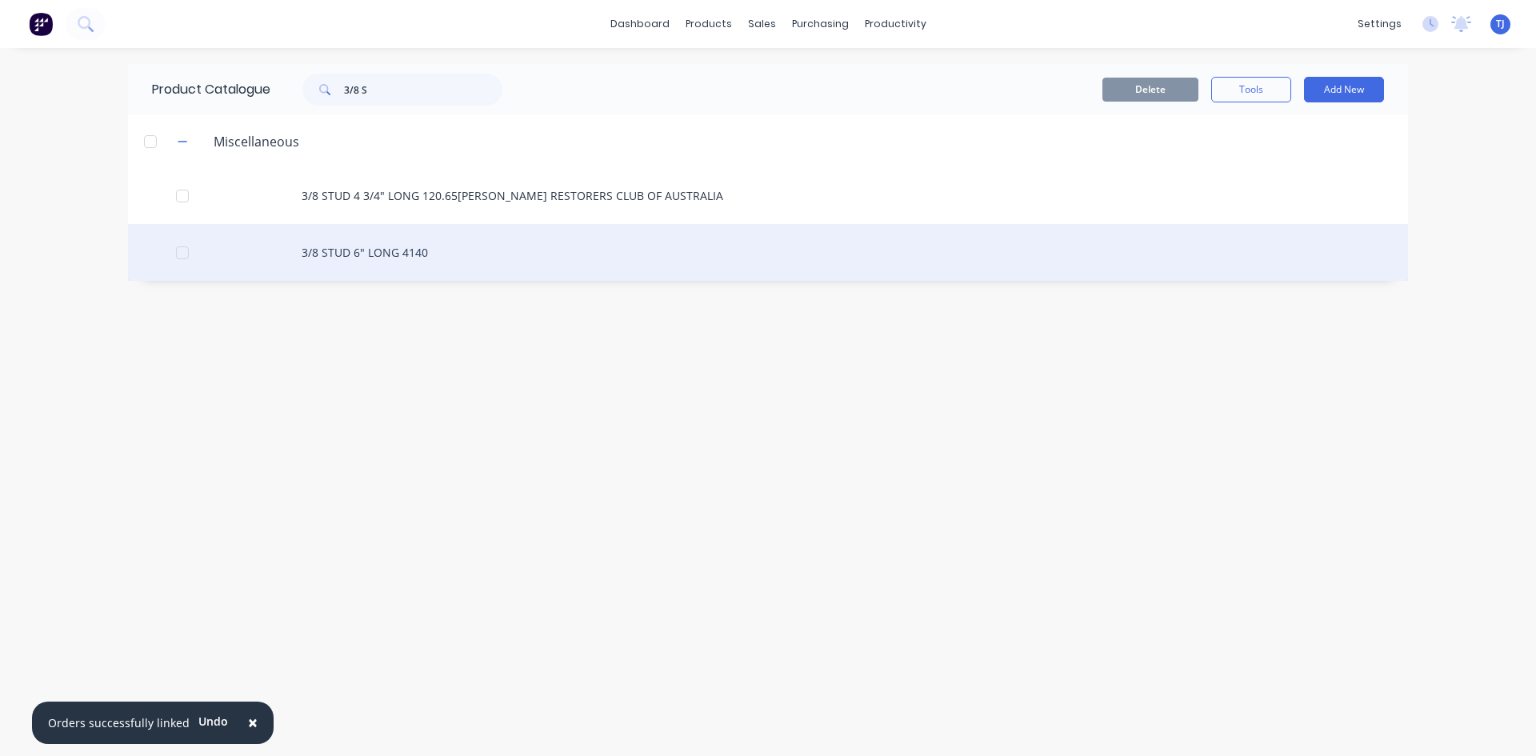
click at [434, 246] on div "3/8 STUD 6" LONG 4140" at bounding box center [768, 252] width 1280 height 57
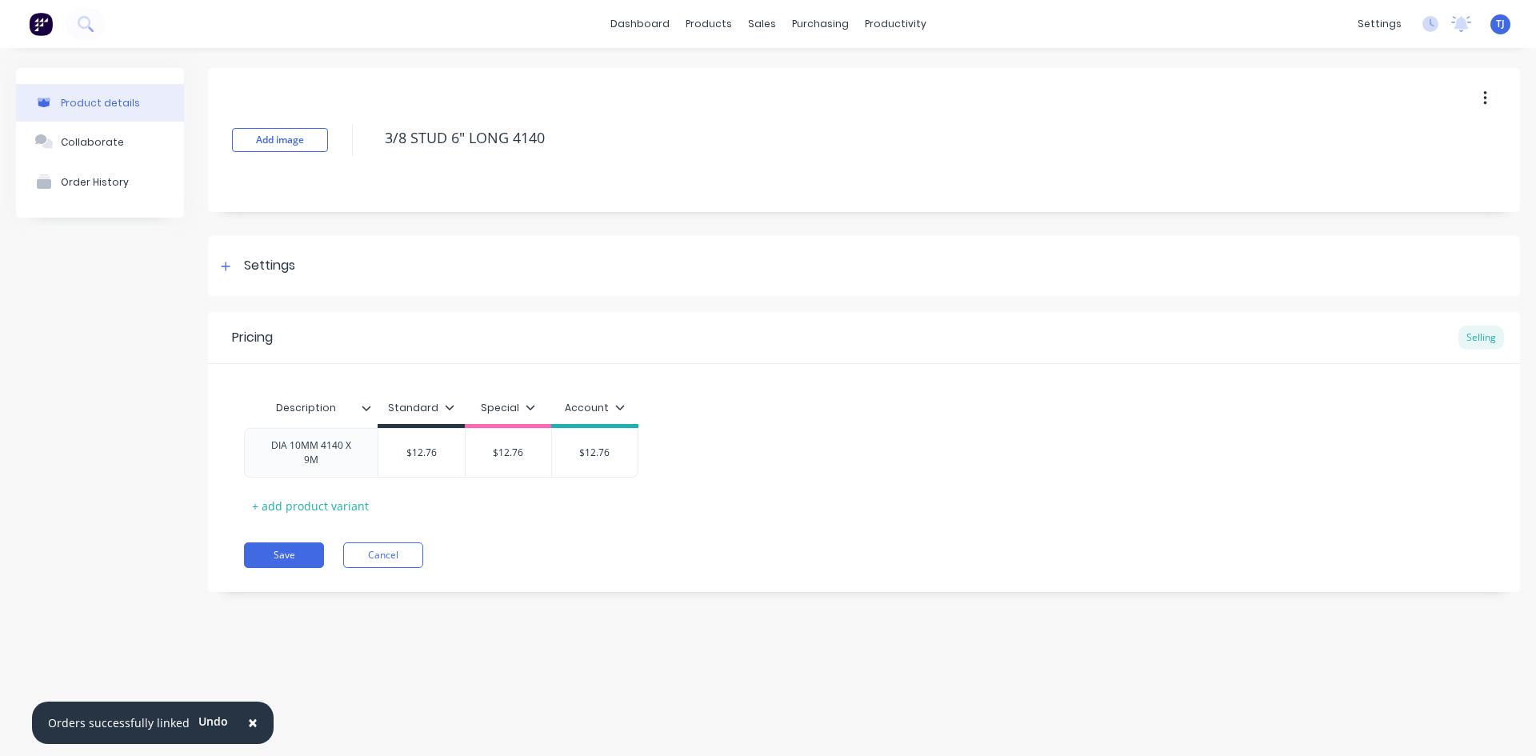
click at [576, 158] on div "3/8 STUD 6" LONG 4140" at bounding box center [882, 140] width 1011 height 42
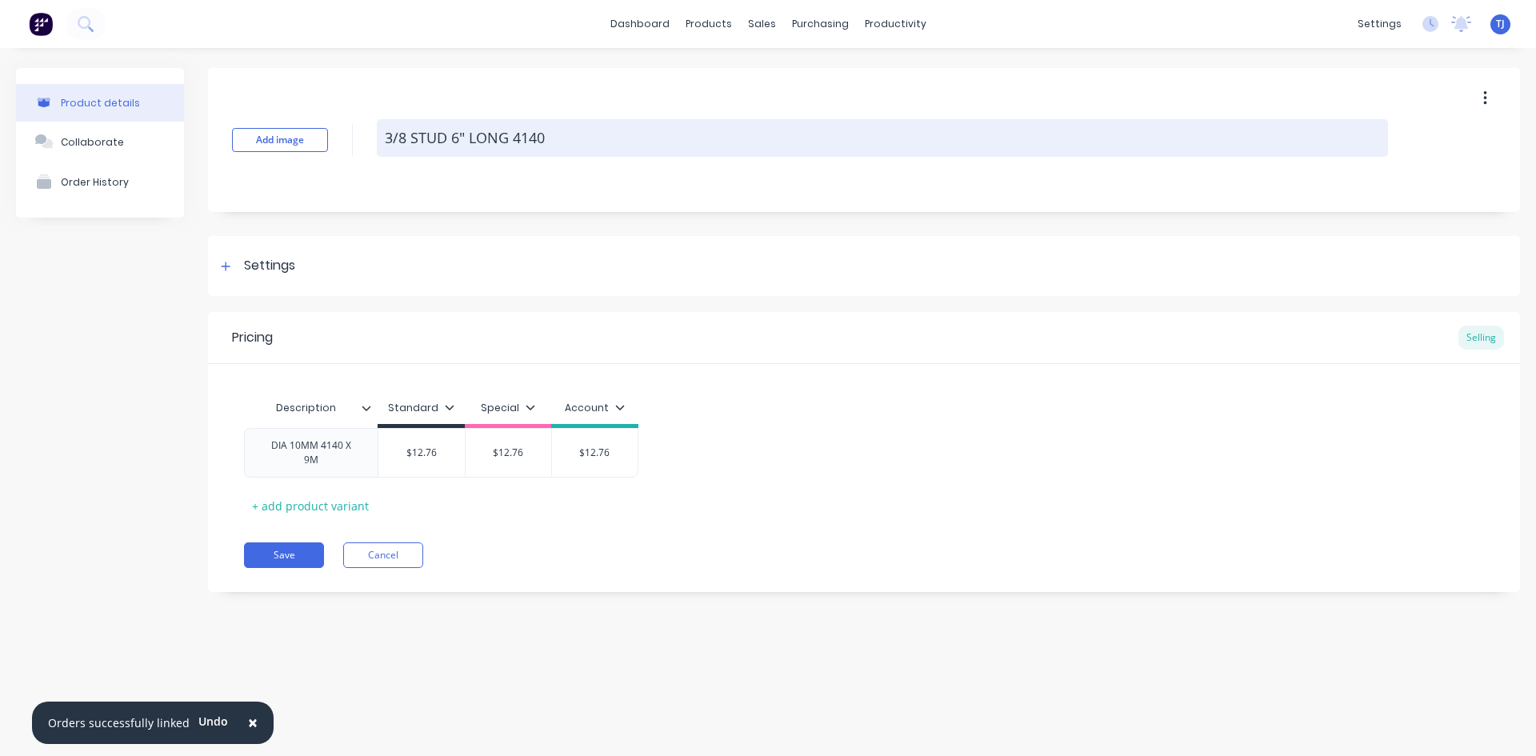
click at [569, 145] on textarea "3/8 STUD 6" LONG 4140" at bounding box center [882, 138] width 1011 height 38
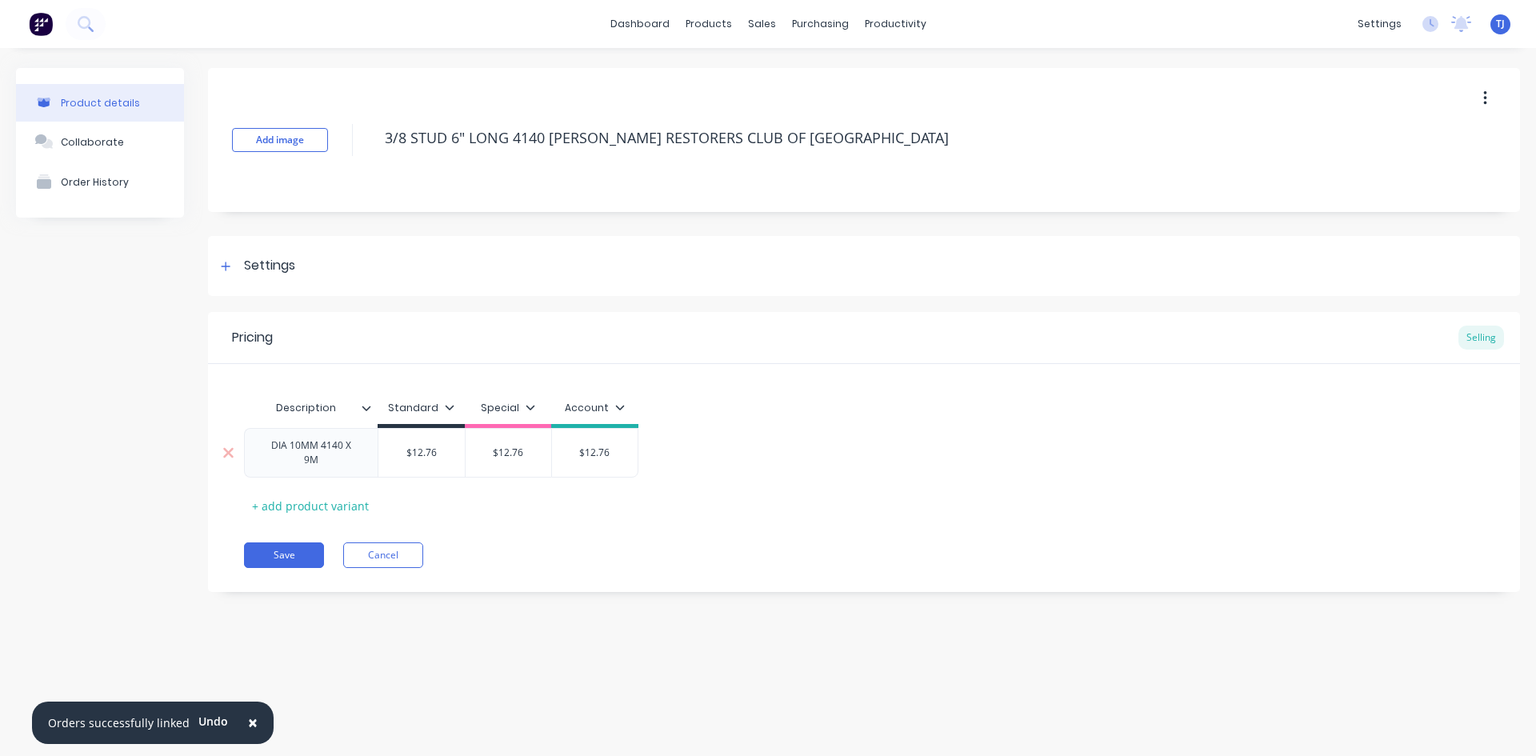
click at [350, 464] on div "DIA 10MM 4140 X 9M" at bounding box center [311, 452] width 120 height 35
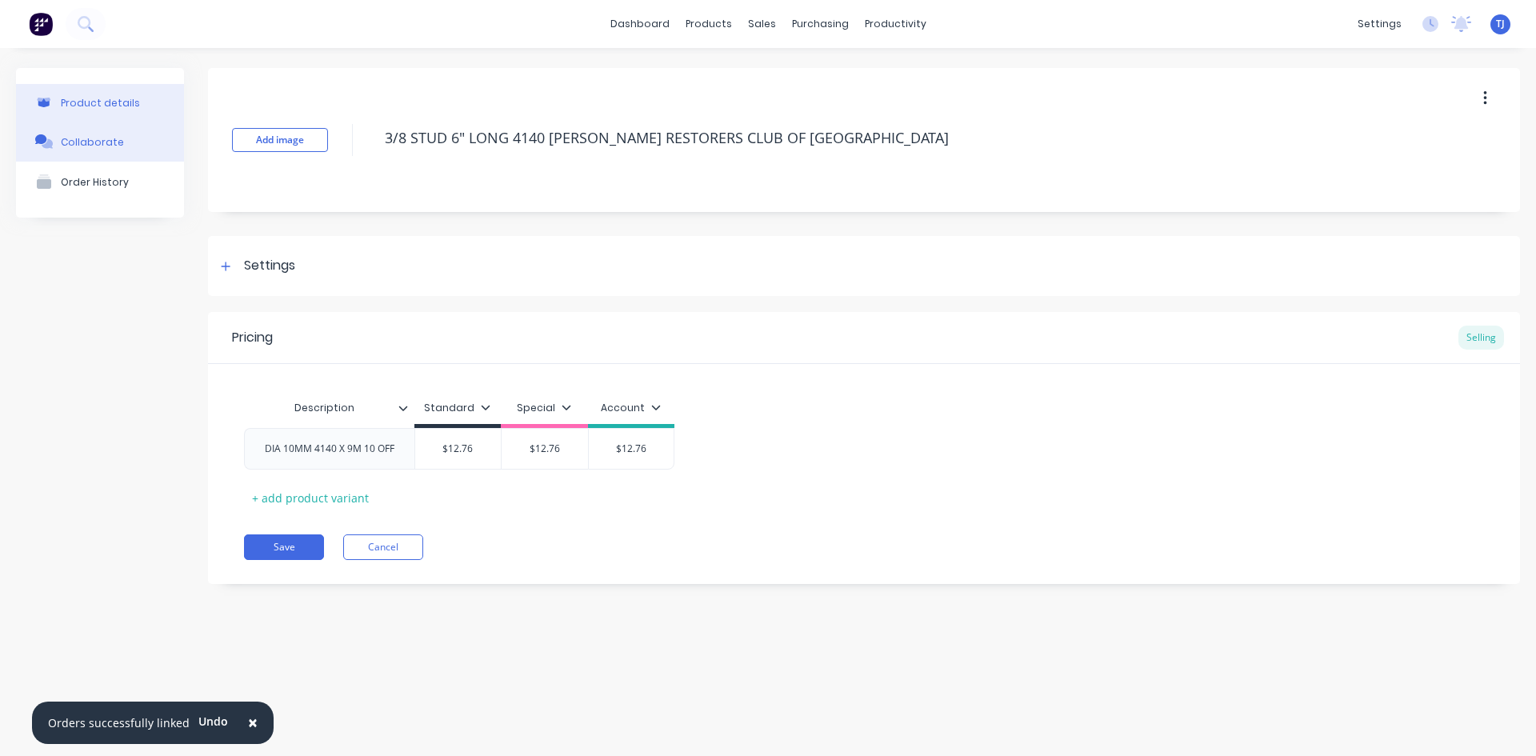
click at [107, 146] on div "Collaborate" at bounding box center [92, 142] width 63 height 12
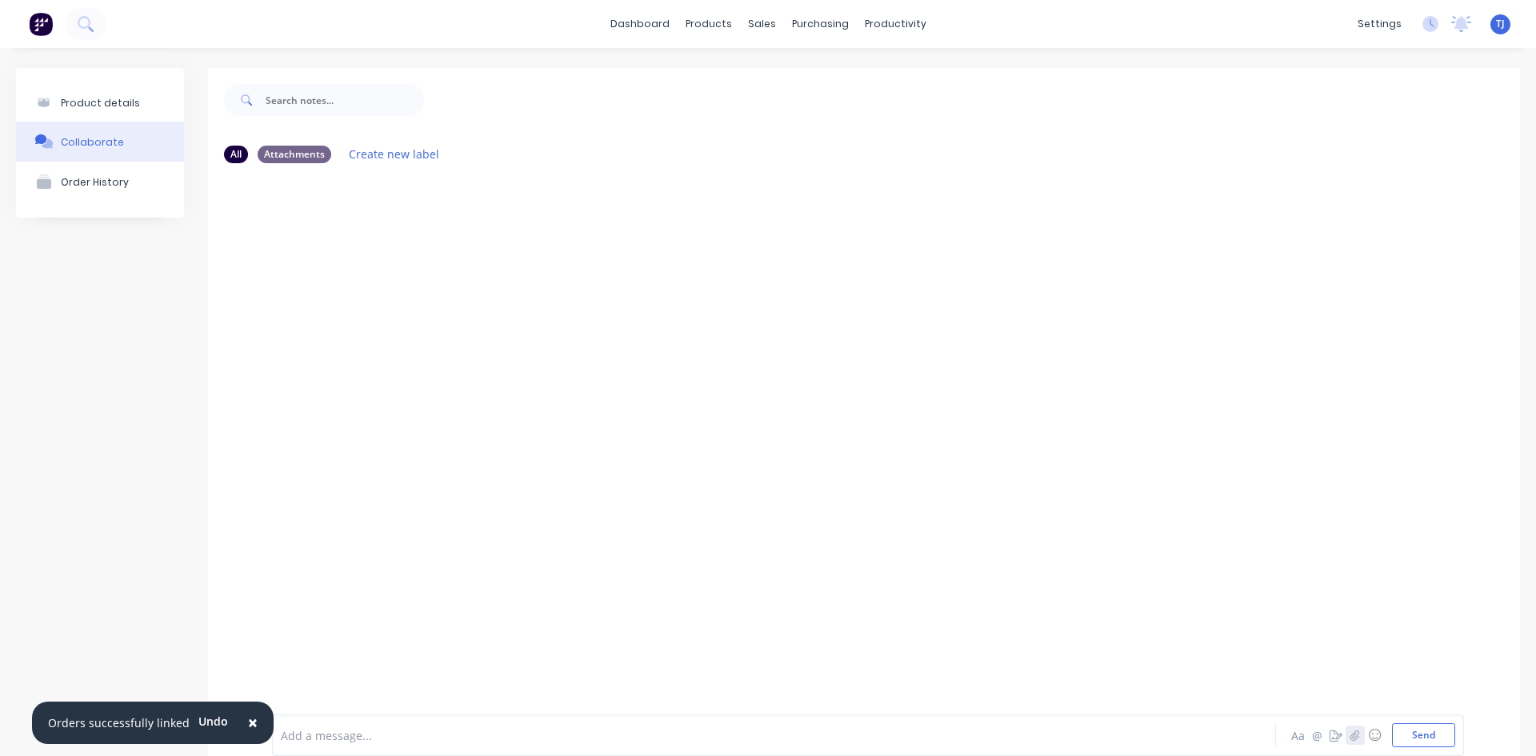
click at [1351, 740] on icon "button" at bounding box center [1356, 735] width 10 height 11
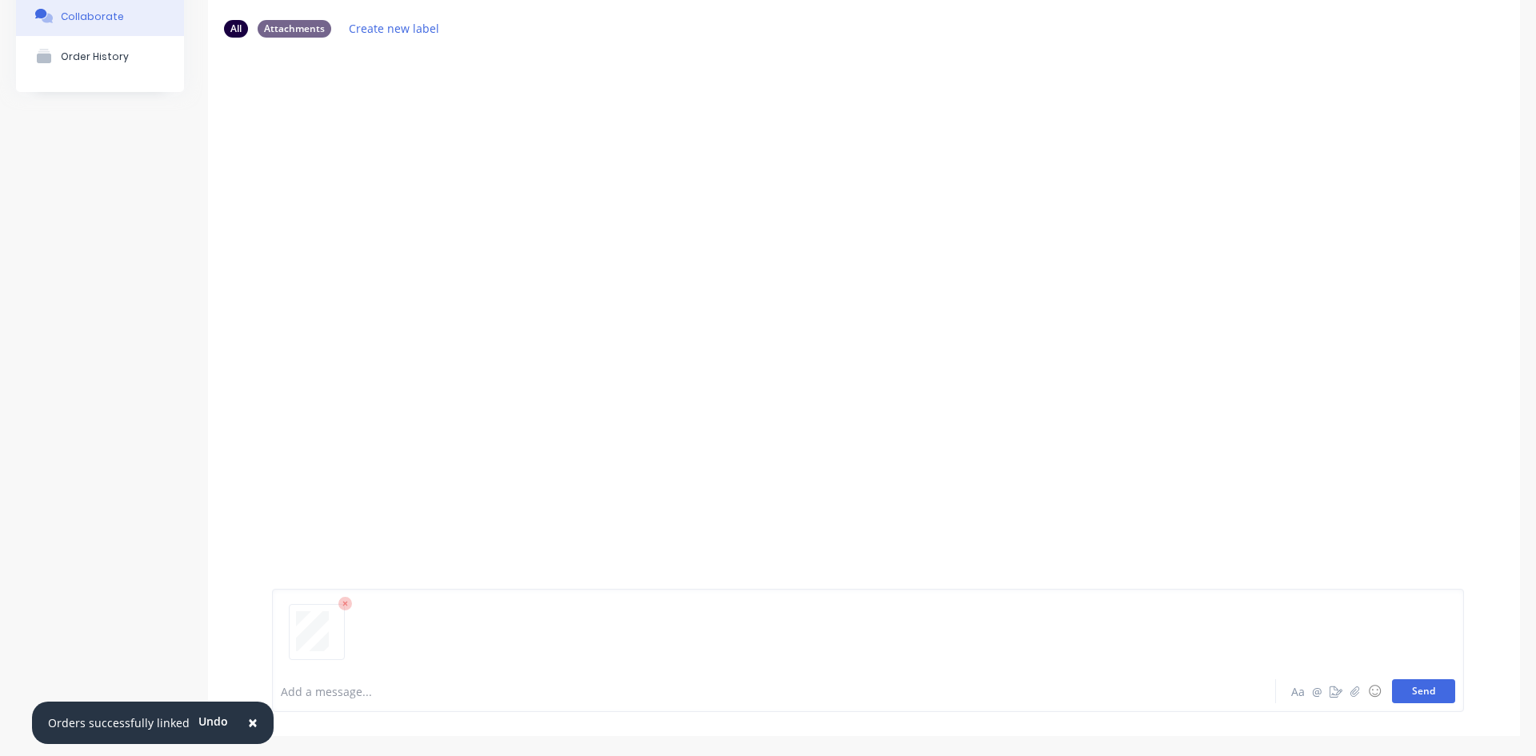
click at [1417, 690] on button "Send" at bounding box center [1423, 691] width 63 height 24
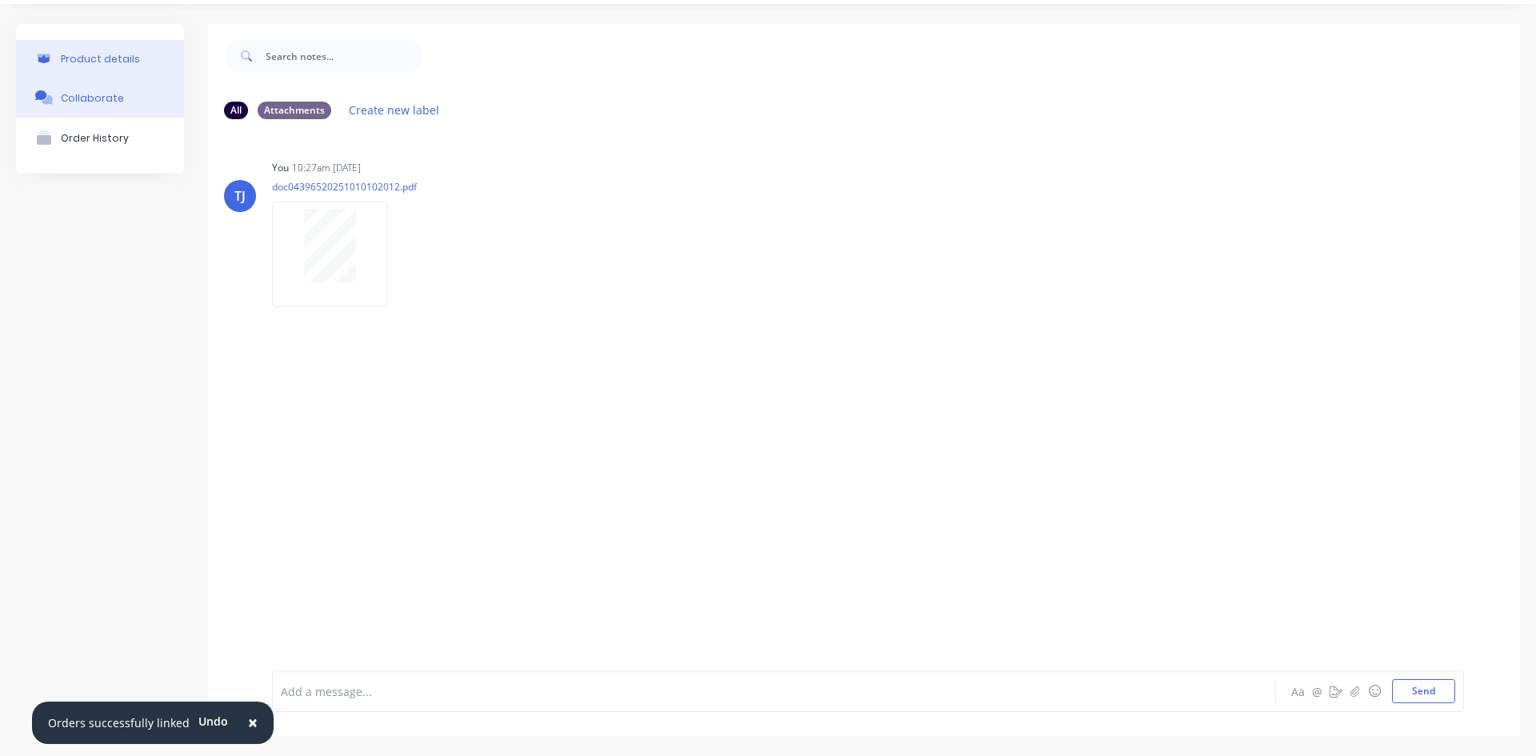
click at [122, 58] on div "Product details" at bounding box center [100, 59] width 79 height 12
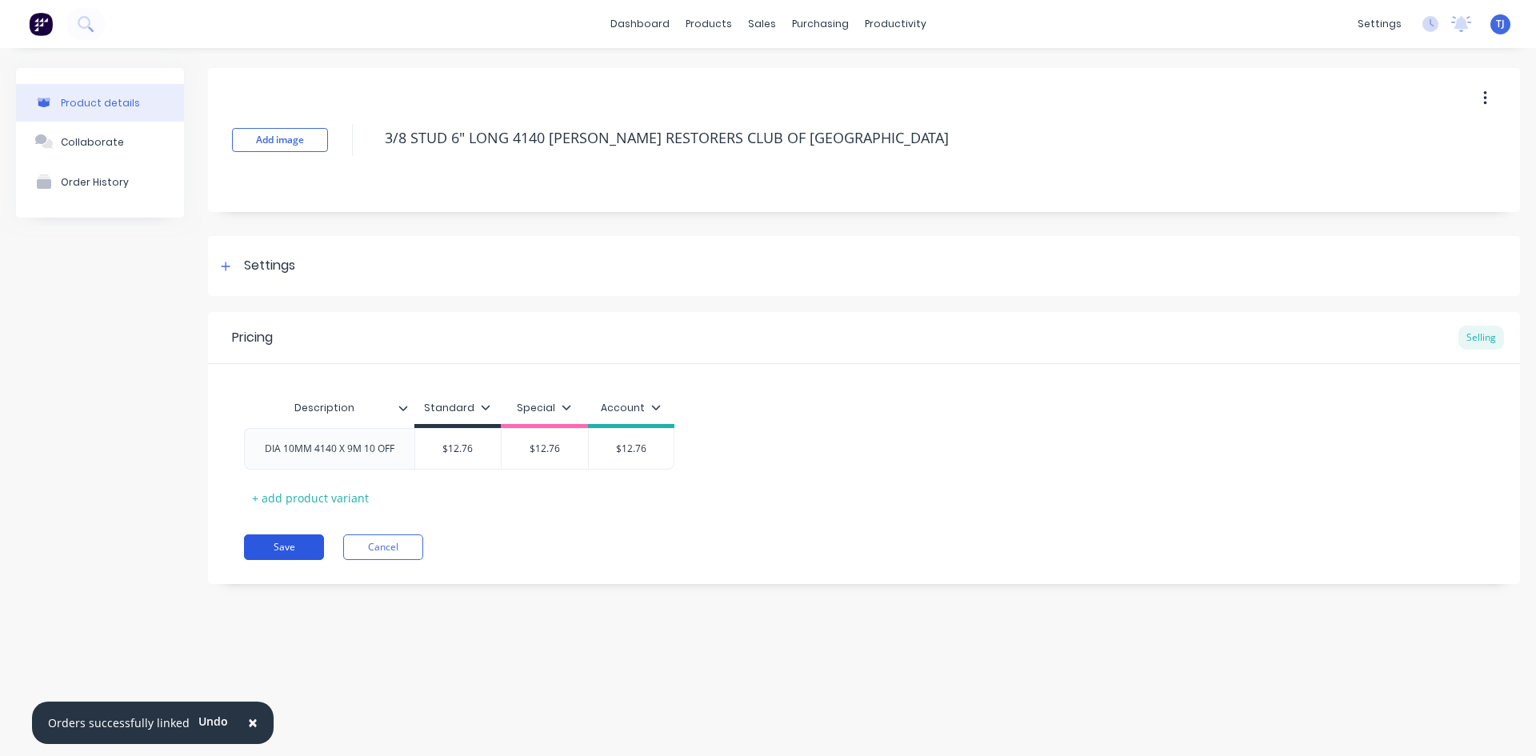
click at [282, 548] on button "Save" at bounding box center [284, 547] width 80 height 26
